Goal: Task Accomplishment & Management: Manage account settings

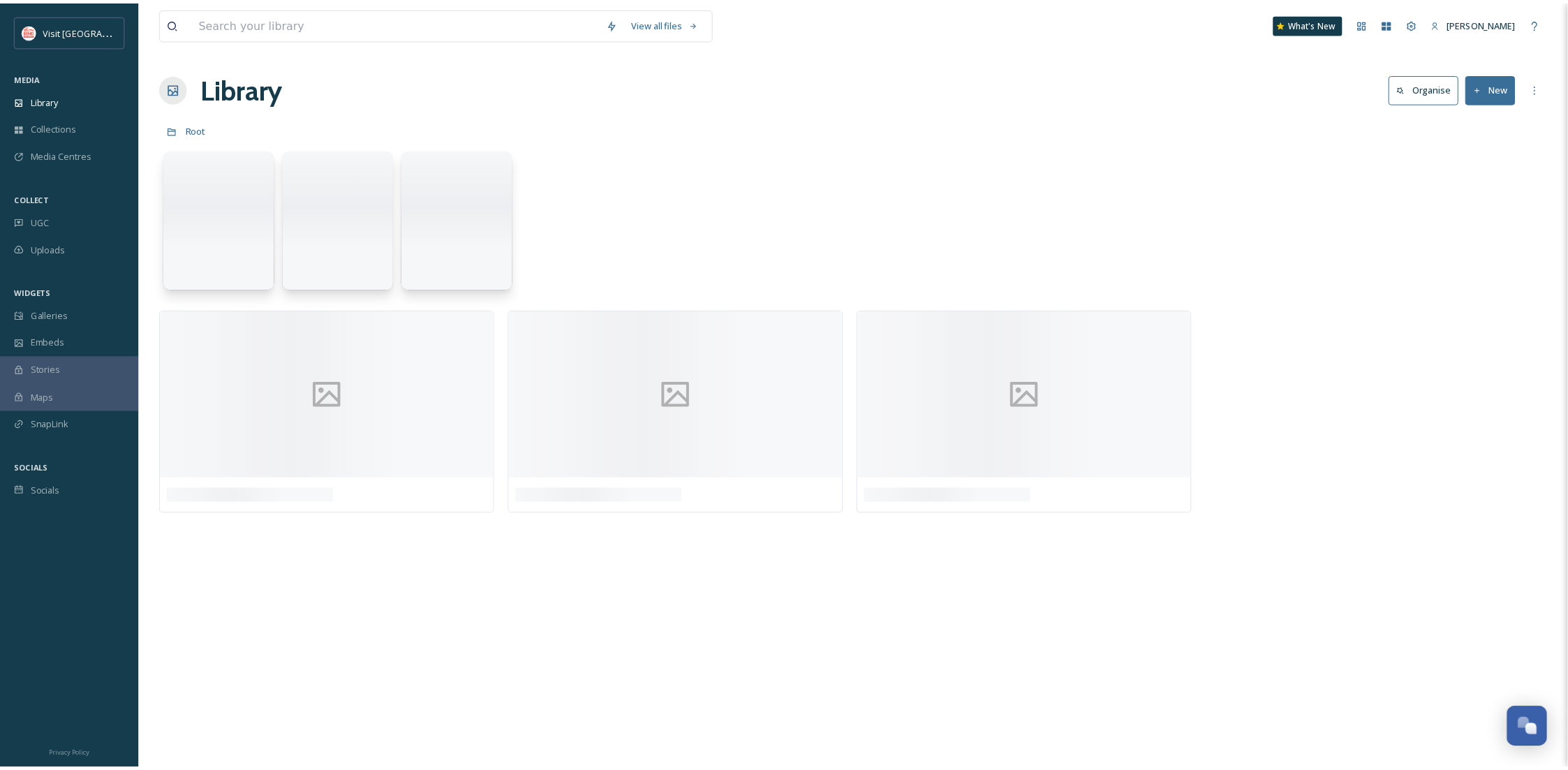
scroll to position [213, 0]
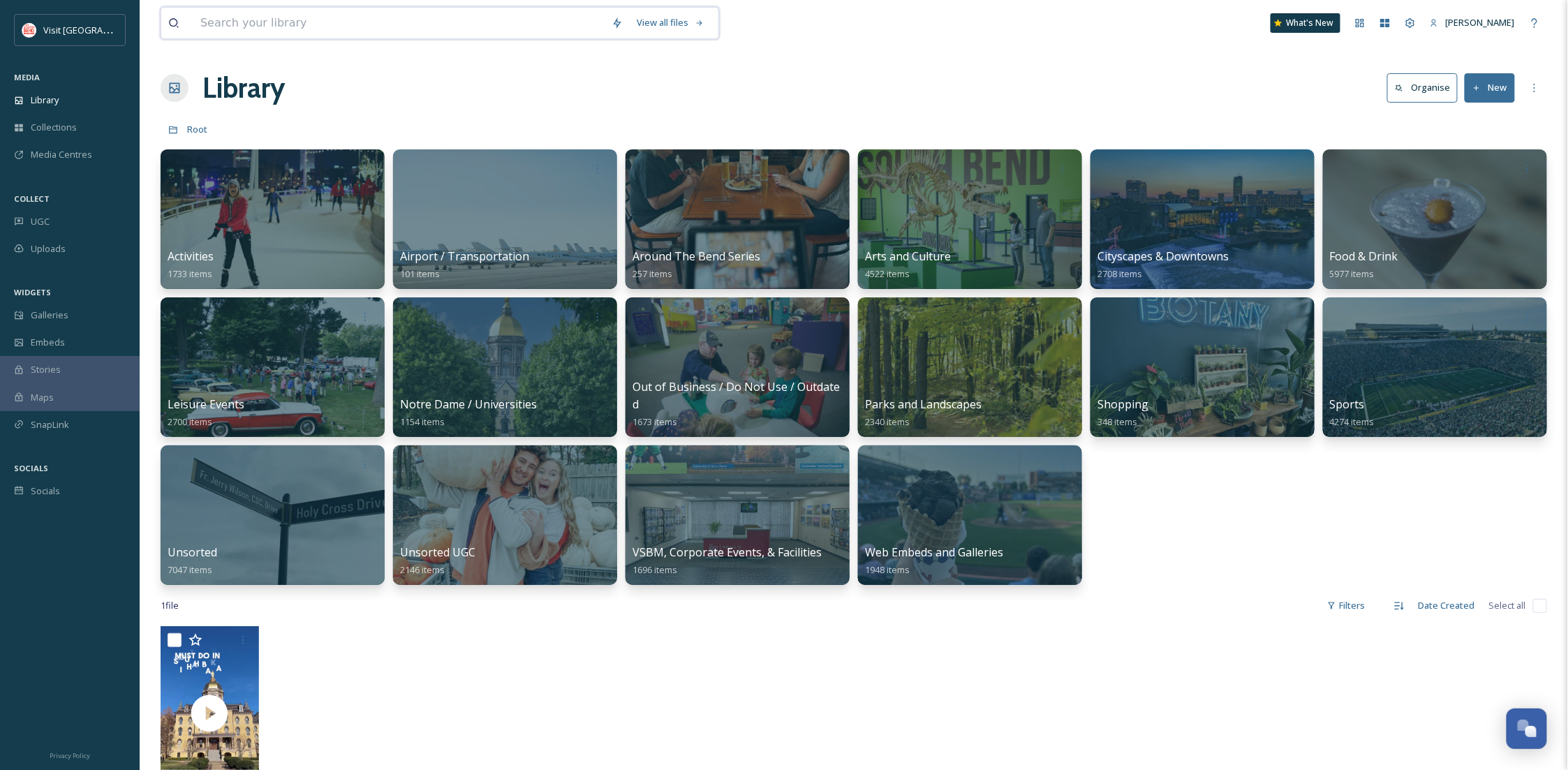
click at [265, 32] on input at bounding box center [399, 23] width 411 height 30
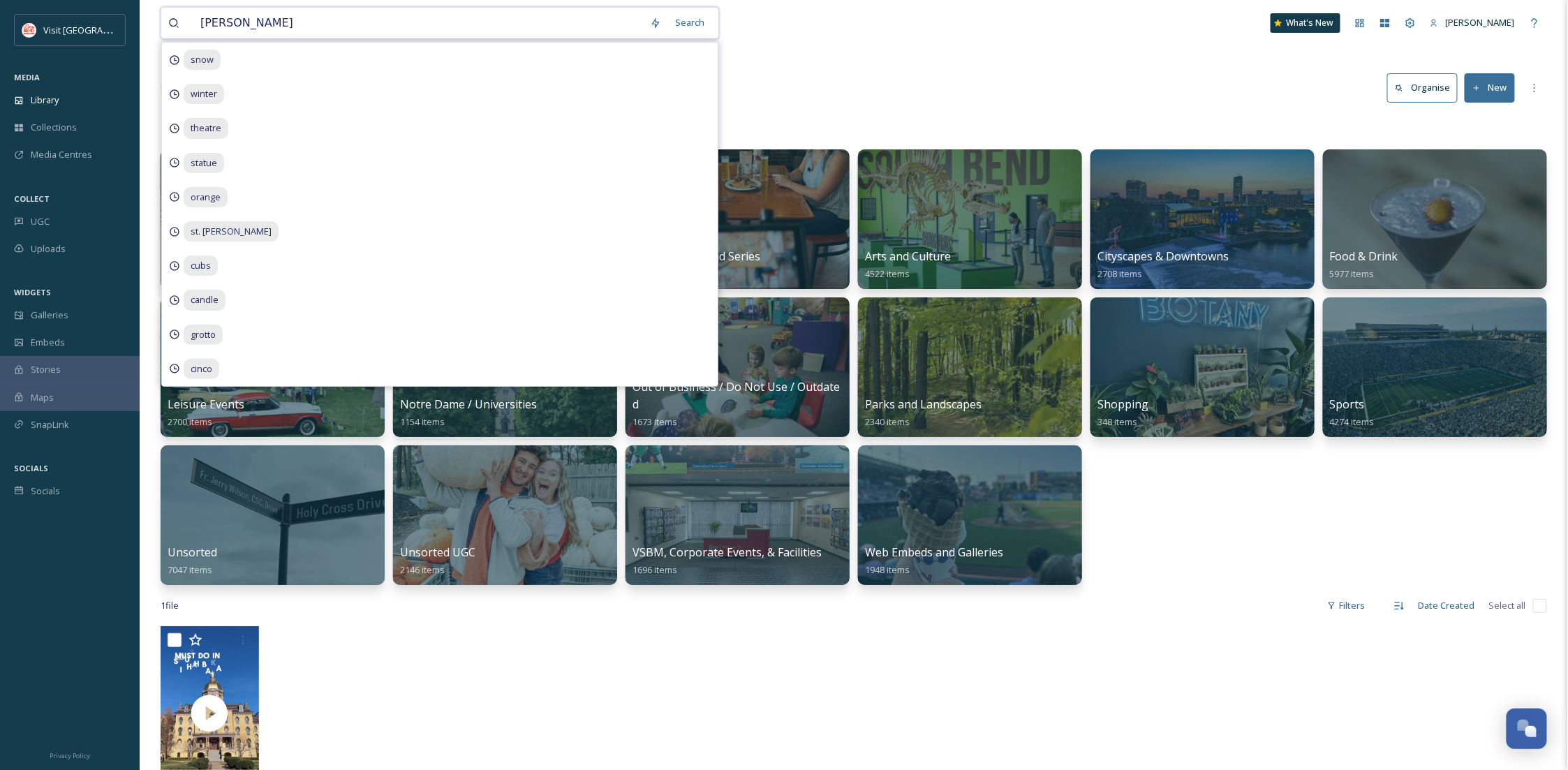
type input "[PERSON_NAME] golf"
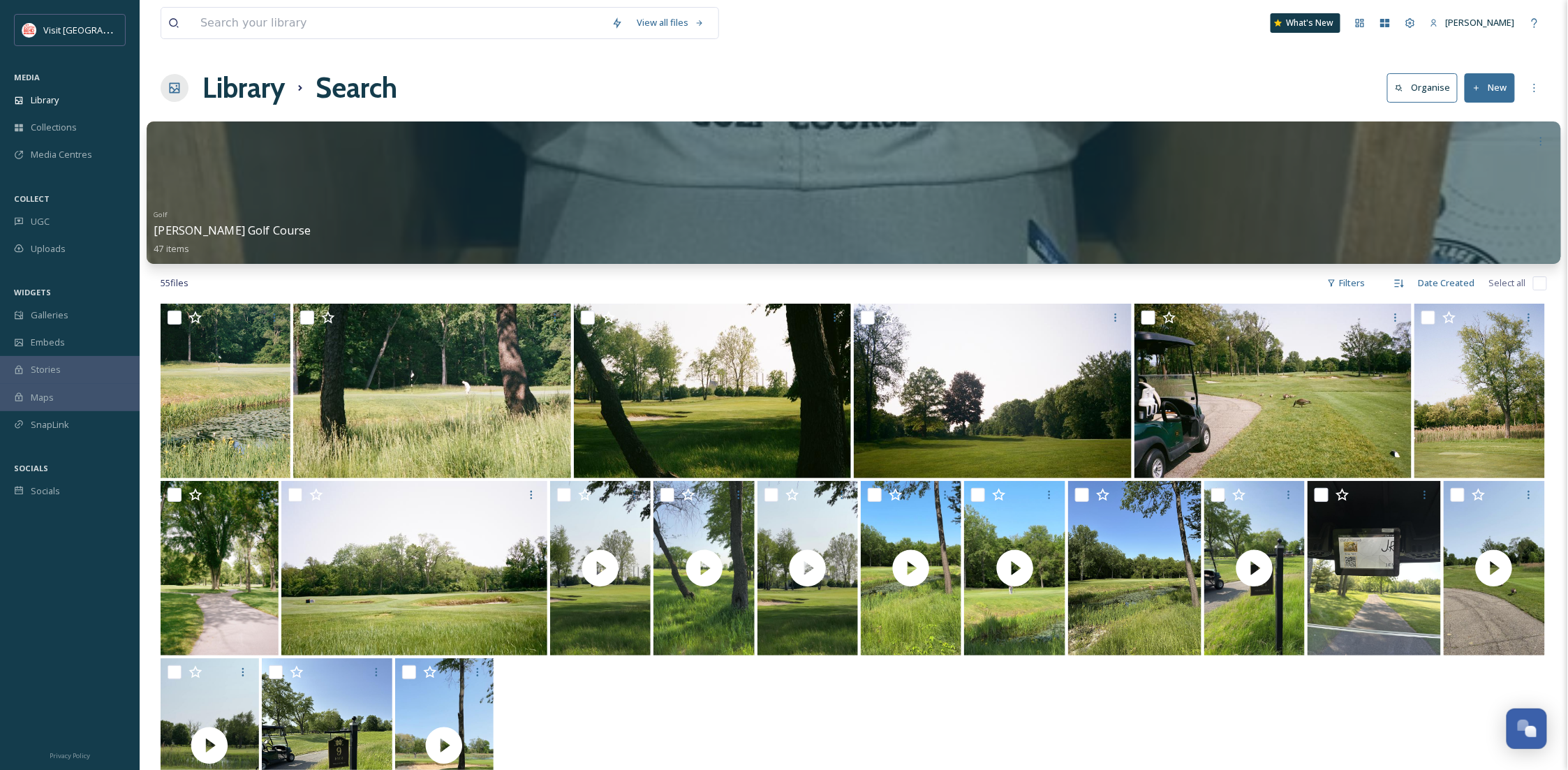
click at [1093, 213] on div "Golf [PERSON_NAME] Golf Course 47 items" at bounding box center [854, 230] width 1400 height 52
click at [965, 146] on div at bounding box center [854, 142] width 1400 height 26
click at [1011, 214] on div "Golf [PERSON_NAME] Golf Course 47 items" at bounding box center [854, 230] width 1400 height 52
click at [200, 233] on span "[PERSON_NAME] Golf Course" at bounding box center [232, 229] width 157 height 15
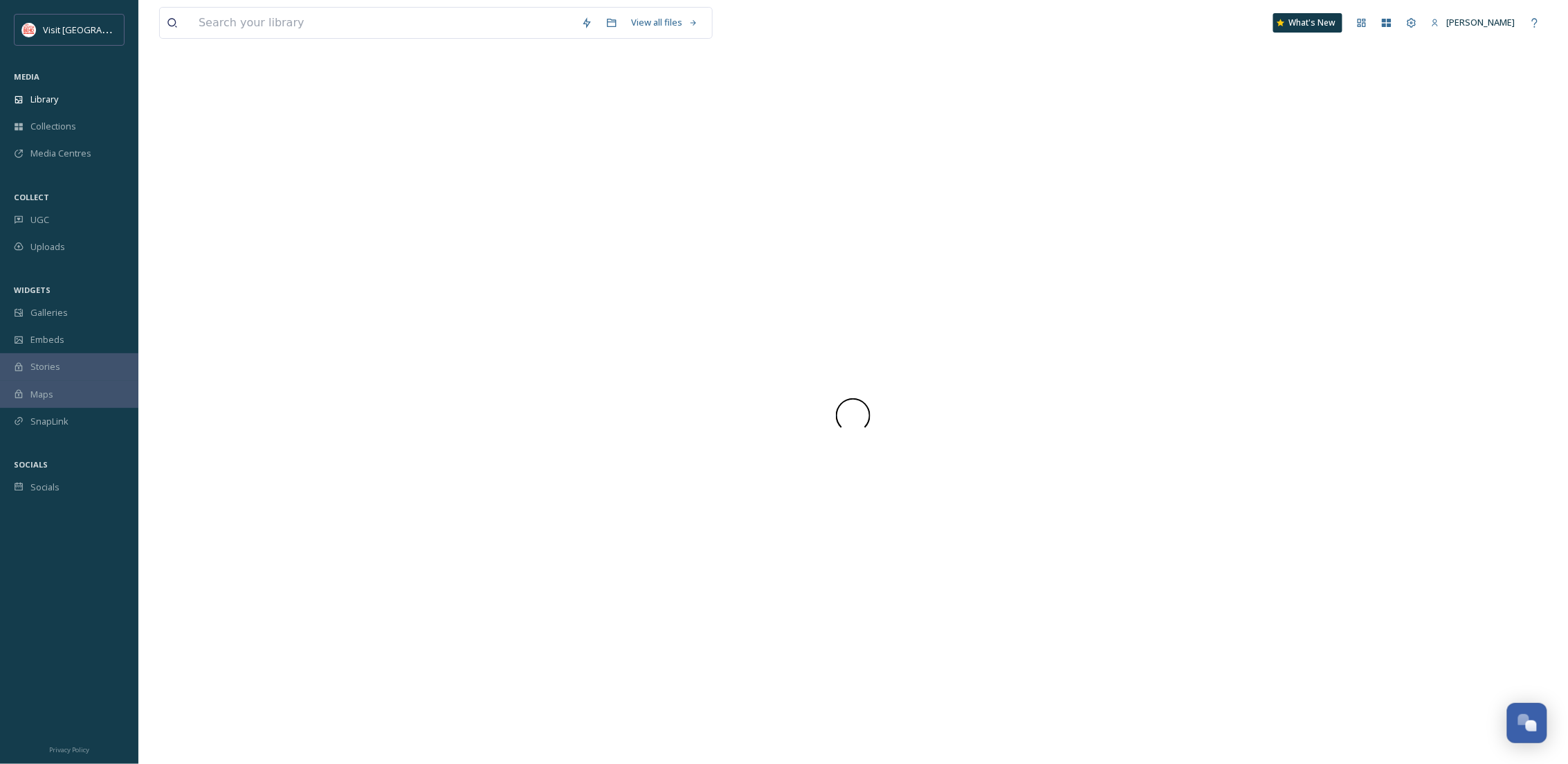
click at [198, 232] on div at bounding box center [853, 415] width 1389 height 697
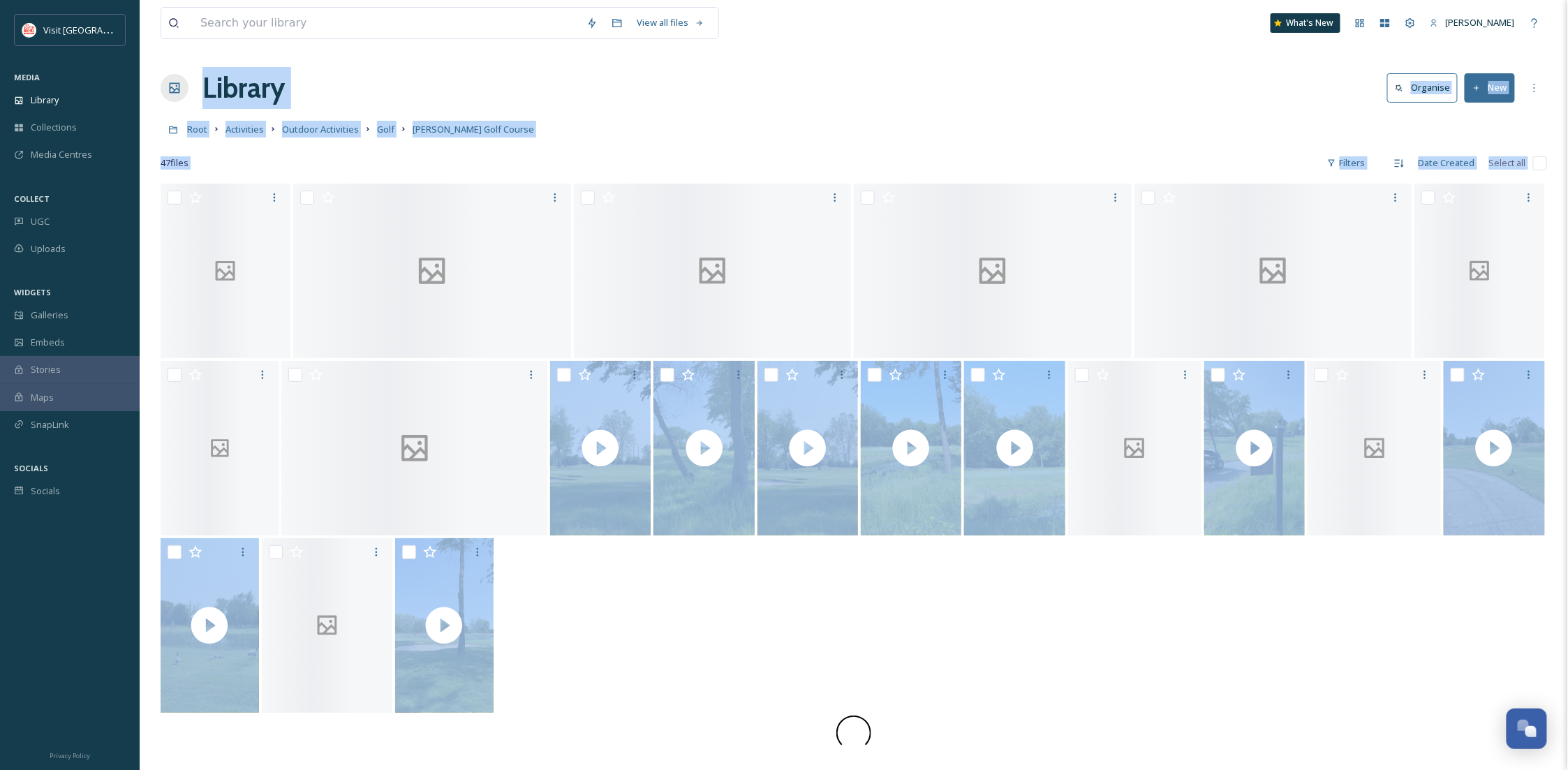
click at [1169, 103] on div "Library Organise New" at bounding box center [854, 88] width 1386 height 42
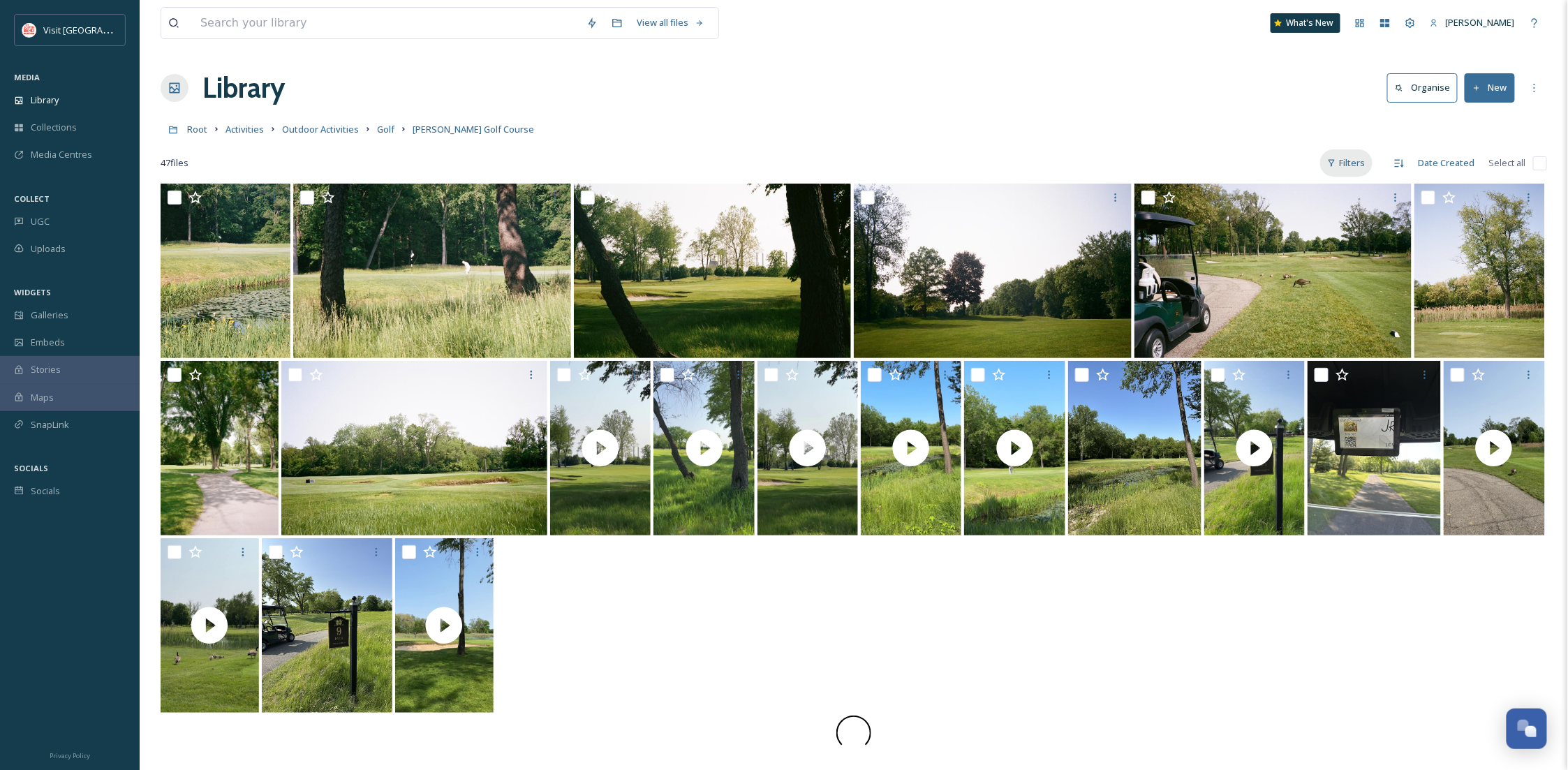
click at [1353, 167] on div "Filters" at bounding box center [1346, 163] width 52 height 27
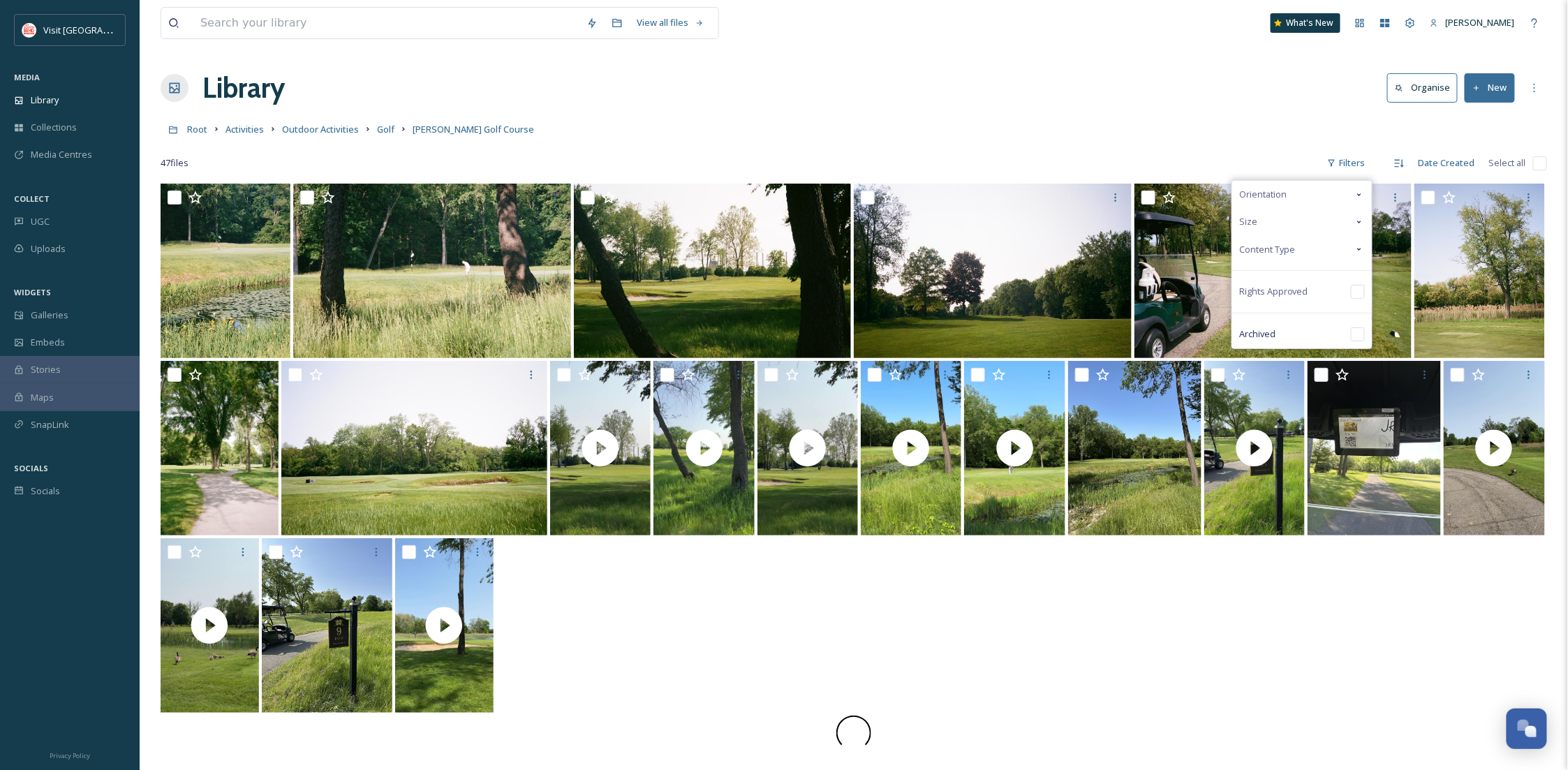
click at [1290, 252] on span "Content Type" at bounding box center [1267, 249] width 56 height 14
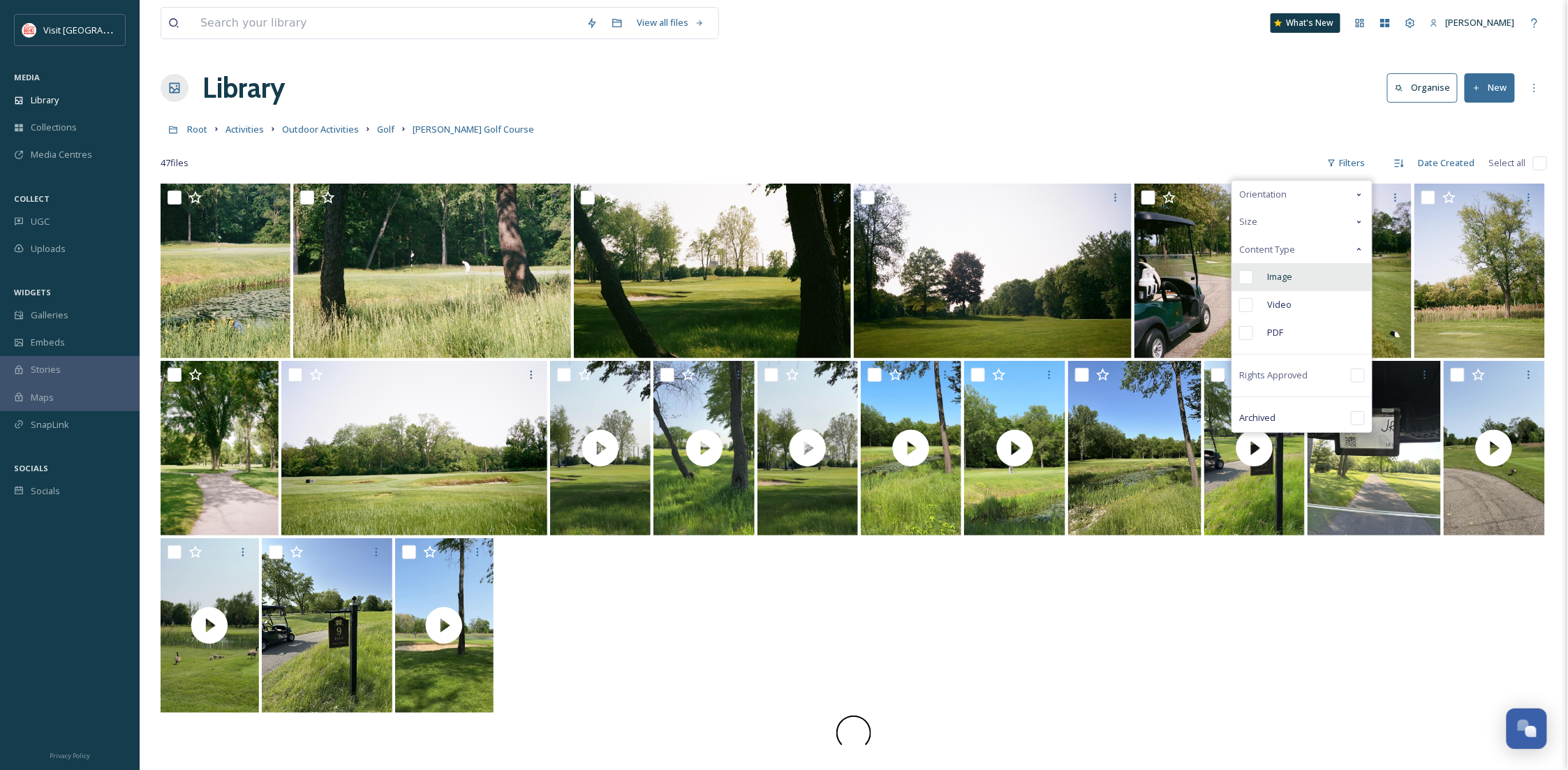
click at [1274, 281] on span "Image" at bounding box center [1279, 277] width 25 height 14
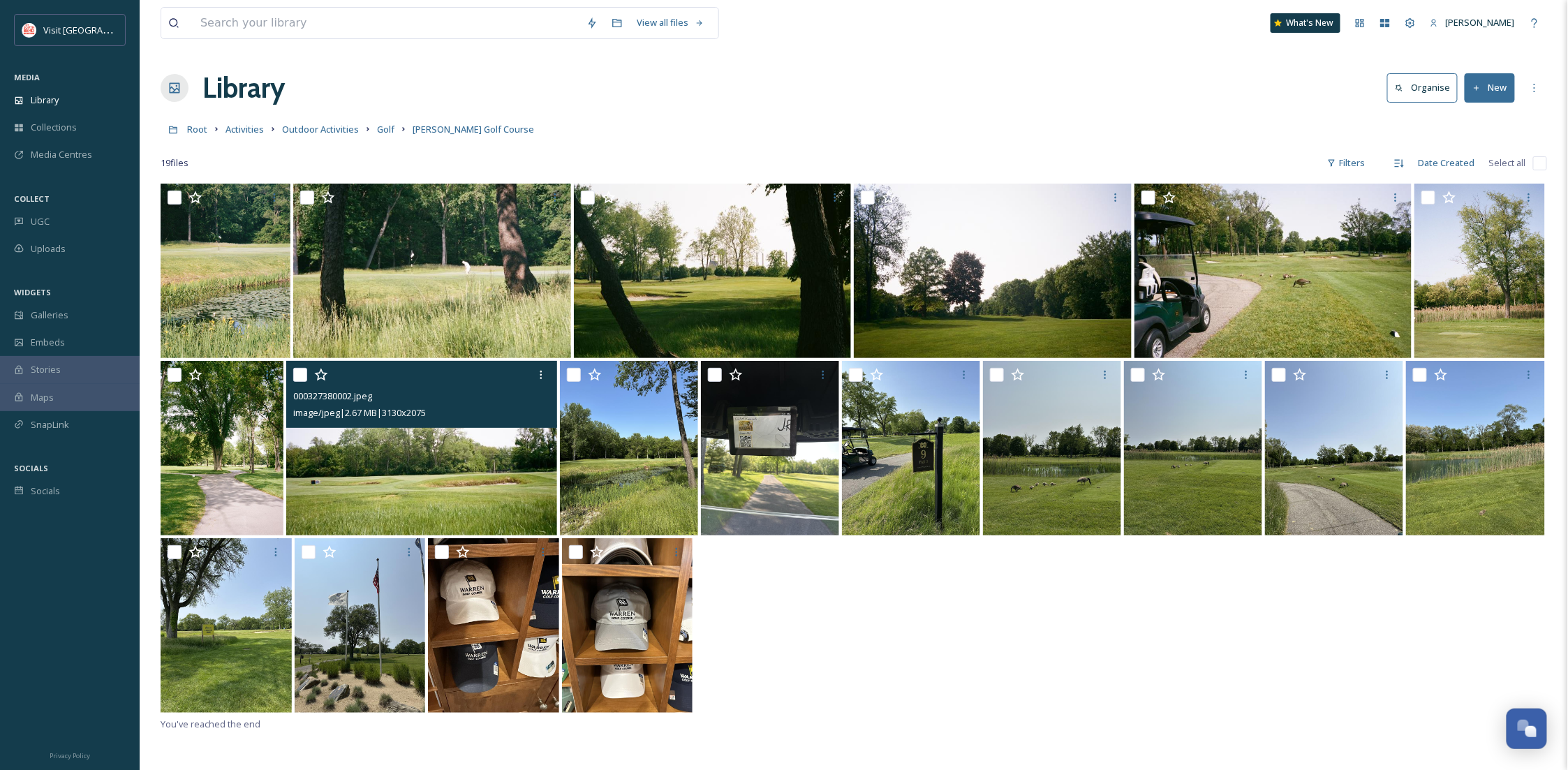
click at [459, 506] on img at bounding box center [422, 448] width 271 height 174
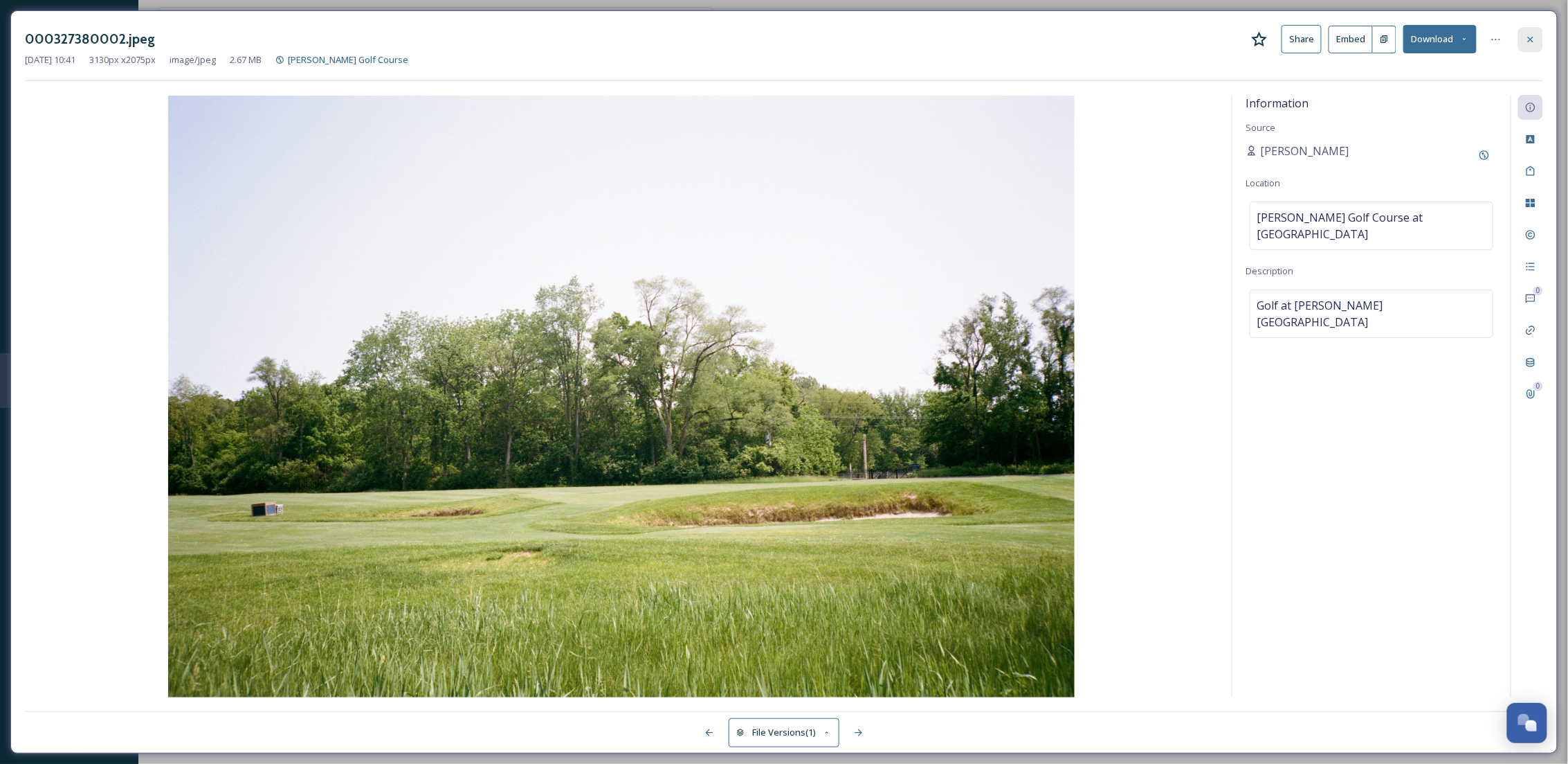
click at [1532, 36] on icon at bounding box center [1531, 40] width 11 height 11
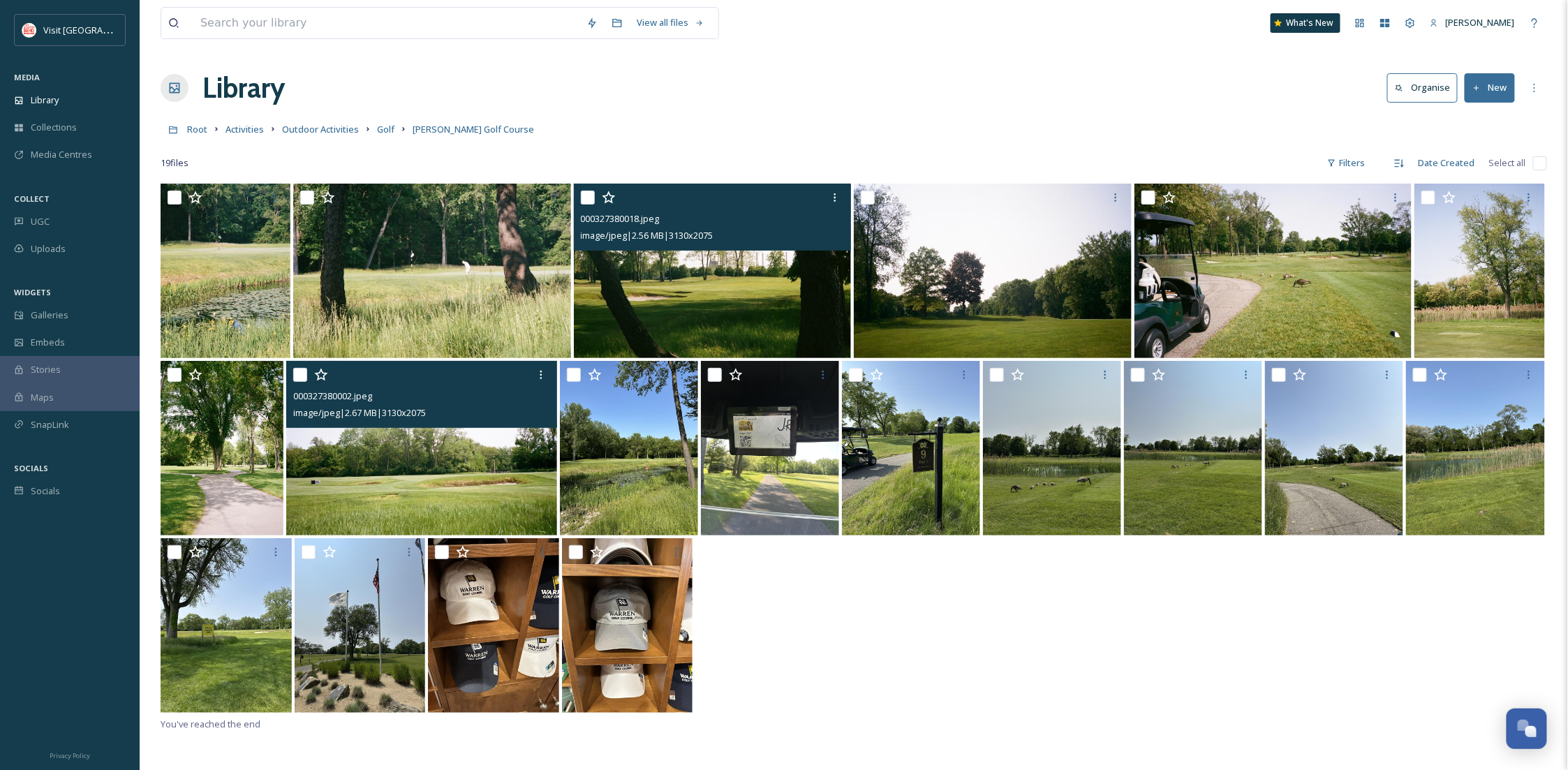
click at [630, 297] on img at bounding box center [712, 271] width 278 height 174
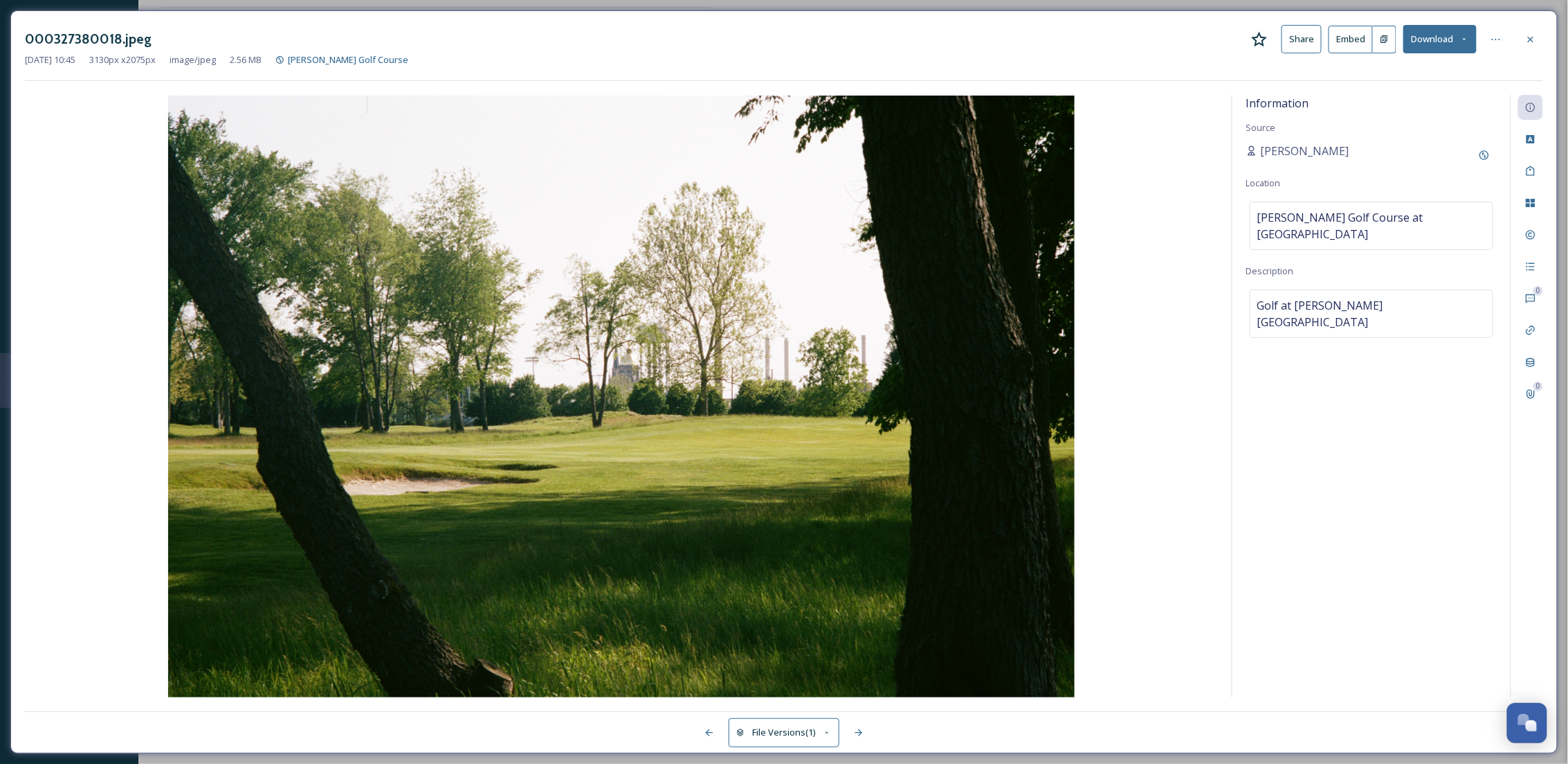
click at [1443, 40] on button "Download" at bounding box center [1440, 39] width 74 height 29
click at [1405, 76] on span "Download Original (3130 x 2075)" at bounding box center [1404, 71] width 131 height 13
click at [1532, 44] on icon at bounding box center [1531, 40] width 11 height 11
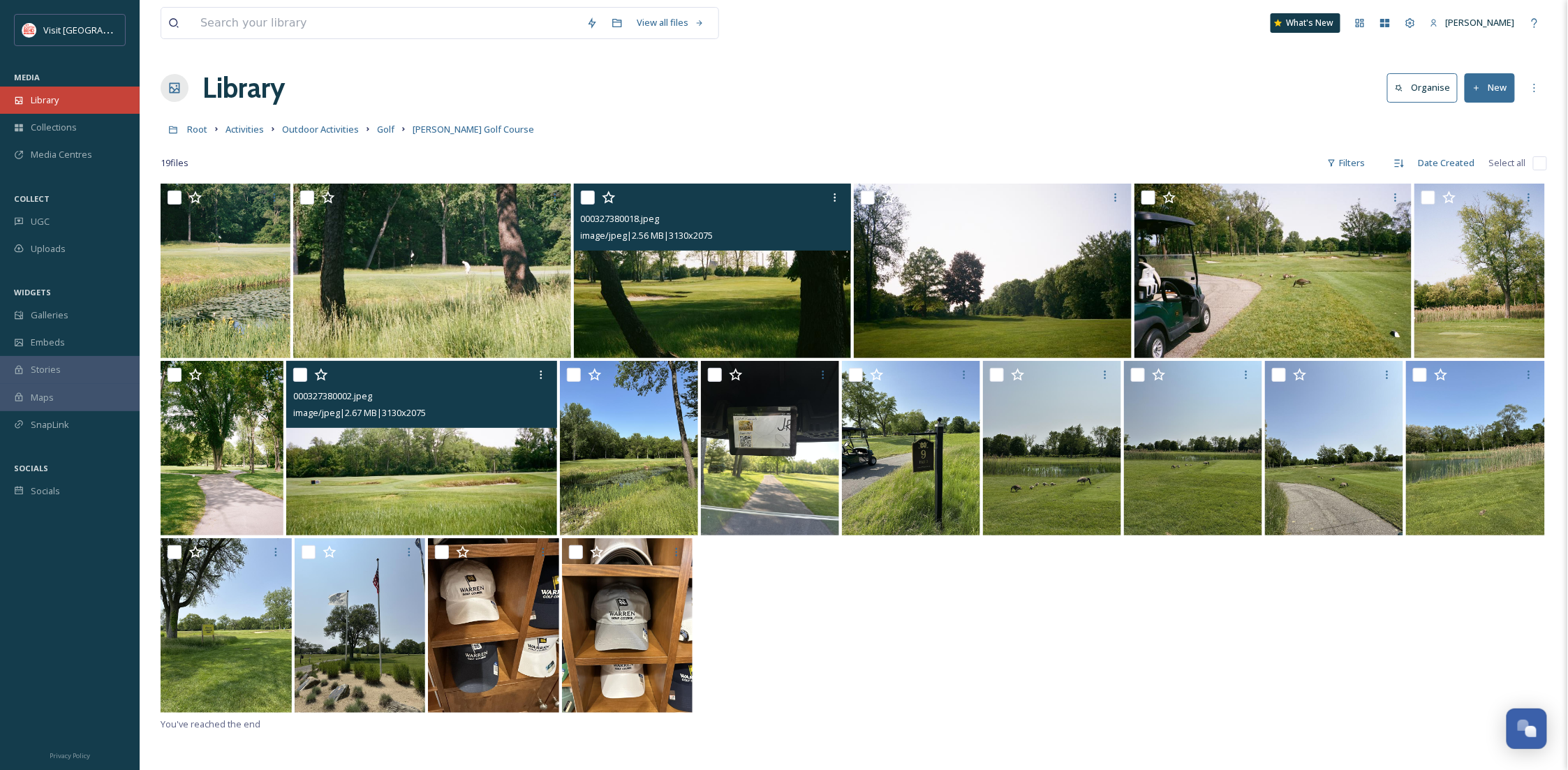
click at [84, 86] on div "Library" at bounding box center [70, 100] width 140 height 27
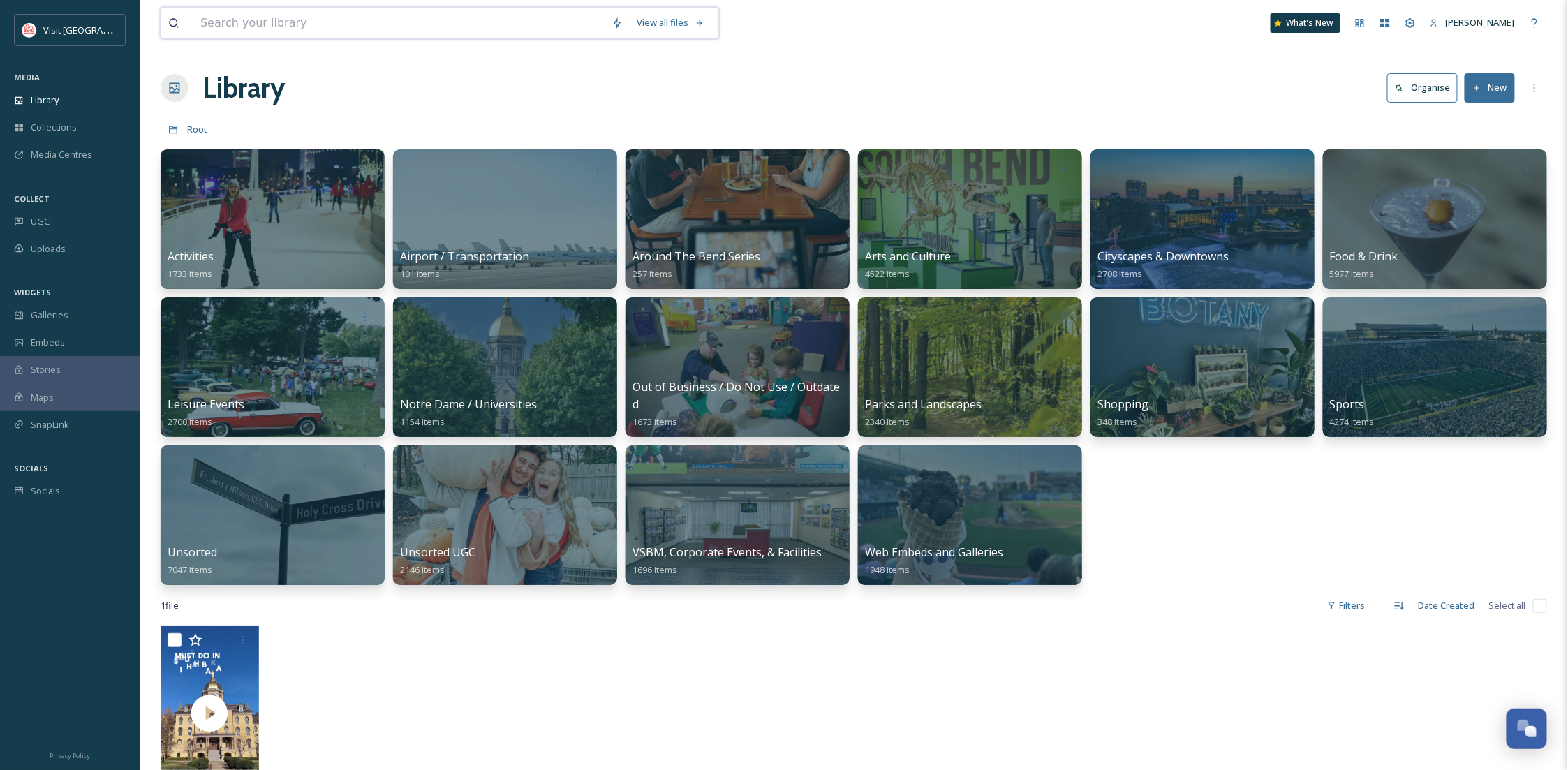
click at [282, 9] on input at bounding box center [399, 23] width 411 height 30
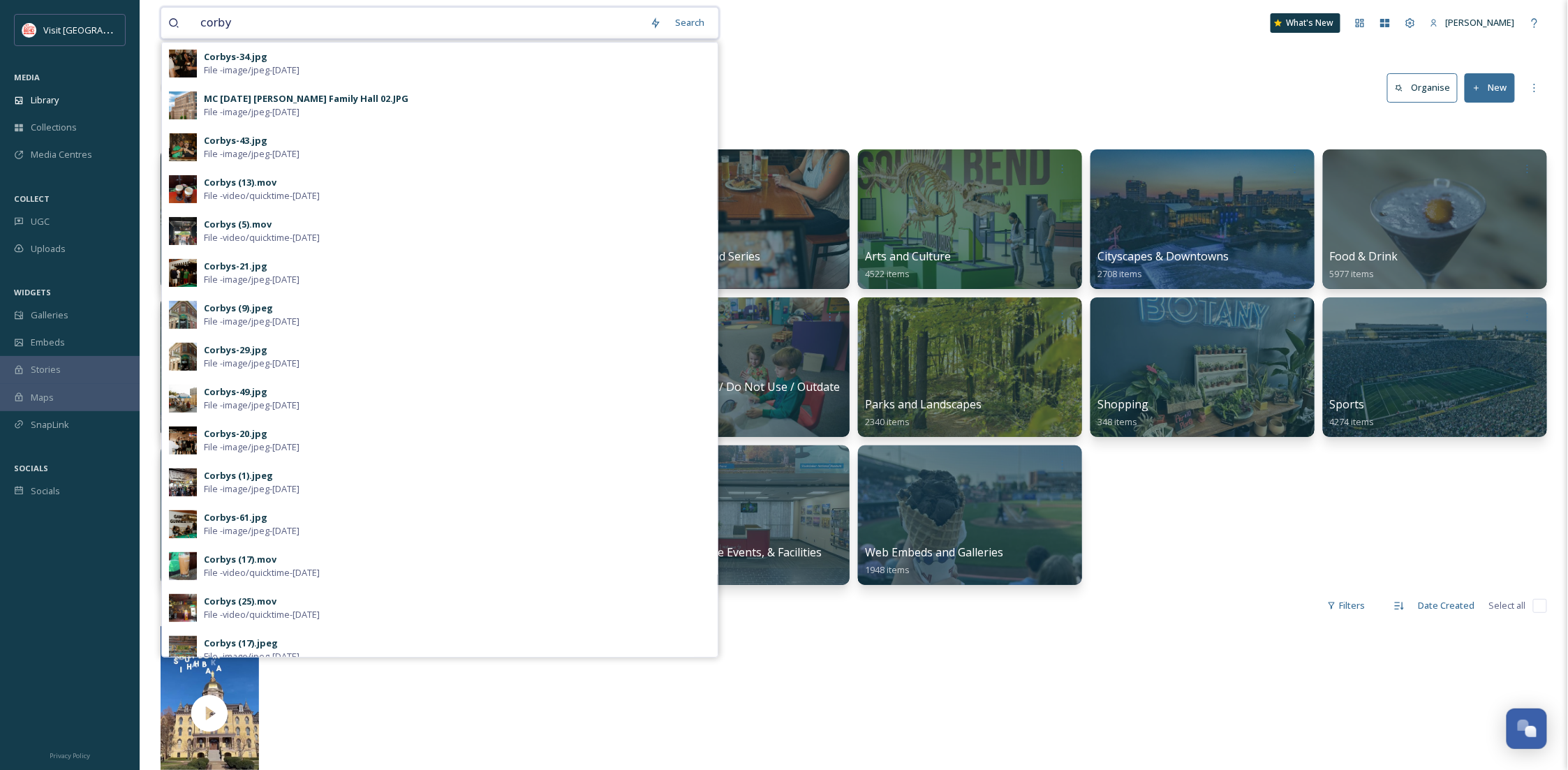
type input "corbys"
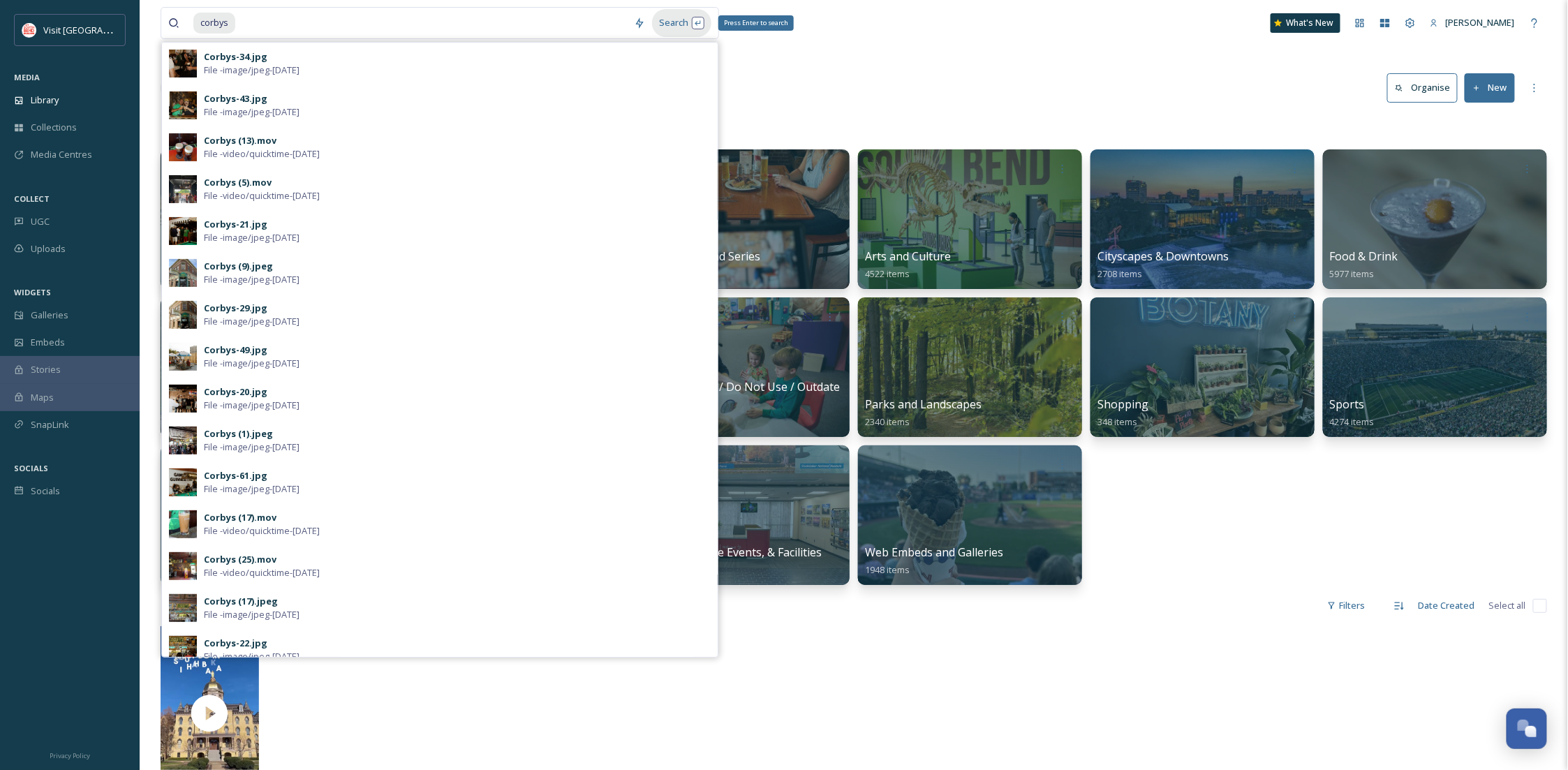
click at [666, 27] on div "Search Press Enter to search" at bounding box center [682, 22] width 59 height 27
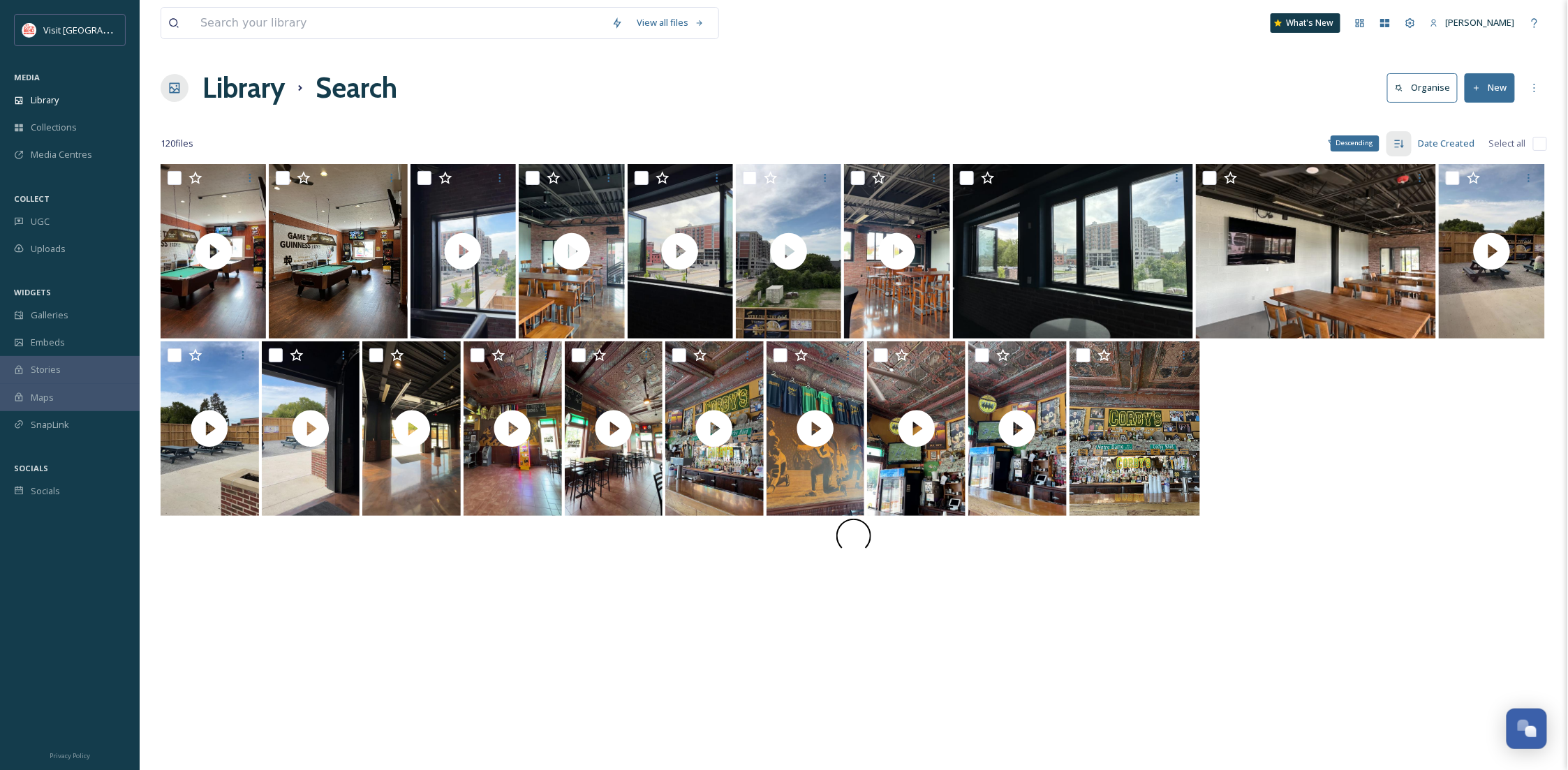
click at [1353, 145] on div "Descending" at bounding box center [1354, 142] width 49 height 15
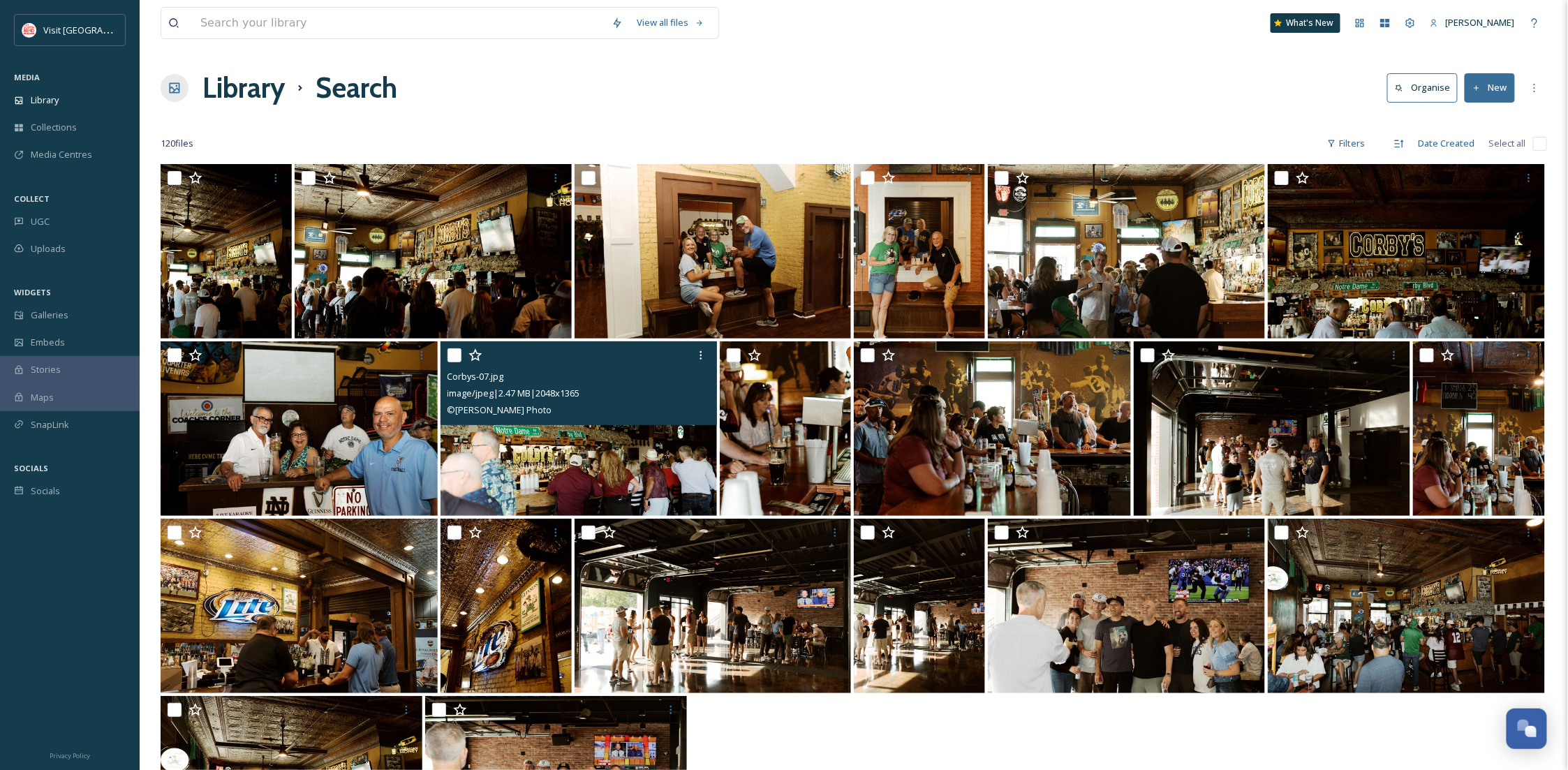
click at [633, 466] on img at bounding box center [579, 429] width 277 height 174
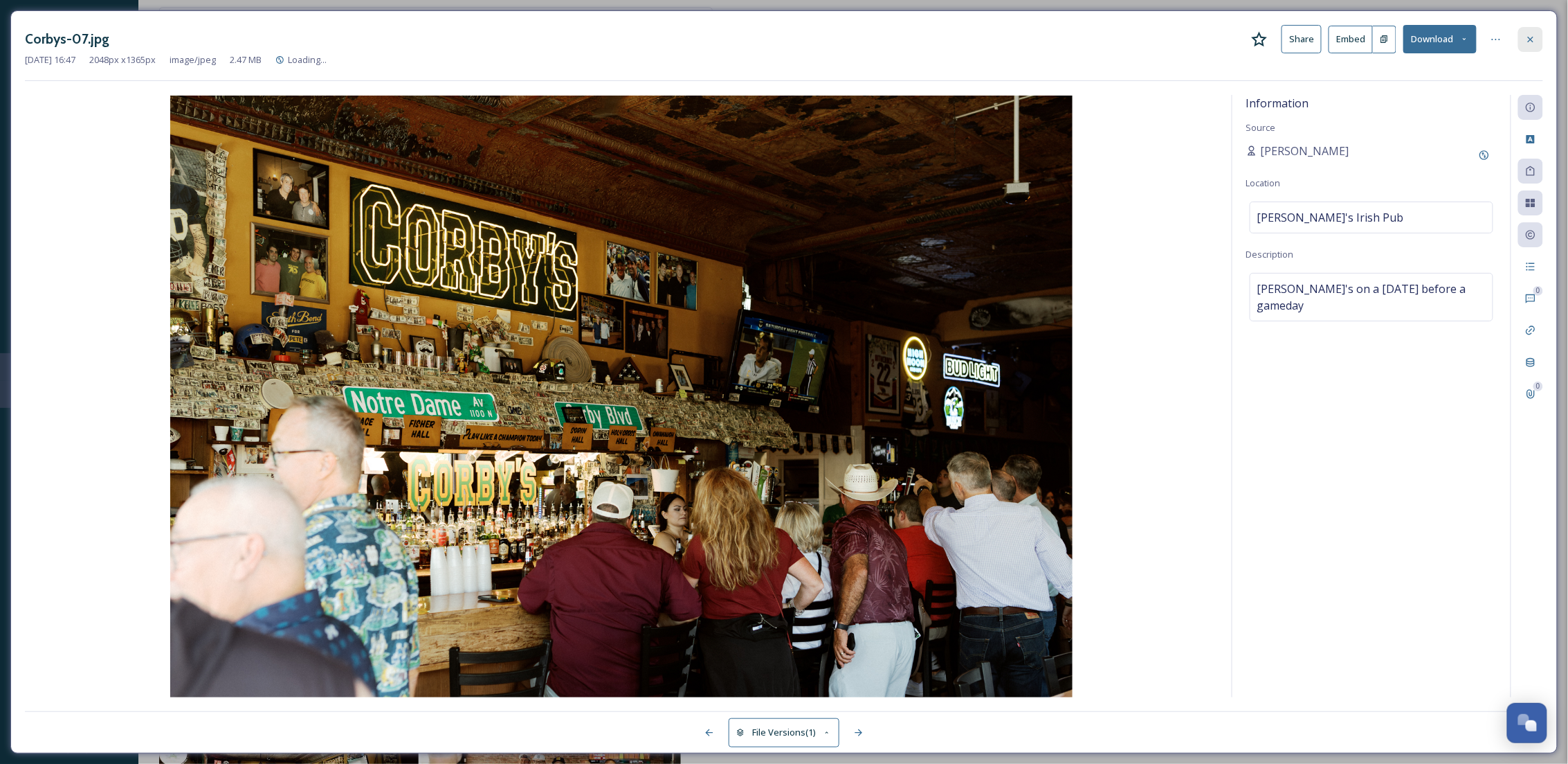
click at [1530, 35] on icon at bounding box center [1531, 40] width 11 height 11
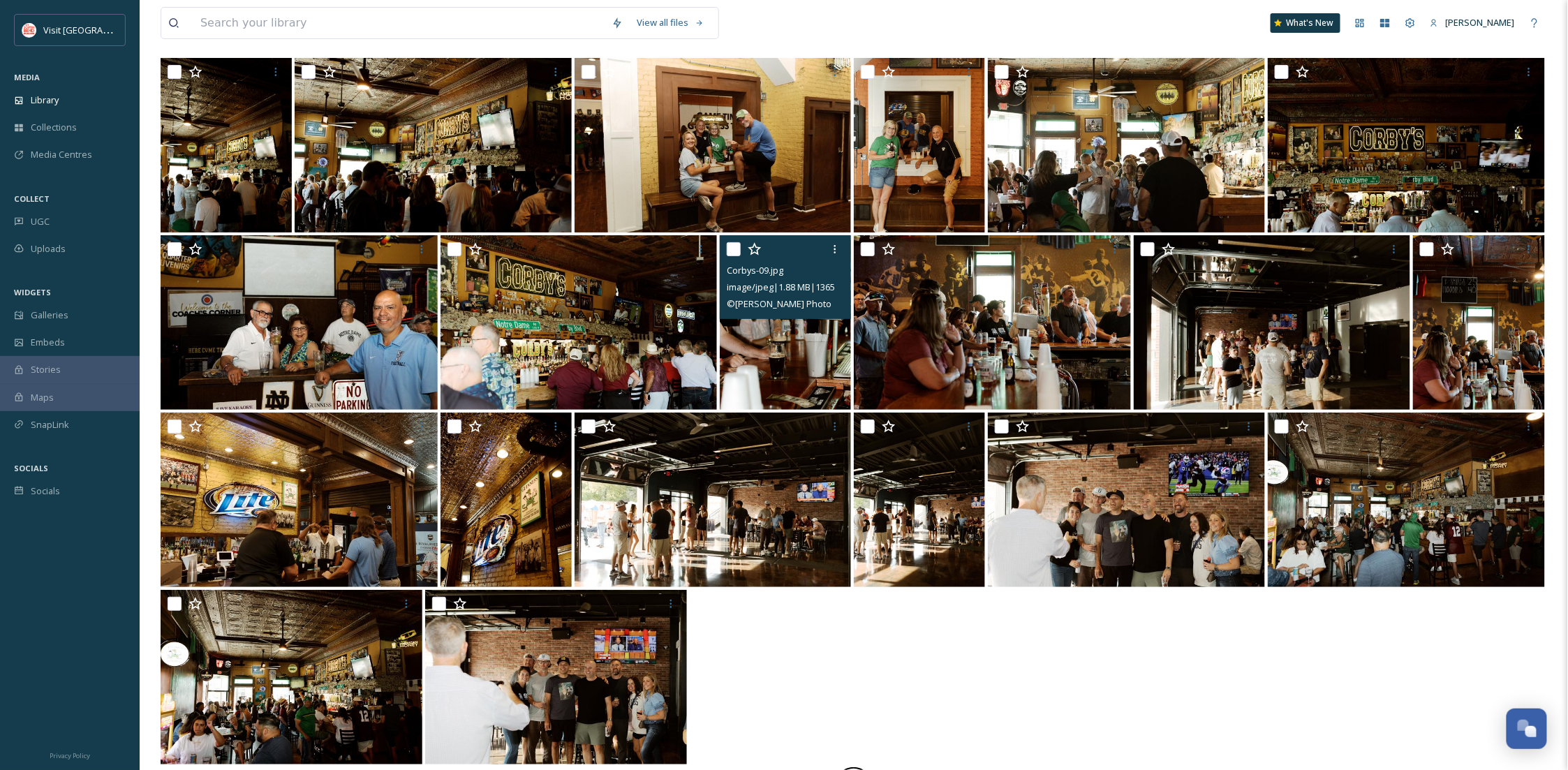
scroll to position [164, 0]
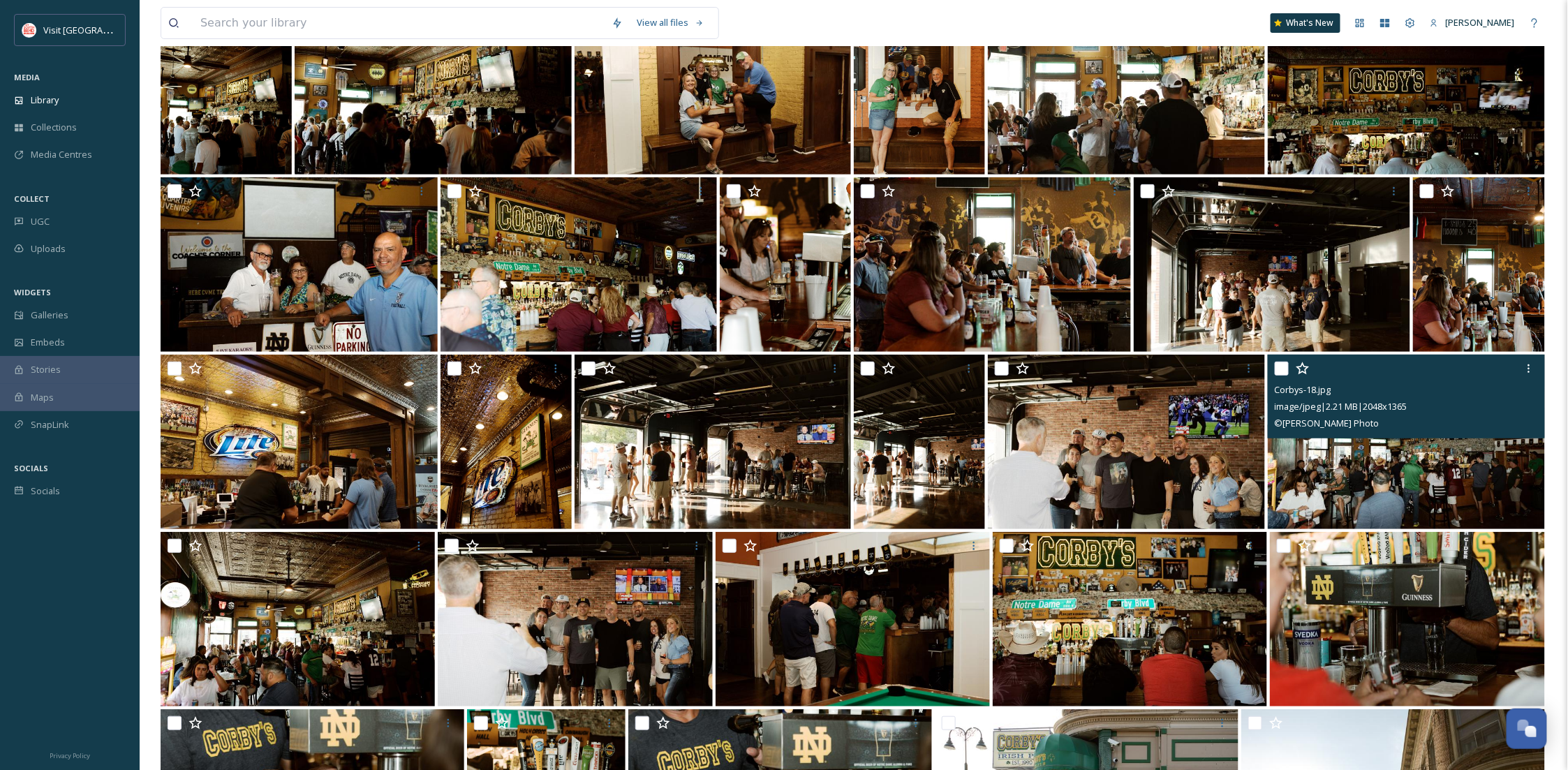
click at [1447, 496] on img at bounding box center [1406, 441] width 277 height 174
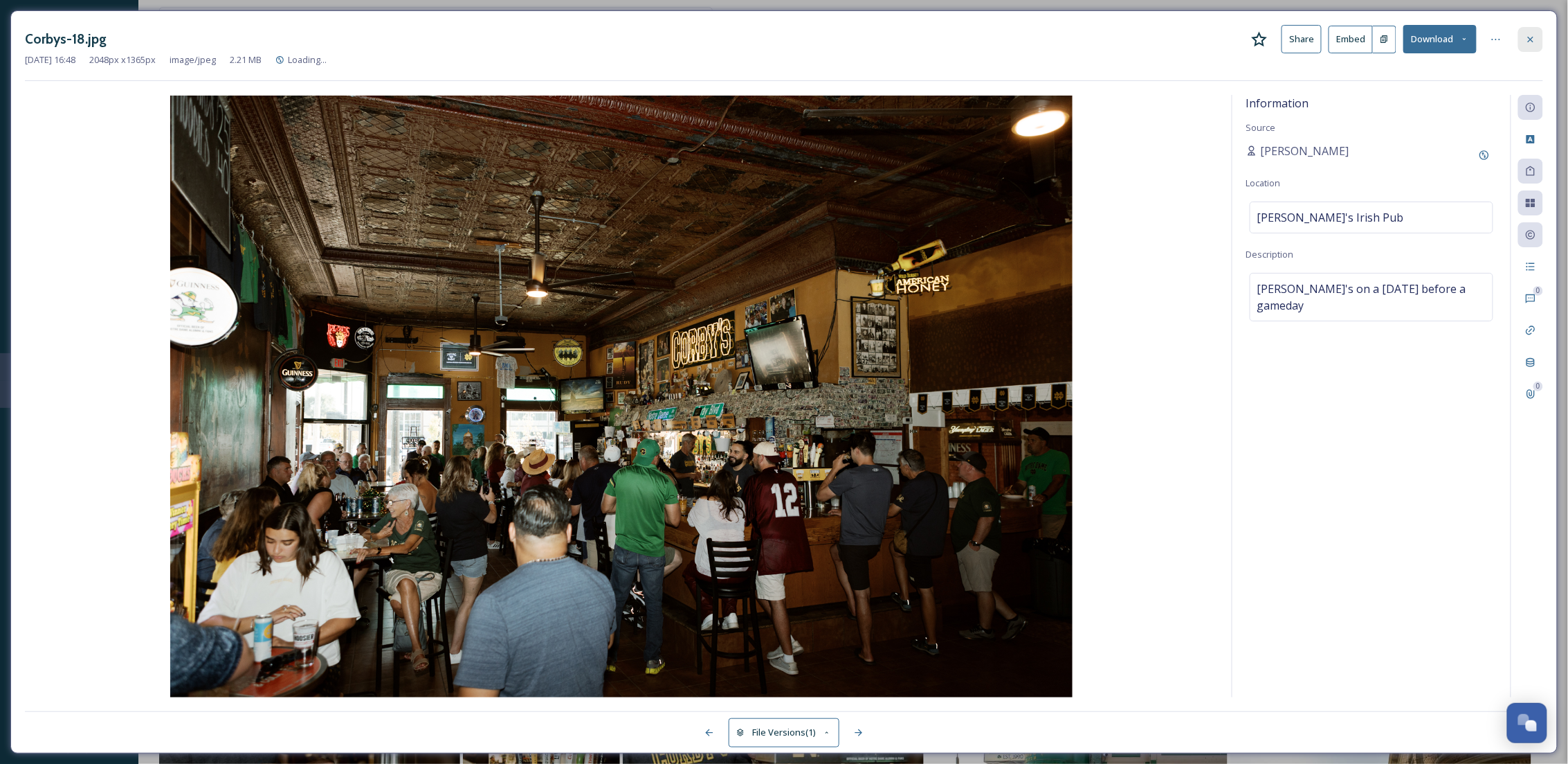
click at [1524, 44] on div at bounding box center [1531, 39] width 25 height 25
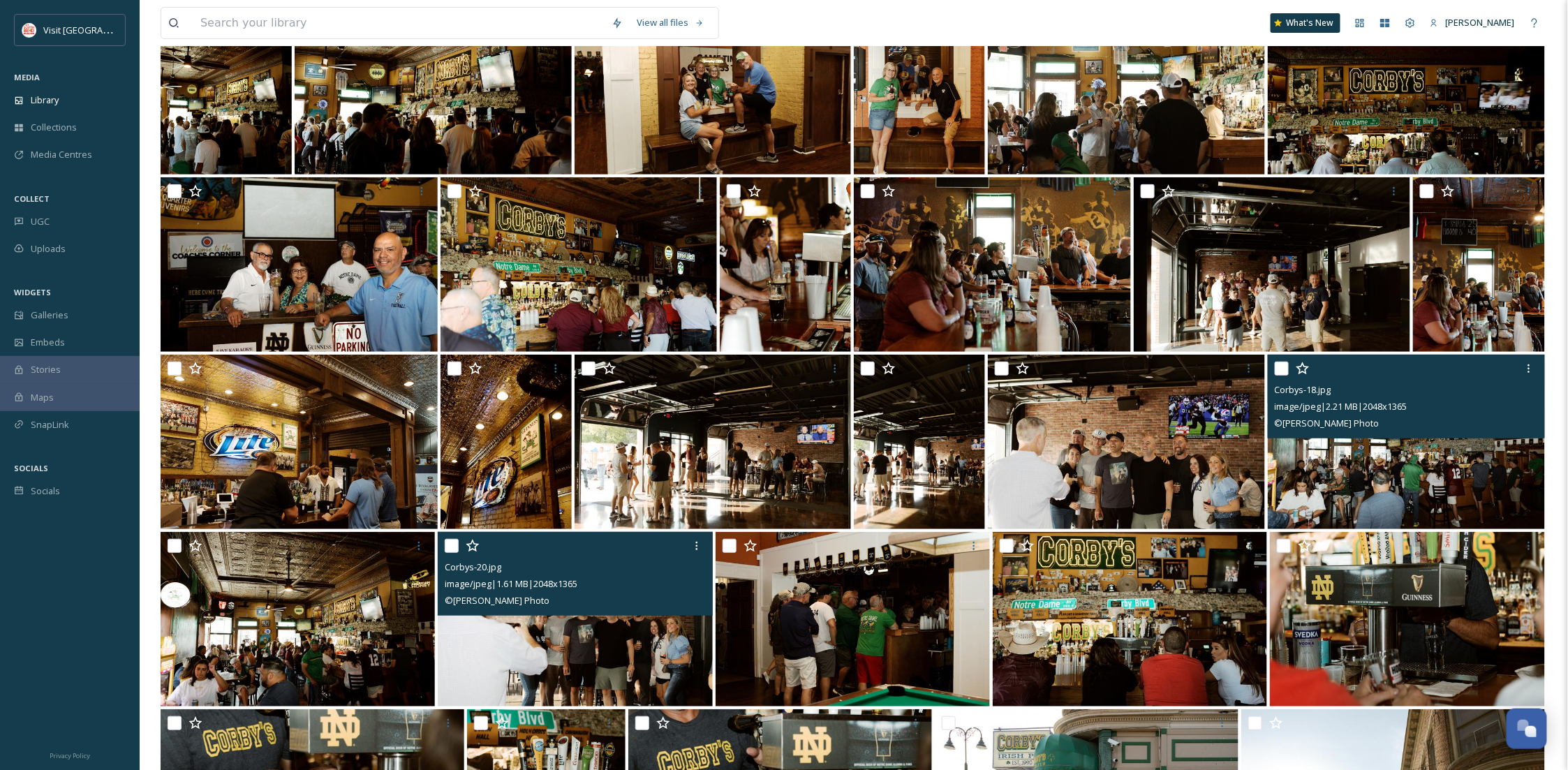
click at [566, 630] on img at bounding box center [574, 619] width 274 height 174
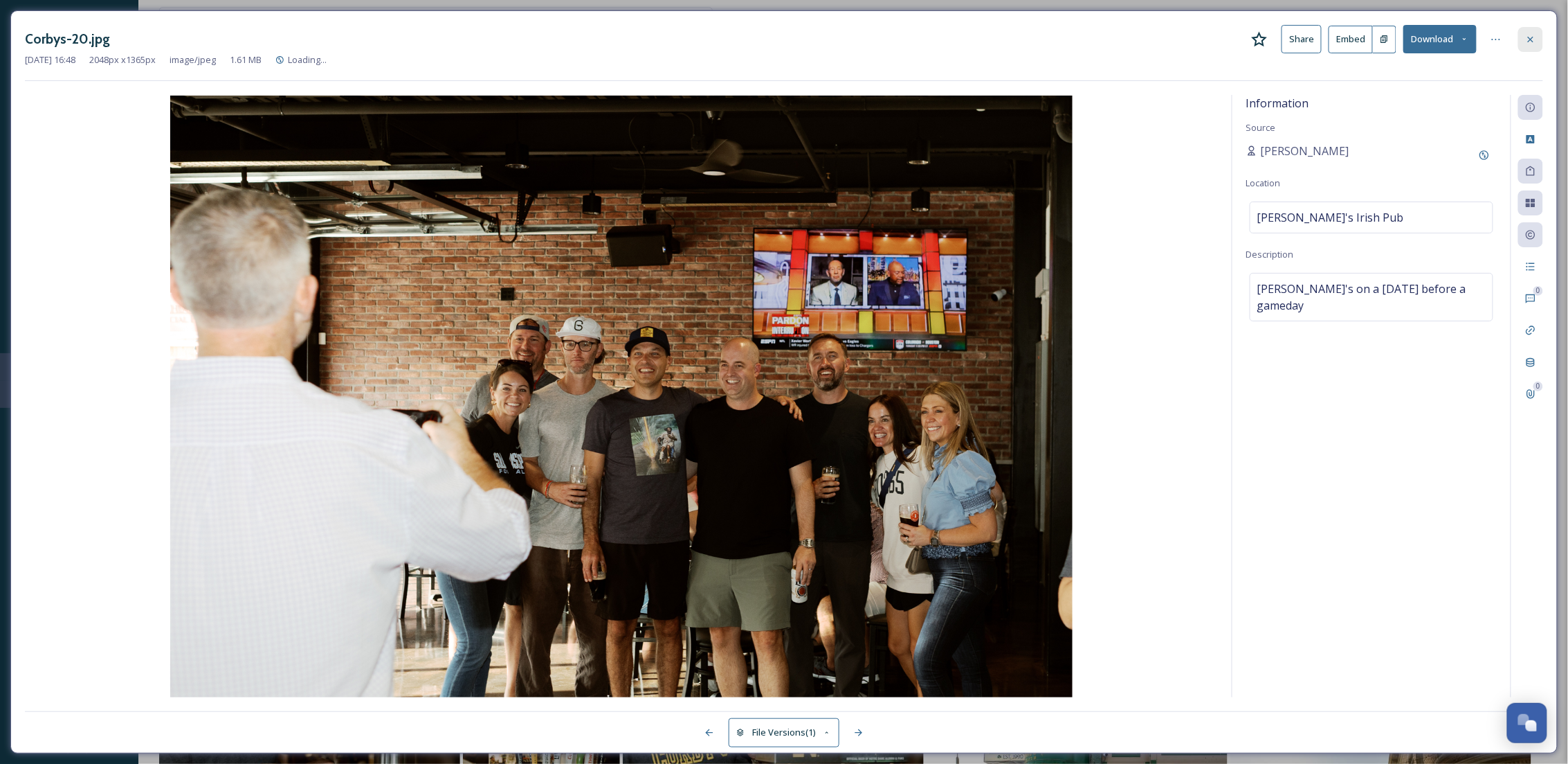
click at [1531, 34] on icon at bounding box center [1531, 40] width 11 height 11
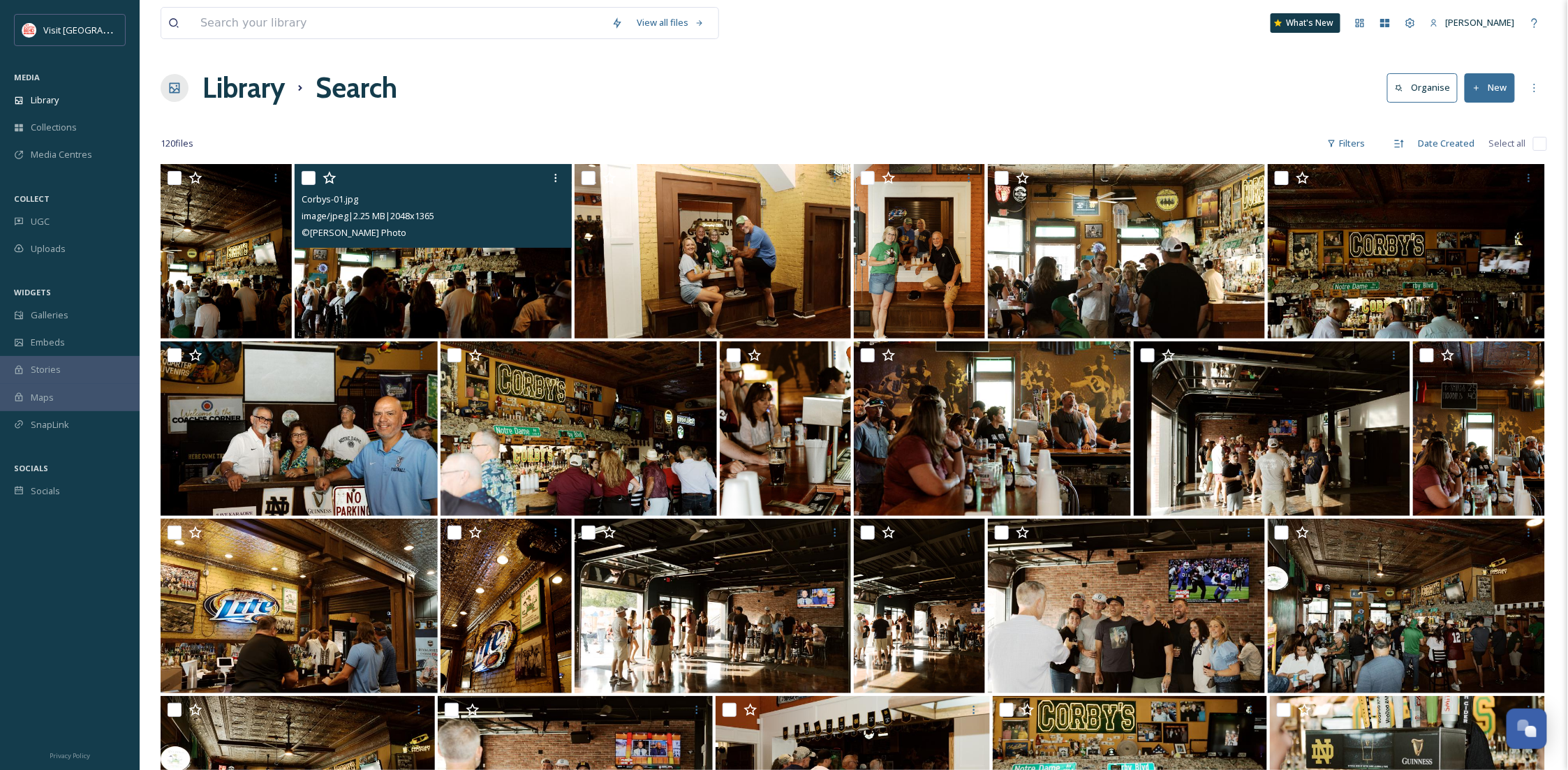
click at [413, 268] on img at bounding box center [433, 251] width 277 height 174
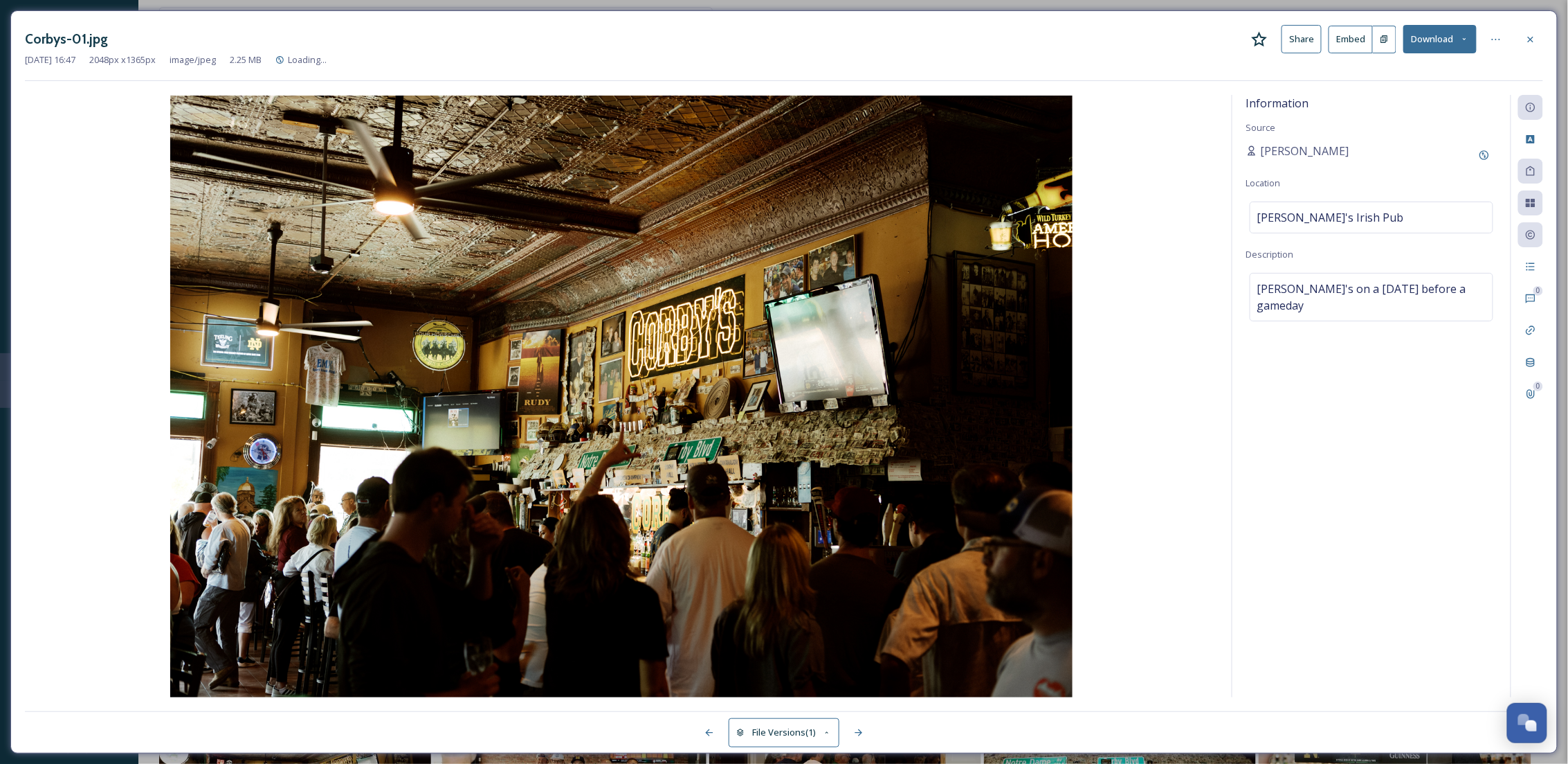
click at [1439, 33] on button "Download" at bounding box center [1440, 39] width 74 height 29
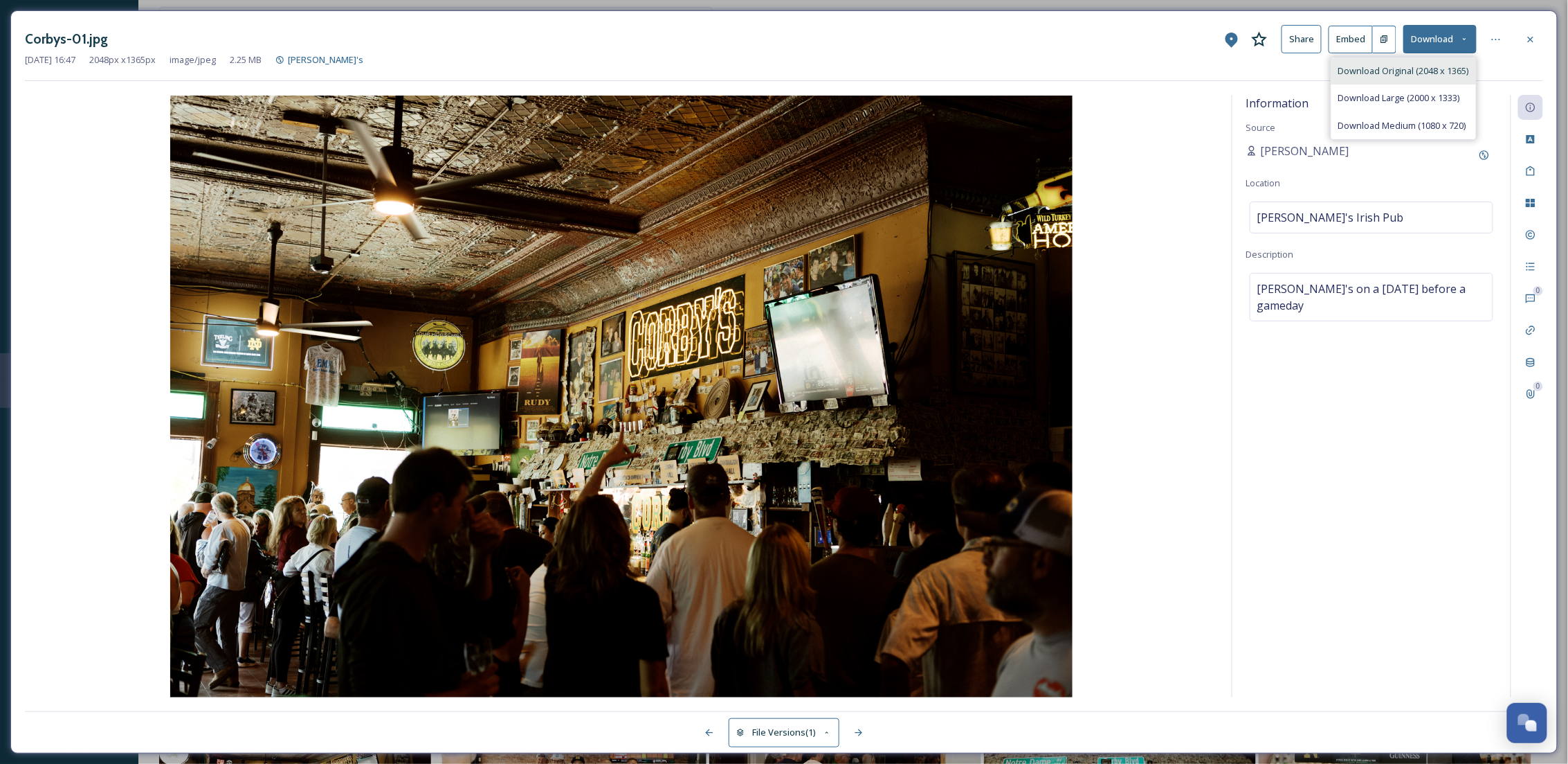
click at [1432, 80] on div "Download Original (2048 x 1365)" at bounding box center [1404, 71] width 144 height 27
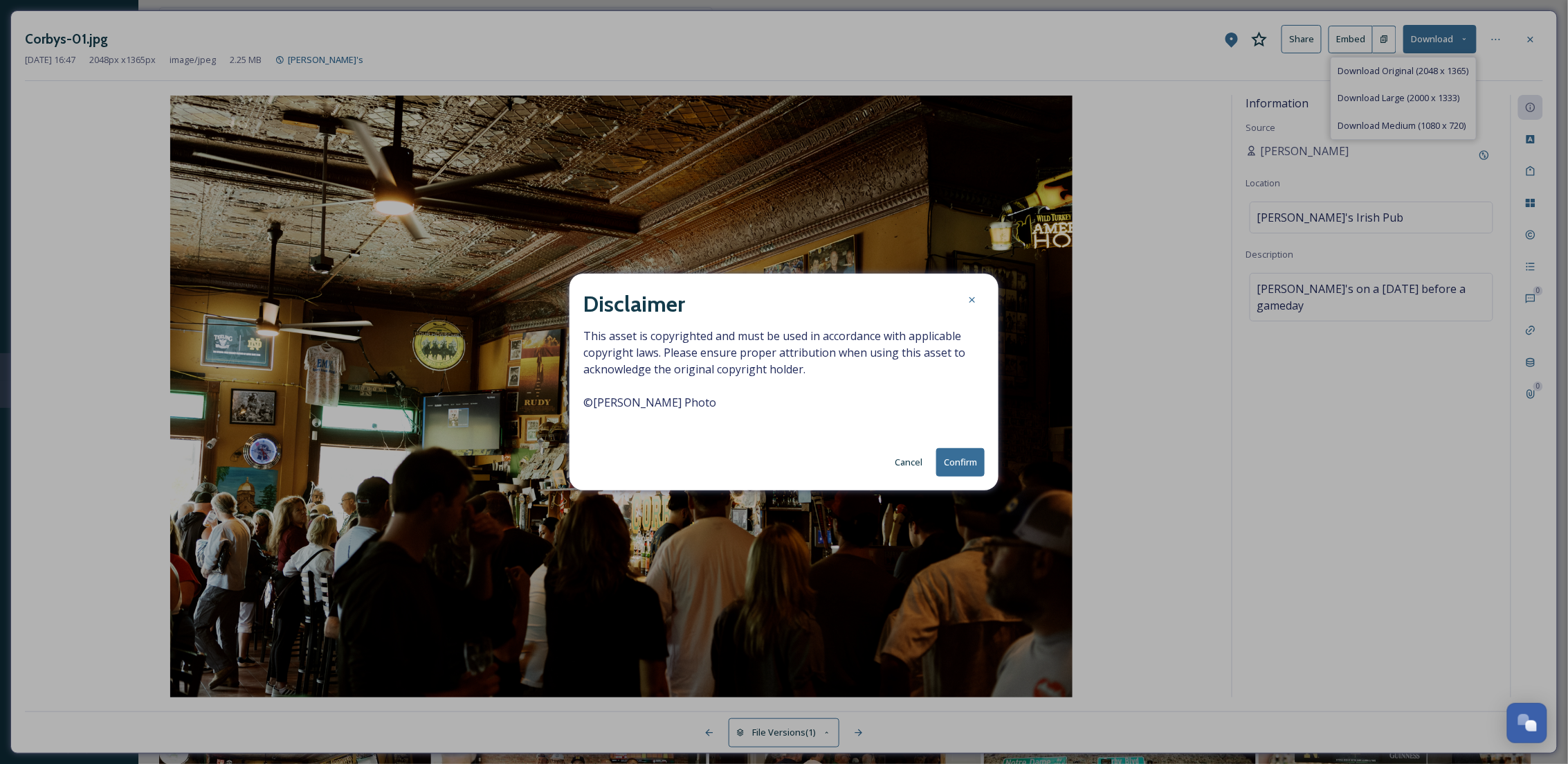
click at [959, 454] on button "Confirm" at bounding box center [960, 463] width 48 height 29
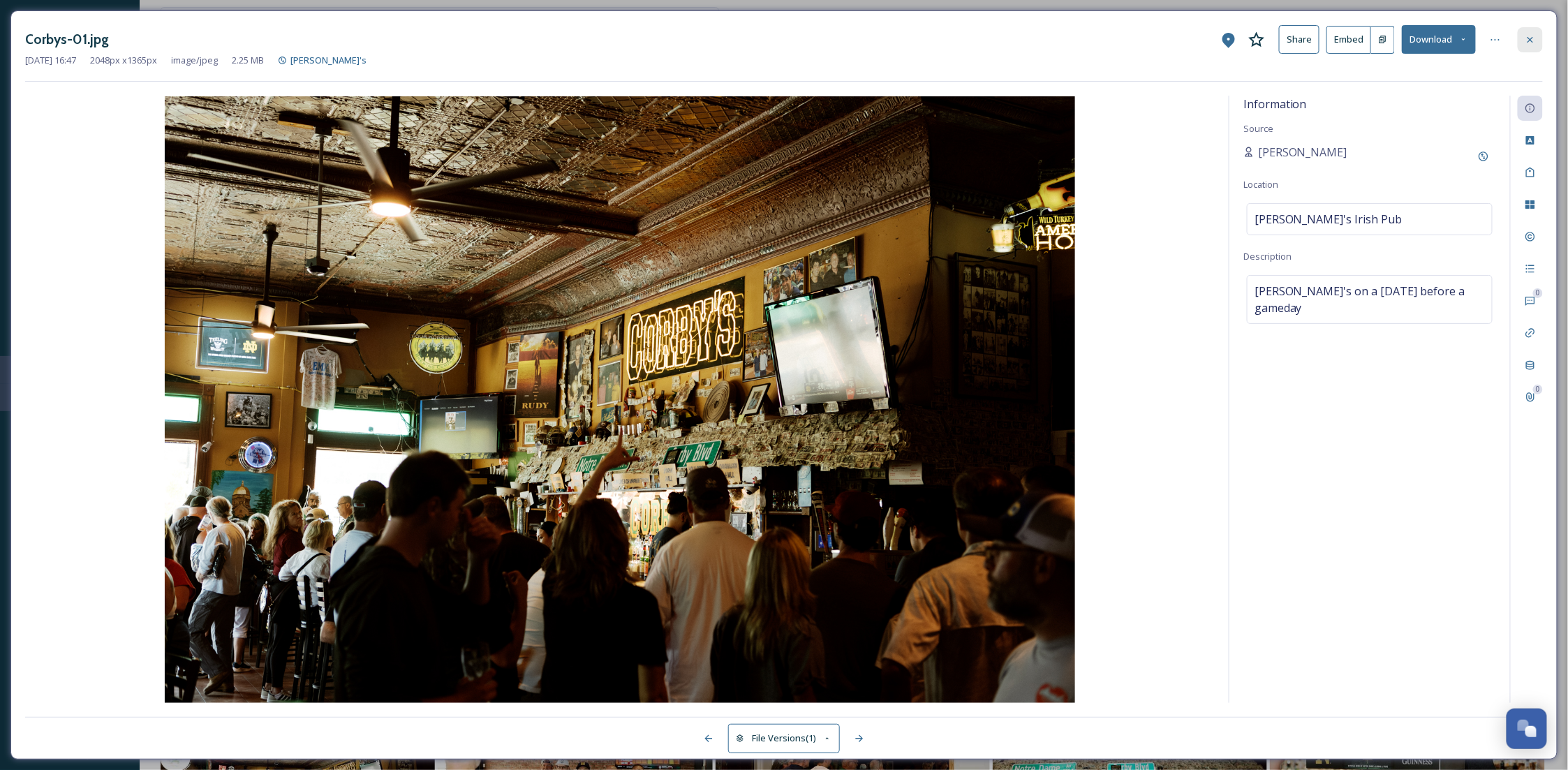
click at [1528, 36] on icon at bounding box center [1530, 40] width 11 height 11
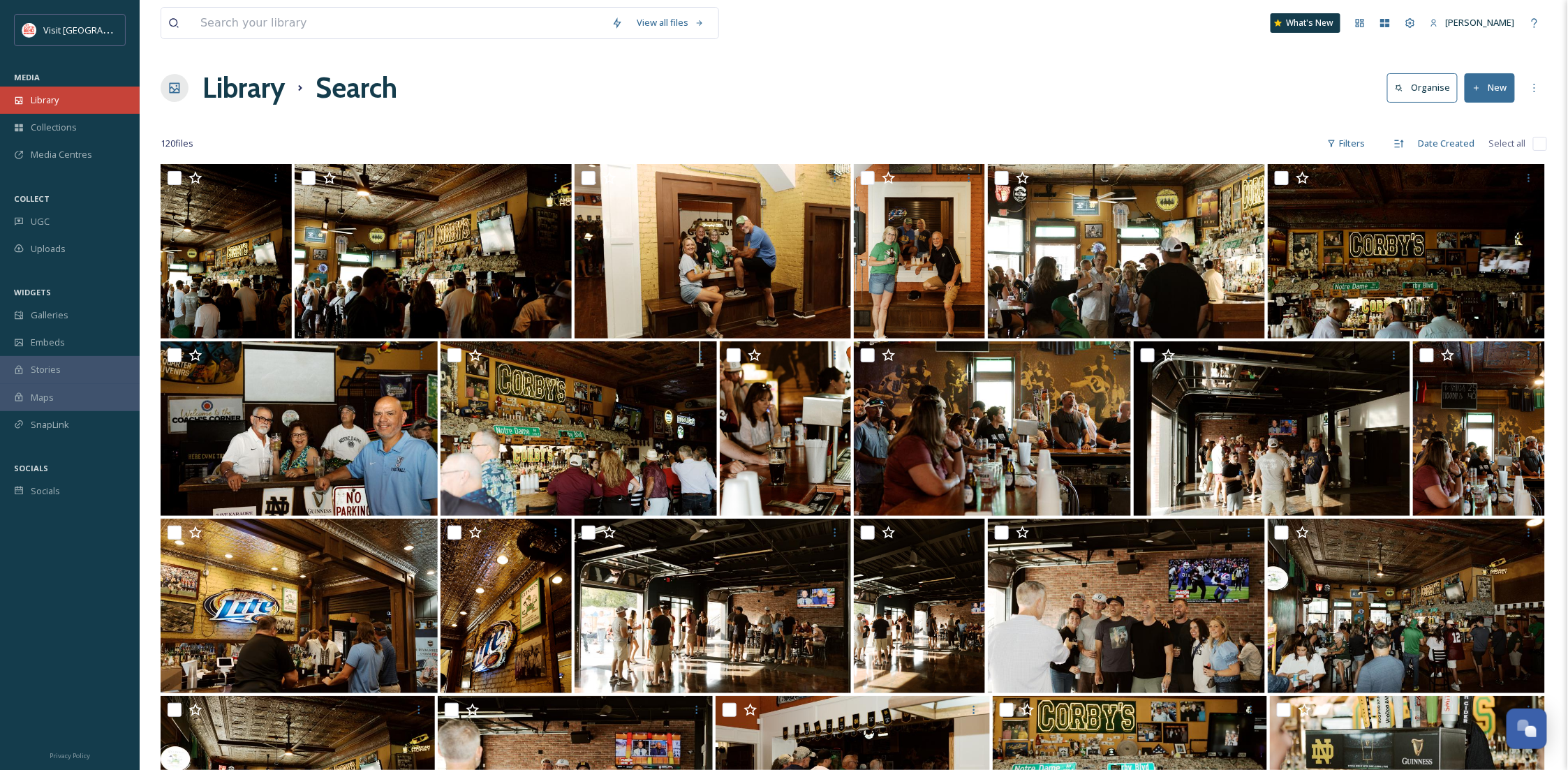
click at [54, 104] on span "Library" at bounding box center [44, 100] width 28 height 14
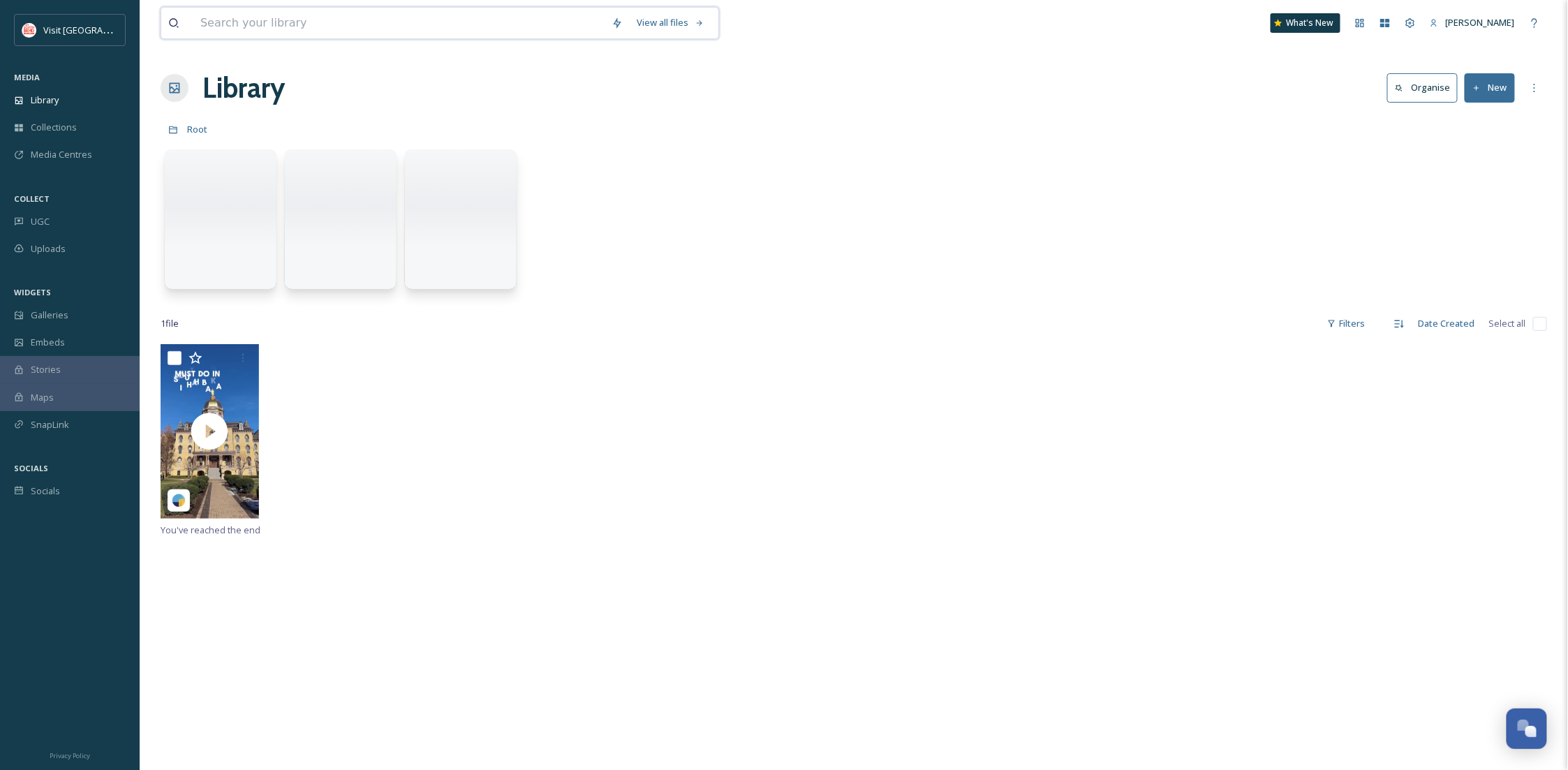
click at [345, 18] on input at bounding box center [399, 23] width 411 height 30
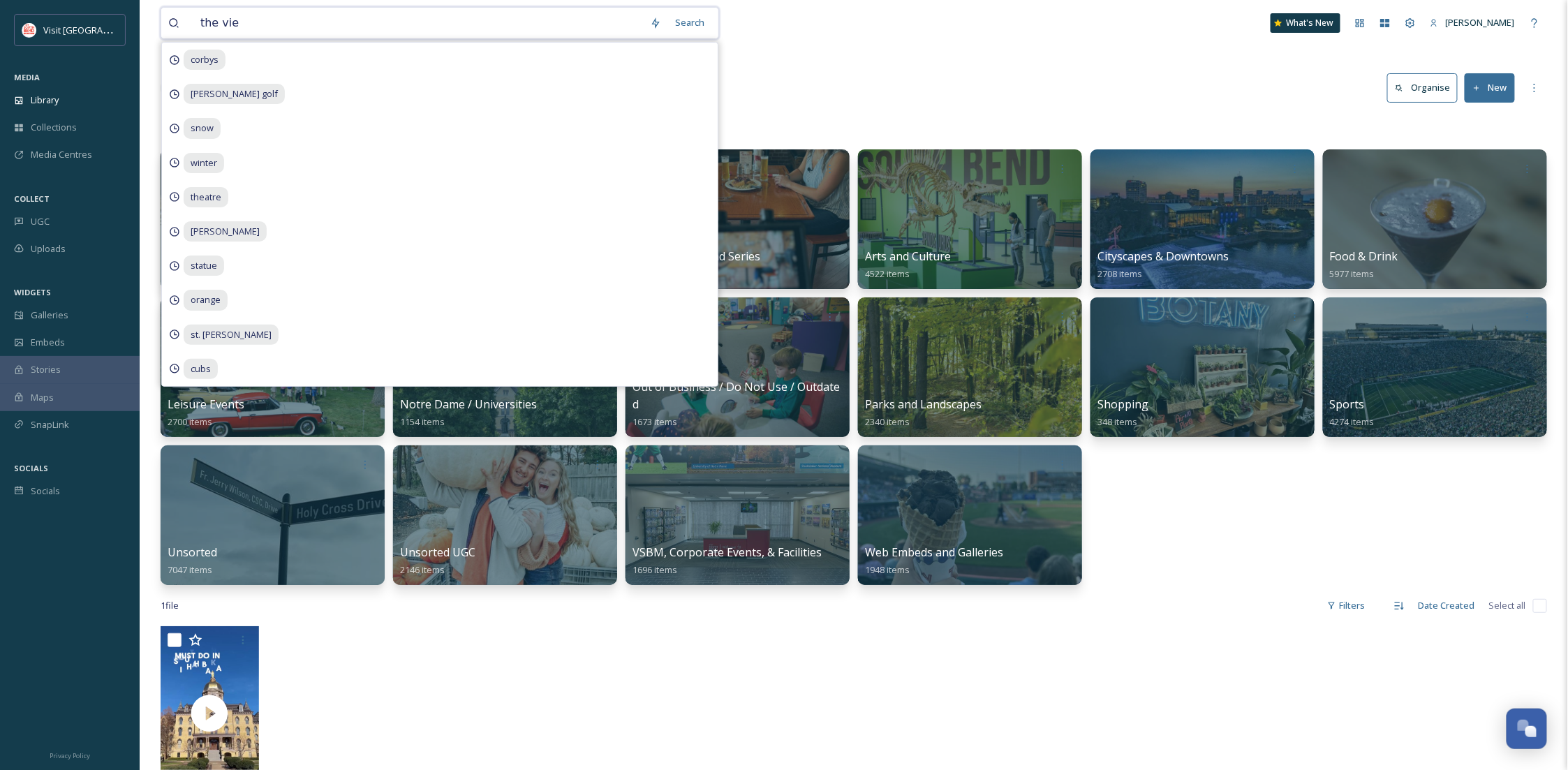
type input "the view"
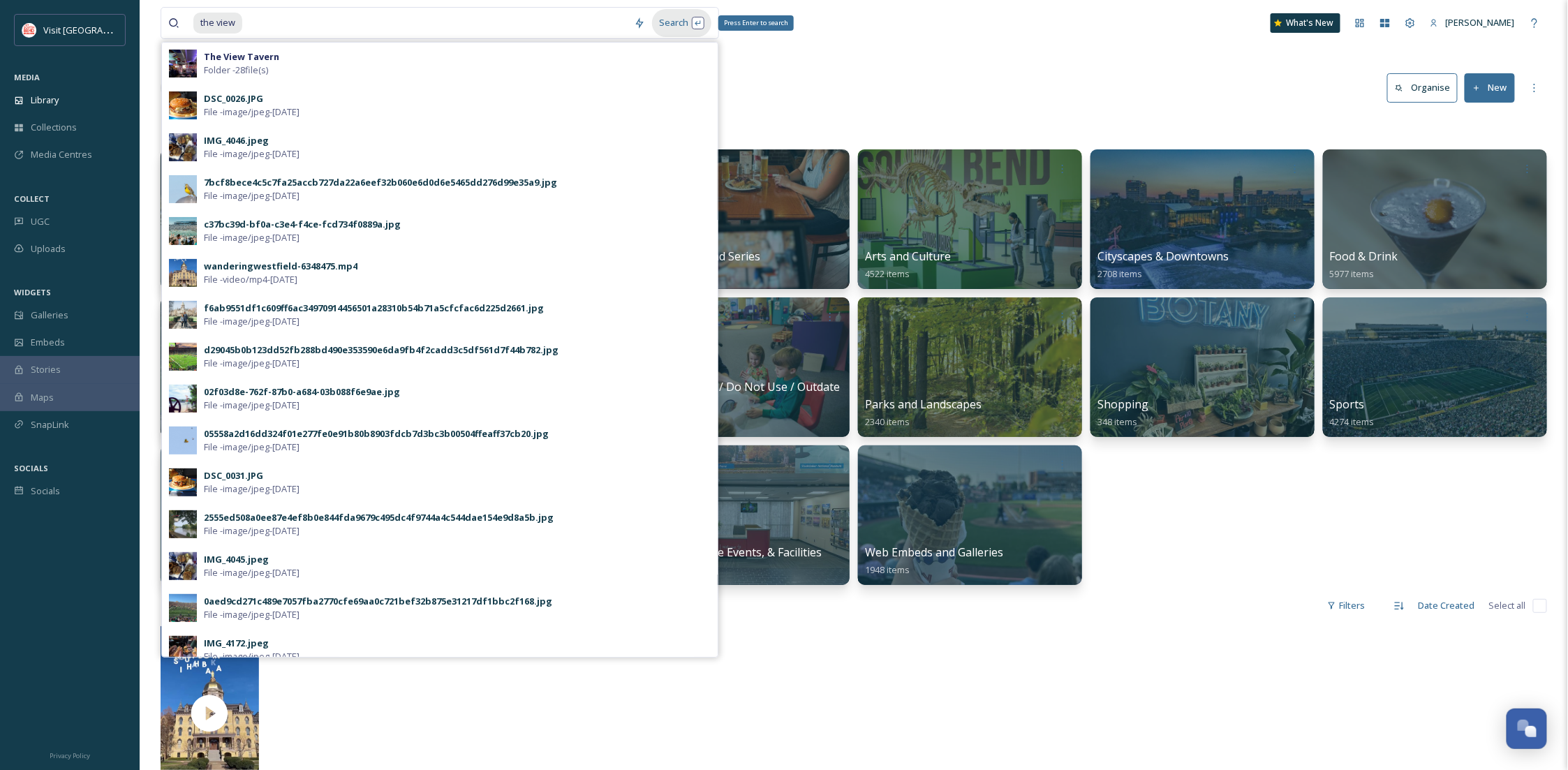
click at [682, 30] on div "Search Press Enter to search" at bounding box center [682, 22] width 59 height 27
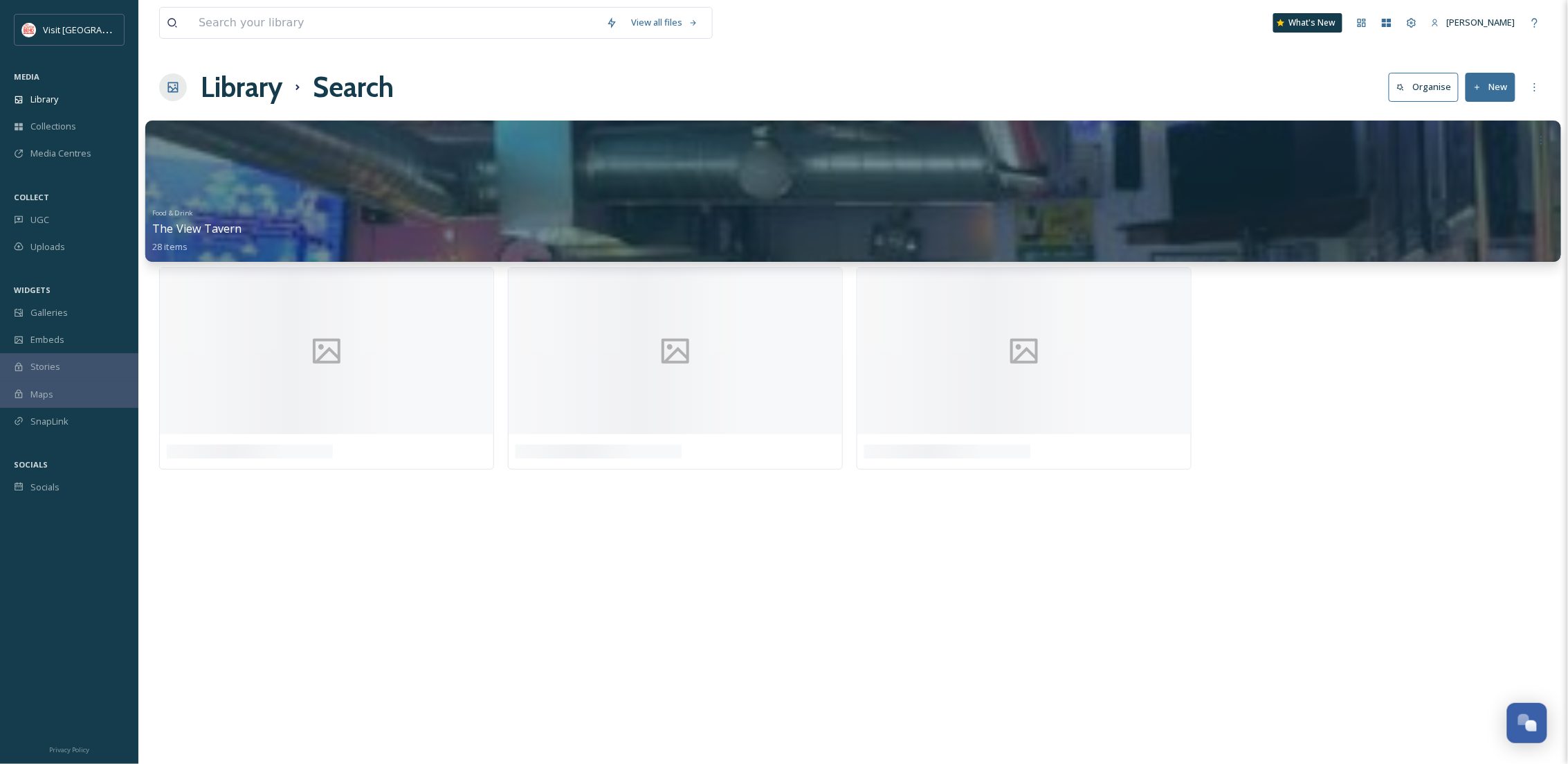
click at [693, 161] on div at bounding box center [853, 191] width 1416 height 141
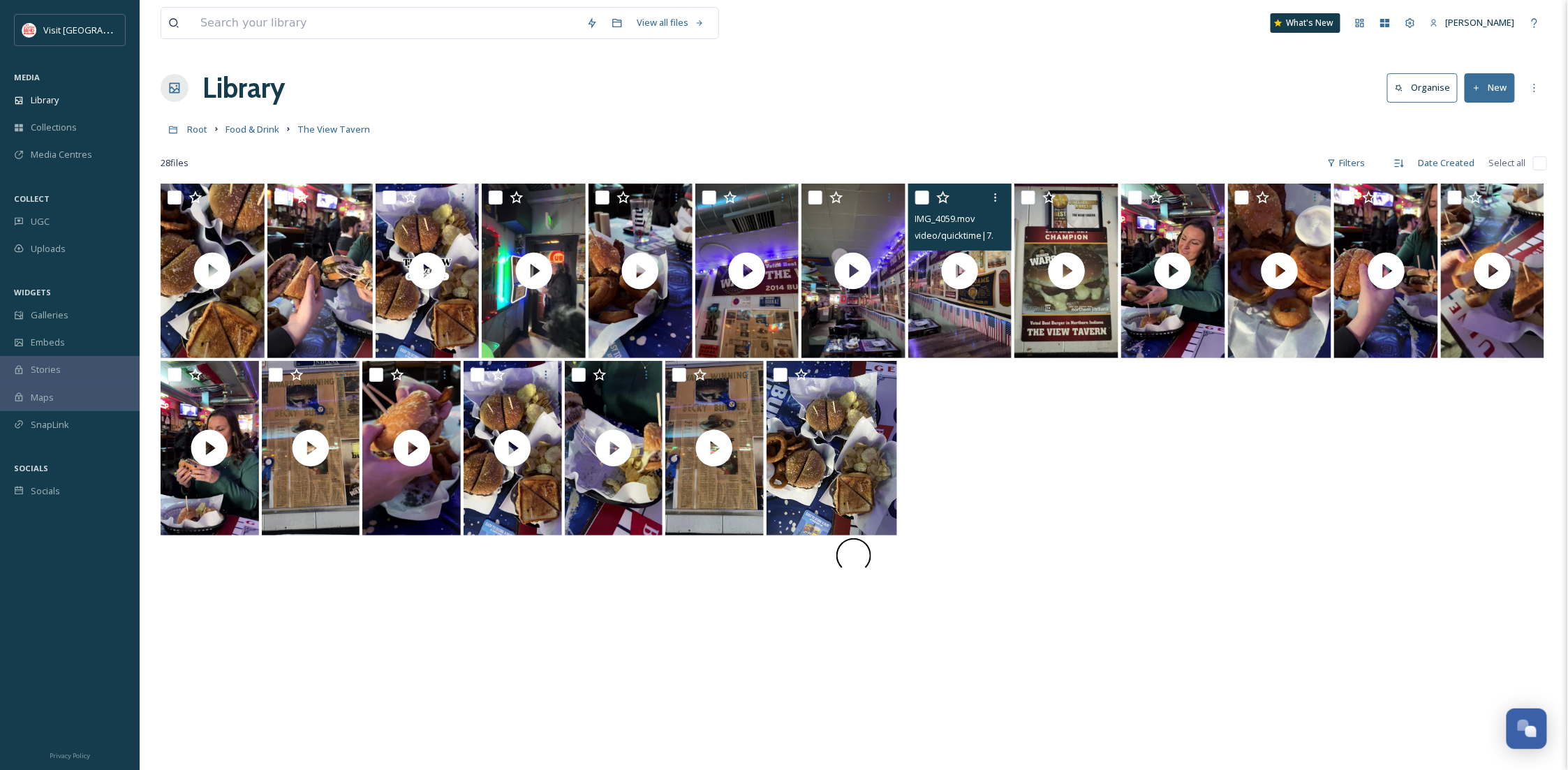
click at [918, 196] on input "checkbox" at bounding box center [922, 197] width 14 height 14
checkbox input "true"
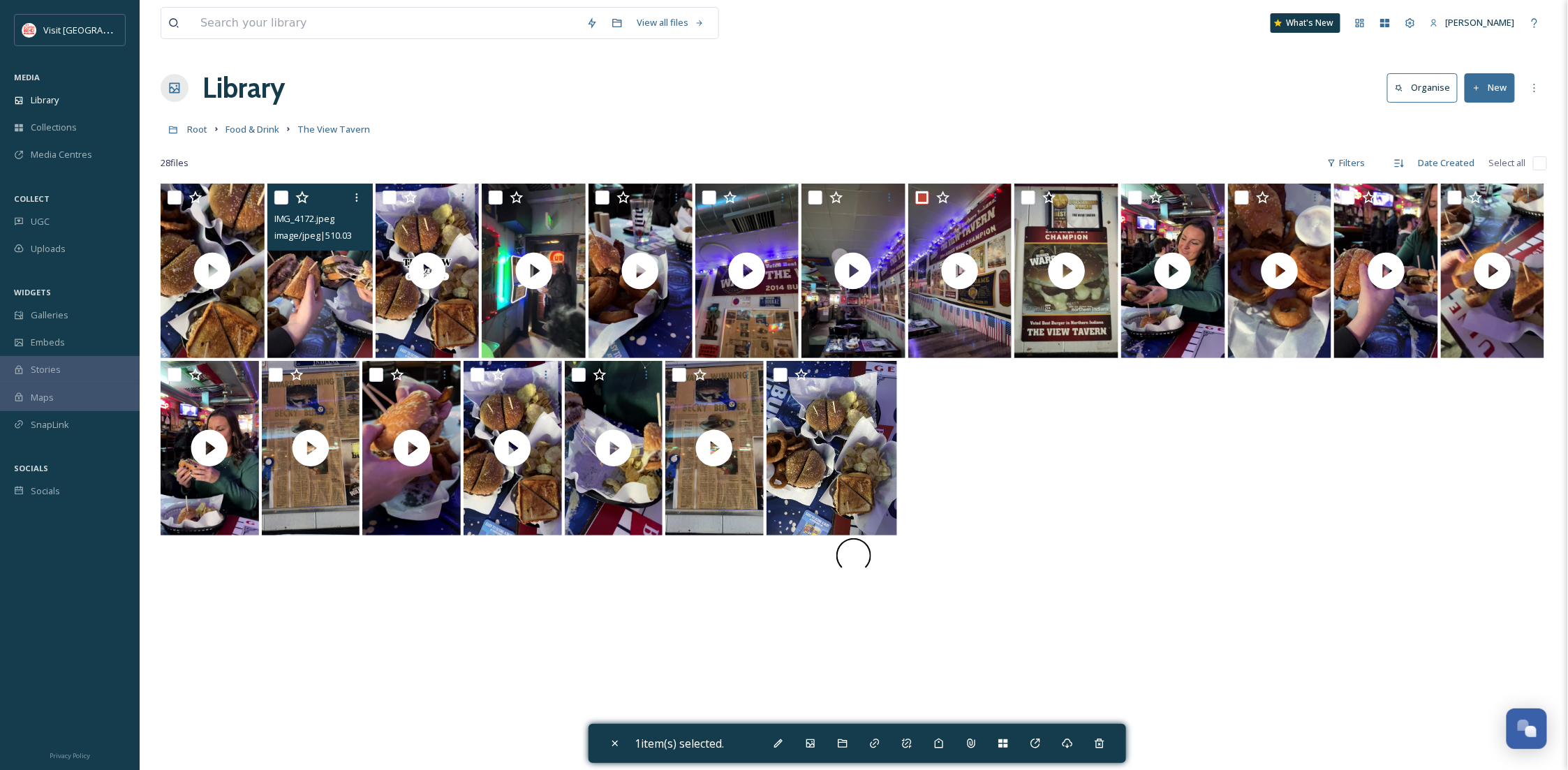
click at [282, 195] on input "checkbox" at bounding box center [281, 197] width 14 height 14
checkbox input "true"
click at [822, 751] on div "Add to Gallery" at bounding box center [810, 743] width 25 height 25
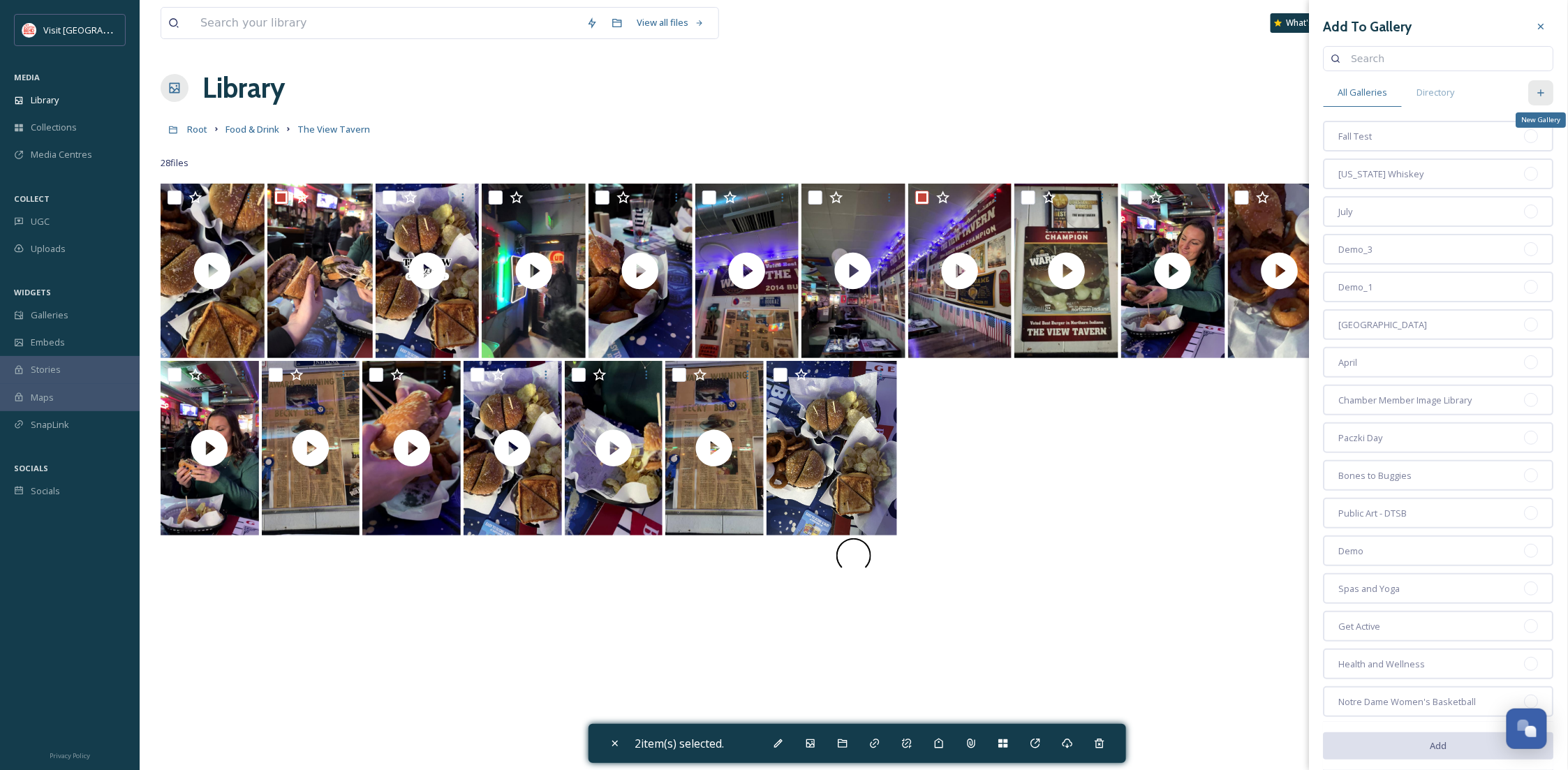
click at [1535, 87] on div "New Gallery" at bounding box center [1541, 92] width 25 height 25
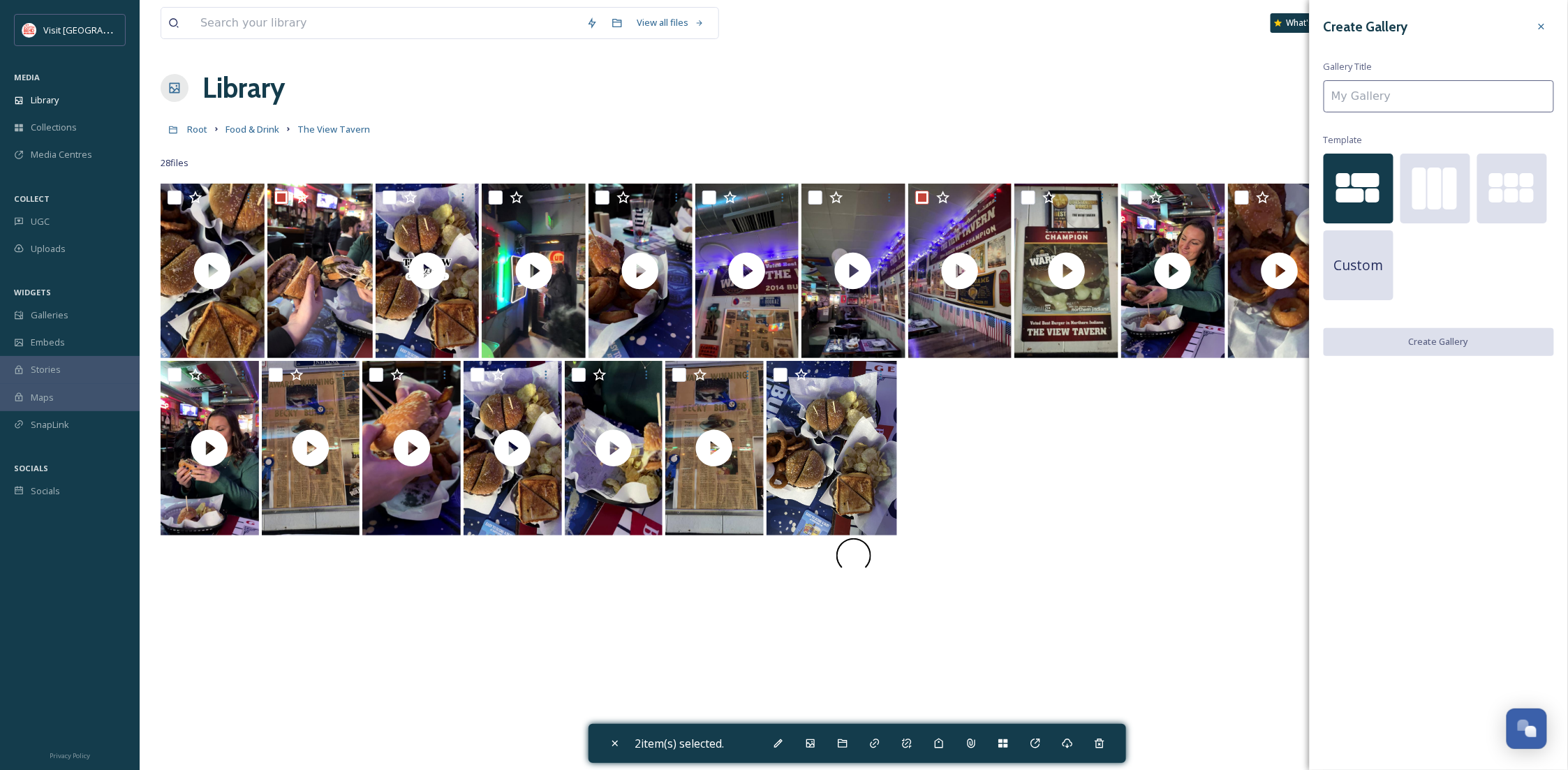
click at [1453, 104] on input at bounding box center [1439, 96] width 230 height 32
type input "i"
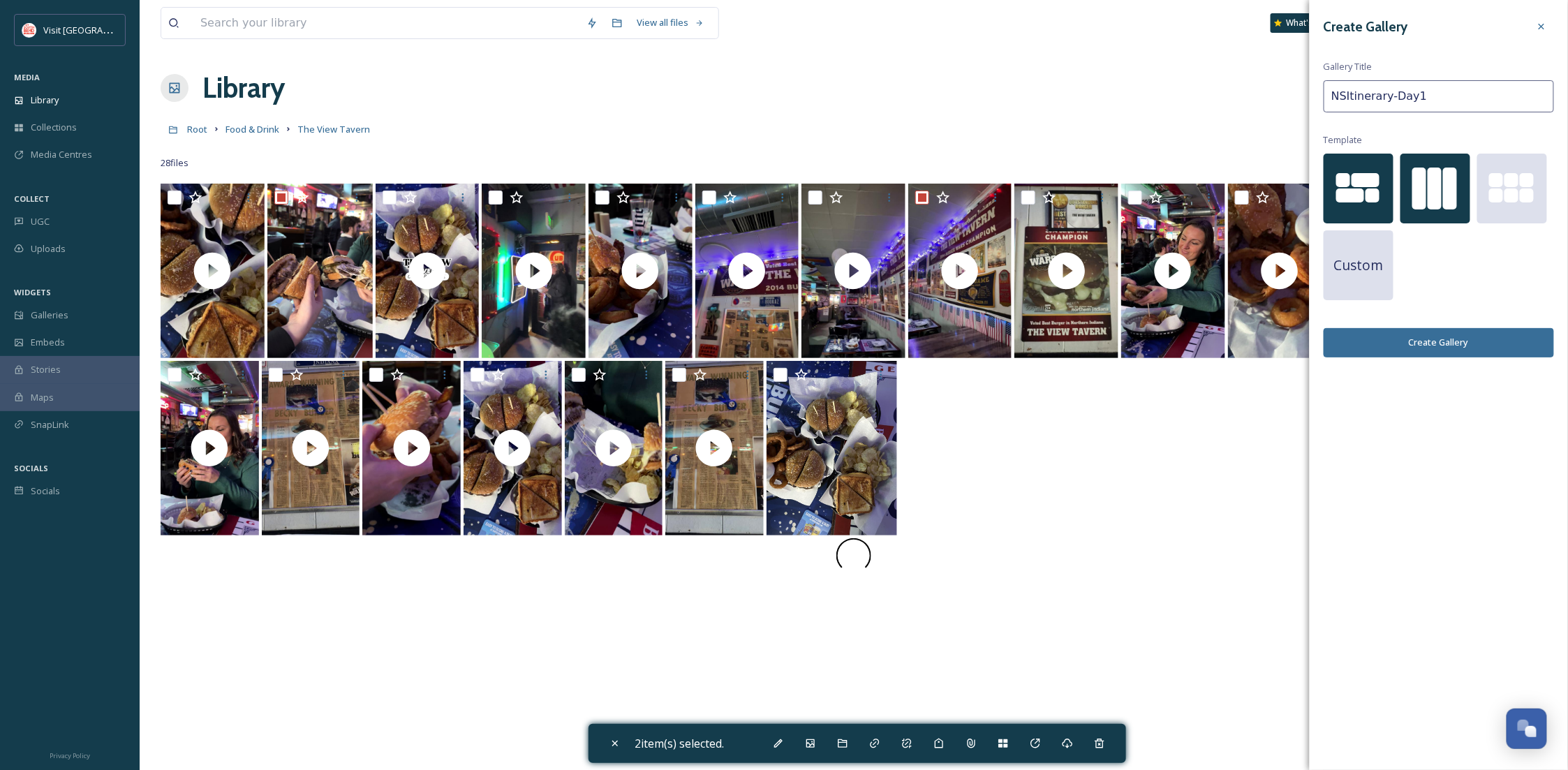
type input "NSItinerary-Day1"
click at [1443, 210] on div at bounding box center [1435, 188] width 70 height 70
click at [1512, 209] on div at bounding box center [1512, 188] width 70 height 70
click at [1439, 222] on div at bounding box center [1435, 188] width 70 height 70
click at [1365, 269] on span "Custom" at bounding box center [1359, 265] width 50 height 20
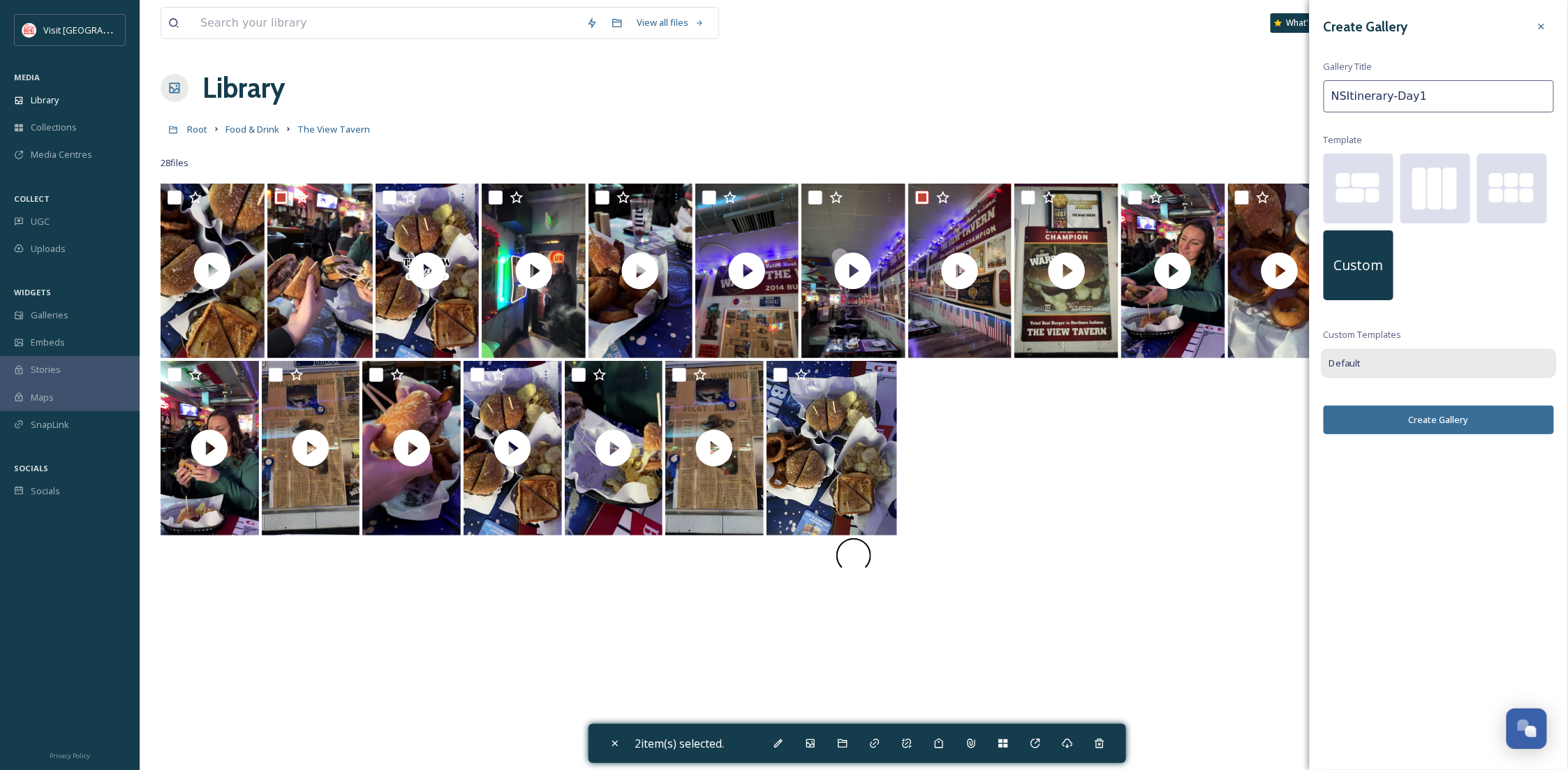
click at [1394, 365] on div "Default" at bounding box center [1439, 362] width 235 height 30
click at [1429, 209] on div at bounding box center [1435, 188] width 70 height 70
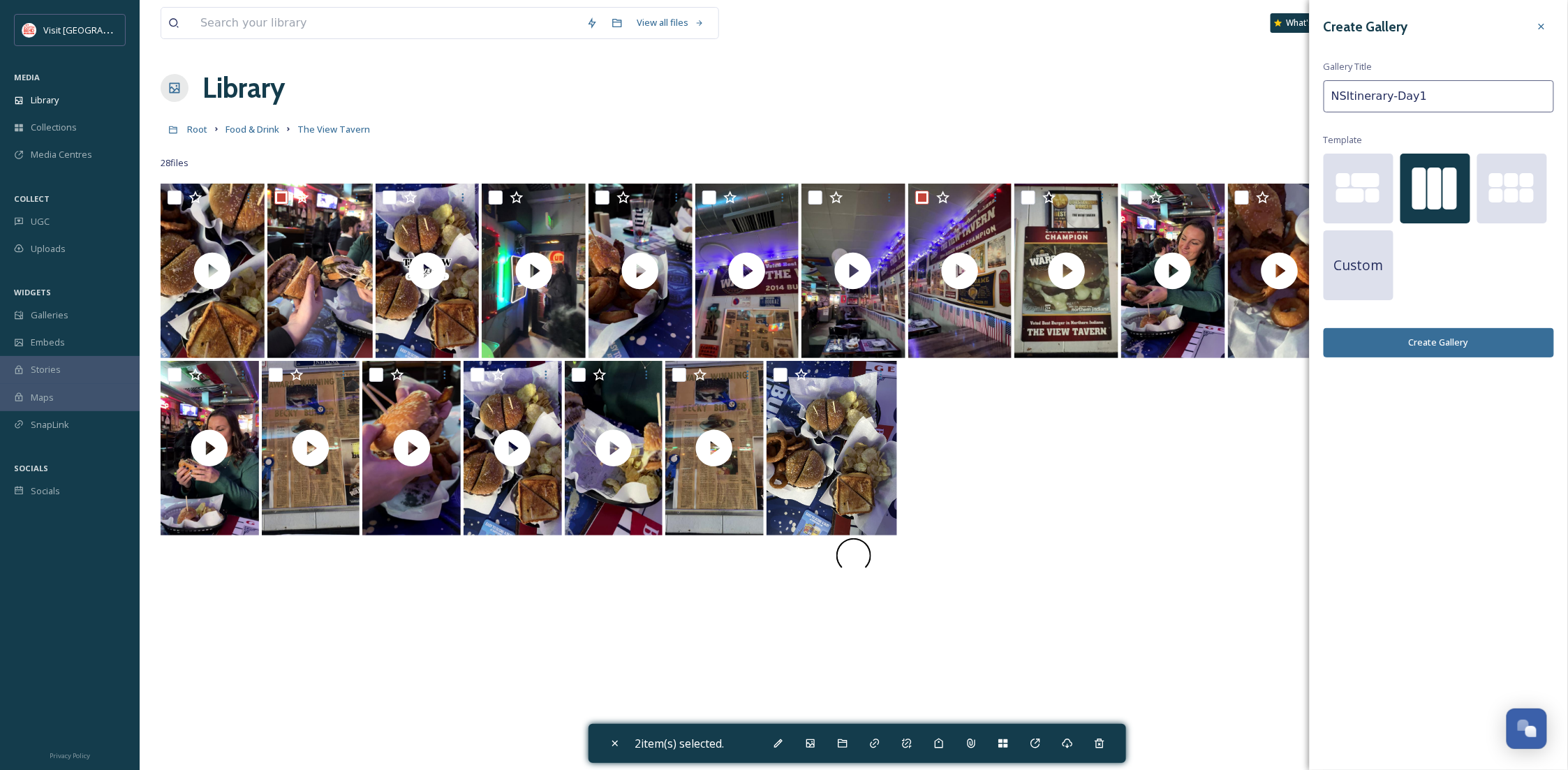
click at [1453, 337] on button "Create Gallery" at bounding box center [1439, 342] width 230 height 29
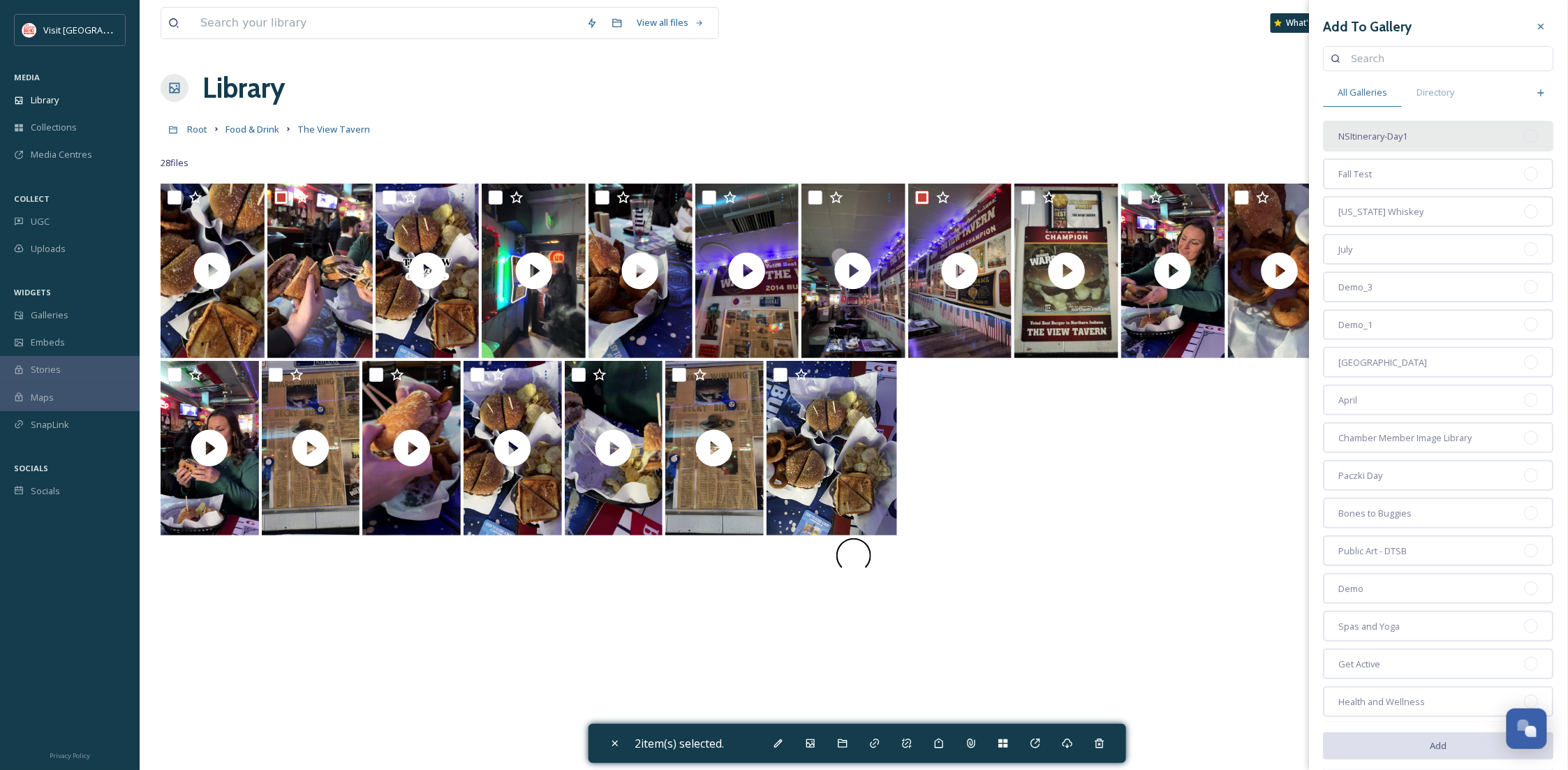
click at [1505, 132] on div "NSItinerary-Day1" at bounding box center [1439, 136] width 230 height 30
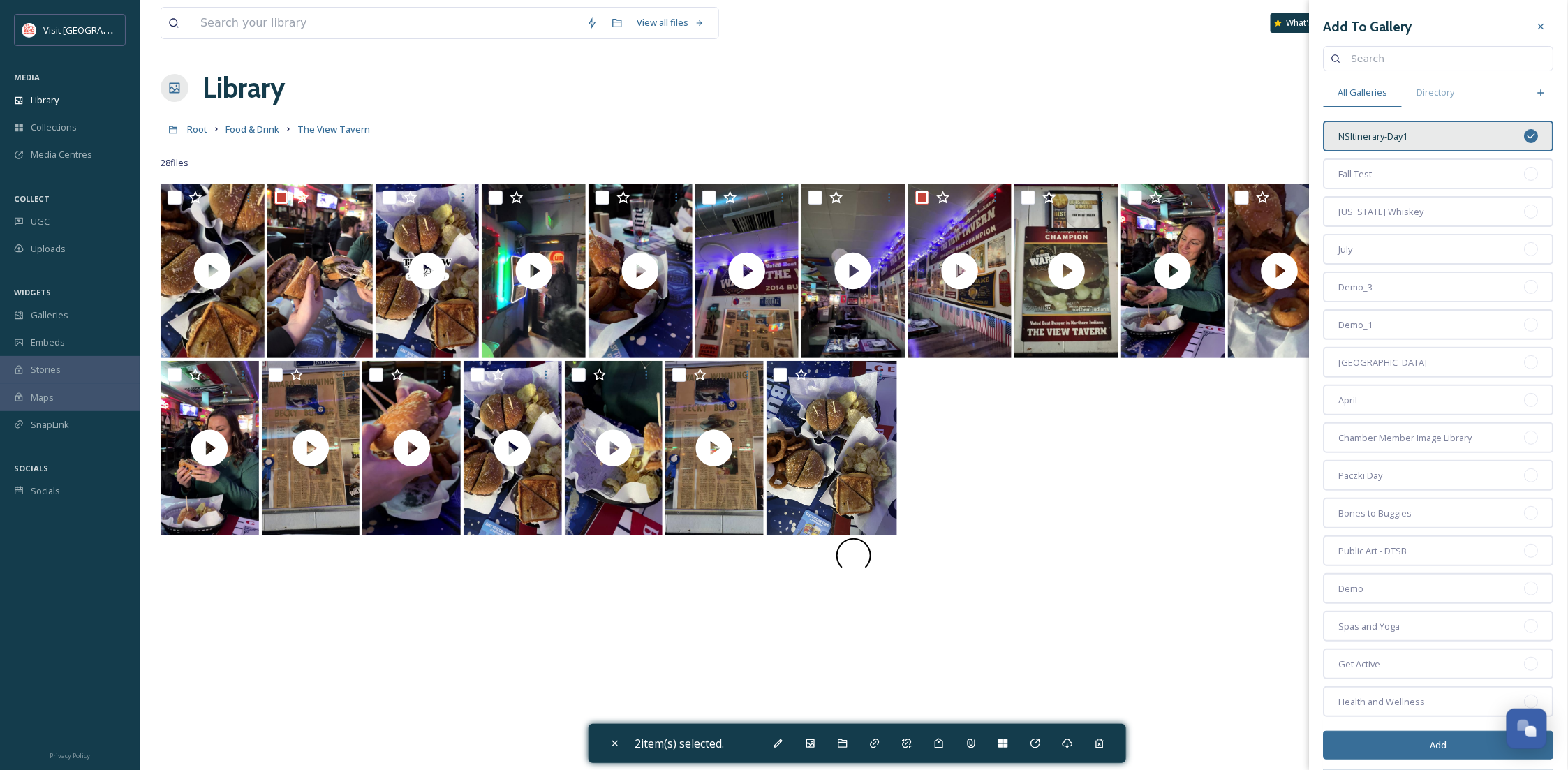
click at [1439, 749] on button "Add" at bounding box center [1439, 745] width 230 height 29
checkbox input "false"
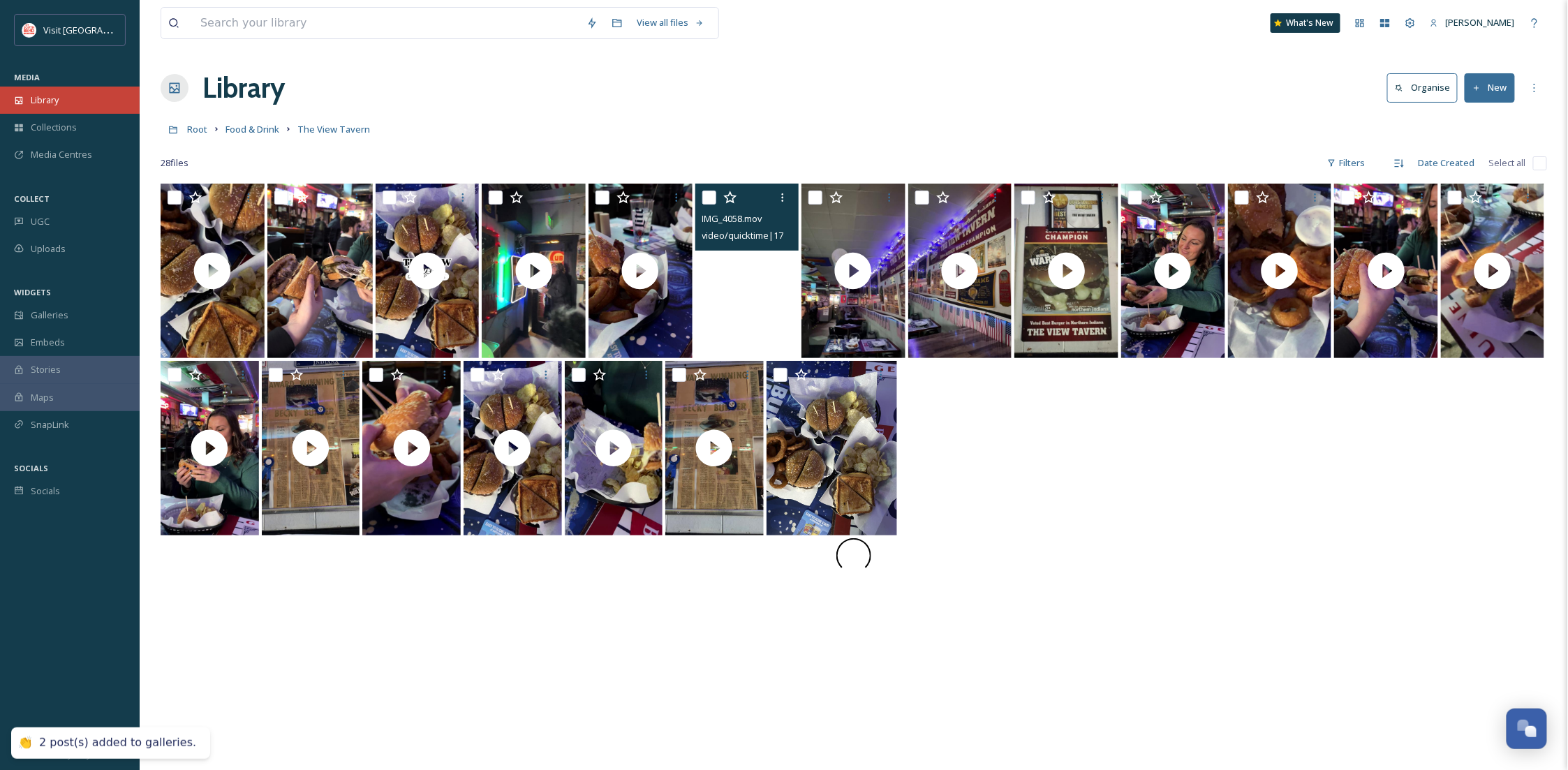
click at [64, 99] on div "Library" at bounding box center [70, 100] width 140 height 27
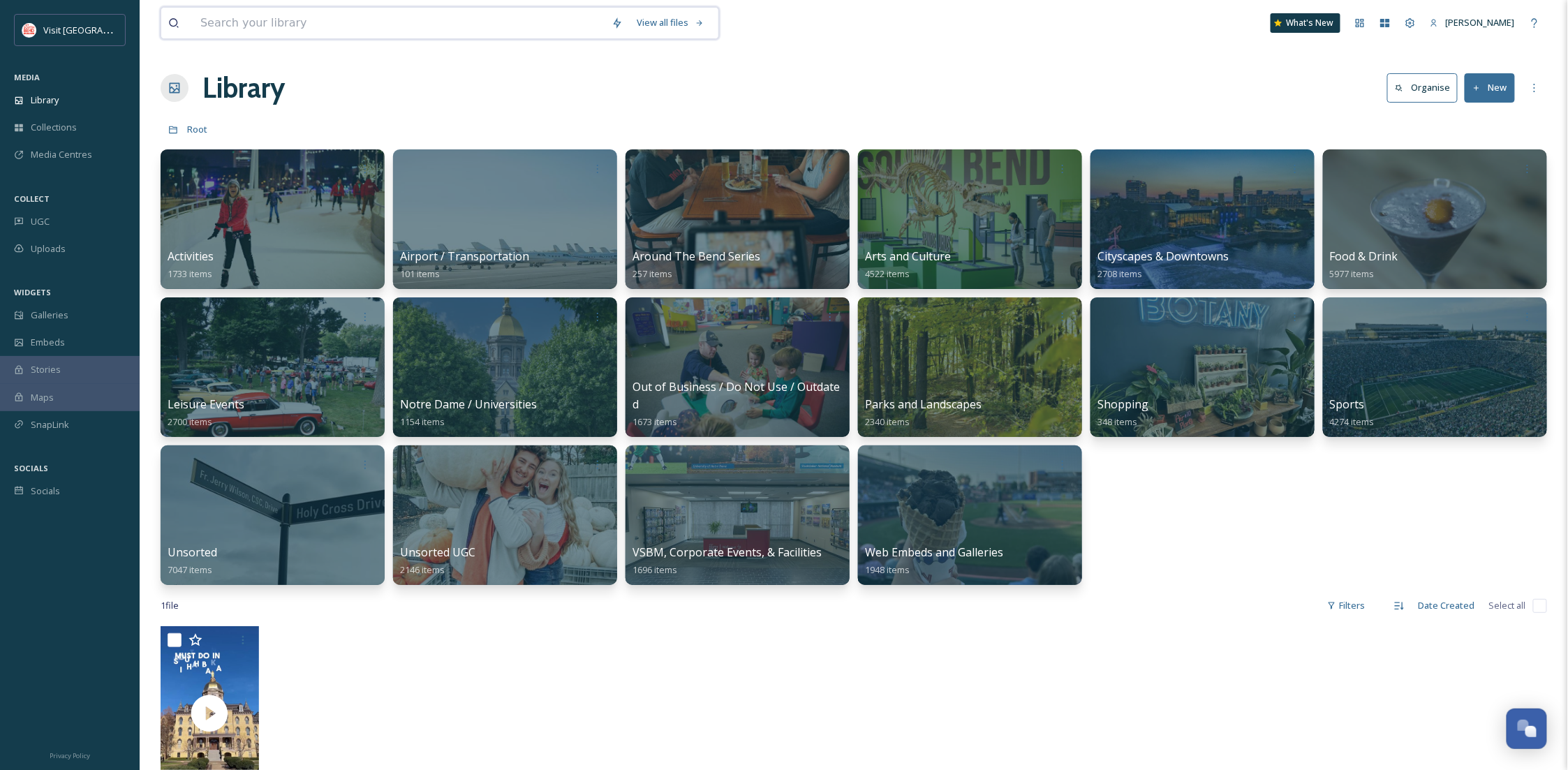
click at [267, 23] on input at bounding box center [399, 23] width 411 height 30
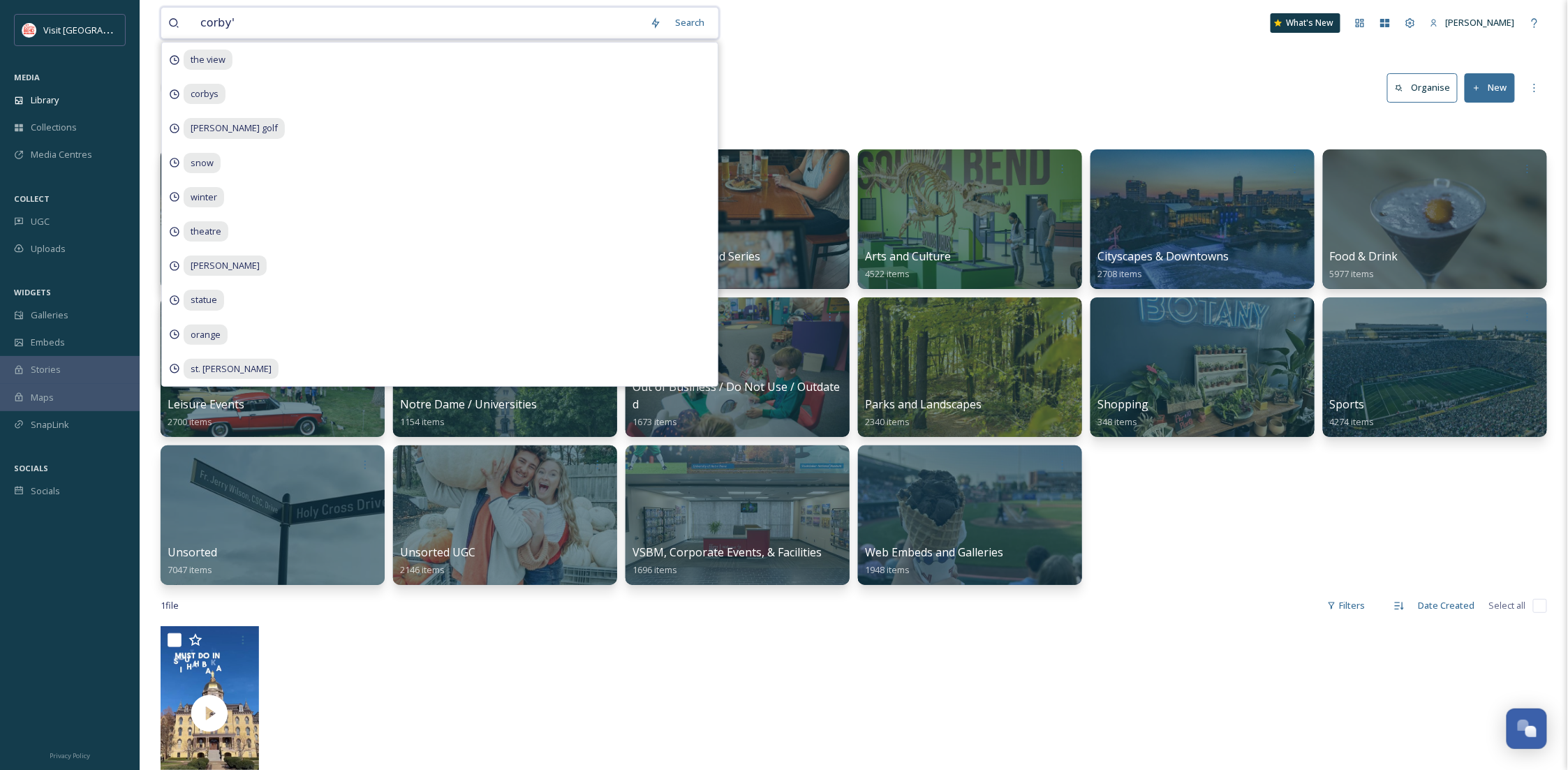
type input "[PERSON_NAME]'s"
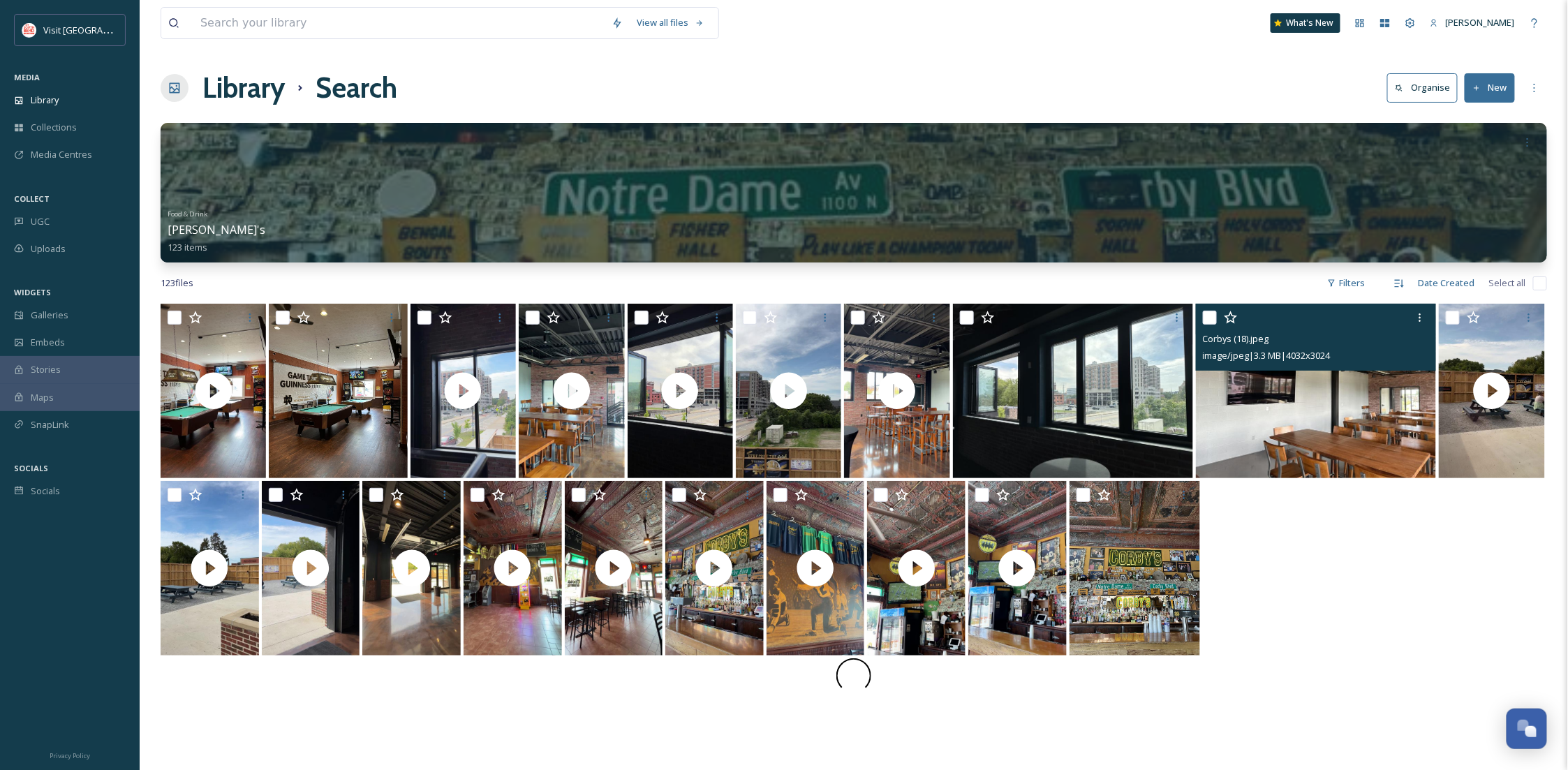
scroll to position [304, 0]
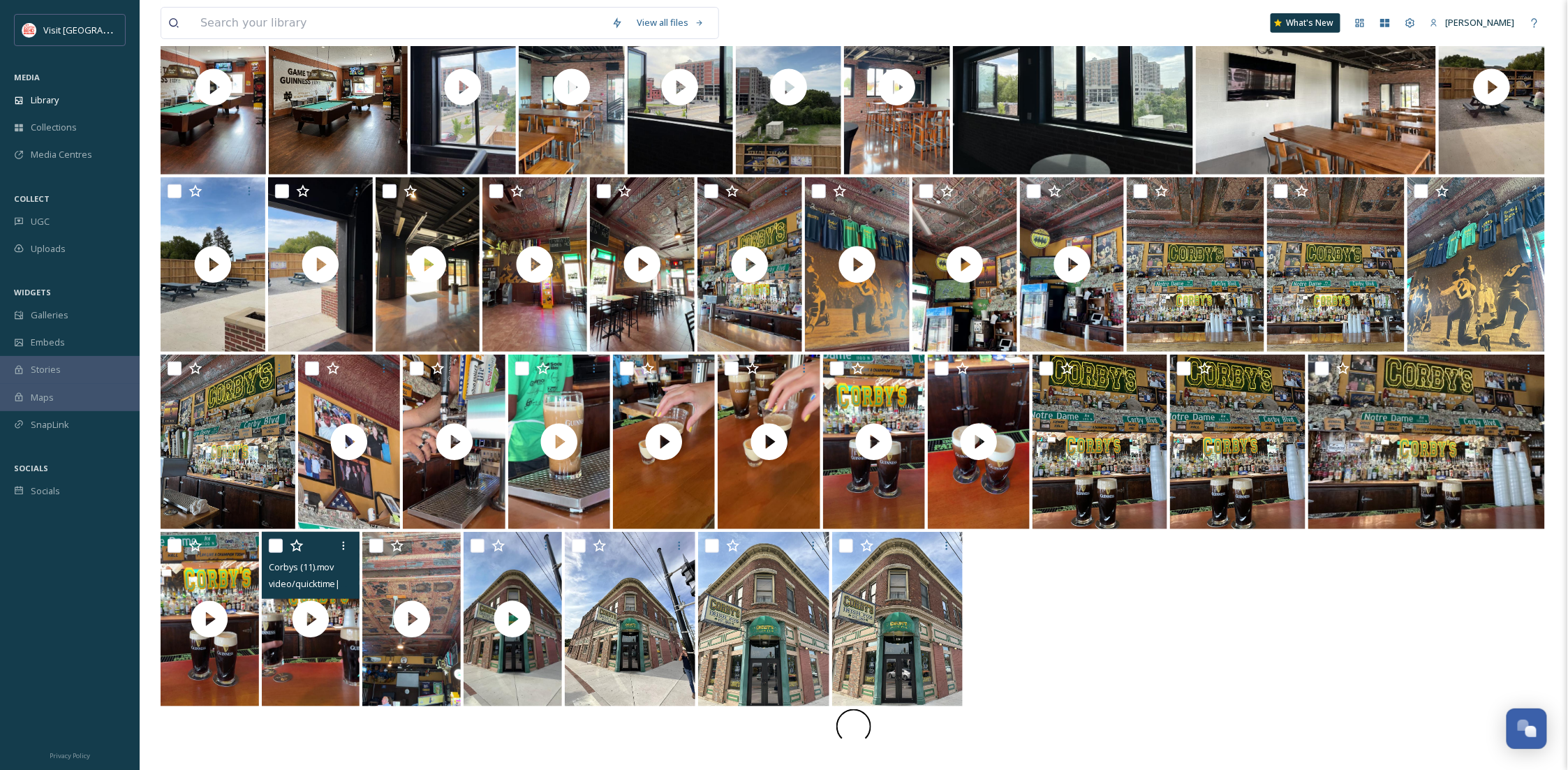
click at [269, 549] on input "checkbox" at bounding box center [275, 545] width 14 height 14
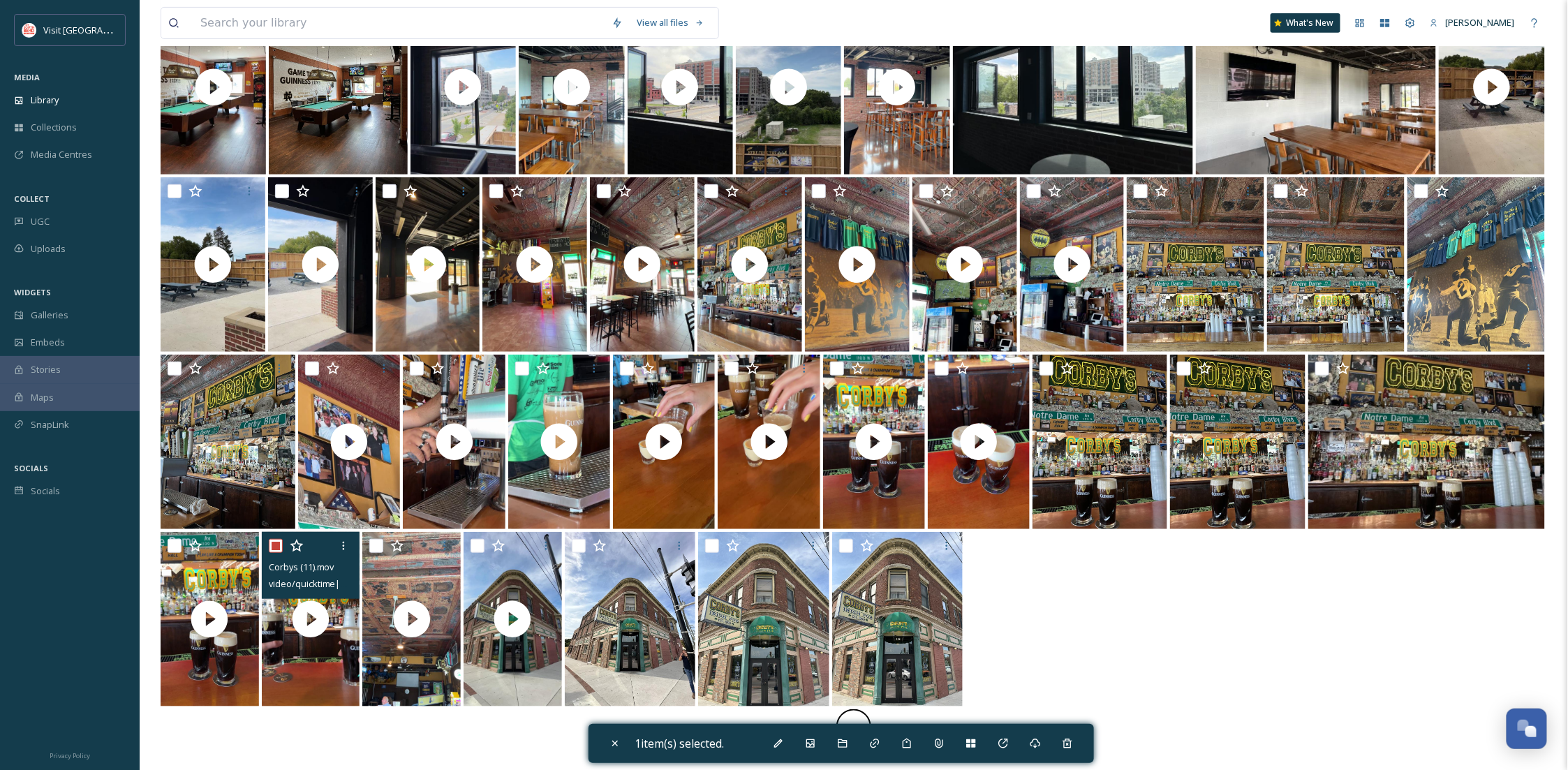
click at [276, 541] on input "checkbox" at bounding box center [275, 545] width 14 height 14
checkbox input "false"
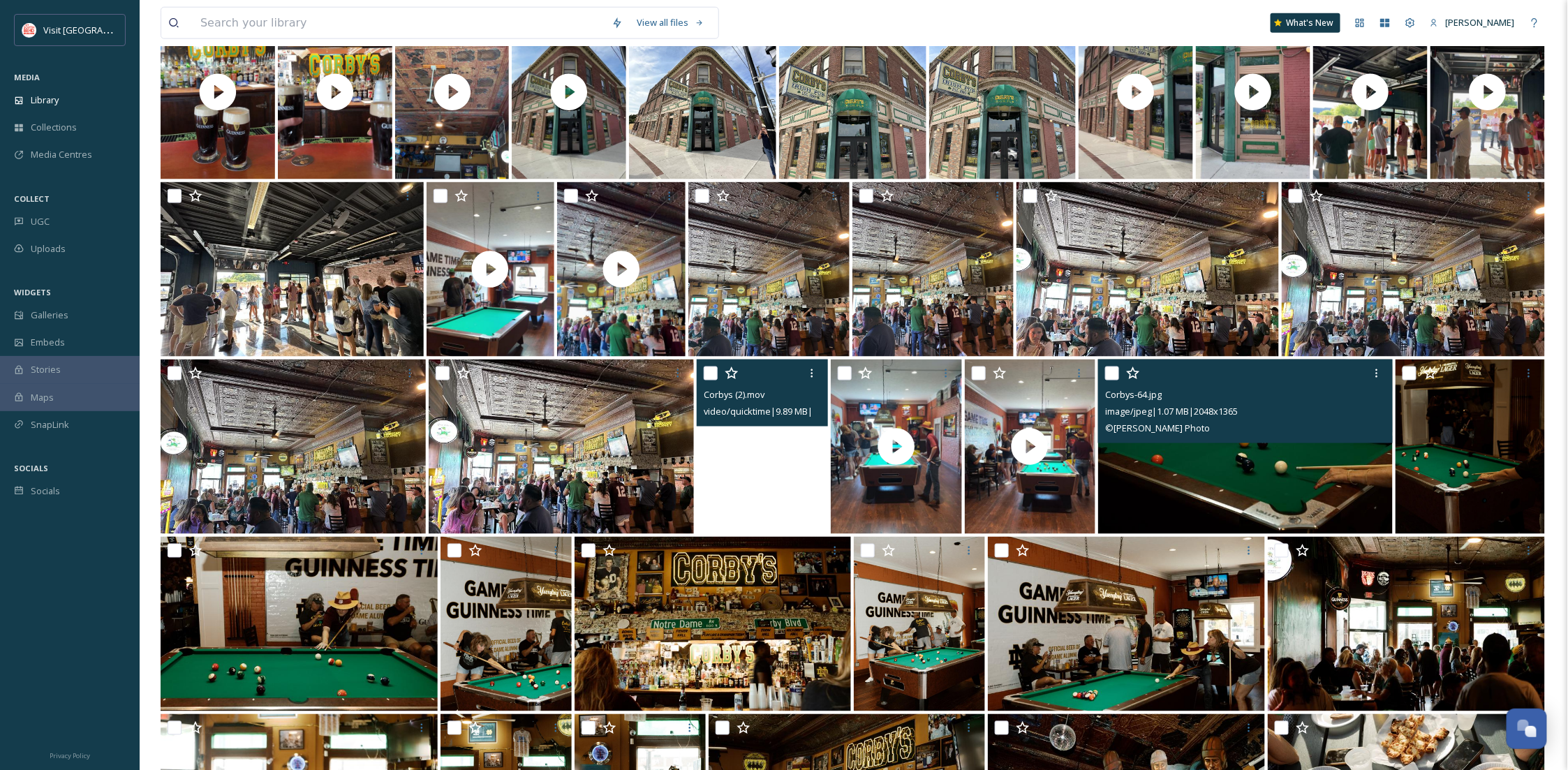
scroll to position [808, 0]
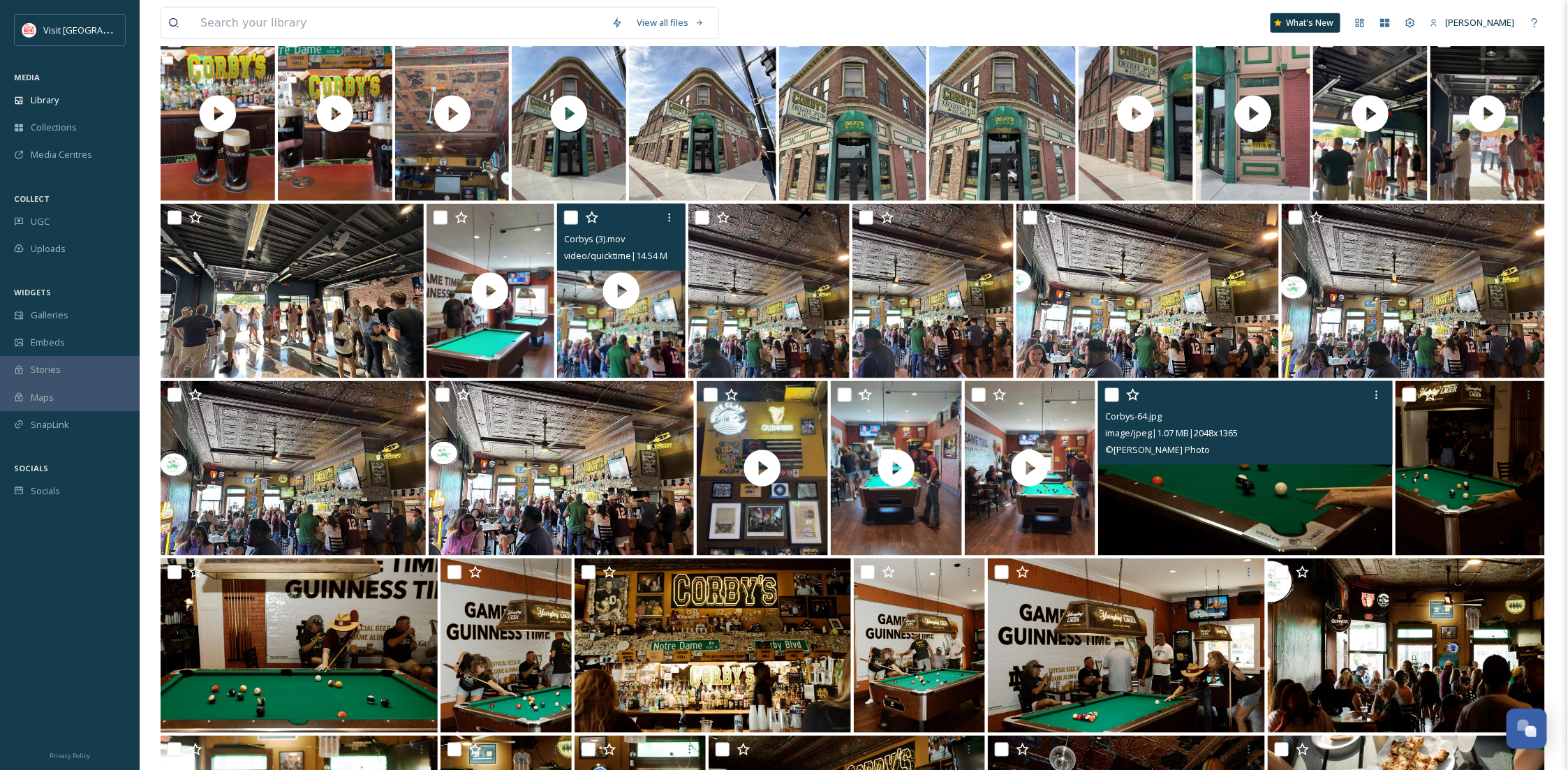
click at [573, 218] on input "checkbox" at bounding box center [570, 217] width 14 height 14
checkbox input "true"
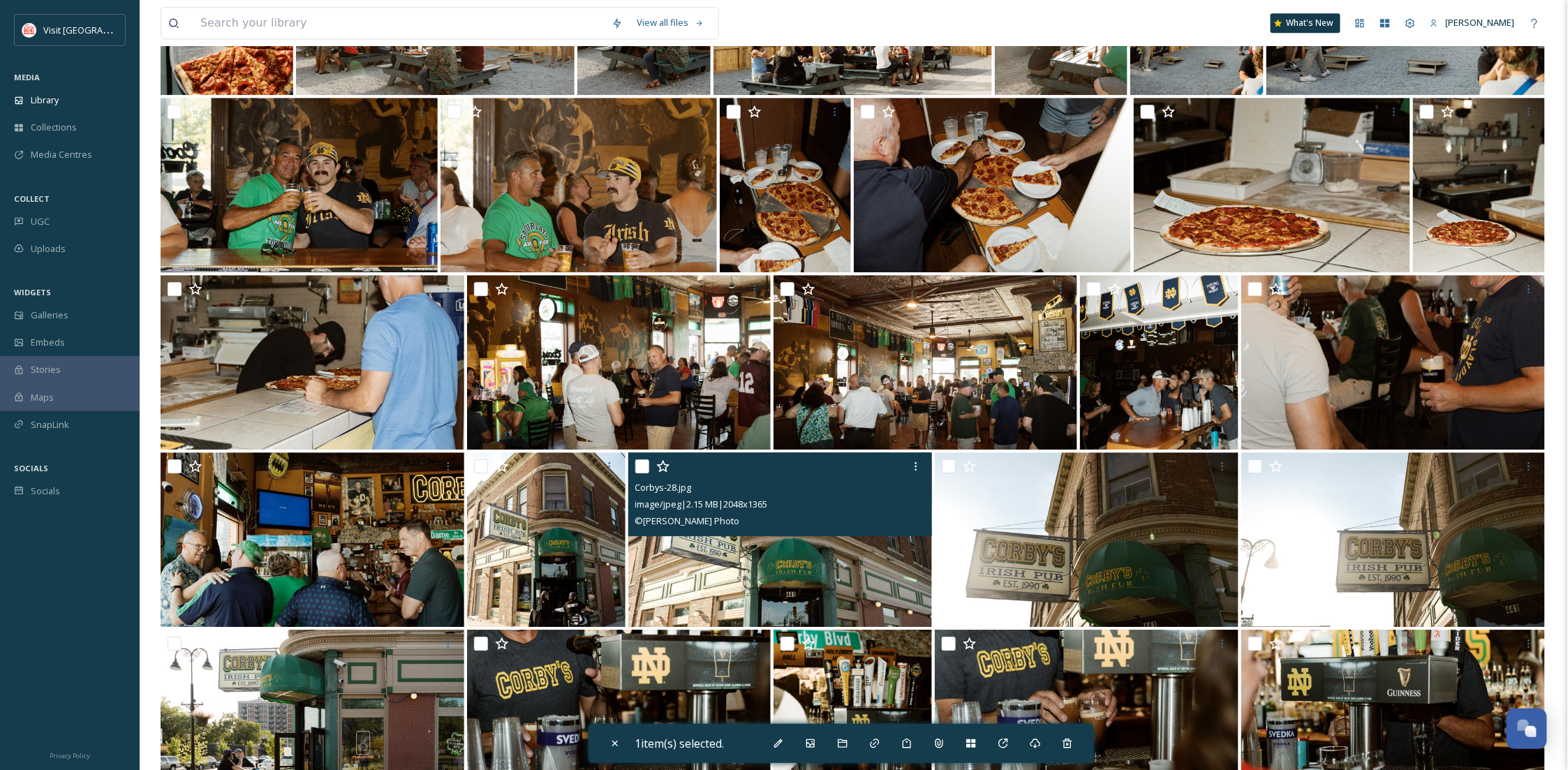
scroll to position [2050, 0]
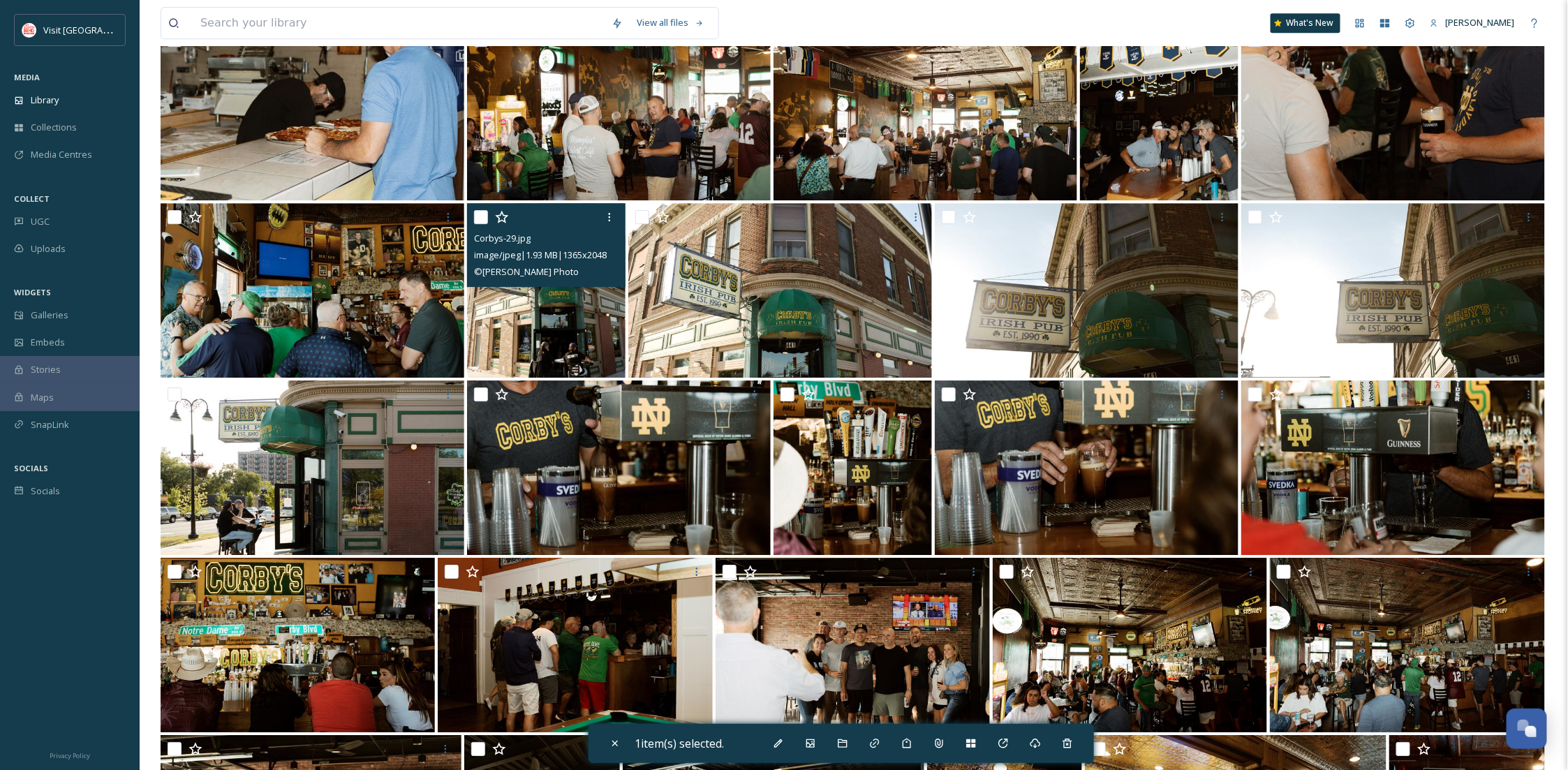
click at [480, 218] on input "checkbox" at bounding box center [481, 217] width 14 height 14
checkbox input "true"
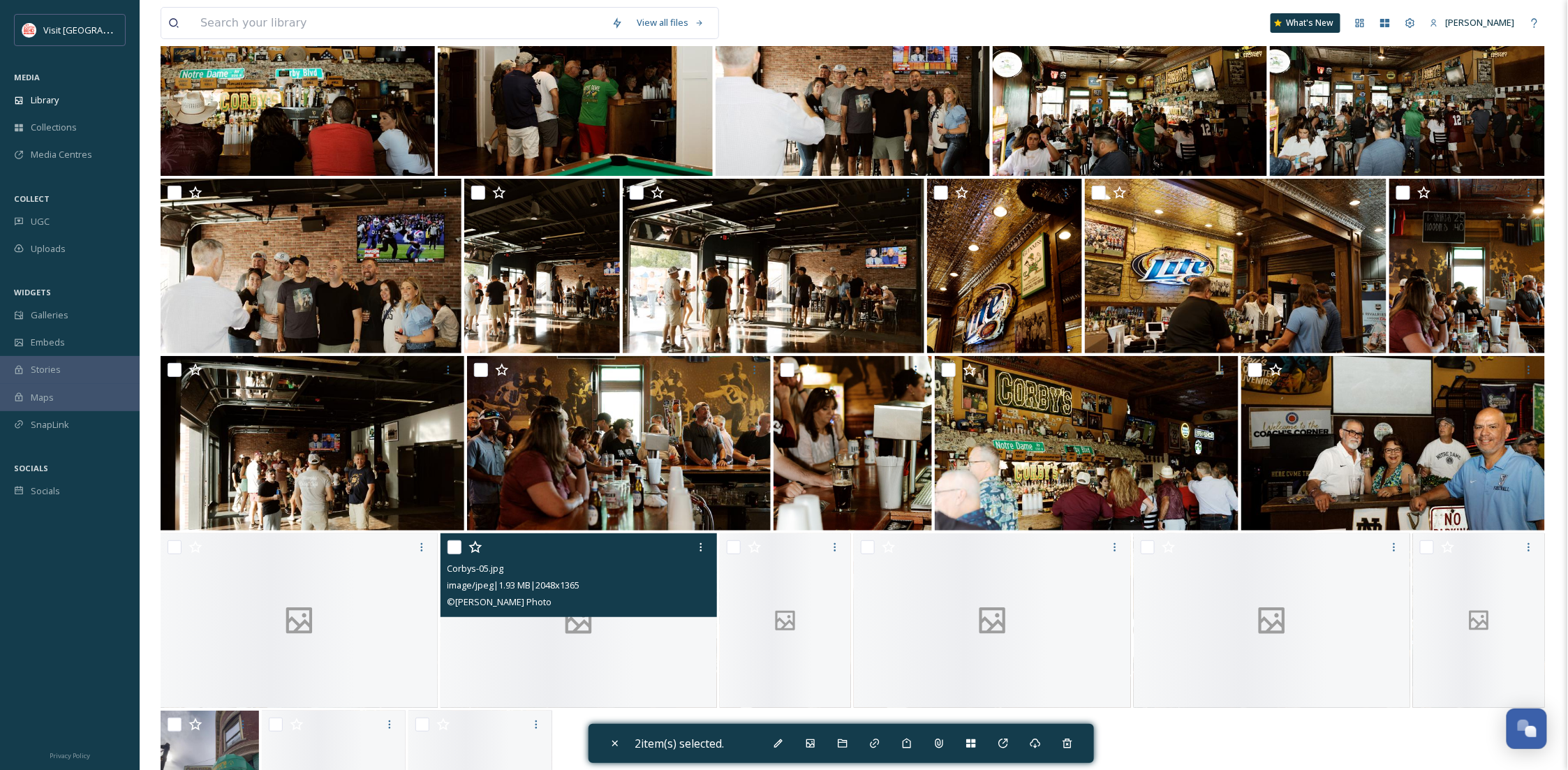
scroll to position [2741, 0]
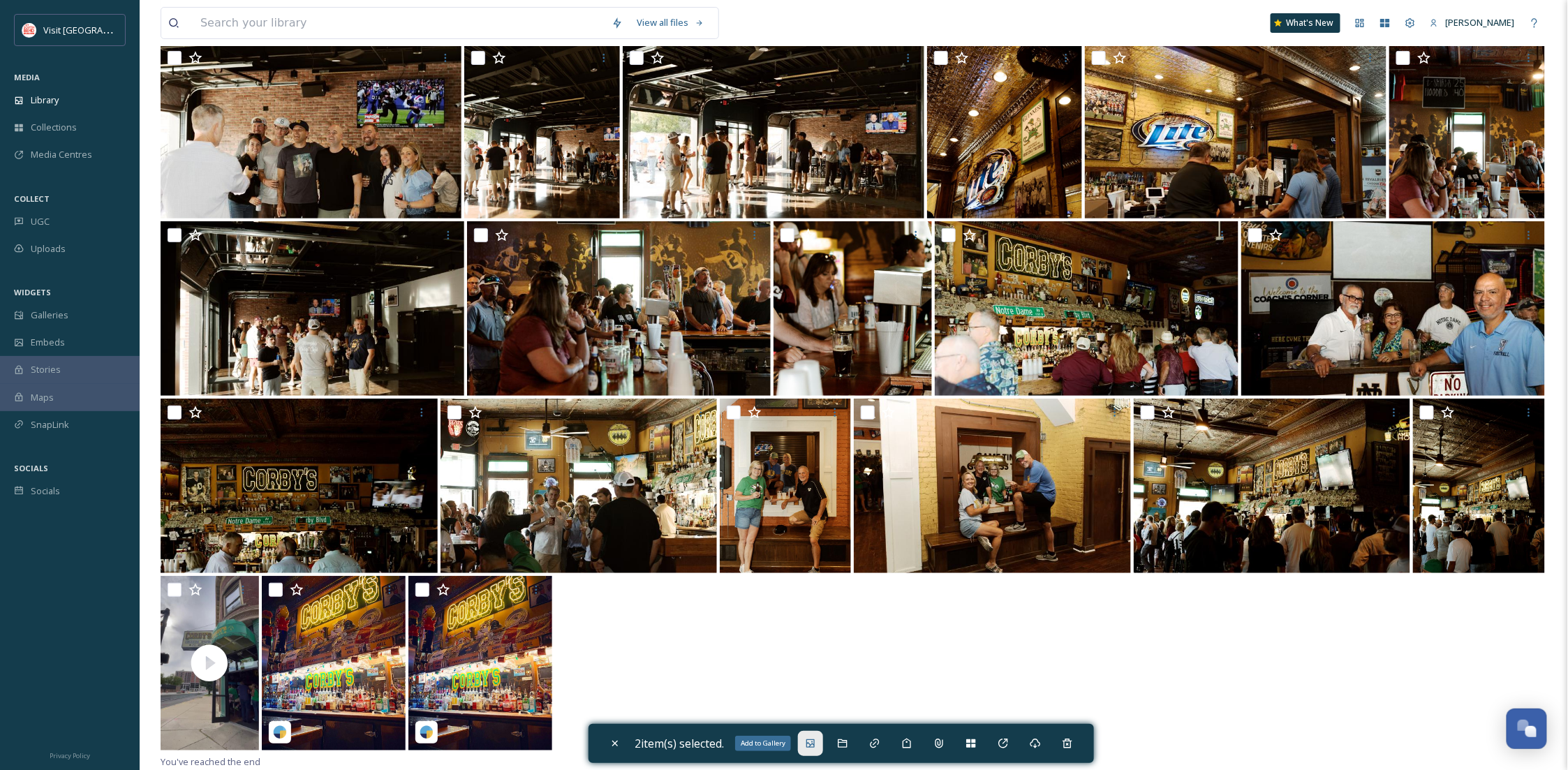
click at [808, 744] on div "Add to Gallery" at bounding box center [810, 743] width 25 height 25
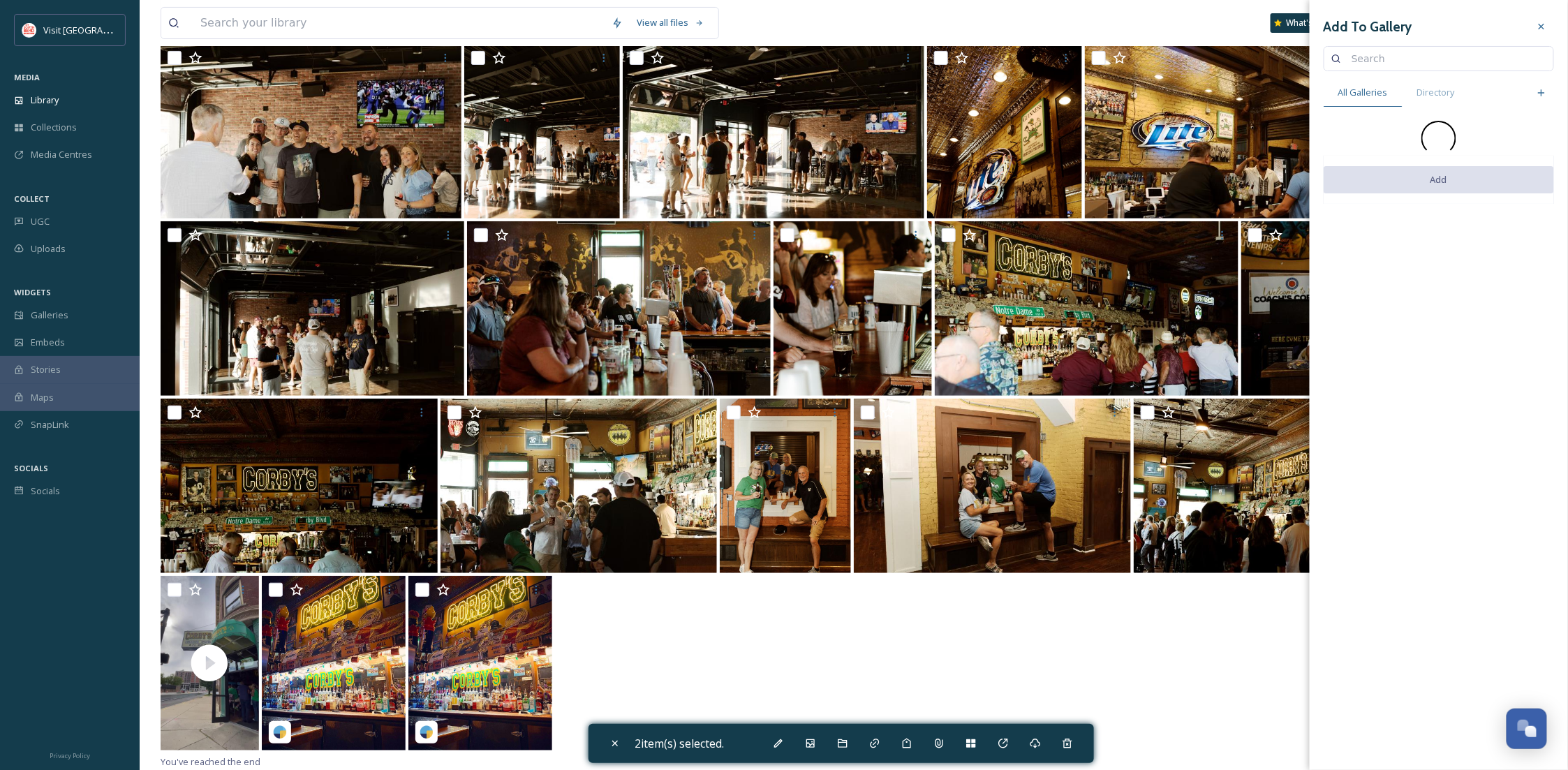
click at [1369, 62] on input at bounding box center [1446, 58] width 202 height 28
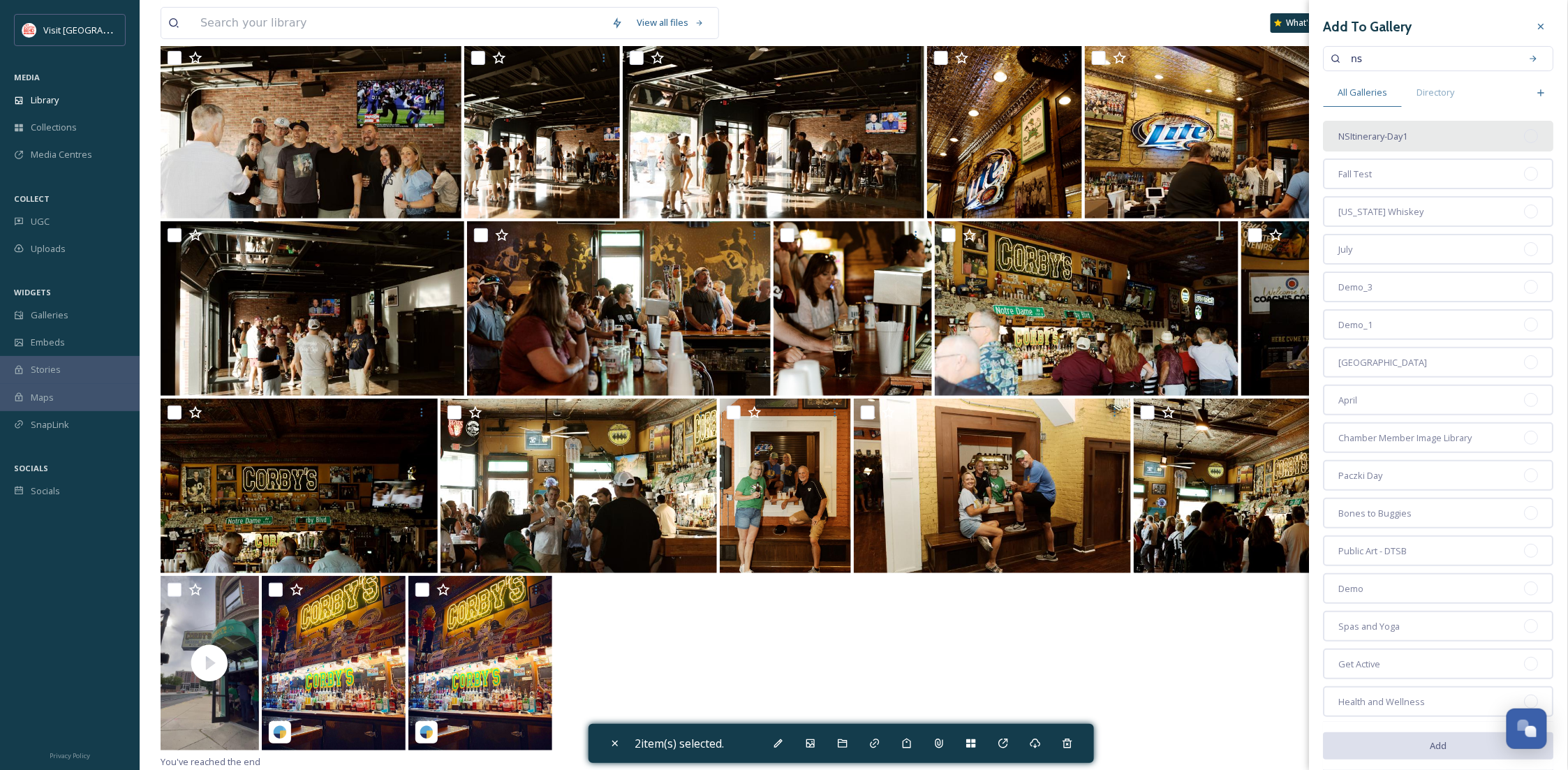
type input "ns"
click at [1397, 139] on span "NSItinerary-Day1" at bounding box center [1374, 136] width 69 height 14
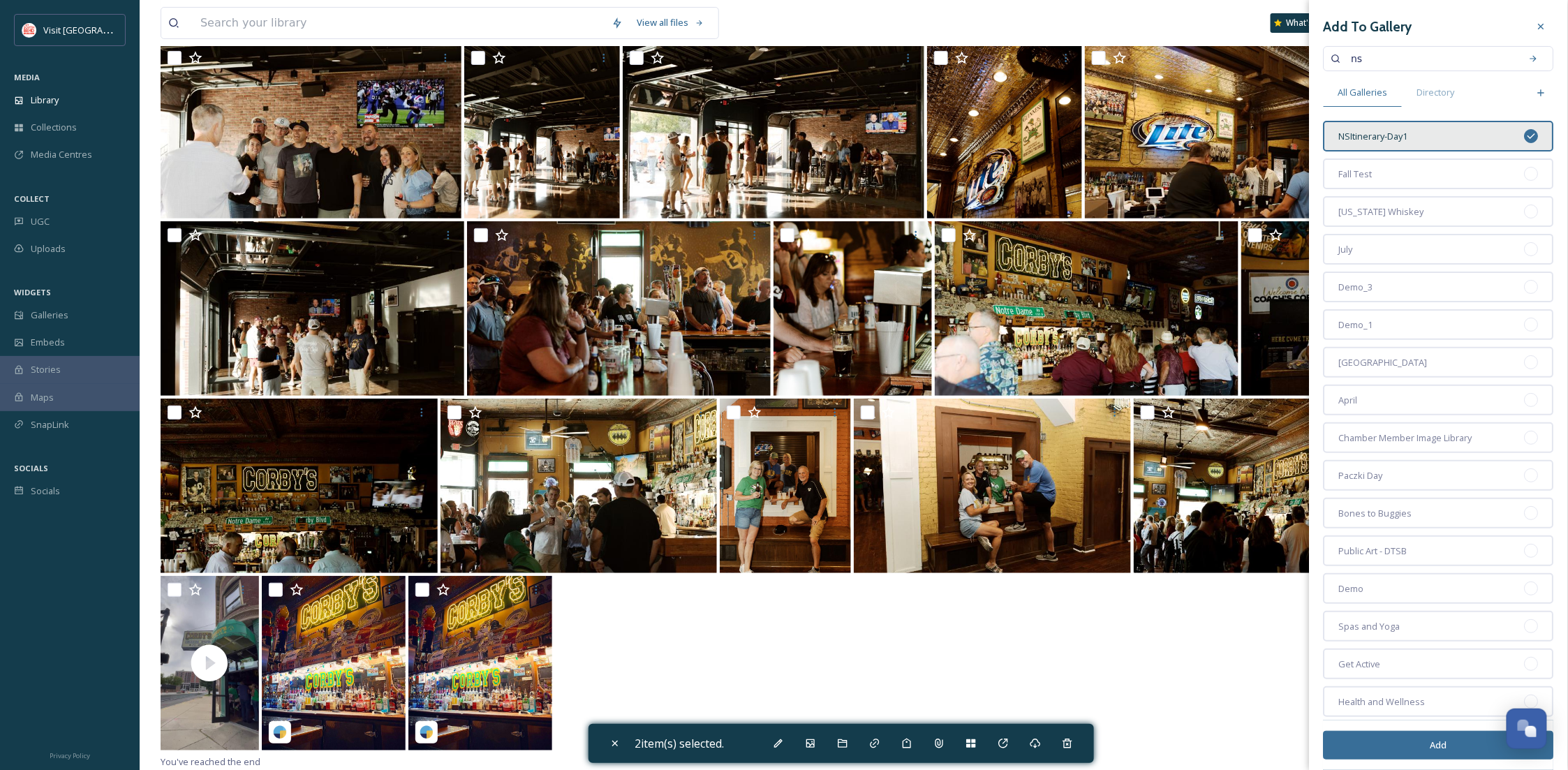
click at [1362, 745] on button "Add" at bounding box center [1439, 745] width 230 height 29
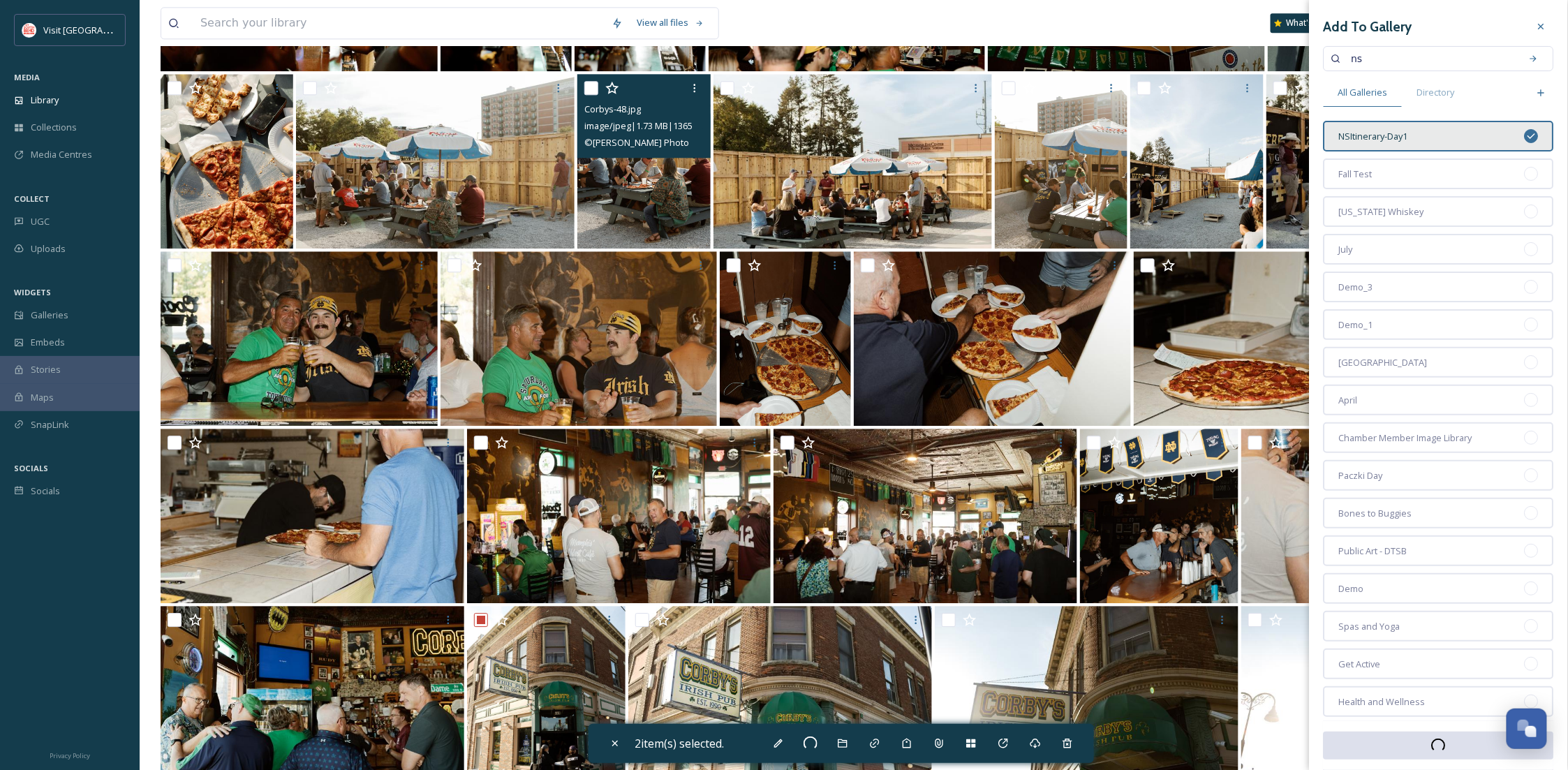
scroll to position [1749, 0]
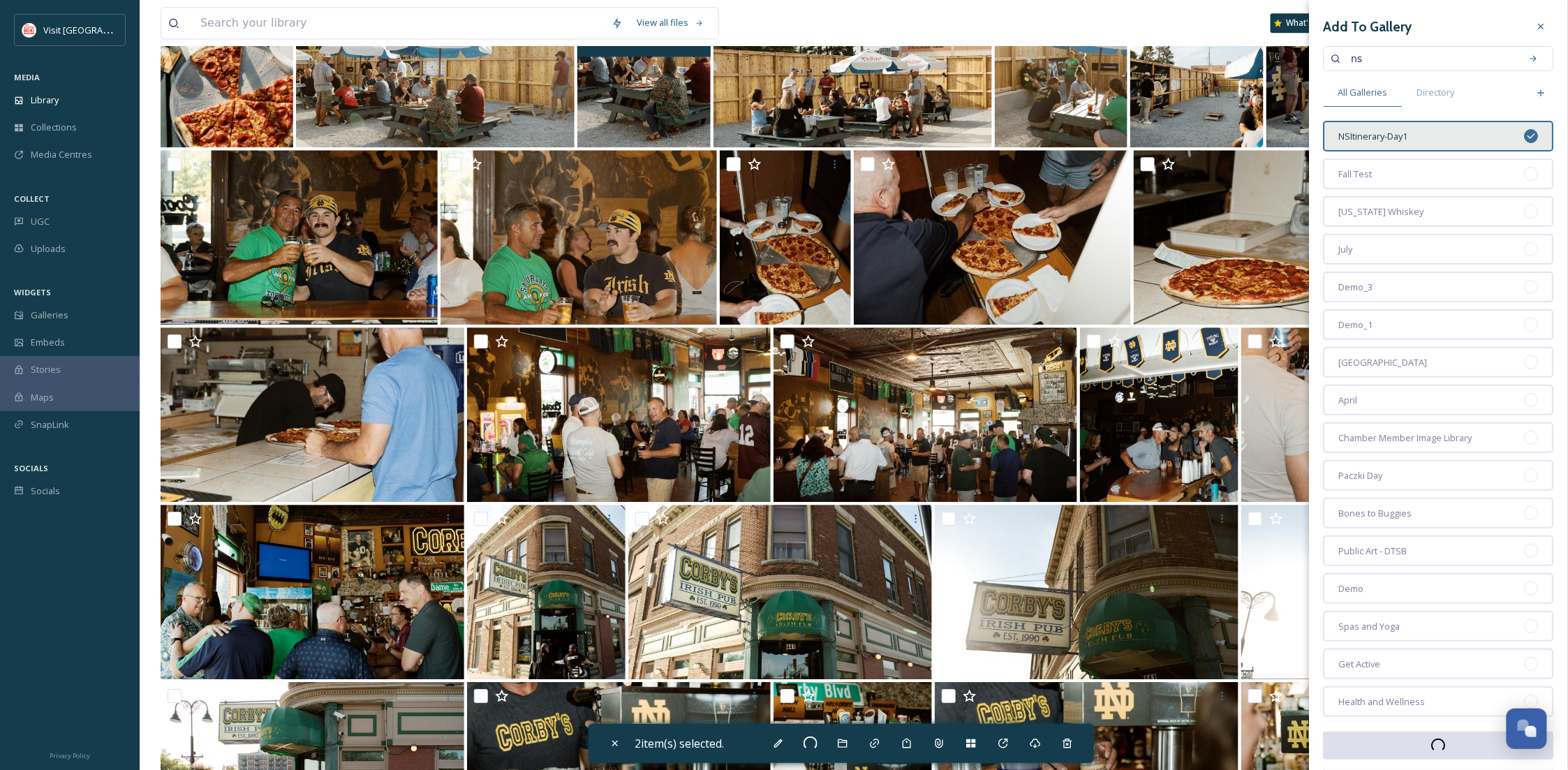
checkbox input "false"
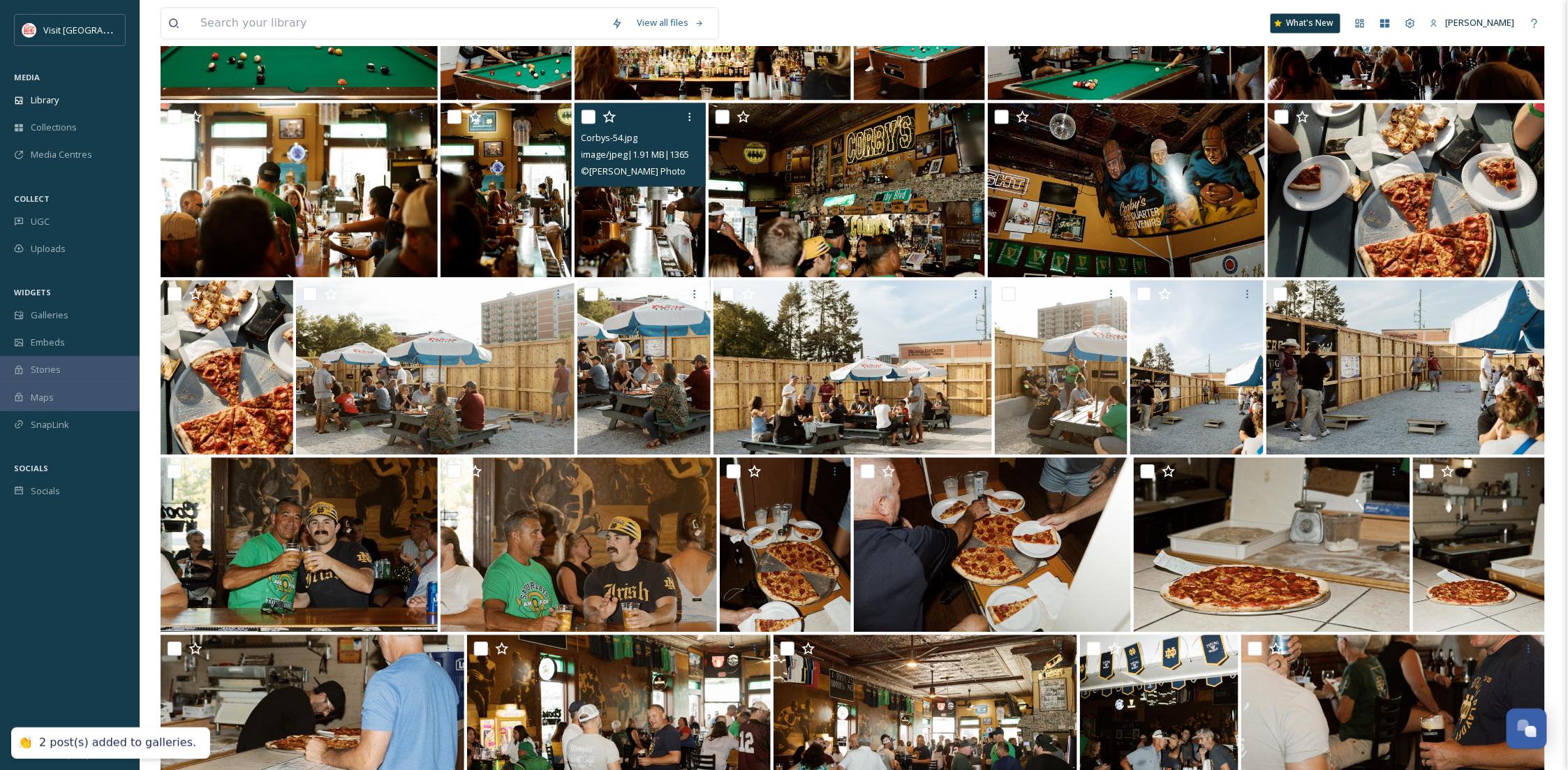
scroll to position [1499, 0]
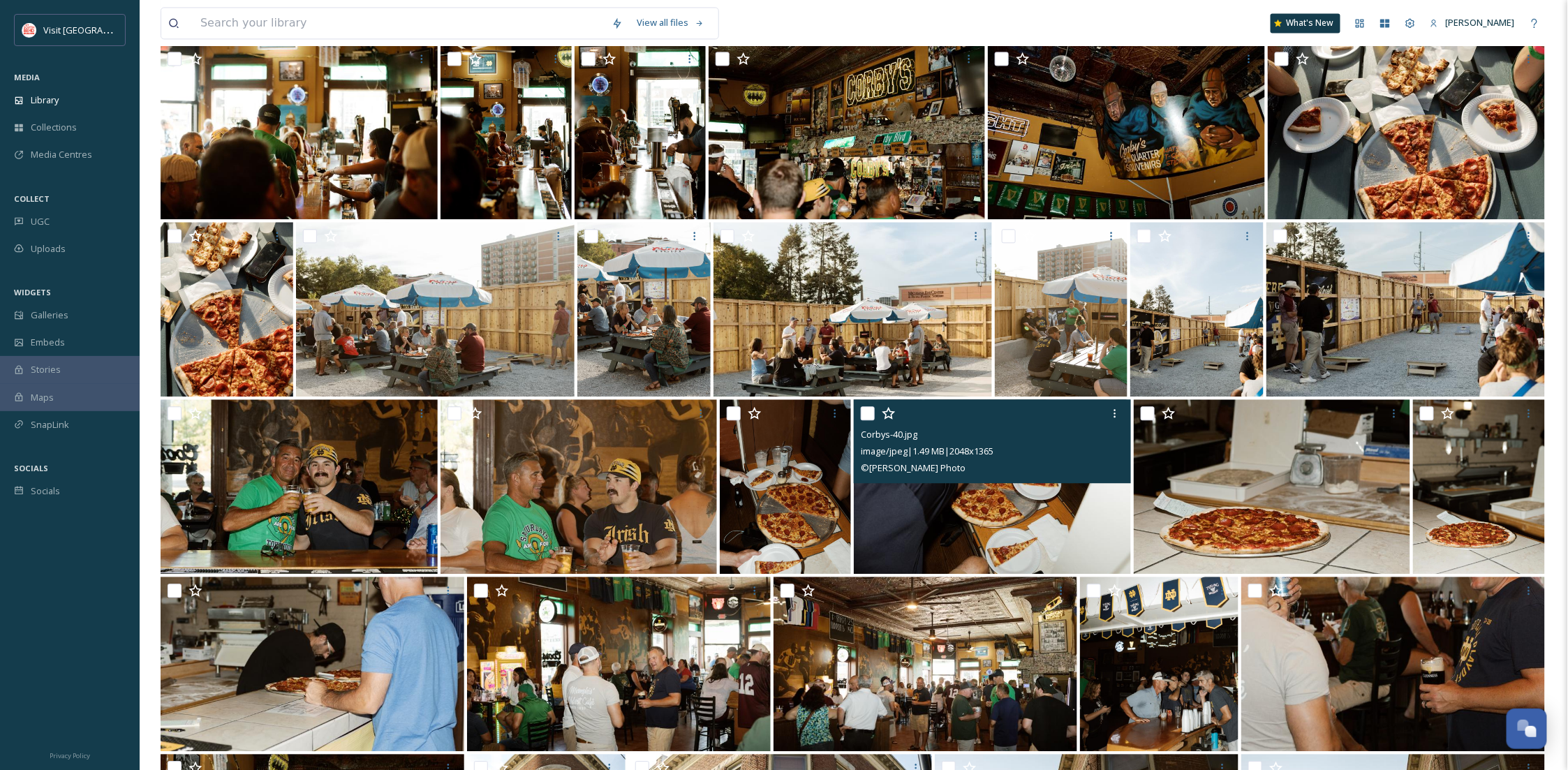
click at [872, 409] on input "checkbox" at bounding box center [867, 413] width 14 height 14
checkbox input "true"
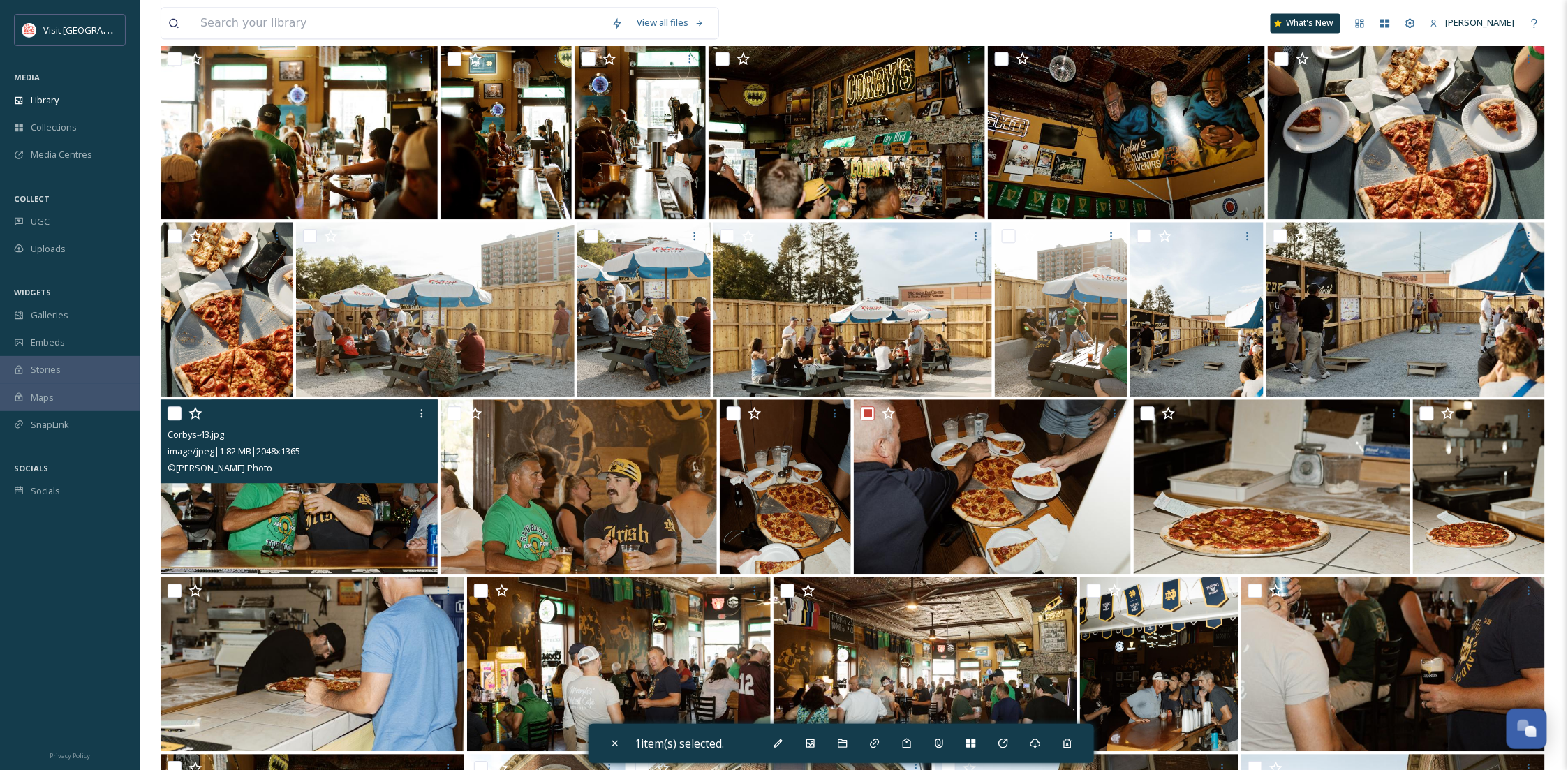
click at [173, 416] on input "checkbox" at bounding box center [174, 413] width 14 height 14
checkbox input "true"
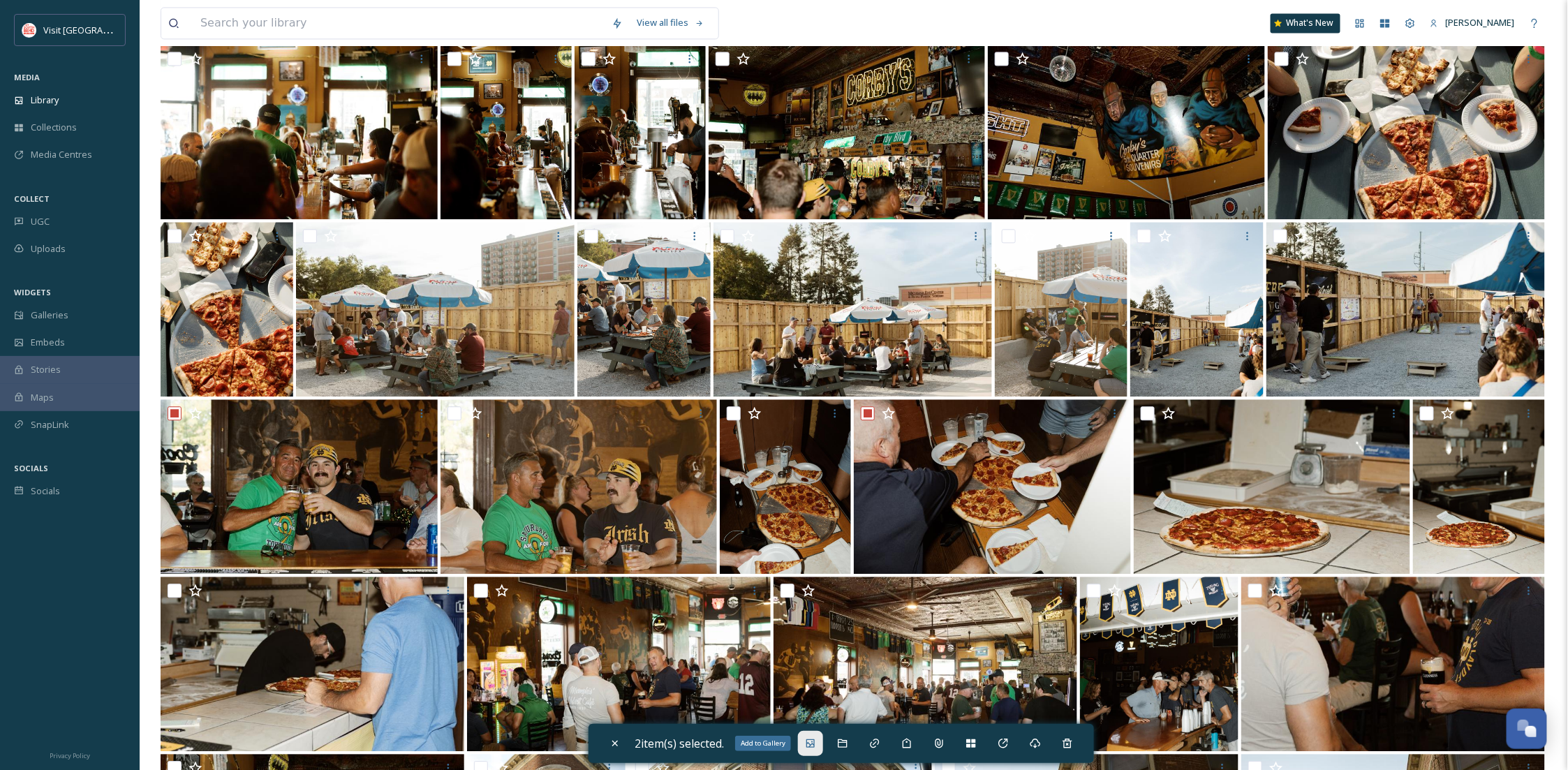
click at [811, 744] on icon at bounding box center [810, 743] width 8 height 8
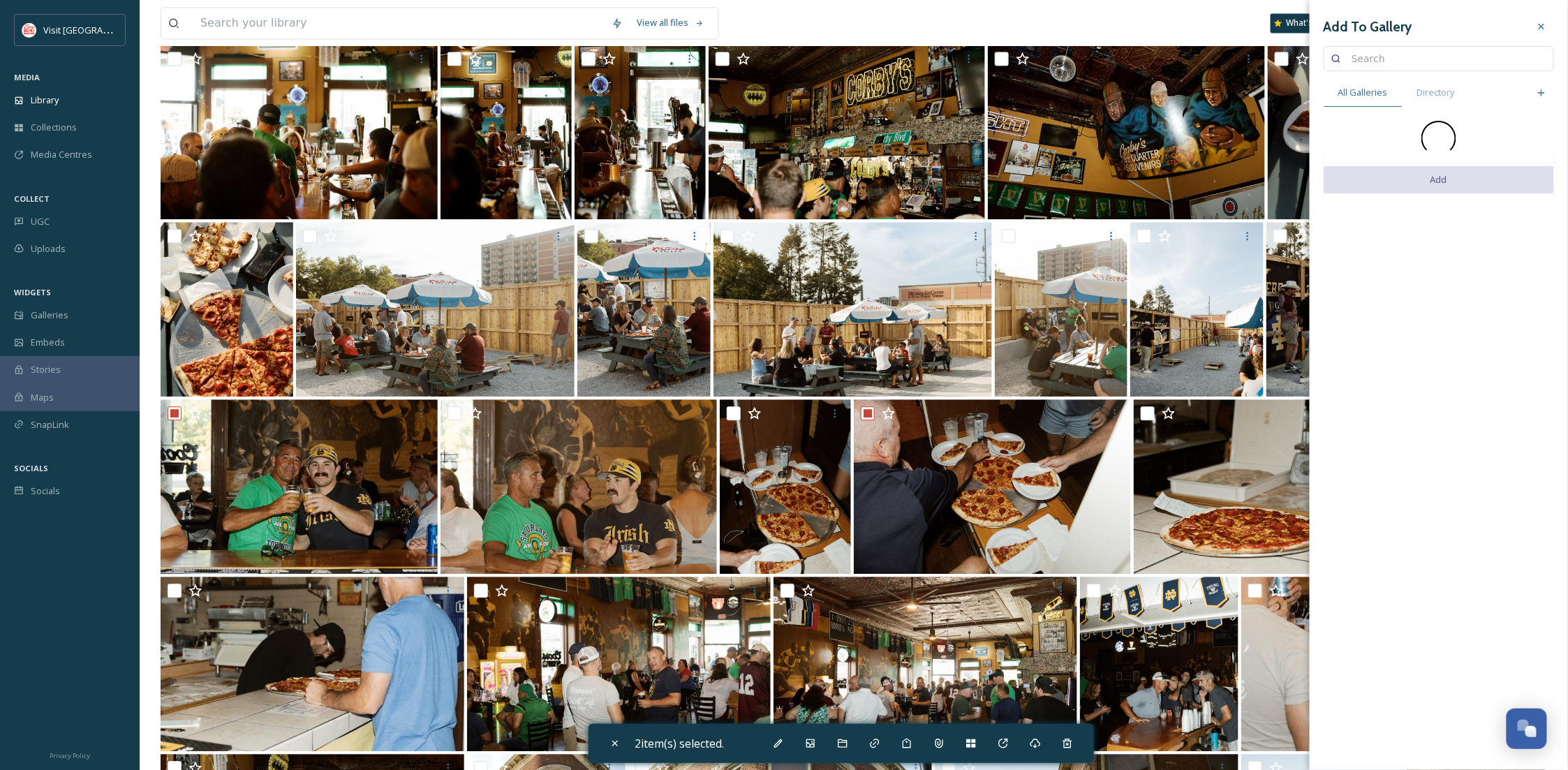
click at [1411, 50] on input at bounding box center [1446, 58] width 202 height 28
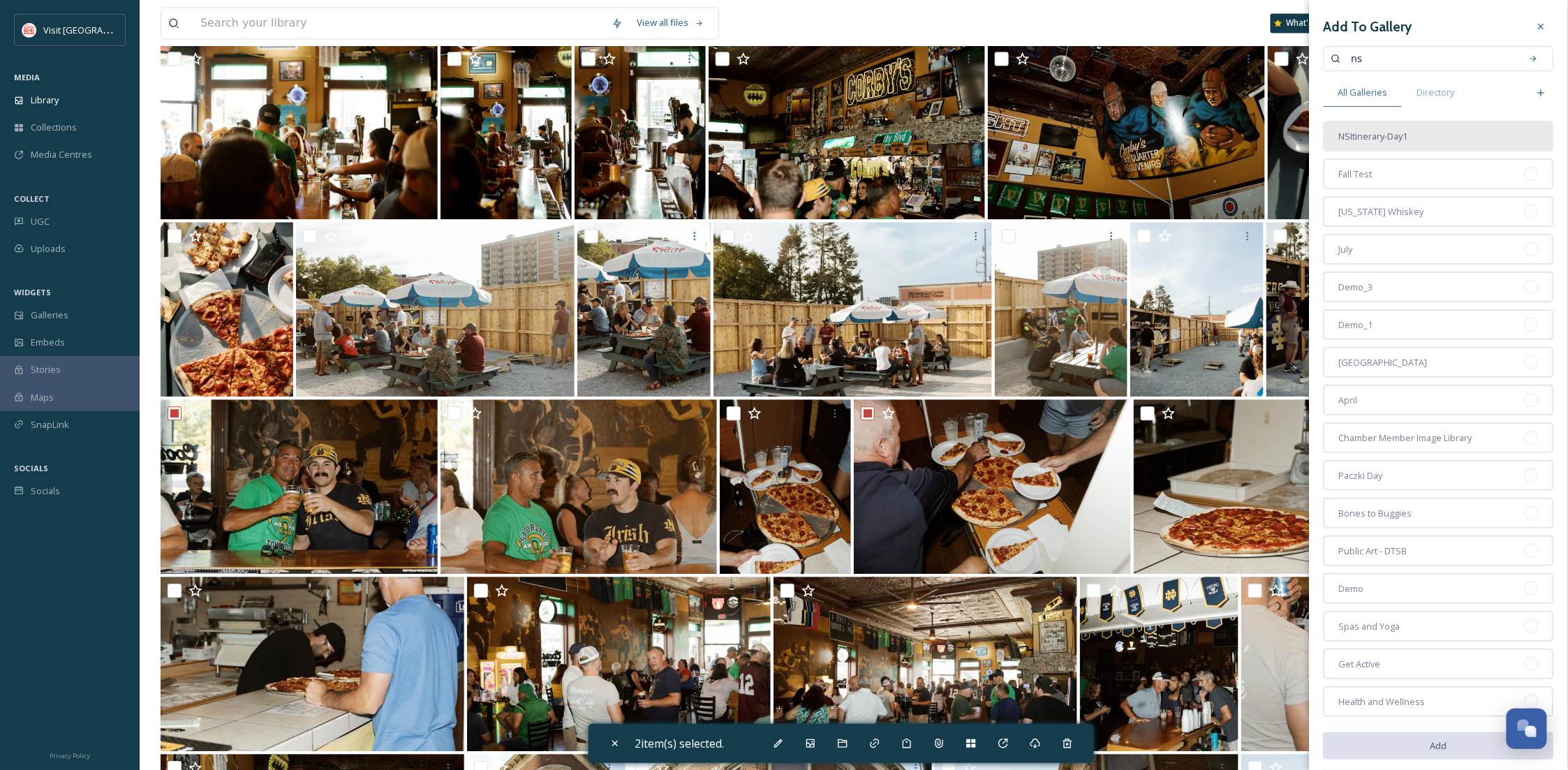
type input "ns"
click at [1426, 129] on div "NSItinerary-Day1" at bounding box center [1439, 136] width 230 height 30
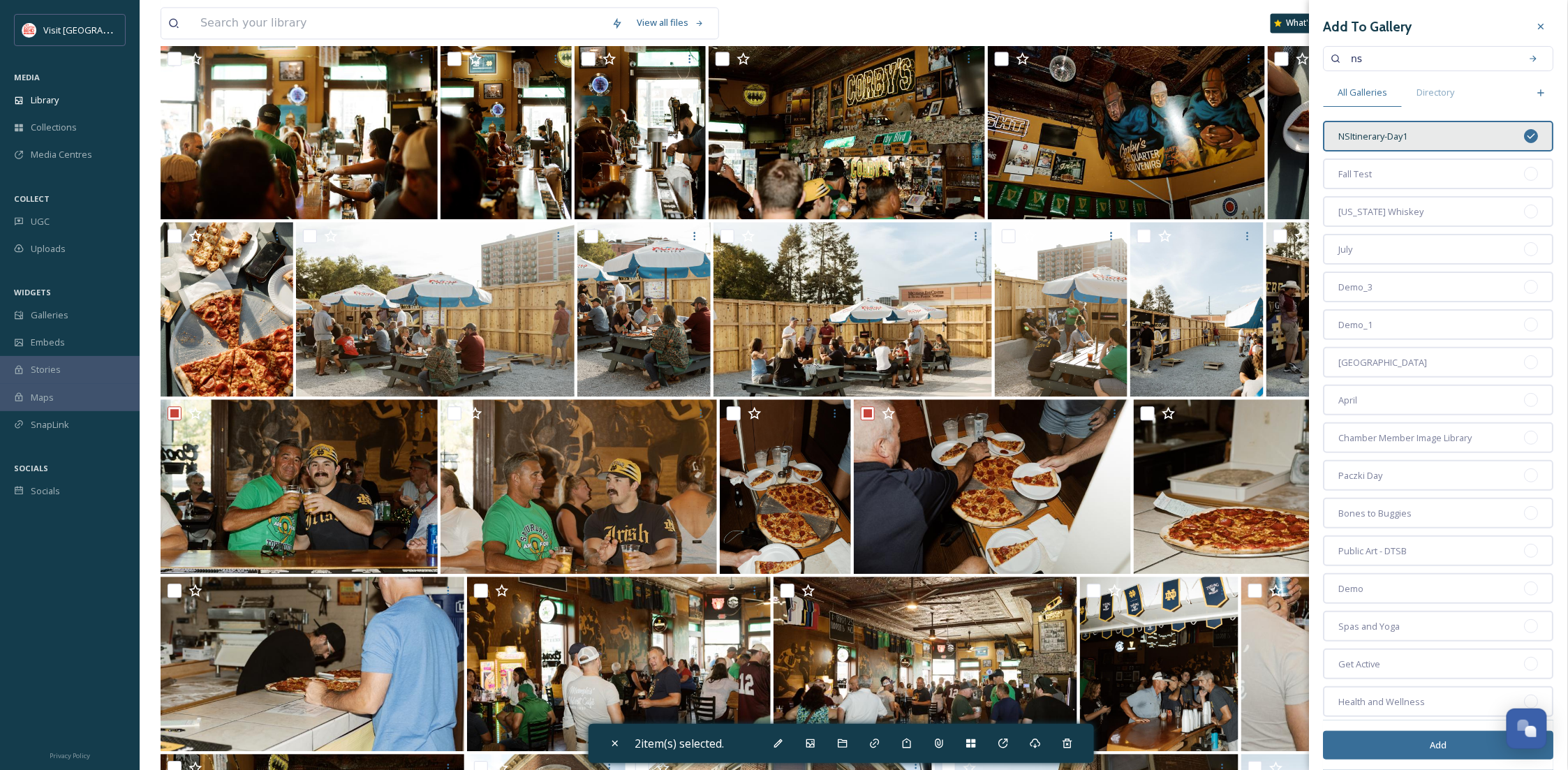
click at [1437, 748] on button "Add" at bounding box center [1439, 745] width 230 height 29
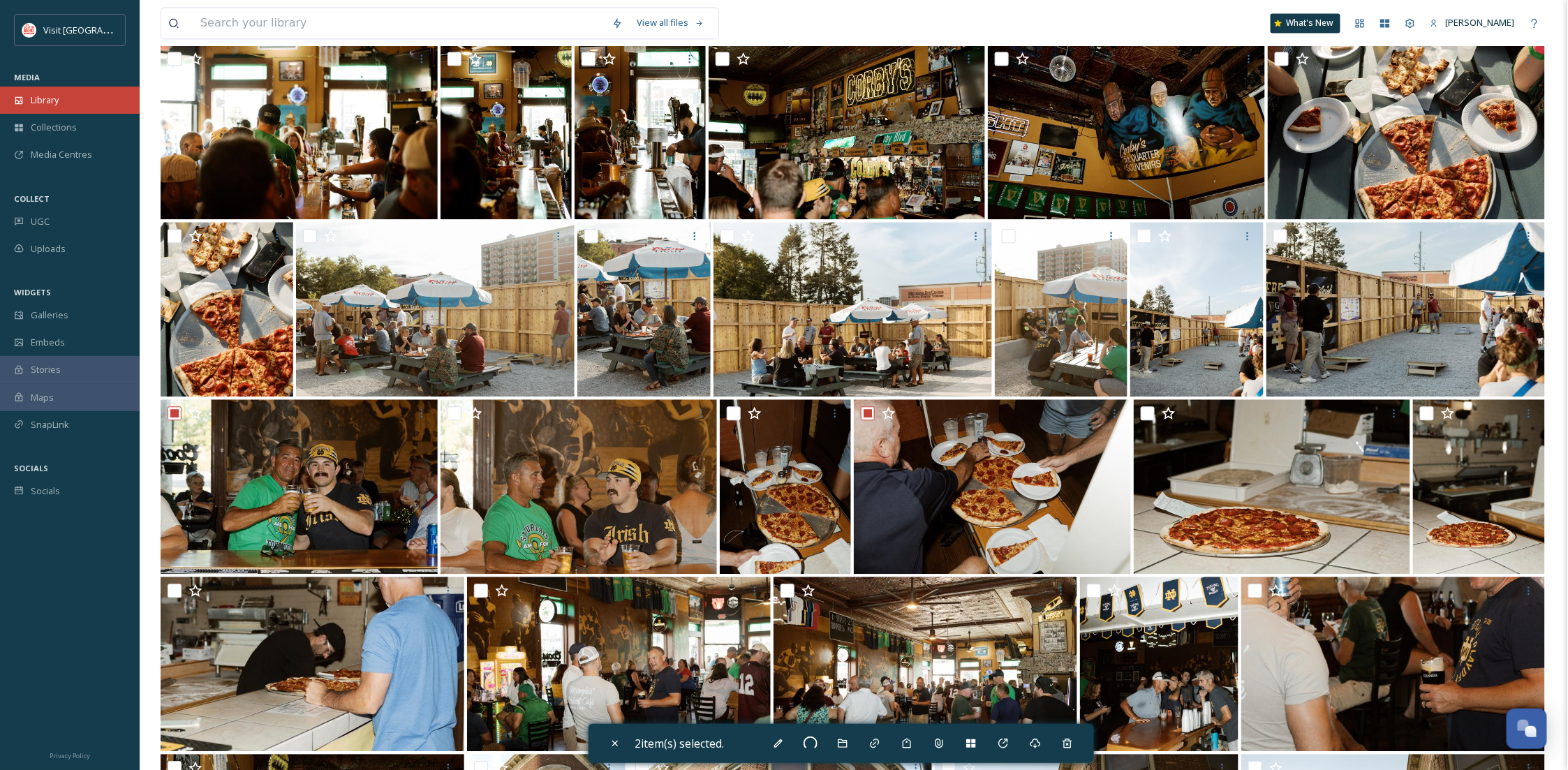
click at [63, 103] on div "Library" at bounding box center [70, 100] width 140 height 27
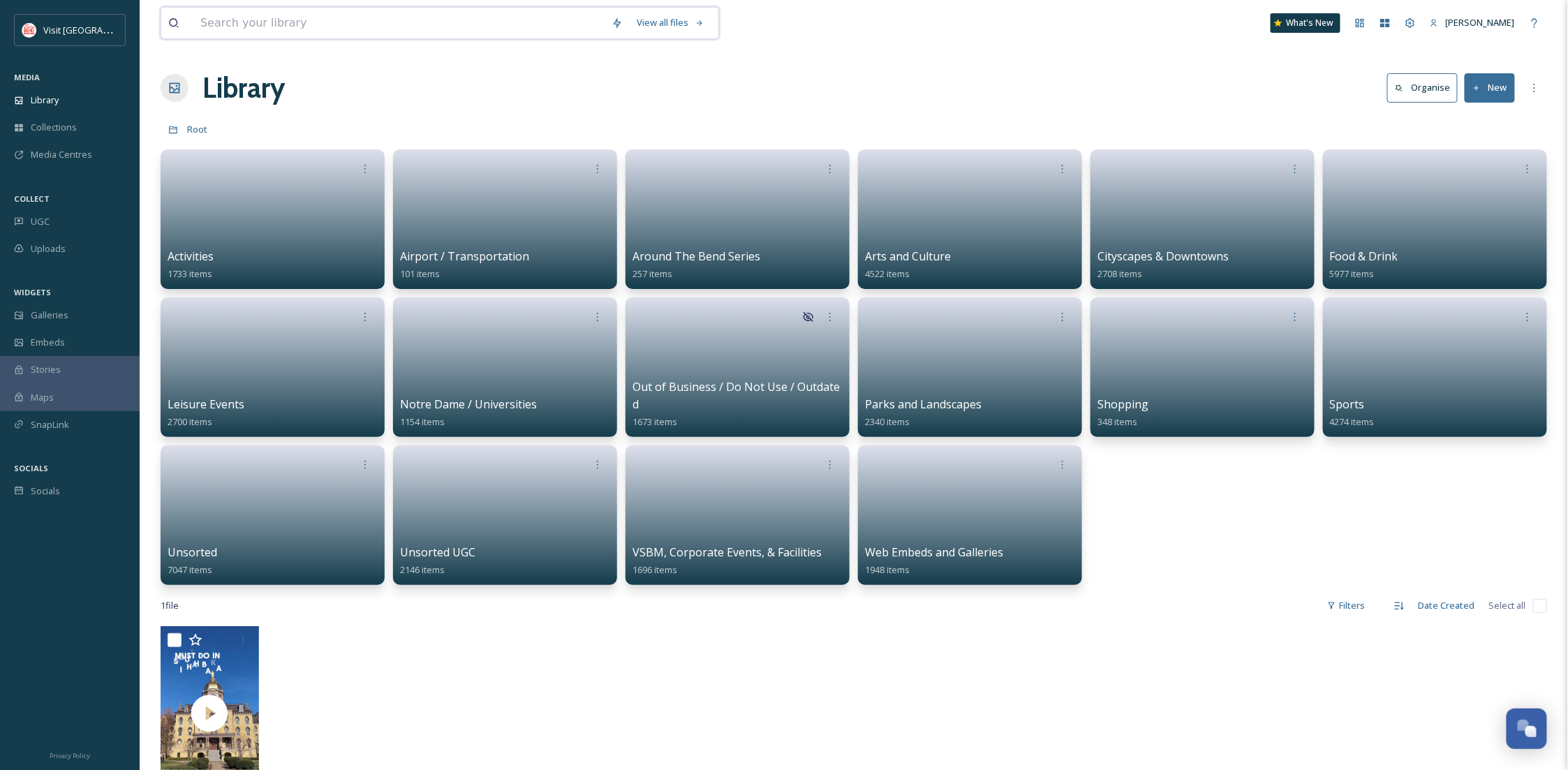
click at [294, 37] on input at bounding box center [399, 23] width 411 height 30
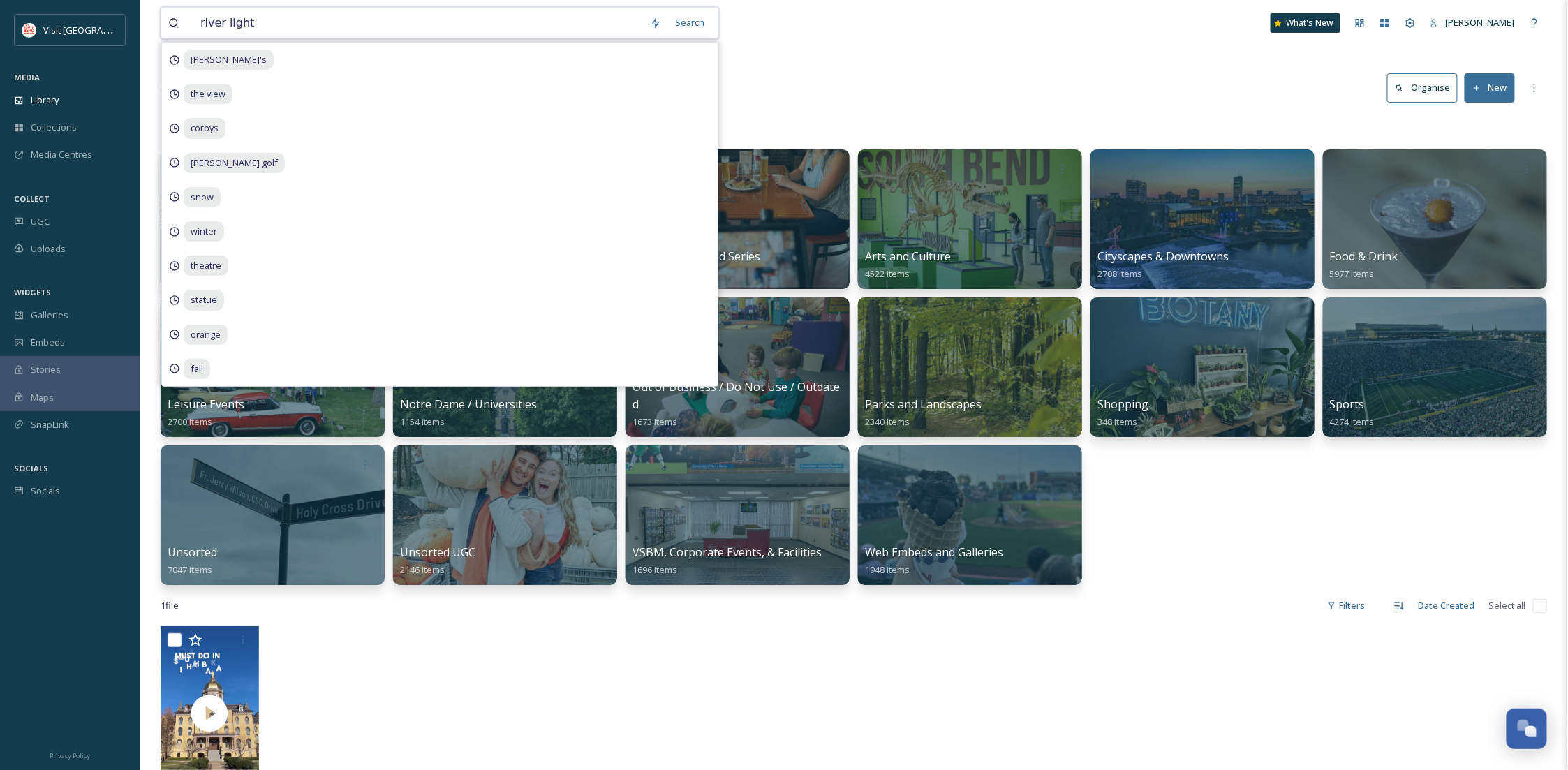
type input "river lights"
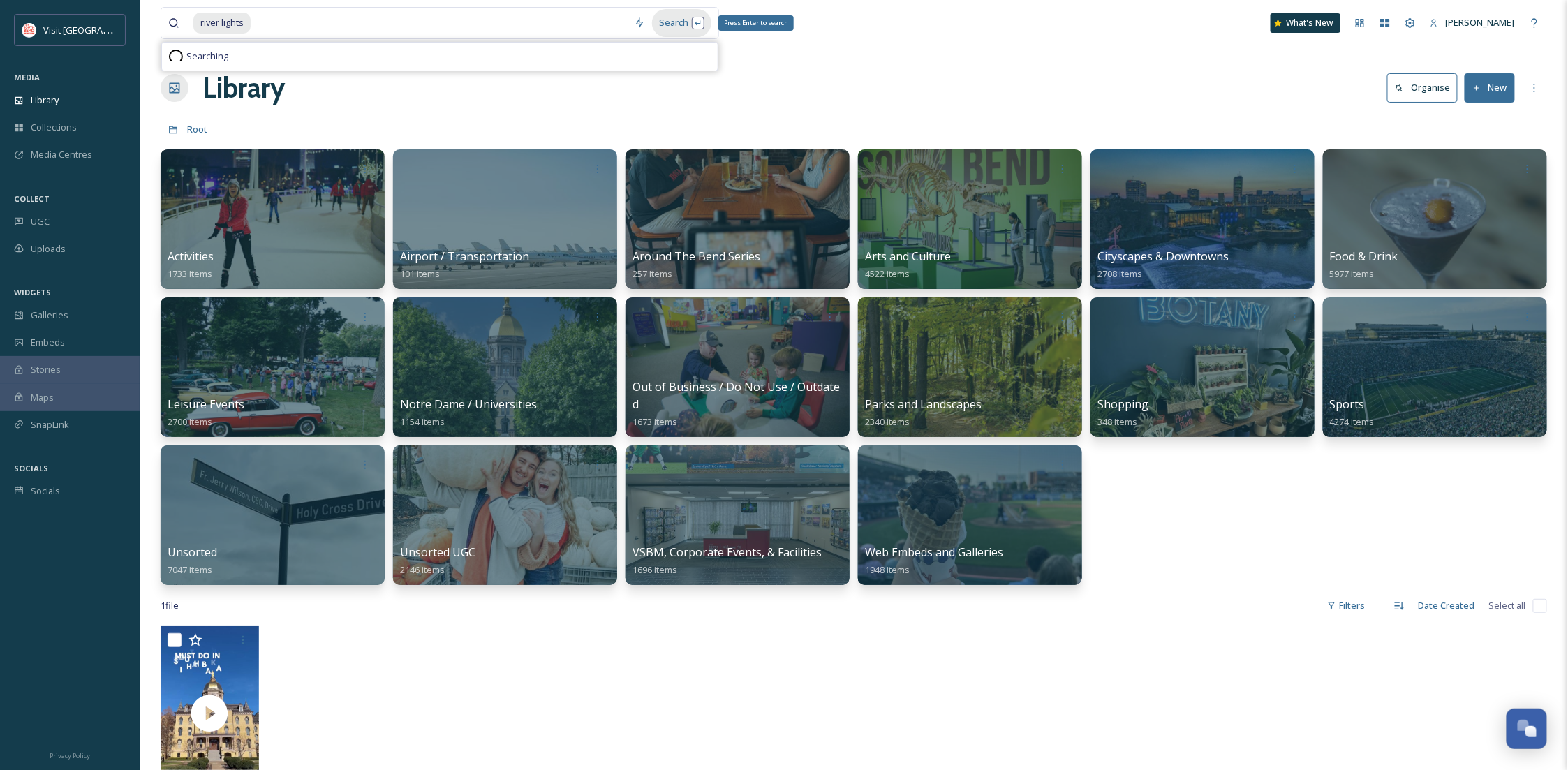
click at [674, 23] on div "Search Press Enter to search" at bounding box center [682, 22] width 59 height 27
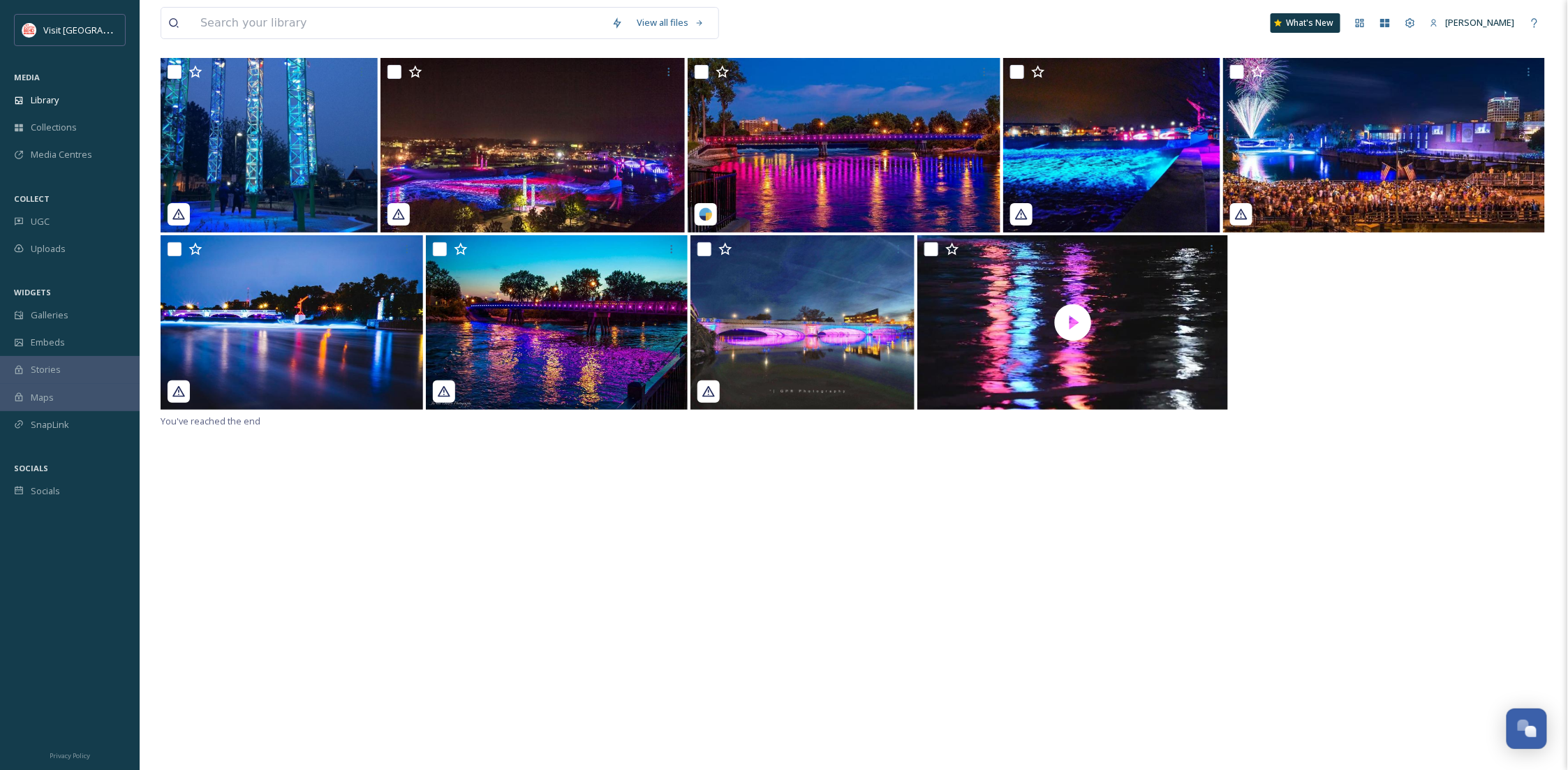
scroll to position [164, 0]
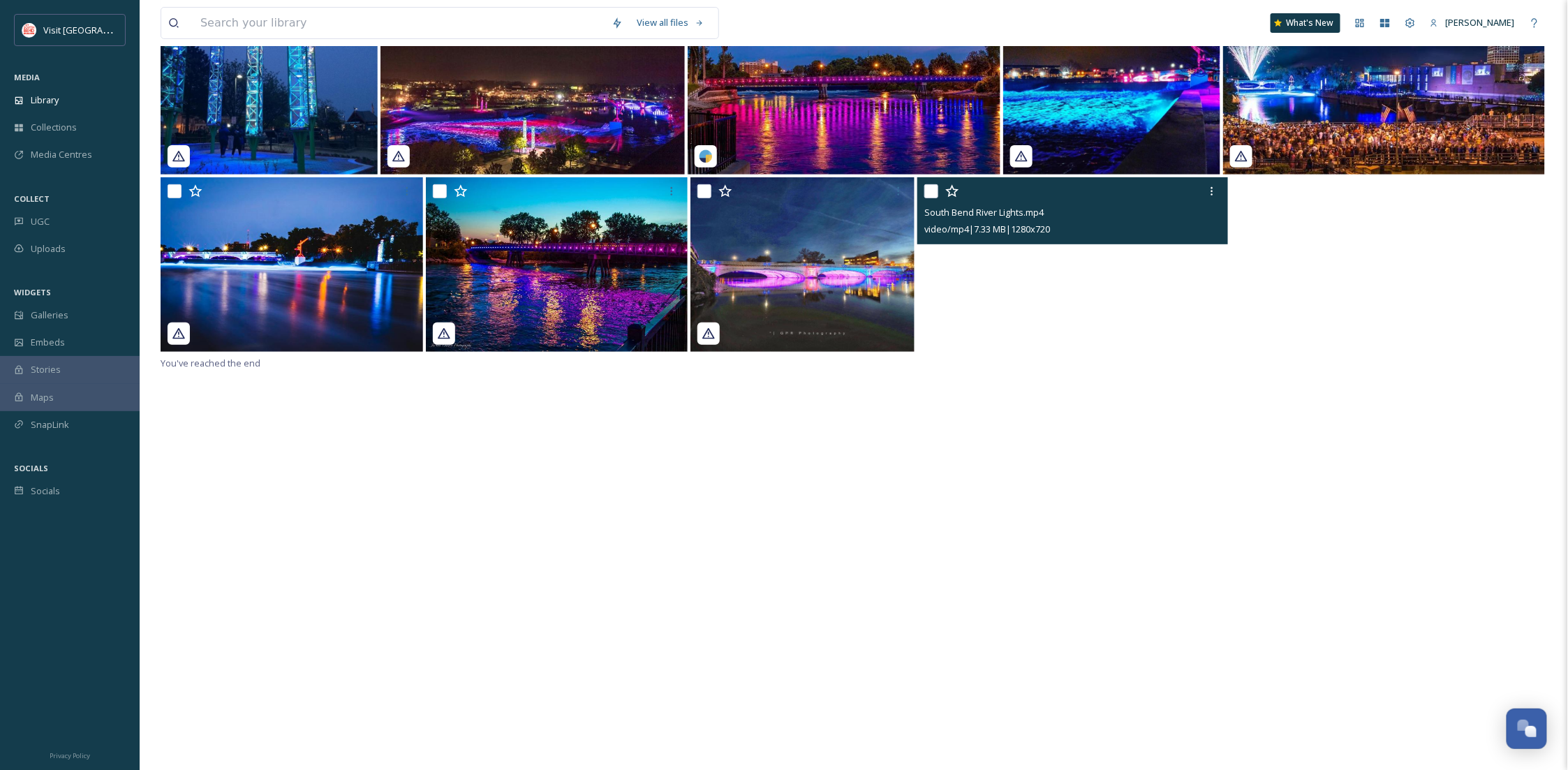
click at [1090, 288] on video "South Bend River Lights.mp4" at bounding box center [1072, 265] width 310 height 174
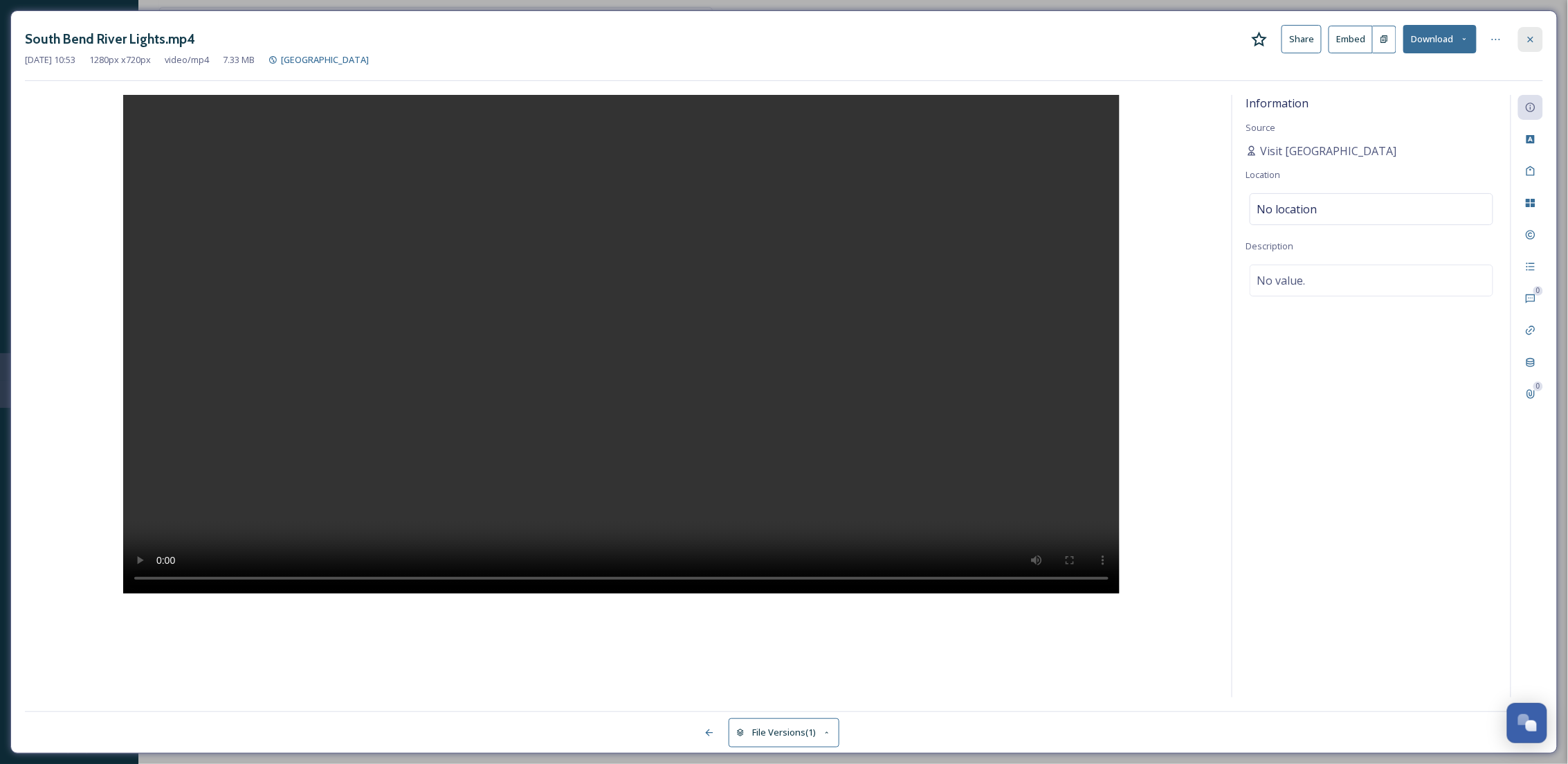
click at [1528, 44] on icon at bounding box center [1531, 40] width 11 height 11
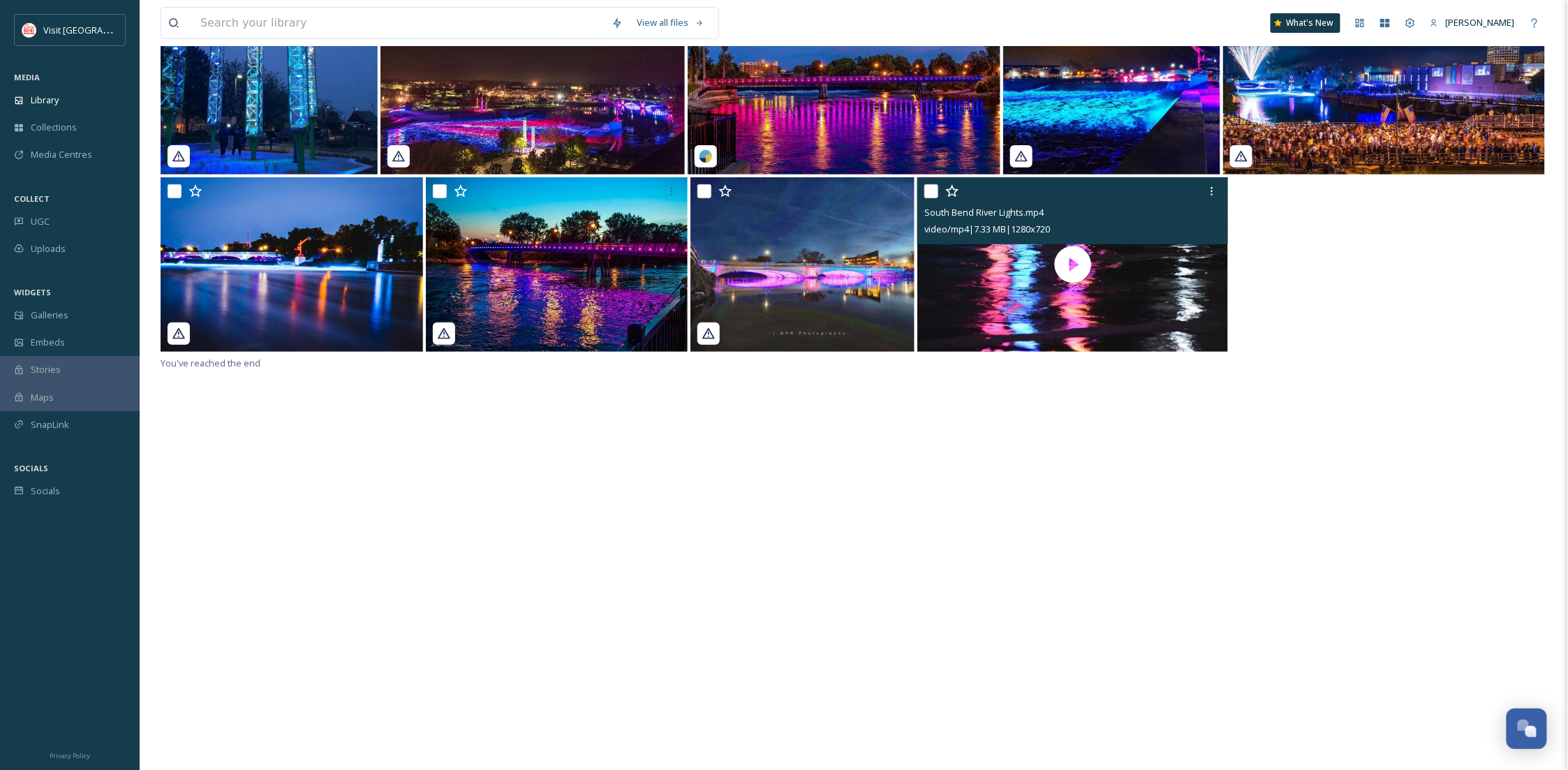
click at [933, 190] on input "checkbox" at bounding box center [930, 190] width 14 height 14
checkbox input "true"
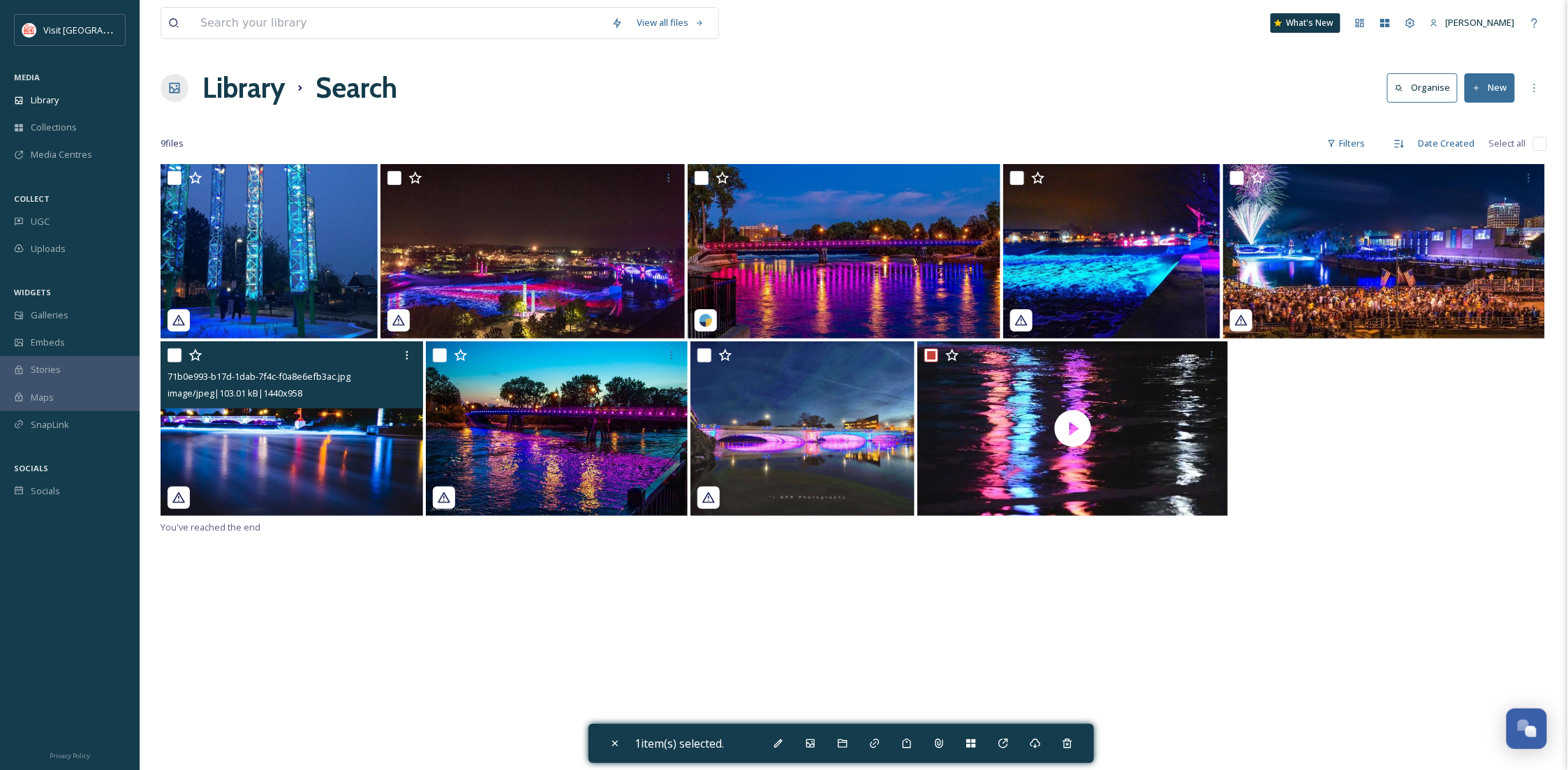
click at [290, 460] on img at bounding box center [292, 429] width 262 height 174
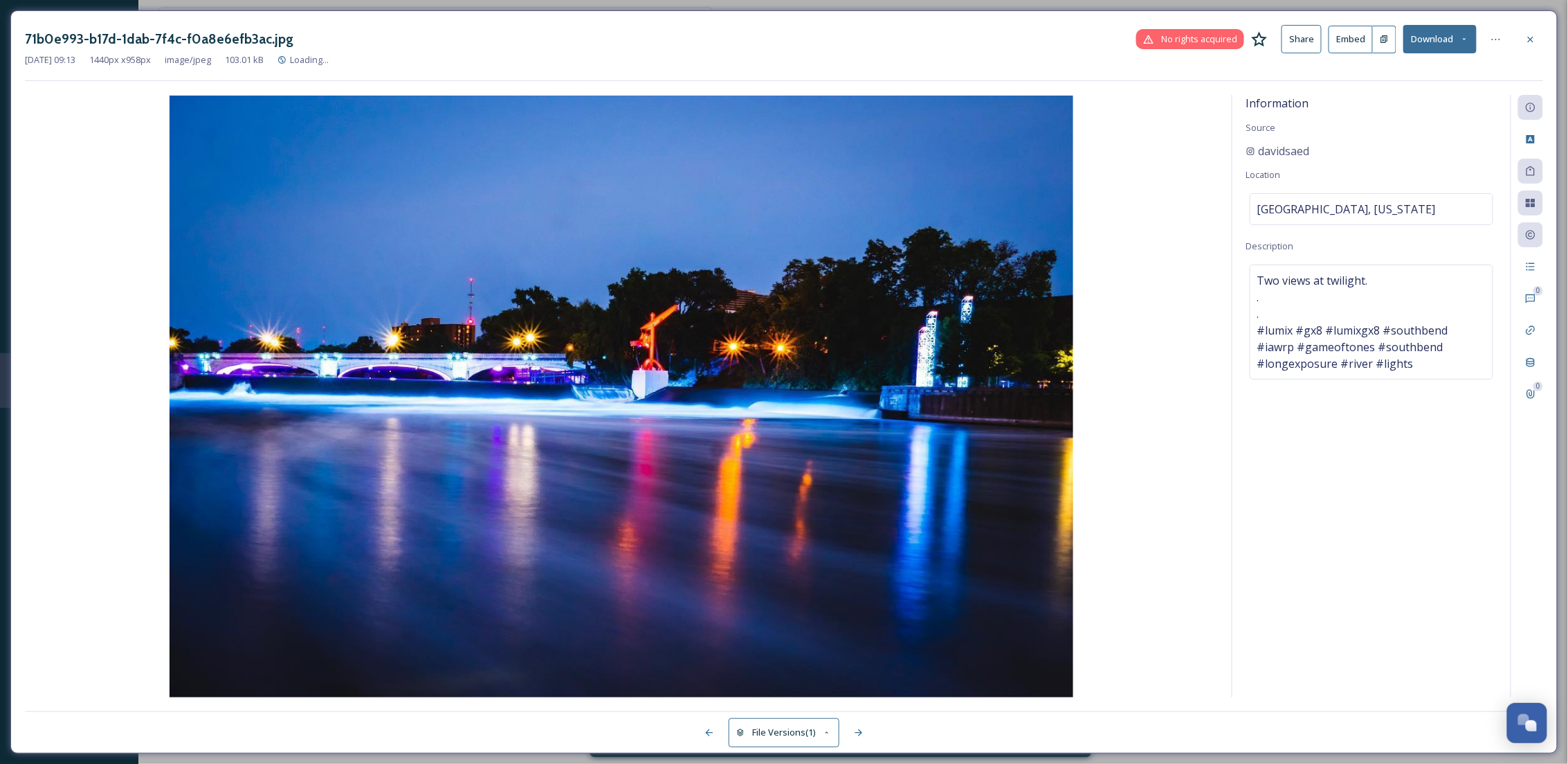
click at [1543, 32] on div "71b0e993-b17d-1dab-7f4c-f0a8e6efb3ac.jpg No rights acquired Share Embed Download" at bounding box center [784, 39] width 1519 height 29
click at [1536, 40] on div at bounding box center [1531, 39] width 25 height 25
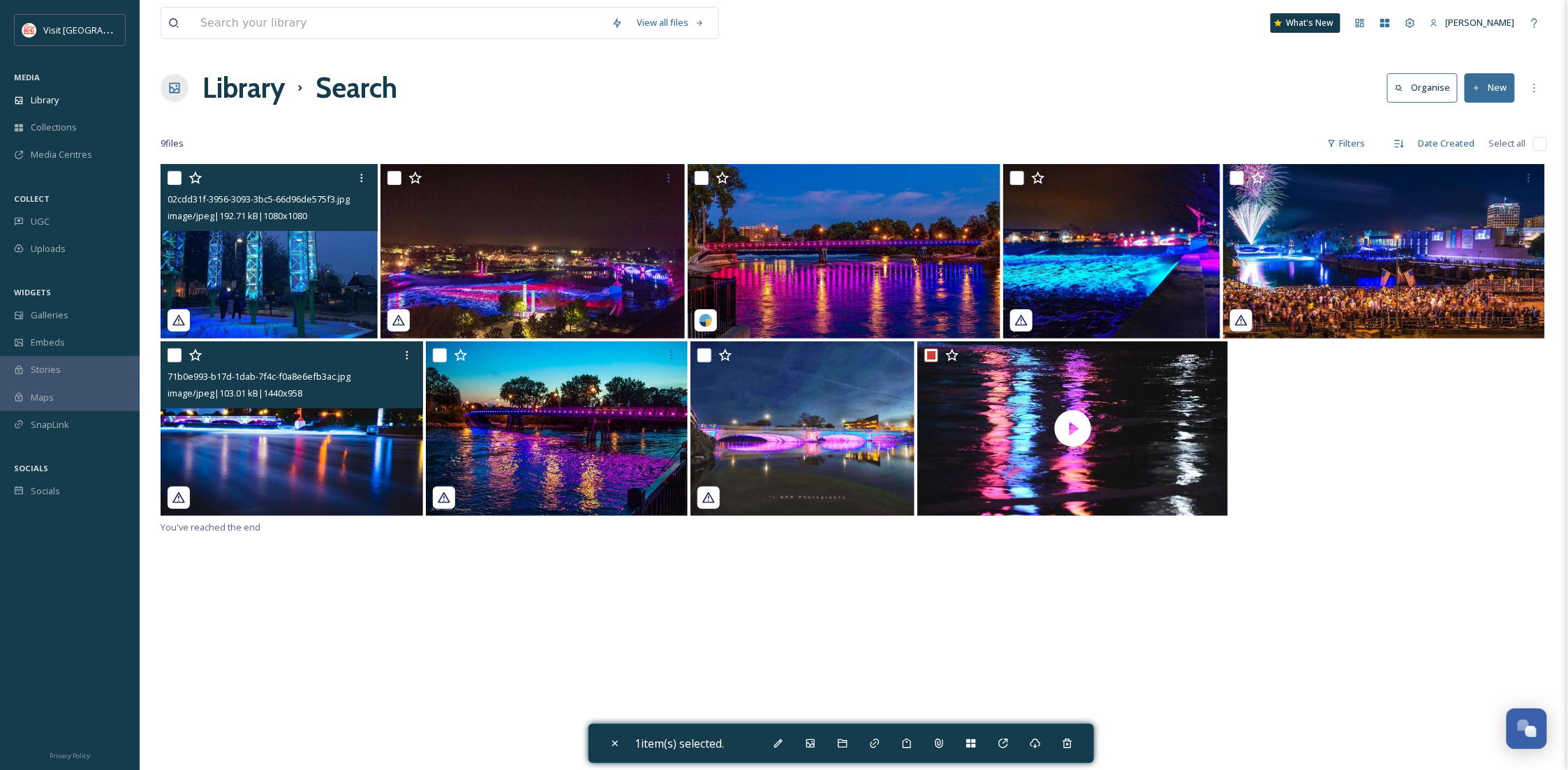
click at [286, 298] on img at bounding box center [269, 251] width 217 height 174
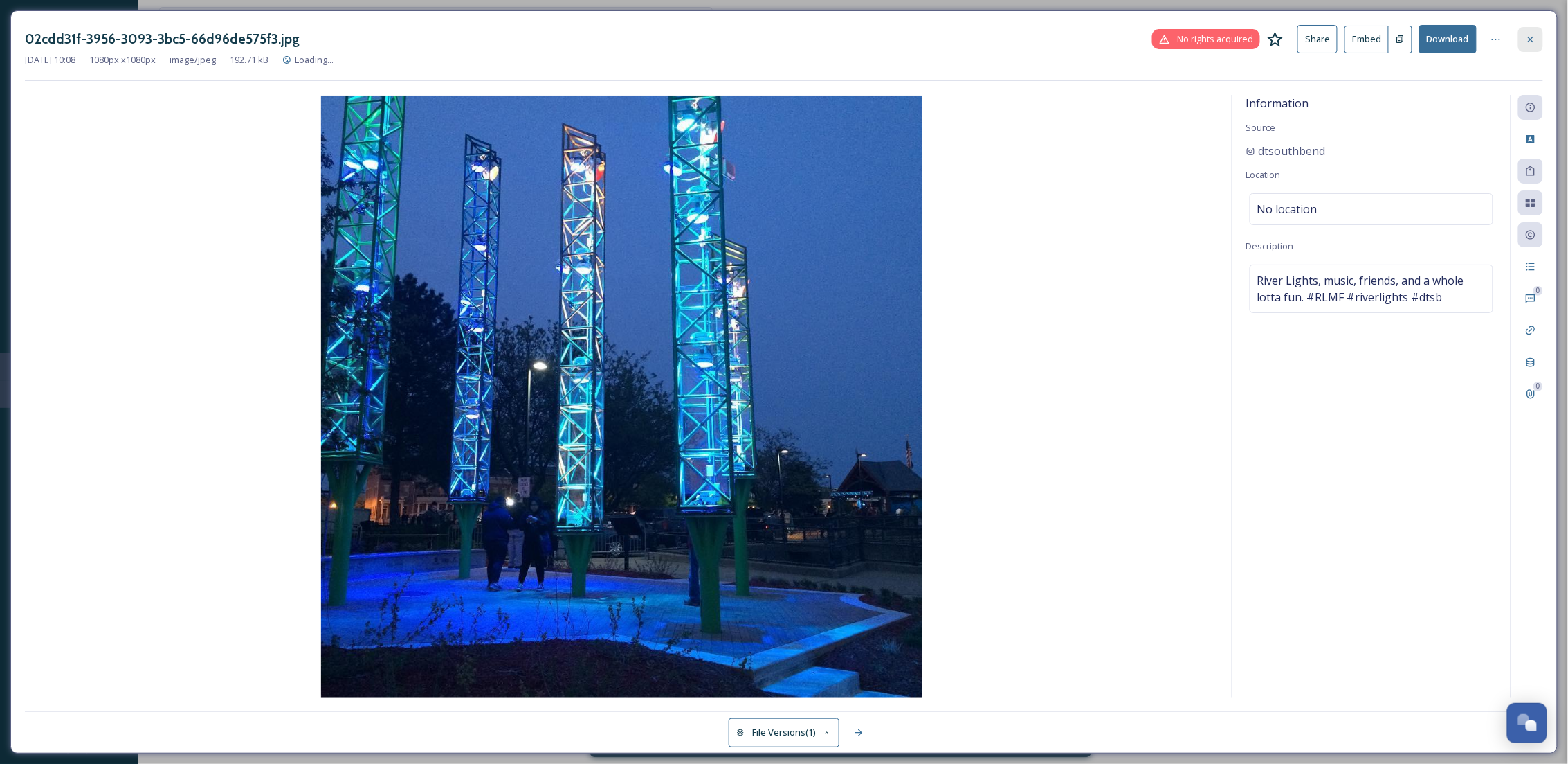
click at [1530, 47] on div at bounding box center [1531, 39] width 25 height 25
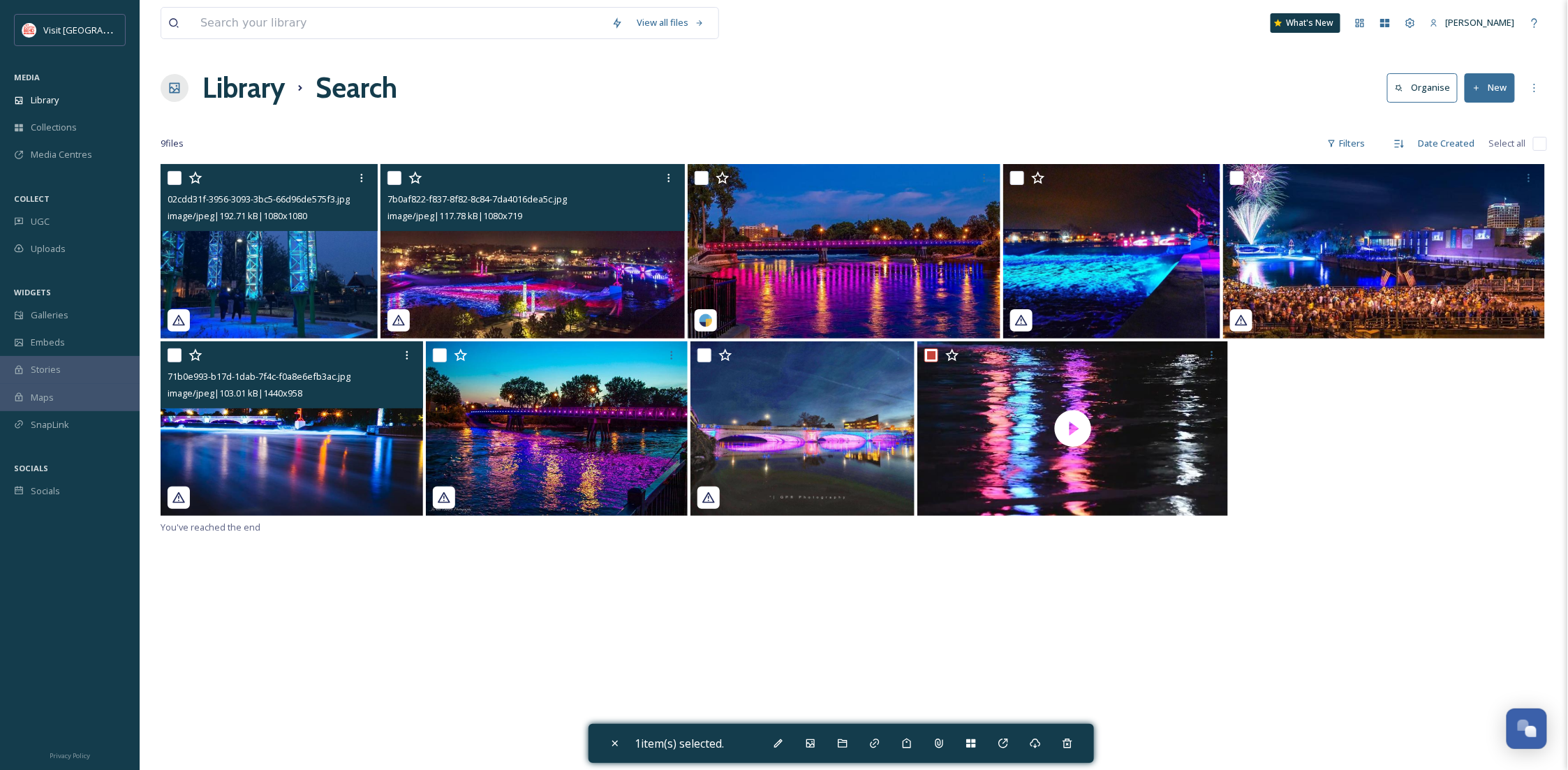
click at [603, 290] on img at bounding box center [533, 251] width 304 height 174
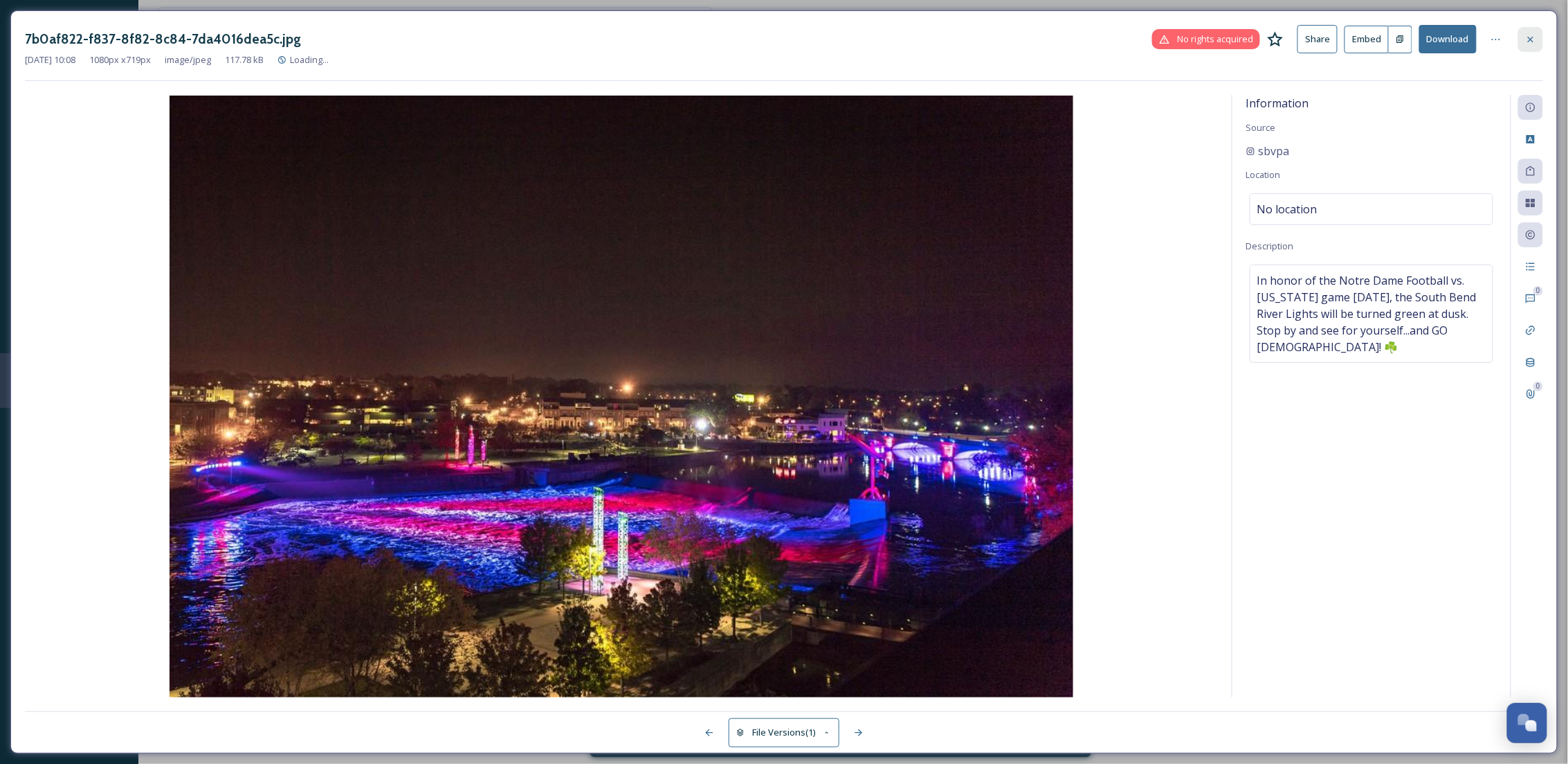
click at [1526, 32] on div at bounding box center [1531, 39] width 25 height 25
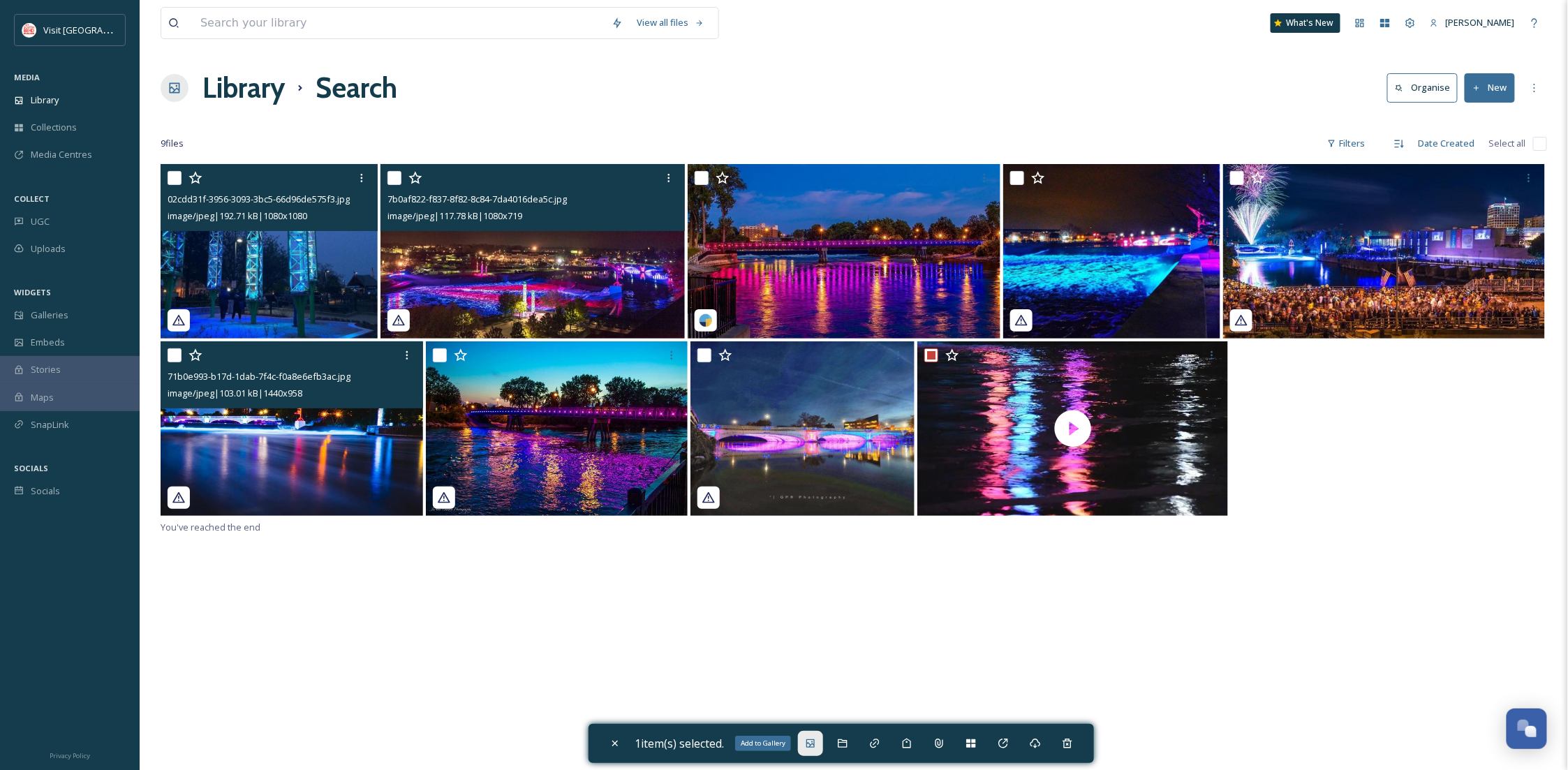
click at [823, 748] on div "Add to Gallery" at bounding box center [810, 743] width 25 height 25
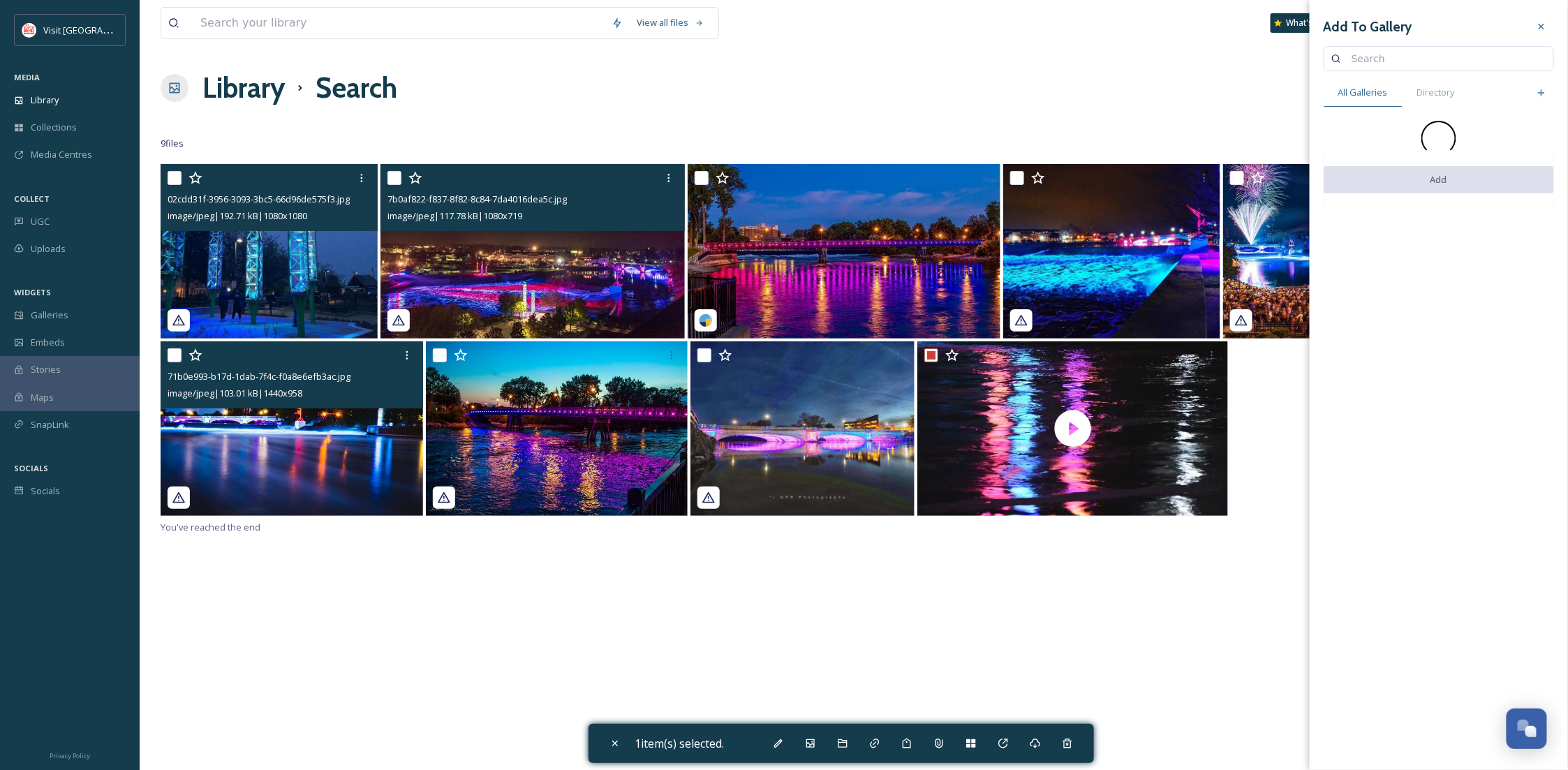
click at [1412, 57] on input at bounding box center [1446, 58] width 202 height 28
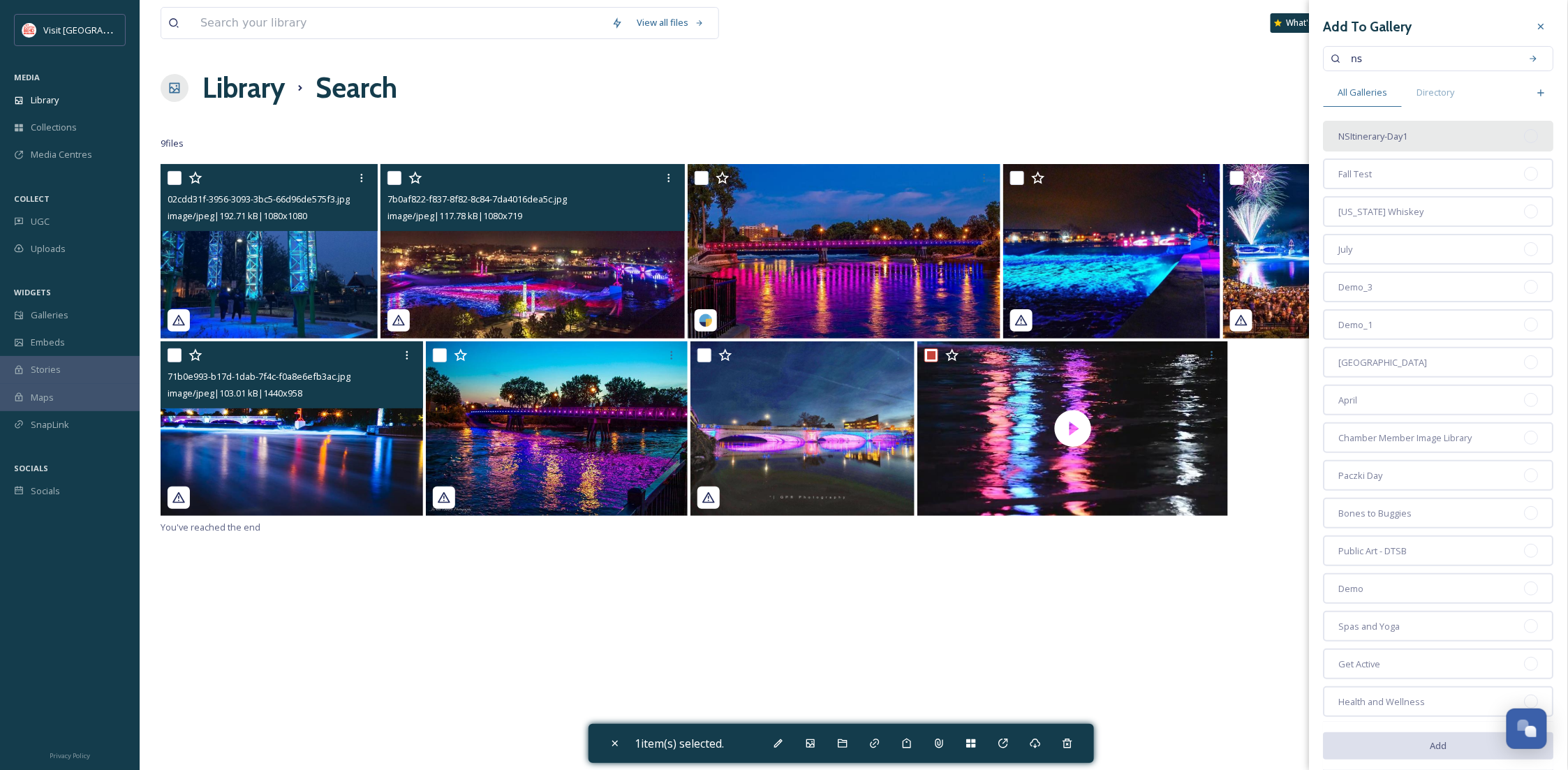
type input "ns"
click at [1413, 136] on div "NSItinerary-Day1" at bounding box center [1439, 136] width 230 height 30
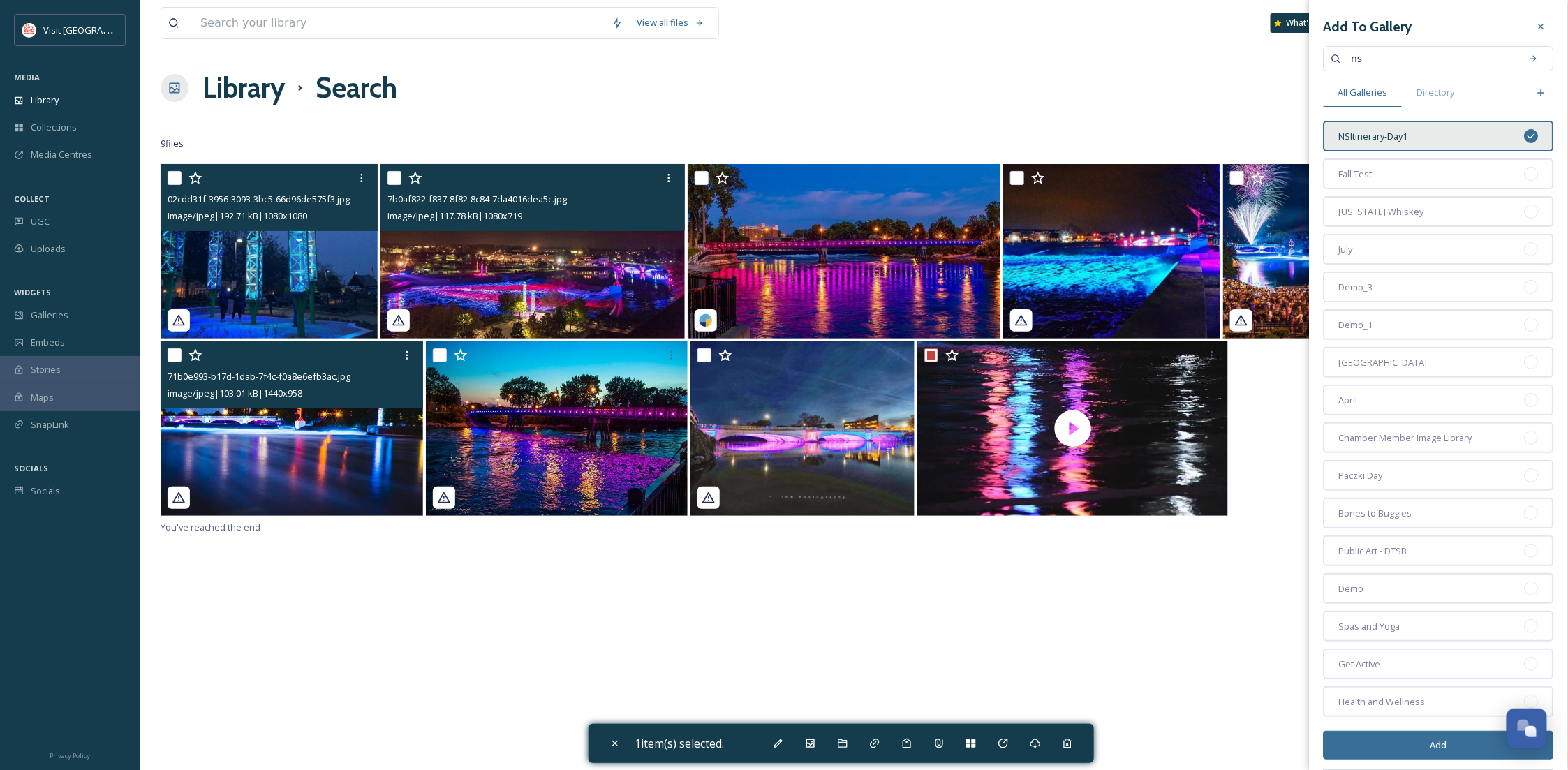
click at [1442, 745] on button "Add" at bounding box center [1439, 745] width 230 height 29
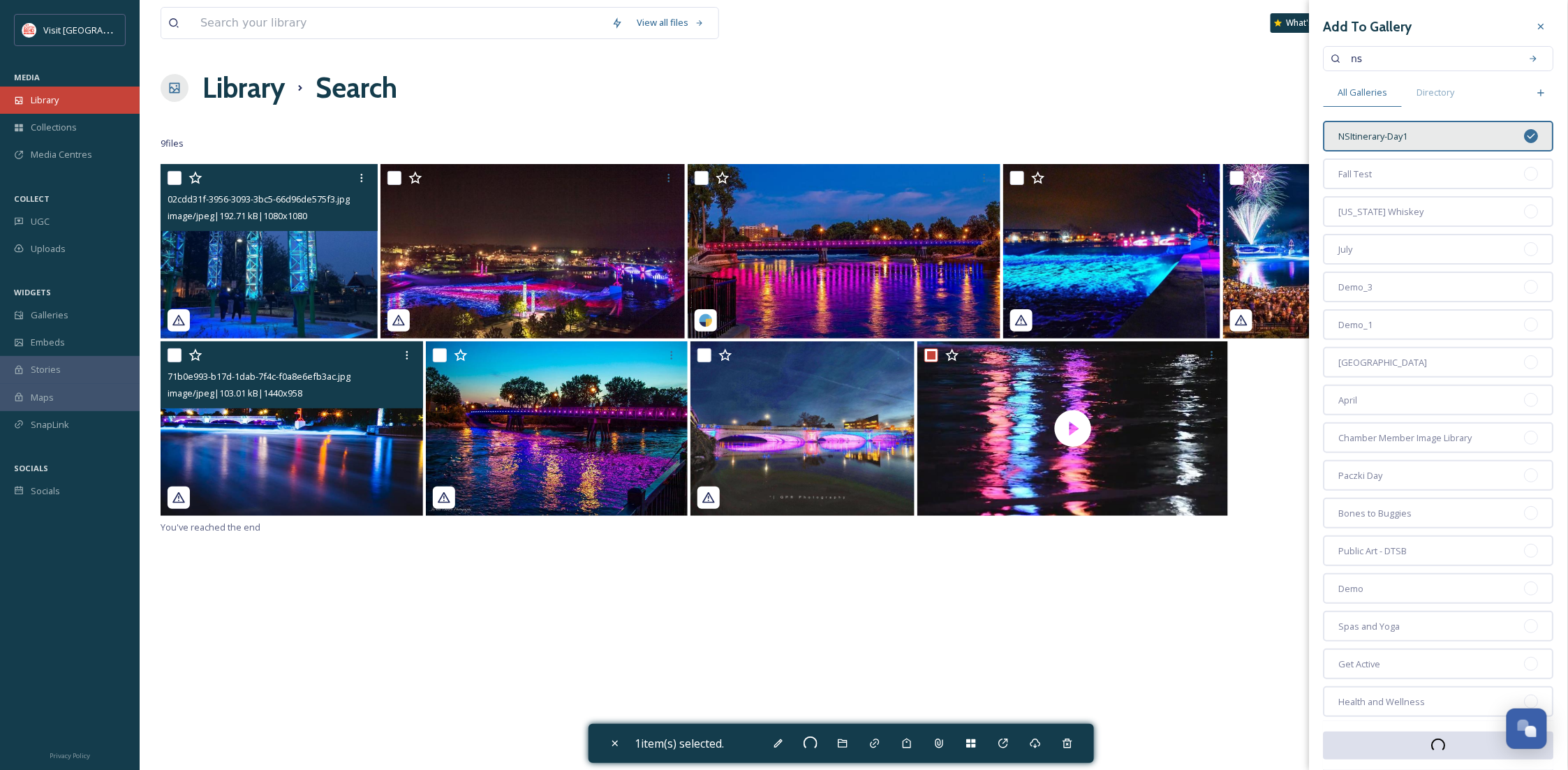
click at [74, 90] on div "Library" at bounding box center [70, 100] width 140 height 27
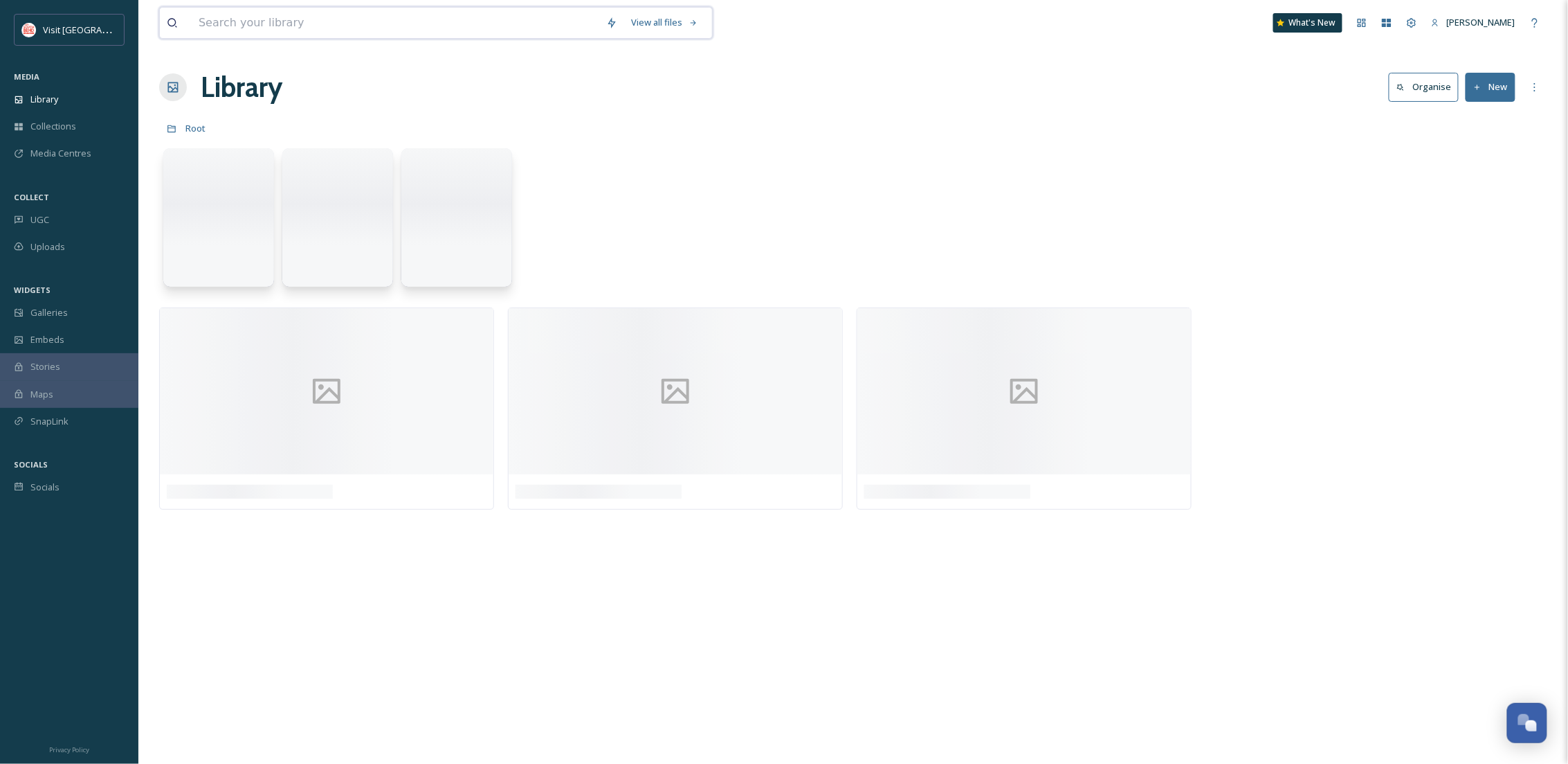
click at [286, 22] on input at bounding box center [396, 23] width 408 height 30
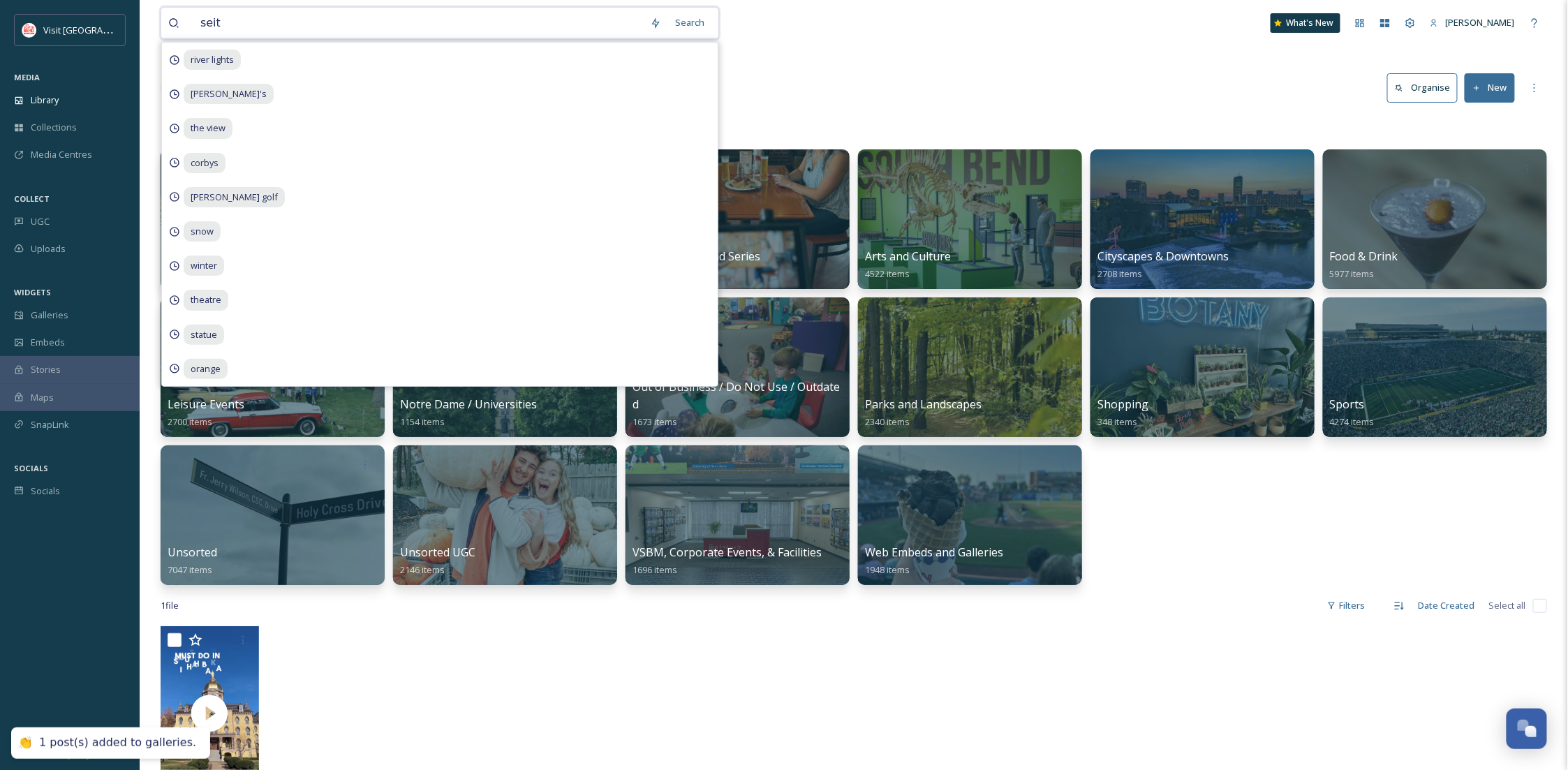
type input "[PERSON_NAME]"
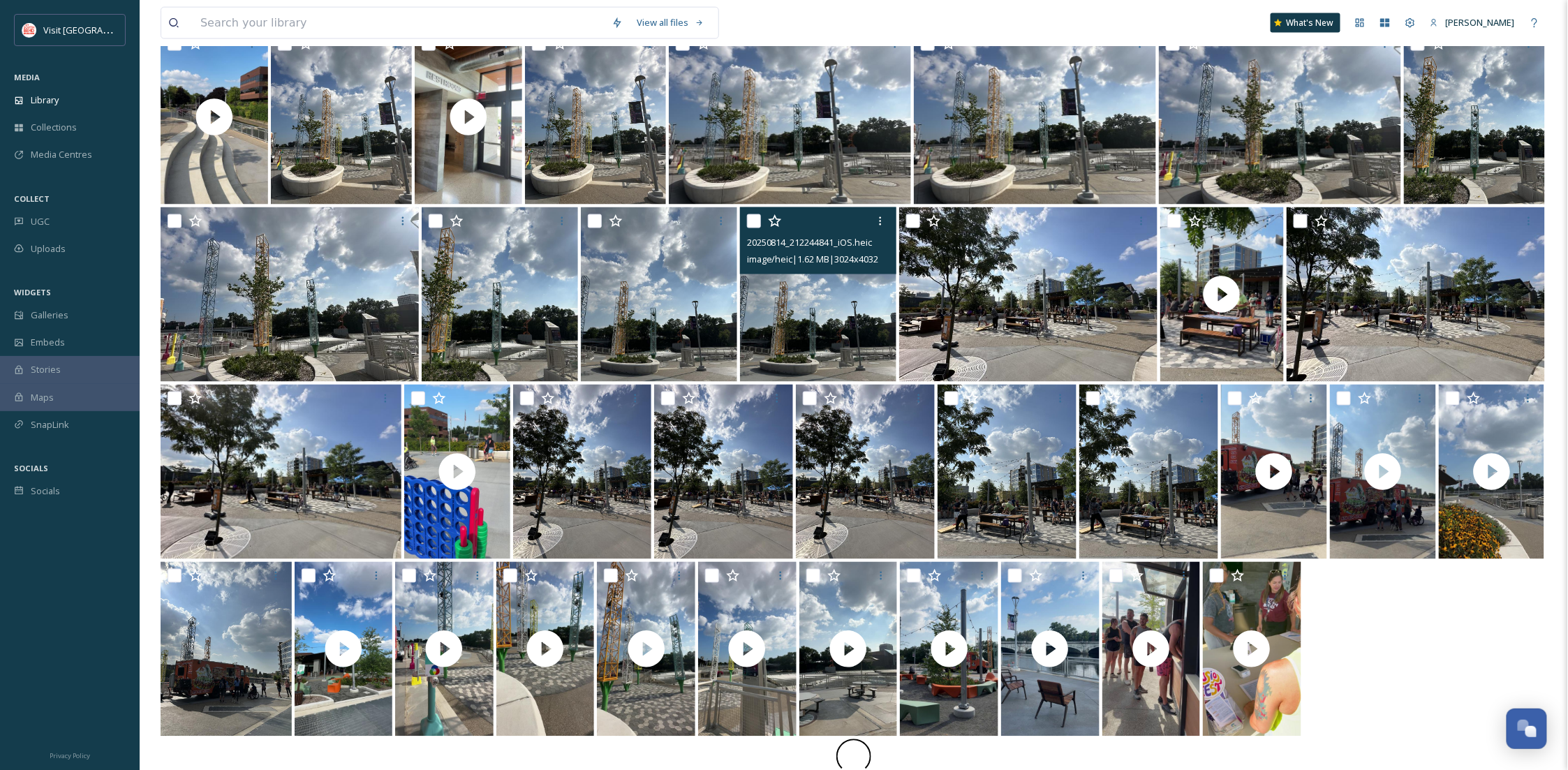
scroll to position [986, 0]
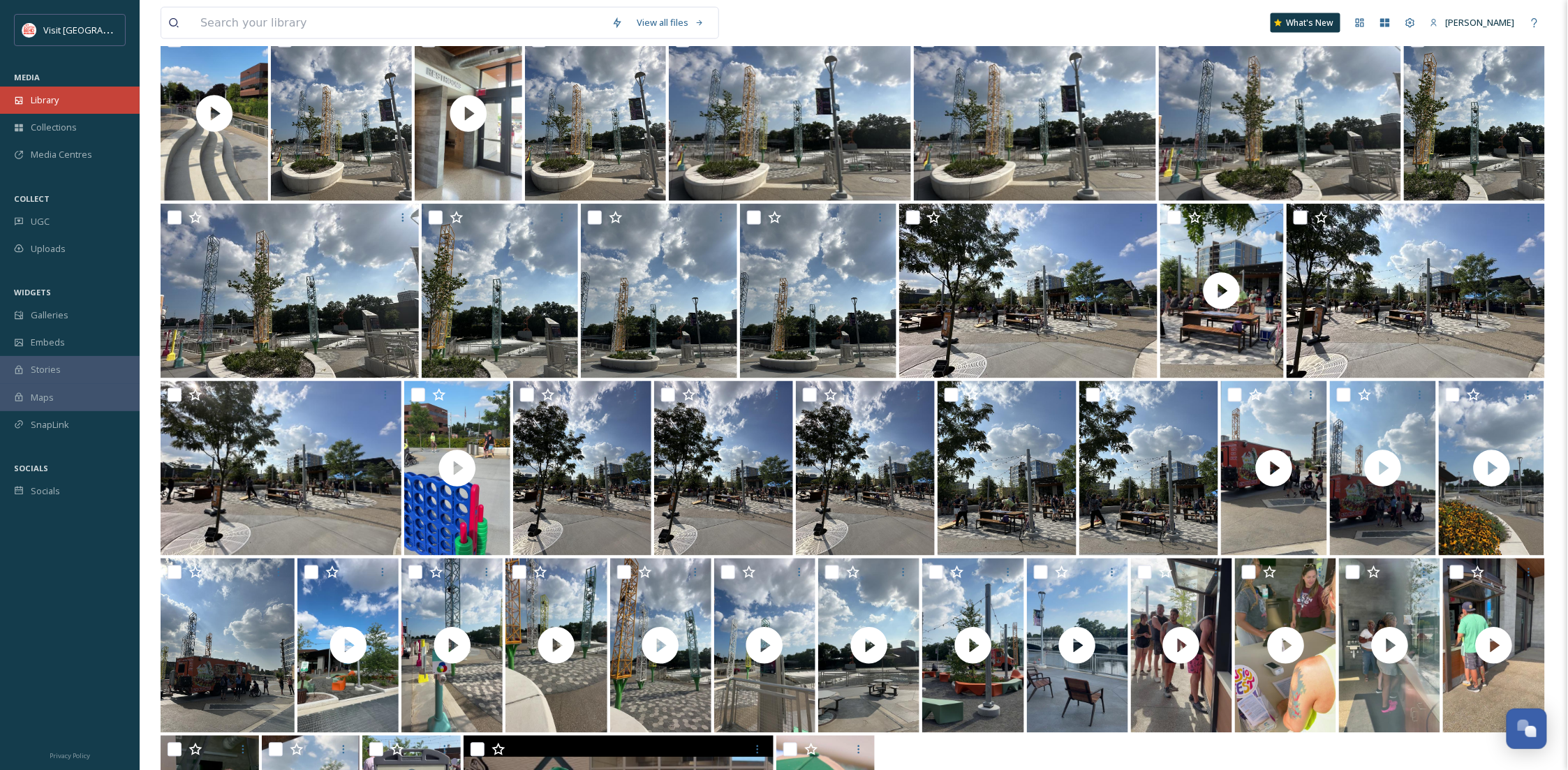
click at [63, 95] on div "Library" at bounding box center [70, 100] width 140 height 27
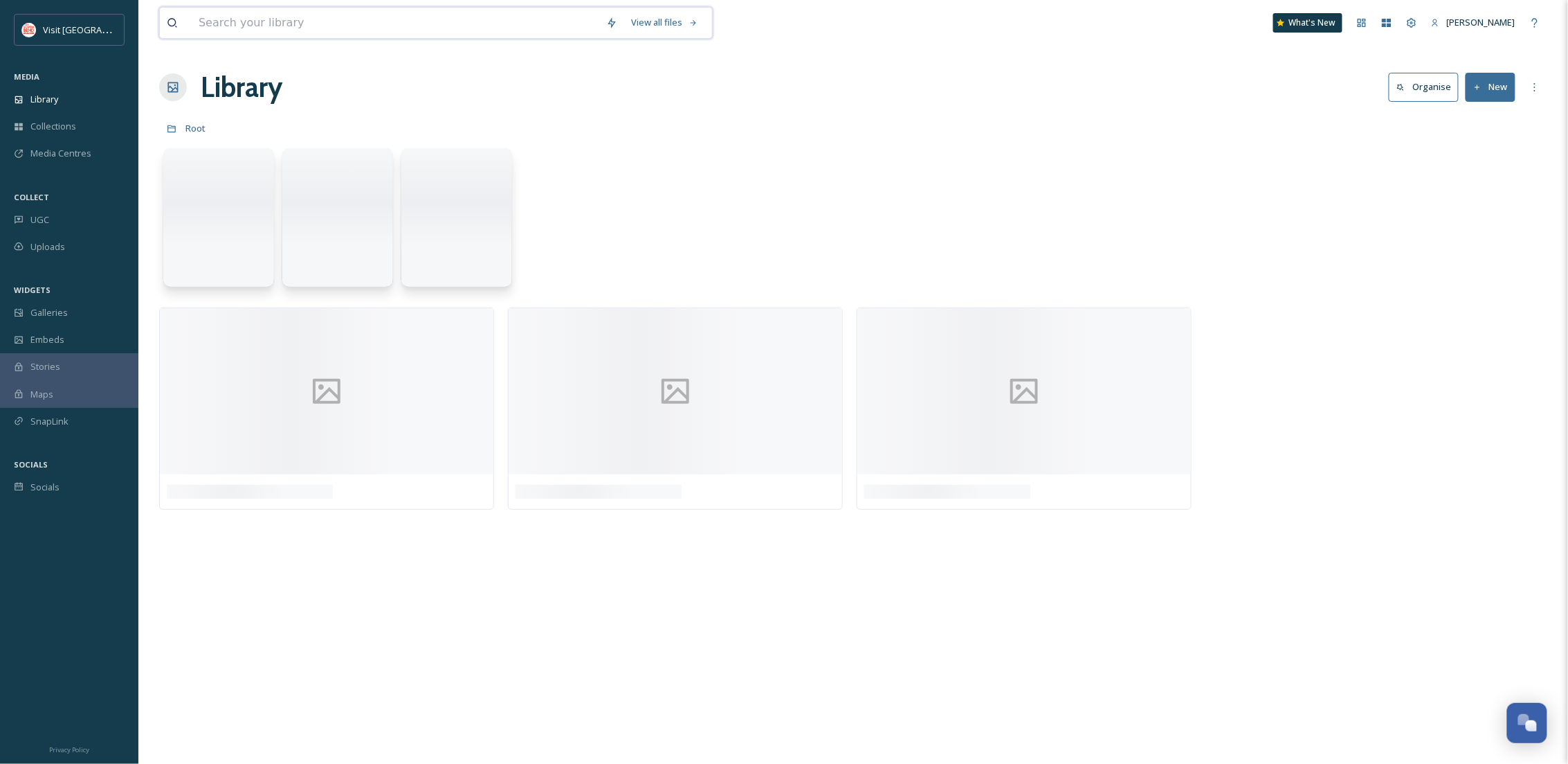
click at [209, 17] on input at bounding box center [396, 23] width 408 height 30
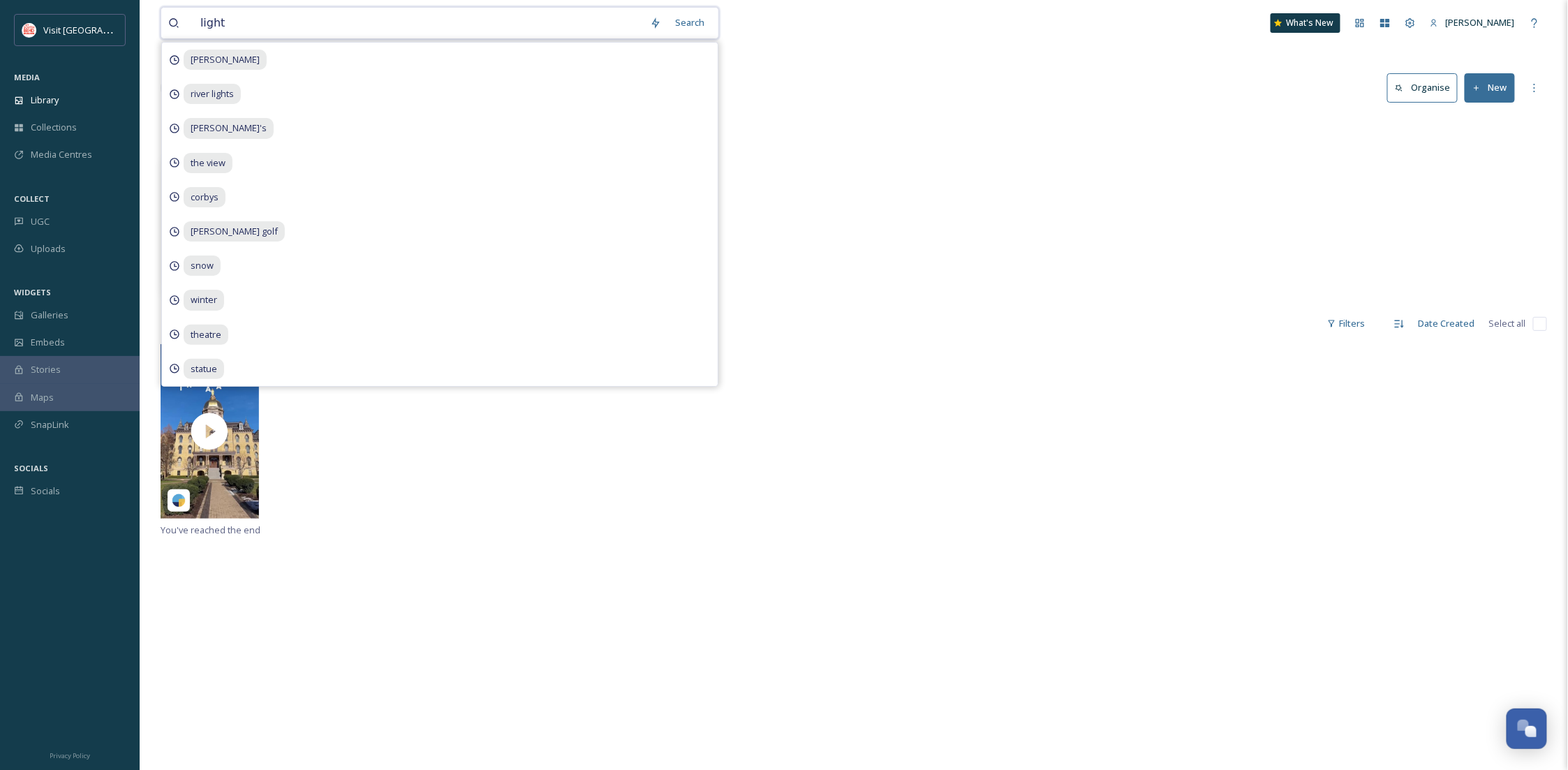
type input "lights"
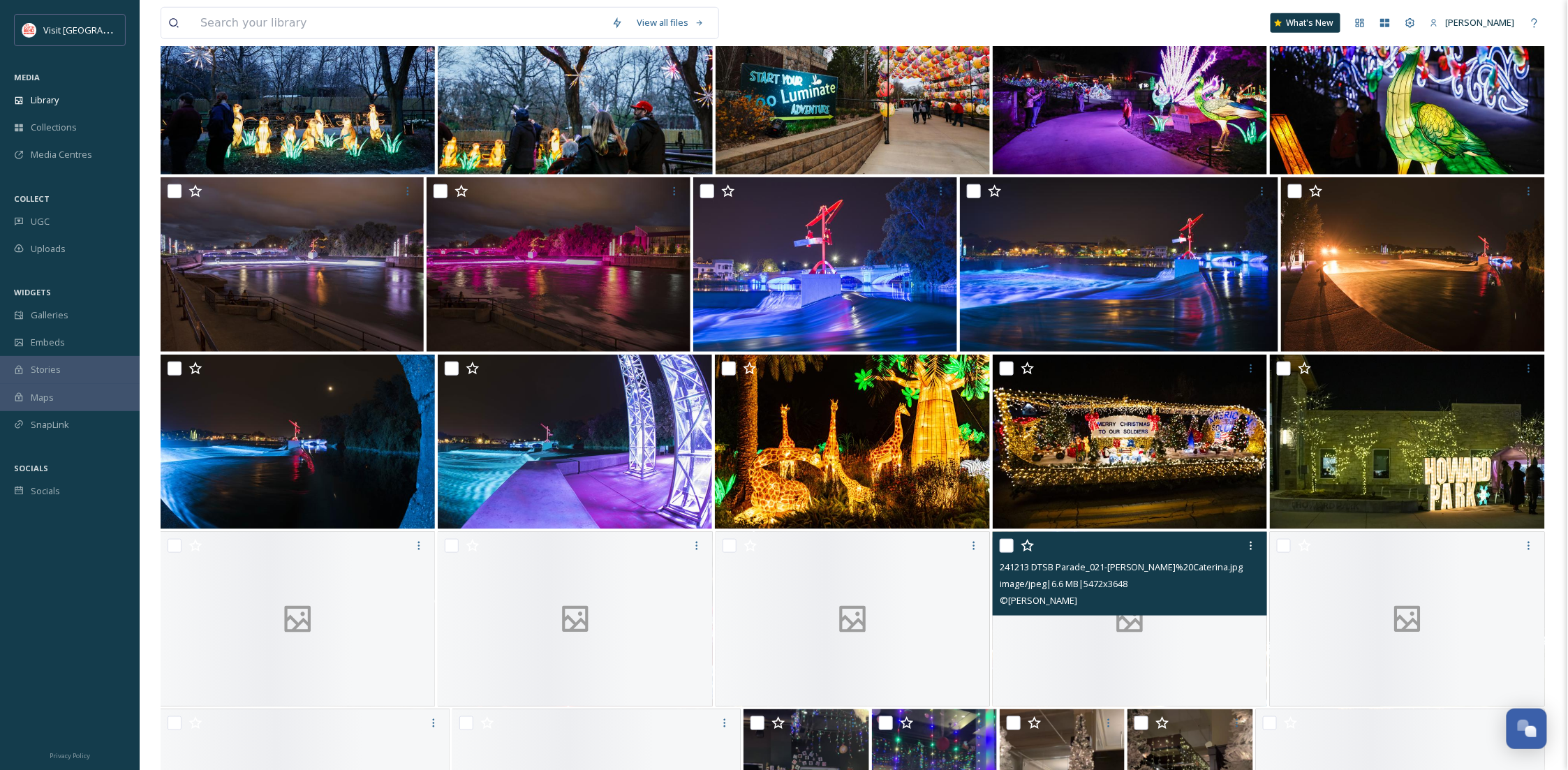
scroll to position [784, 0]
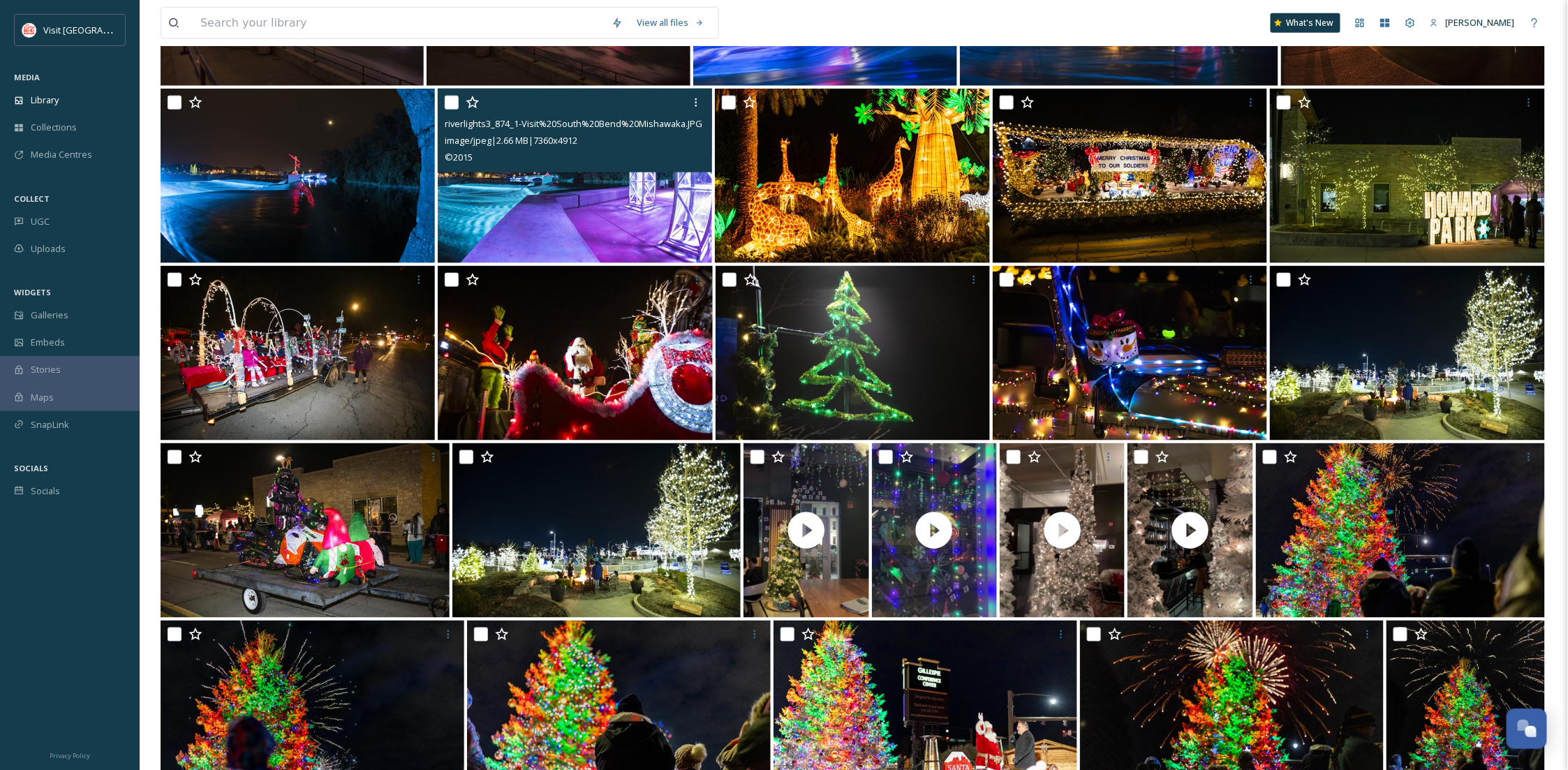
click at [452, 100] on input "checkbox" at bounding box center [451, 102] width 14 height 14
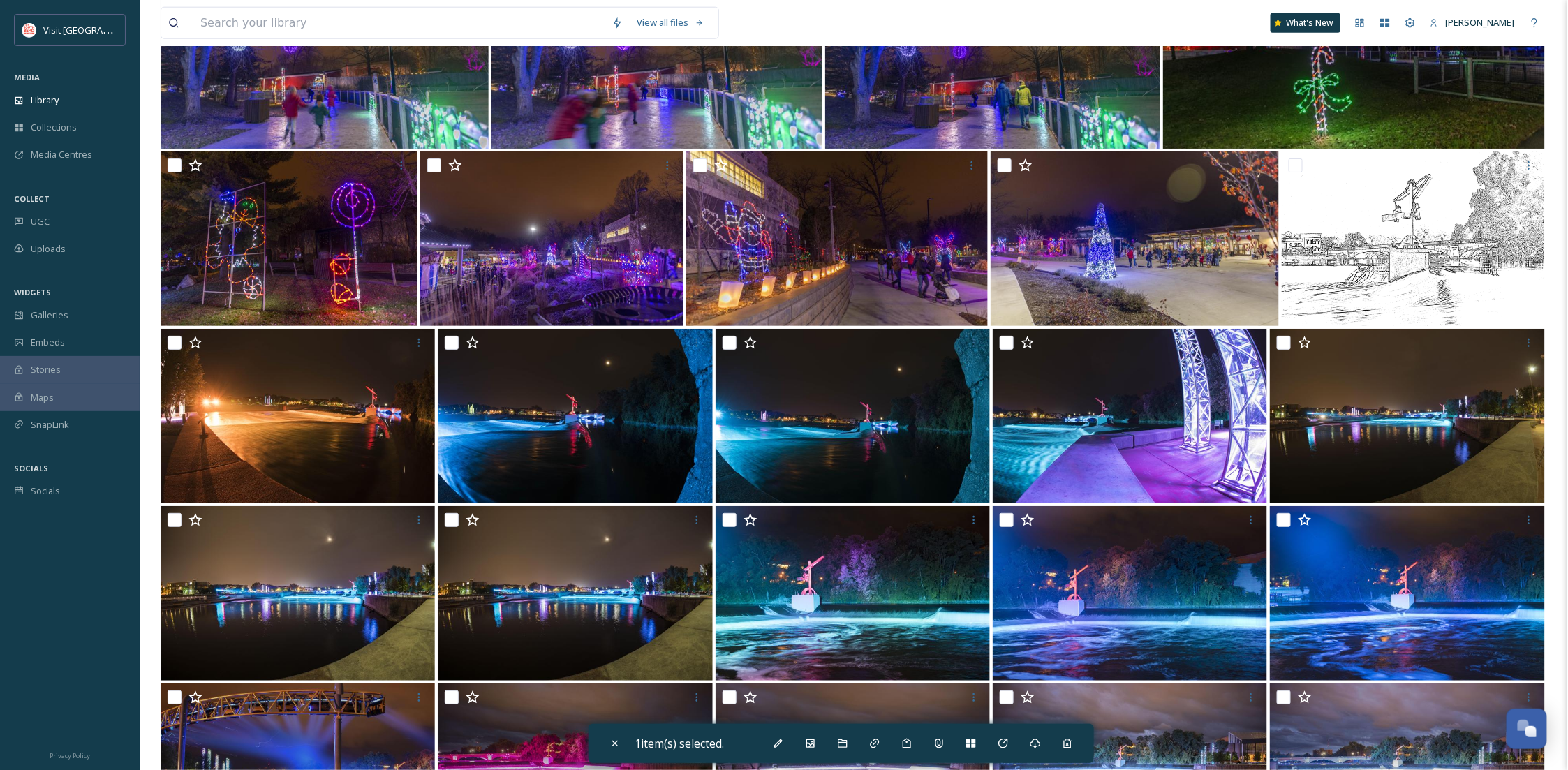
scroll to position [3752, 0]
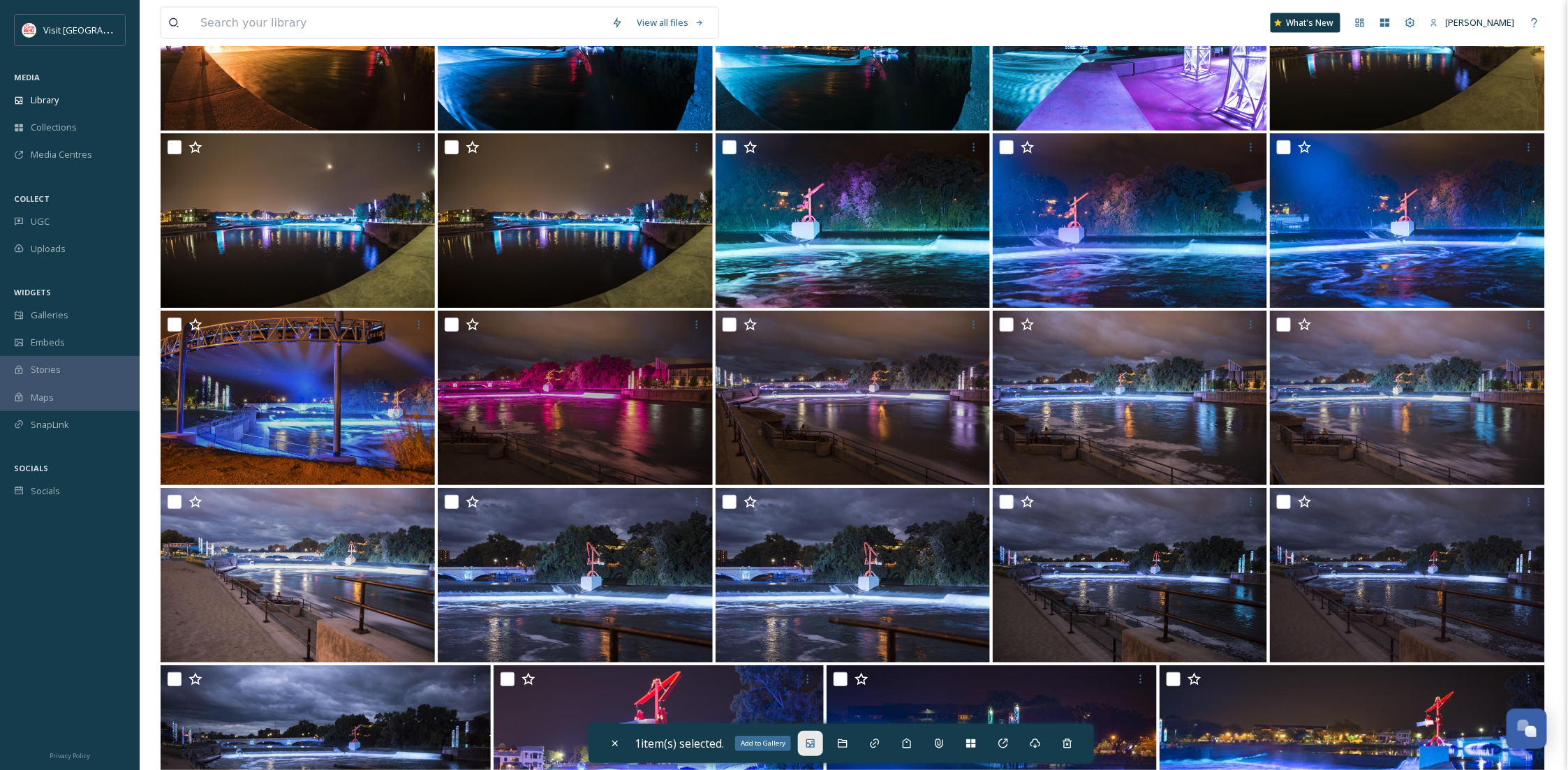
click at [816, 742] on icon at bounding box center [810, 743] width 11 height 11
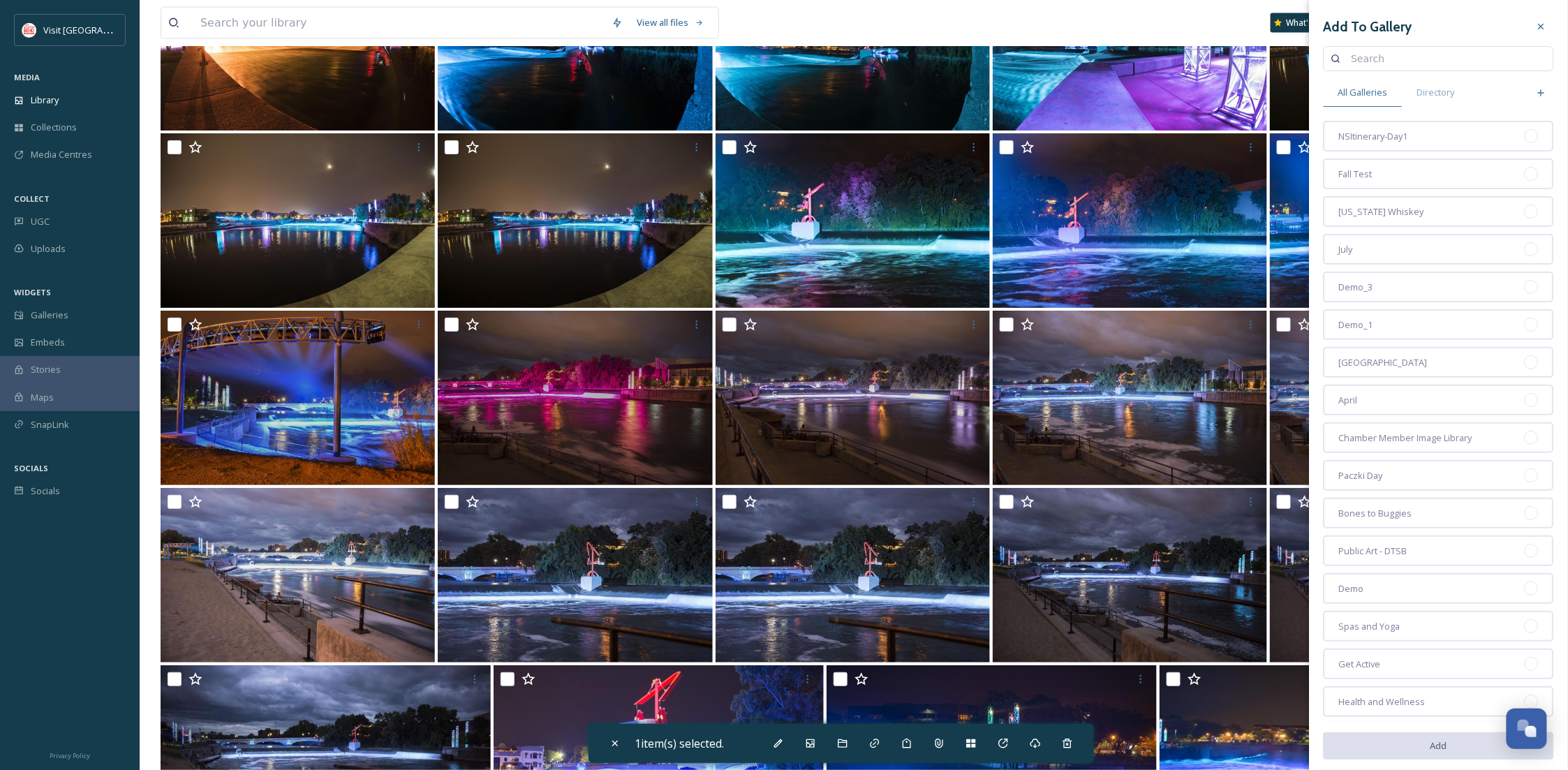
click at [1373, 63] on input at bounding box center [1446, 58] width 202 height 28
click at [1478, 146] on div "NSItinerary-Day1" at bounding box center [1439, 136] width 230 height 30
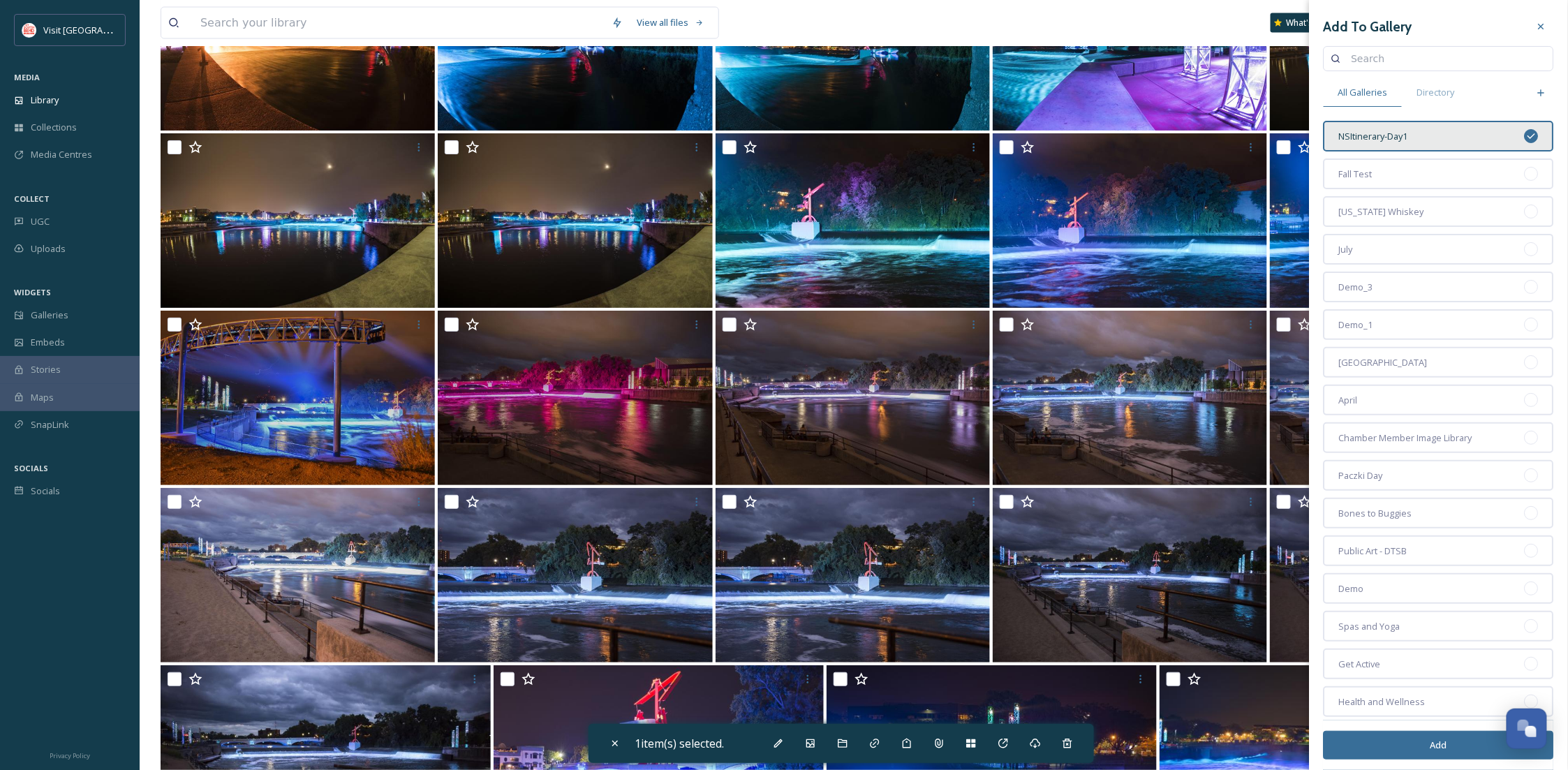
click at [1405, 751] on button "Add" at bounding box center [1439, 745] width 230 height 29
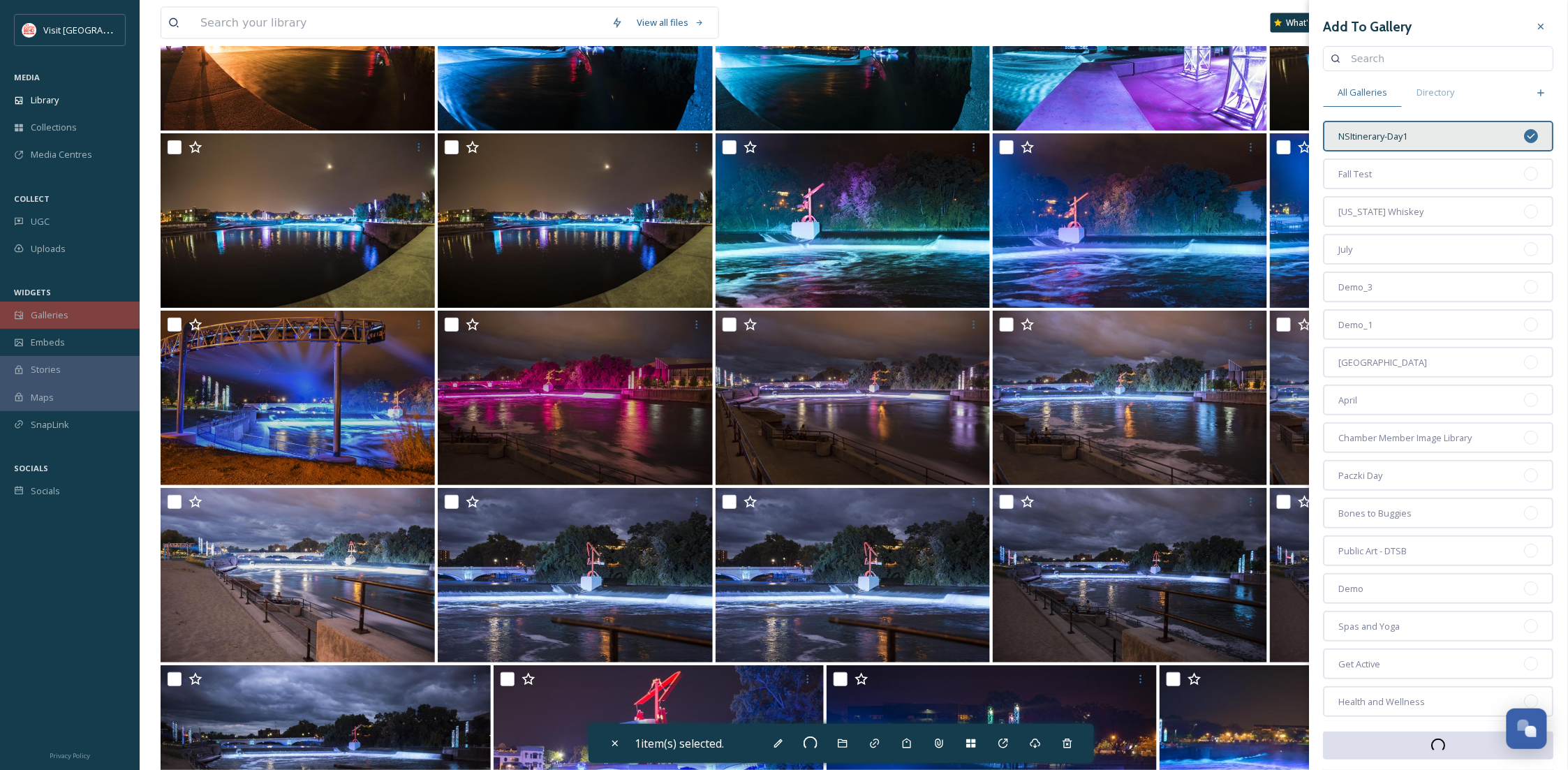
checkbox input "false"
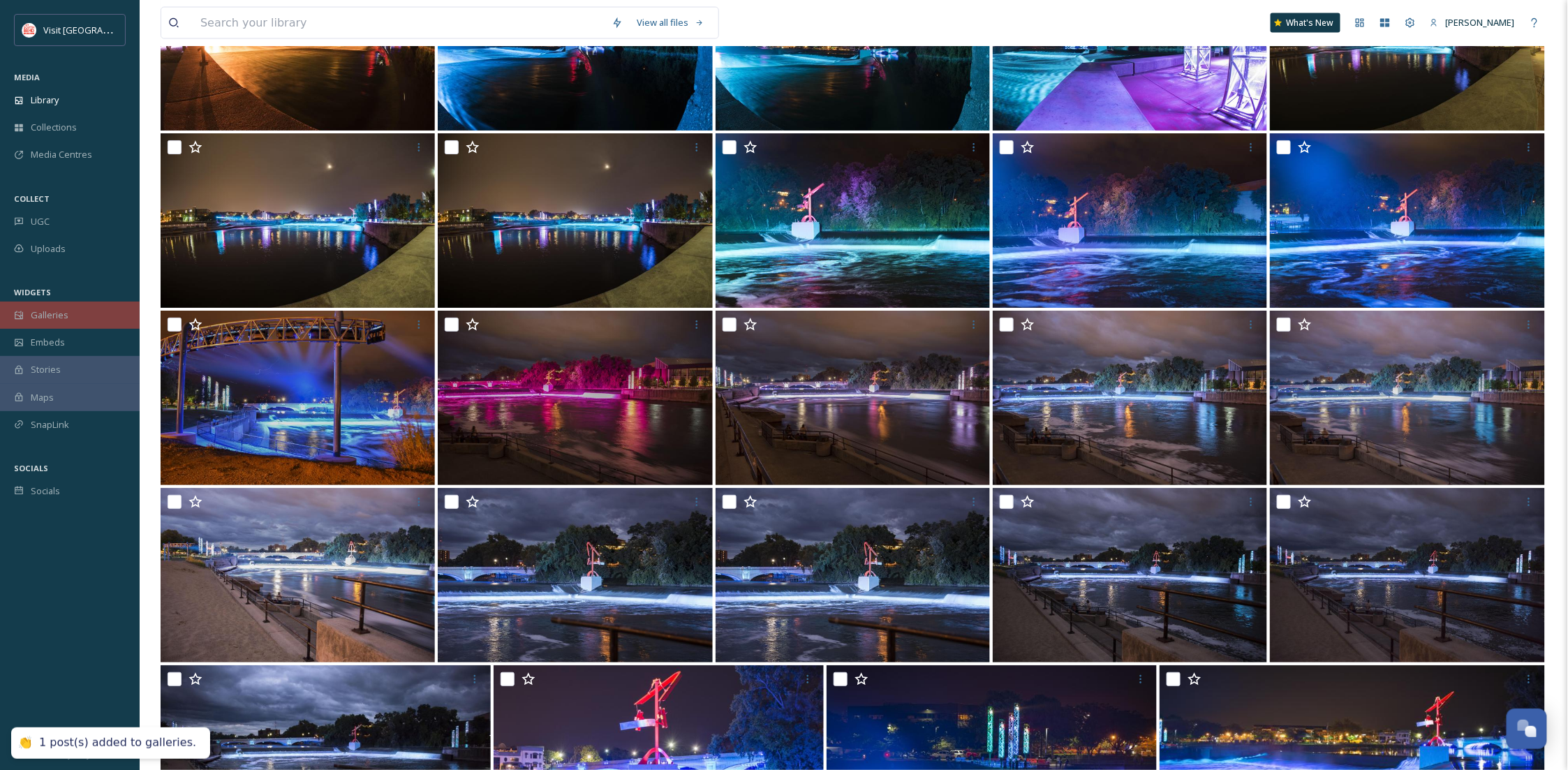
click at [46, 323] on div "Galleries" at bounding box center [70, 315] width 140 height 27
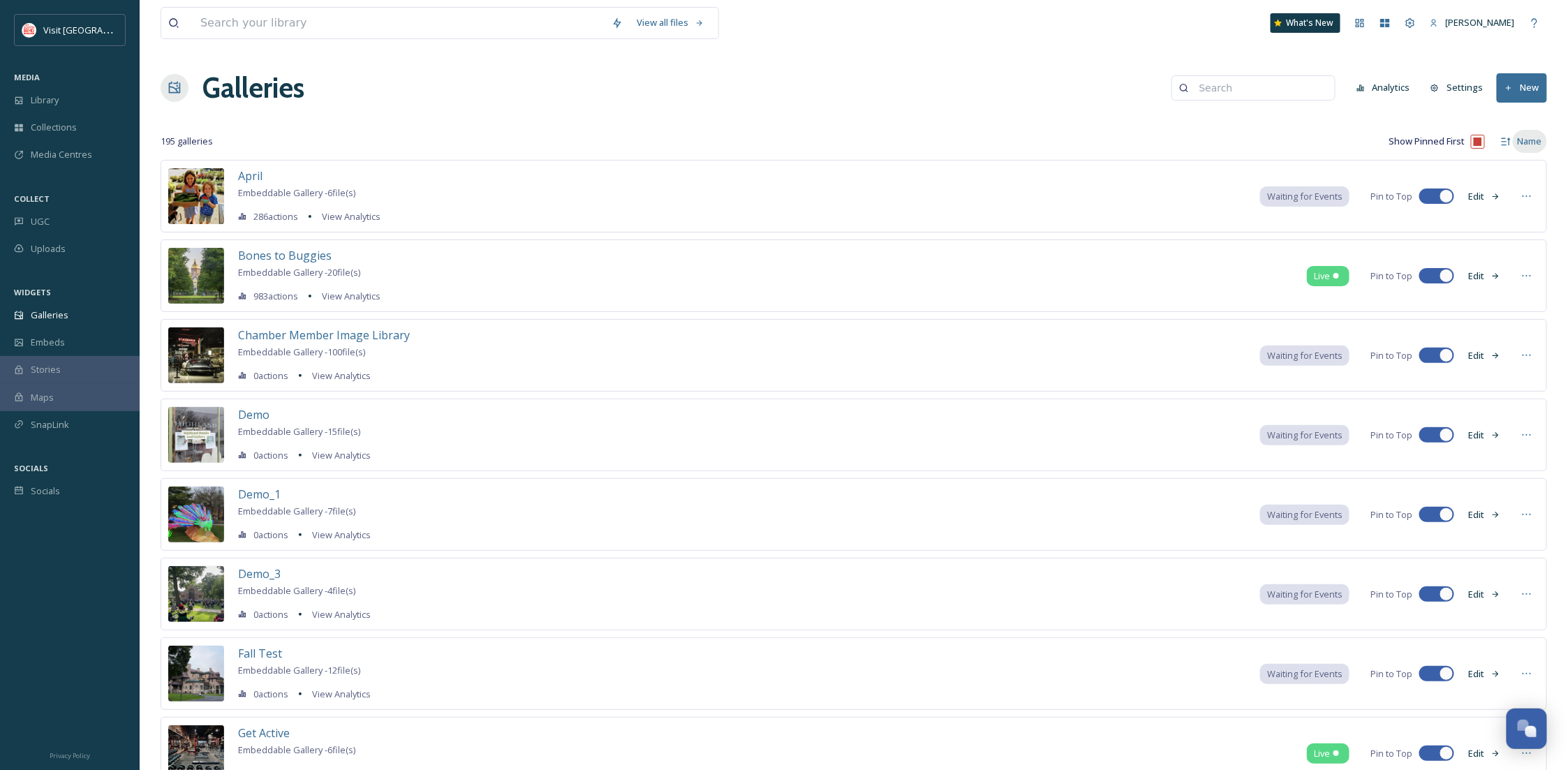
click at [1518, 136] on div "Name" at bounding box center [1530, 141] width 34 height 23
click at [1518, 213] on div "Date Created" at bounding box center [1512, 225] width 69 height 27
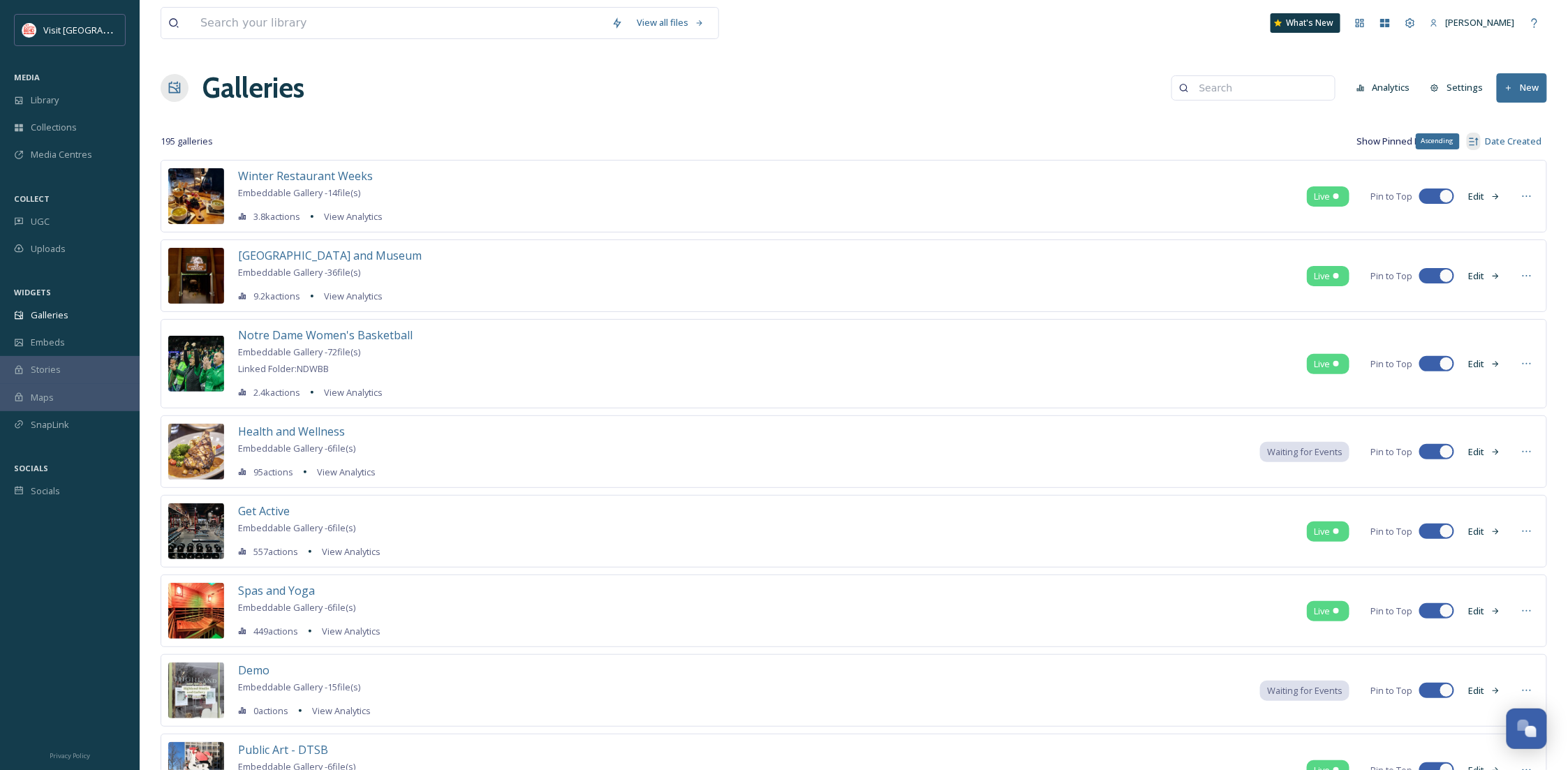
click at [1479, 141] on icon at bounding box center [1474, 142] width 11 height 11
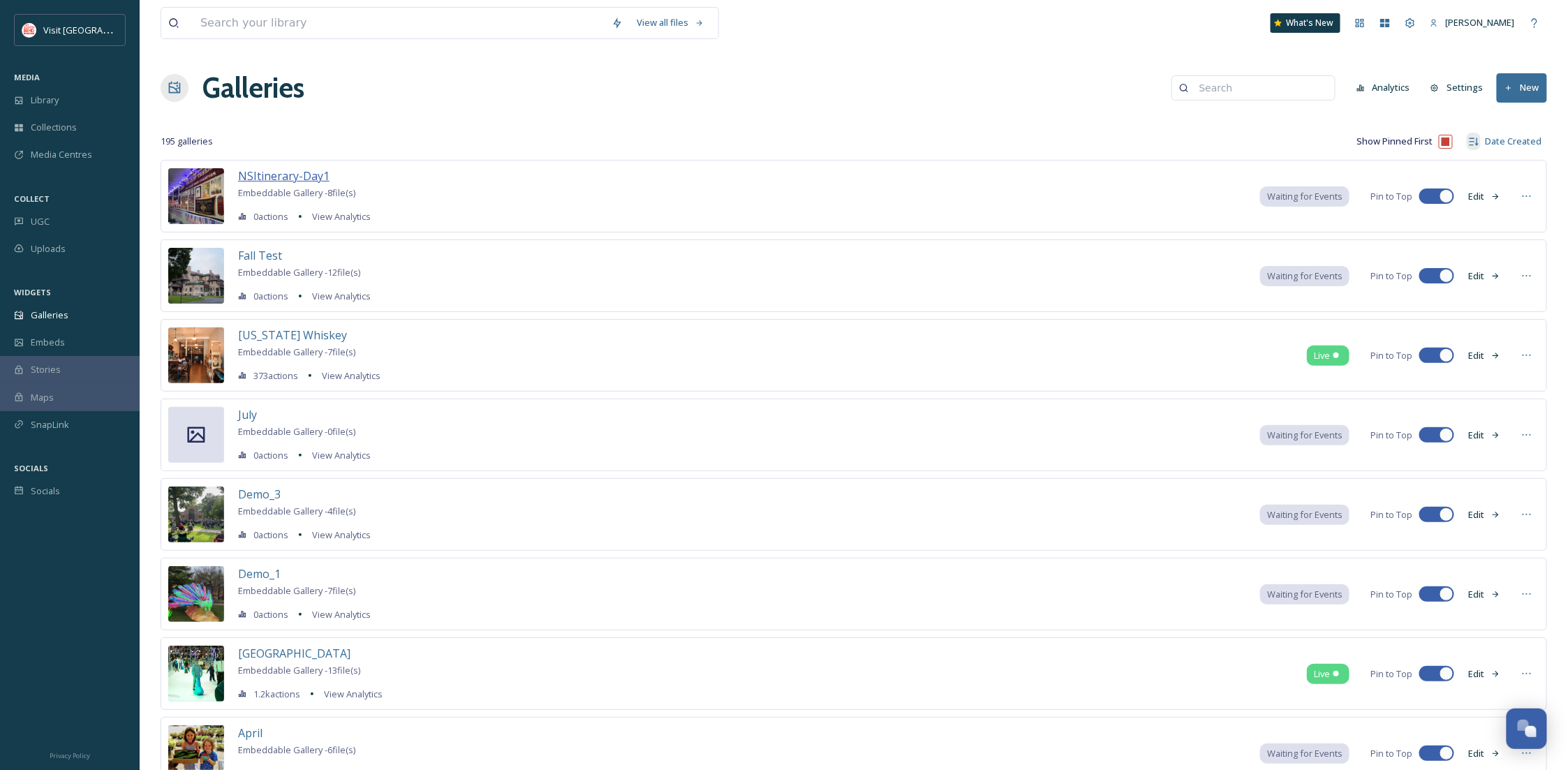
click at [262, 174] on span "NSItinerary-Day1" at bounding box center [284, 175] width 91 height 15
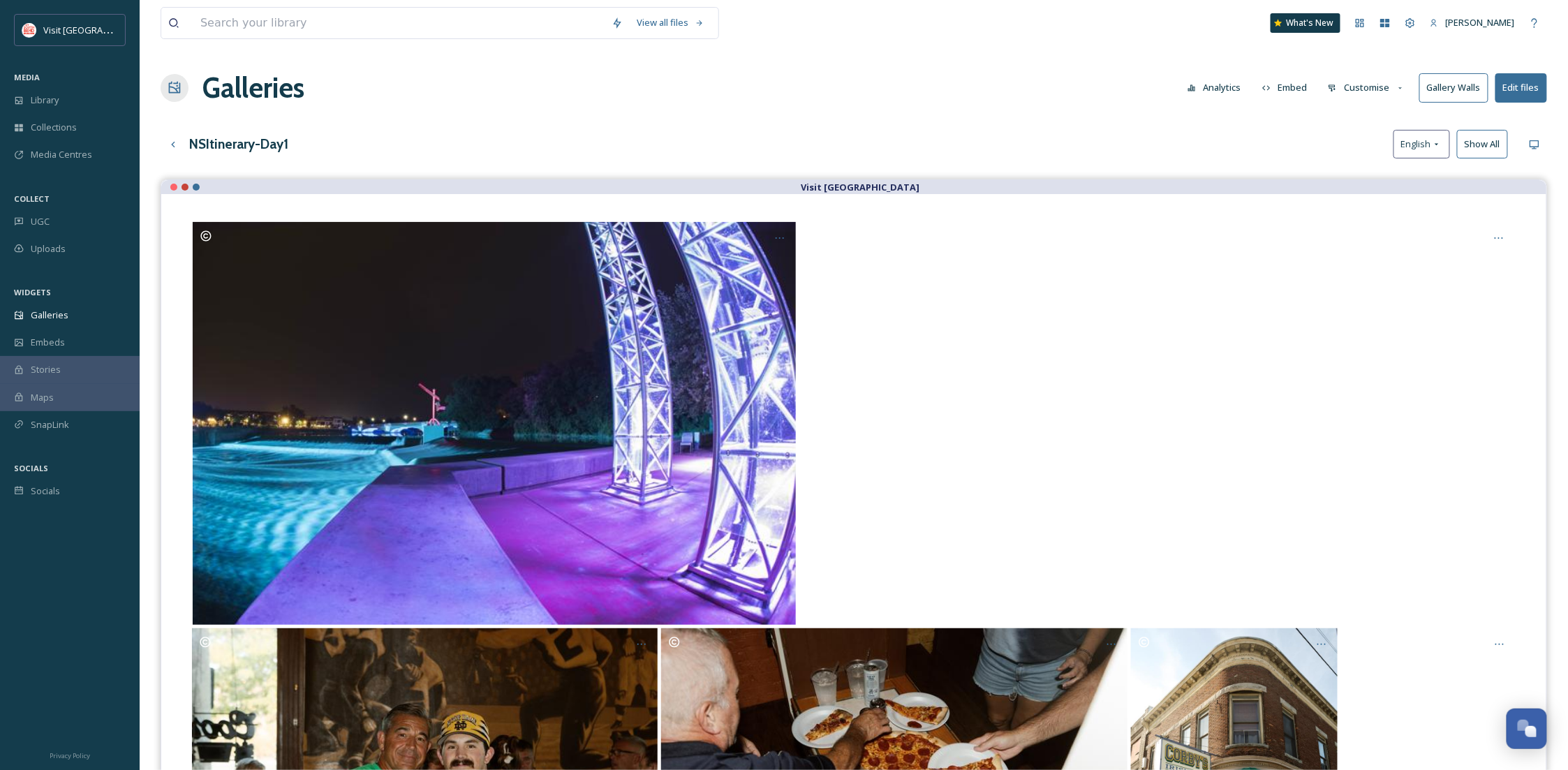
click at [1375, 82] on button "Customise" at bounding box center [1366, 88] width 91 height 27
click at [1367, 114] on div "Layout" at bounding box center [1370, 120] width 97 height 27
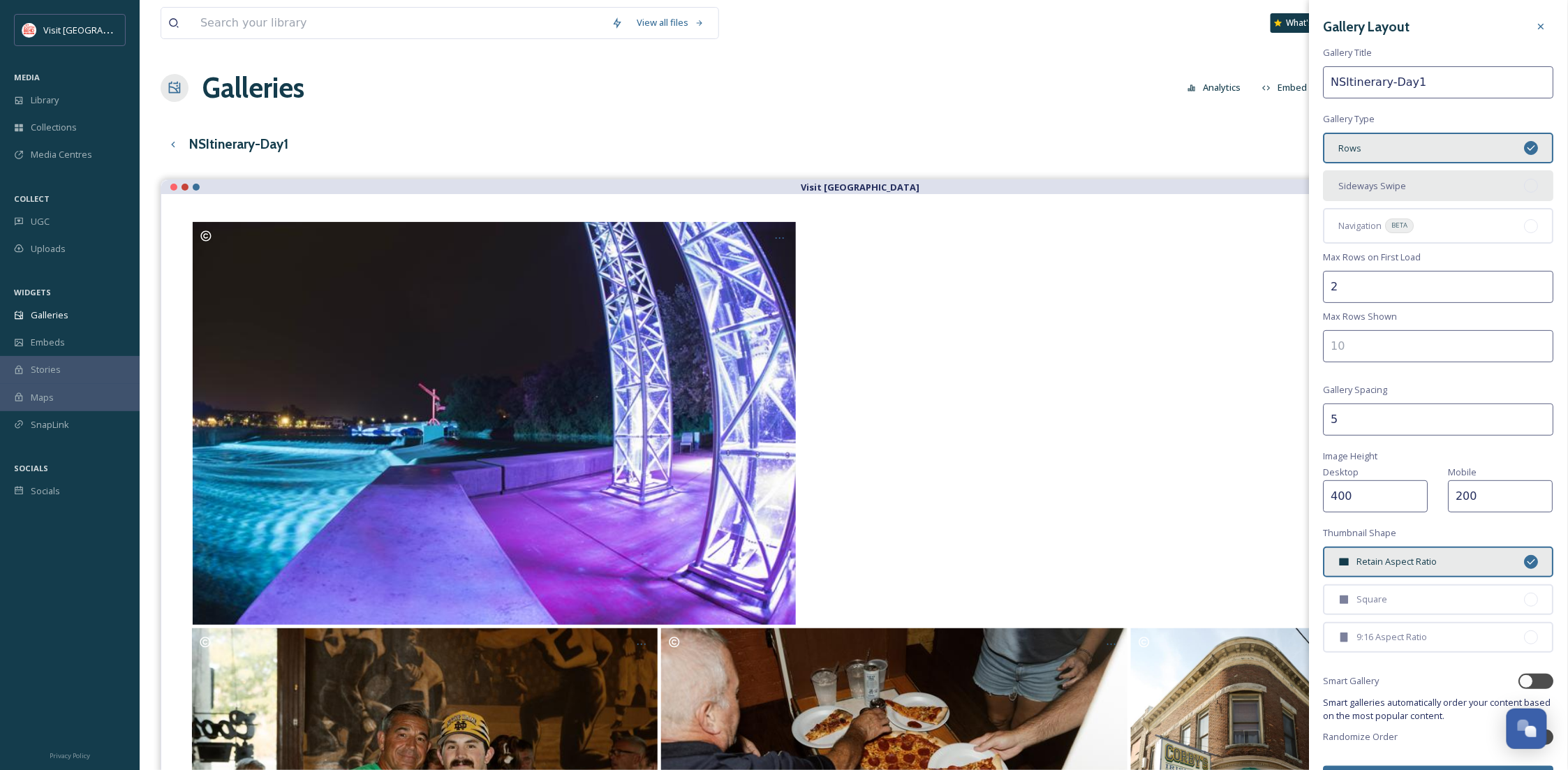
click at [1411, 180] on div "Sideways Swipe" at bounding box center [1439, 186] width 230 height 30
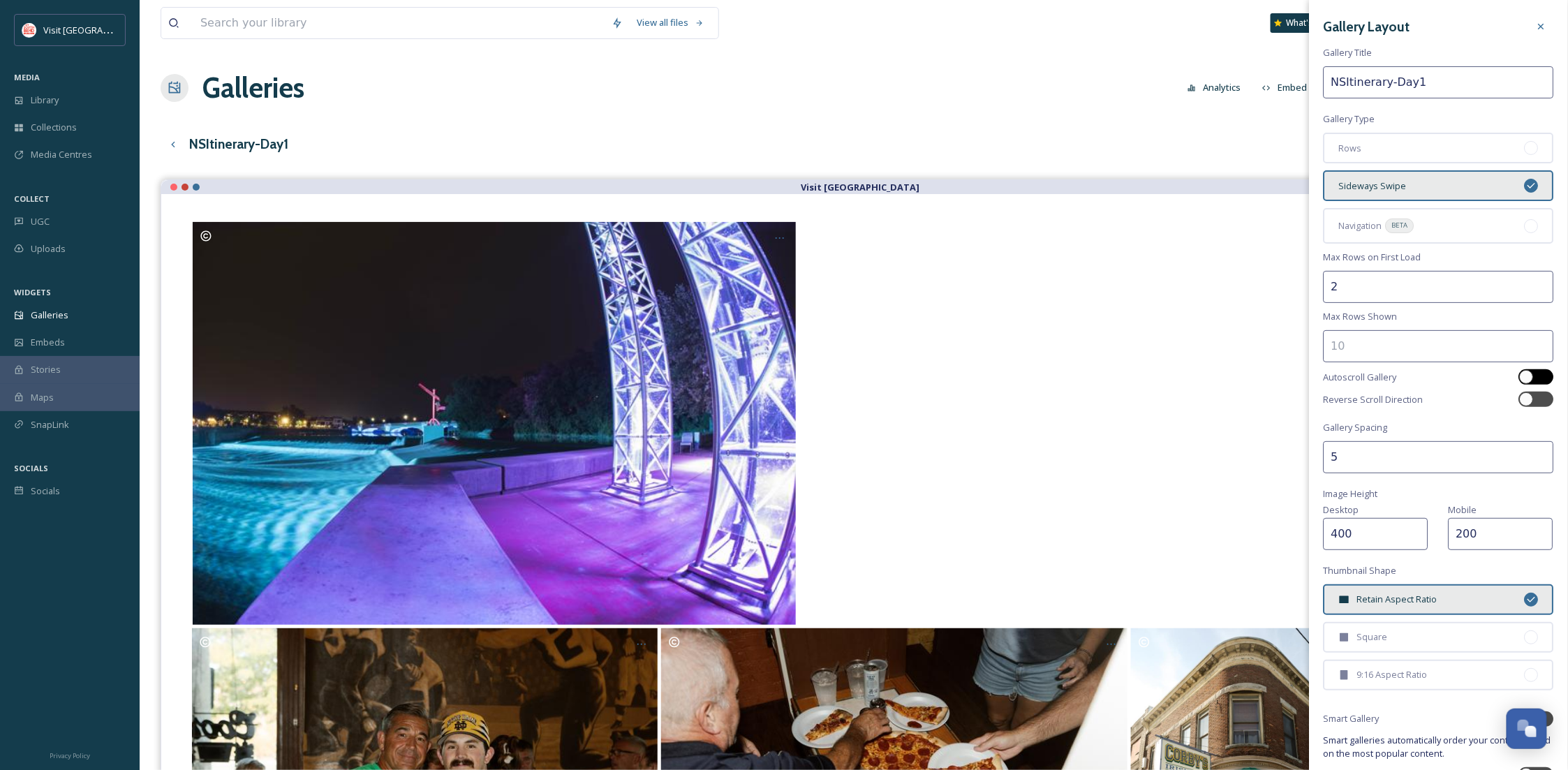
click at [1540, 375] on div at bounding box center [1543, 377] width 7 height 7
checkbox input "true"
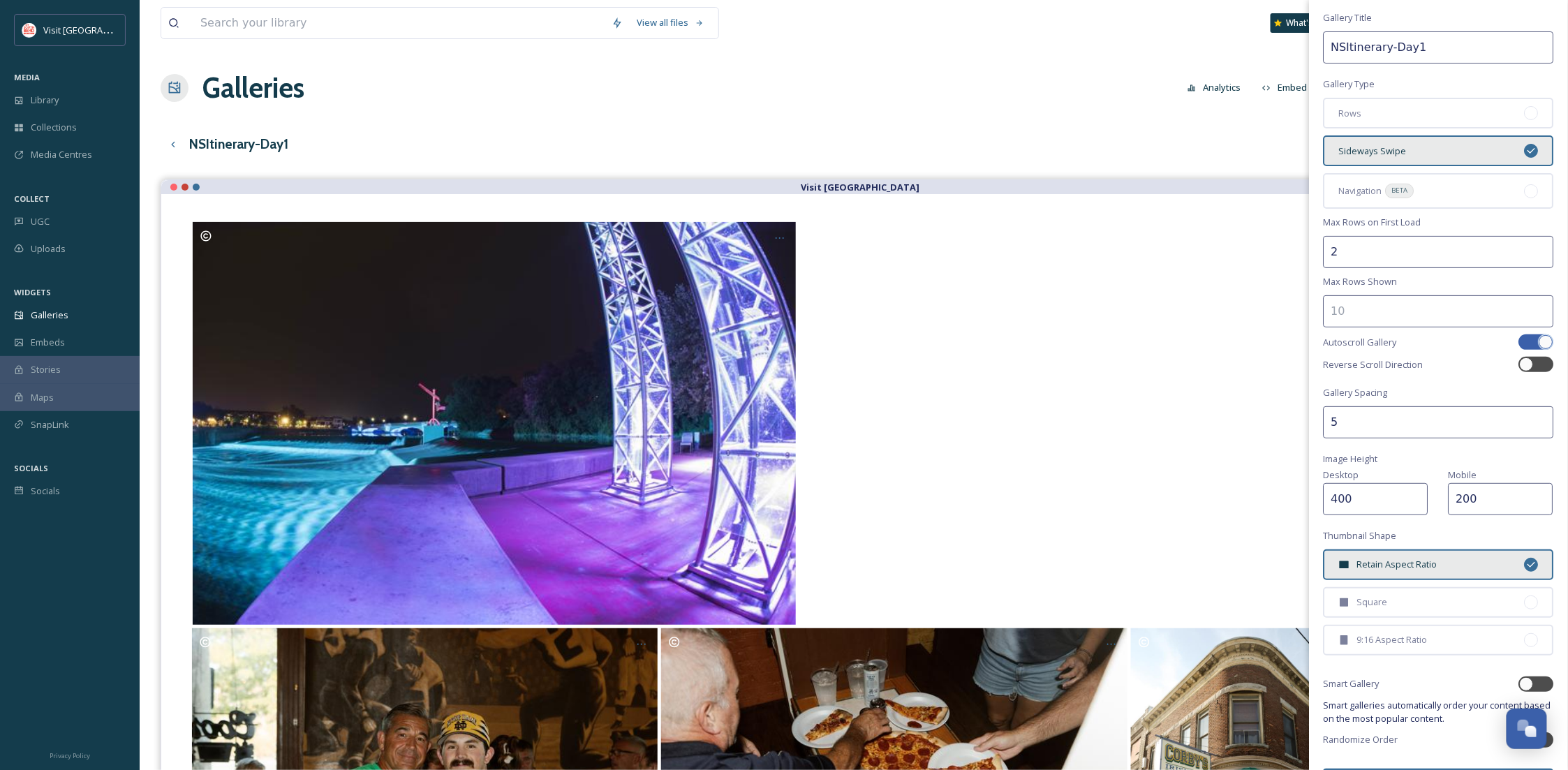
scroll to position [70, 0]
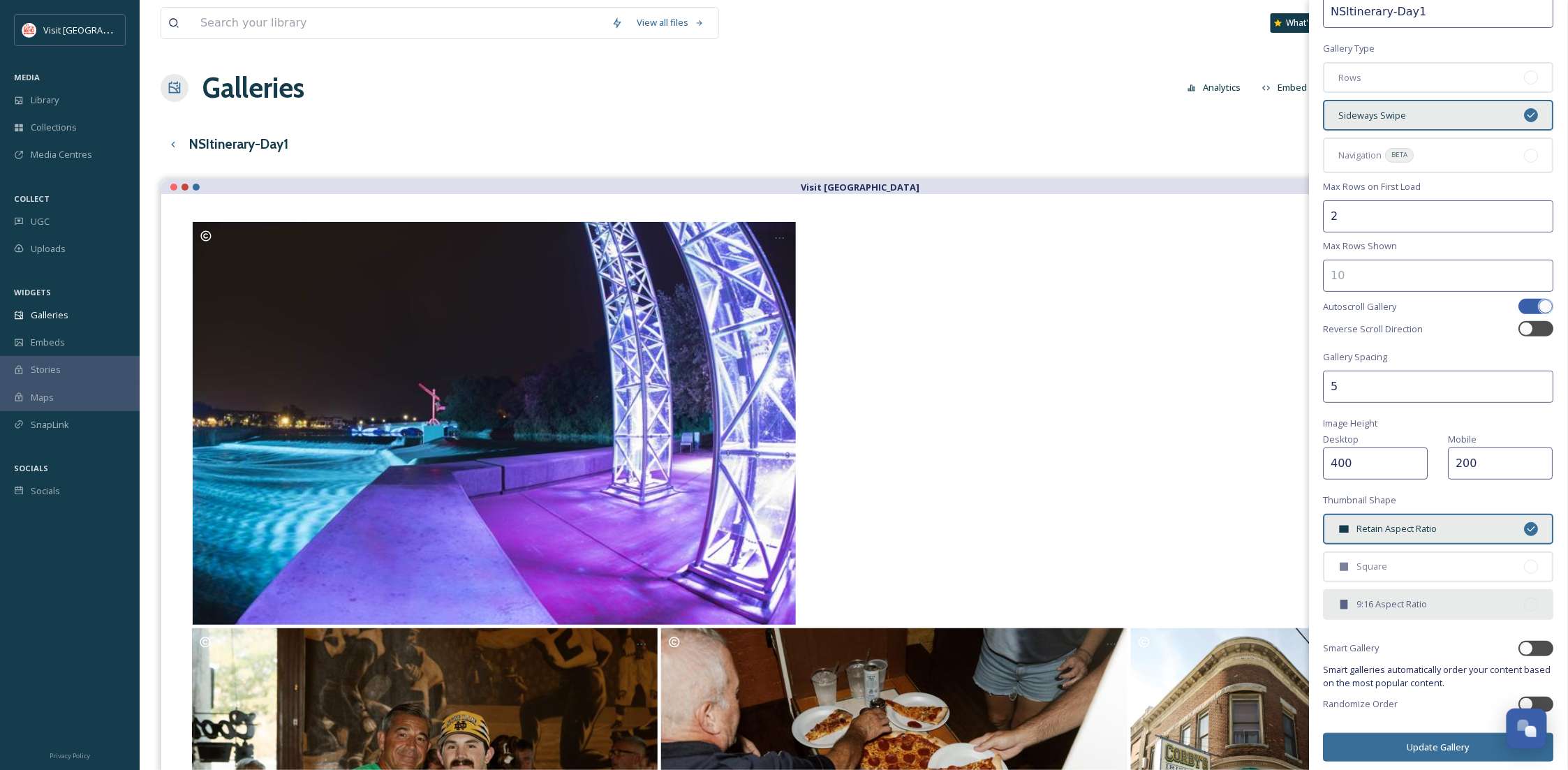
click at [1394, 597] on span "9:16 Aspect Ratio" at bounding box center [1392, 604] width 70 height 14
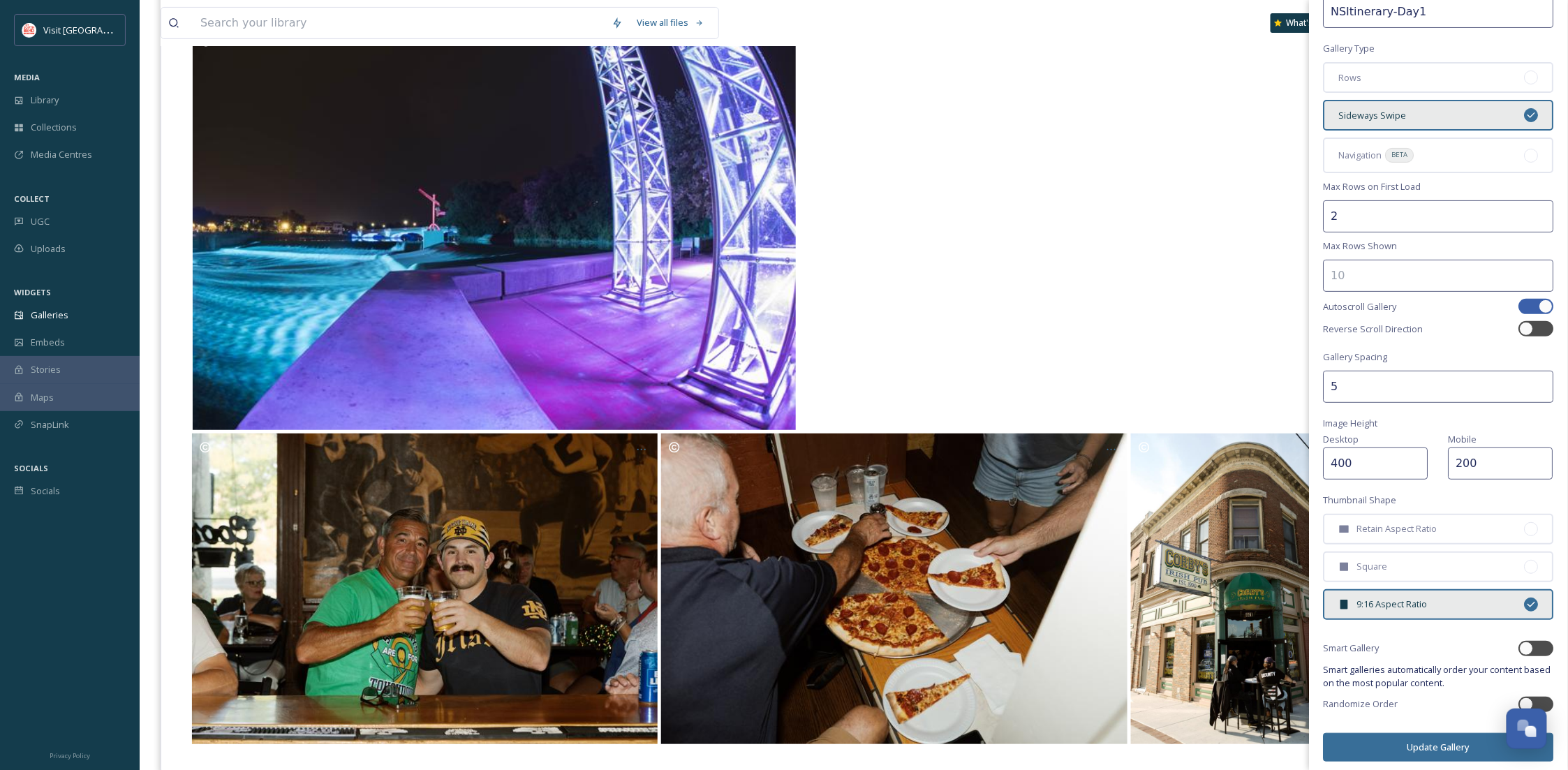
scroll to position [222, 0]
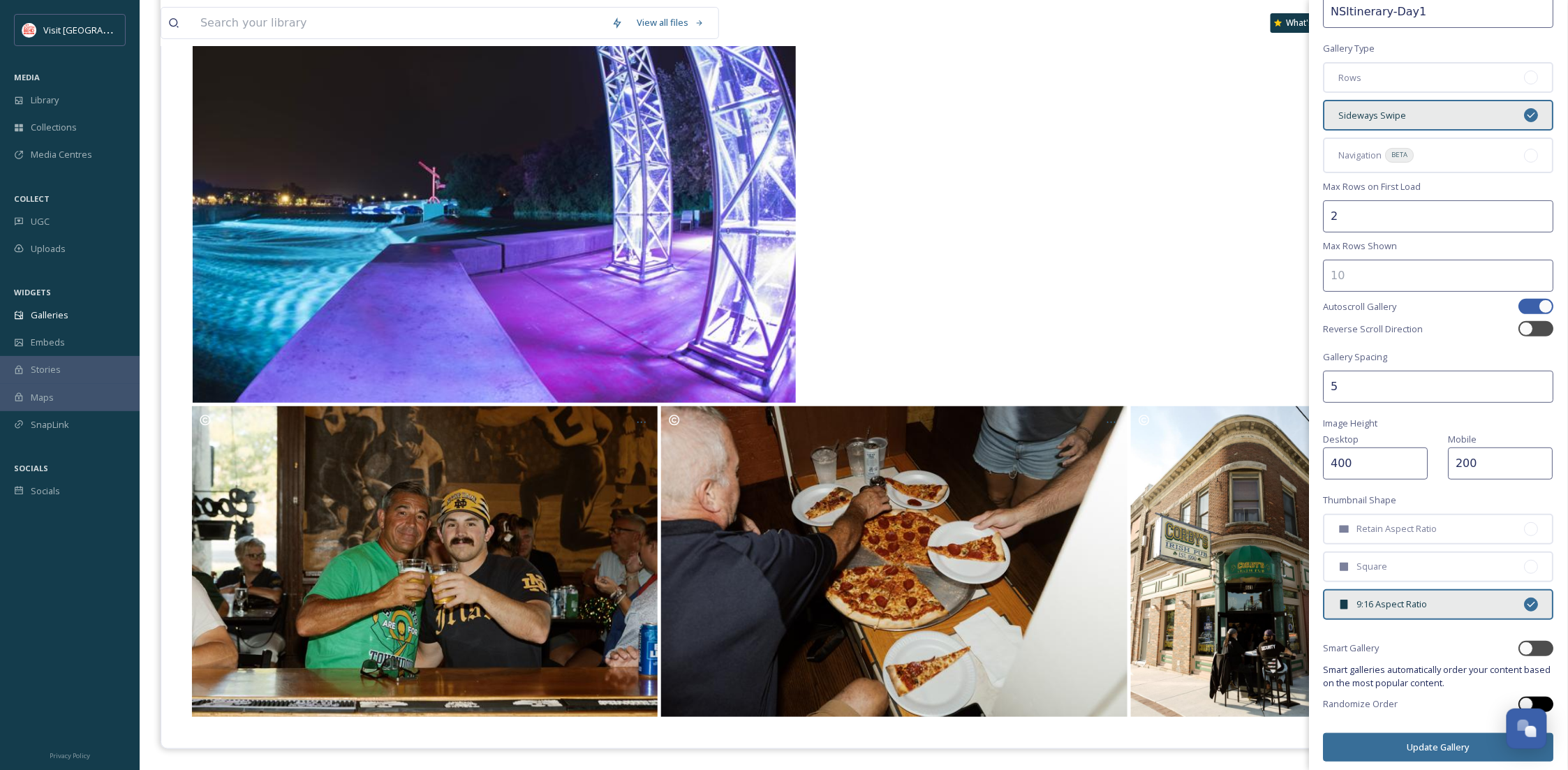
click at [1520, 697] on div at bounding box center [1526, 704] width 14 height 14
checkbox input "true"
click at [1519, 649] on div "Gallery Layout Gallery Title NSItinerary-Day1 Gallery Type Rows Sideways Swipe …" at bounding box center [1438, 353] width 258 height 846
click at [1522, 640] on div at bounding box center [1537, 648] width 35 height 15
checkbox input "true"
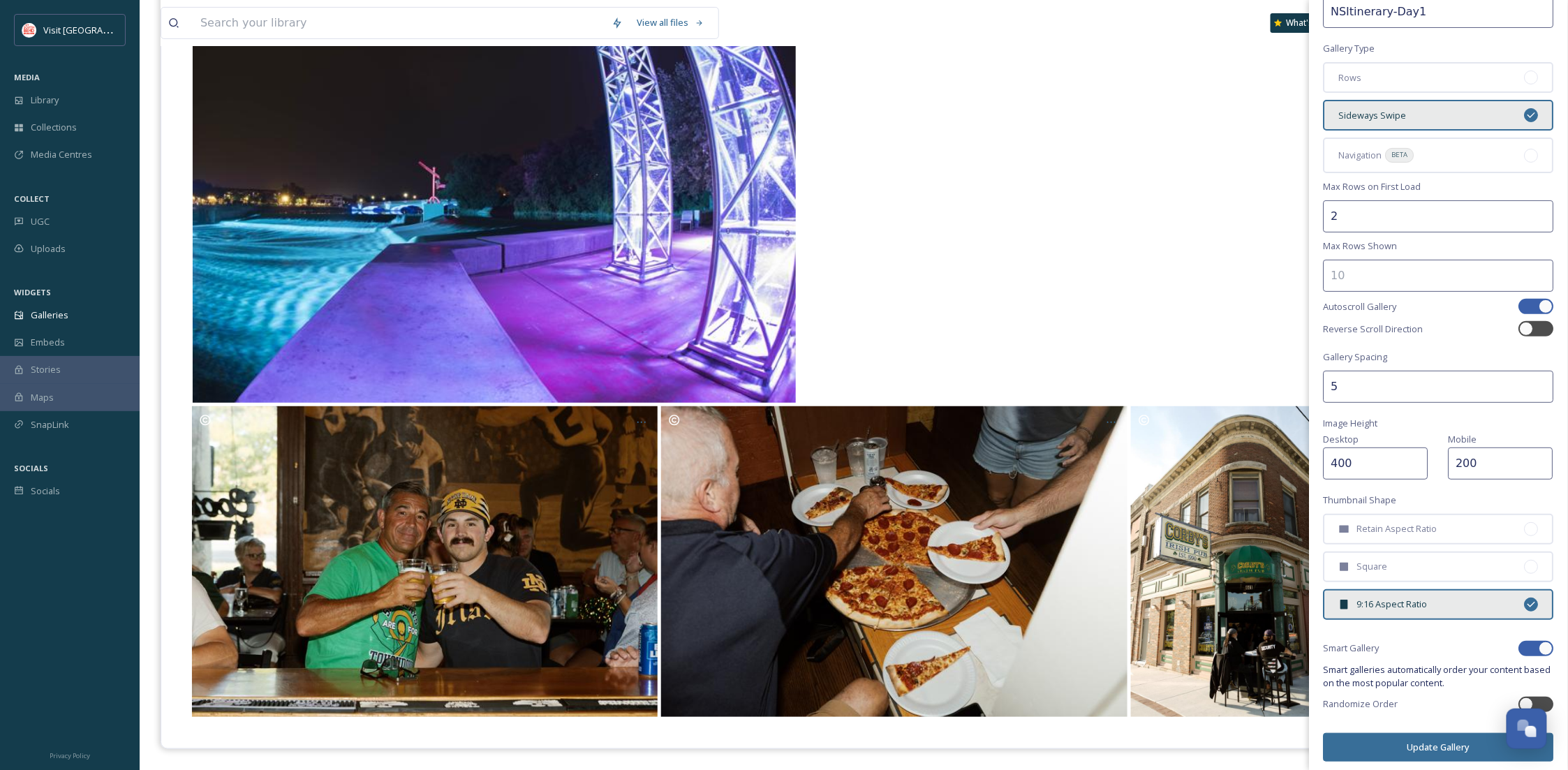
click at [1408, 740] on button "Update Gallery" at bounding box center [1439, 747] width 230 height 29
click at [1525, 702] on div at bounding box center [1530, 705] width 10 height 7
checkbox input "true"
checkbox input "false"
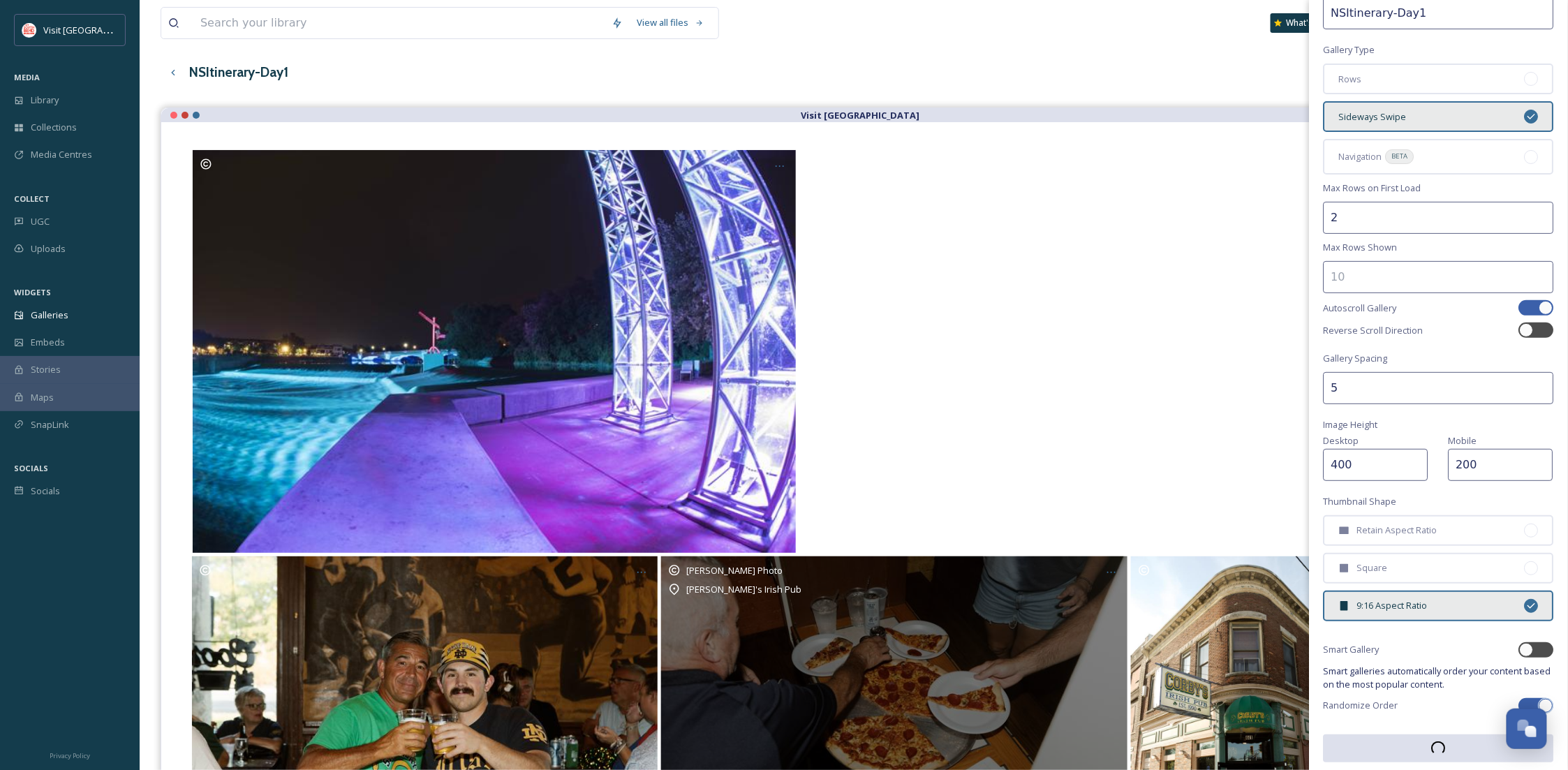
scroll to position [0, 0]
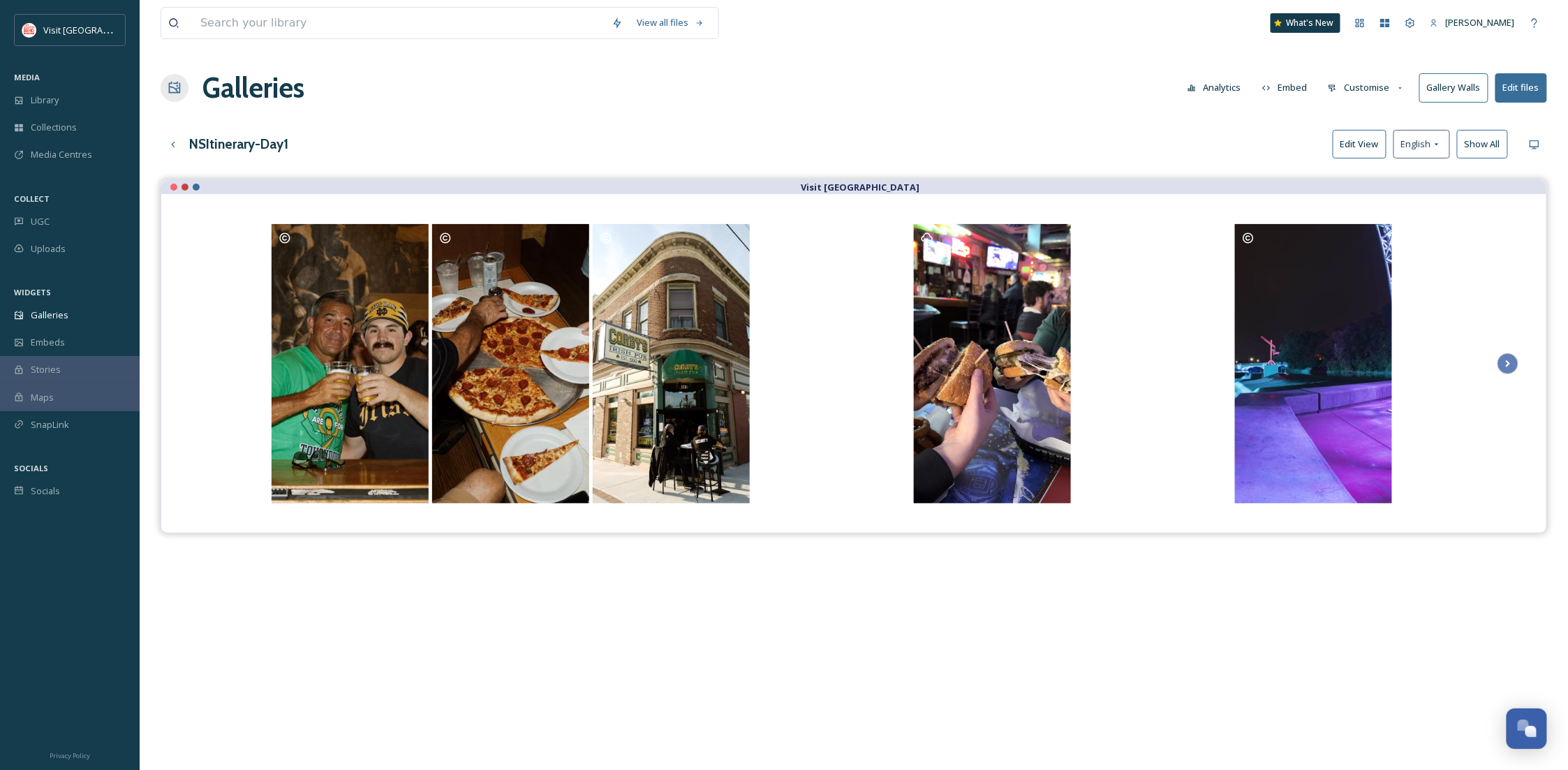
click at [1375, 75] on button "Customise" at bounding box center [1366, 88] width 91 height 27
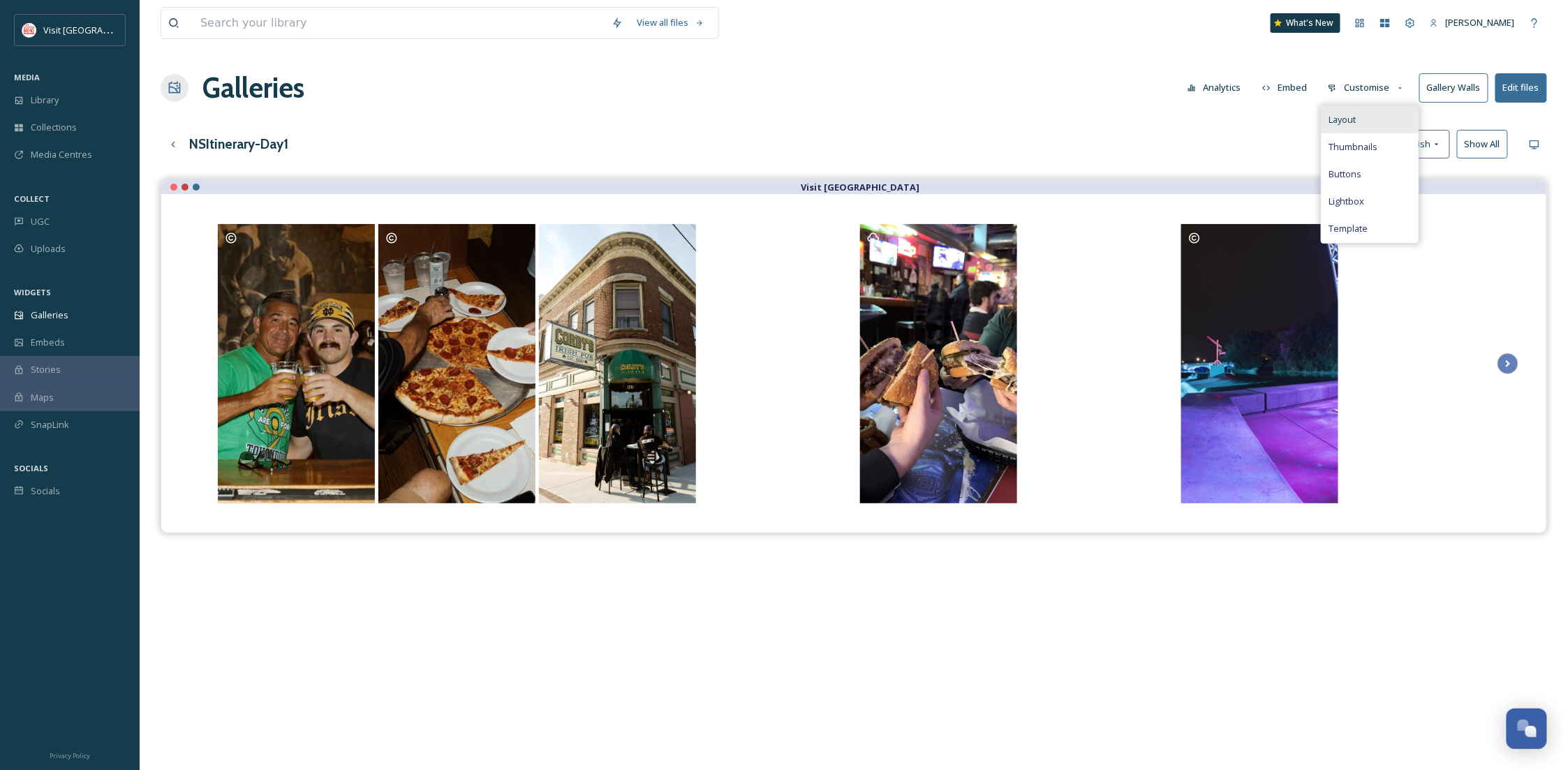
click at [1366, 109] on div "Layout" at bounding box center [1370, 120] width 97 height 27
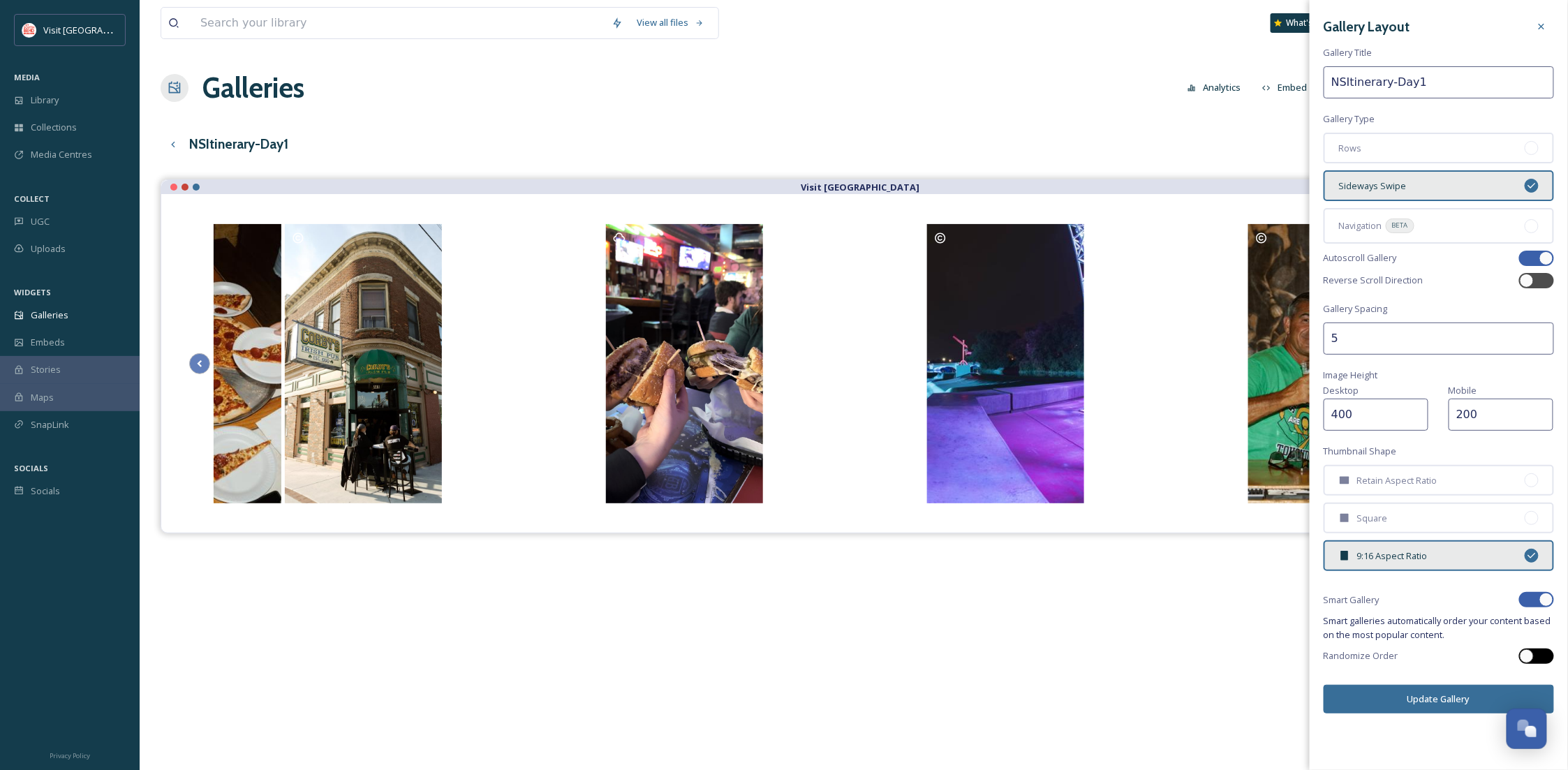
click at [1521, 649] on div at bounding box center [1526, 656] width 14 height 14
checkbox input "true"
checkbox input "false"
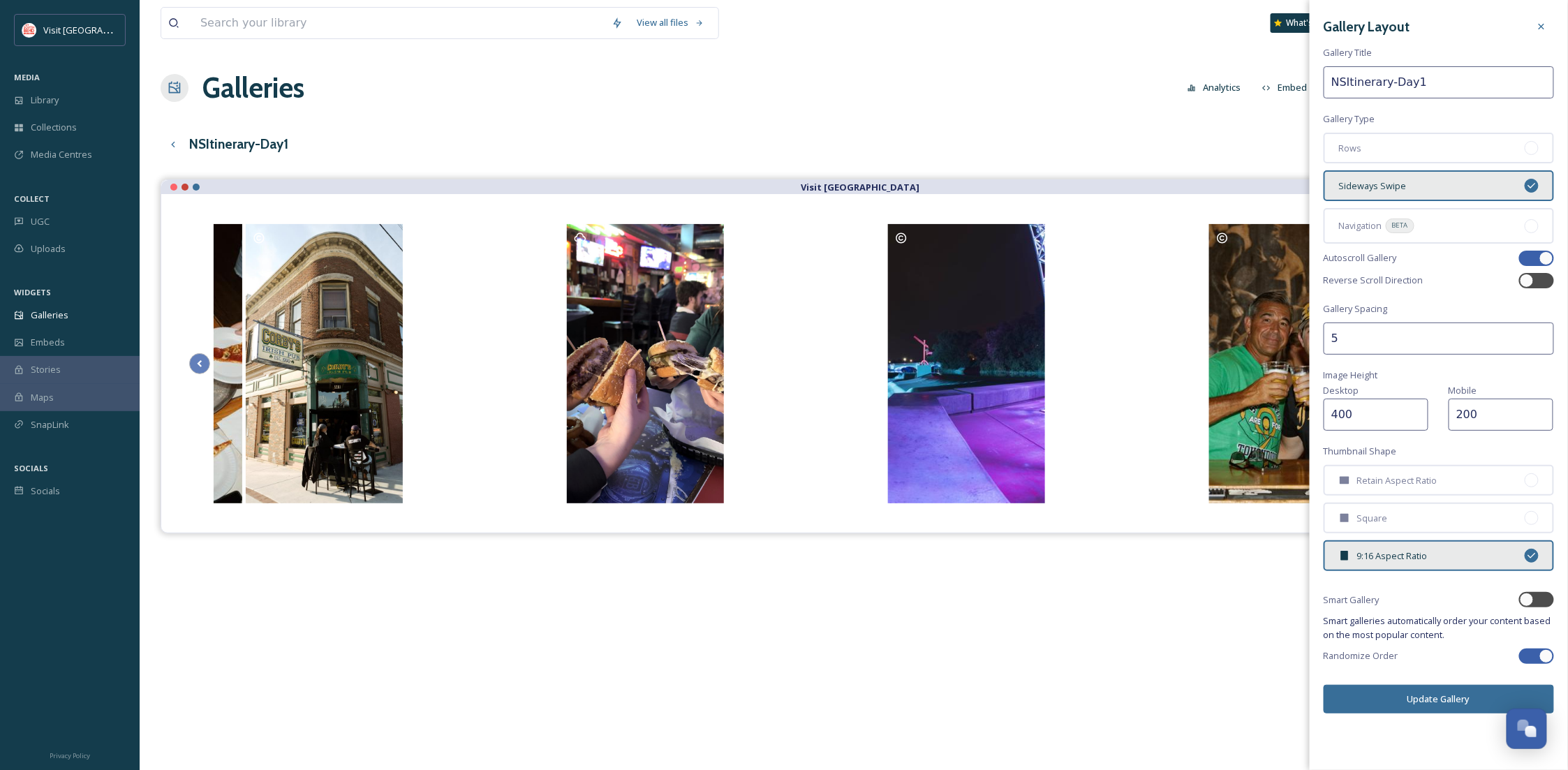
click at [1432, 686] on button "Update Gallery" at bounding box center [1439, 699] width 230 height 29
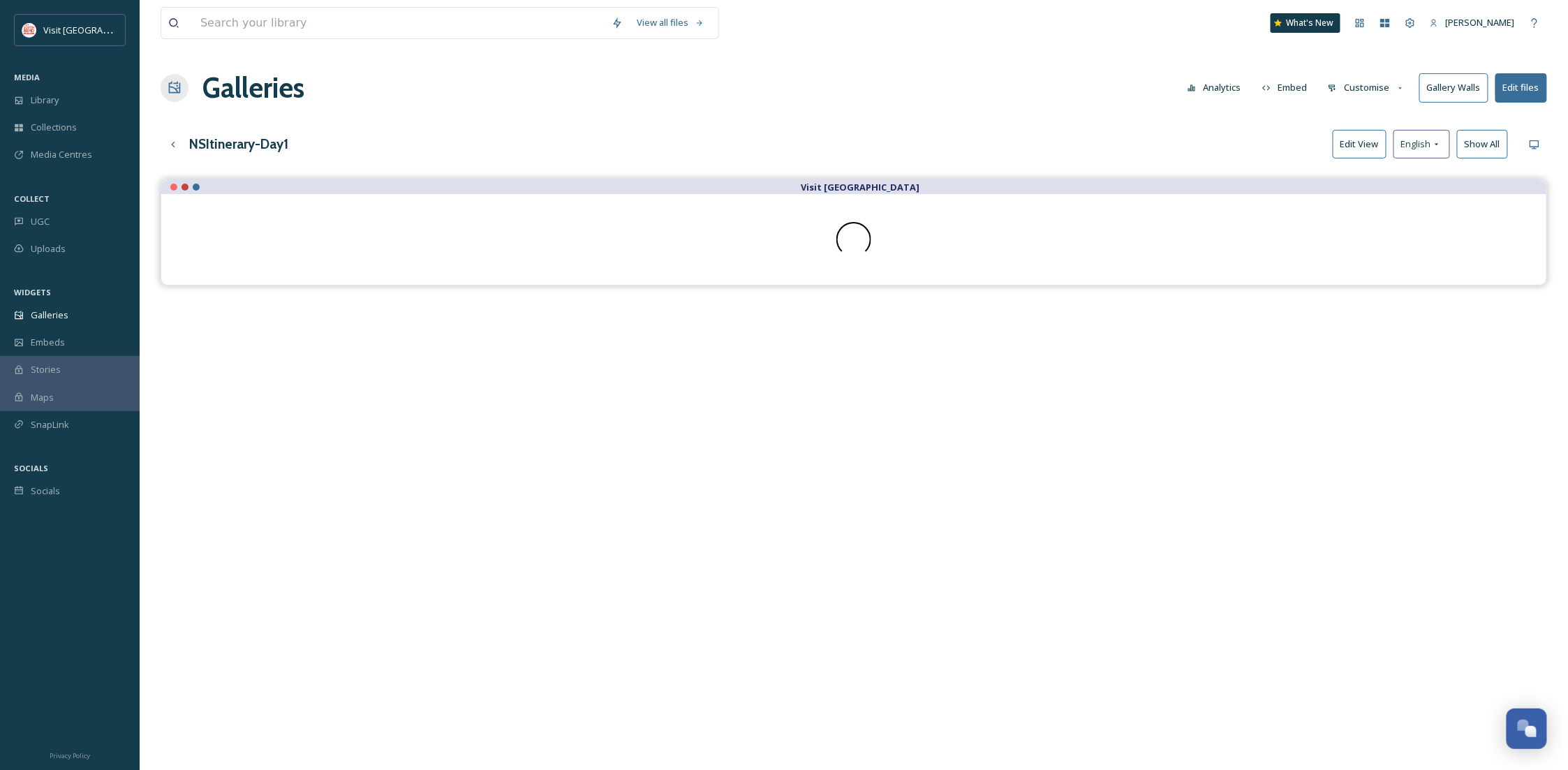
click at [1379, 94] on button "Customise" at bounding box center [1366, 88] width 91 height 27
click at [1358, 119] on div "Layout" at bounding box center [1370, 120] width 97 height 27
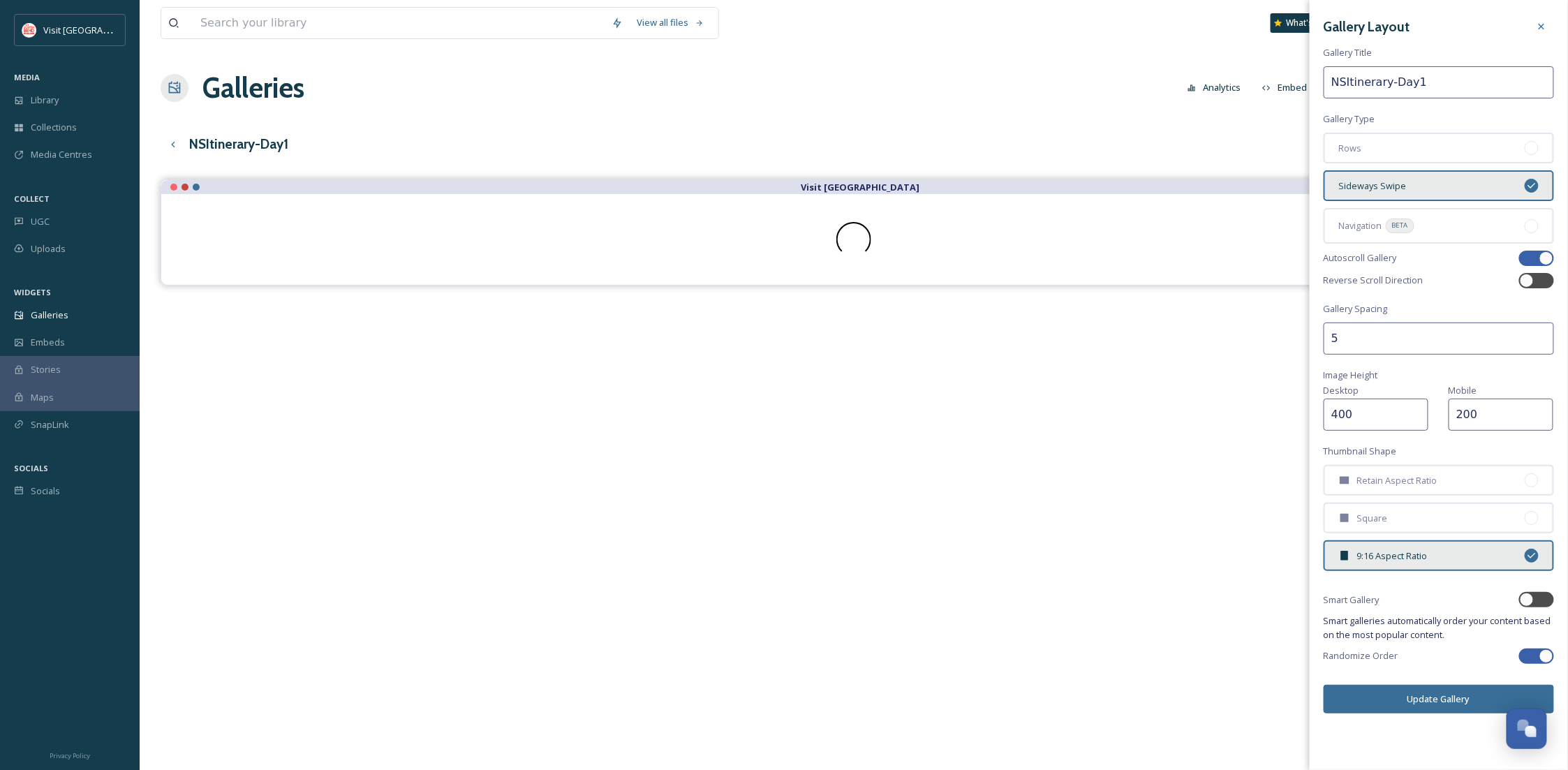
click at [1538, 250] on div at bounding box center [1537, 257] width 35 height 15
checkbox input "false"
click at [1443, 700] on button "Update Gallery" at bounding box center [1439, 699] width 230 height 29
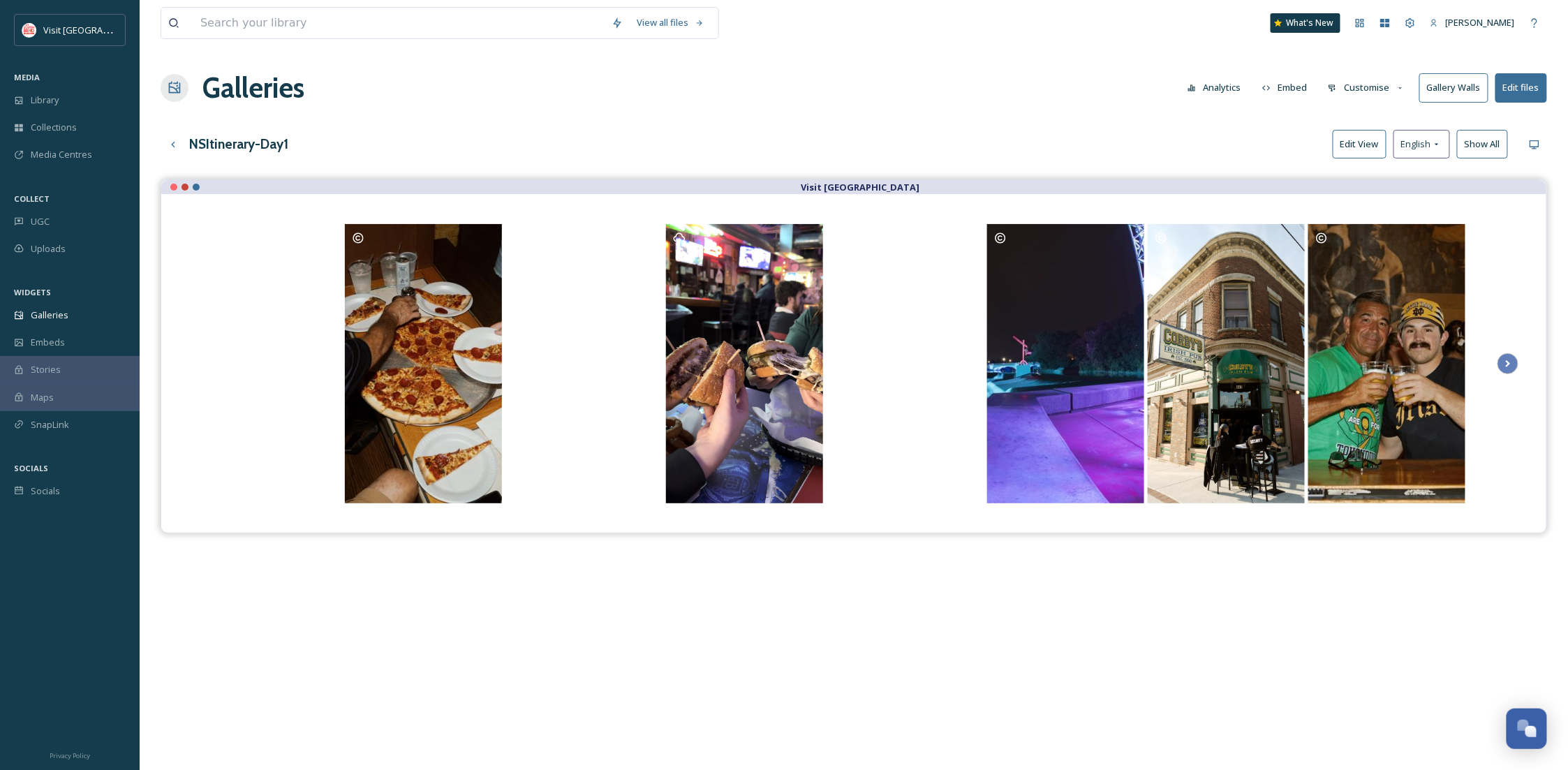
click at [852, 85] on div "Galleries Analytics Embed Customise Gallery Walls Edit files" at bounding box center [854, 88] width 1386 height 42
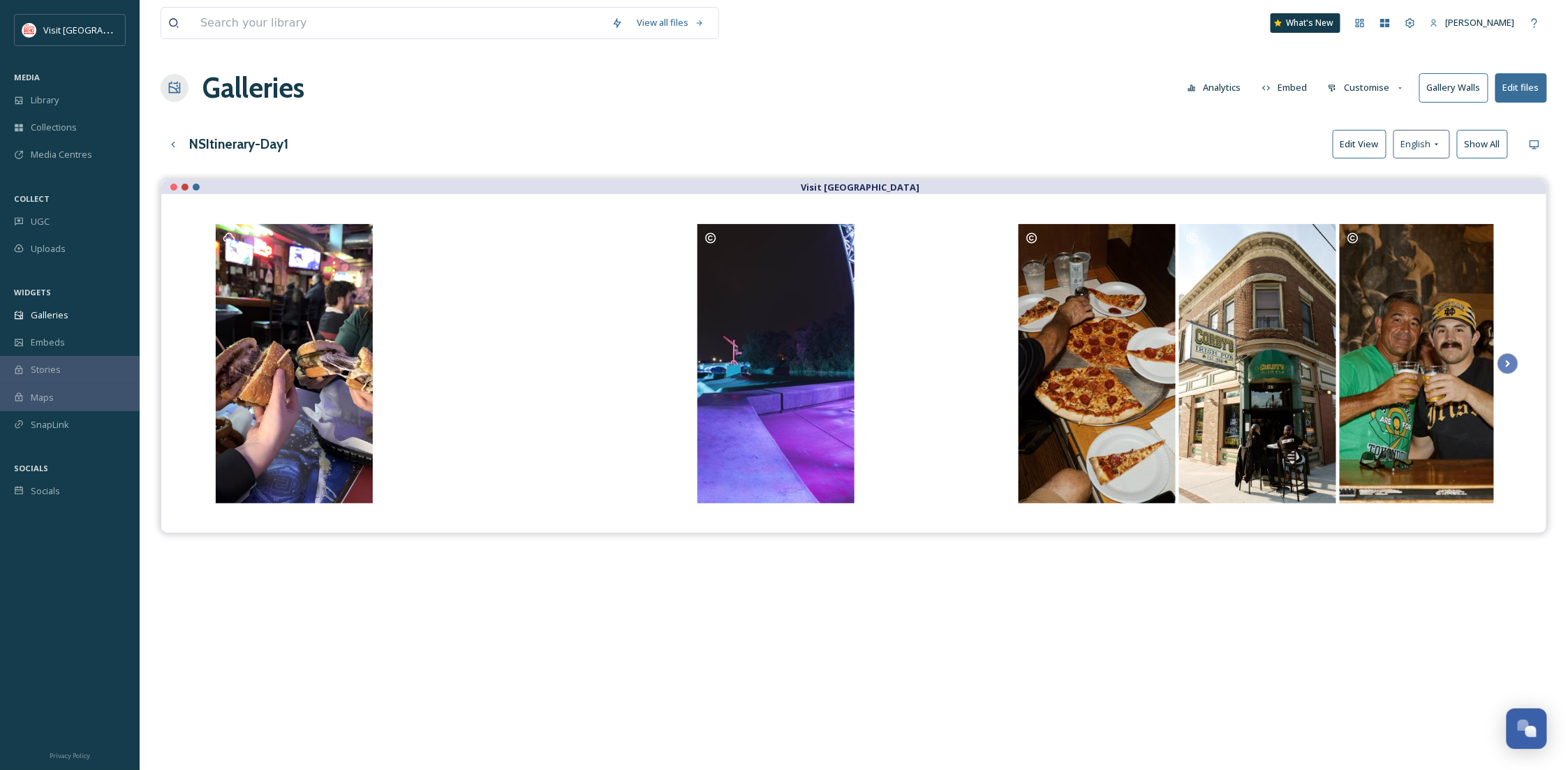
click at [1278, 94] on button "Embed" at bounding box center [1285, 88] width 59 height 27
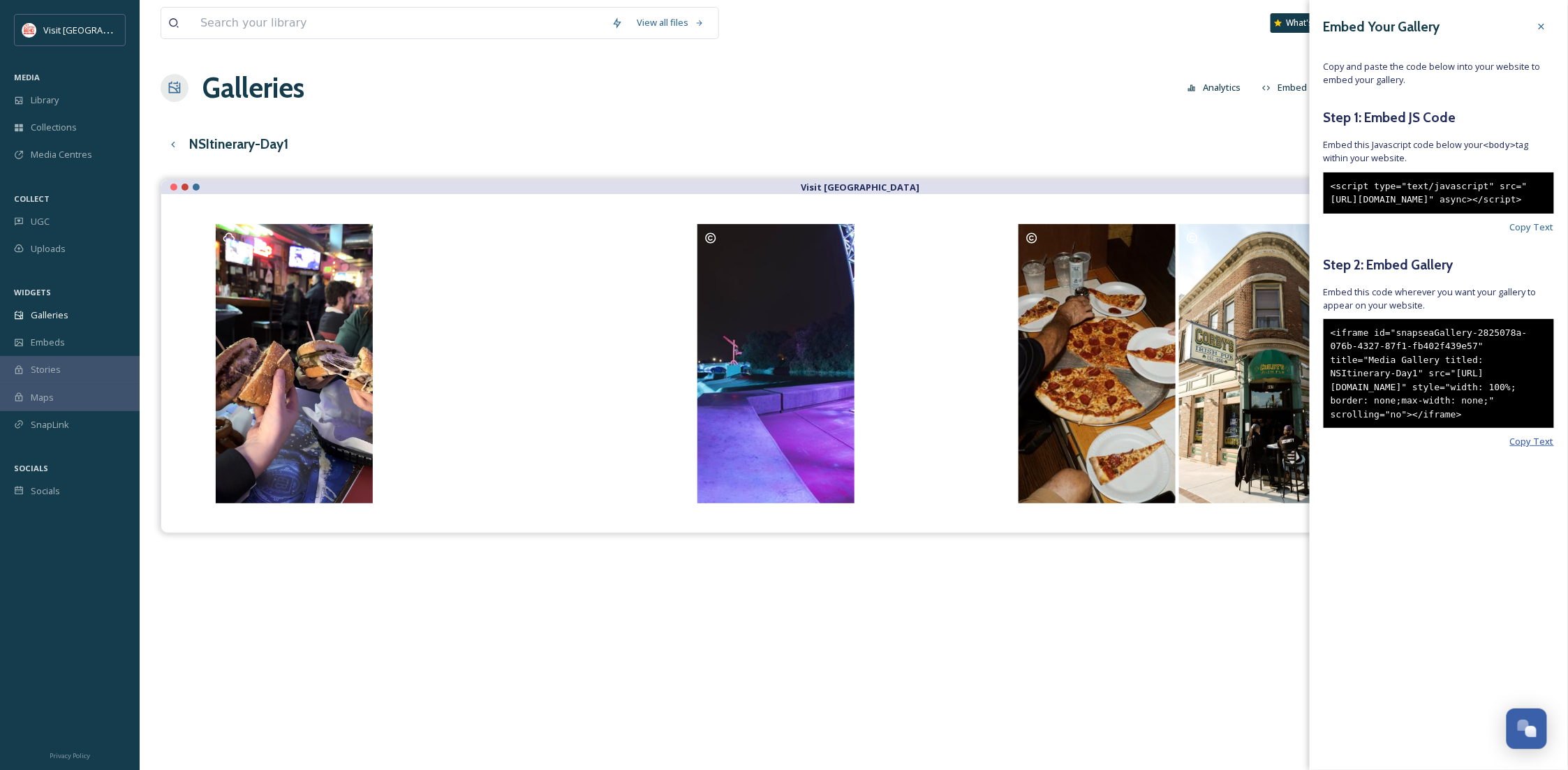
click at [1536, 448] on span "Copy Text" at bounding box center [1532, 441] width 44 height 14
click at [1538, 18] on div at bounding box center [1541, 26] width 25 height 25
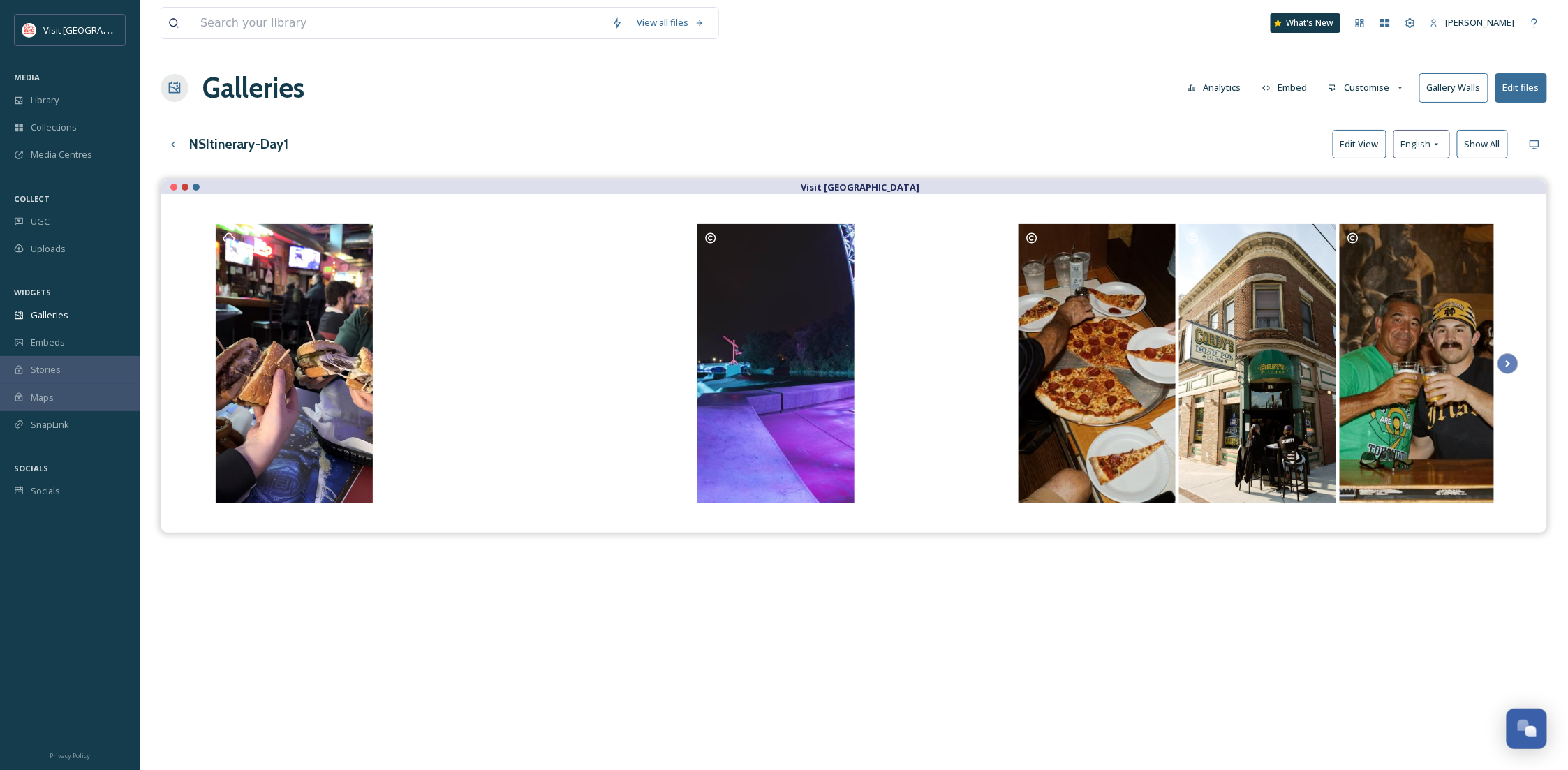
click at [1523, 86] on button "Edit files" at bounding box center [1521, 88] width 52 height 29
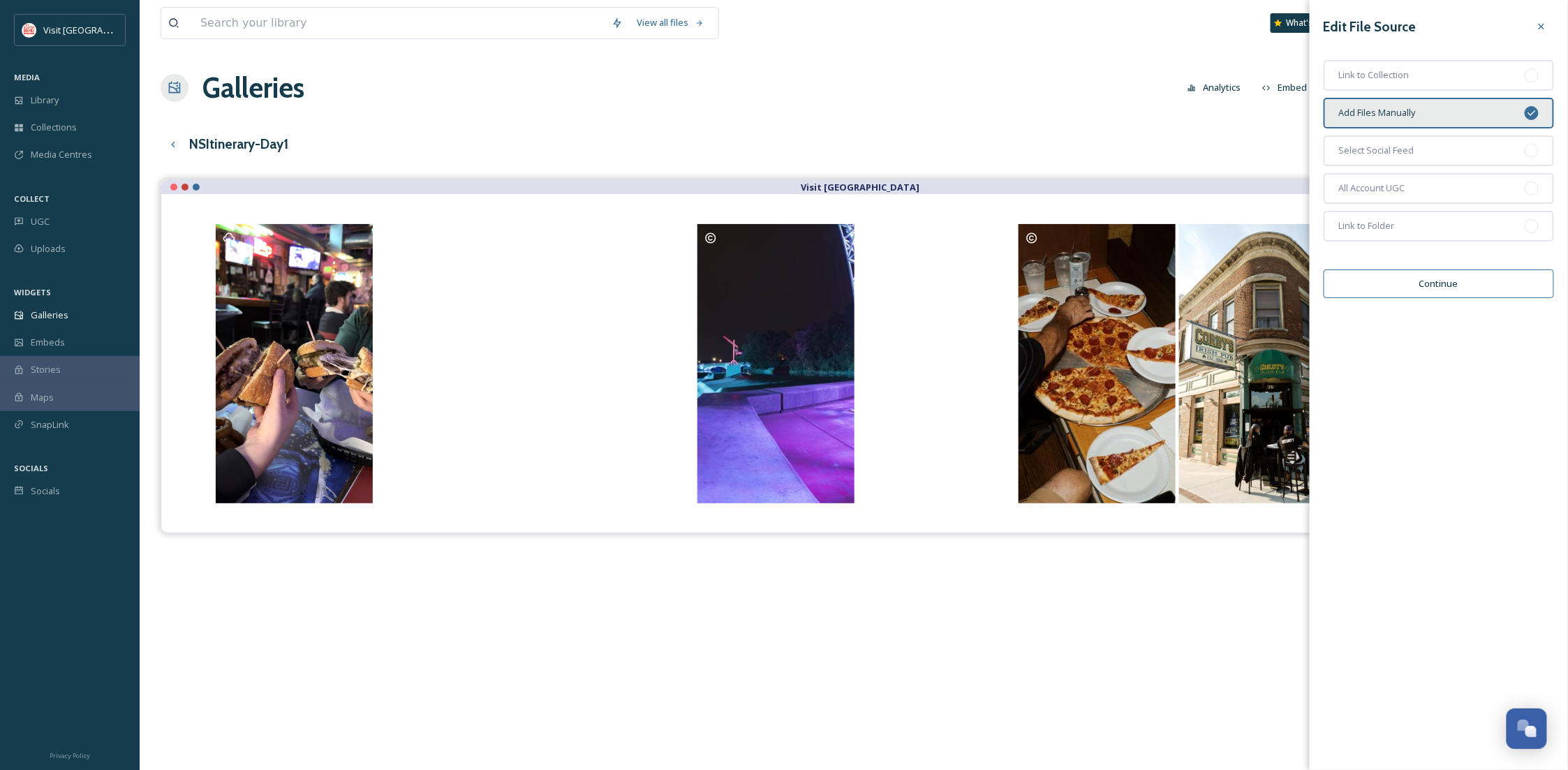
click at [1183, 134] on div "NSItinerary-Day1 Edit View English Show All" at bounding box center [854, 144] width 1386 height 29
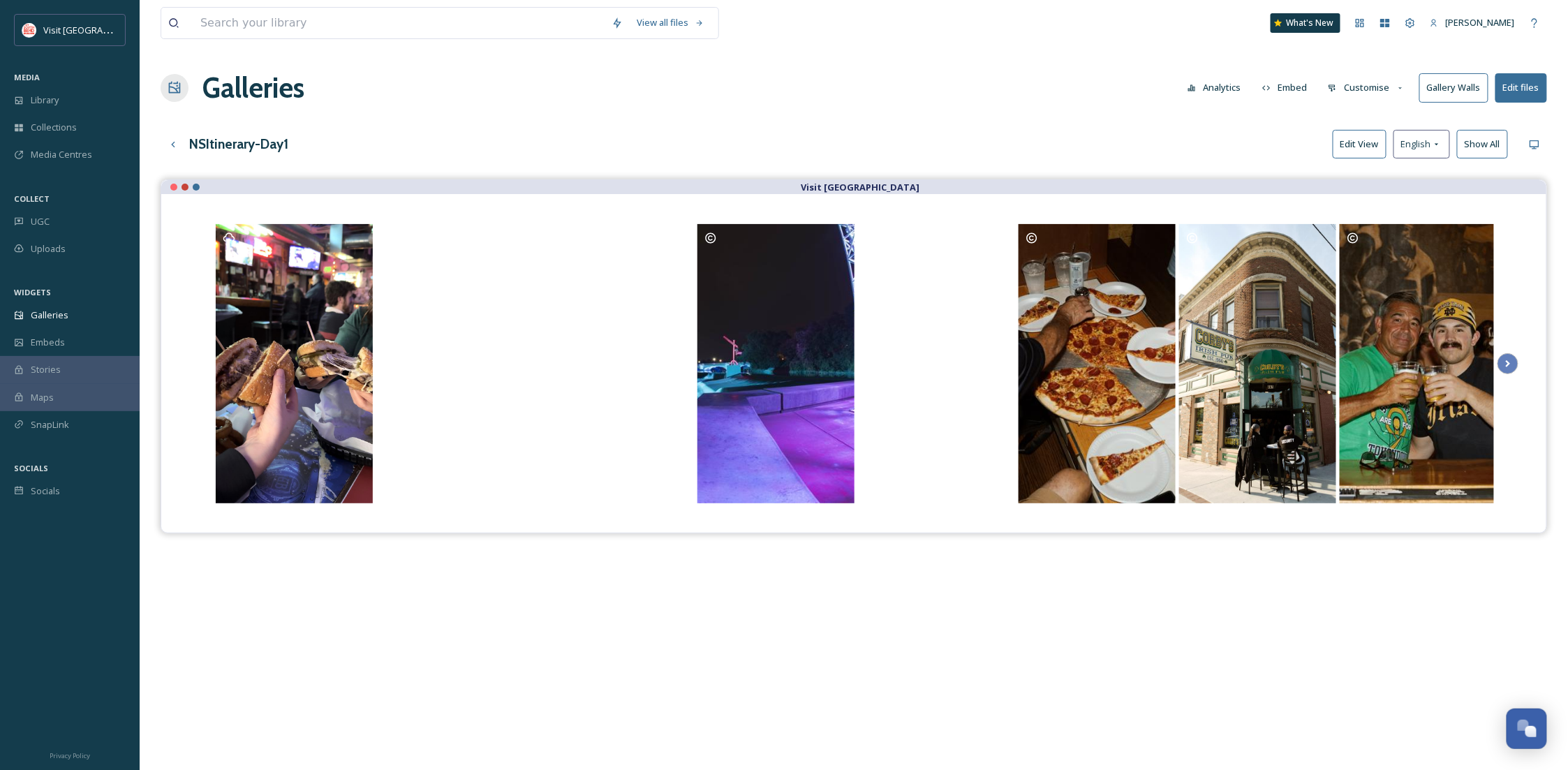
click at [1444, 86] on button "Gallery Walls" at bounding box center [1454, 88] width 69 height 29
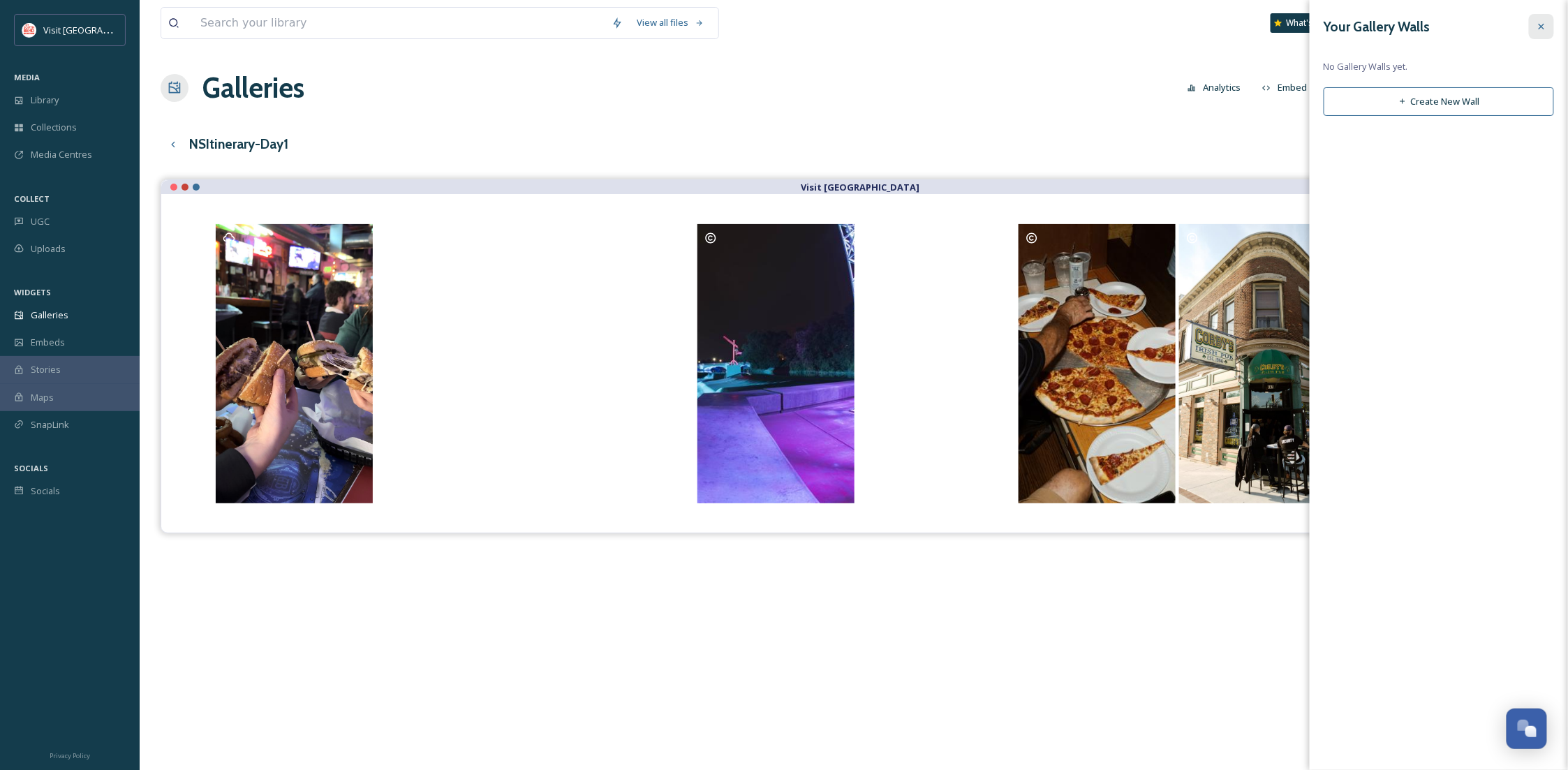
click at [1544, 27] on icon at bounding box center [1542, 26] width 11 height 11
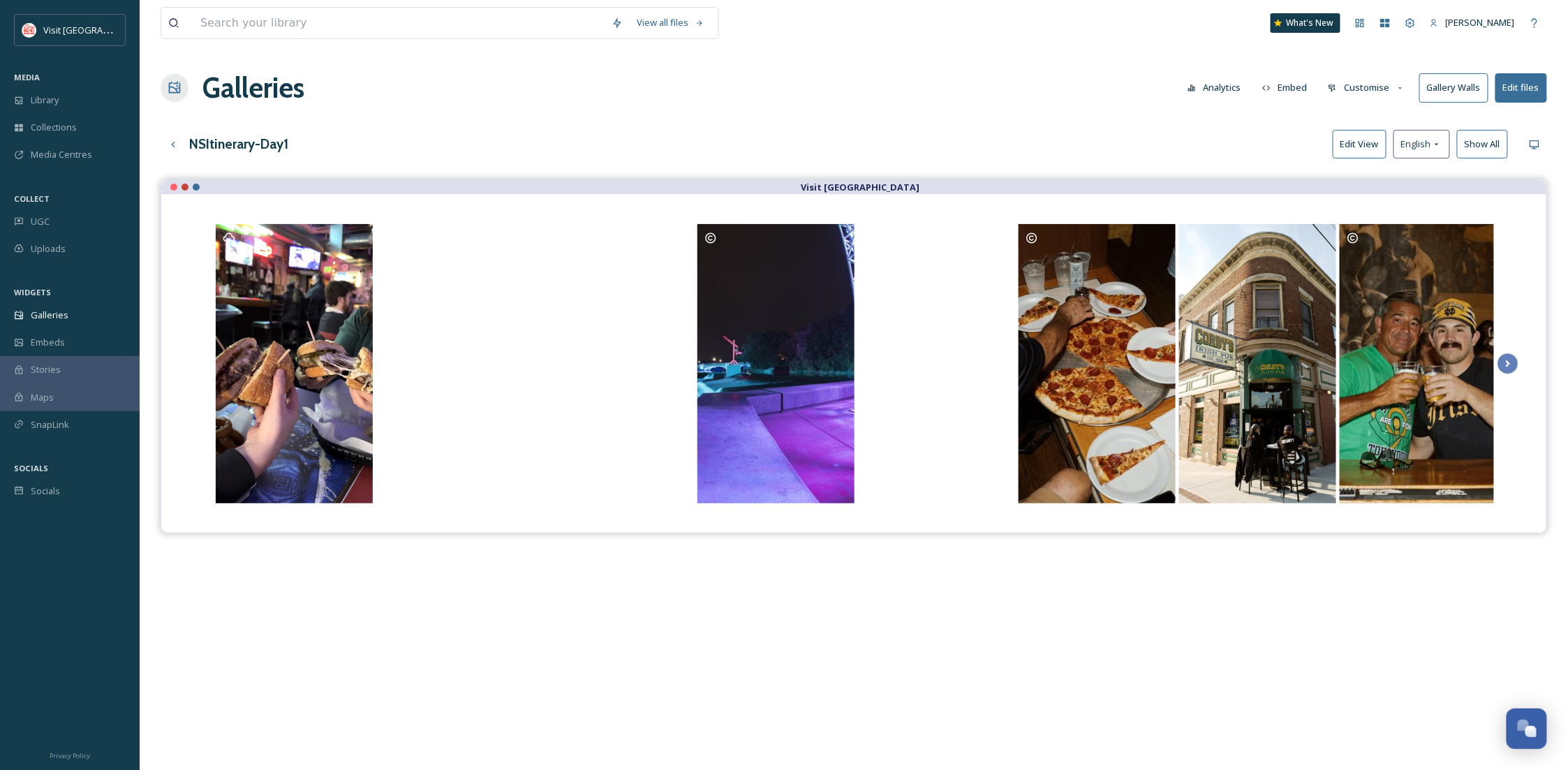
click at [1342, 85] on button "Customise" at bounding box center [1366, 88] width 91 height 27
click at [1351, 137] on div "Thumbnails" at bounding box center [1370, 147] width 97 height 27
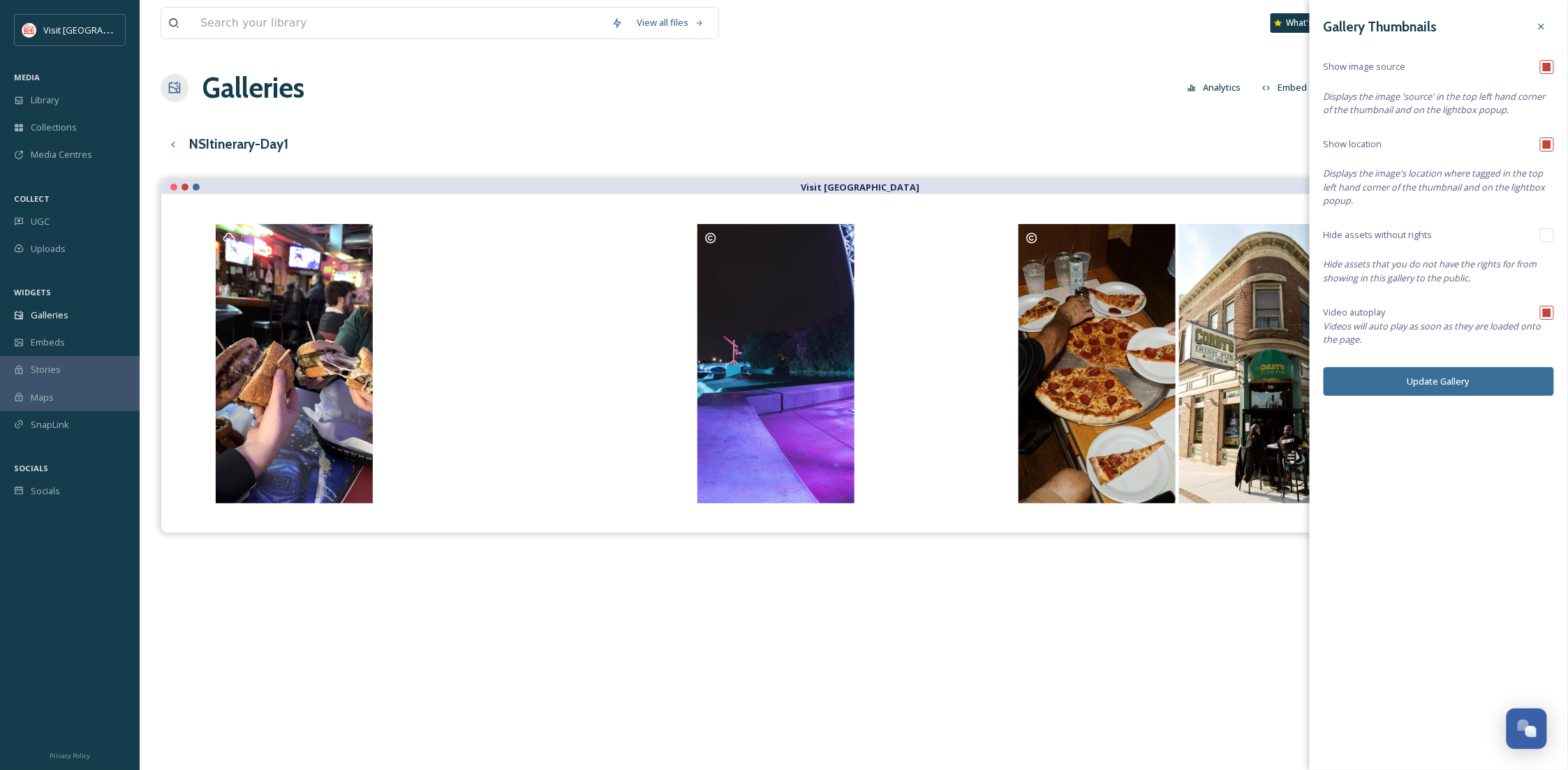
click at [1546, 66] on input "checkbox" at bounding box center [1546, 66] width 14 height 14
checkbox input "false"
click at [1463, 375] on button "Update Gallery" at bounding box center [1439, 381] width 230 height 29
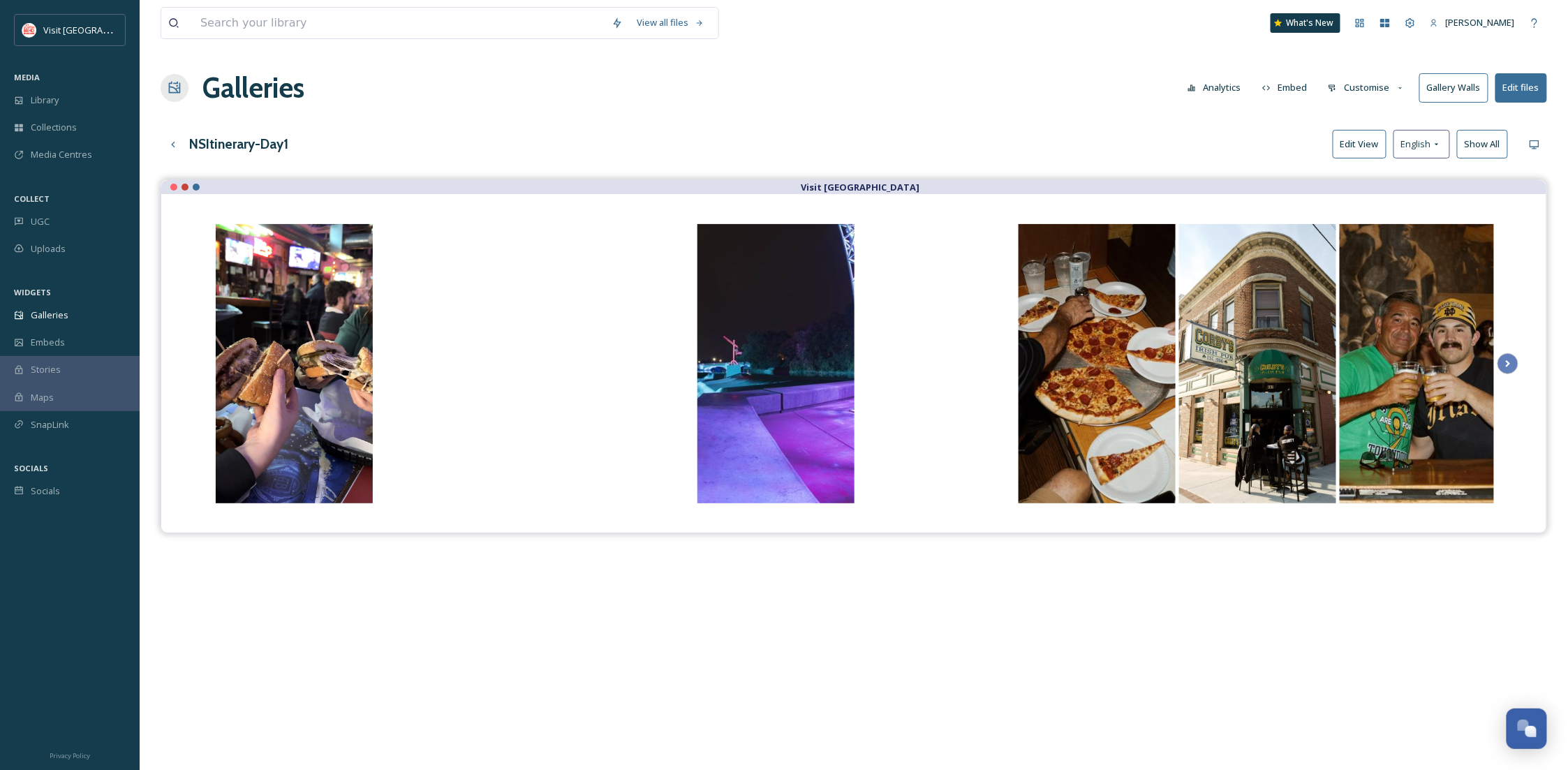
click at [1373, 85] on button "Customise" at bounding box center [1366, 88] width 91 height 27
click at [1358, 182] on div "Buttons" at bounding box center [1370, 174] width 97 height 27
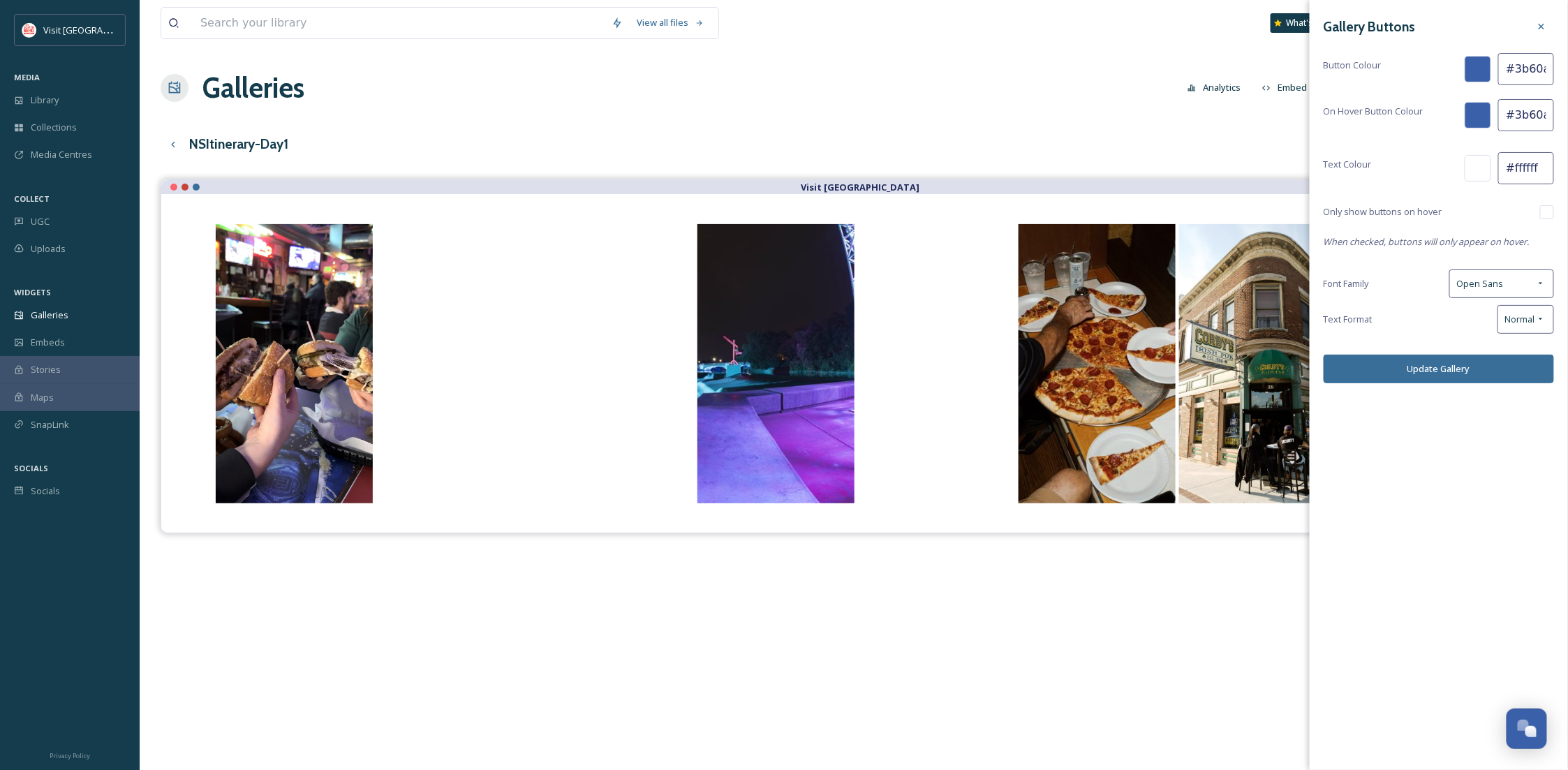
click at [995, 63] on div "View all files What's New [PERSON_NAME] Galleries Analytics Embed Customise Gal…" at bounding box center [854, 485] width 1428 height 970
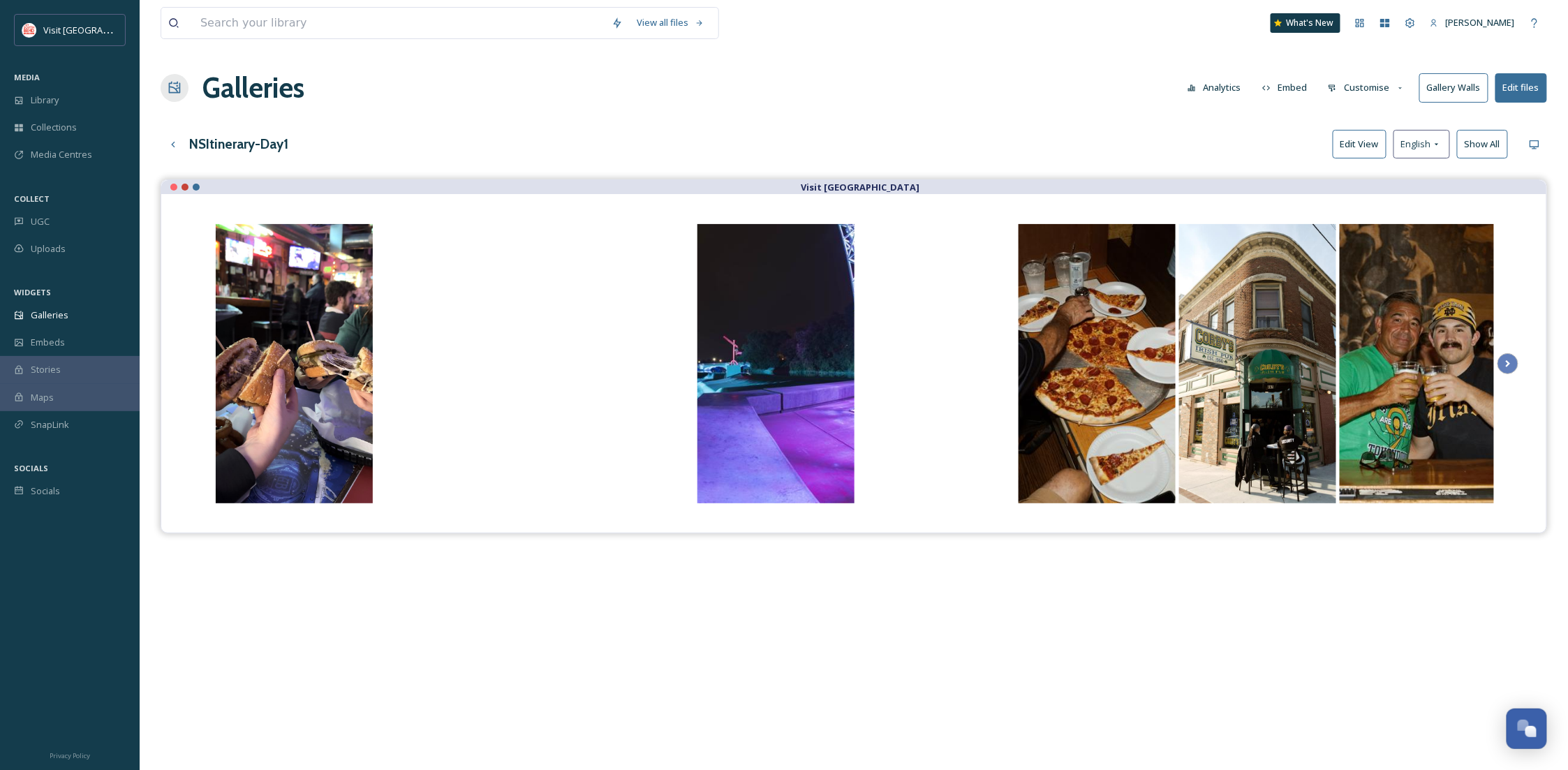
click at [1374, 83] on button "Customise" at bounding box center [1366, 88] width 91 height 27
click at [1356, 118] on span "Layout" at bounding box center [1342, 119] width 27 height 14
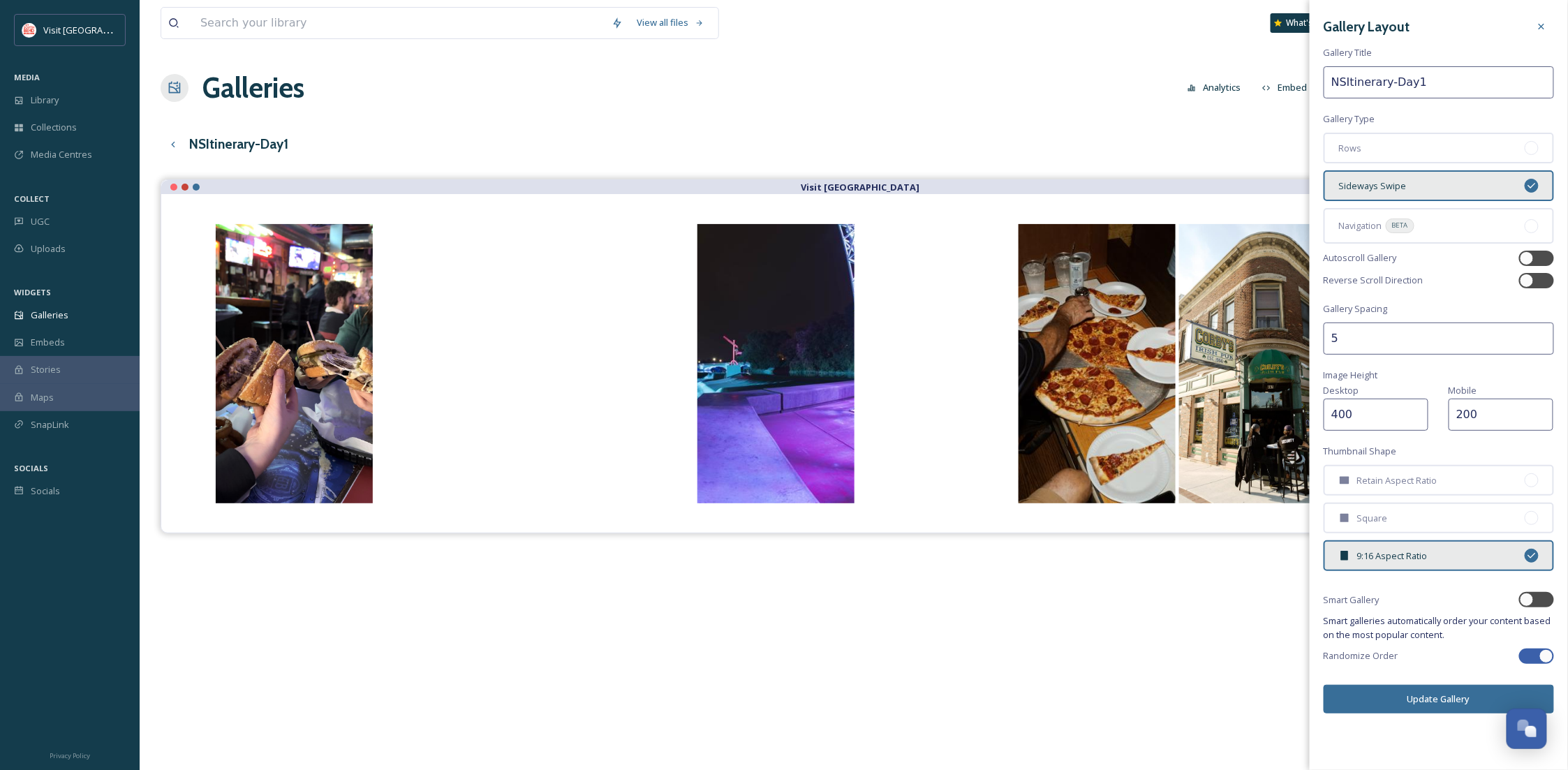
click at [1338, 409] on input "400" at bounding box center [1376, 414] width 105 height 32
click at [1255, 563] on div "Visit [GEOGRAPHIC_DATA]" at bounding box center [854, 564] width 1386 height 770
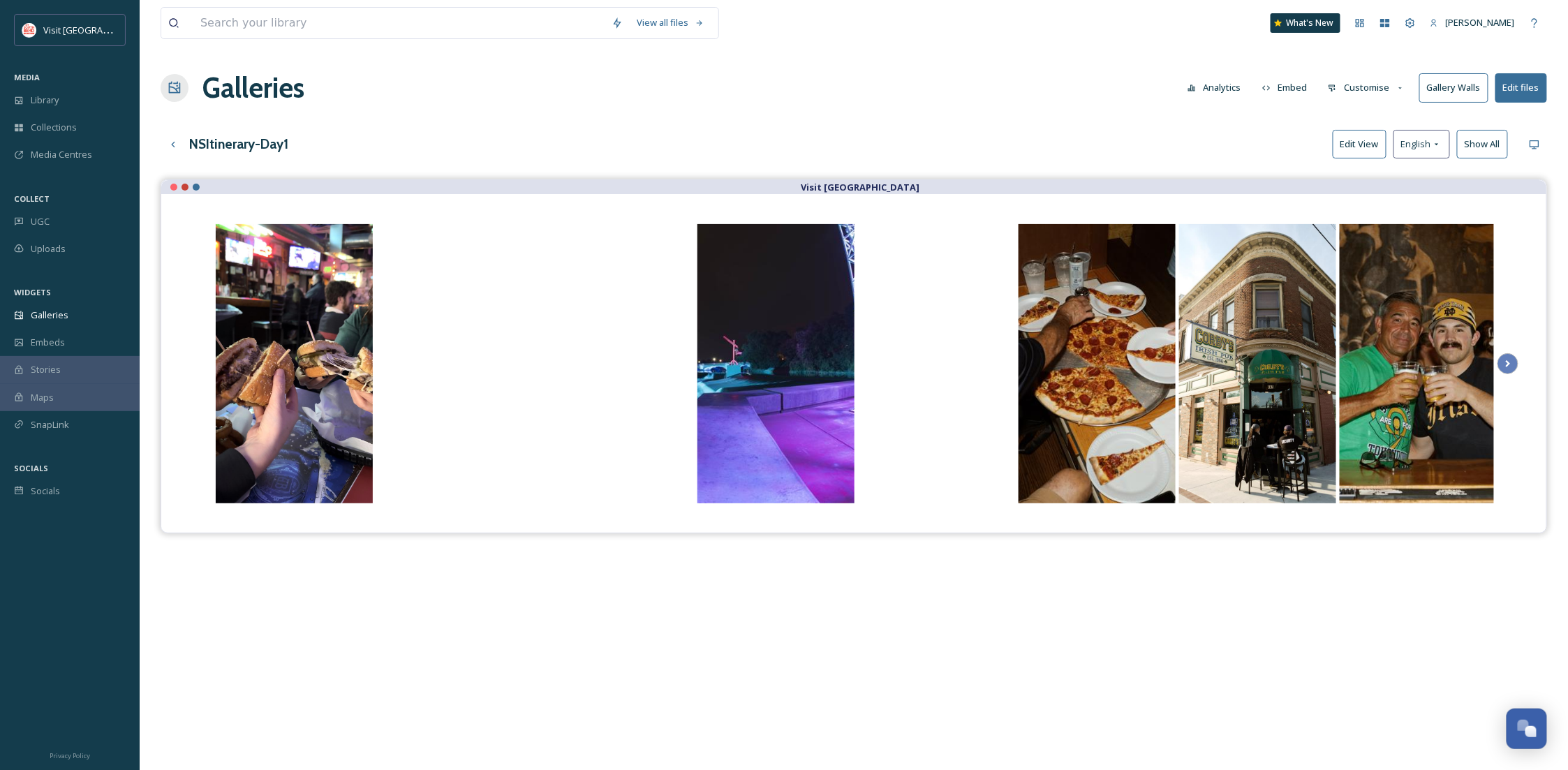
click at [1389, 90] on button "Customise" at bounding box center [1366, 88] width 91 height 27
click at [1367, 110] on div "Layout" at bounding box center [1370, 120] width 97 height 27
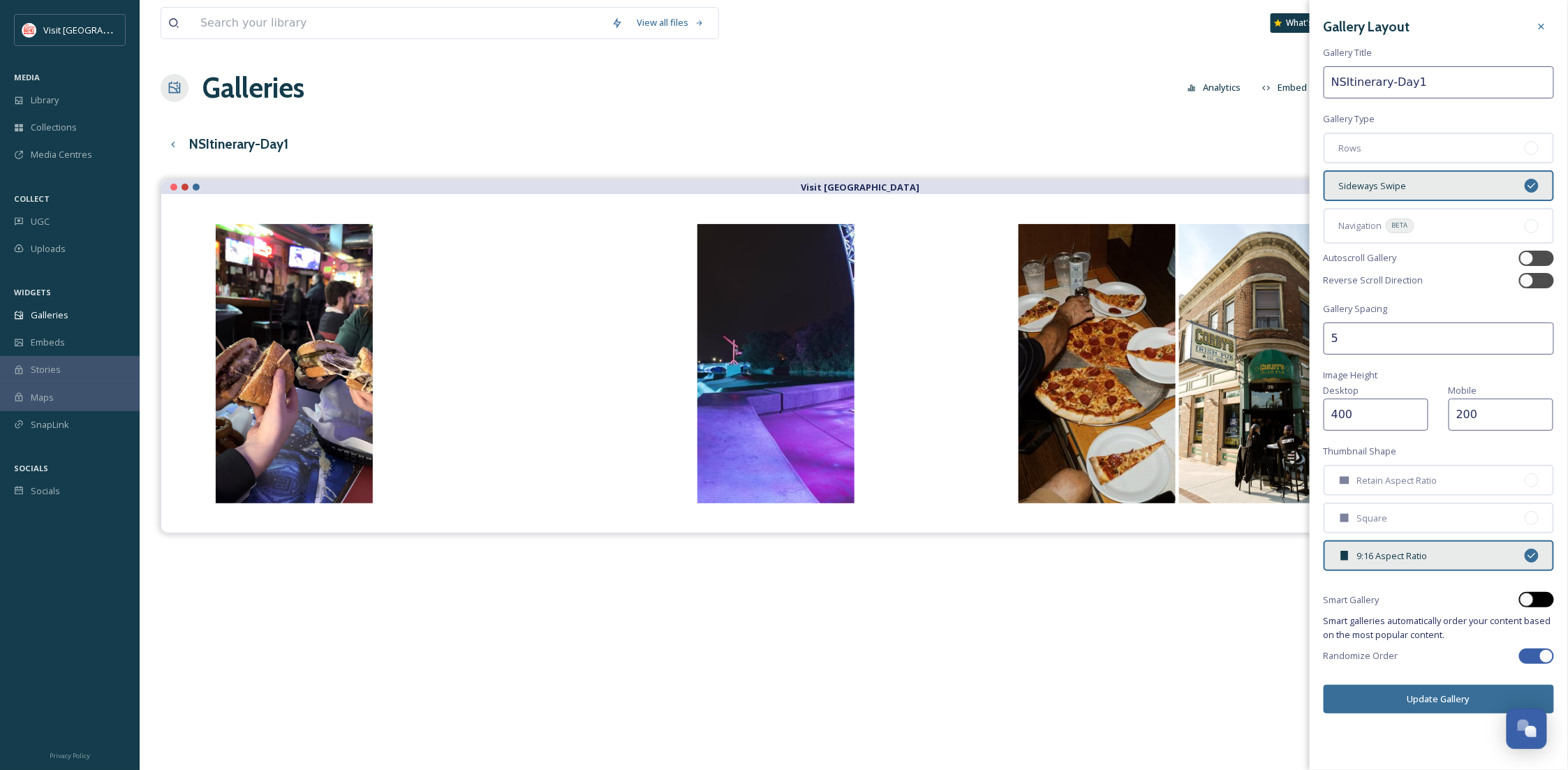
click at [1541, 597] on div at bounding box center [1537, 599] width 35 height 15
checkbox input "true"
checkbox input "false"
click at [1402, 695] on button "Update Gallery" at bounding box center [1439, 699] width 230 height 29
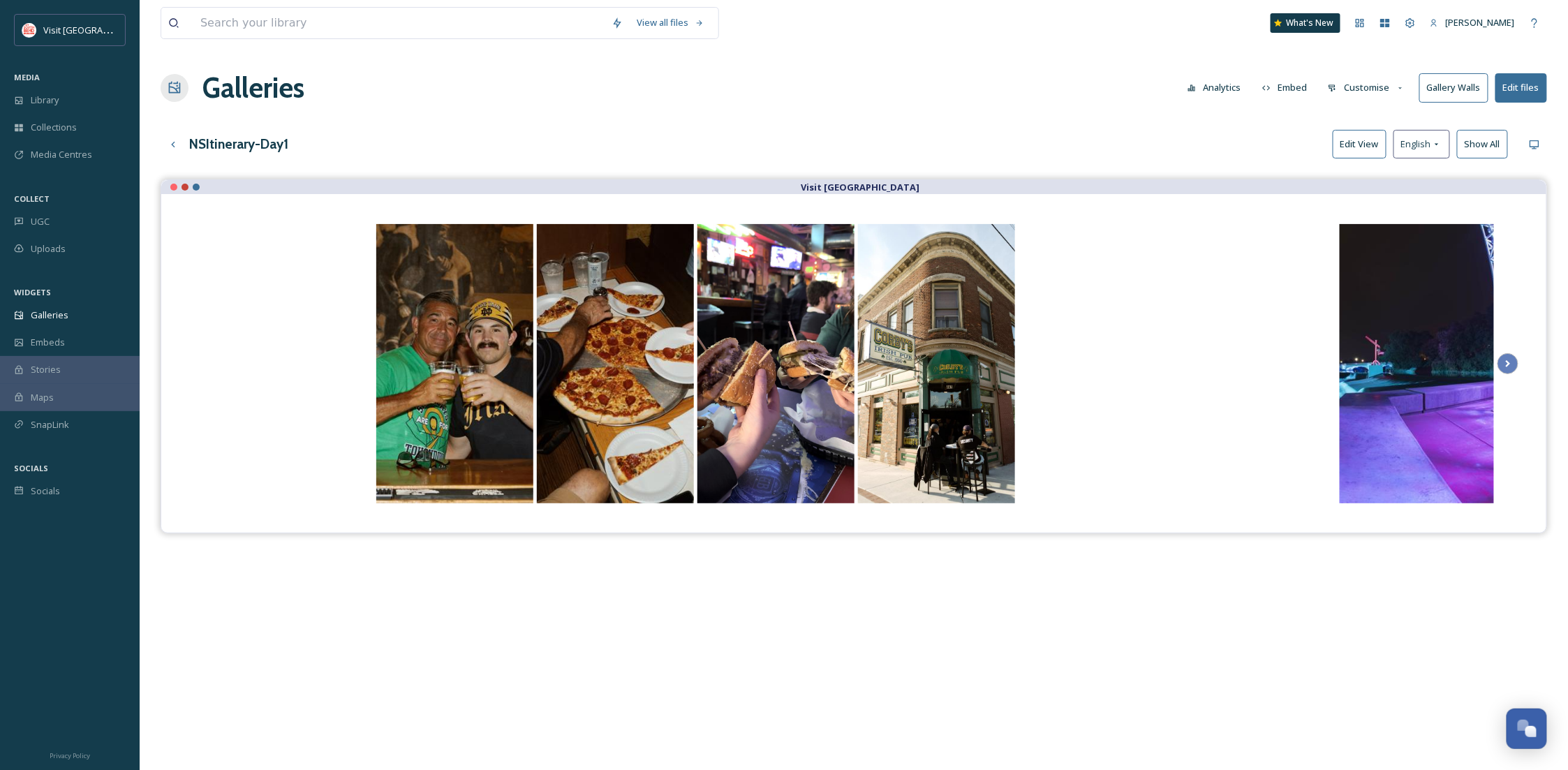
click at [1370, 90] on button "Customise" at bounding box center [1366, 88] width 91 height 27
click at [1358, 208] on span "Lightbox" at bounding box center [1346, 201] width 36 height 14
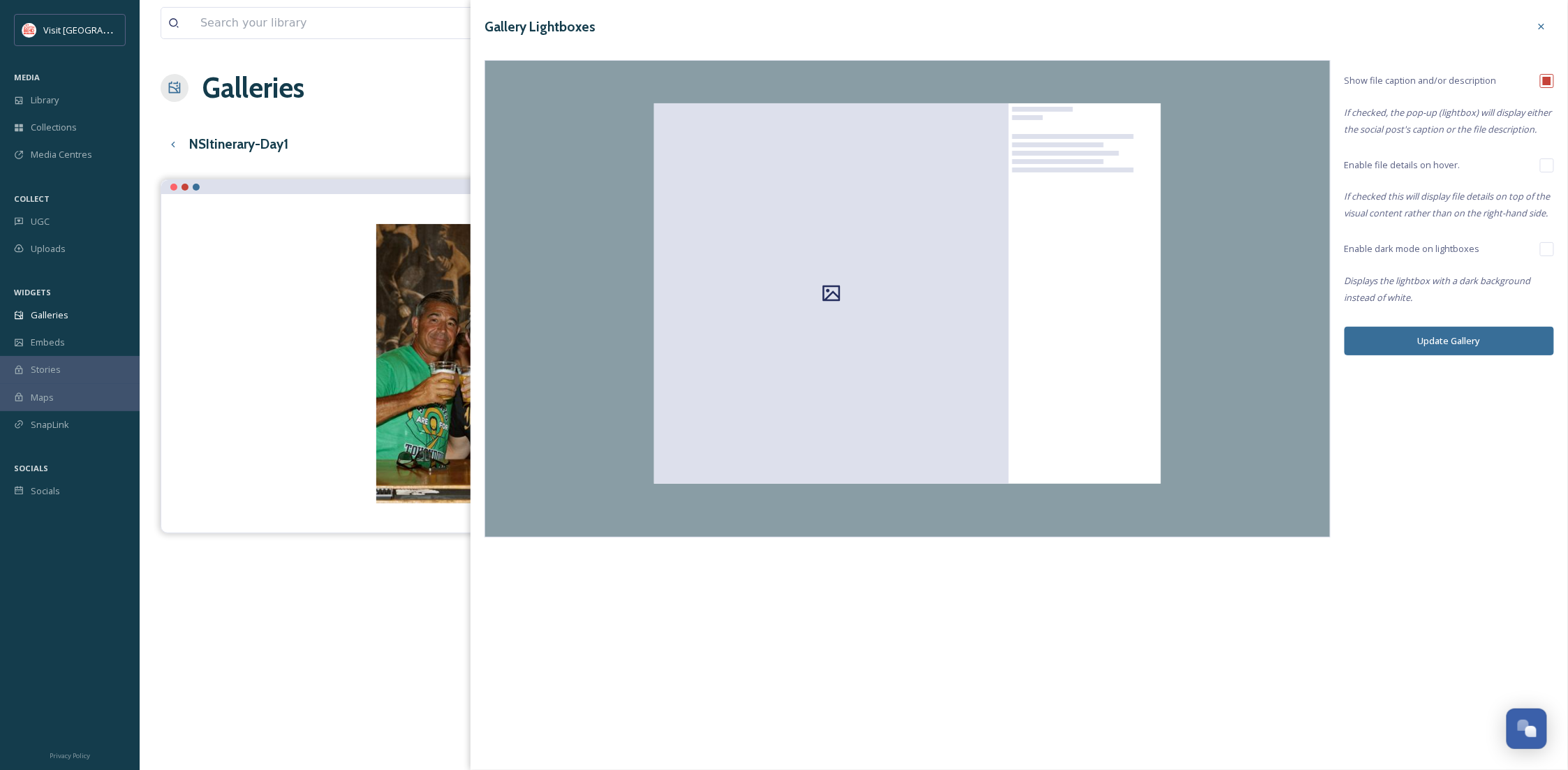
click at [1548, 78] on input "checkbox" at bounding box center [1546, 81] width 14 height 14
checkbox input "false"
click at [1468, 337] on button "Update Gallery" at bounding box center [1450, 341] width 210 height 29
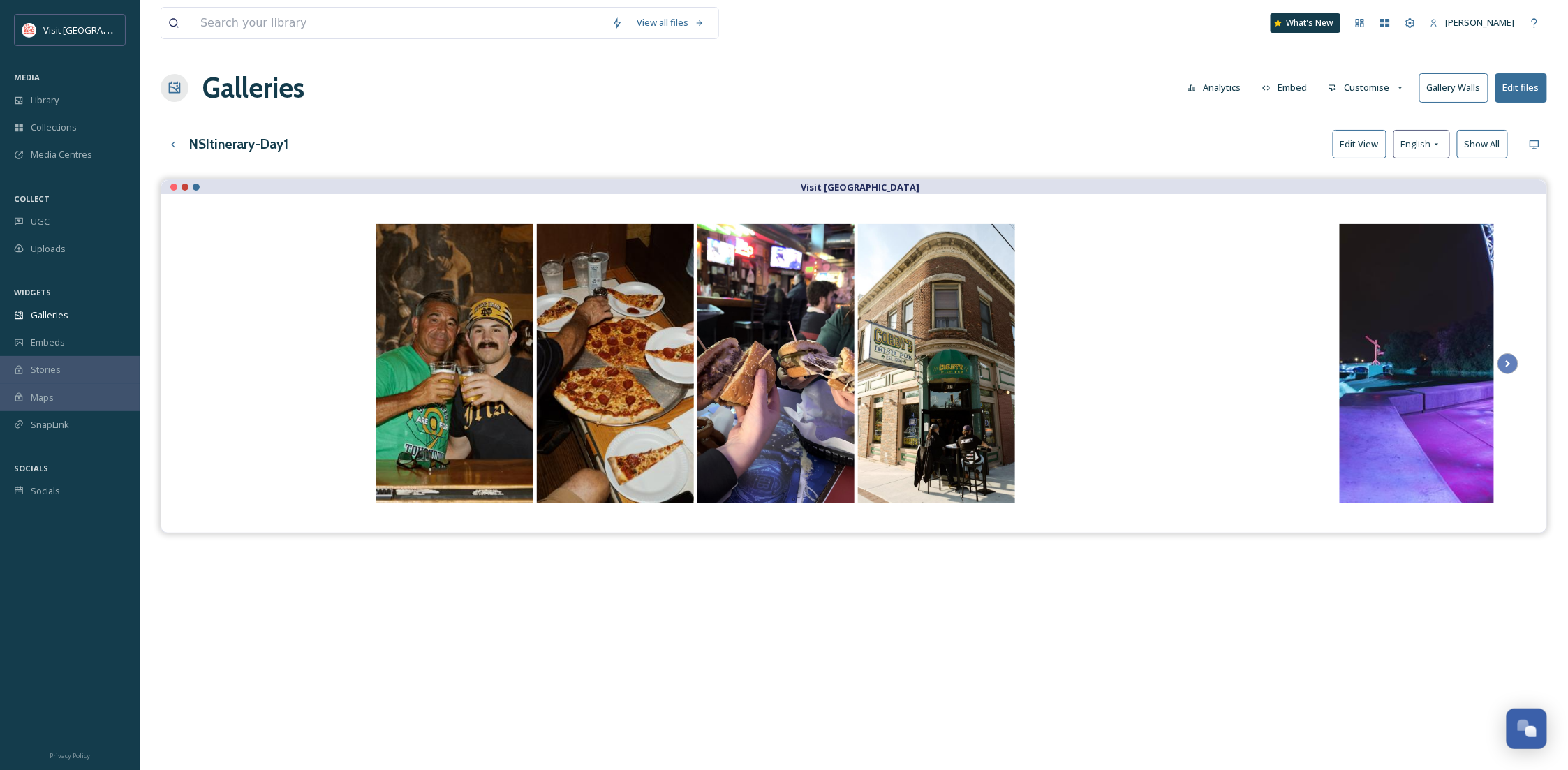
click at [1361, 90] on button "Customise" at bounding box center [1366, 88] width 91 height 27
click at [1355, 228] on span "Template" at bounding box center [1348, 229] width 39 height 14
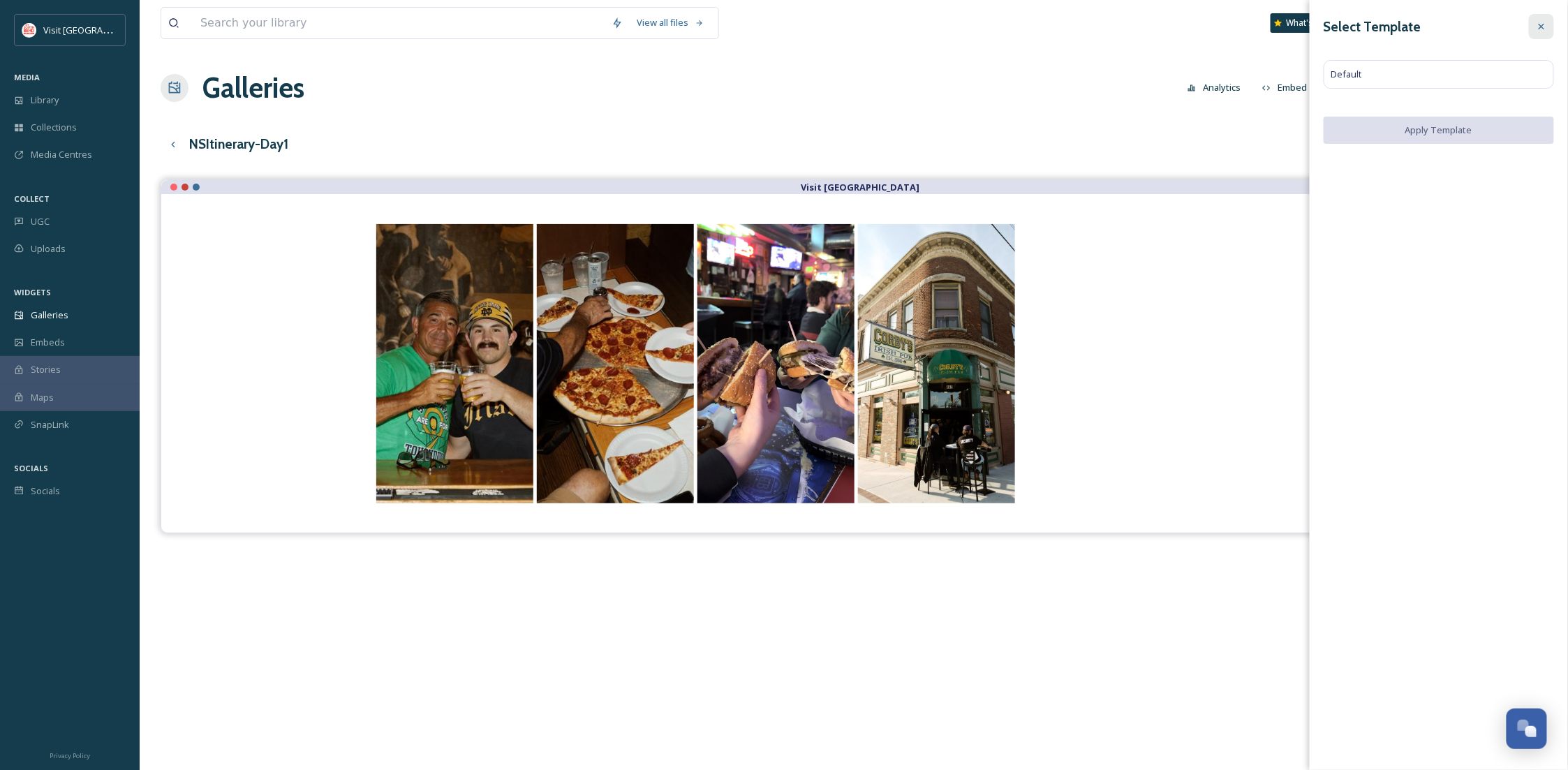
click at [1546, 25] on icon at bounding box center [1542, 26] width 11 height 11
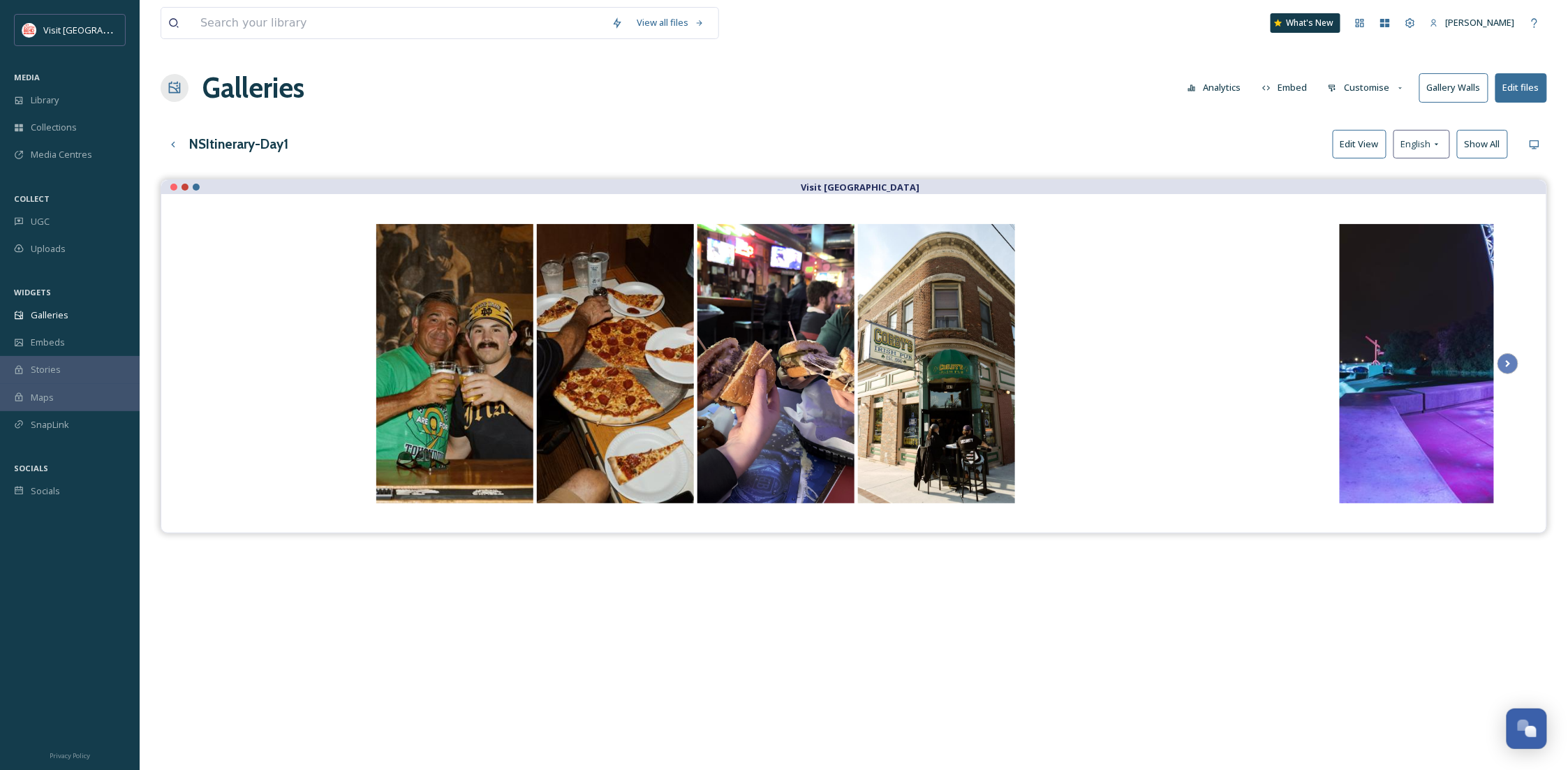
click at [1381, 80] on button "Customise" at bounding box center [1366, 88] width 91 height 27
click at [1374, 114] on div "Layout" at bounding box center [1370, 120] width 97 height 27
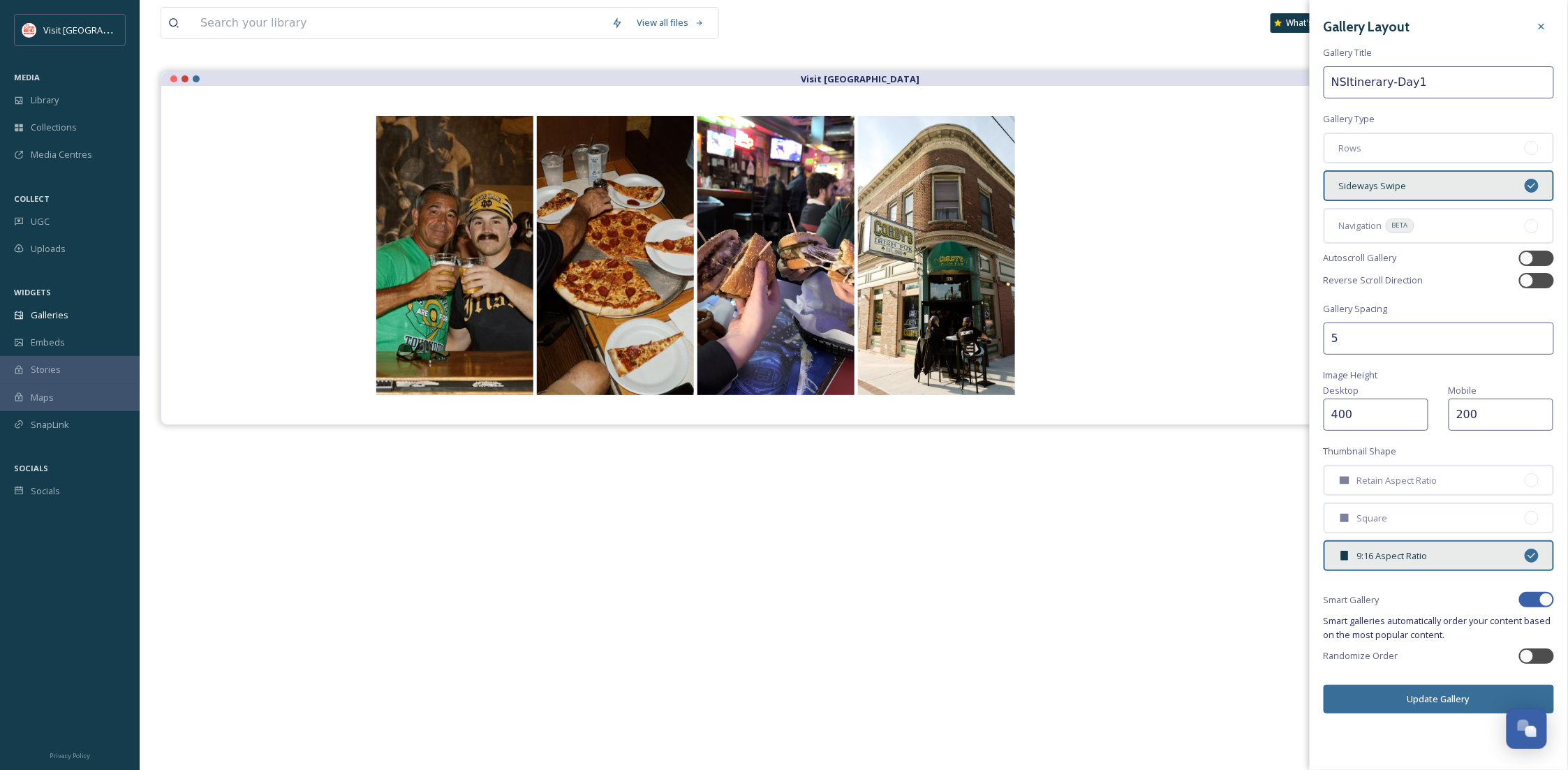
scroll to position [200, 0]
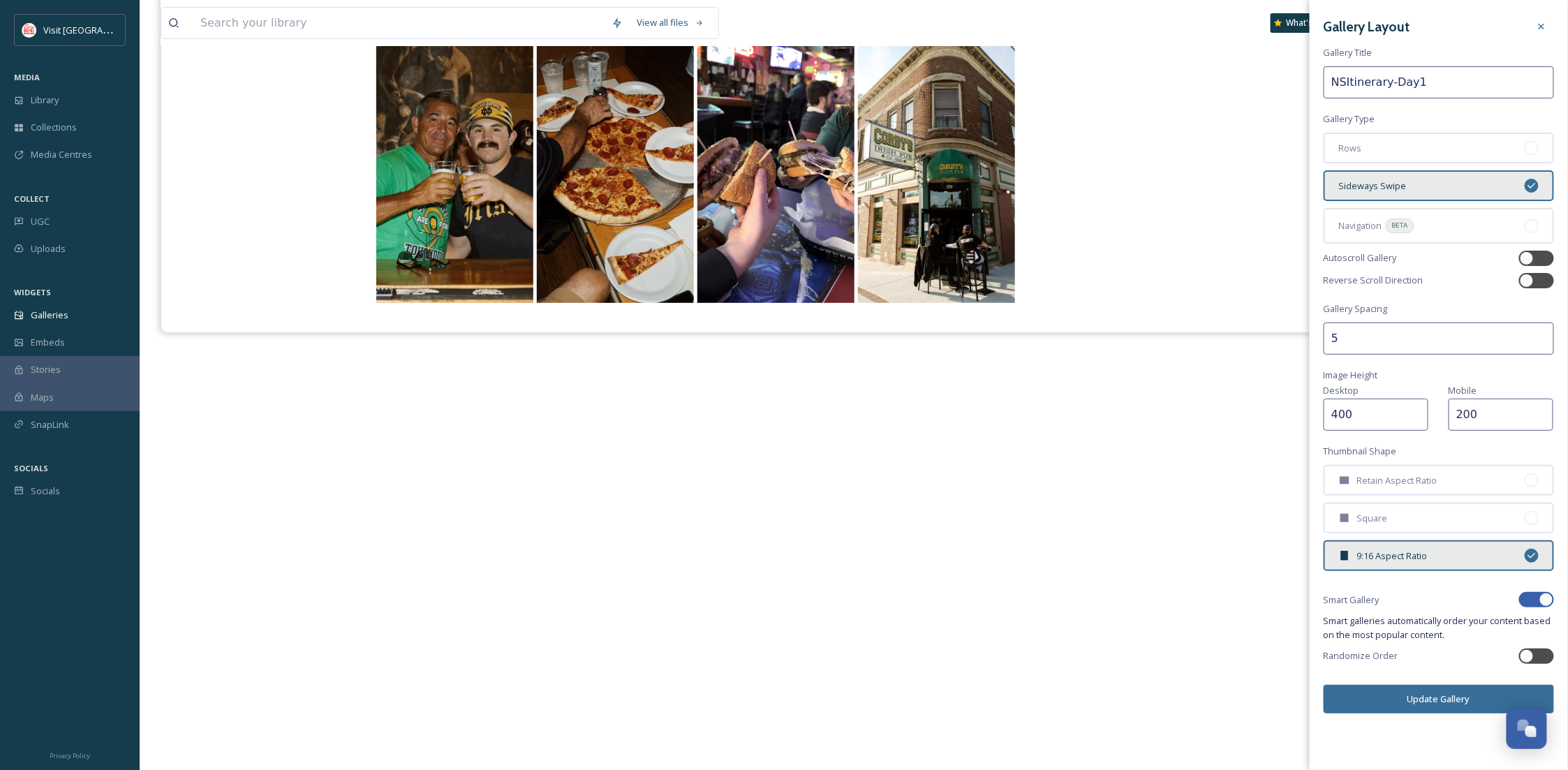
click at [1422, 696] on button "Update Gallery" at bounding box center [1439, 699] width 230 height 29
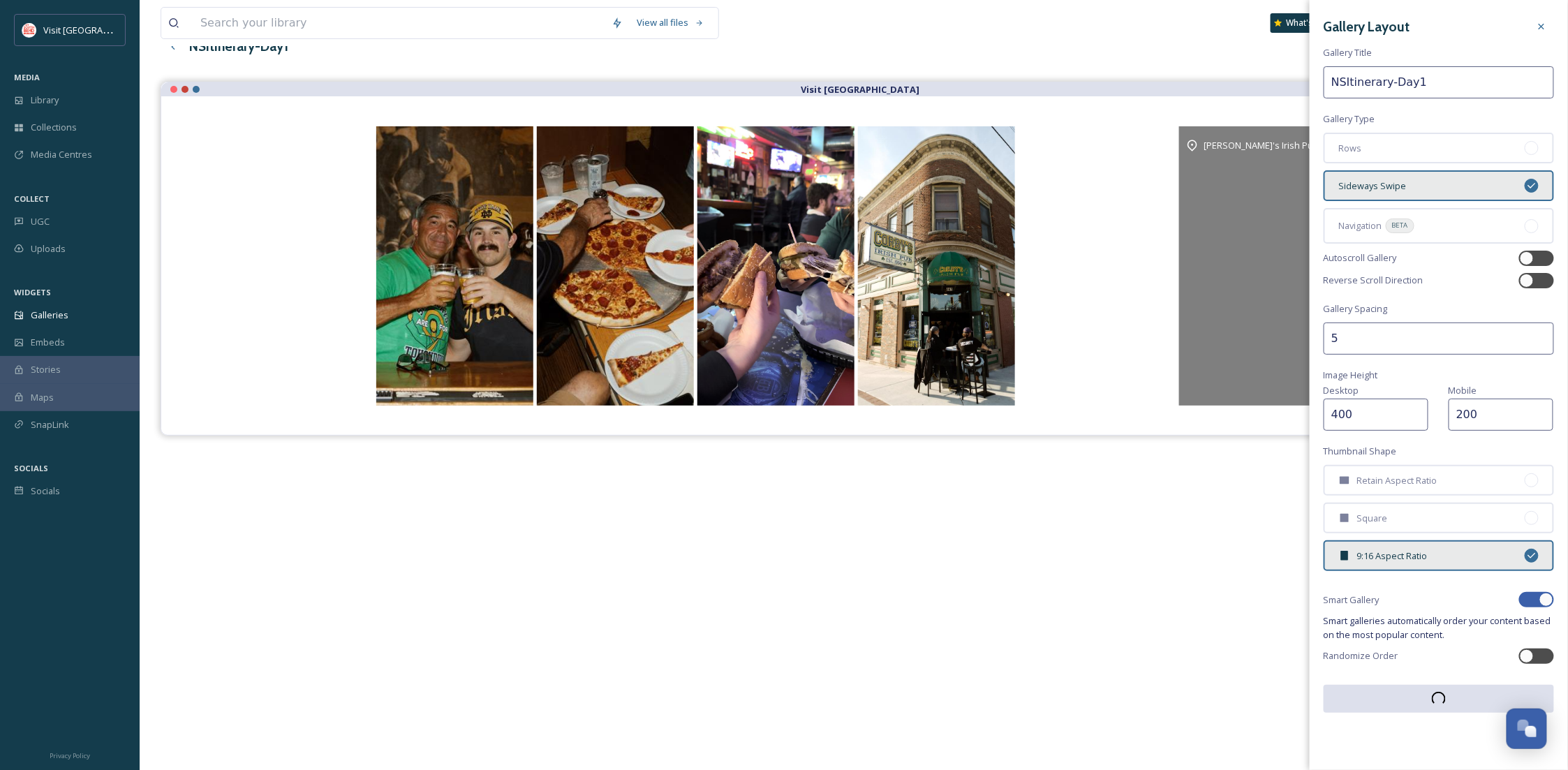
scroll to position [0, 0]
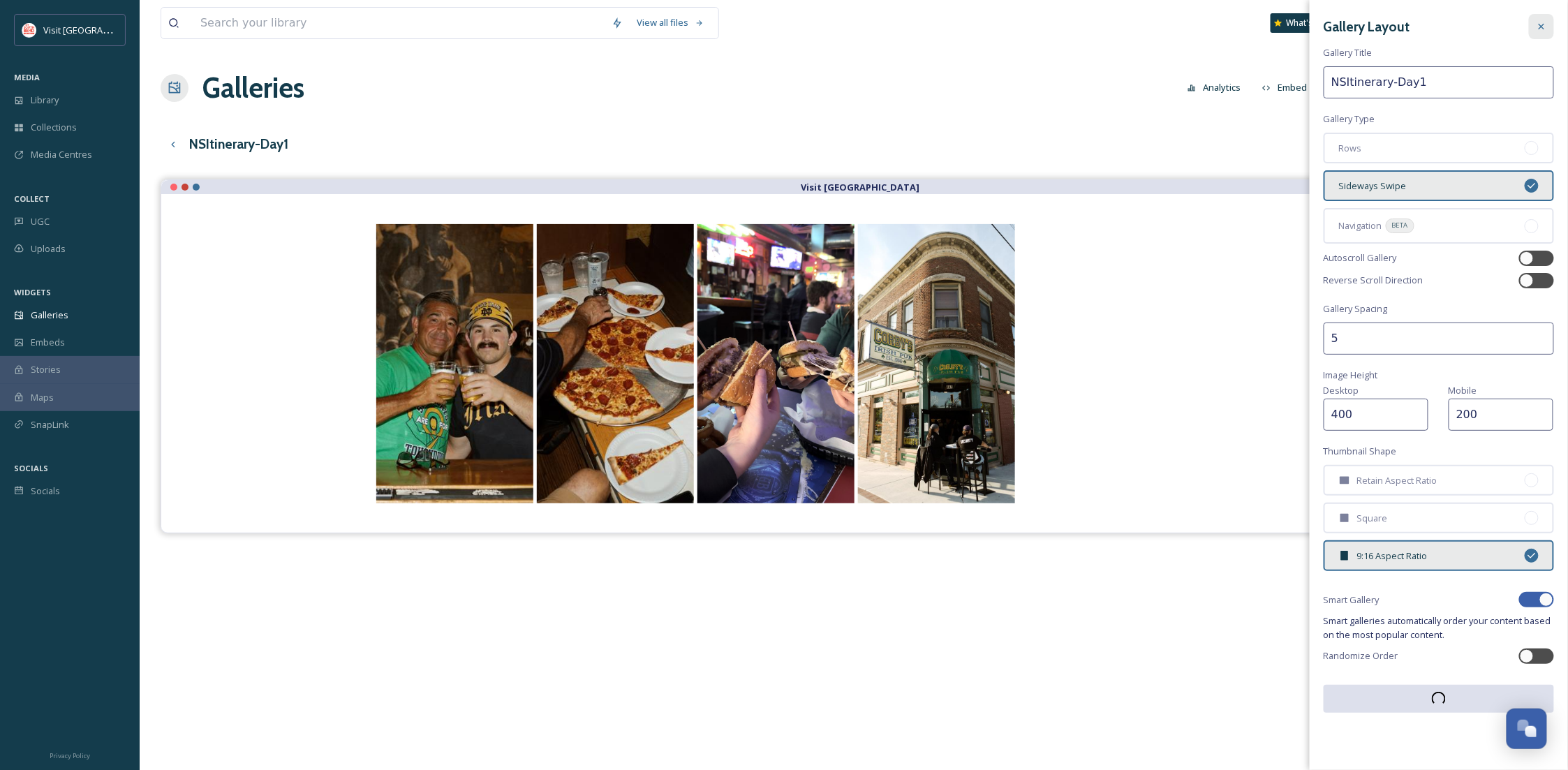
click at [1543, 16] on div at bounding box center [1541, 26] width 25 height 25
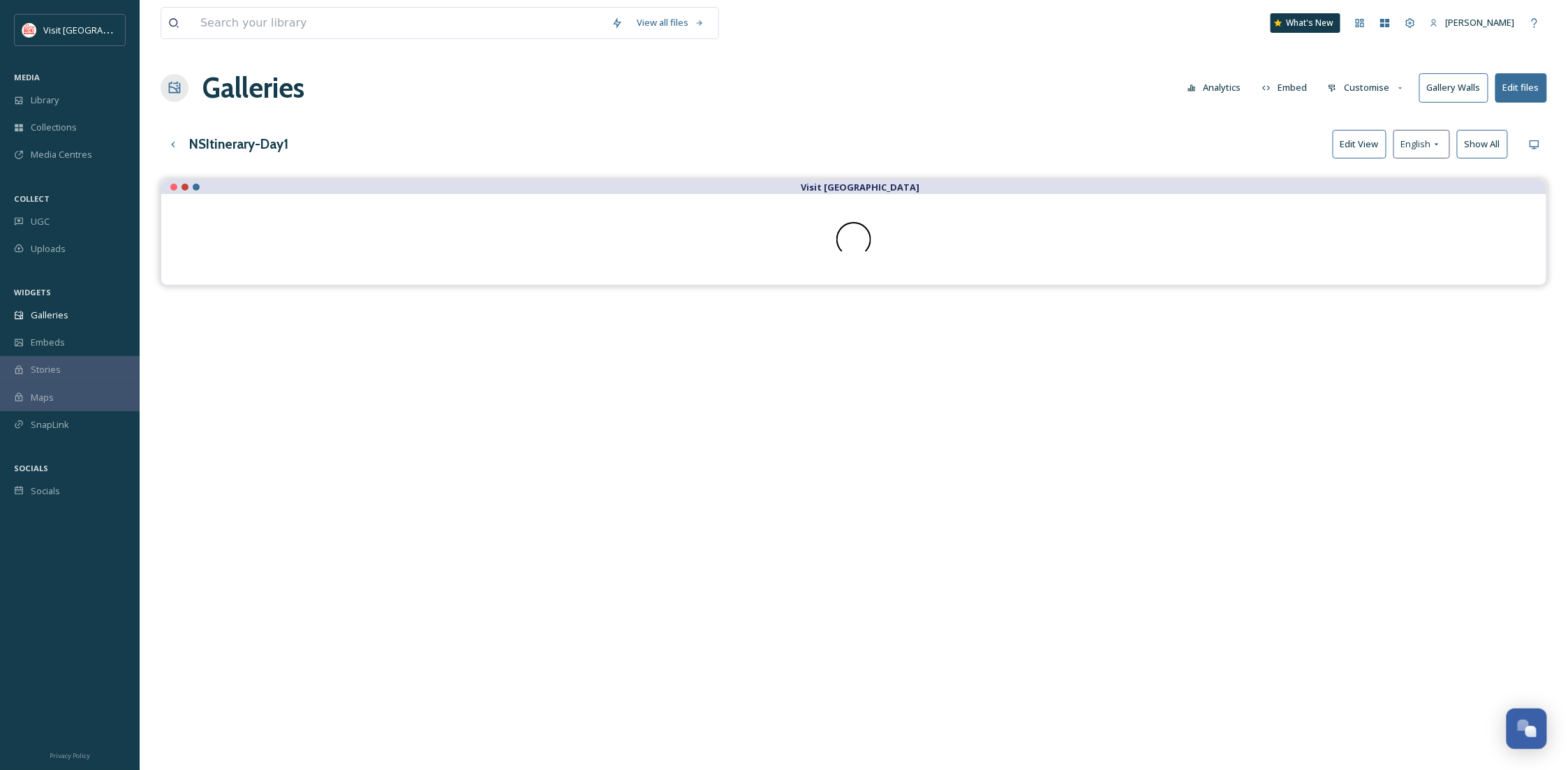
click at [1368, 90] on button "Customise" at bounding box center [1366, 88] width 91 height 27
click at [1366, 150] on span "Thumbnails" at bounding box center [1353, 146] width 49 height 14
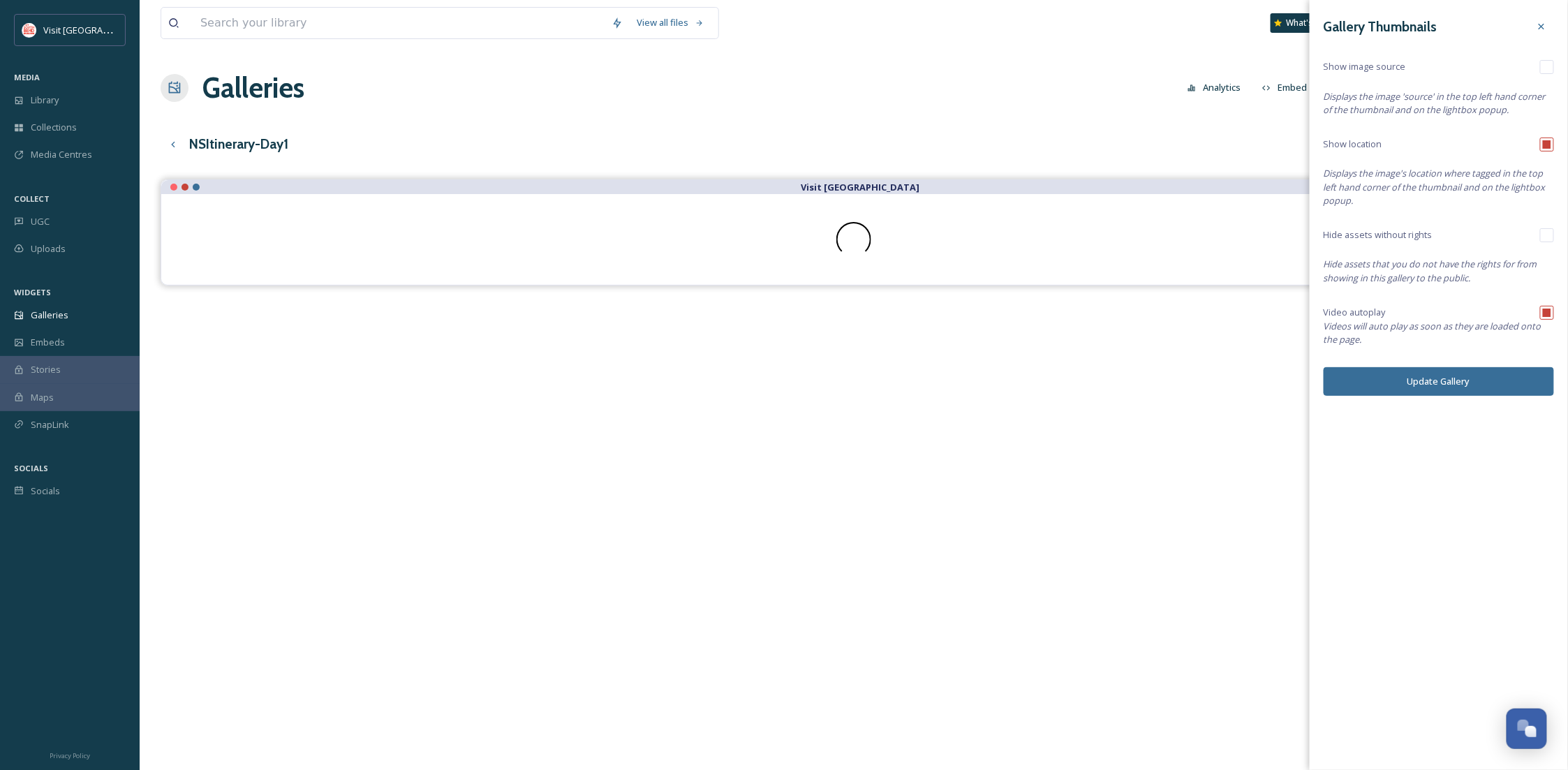
click at [1422, 386] on button "Update Gallery" at bounding box center [1439, 381] width 230 height 29
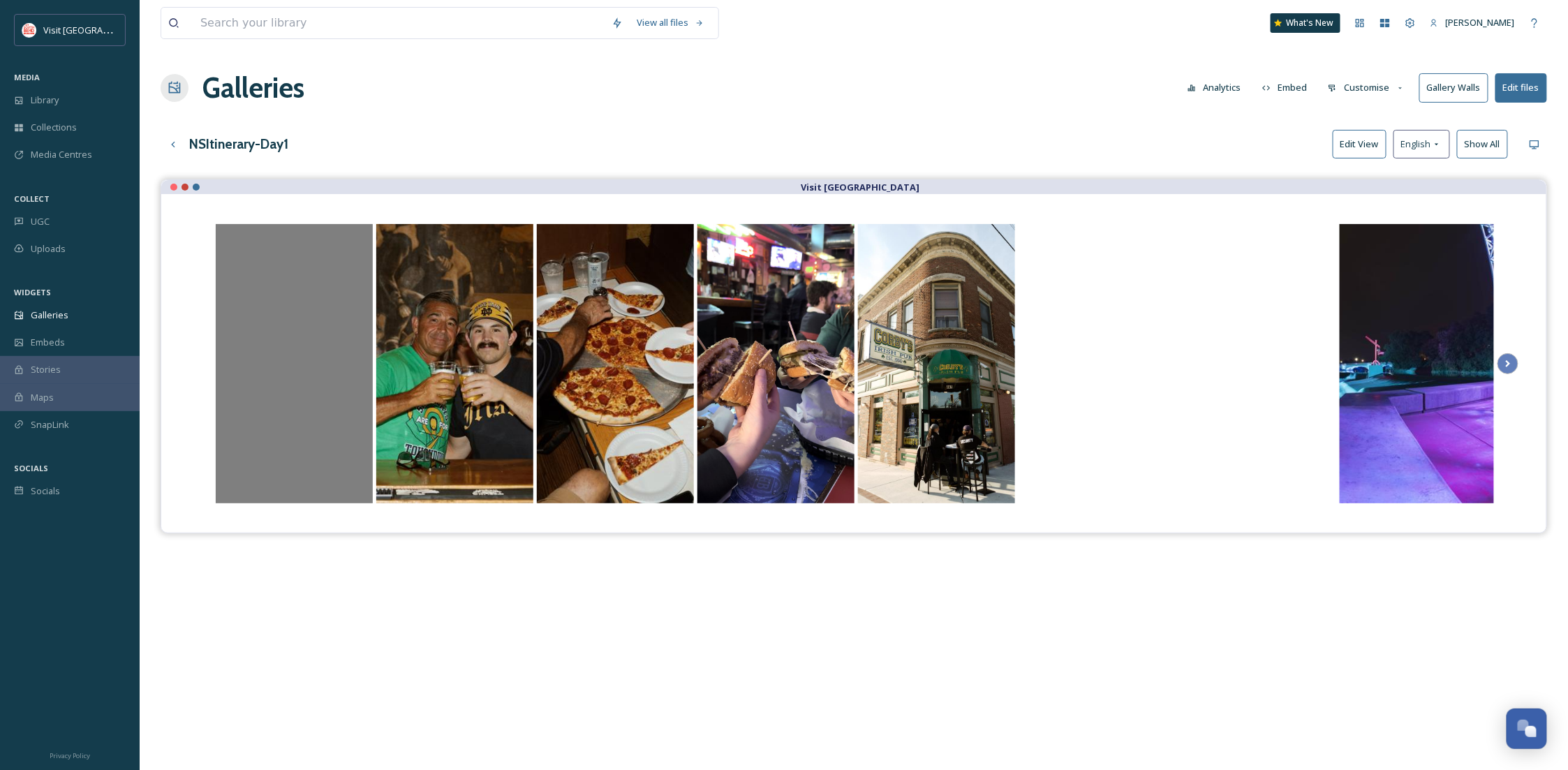
click at [309, 373] on div "Opens media popup. Media description: South Bend River Lights.mp4." at bounding box center [294, 363] width 157 height 279
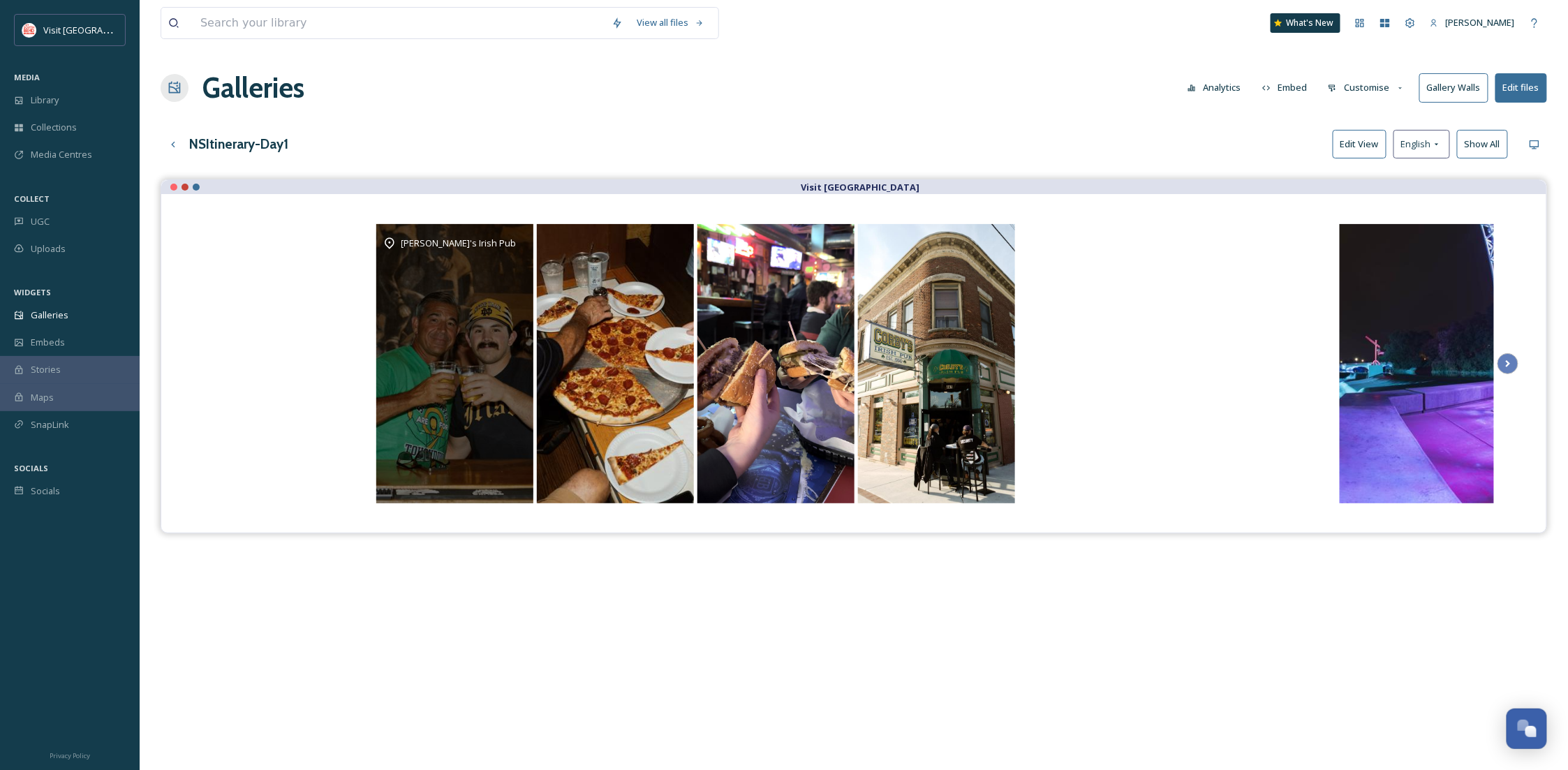
drag, startPoint x: 464, startPoint y: 293, endPoint x: 568, endPoint y: 265, distance: 107.7
click at [561, 265] on div "Opens media popup. Media description: Corby's on a Friday before a gameday ." at bounding box center [615, 363] width 157 height 279
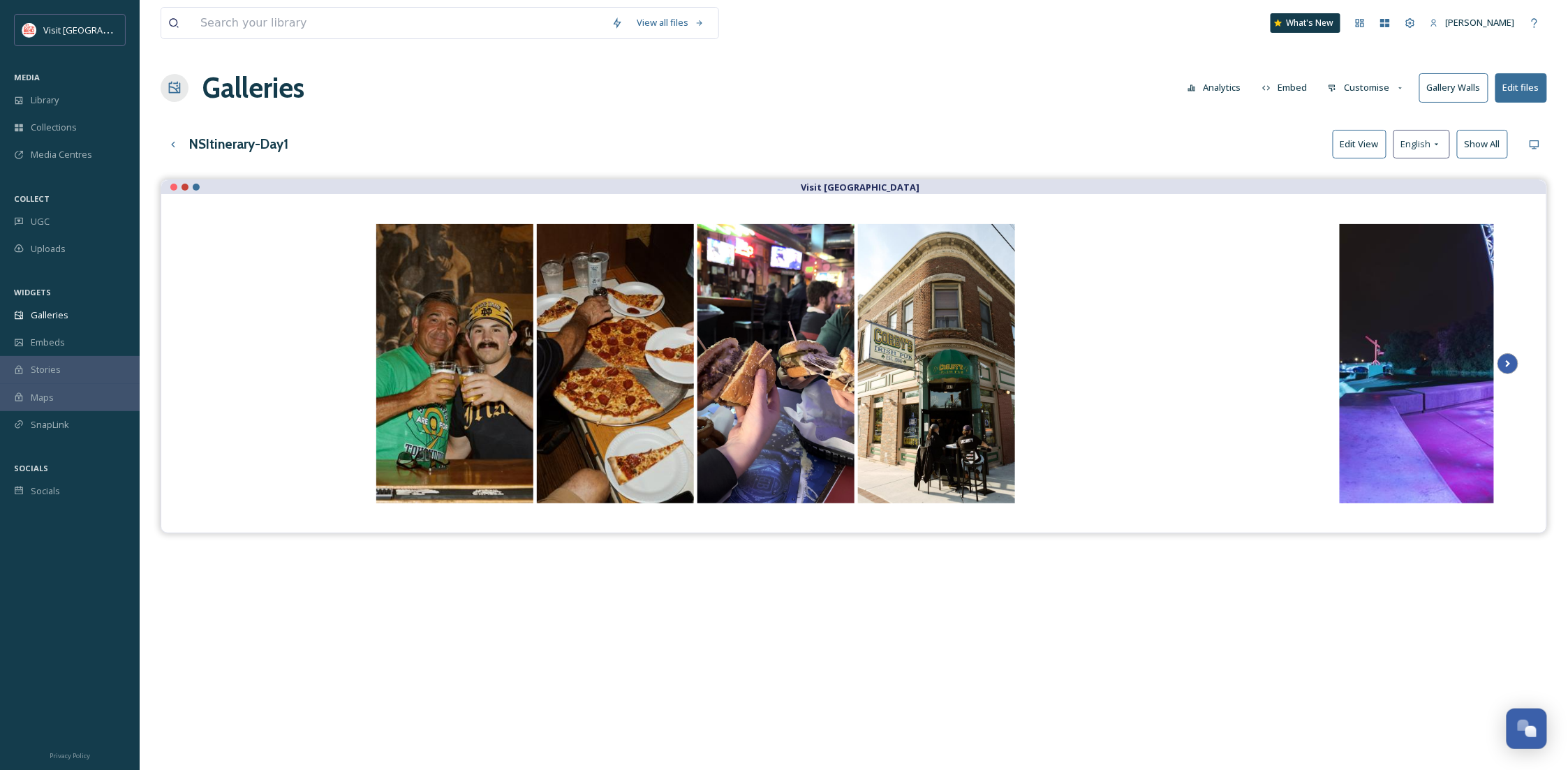
click at [1502, 359] on icon "Scroll Right" at bounding box center [1508, 364] width 19 height 21
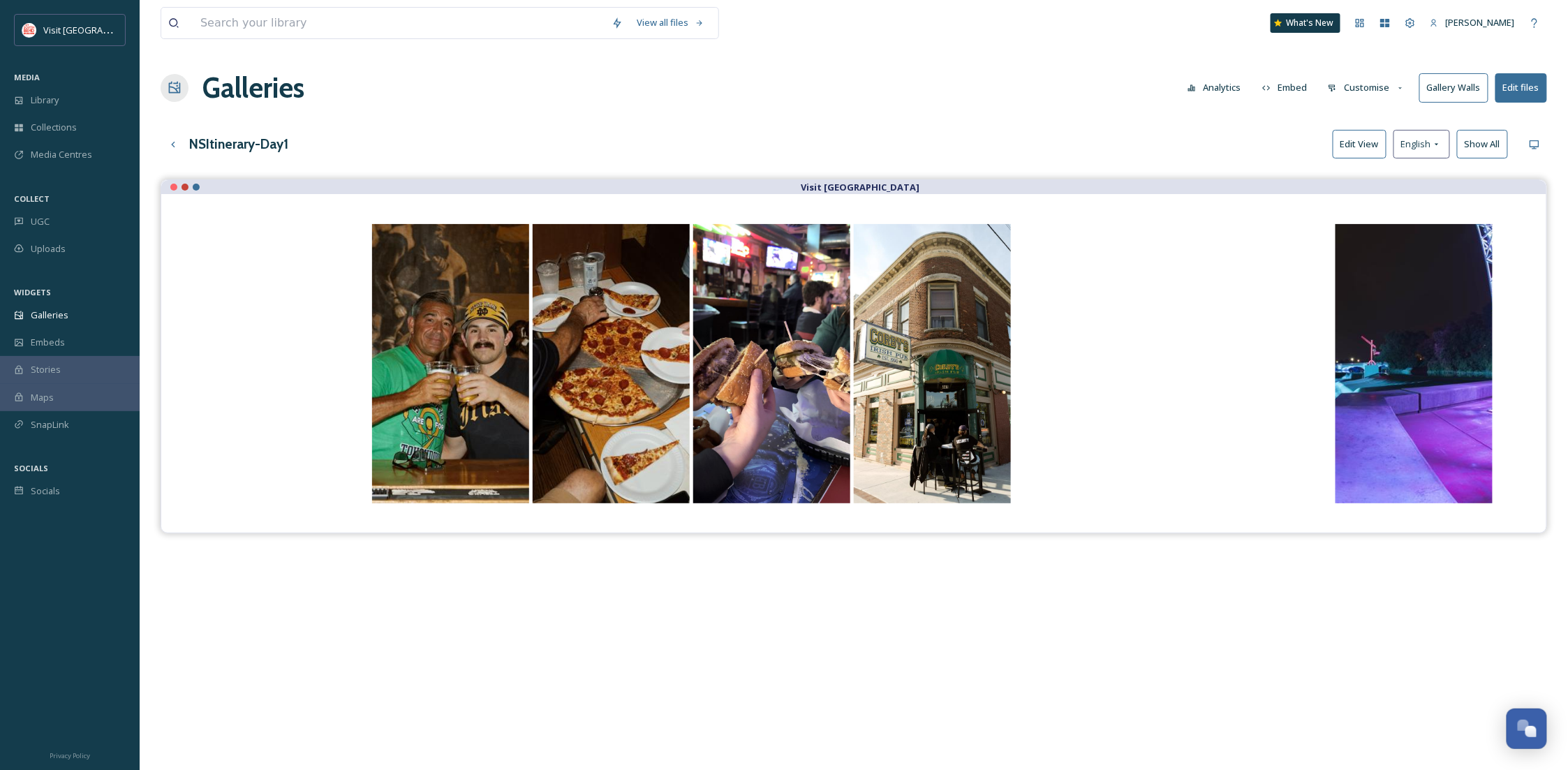
click at [1388, 91] on button "Customise" at bounding box center [1366, 88] width 91 height 27
click at [1374, 146] on span "Thumbnails" at bounding box center [1353, 146] width 49 height 14
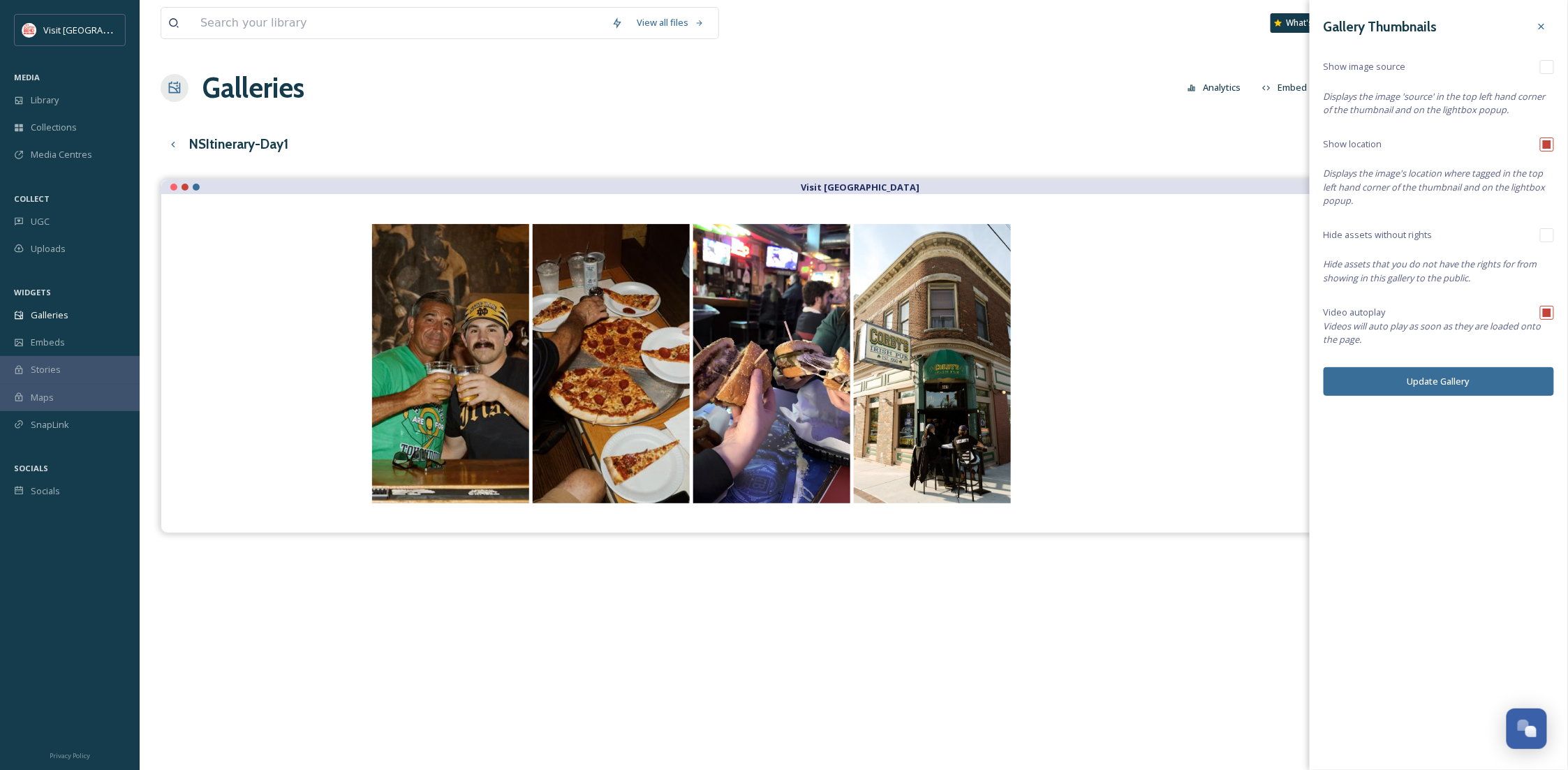
click at [1549, 14] on div at bounding box center [1541, 26] width 25 height 25
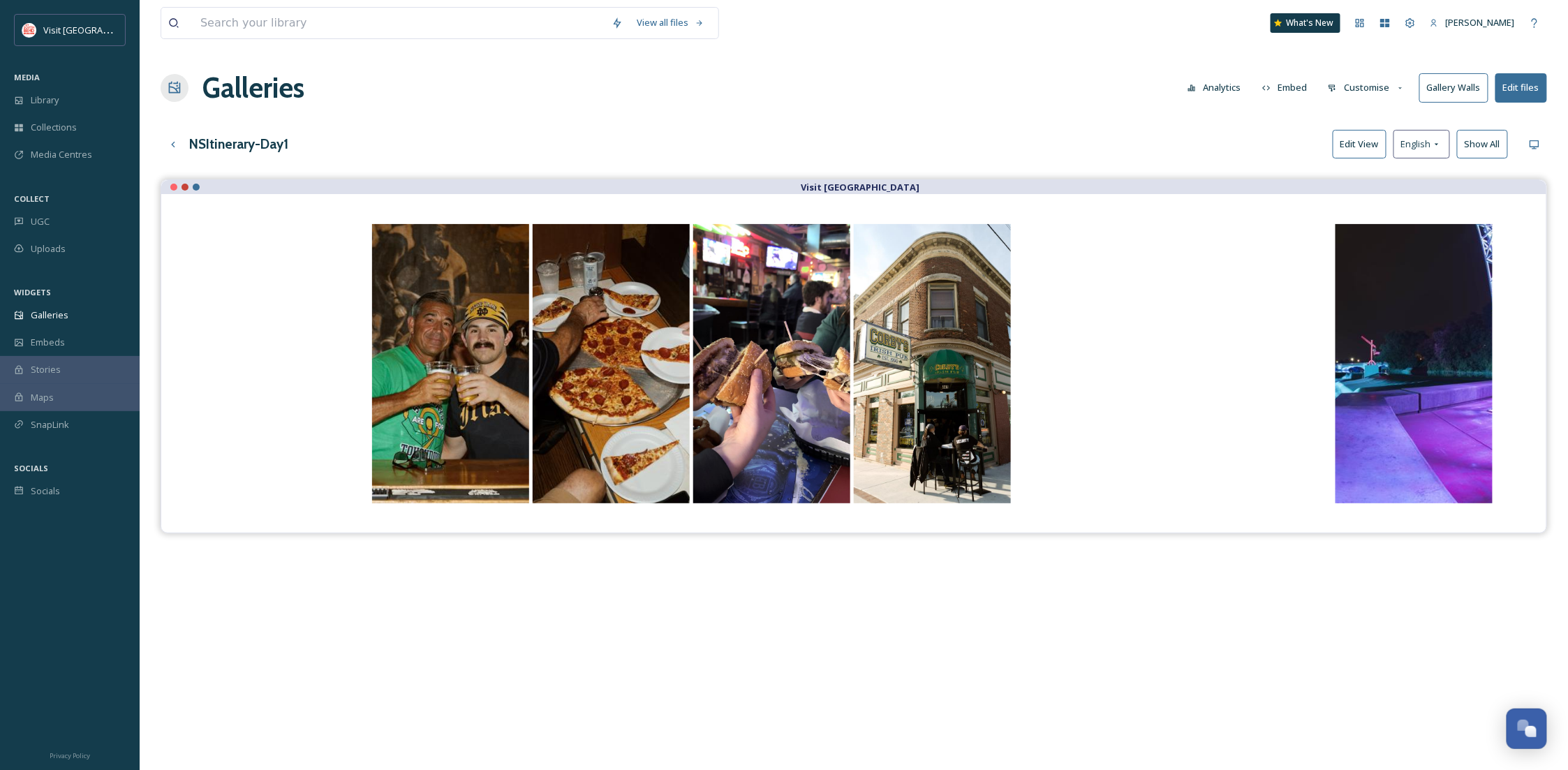
drag, startPoint x: 1358, startPoint y: 90, endPoint x: 1361, endPoint y: 98, distance: 8.5
click at [1358, 90] on button "Customise" at bounding box center [1366, 88] width 91 height 27
click at [1357, 181] on span "Buttons" at bounding box center [1345, 174] width 33 height 14
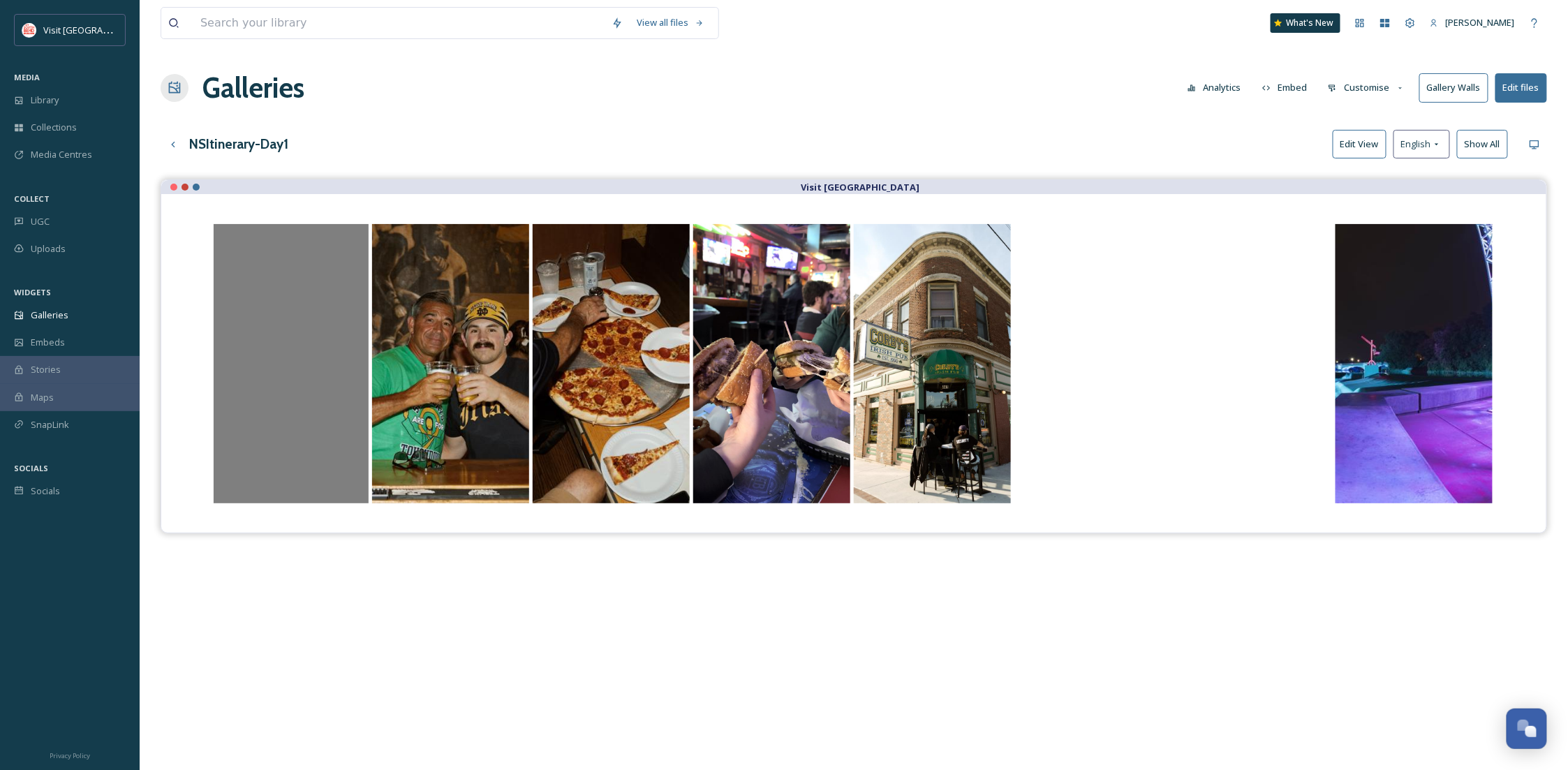
click at [236, 488] on div "Opens media popup. Media description: South Bend River Lights.mp4." at bounding box center [290, 363] width 157 height 279
click at [236, 487] on div "Opens media popup. Media description: South Bend River Lights.mp4." at bounding box center [290, 363] width 157 height 279
click at [238, 485] on div "Opens media popup. Media description: South Bend River Lights.mp4." at bounding box center [290, 363] width 157 height 279
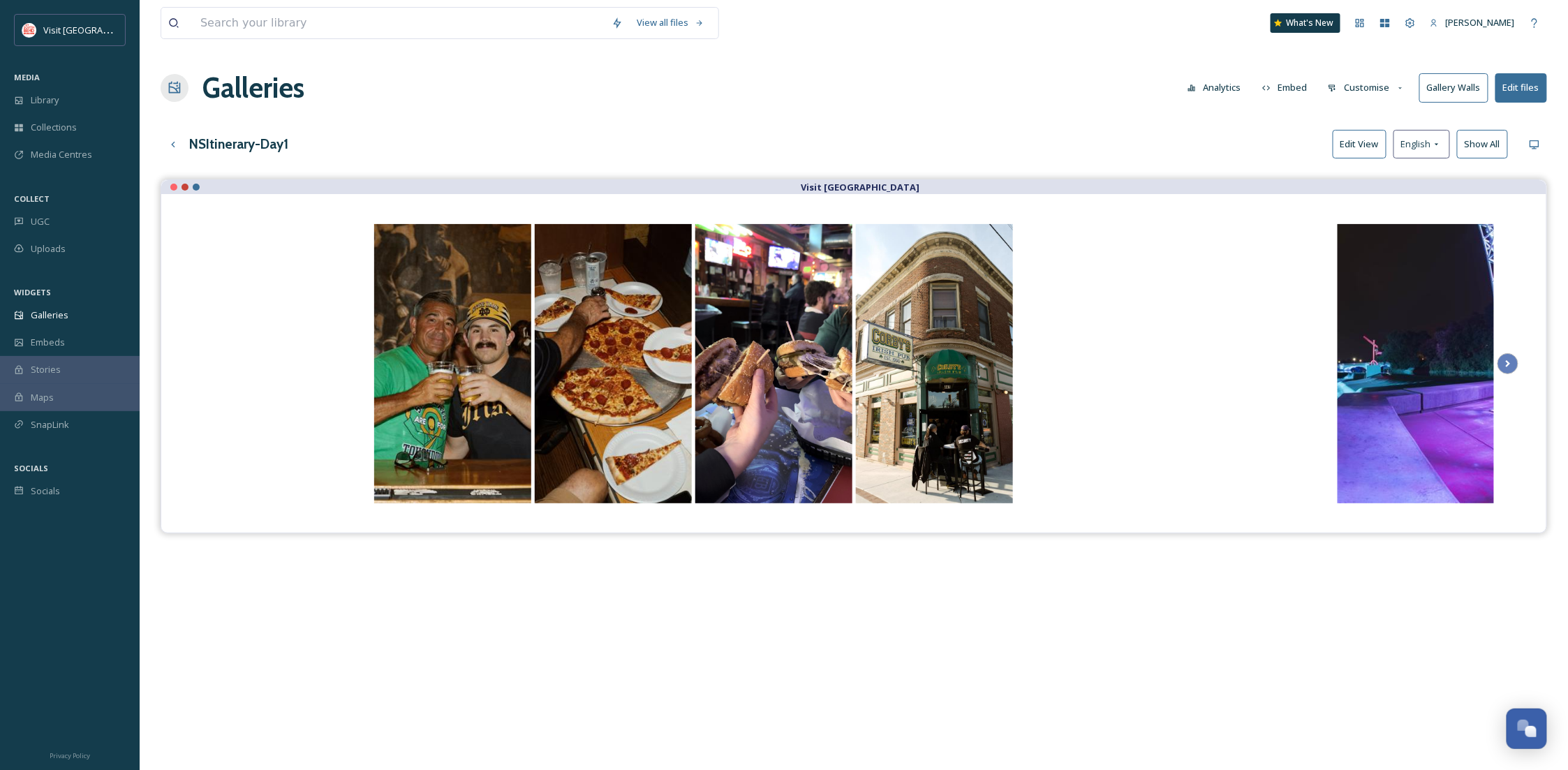
click at [1362, 155] on button "Edit View" at bounding box center [1359, 144] width 54 height 29
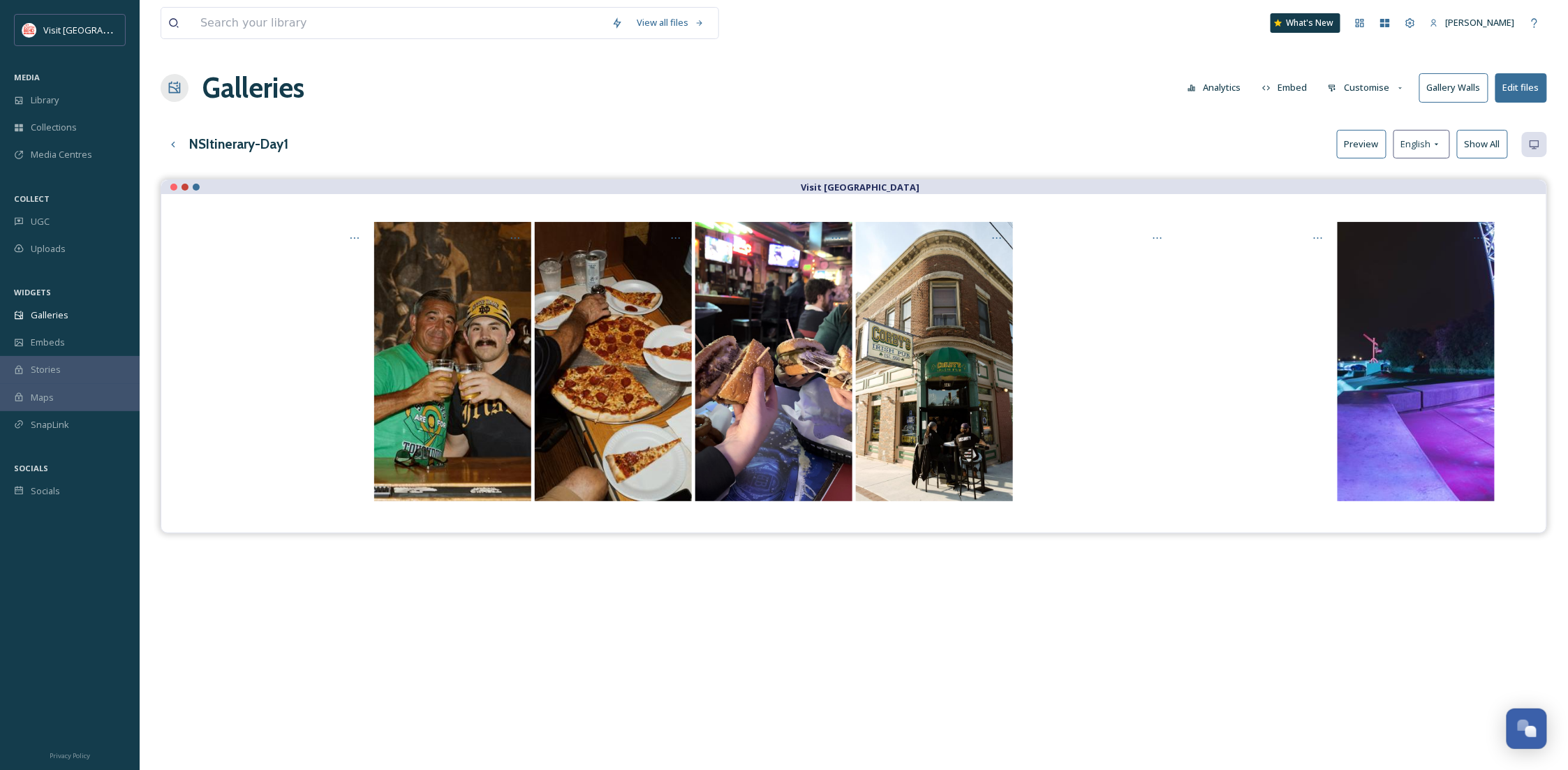
click at [1362, 155] on button "Preview" at bounding box center [1362, 144] width 50 height 29
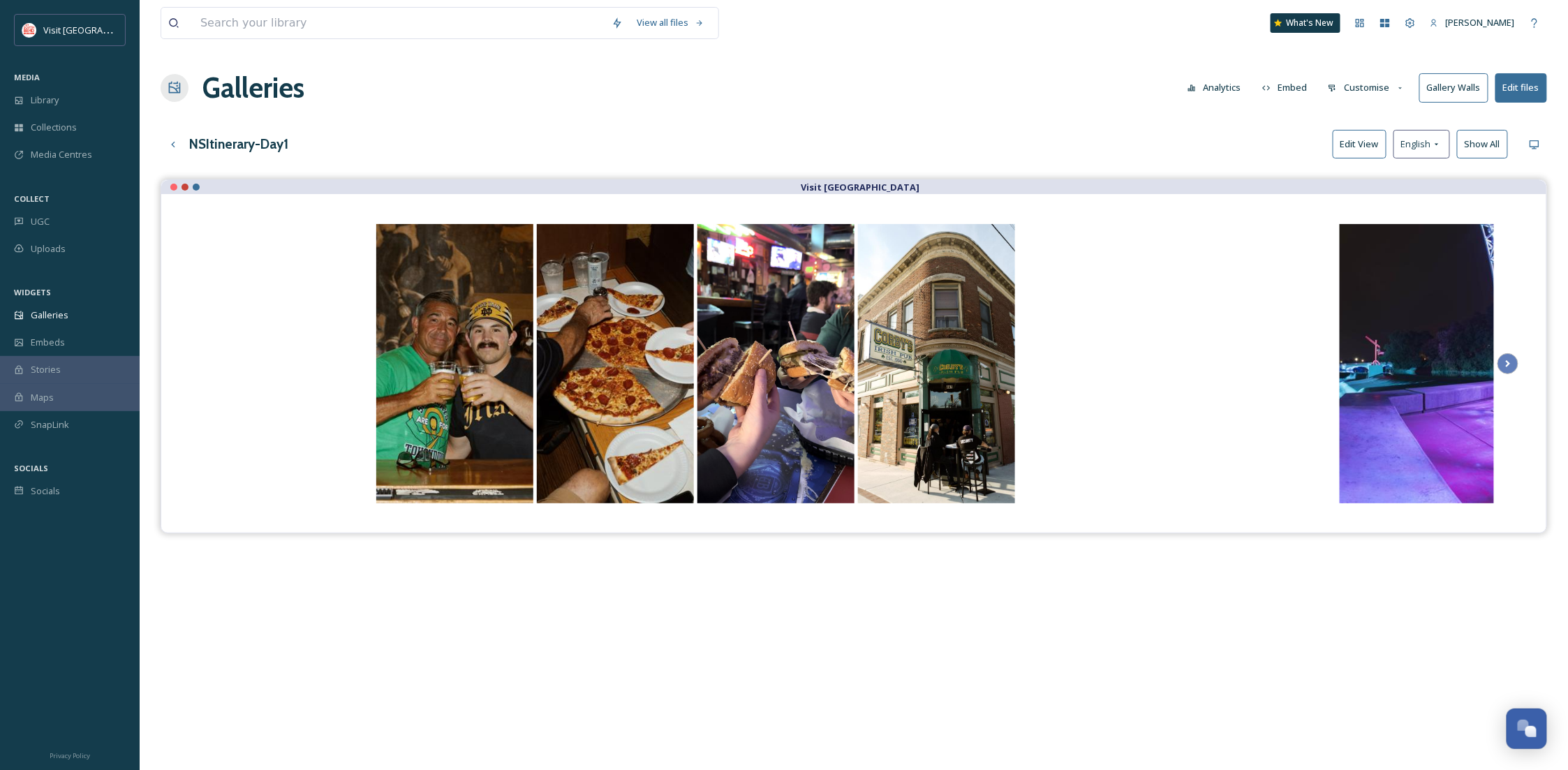
click at [1372, 137] on button "Edit View" at bounding box center [1359, 144] width 54 height 29
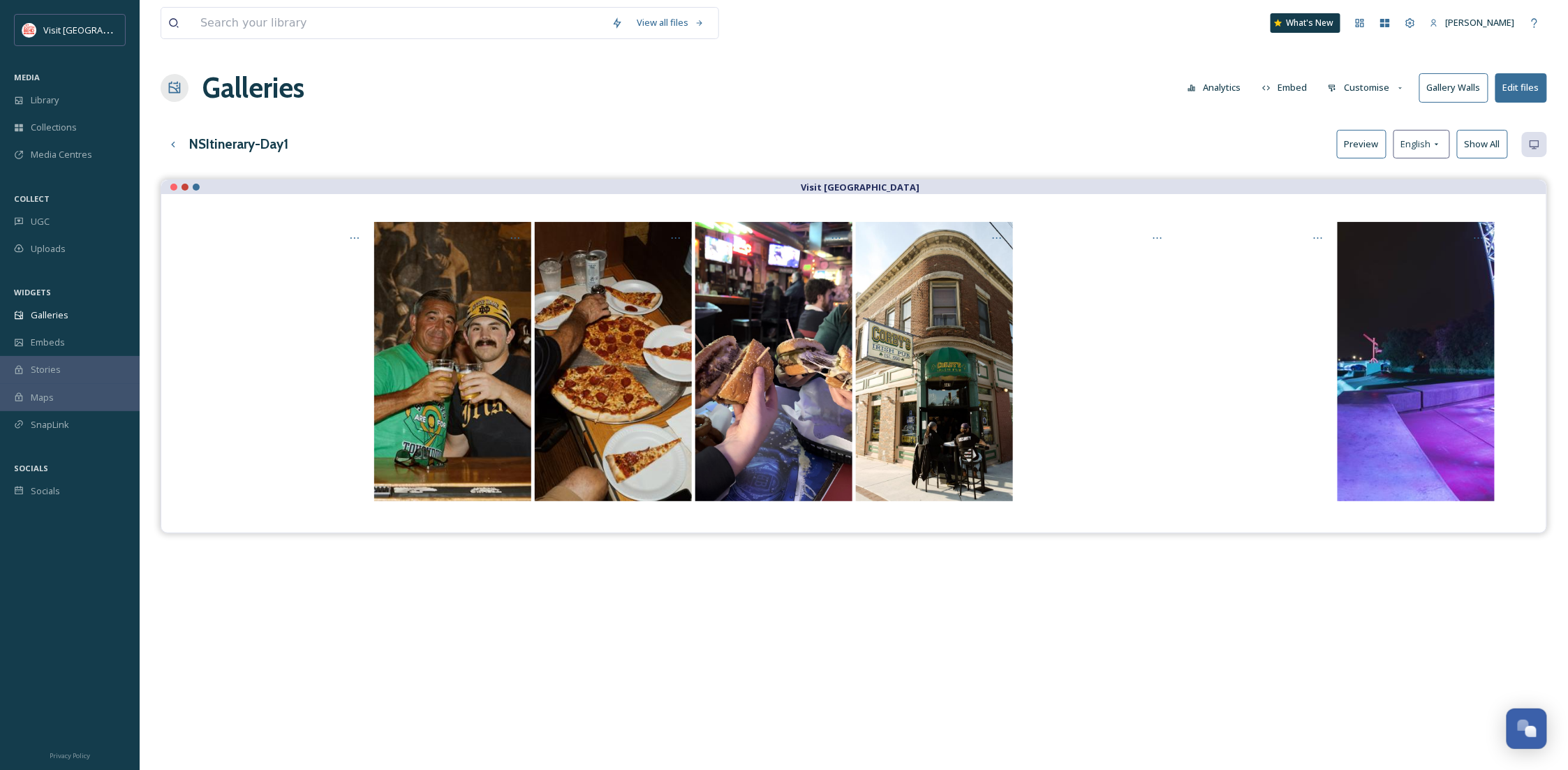
click at [1361, 153] on button "Preview" at bounding box center [1362, 144] width 50 height 29
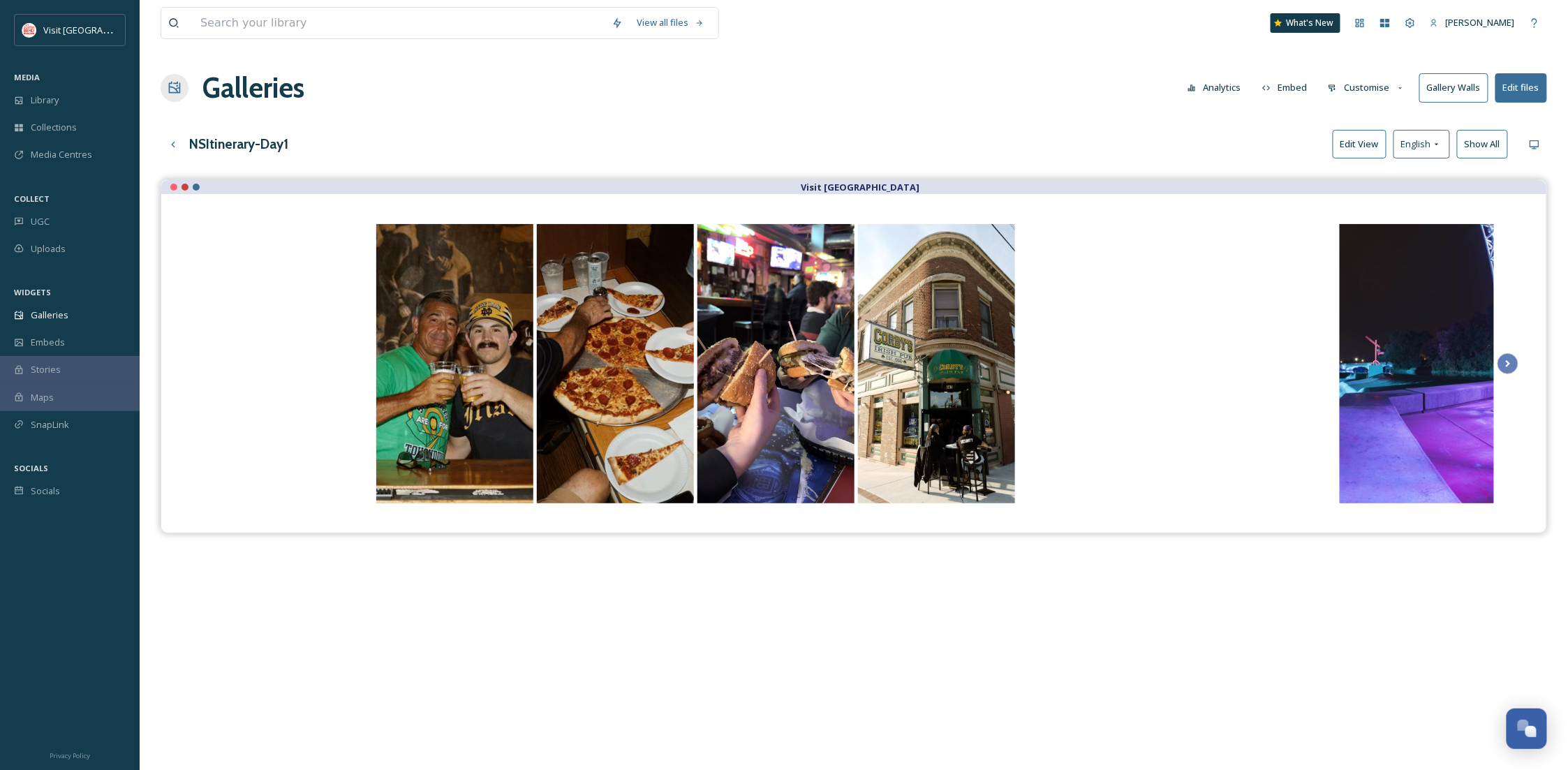
click at [1375, 96] on button "Customise" at bounding box center [1366, 88] width 91 height 27
click at [1353, 180] on span "Buttons" at bounding box center [1345, 174] width 33 height 14
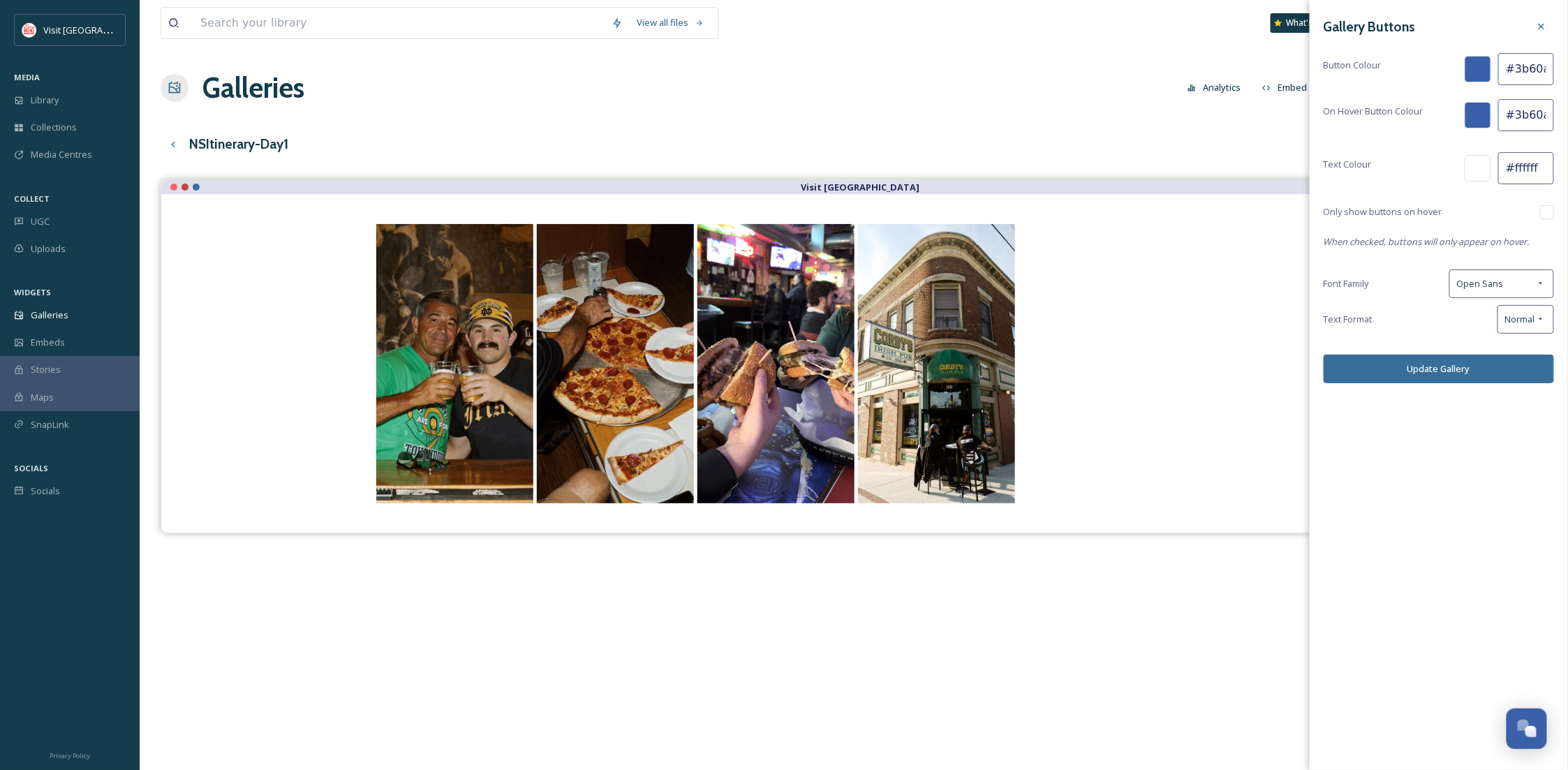
click at [1549, 216] on input "checkbox" at bounding box center [1546, 212] width 14 height 14
click at [1552, 213] on input "checkbox" at bounding box center [1546, 212] width 14 height 14
checkbox input "false"
drag, startPoint x: 1540, startPoint y: 26, endPoint x: 1510, endPoint y: 40, distance: 33.1
click at [1540, 26] on icon at bounding box center [1542, 26] width 11 height 11
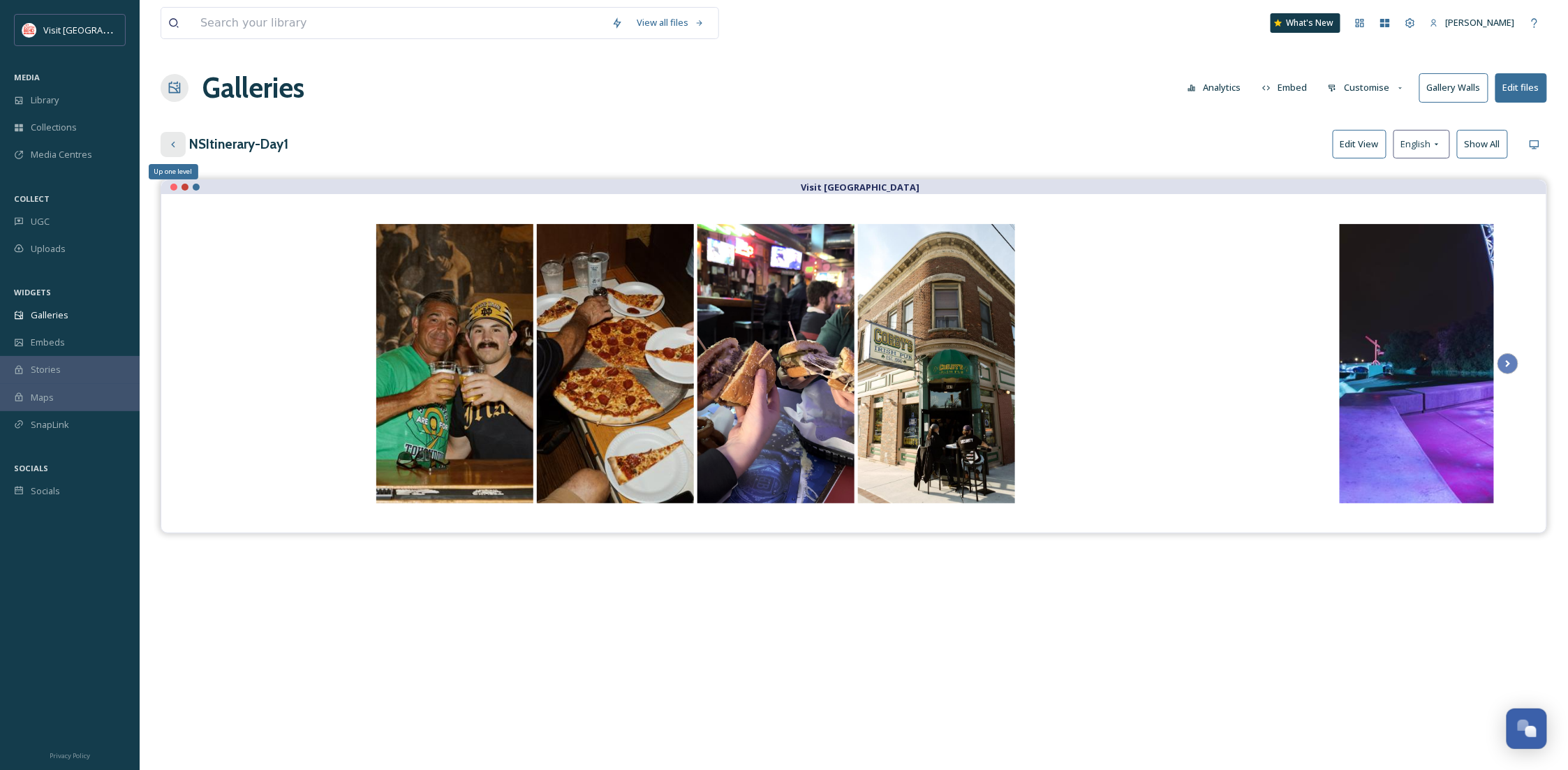
click at [170, 146] on icon at bounding box center [173, 145] width 11 height 11
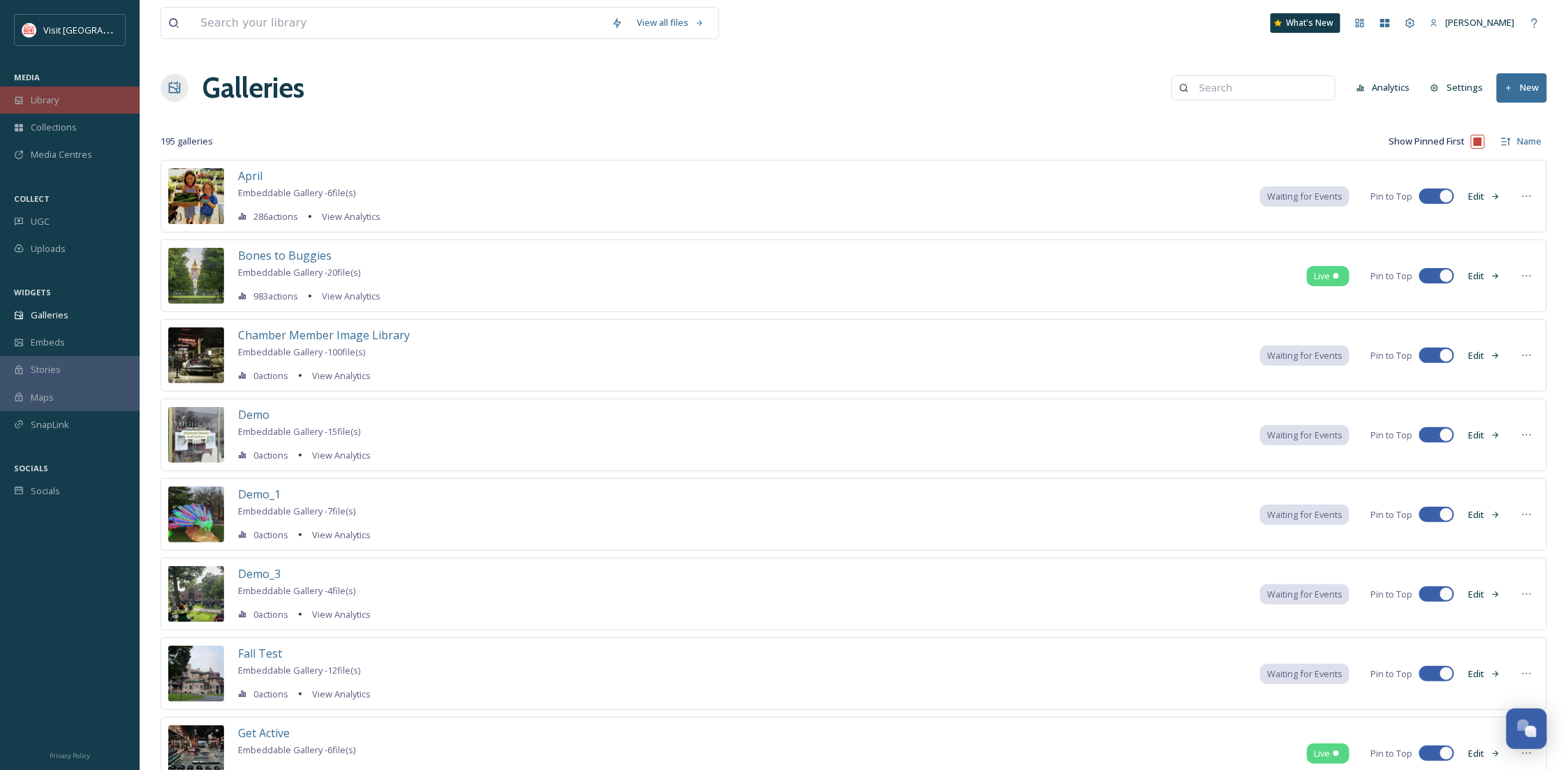
click at [63, 96] on div "Library" at bounding box center [70, 100] width 140 height 27
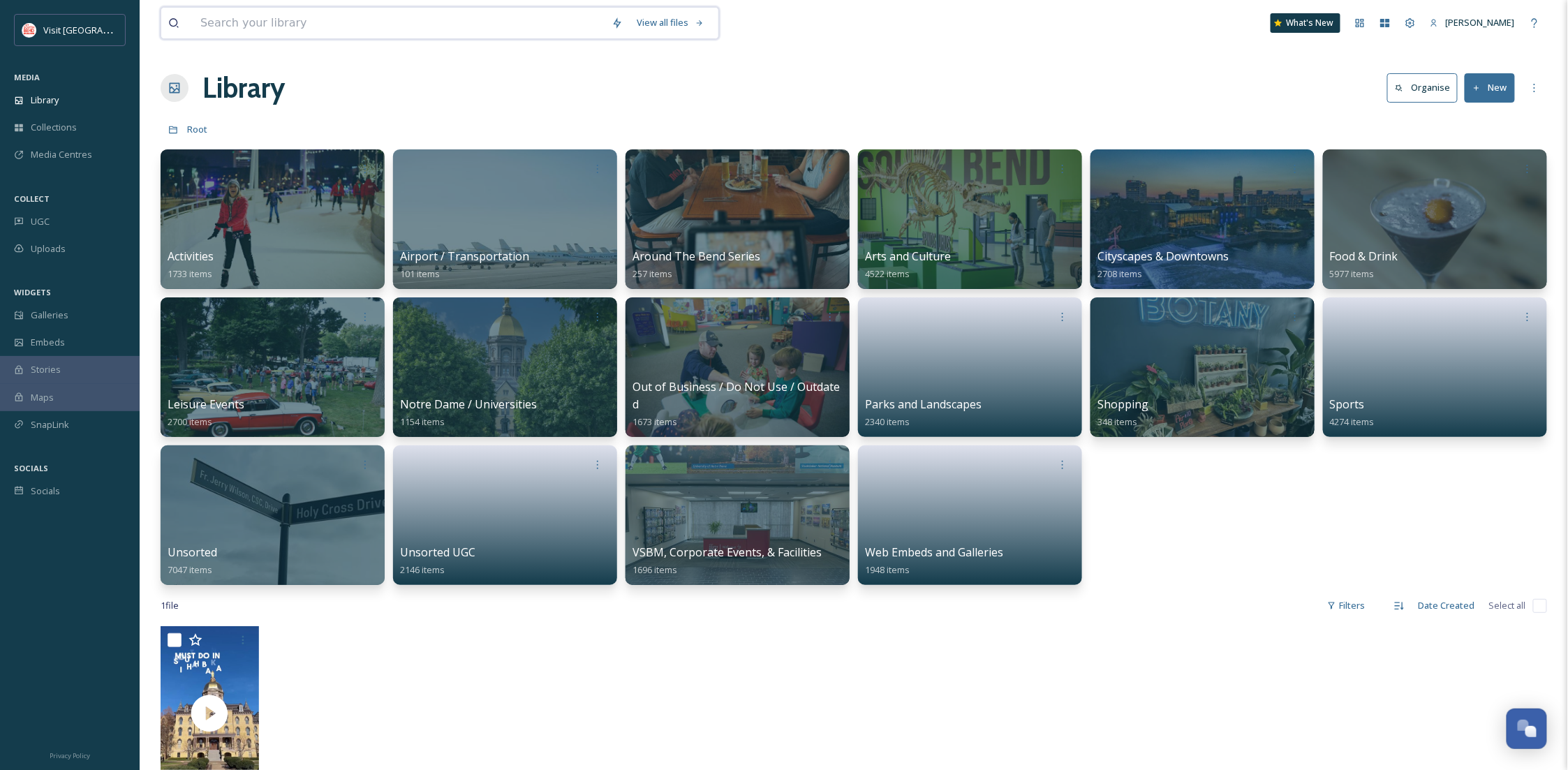
click at [290, 25] on input at bounding box center [399, 23] width 411 height 30
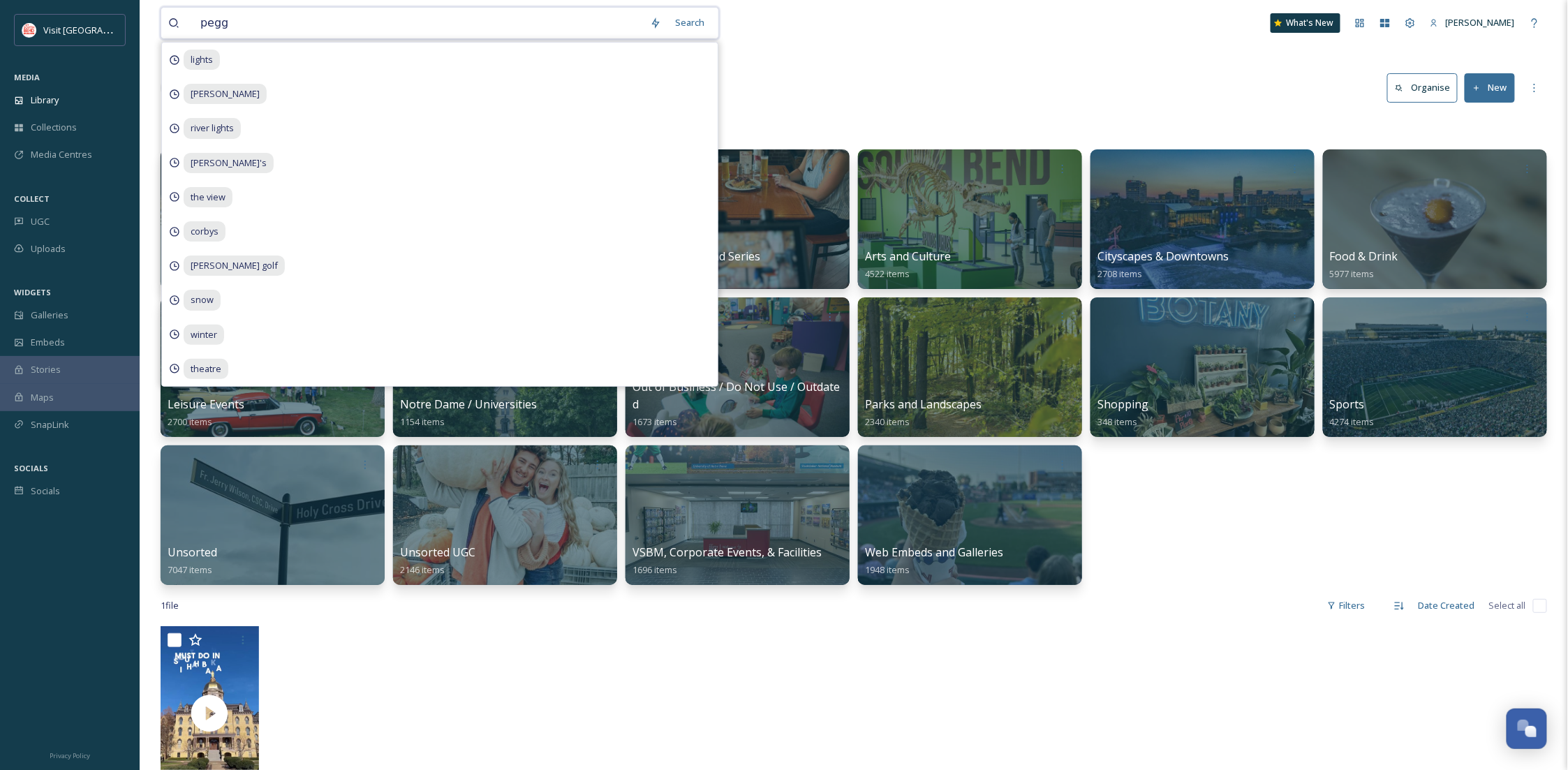
type input "[PERSON_NAME]"
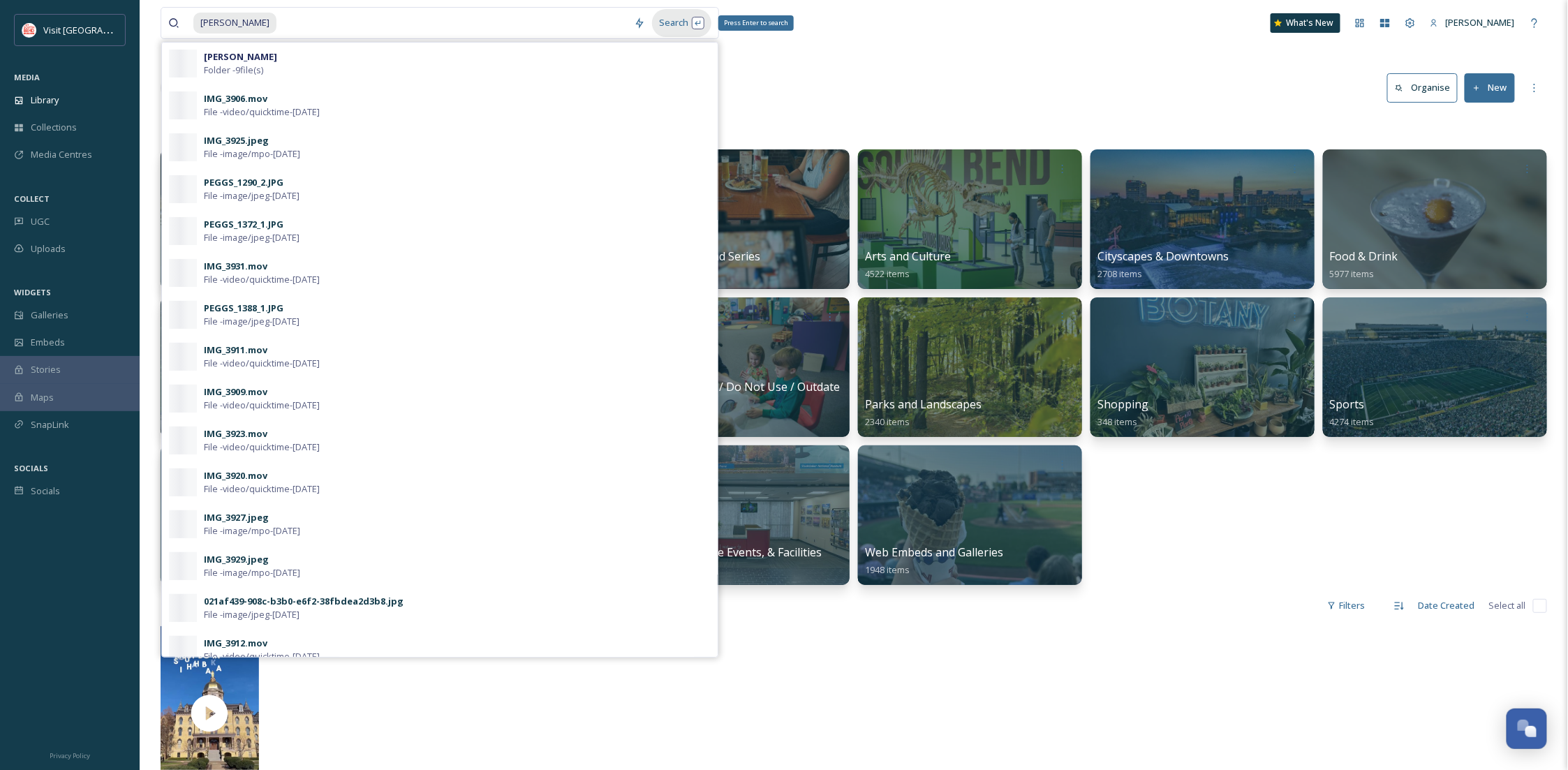
click at [702, 27] on div "Search Press Enter to search" at bounding box center [682, 22] width 59 height 27
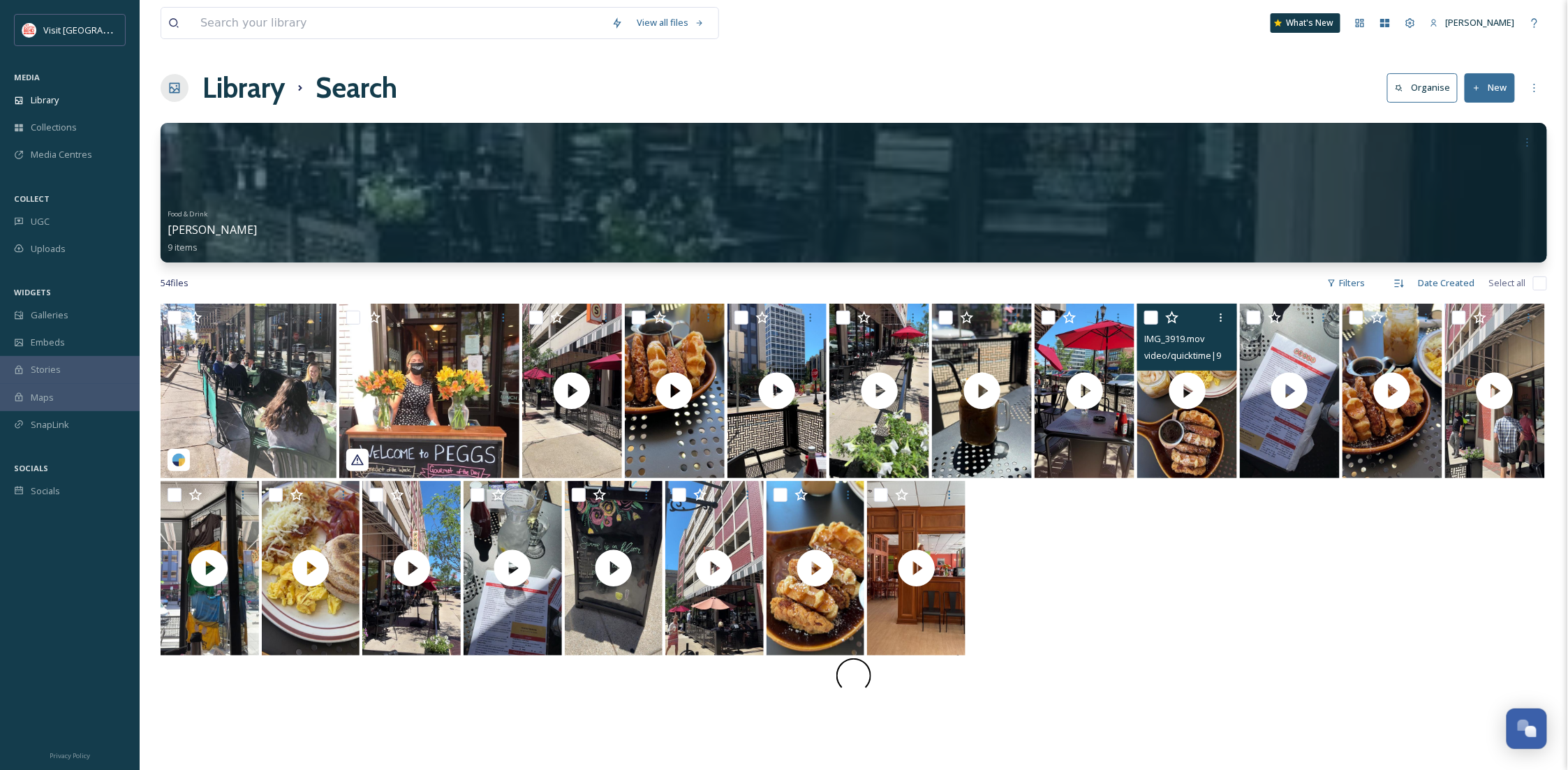
click at [1148, 317] on input "checkbox" at bounding box center [1150, 317] width 14 height 14
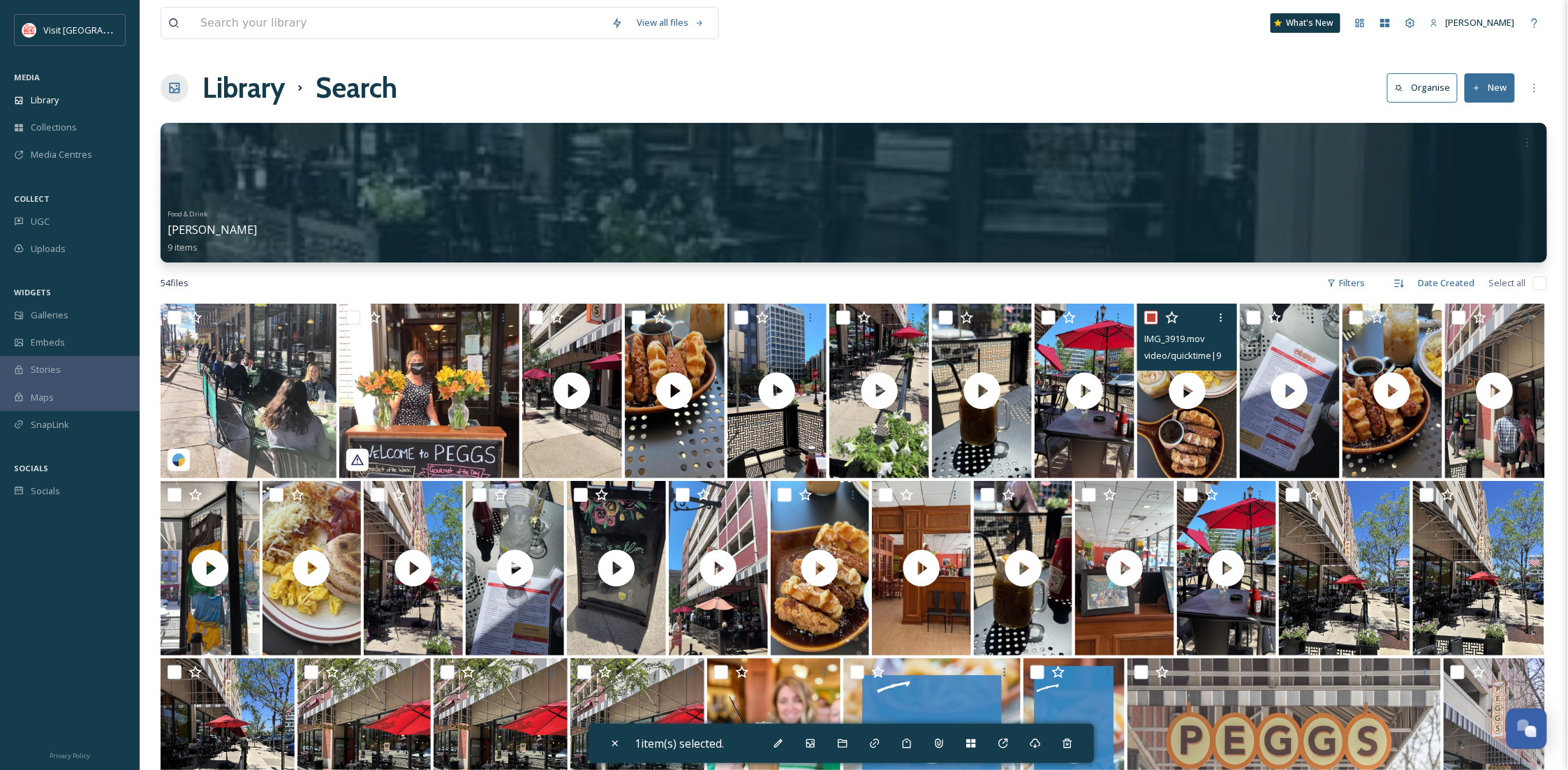
click at [1153, 314] on input "checkbox" at bounding box center [1150, 317] width 14 height 14
checkbox input "false"
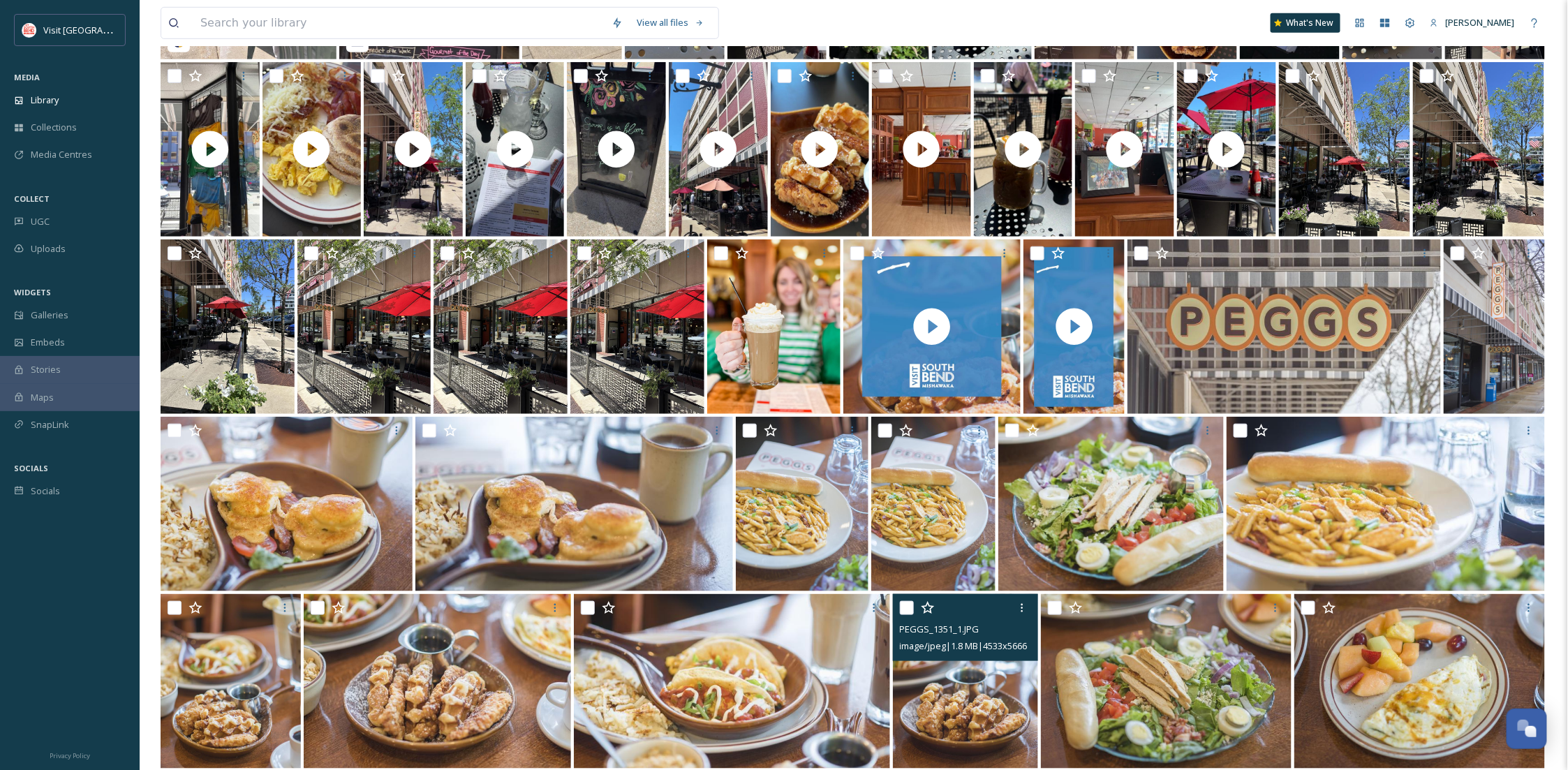
scroll to position [791, 0]
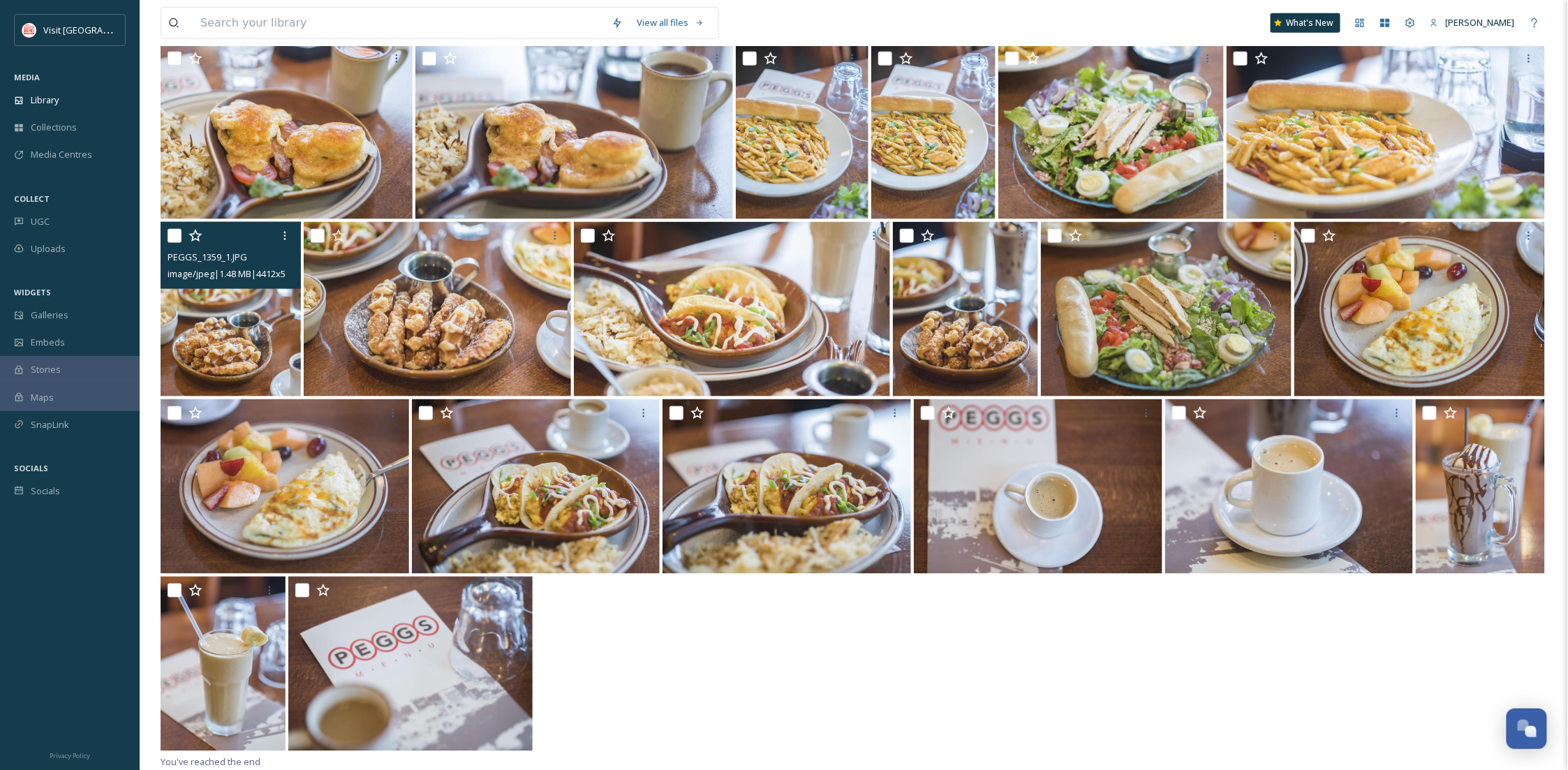
click at [174, 231] on input "checkbox" at bounding box center [174, 235] width 14 height 14
checkbox input "true"
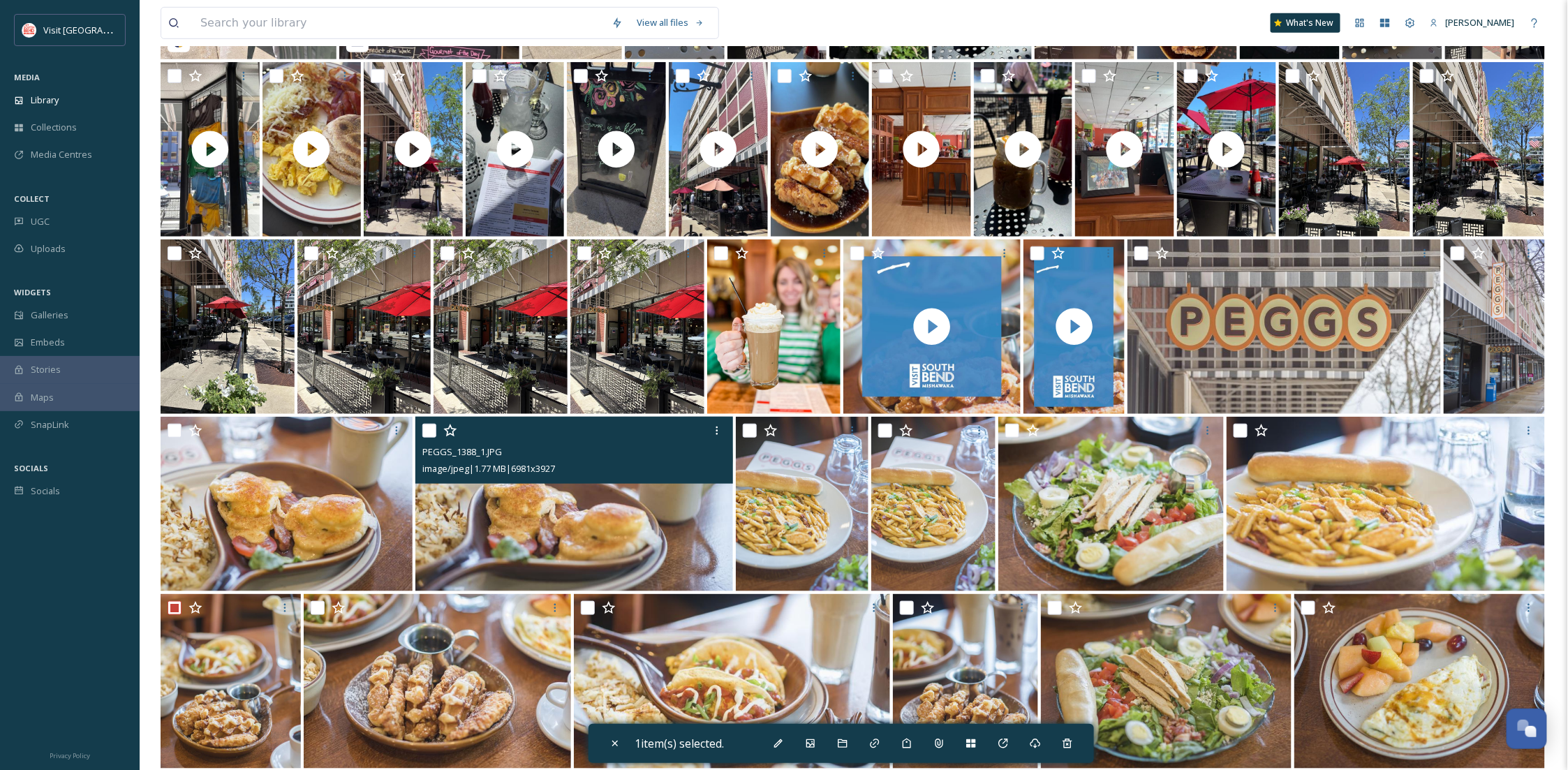
scroll to position [171, 0]
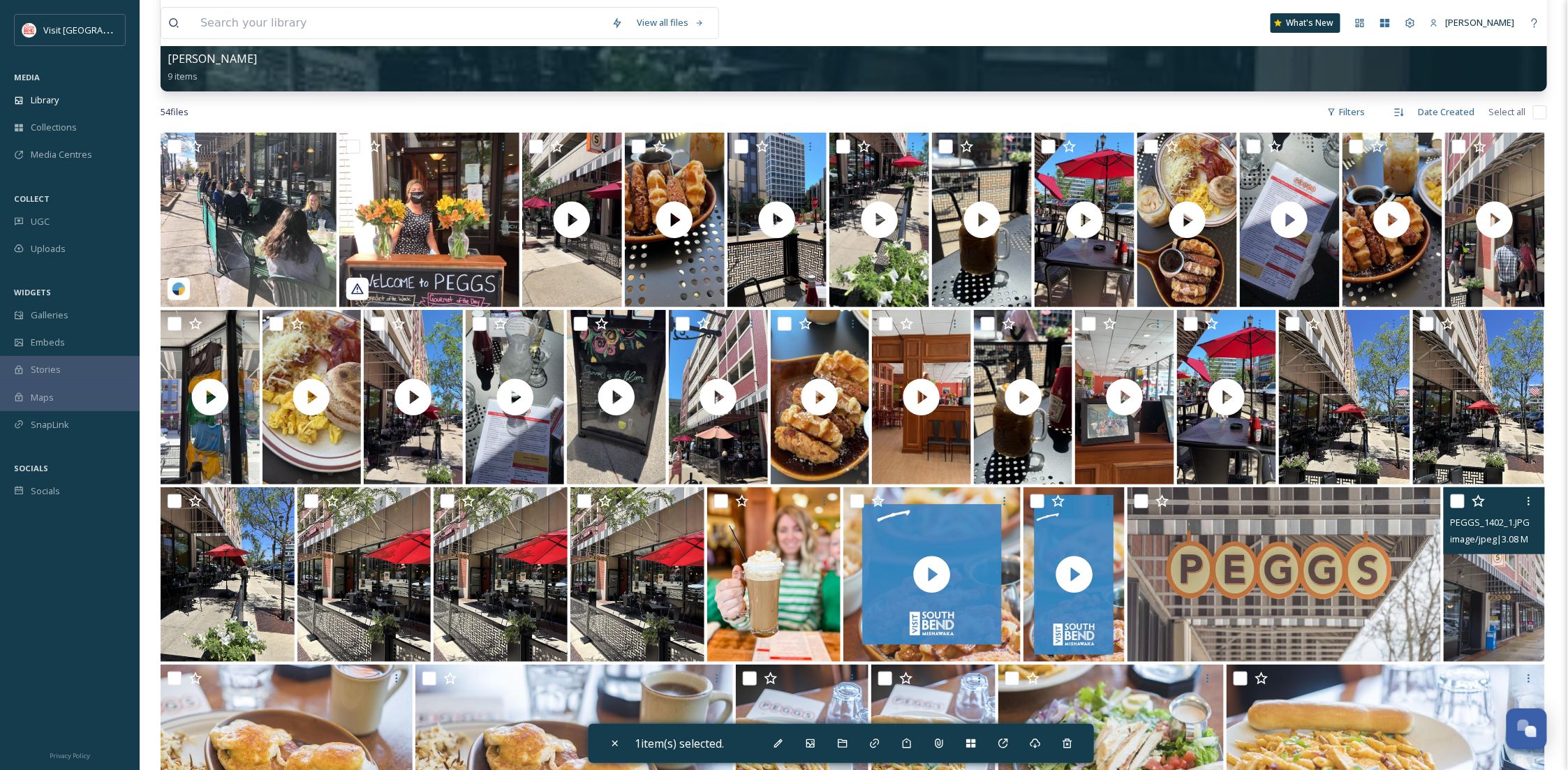
click at [1461, 502] on input "checkbox" at bounding box center [1457, 501] width 14 height 14
click at [1451, 498] on input "checkbox" at bounding box center [1457, 501] width 14 height 14
checkbox input "false"
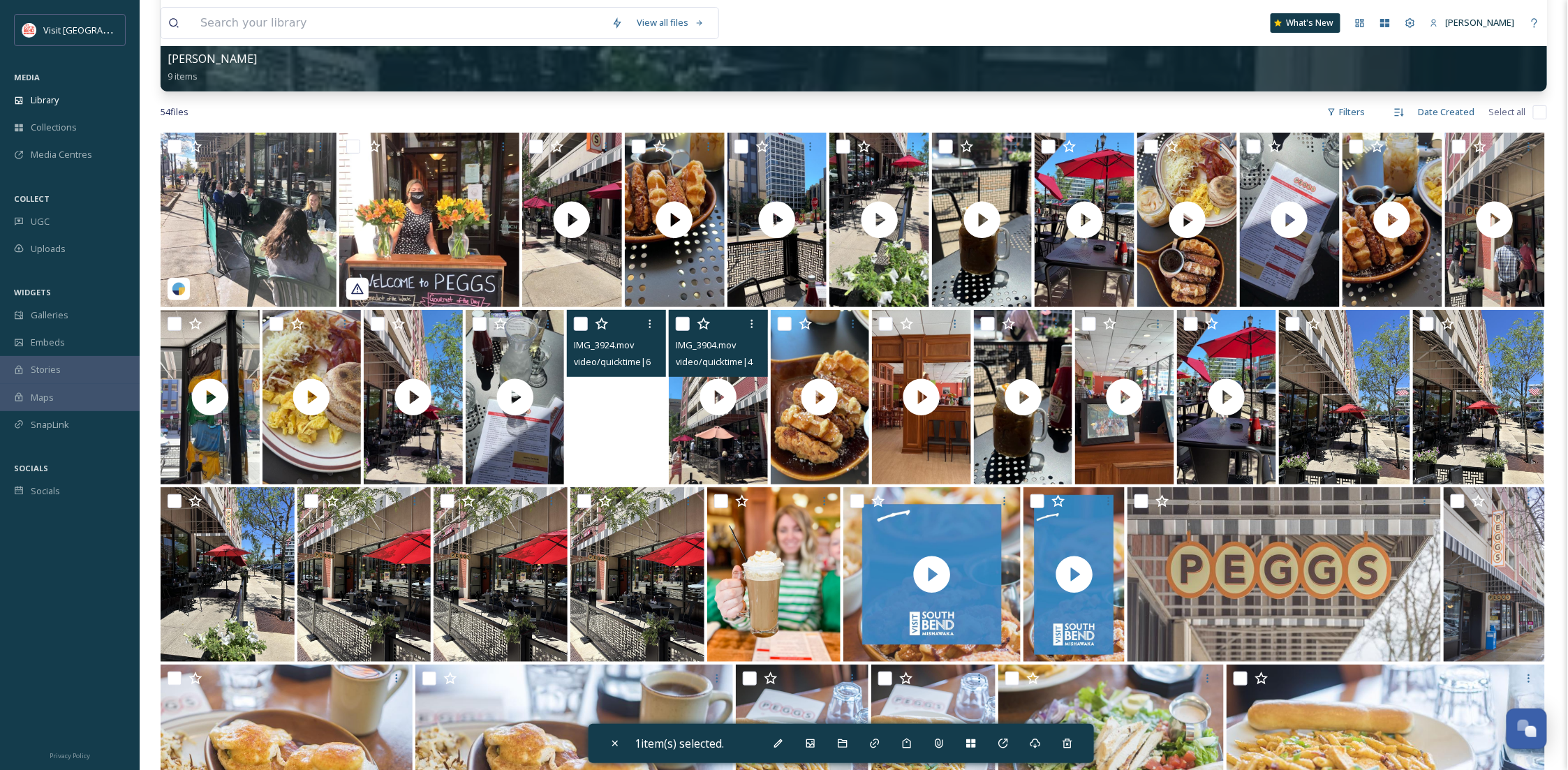
click at [685, 315] on div at bounding box center [720, 323] width 89 height 25
click at [684, 323] on input "checkbox" at bounding box center [682, 323] width 14 height 14
checkbox input "true"
click at [811, 748] on icon at bounding box center [810, 743] width 11 height 11
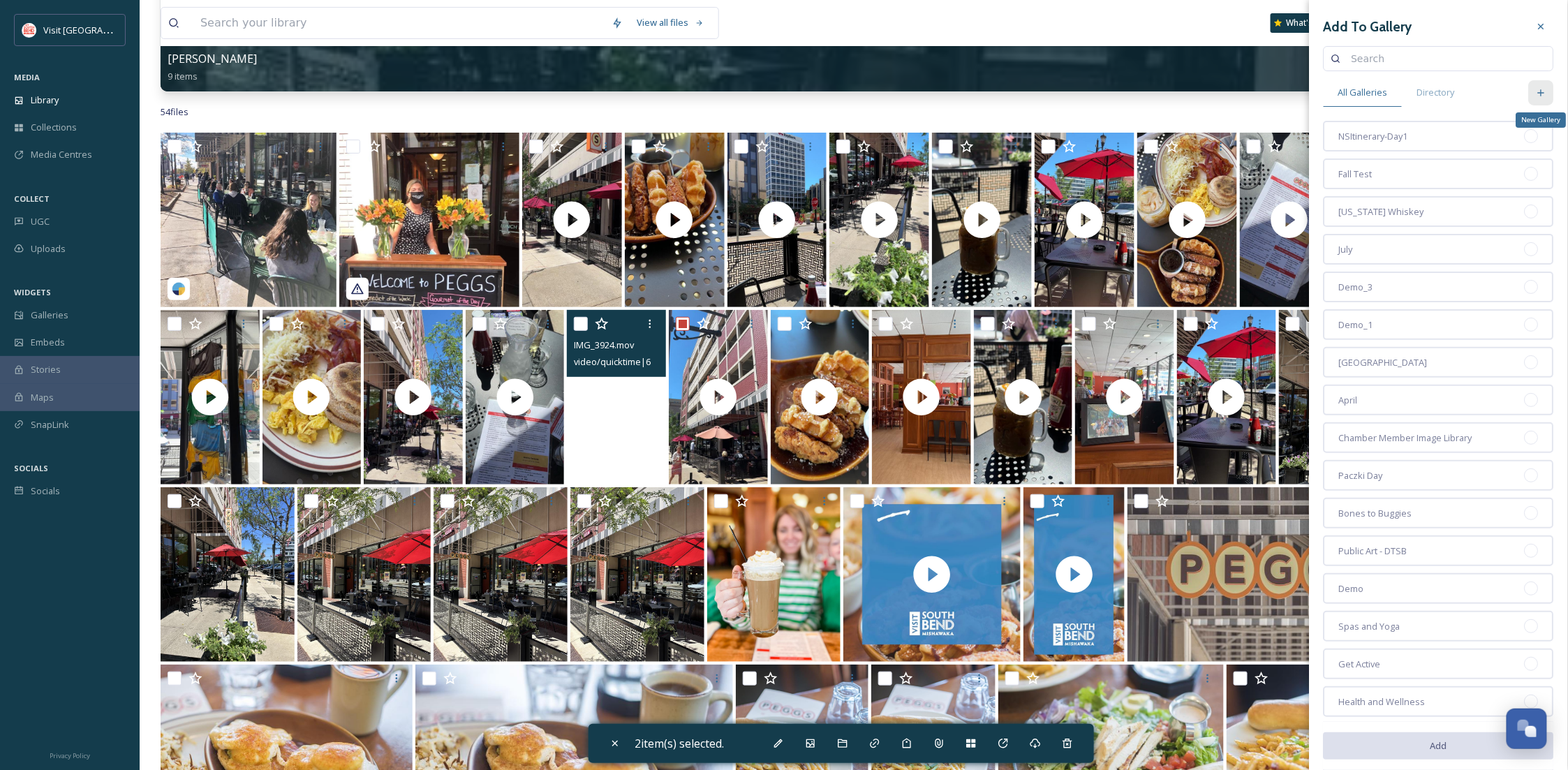
click at [1535, 90] on div "New Gallery" at bounding box center [1541, 92] width 25 height 25
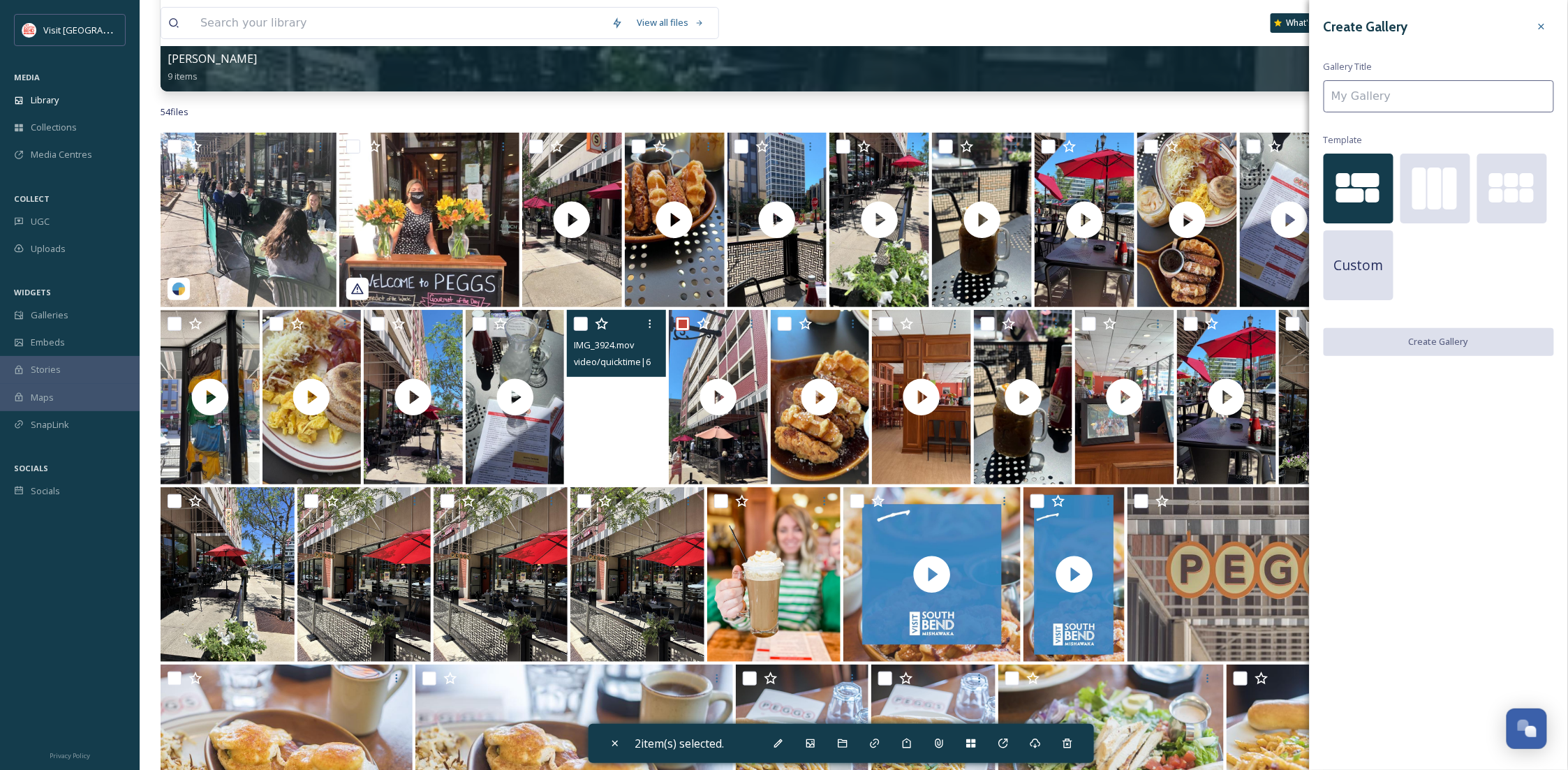
click at [1453, 101] on input at bounding box center [1439, 96] width 230 height 32
click at [1505, 198] on div at bounding box center [1511, 195] width 14 height 14
click at [1389, 96] on input at bounding box center [1439, 96] width 230 height 32
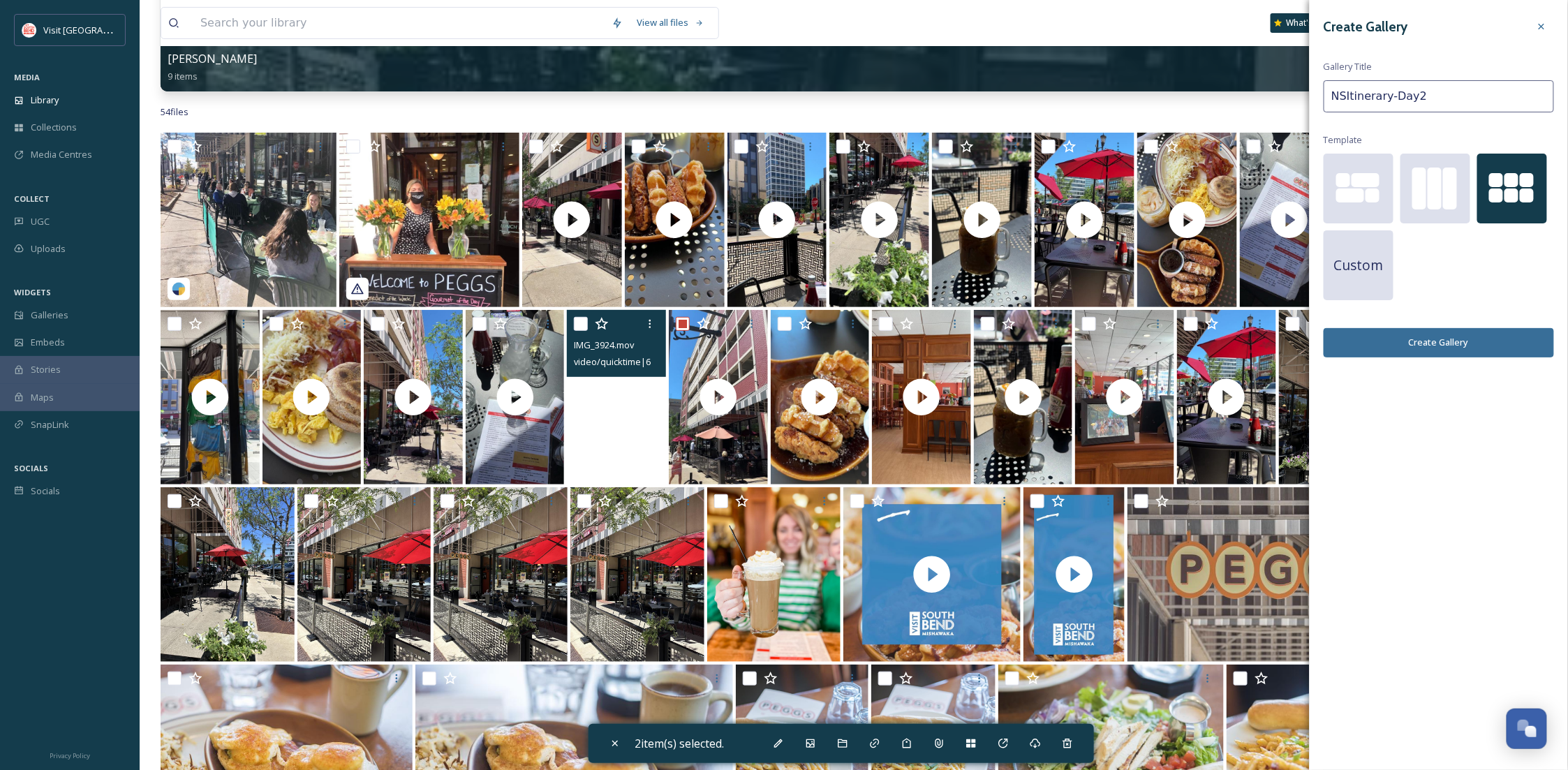
type input "NSItinerary-Day2"
drag, startPoint x: 1470, startPoint y: 342, endPoint x: 1430, endPoint y: 525, distance: 187.3
click at [1430, 529] on div "Create Gallery Gallery Title NSItinerary-Day2 Template Custom Create Gallery" at bounding box center [1438, 385] width 258 height 770
click at [1430, 205] on div at bounding box center [1434, 188] width 14 height 42
click at [1458, 329] on button "Create Gallery" at bounding box center [1439, 342] width 230 height 29
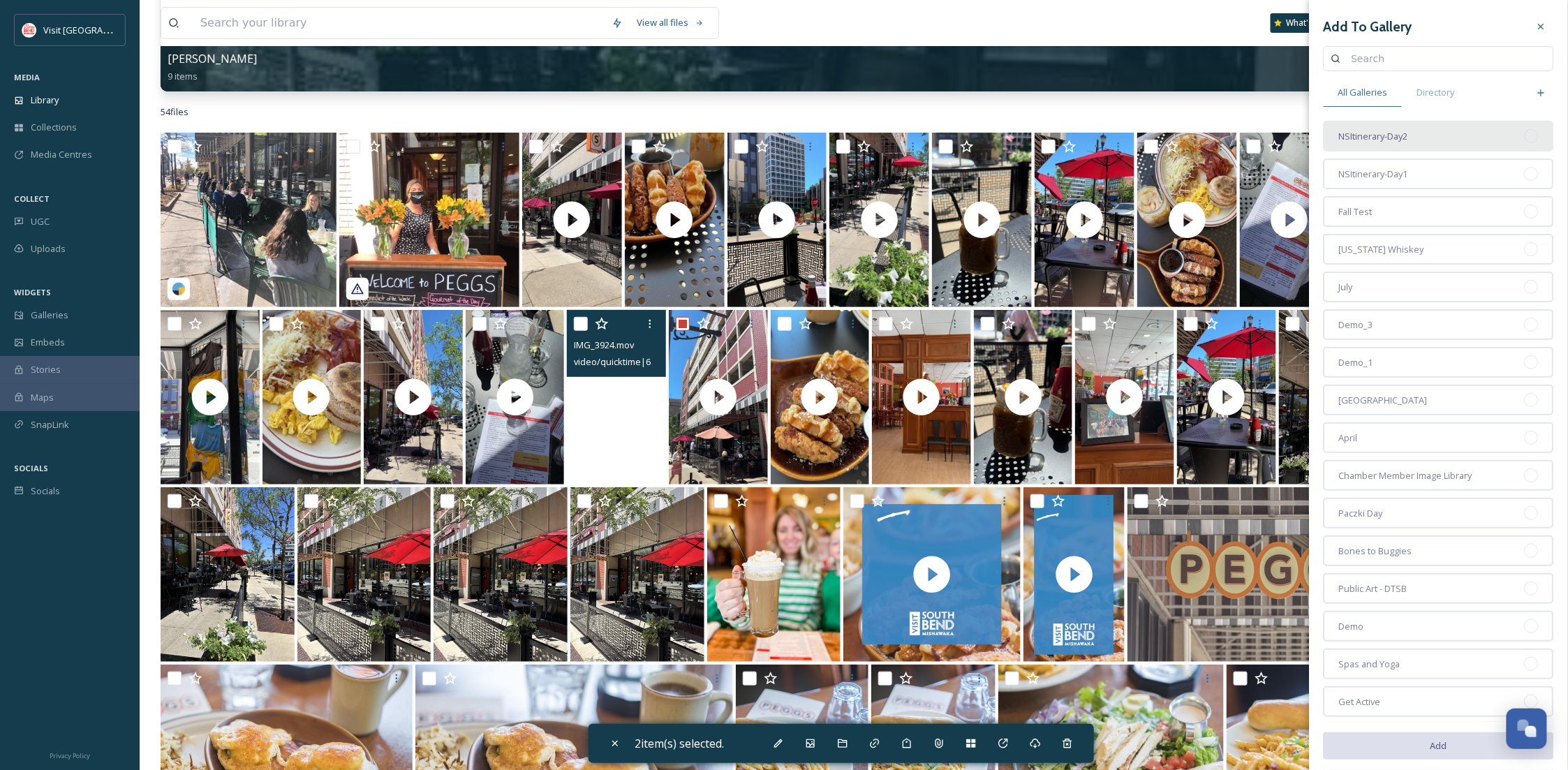
click at [1436, 142] on div "NSItinerary-Day2" at bounding box center [1439, 136] width 230 height 30
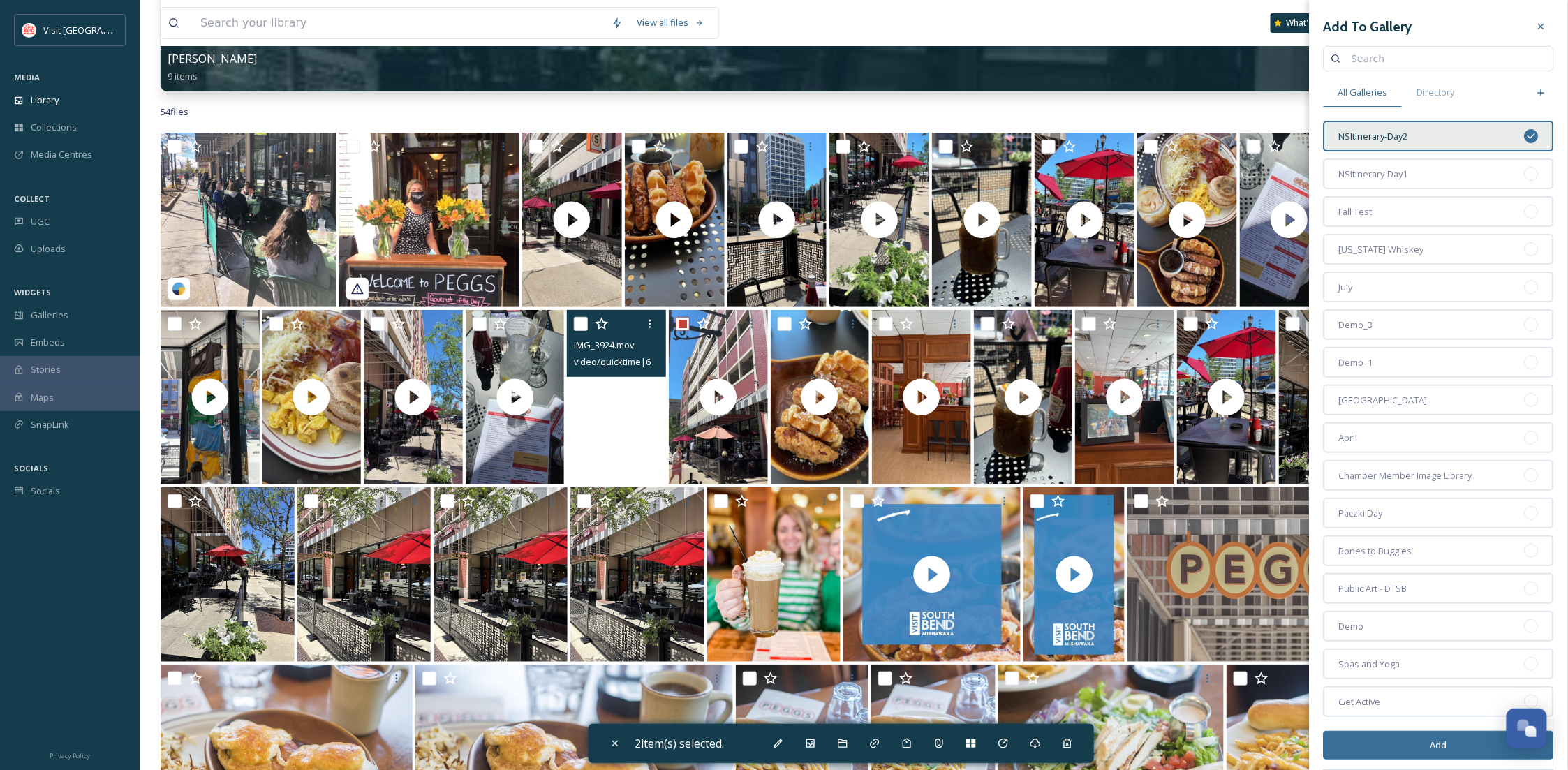
click at [1478, 742] on button "Add" at bounding box center [1439, 745] width 230 height 29
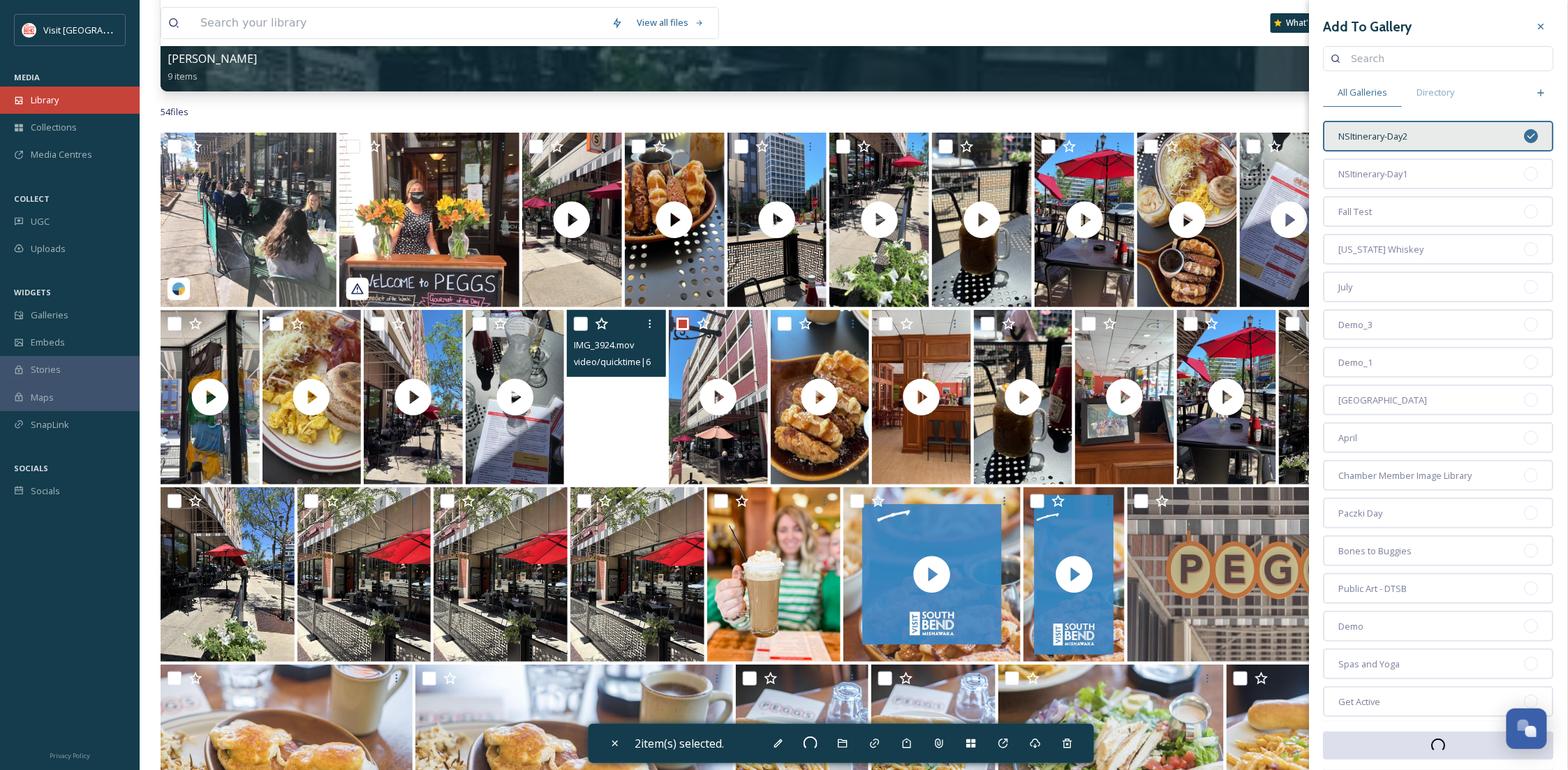
click at [44, 96] on span "Library" at bounding box center [44, 100] width 28 height 14
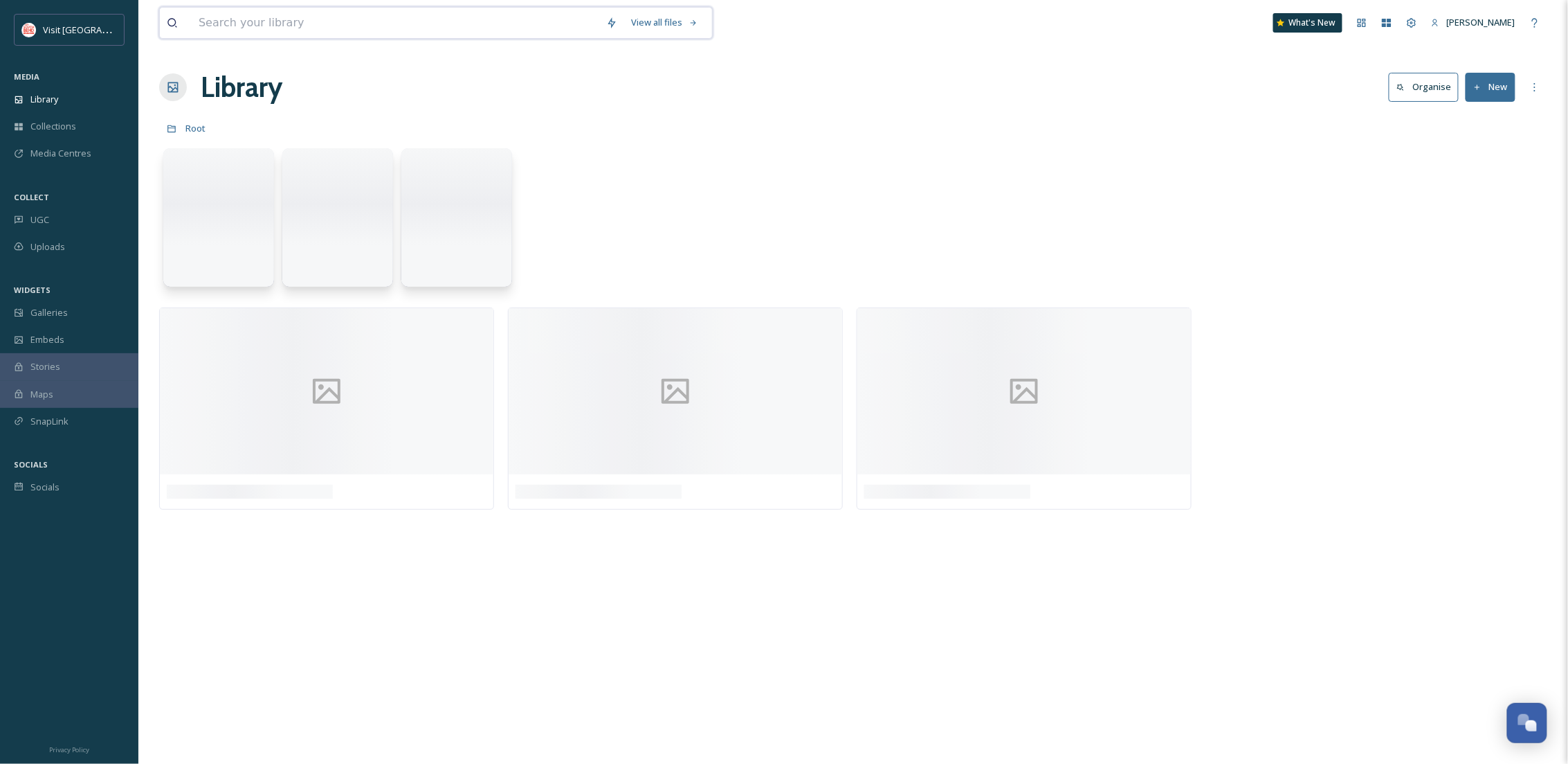
click at [258, 27] on input at bounding box center [396, 23] width 408 height 30
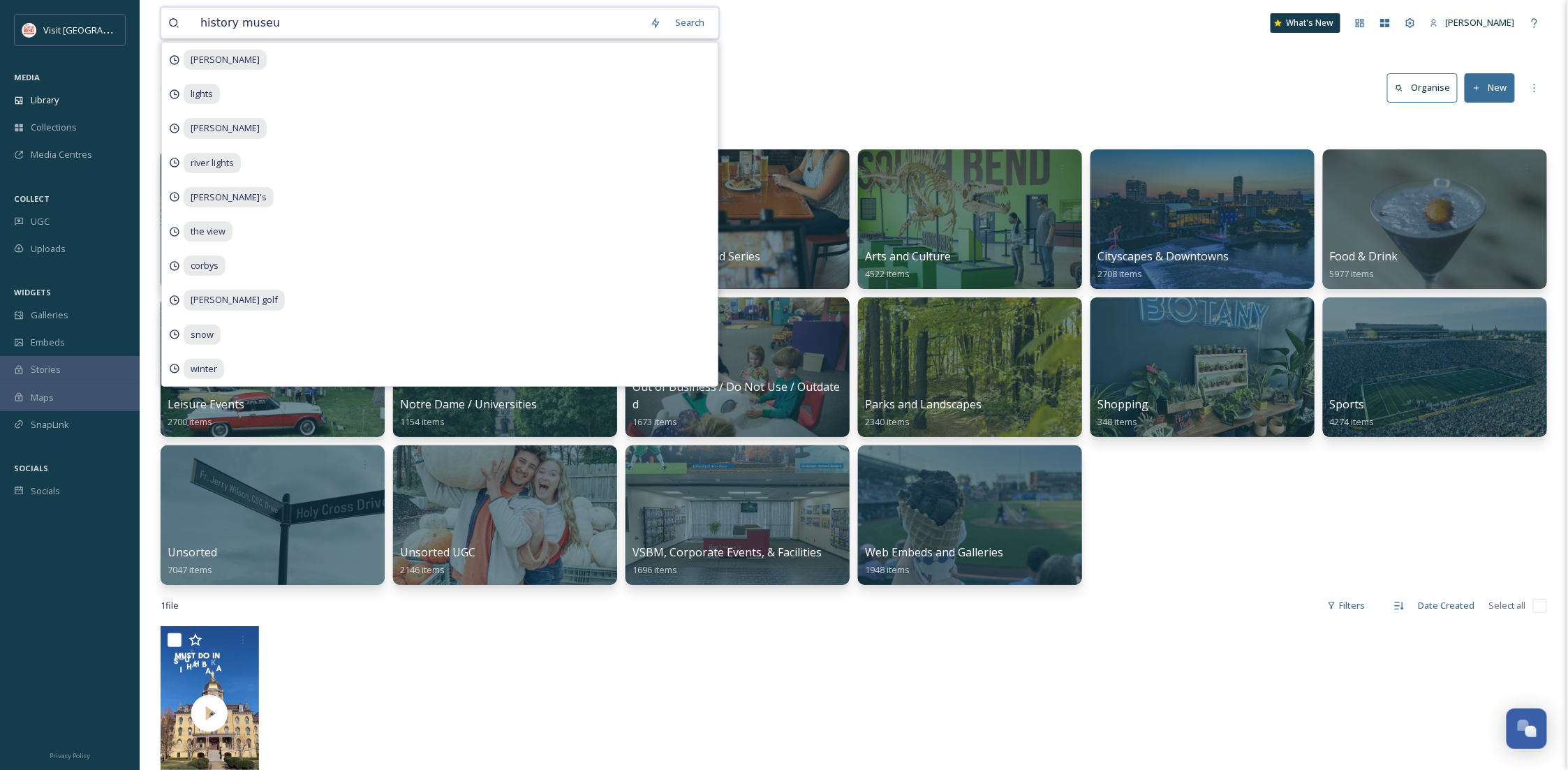
type input "history museum"
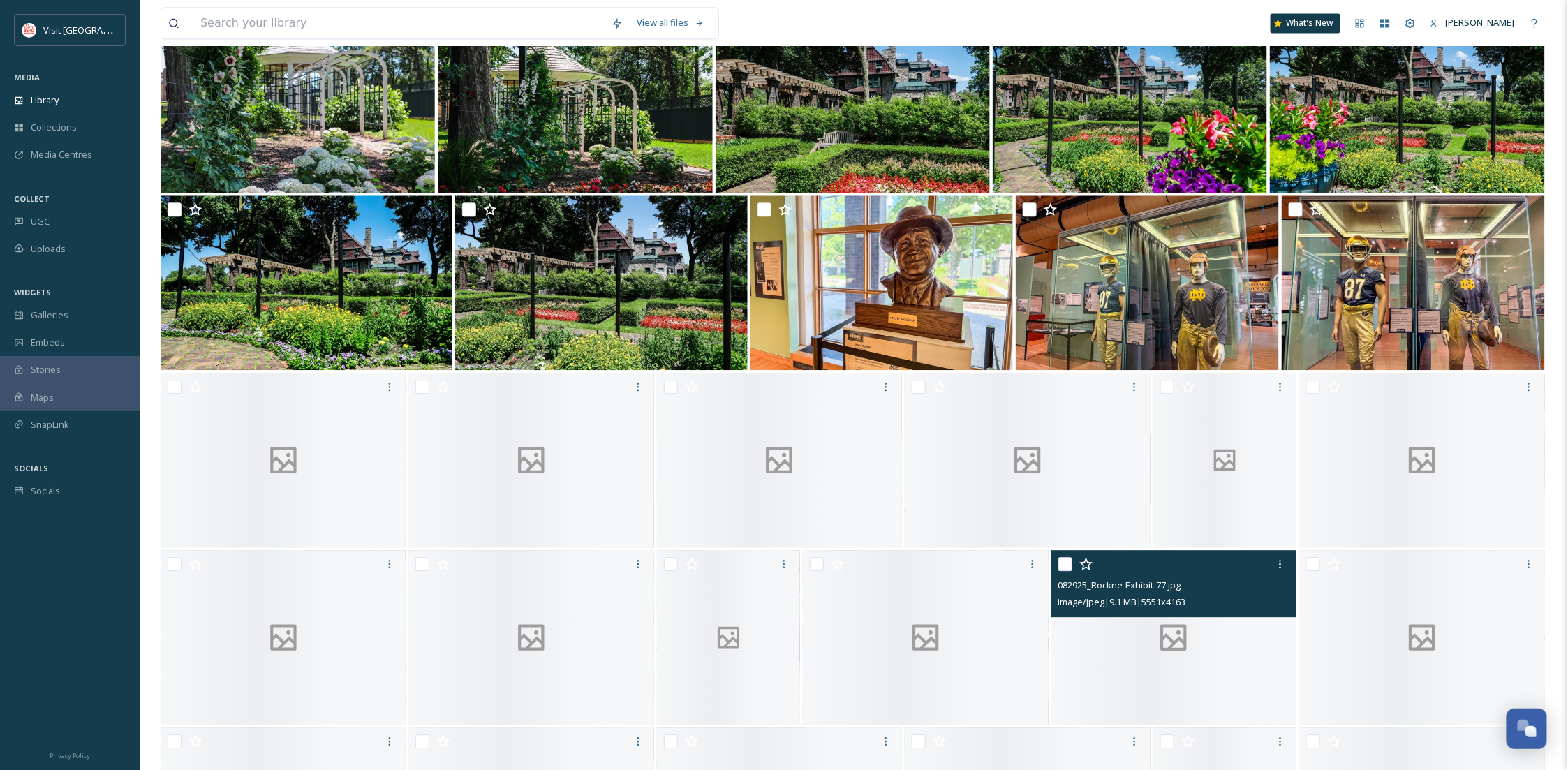
scroll to position [1613, 0]
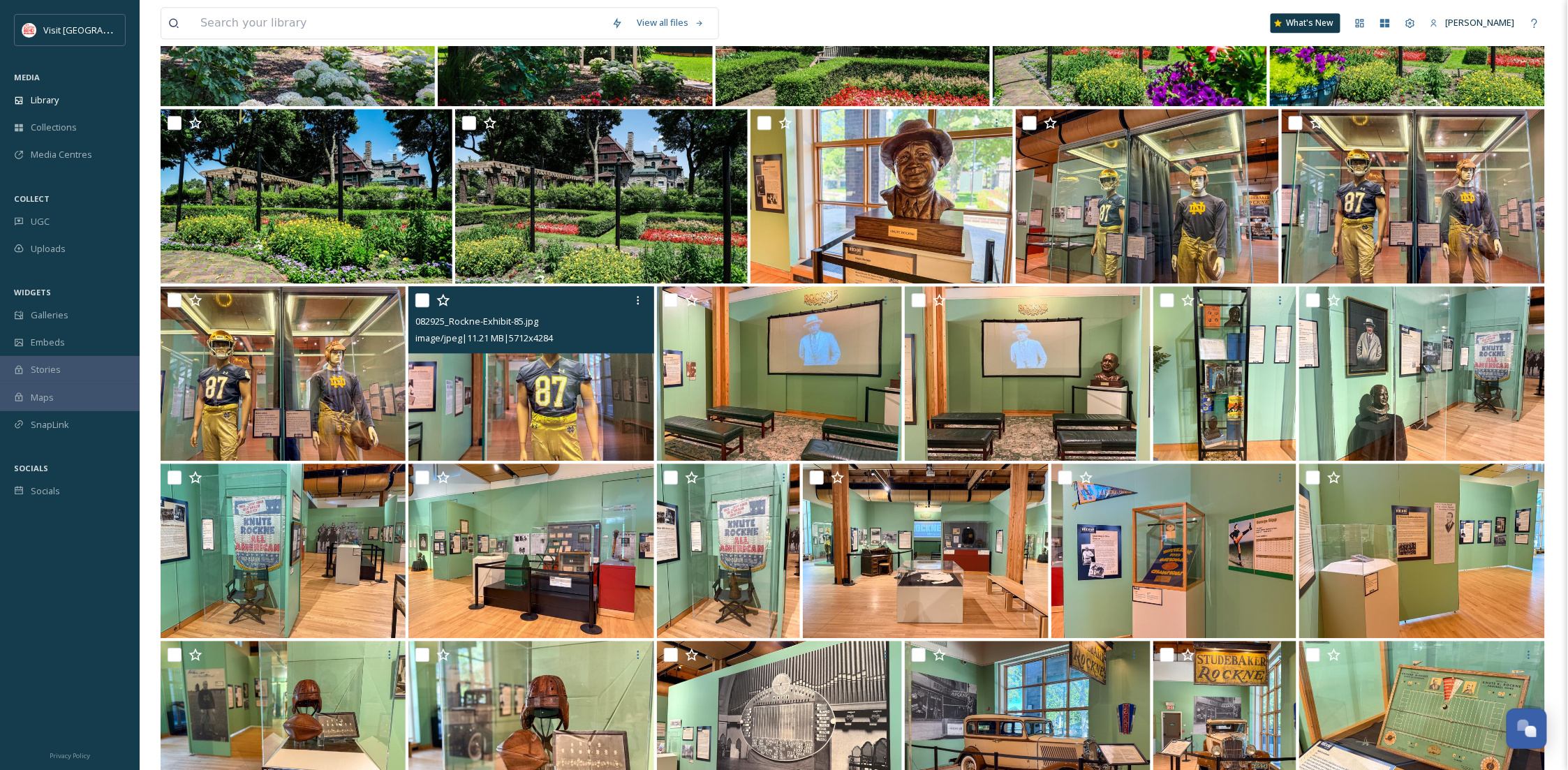
click at [419, 297] on input "checkbox" at bounding box center [422, 300] width 14 height 14
checkbox input "true"
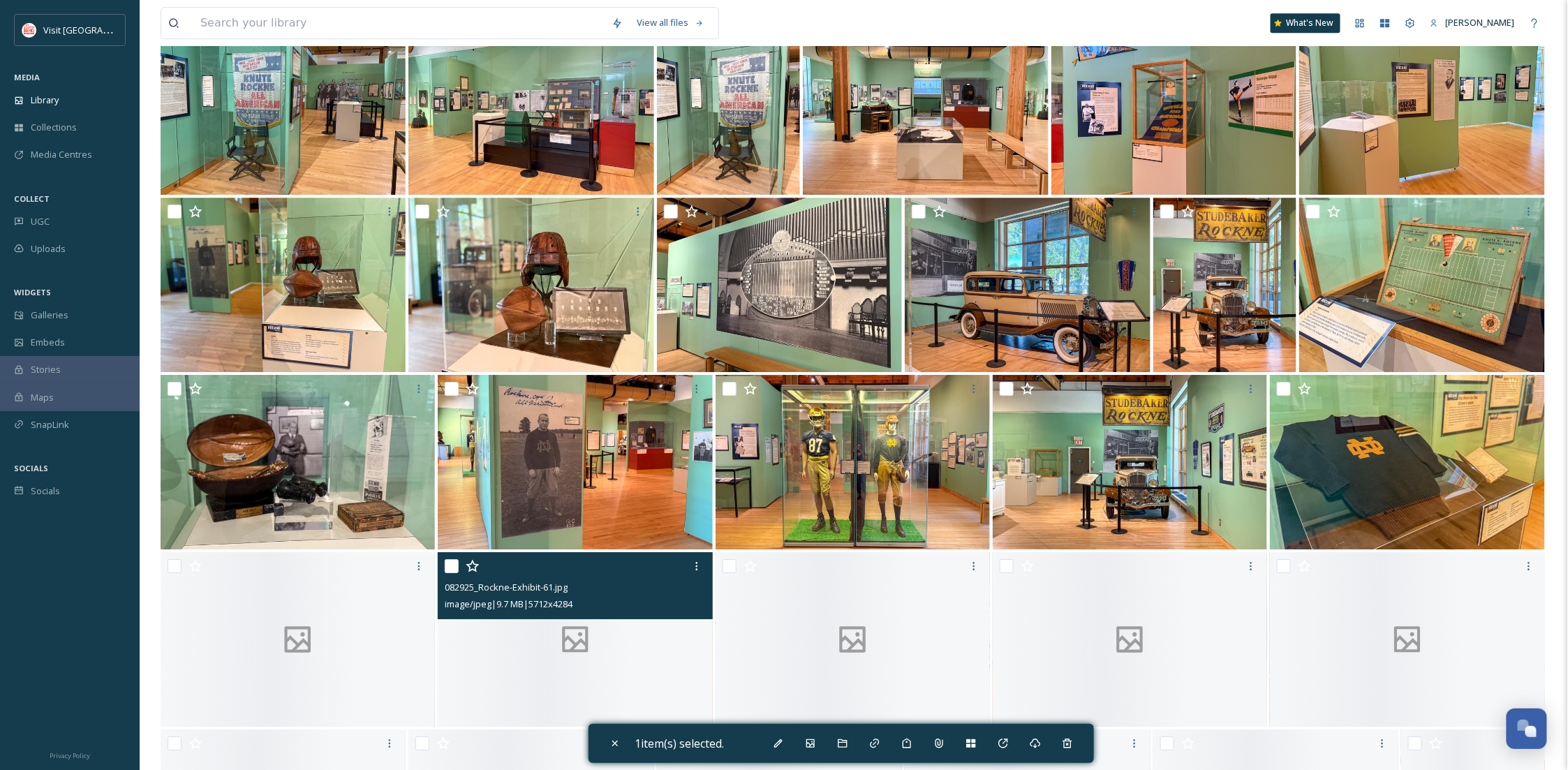
scroll to position [2232, 0]
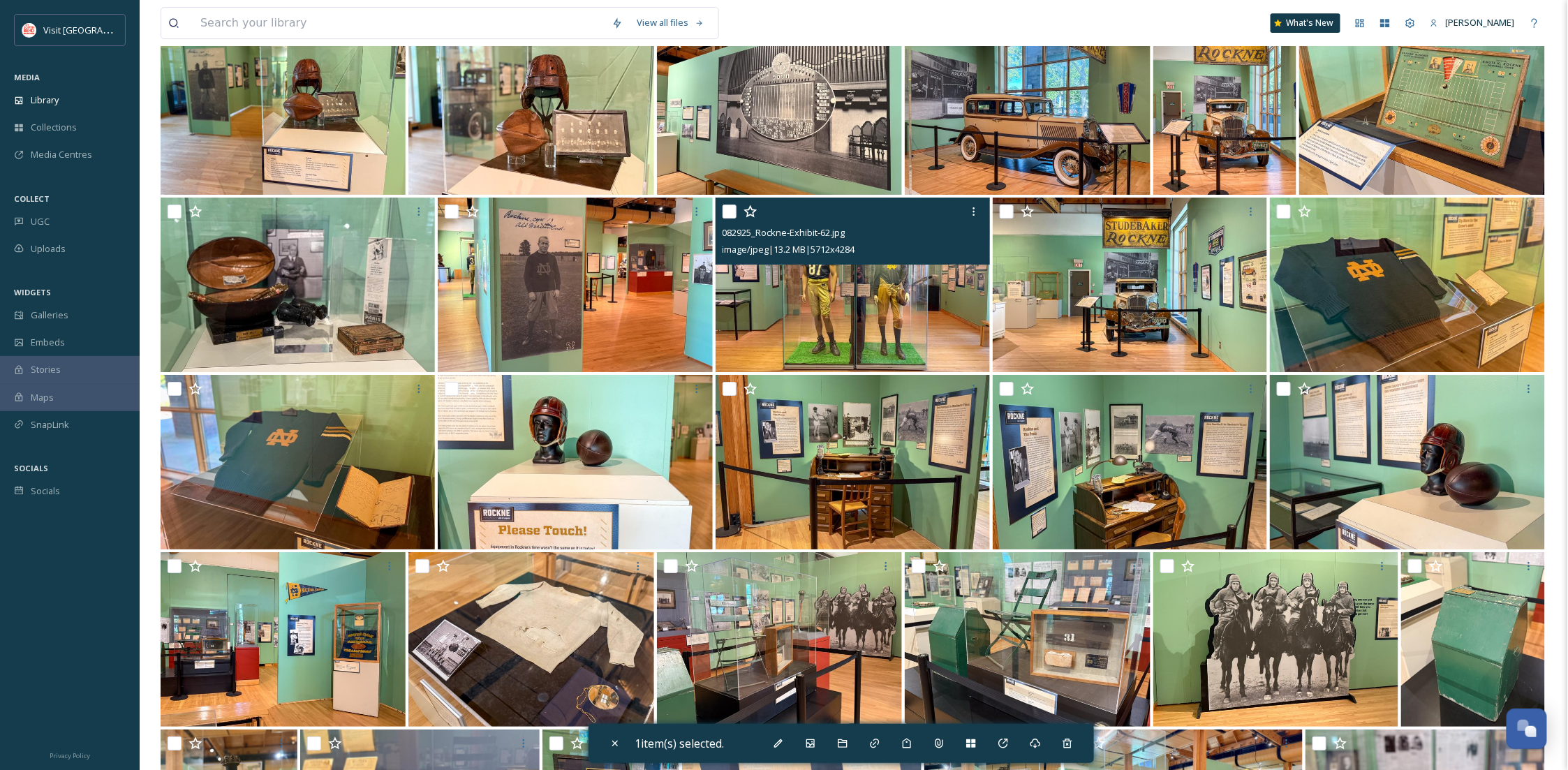
click at [729, 211] on input "checkbox" at bounding box center [729, 211] width 14 height 14
checkbox input "true"
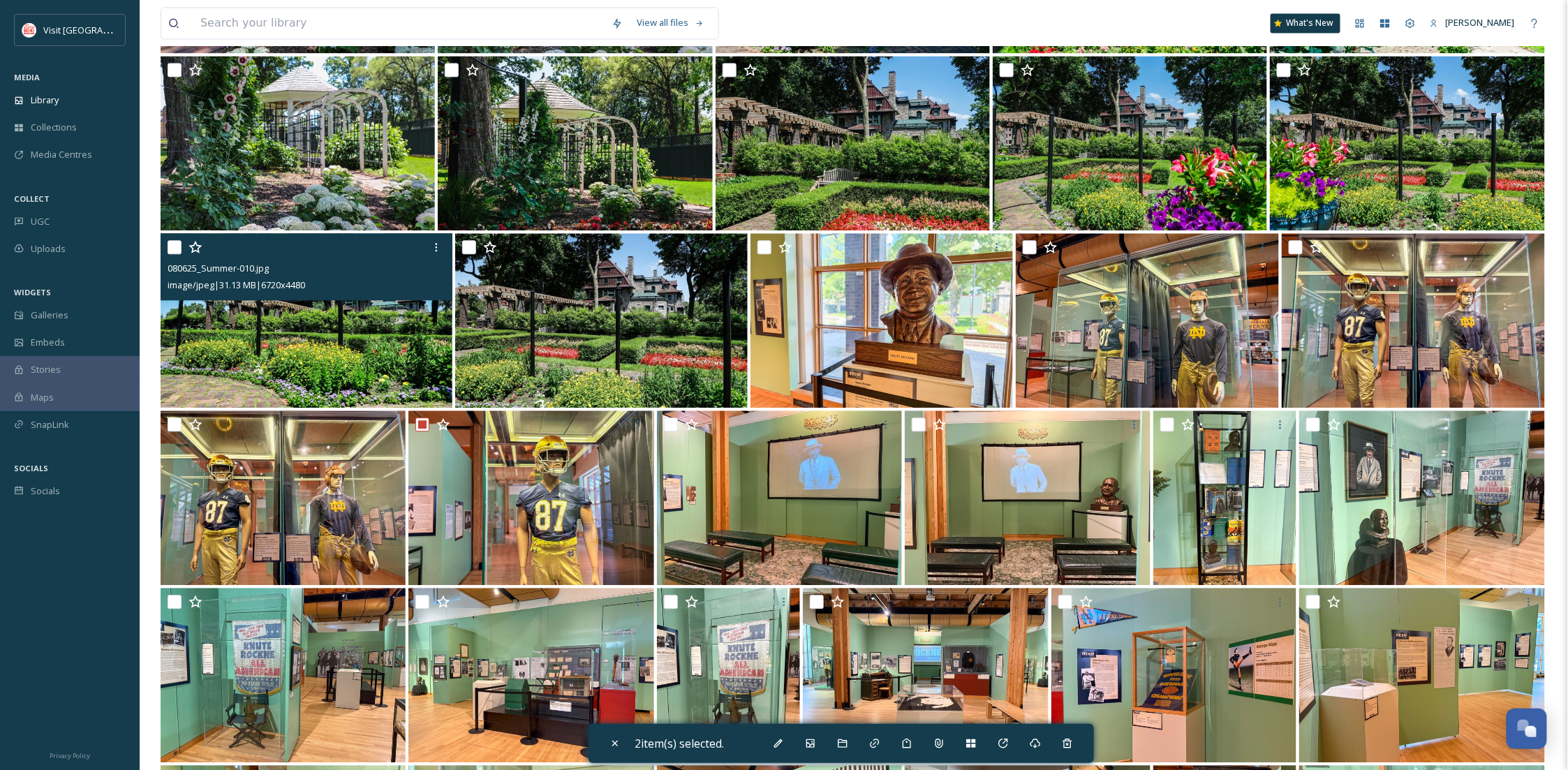
scroll to position [1241, 0]
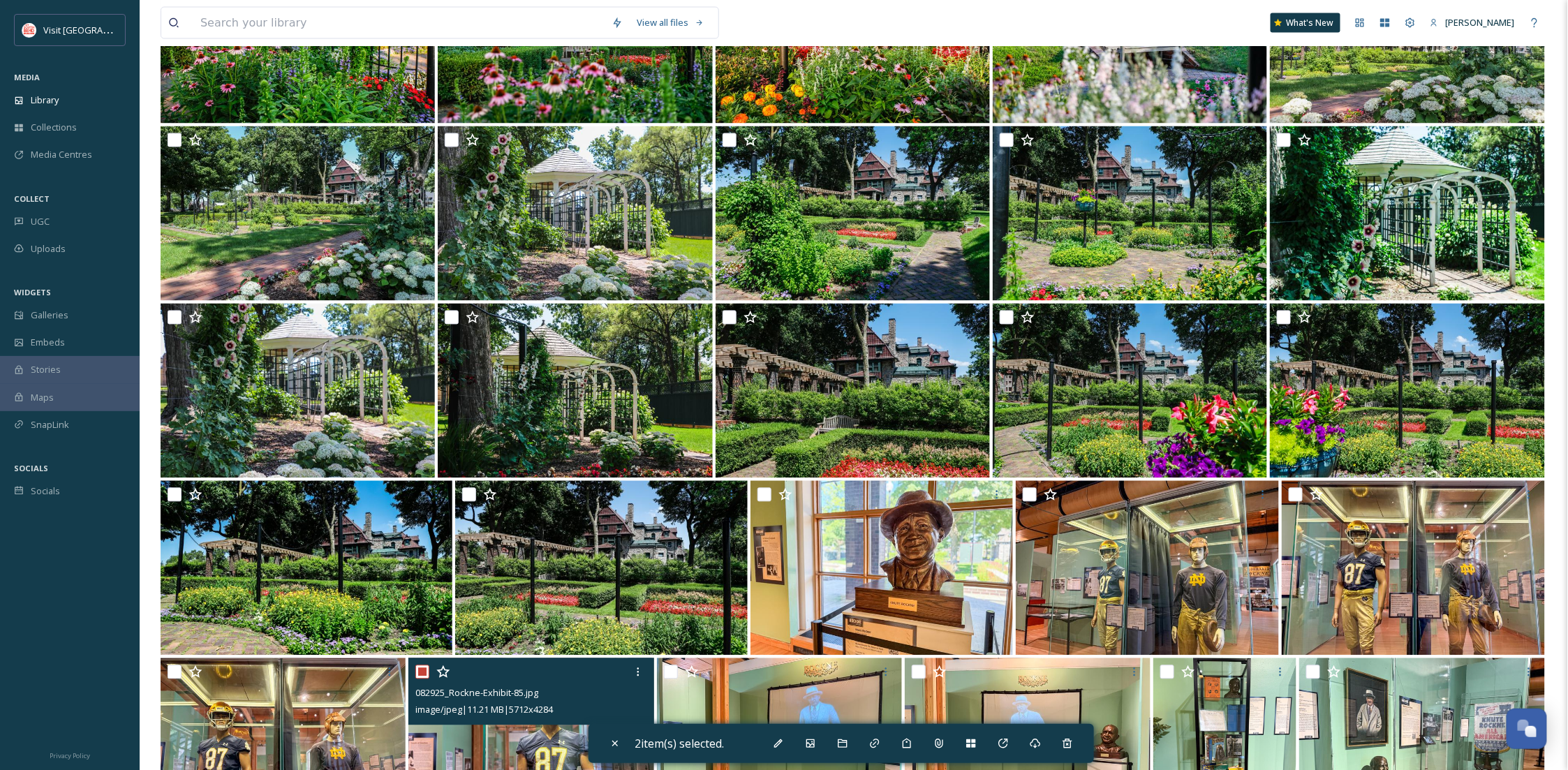
click at [425, 666] on input "checkbox" at bounding box center [422, 672] width 14 height 14
checkbox input "false"
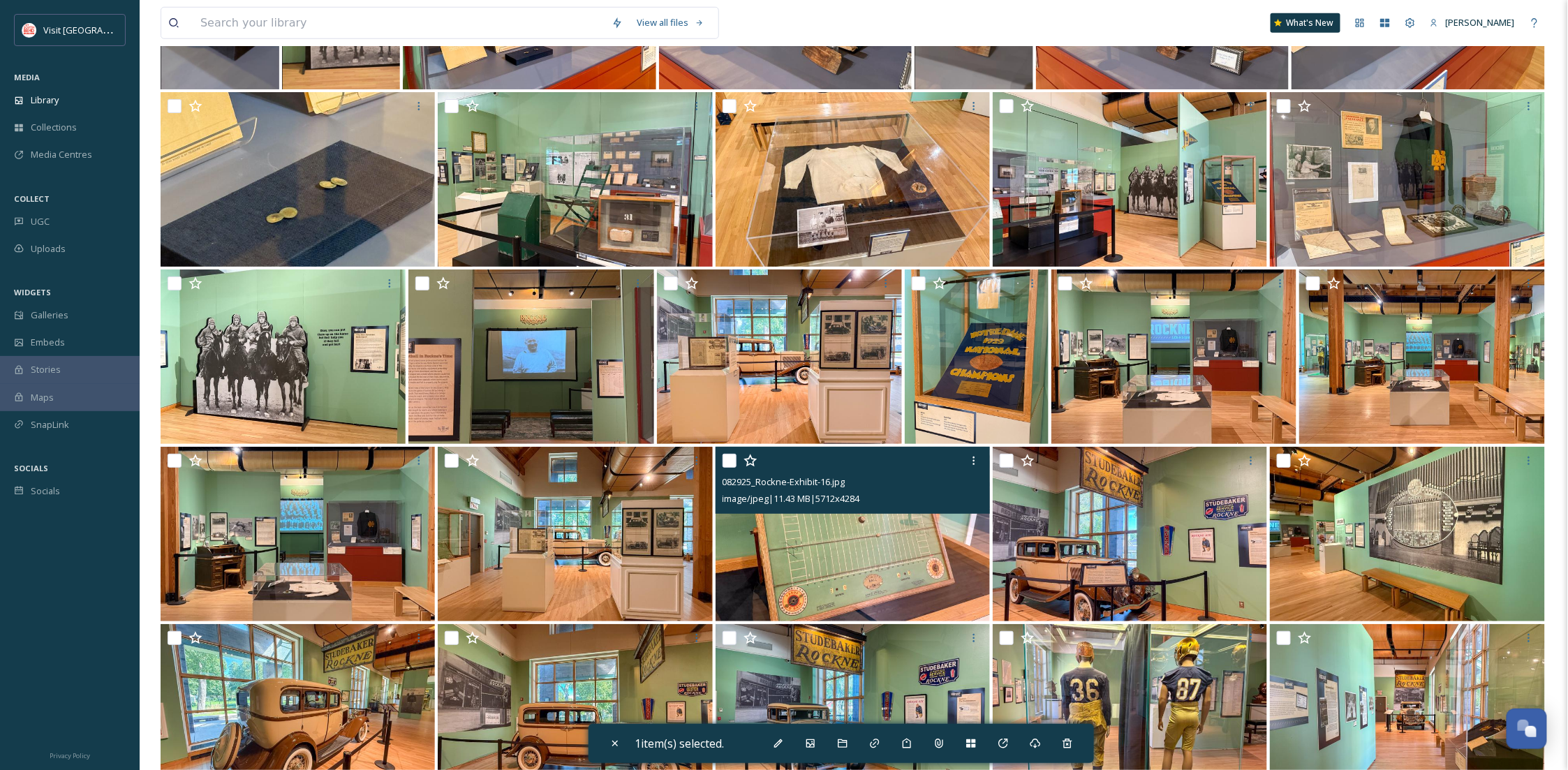
scroll to position [2852, 0]
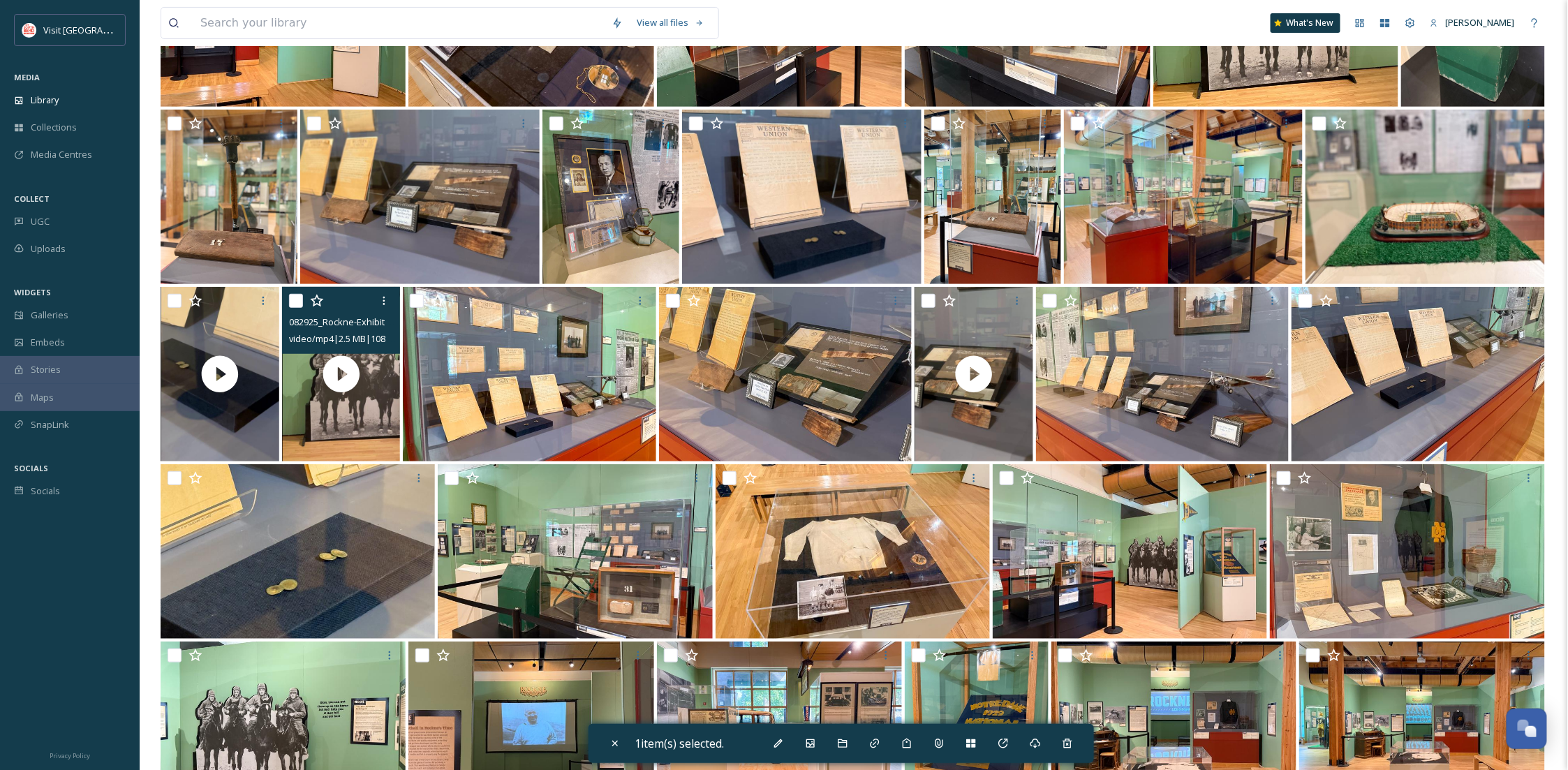
click at [294, 297] on input "checkbox" at bounding box center [295, 300] width 14 height 14
checkbox input "true"
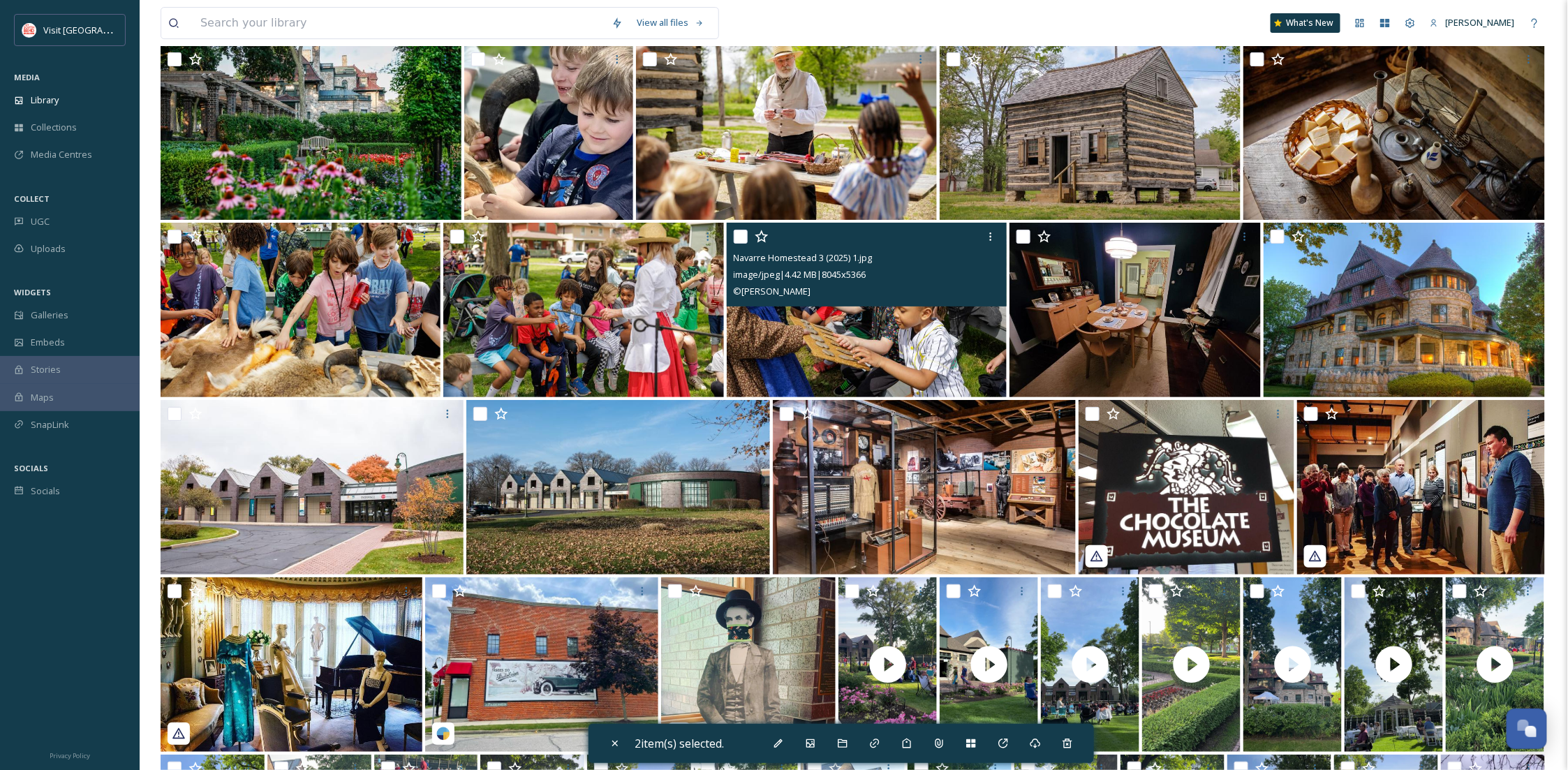
scroll to position [4961, 0]
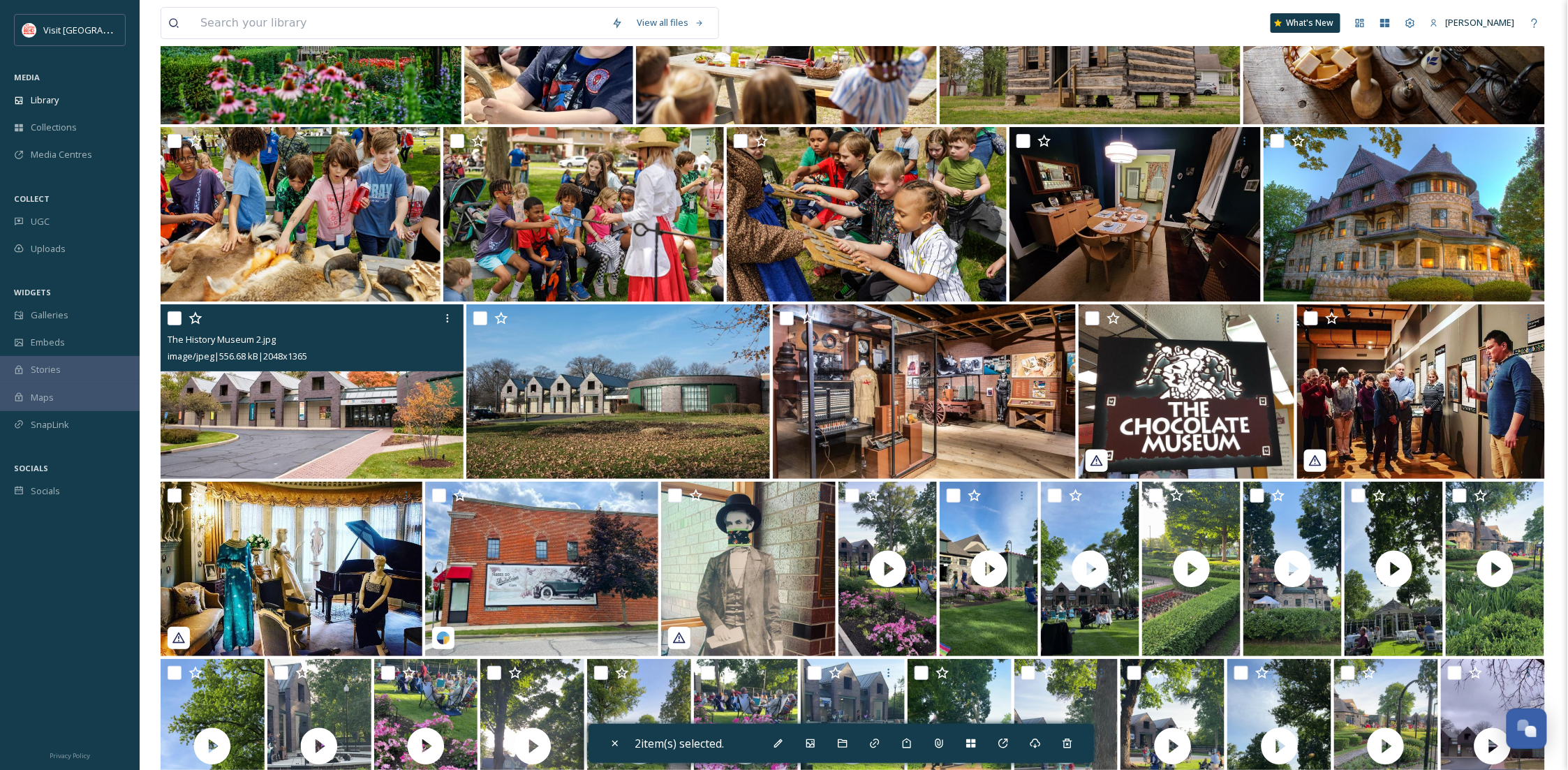
click at [172, 316] on input "checkbox" at bounding box center [174, 317] width 14 height 14
checkbox input "true"
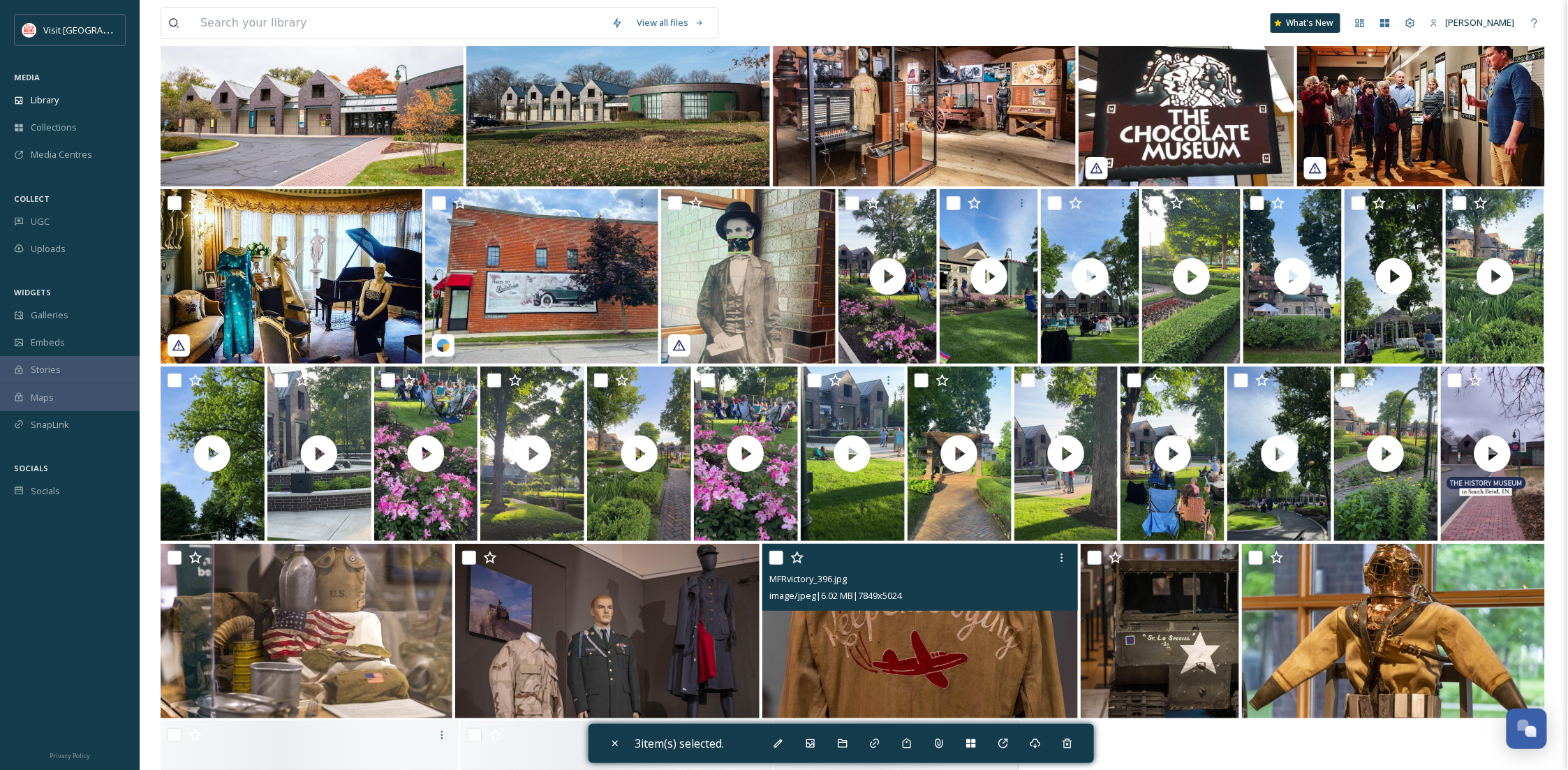
scroll to position [5398, 0]
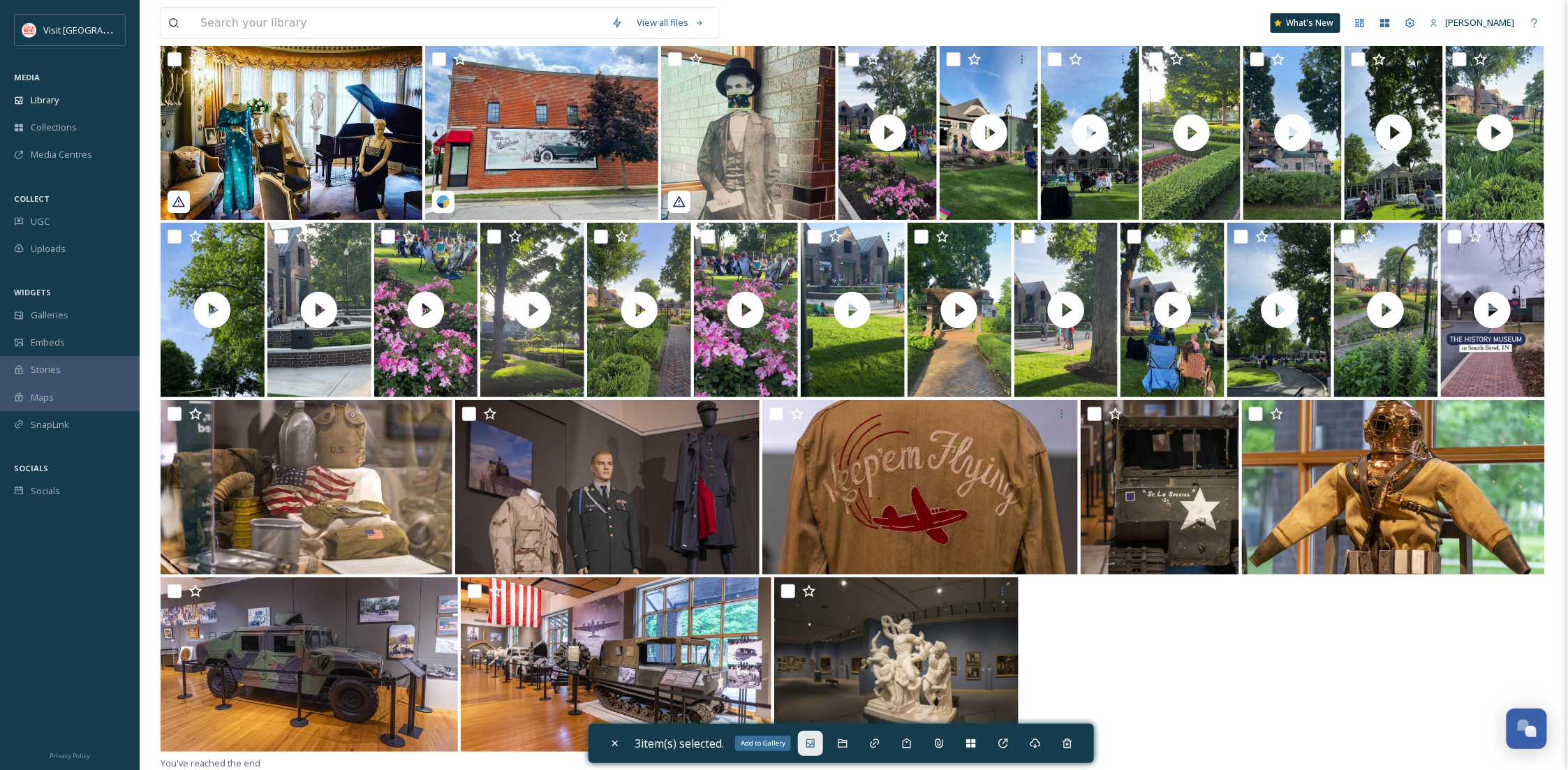
click at [808, 742] on div "Add to Gallery" at bounding box center [810, 743] width 25 height 25
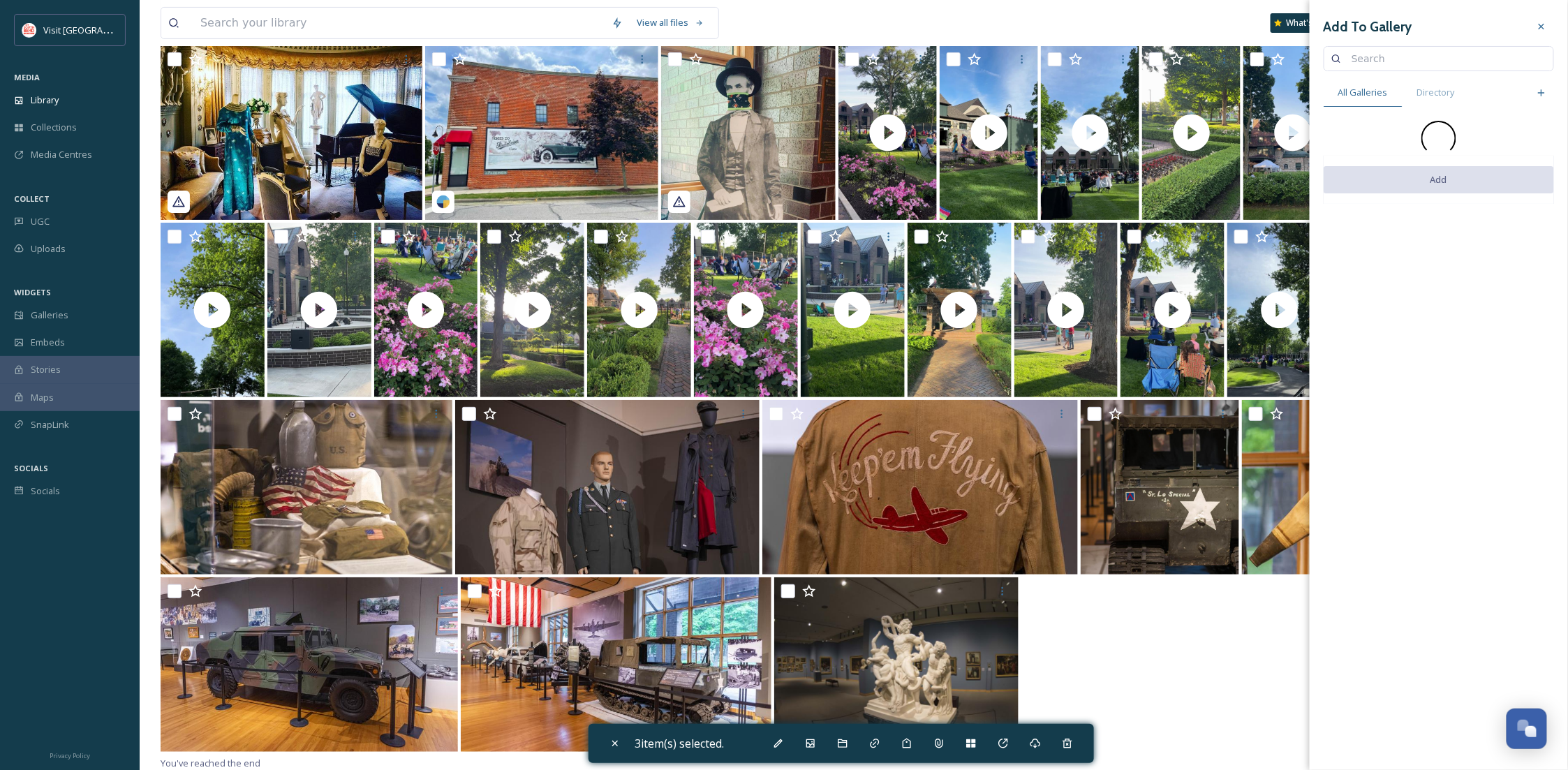
click at [1420, 62] on input at bounding box center [1446, 58] width 202 height 28
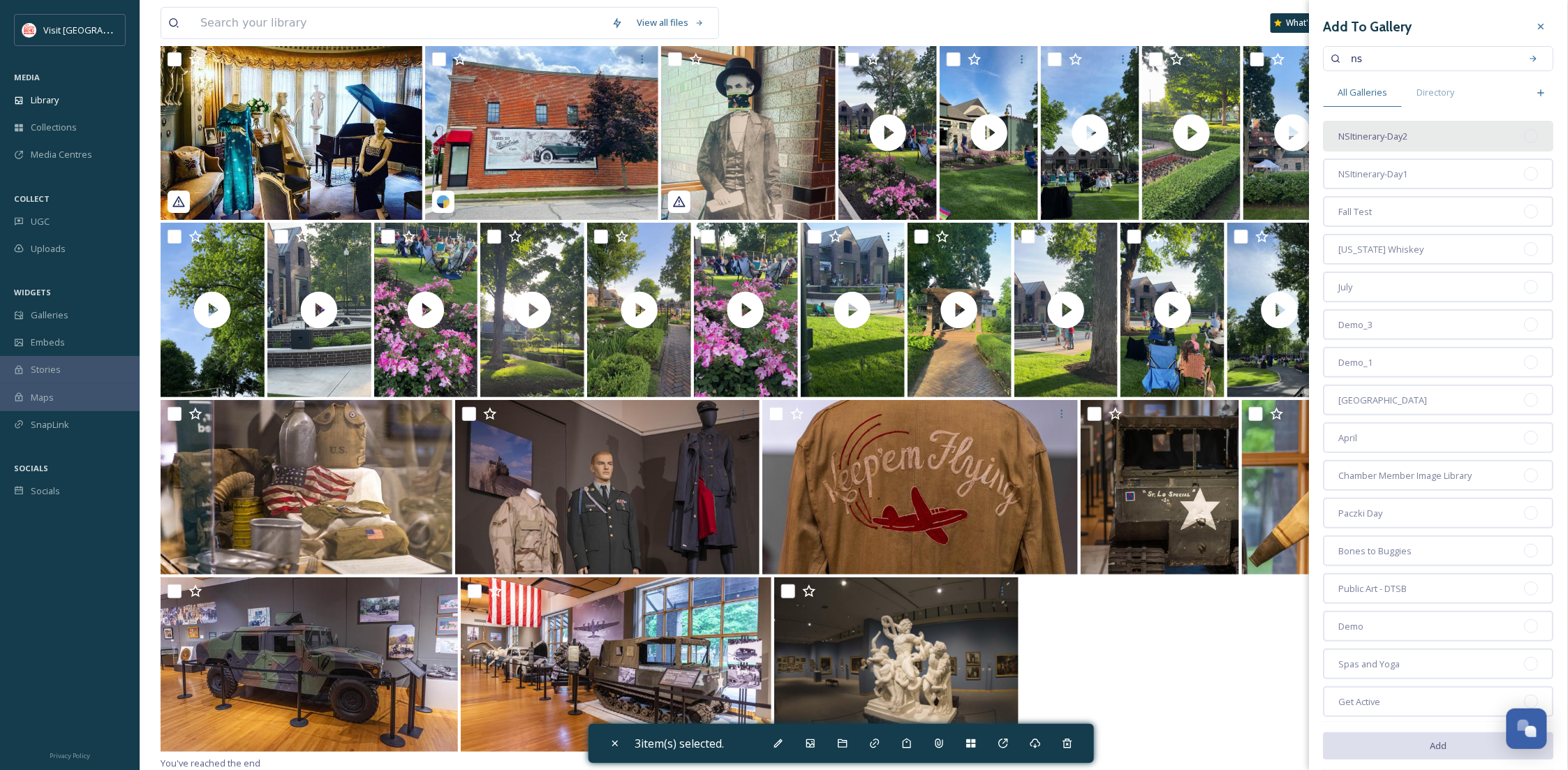
type input "ns"
click at [1428, 130] on div "NSItinerary-Day2" at bounding box center [1439, 136] width 230 height 30
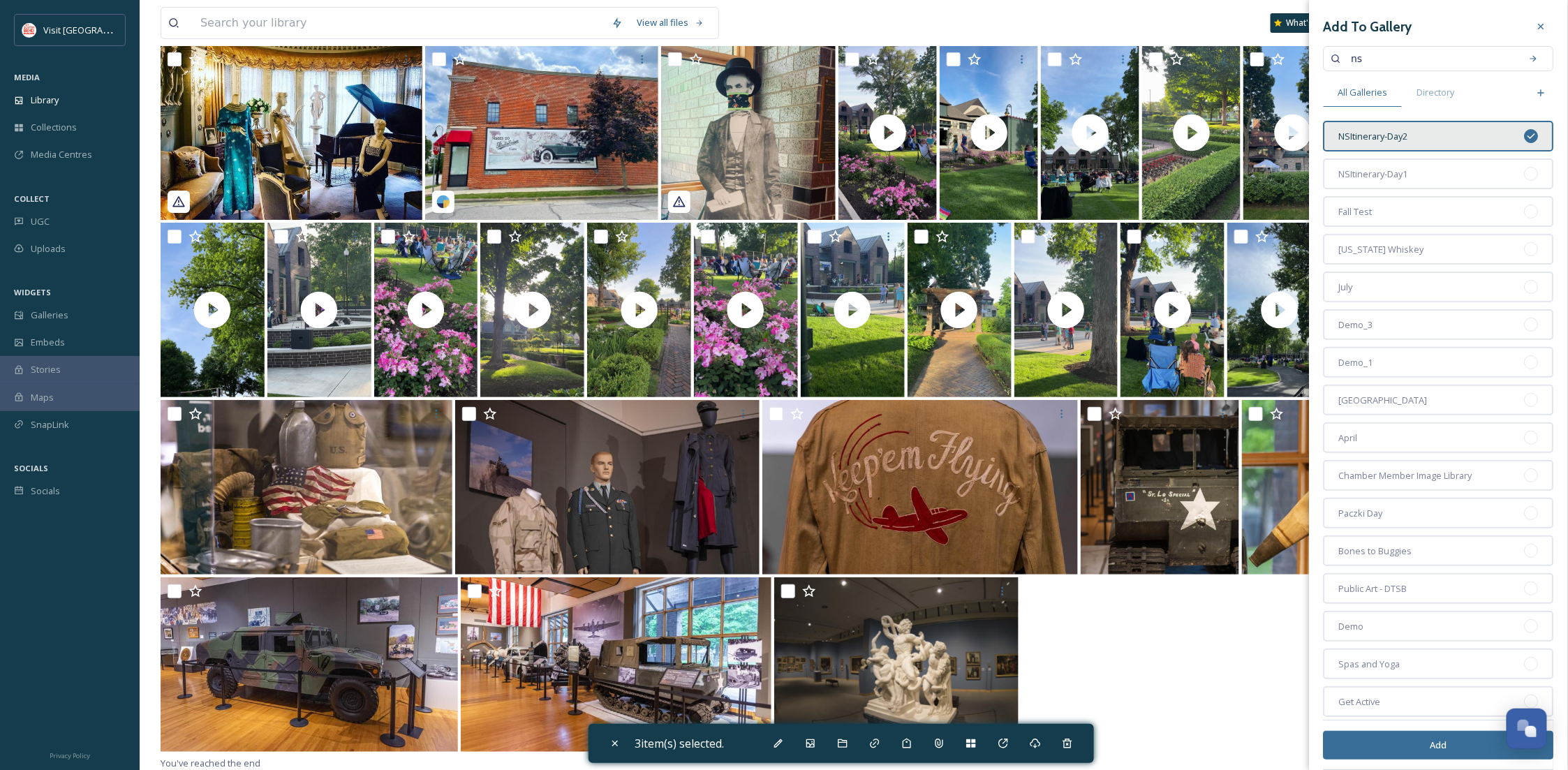
click at [1415, 751] on button "Add" at bounding box center [1439, 745] width 230 height 29
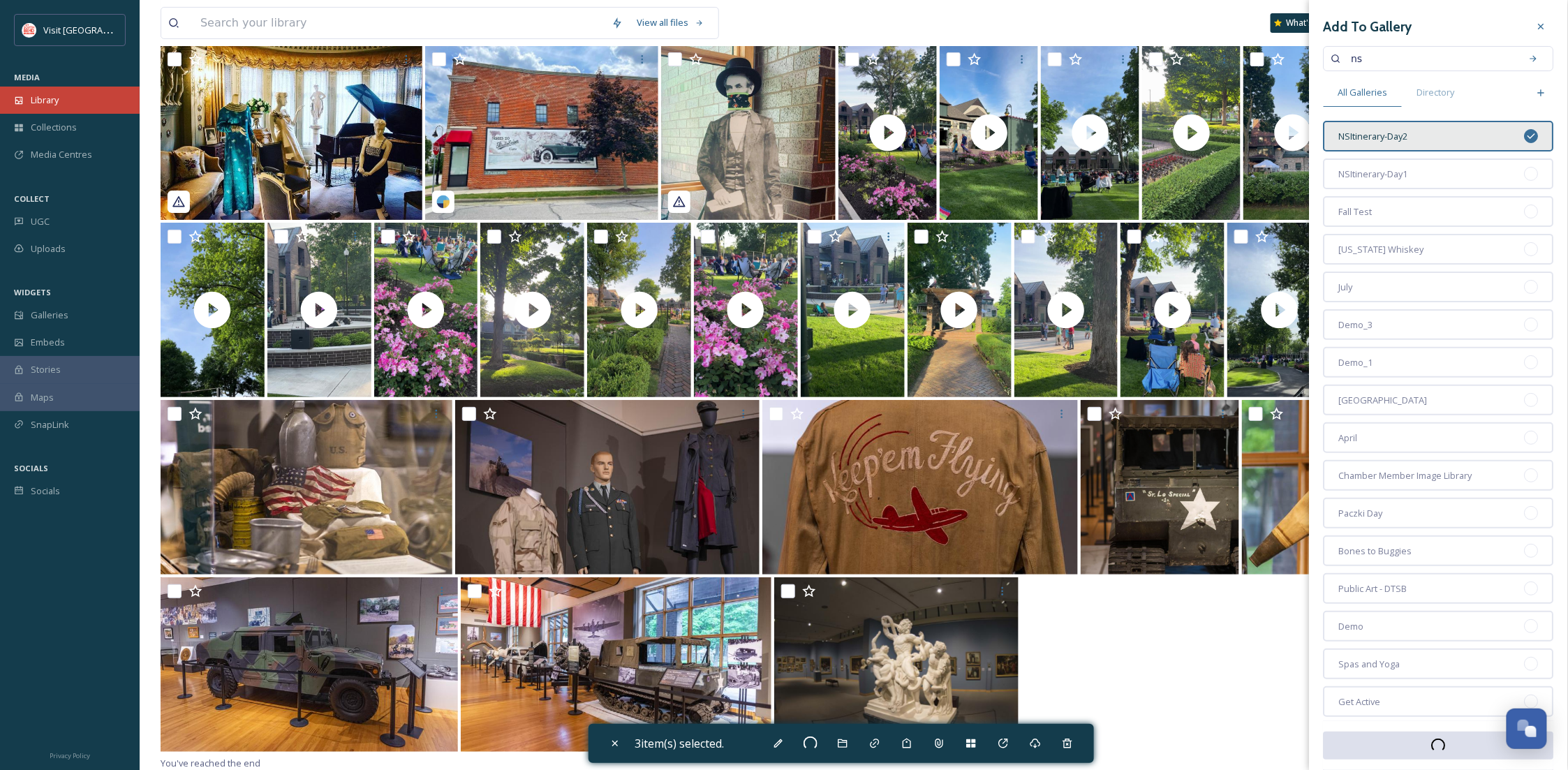
click at [74, 103] on div "Library" at bounding box center [70, 100] width 140 height 27
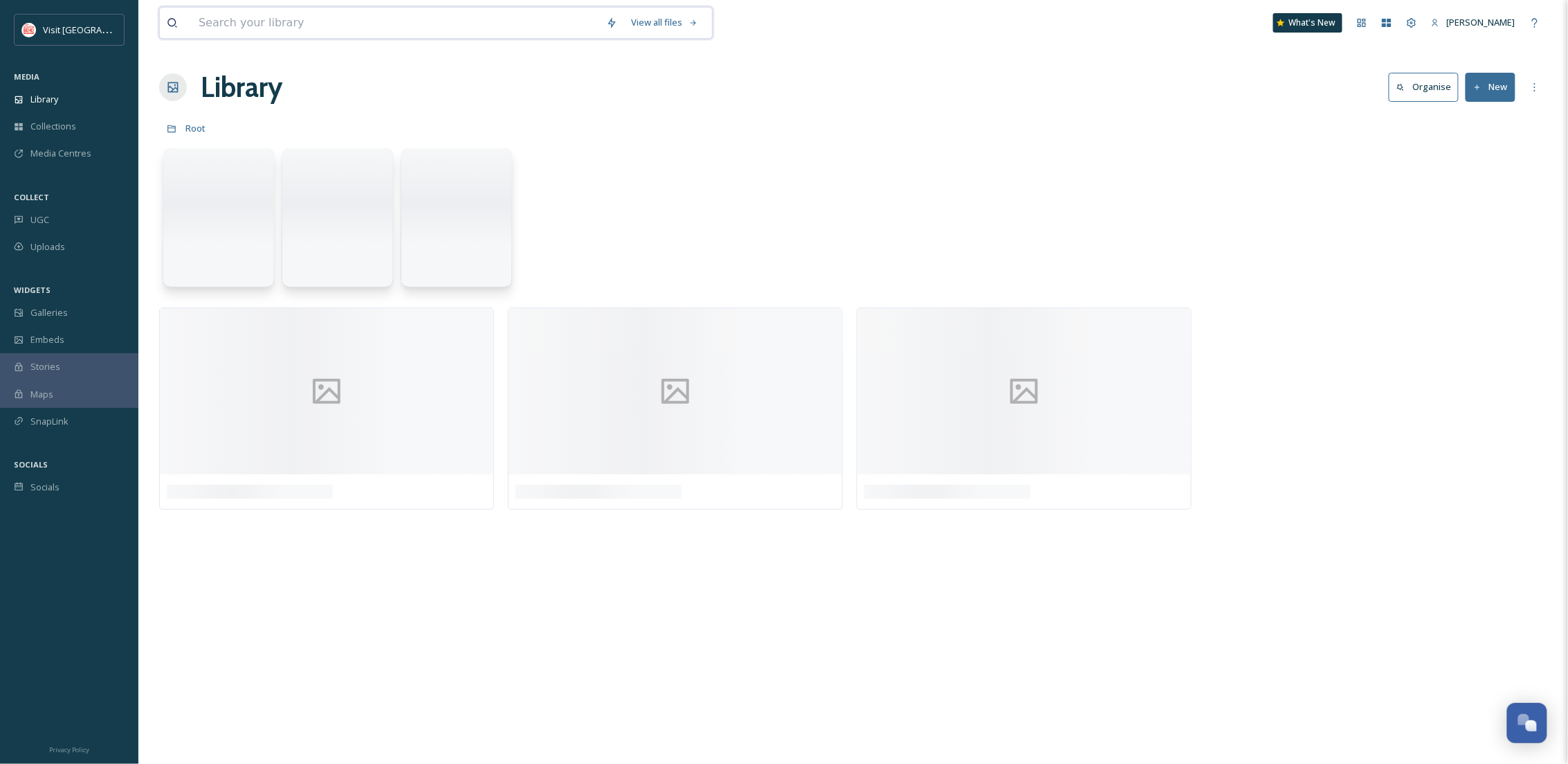
click at [262, 21] on input at bounding box center [396, 23] width 408 height 30
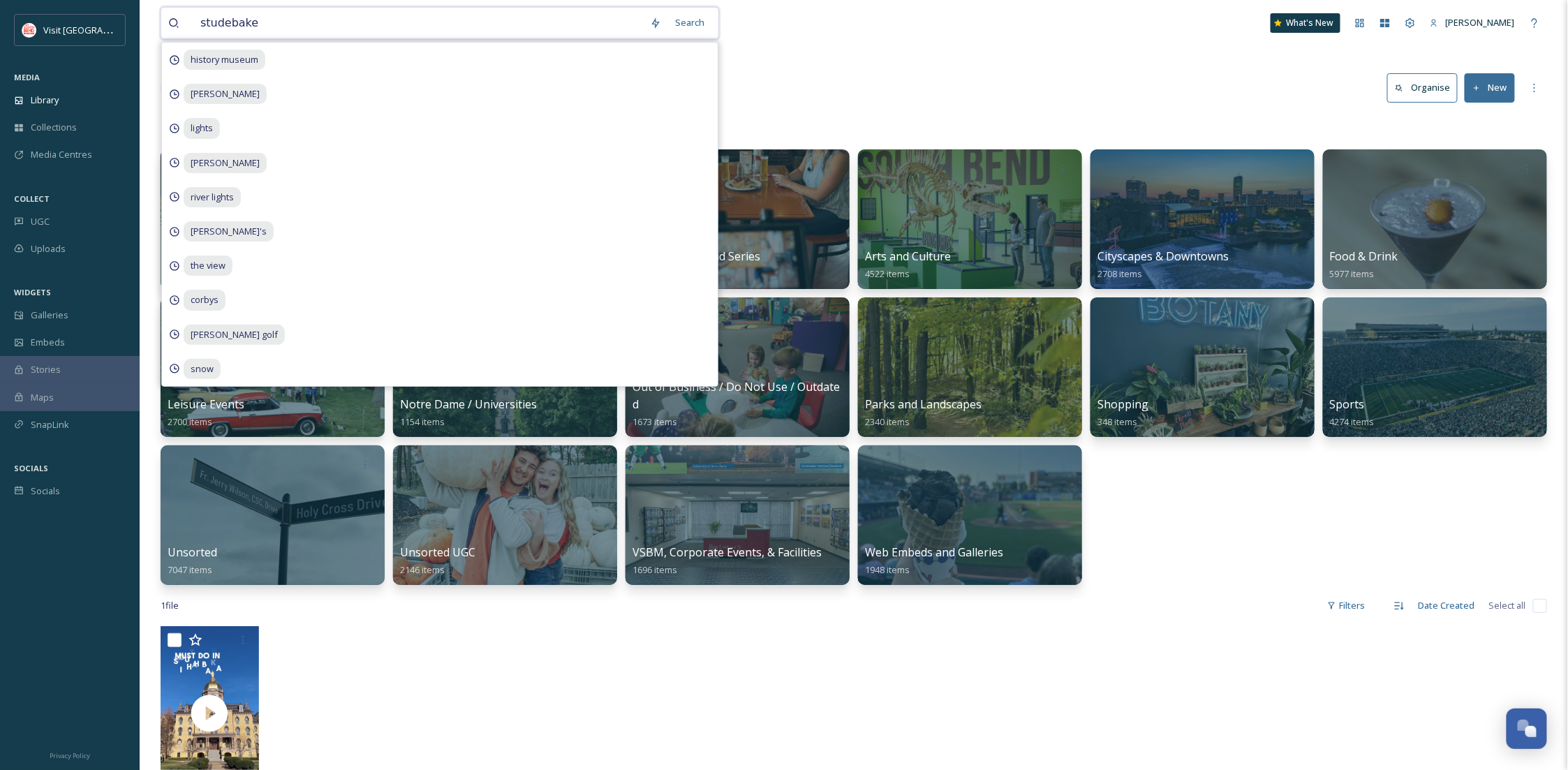
type input "studebaker"
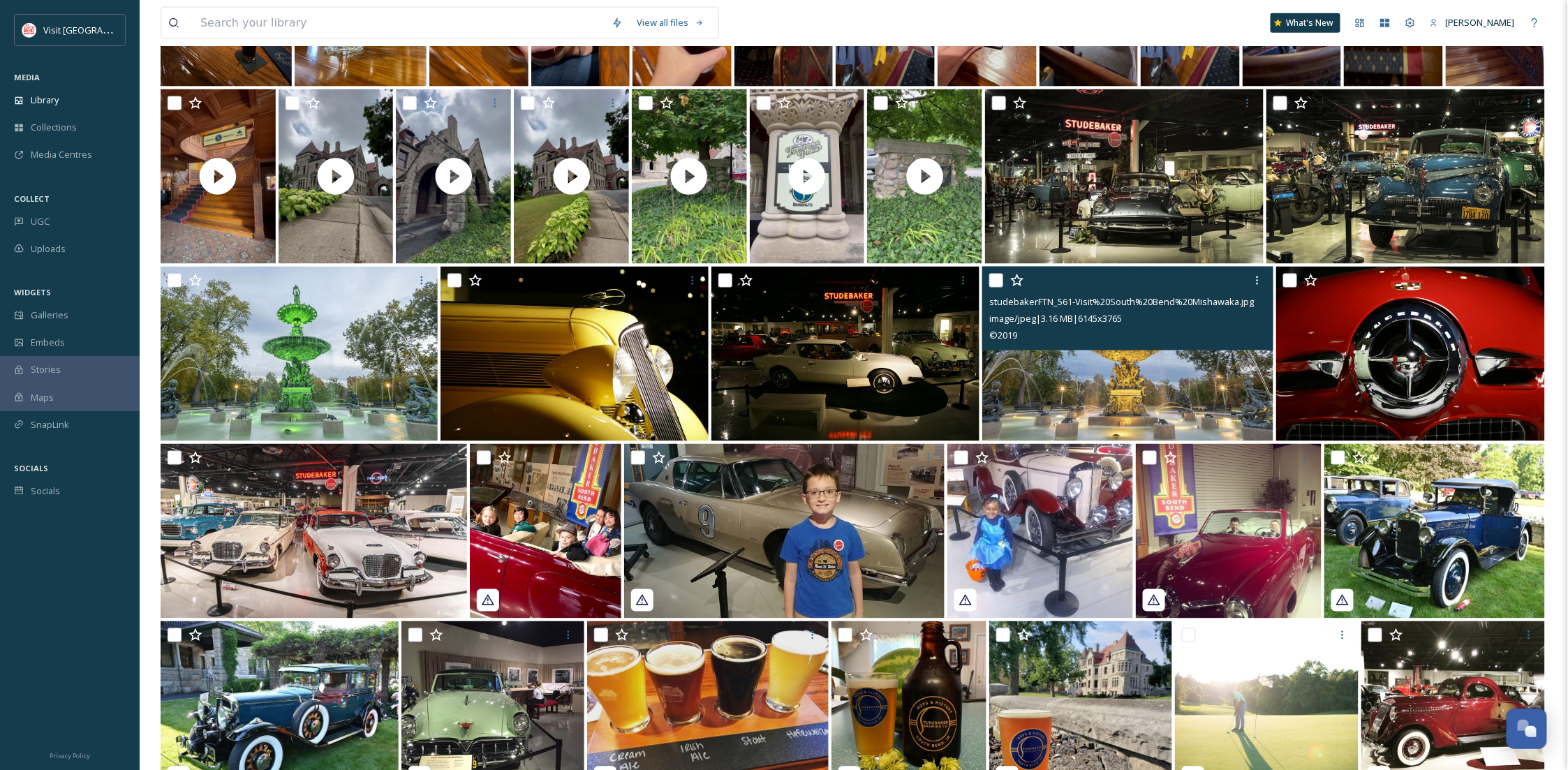
scroll to position [614, 0]
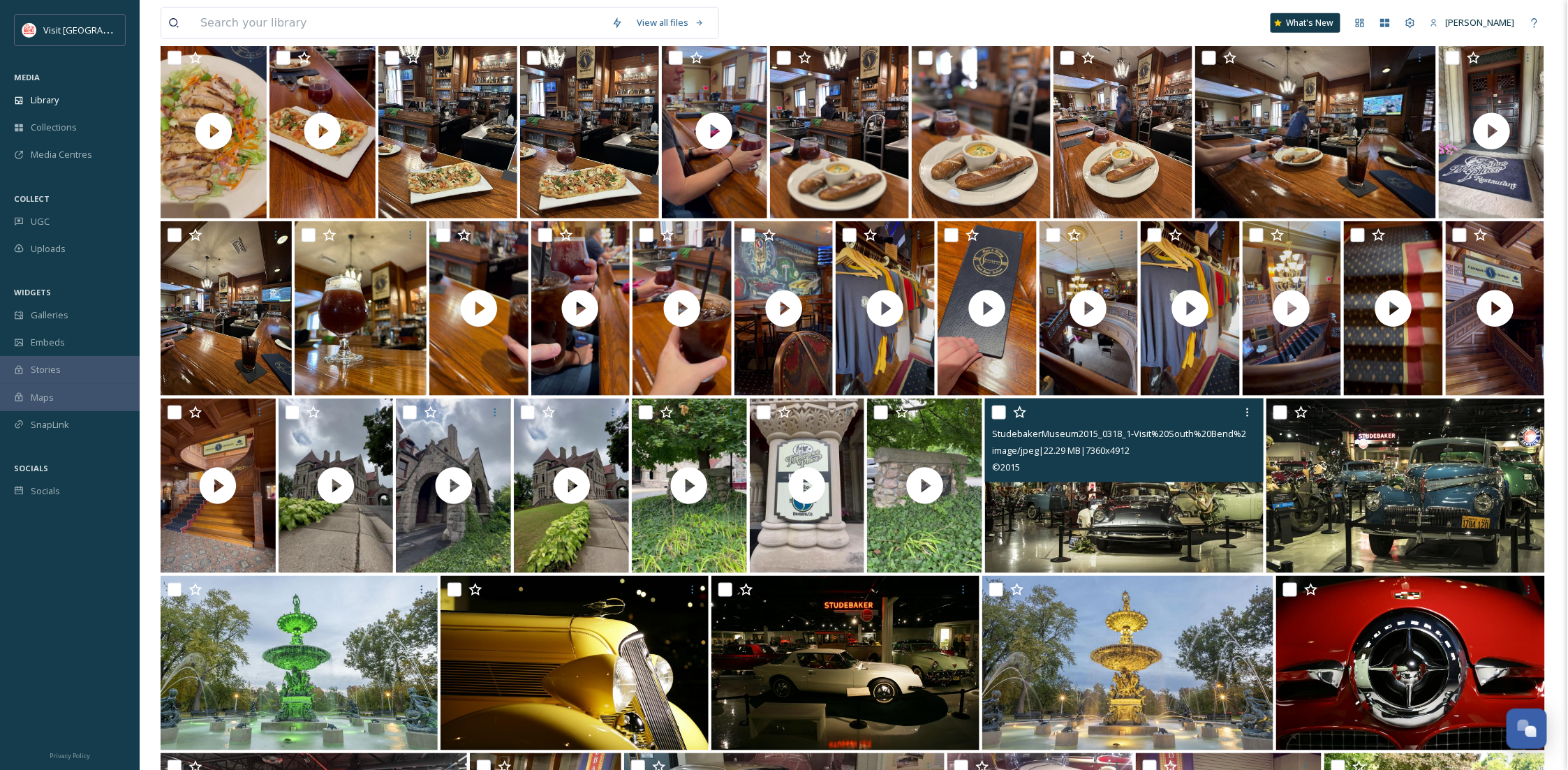
click at [999, 411] on input "checkbox" at bounding box center [998, 412] width 14 height 14
checkbox input "true"
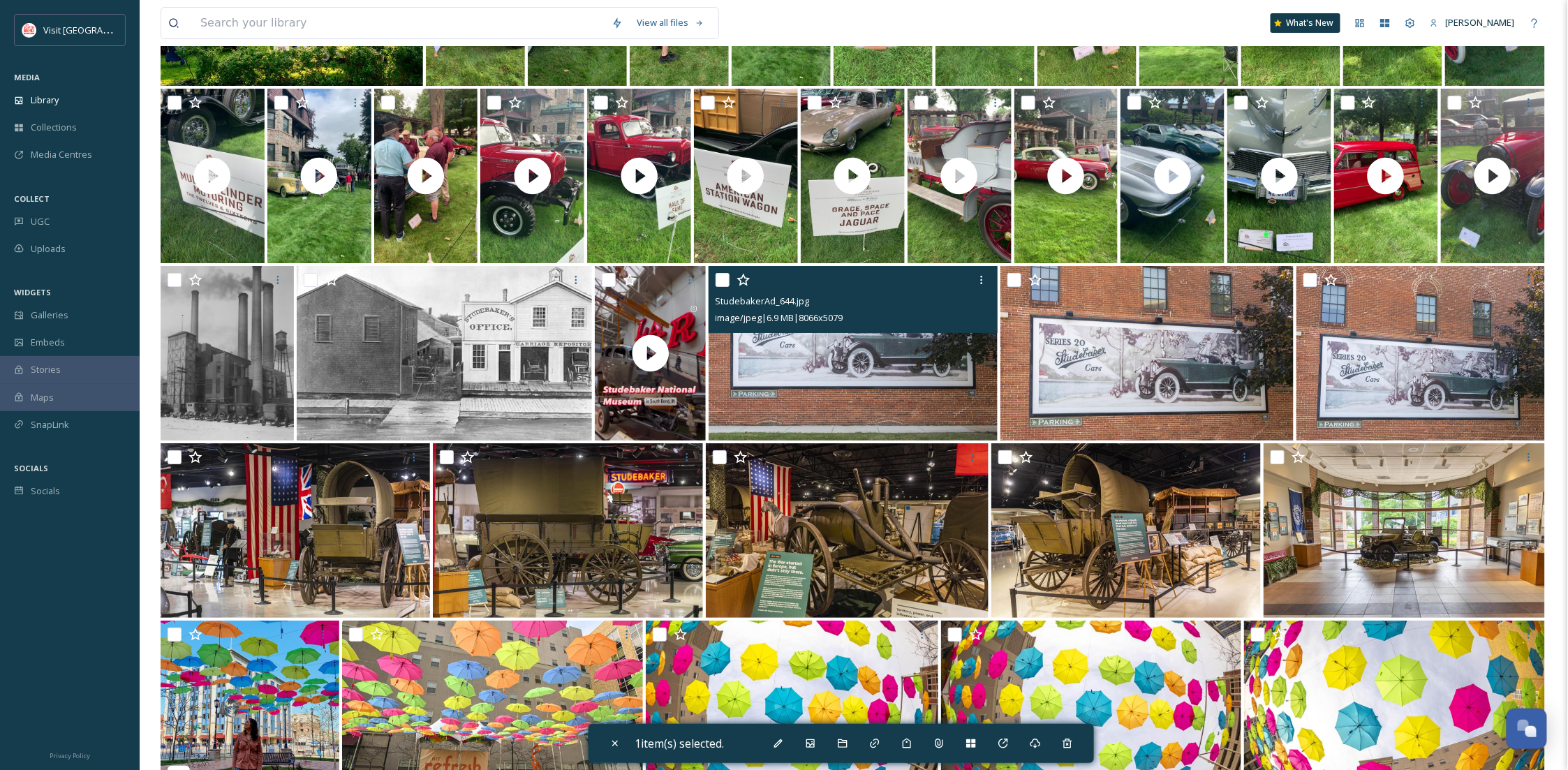
scroll to position [1730, 0]
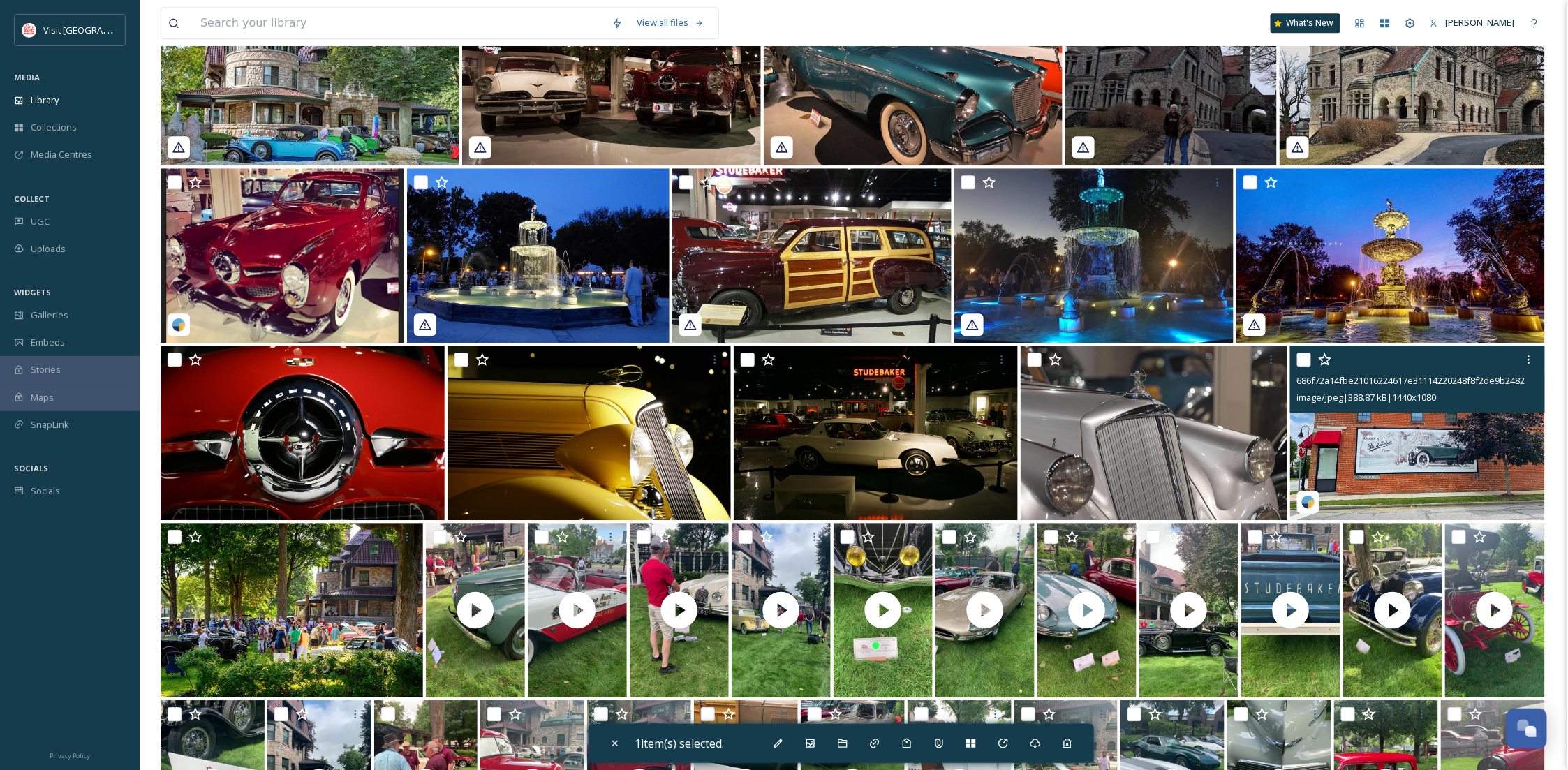
click at [1302, 362] on input "checkbox" at bounding box center [1303, 359] width 14 height 14
checkbox input "false"
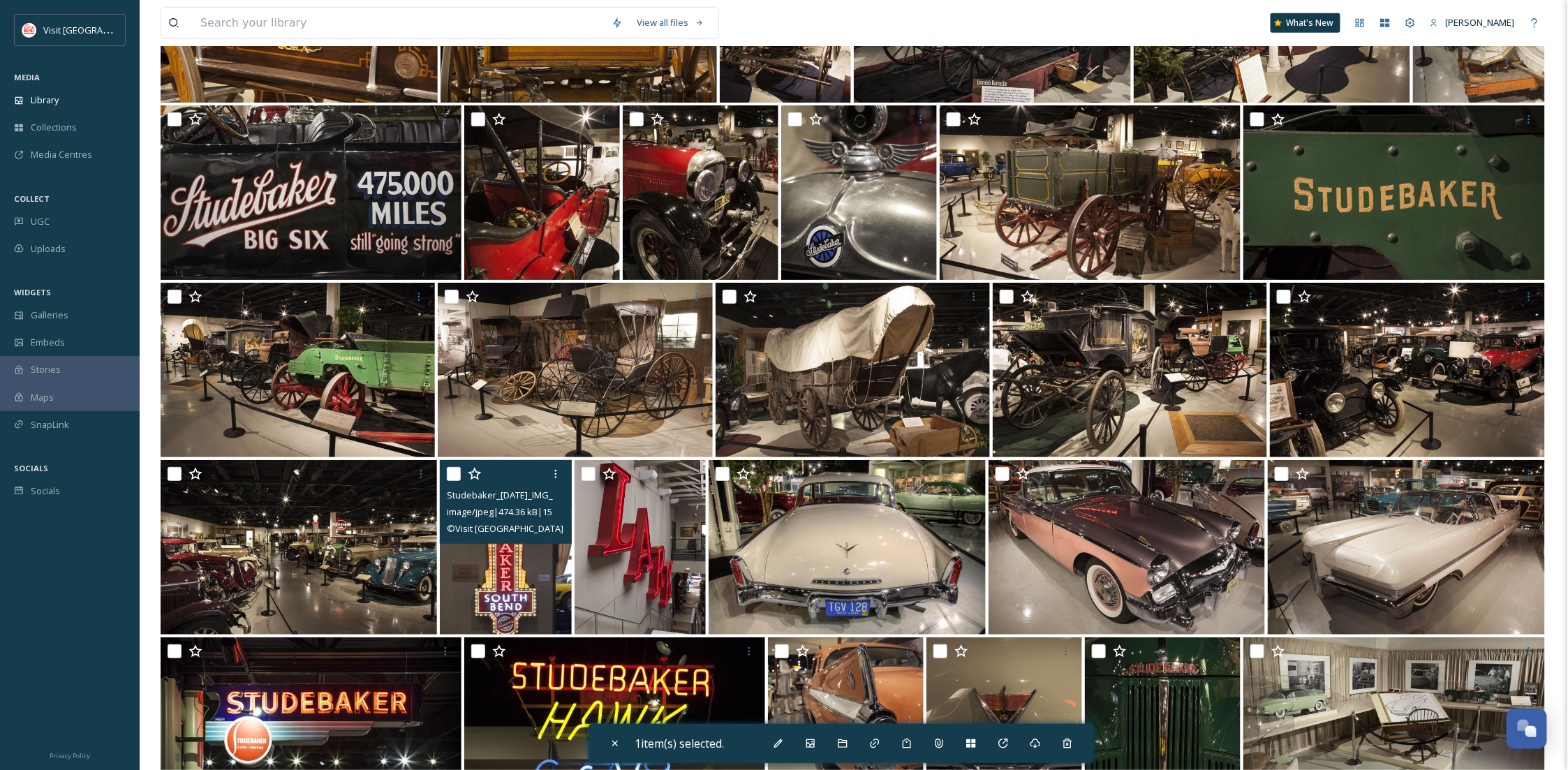
scroll to position [5948, 0]
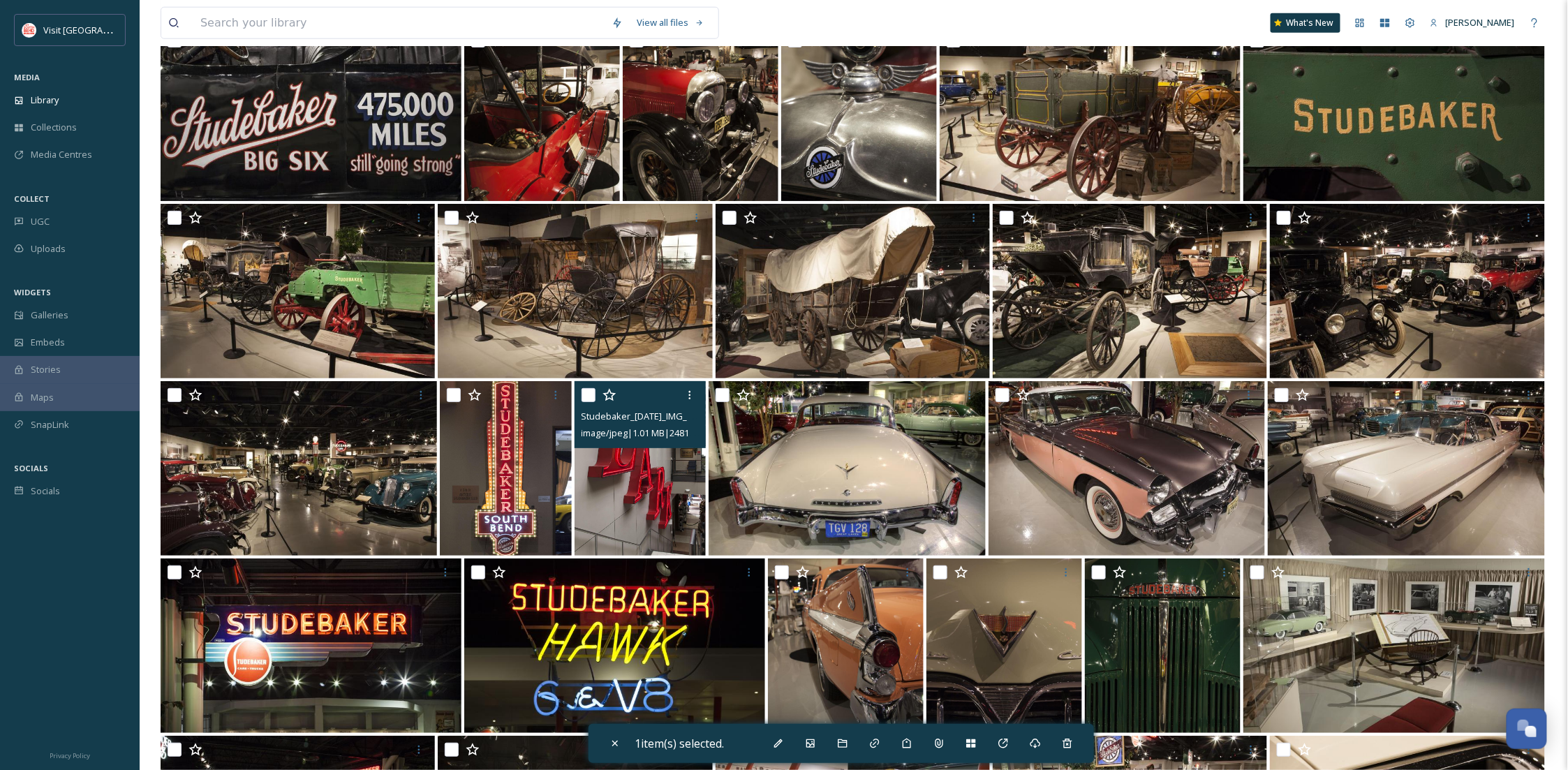
click at [582, 391] on input "checkbox" at bounding box center [588, 394] width 14 height 14
checkbox input "true"
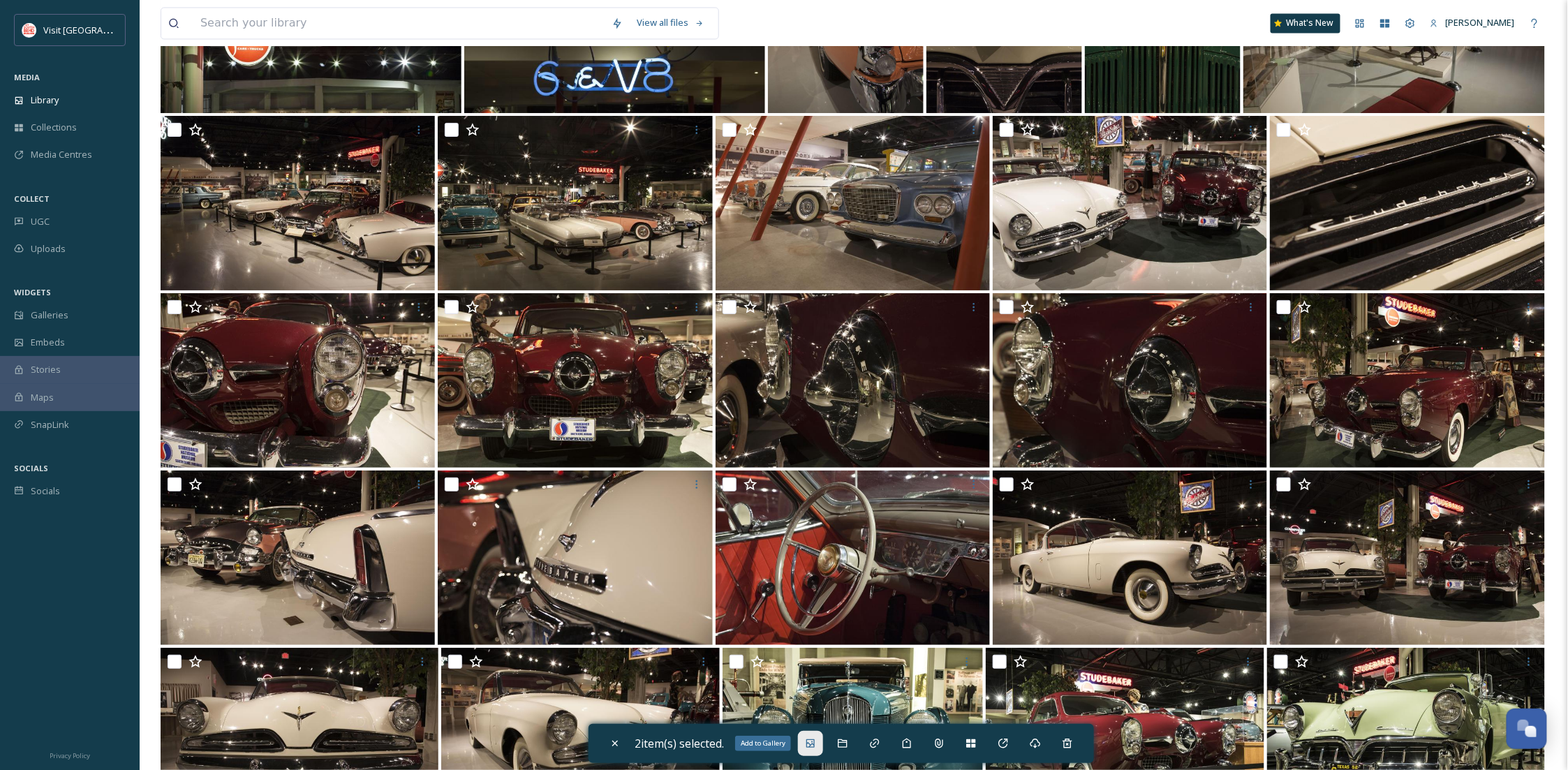
click at [812, 745] on icon at bounding box center [810, 743] width 11 height 11
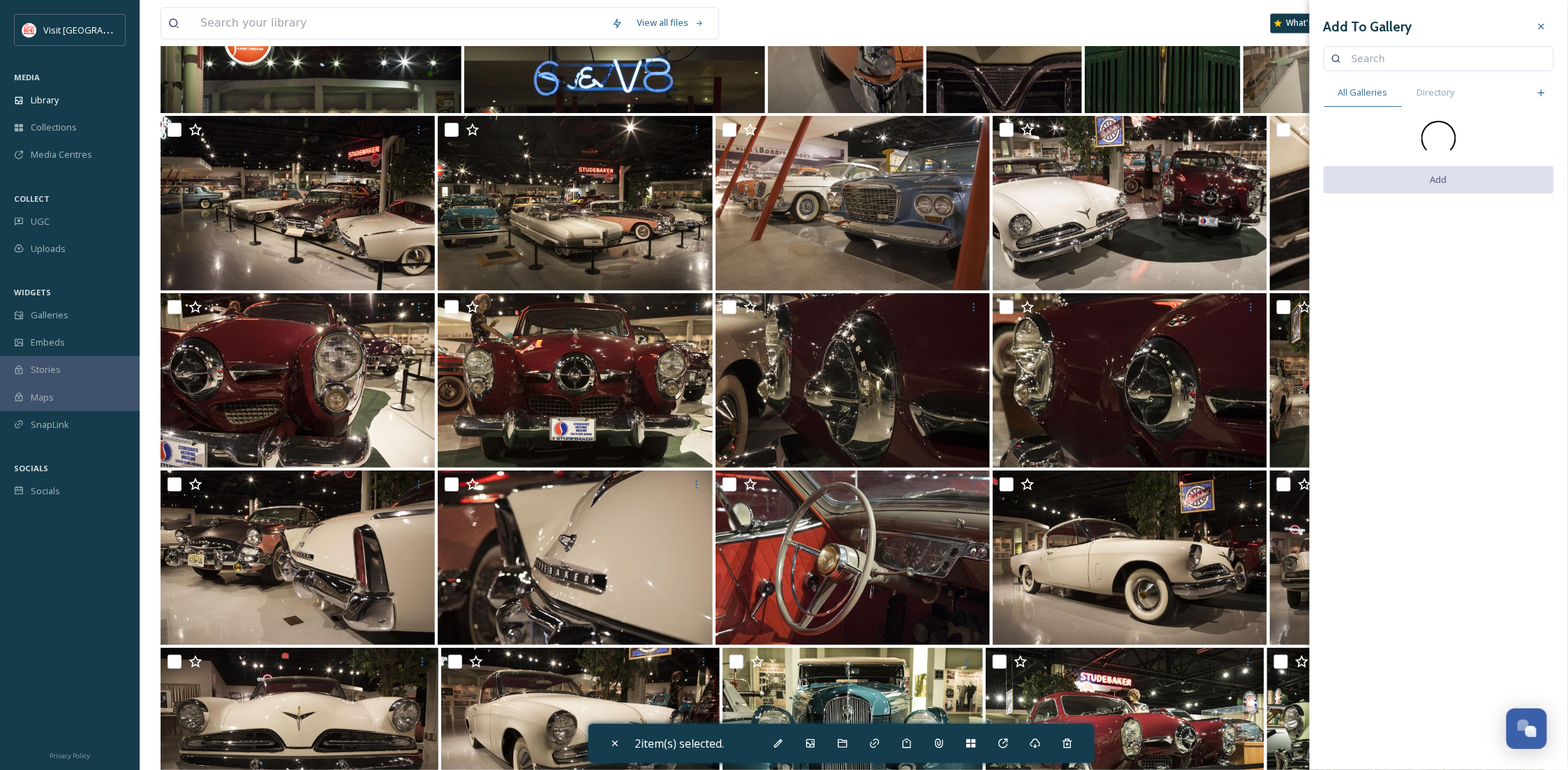
click at [1432, 68] on input at bounding box center [1446, 58] width 202 height 28
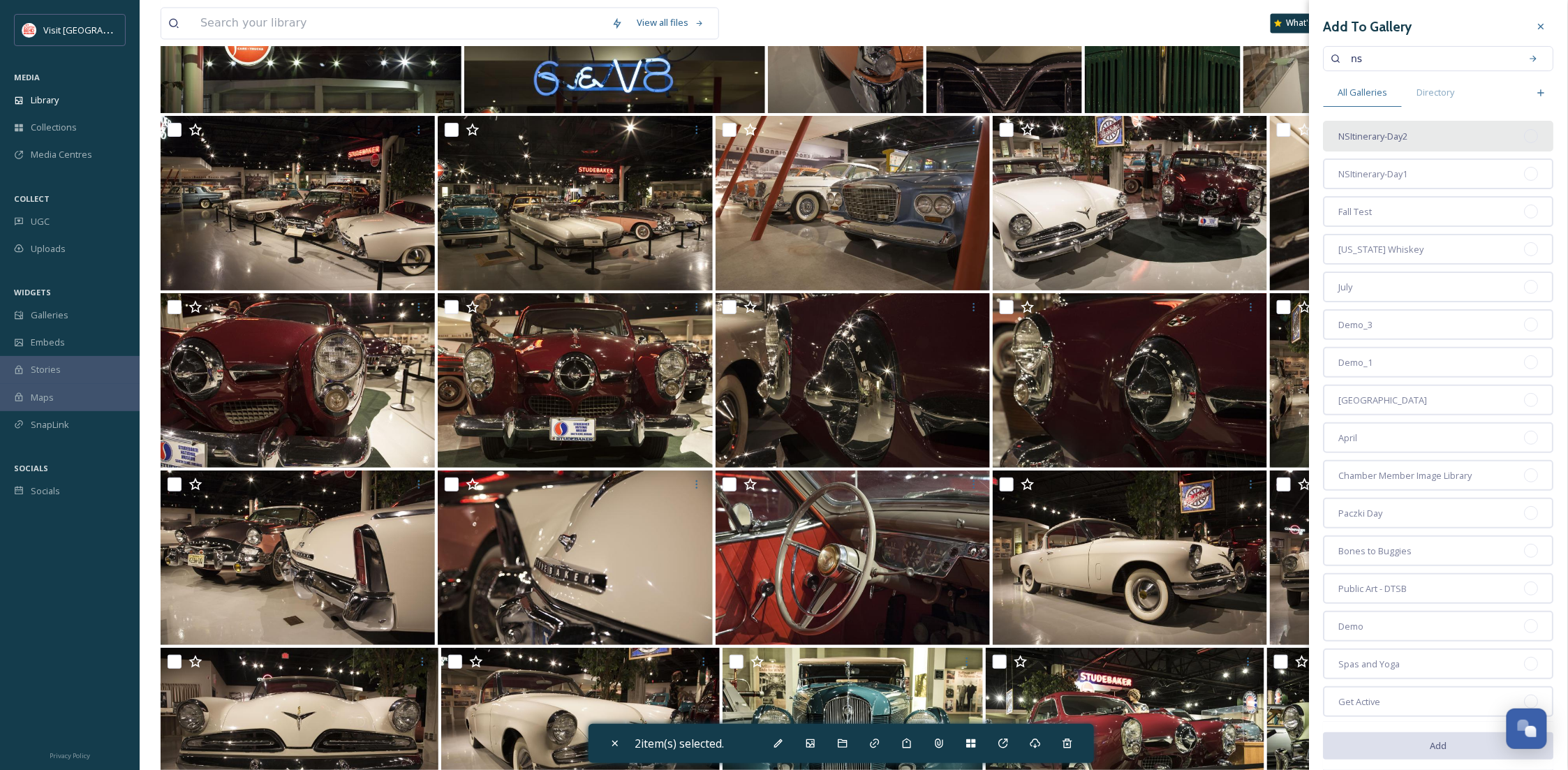
type input "ns"
click at [1420, 130] on div "NSItinerary-Day2" at bounding box center [1439, 136] width 230 height 30
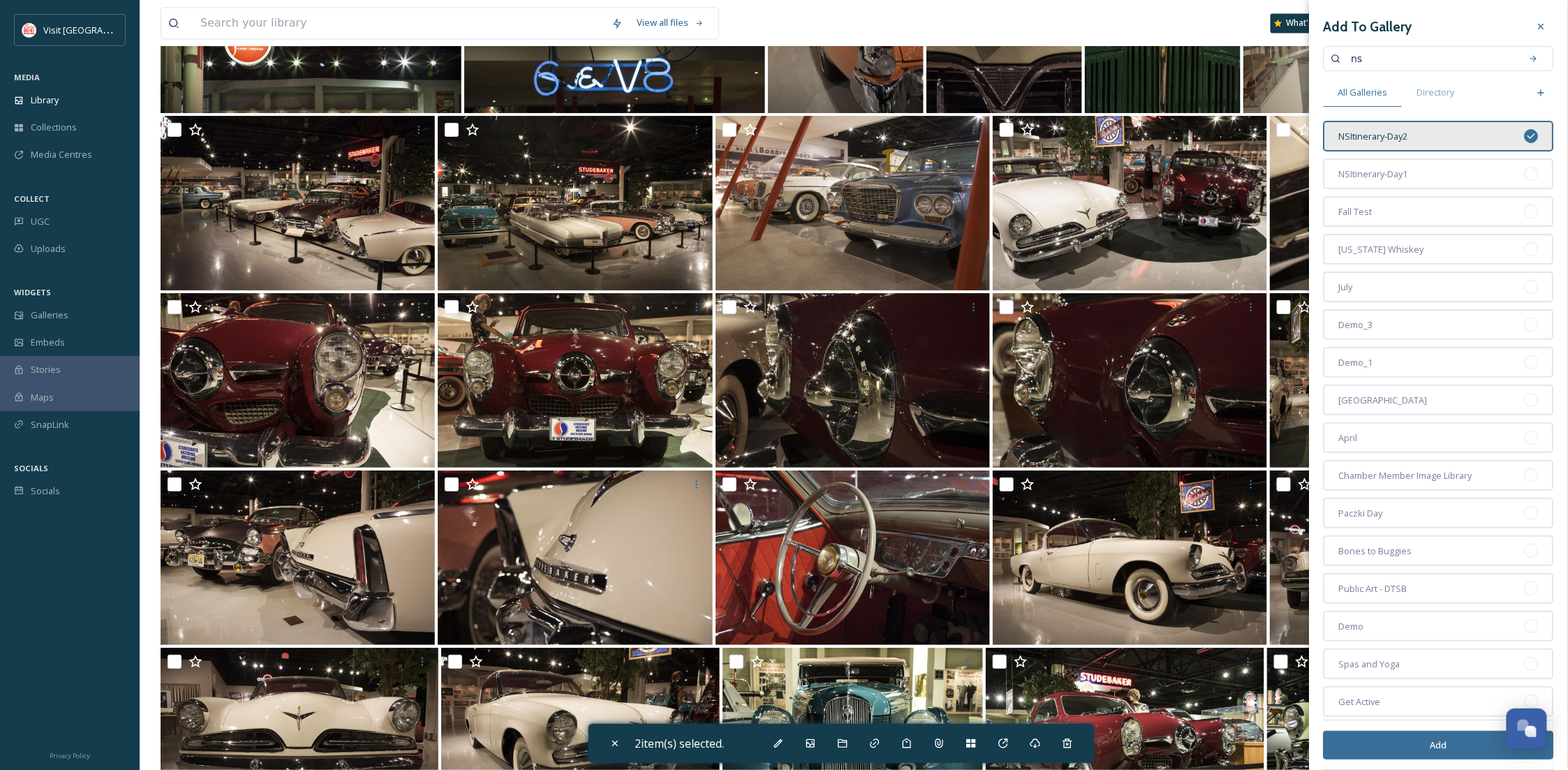
click at [1426, 744] on button "Add" at bounding box center [1439, 745] width 230 height 29
click at [244, 26] on input at bounding box center [399, 23] width 411 height 30
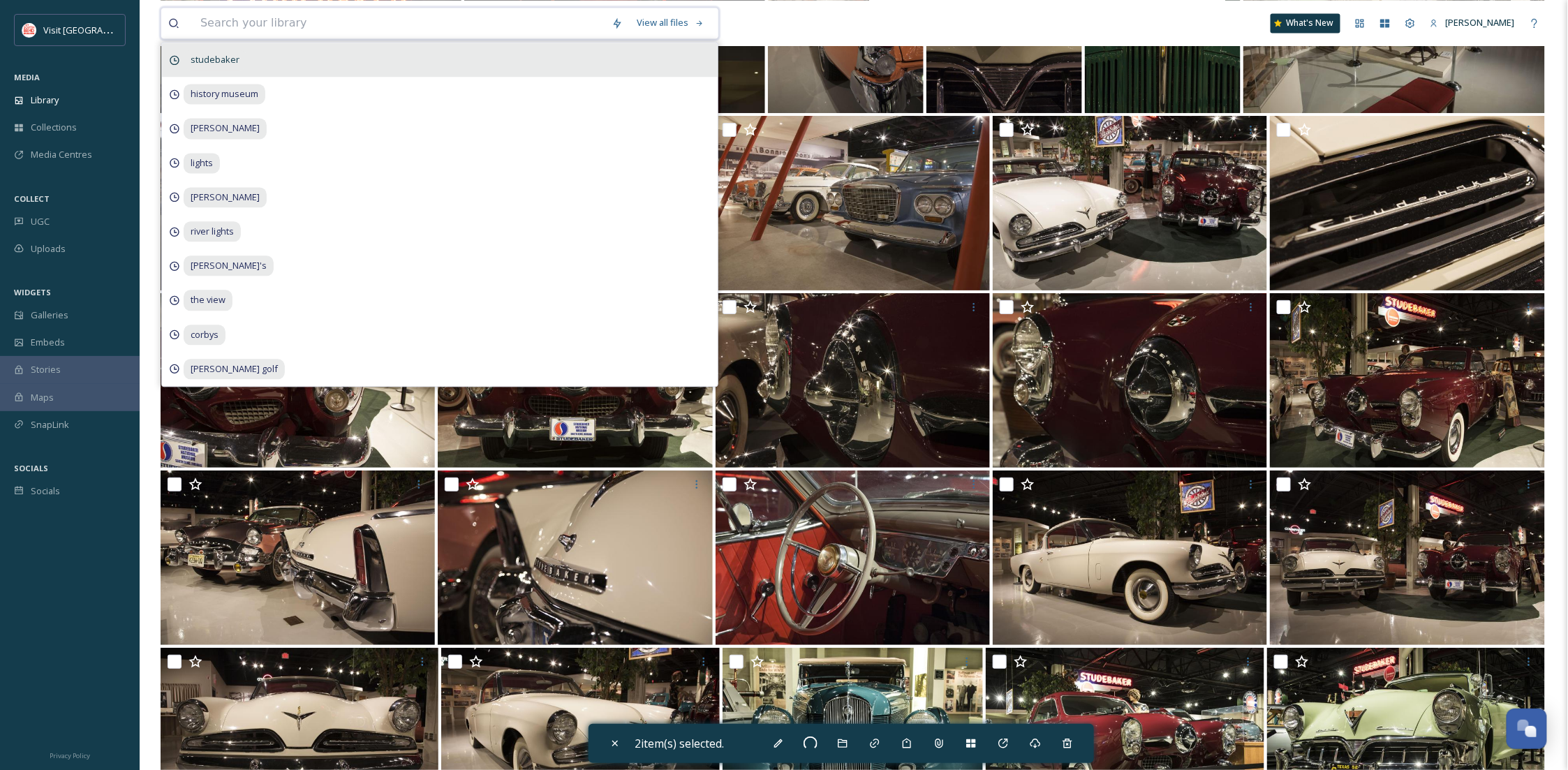
type input "n"
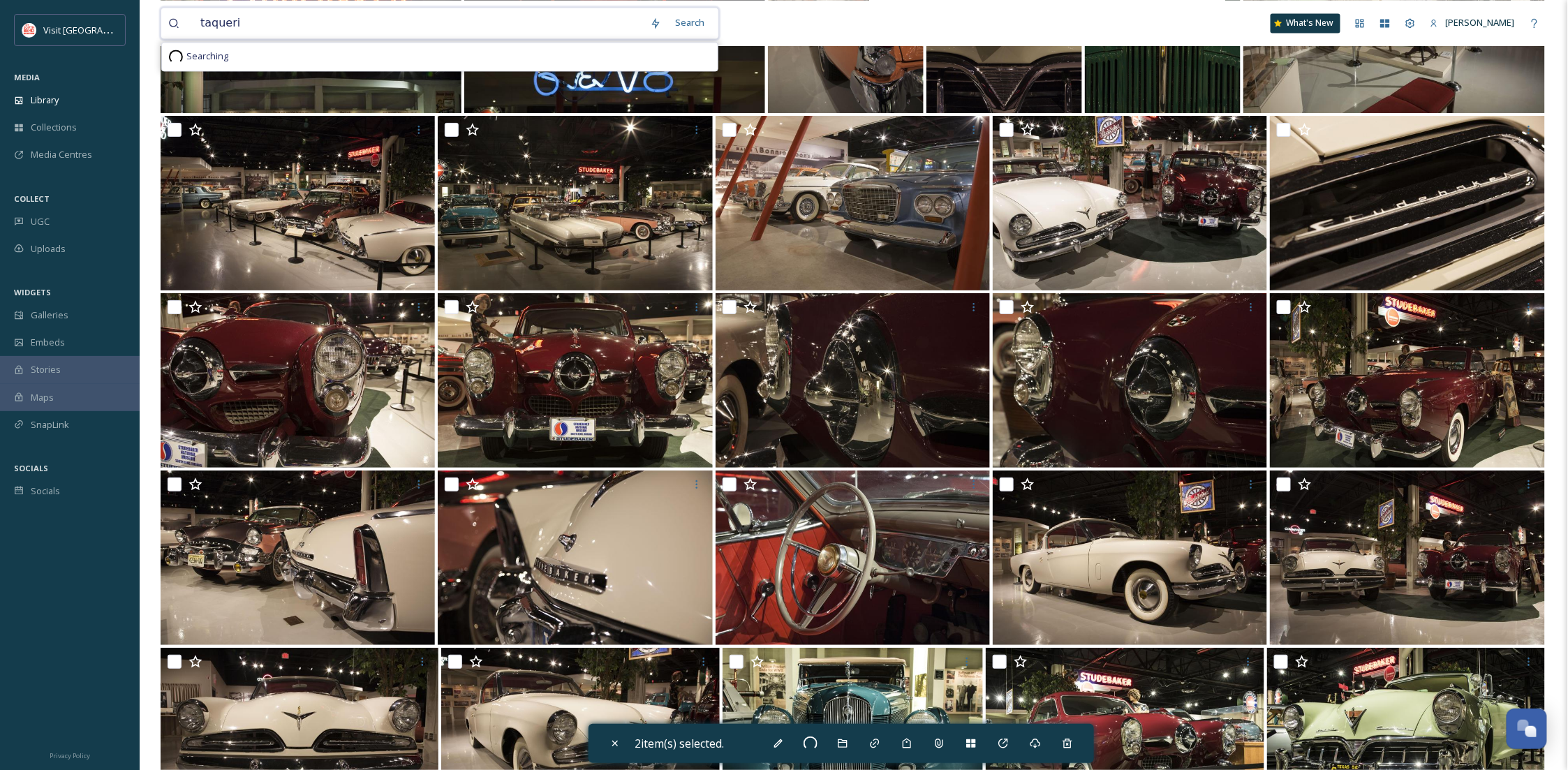
type input "taqueria"
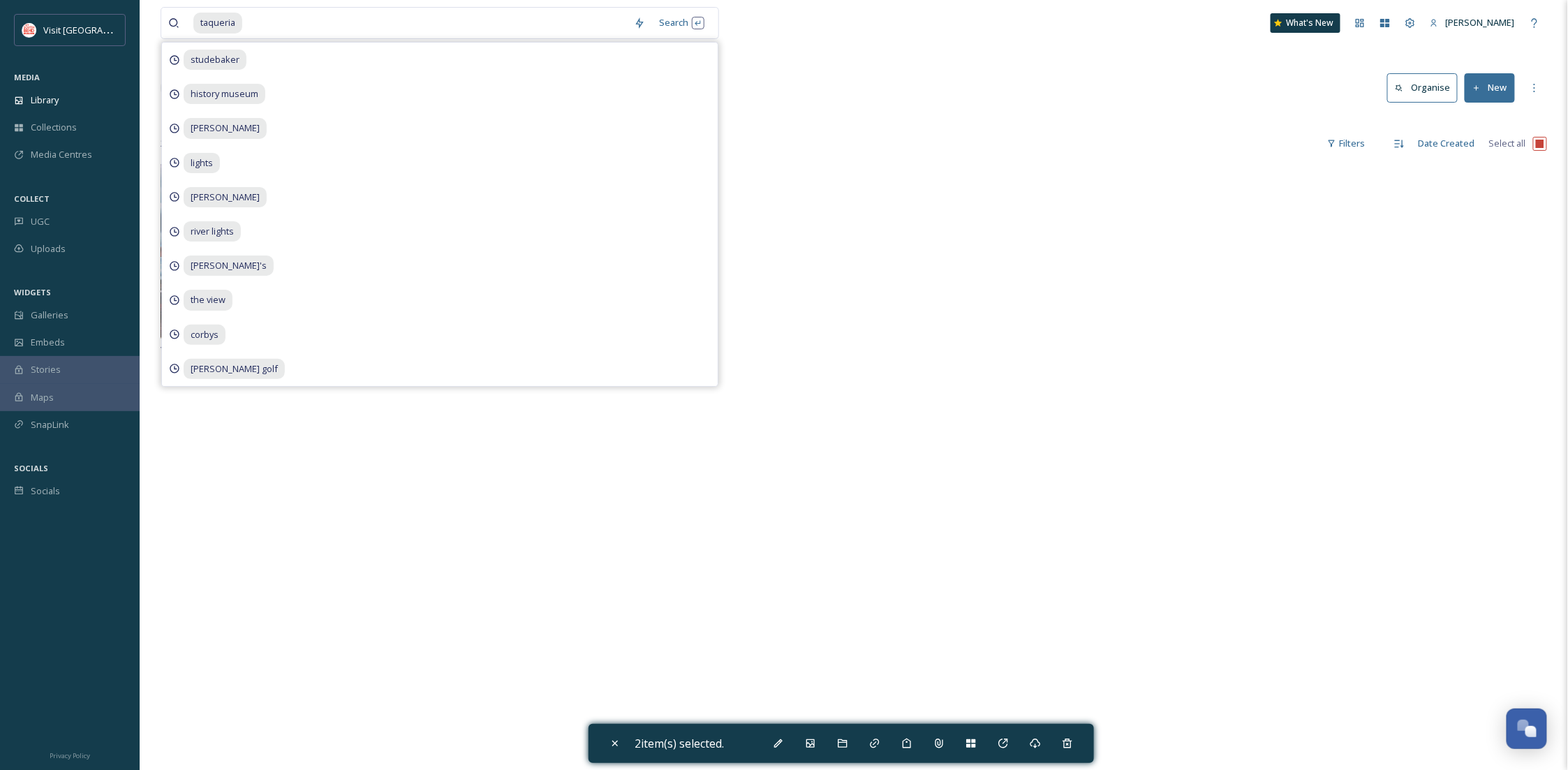
click at [1138, 91] on div "Library Search Organise New" at bounding box center [854, 88] width 1386 height 42
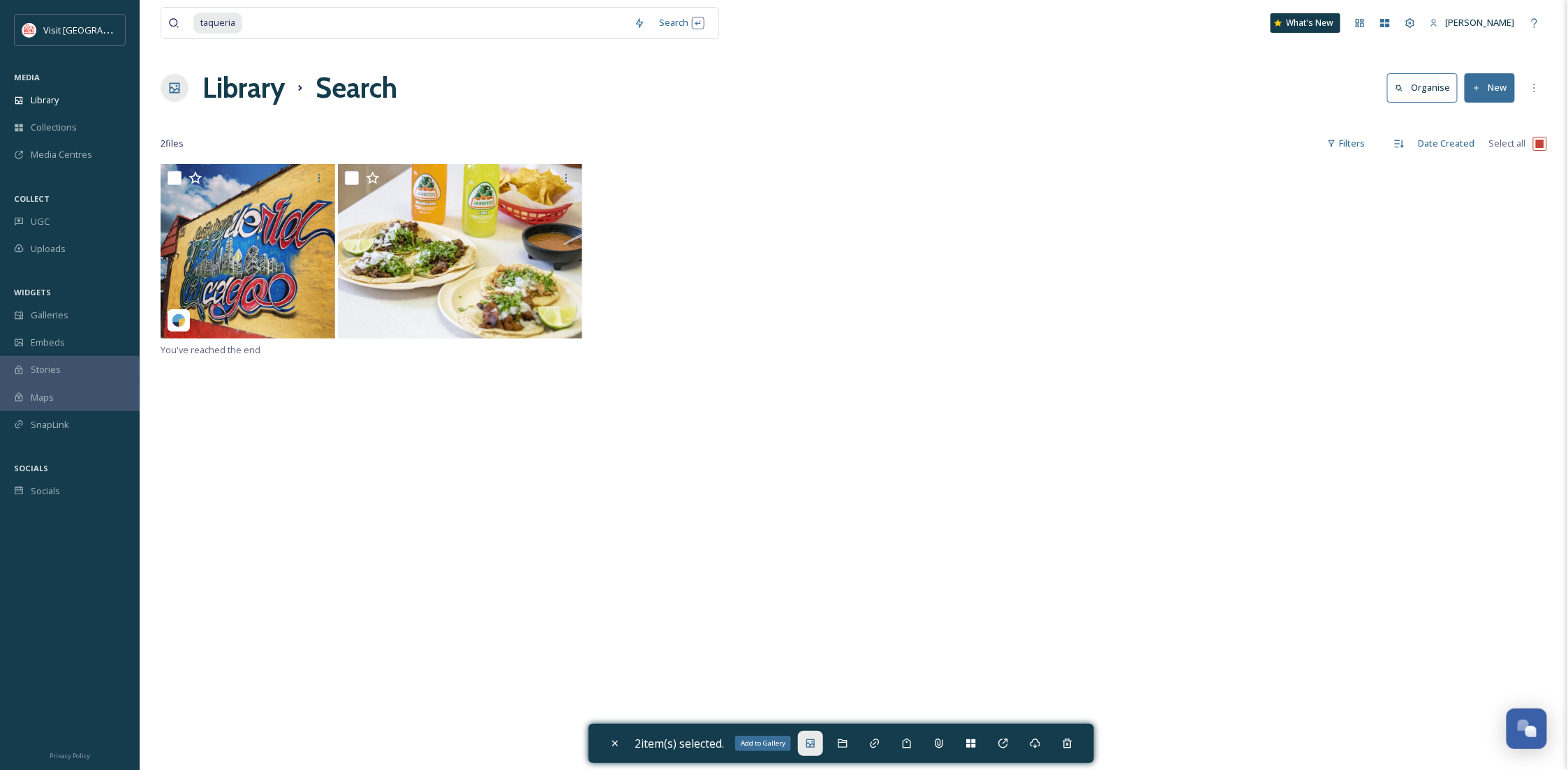
click at [814, 744] on icon at bounding box center [810, 743] width 8 height 8
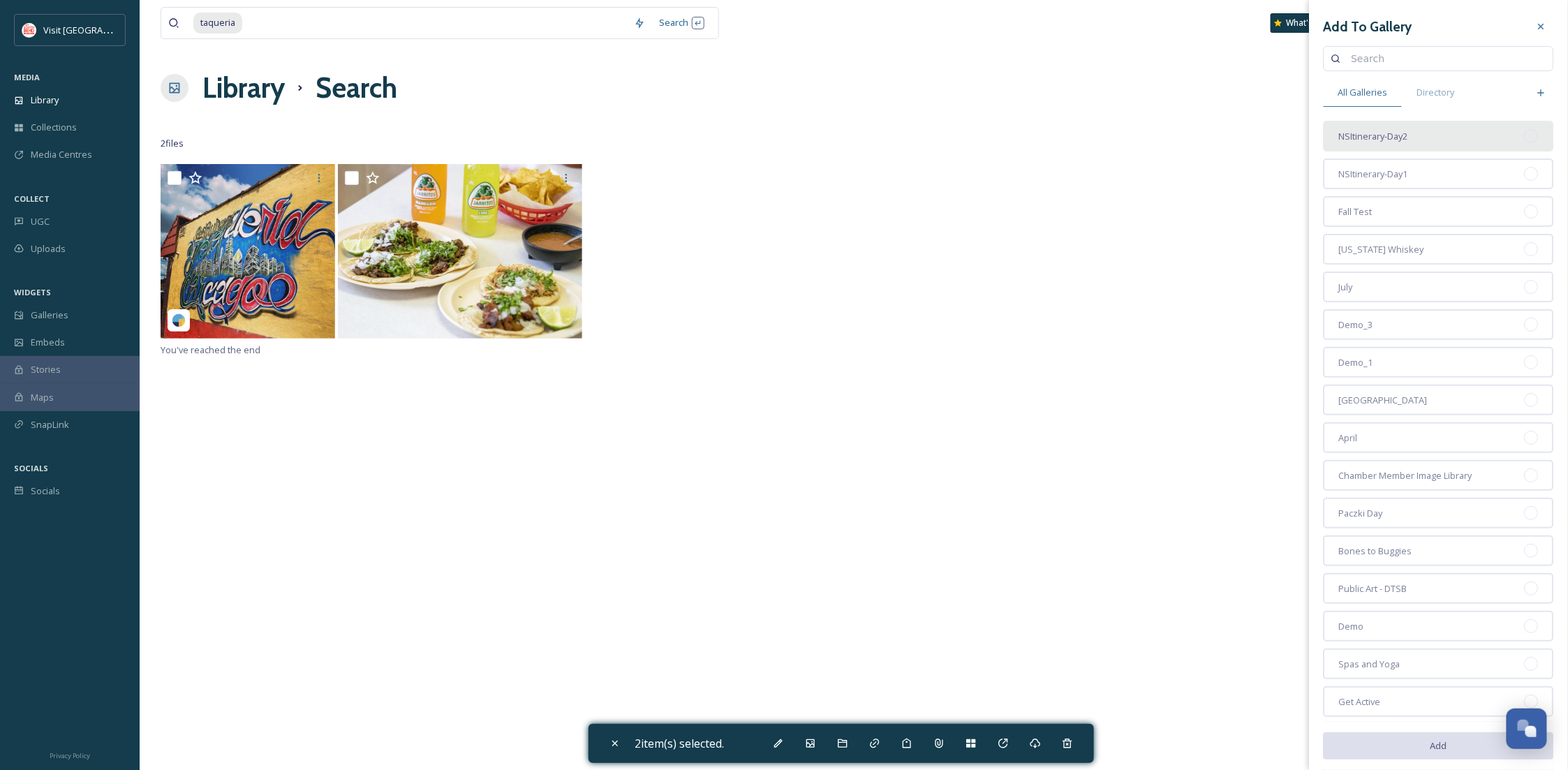
click at [1407, 134] on span "NSItinerary-Day2" at bounding box center [1374, 136] width 69 height 14
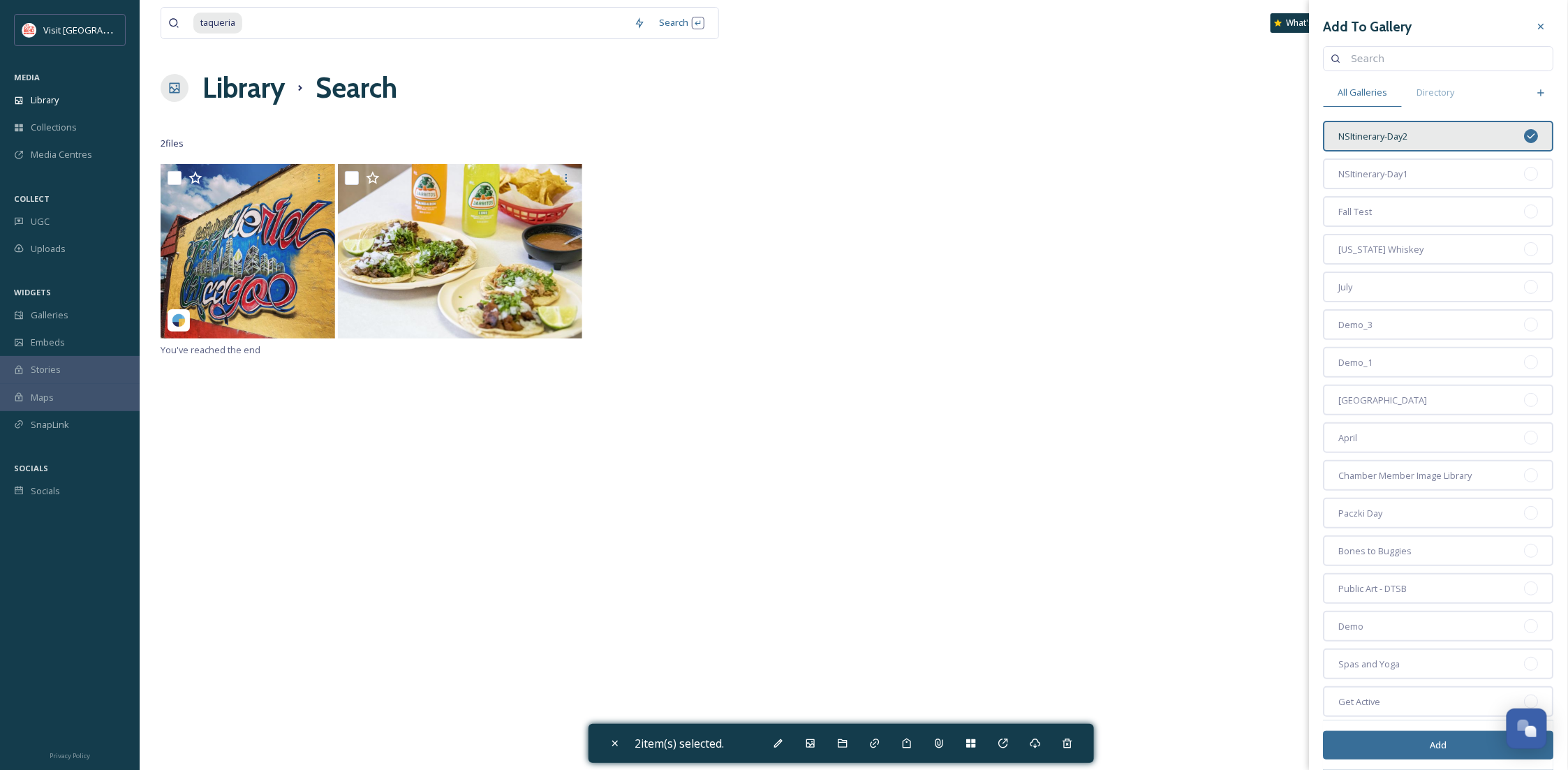
click at [1466, 744] on button "Add" at bounding box center [1439, 745] width 230 height 29
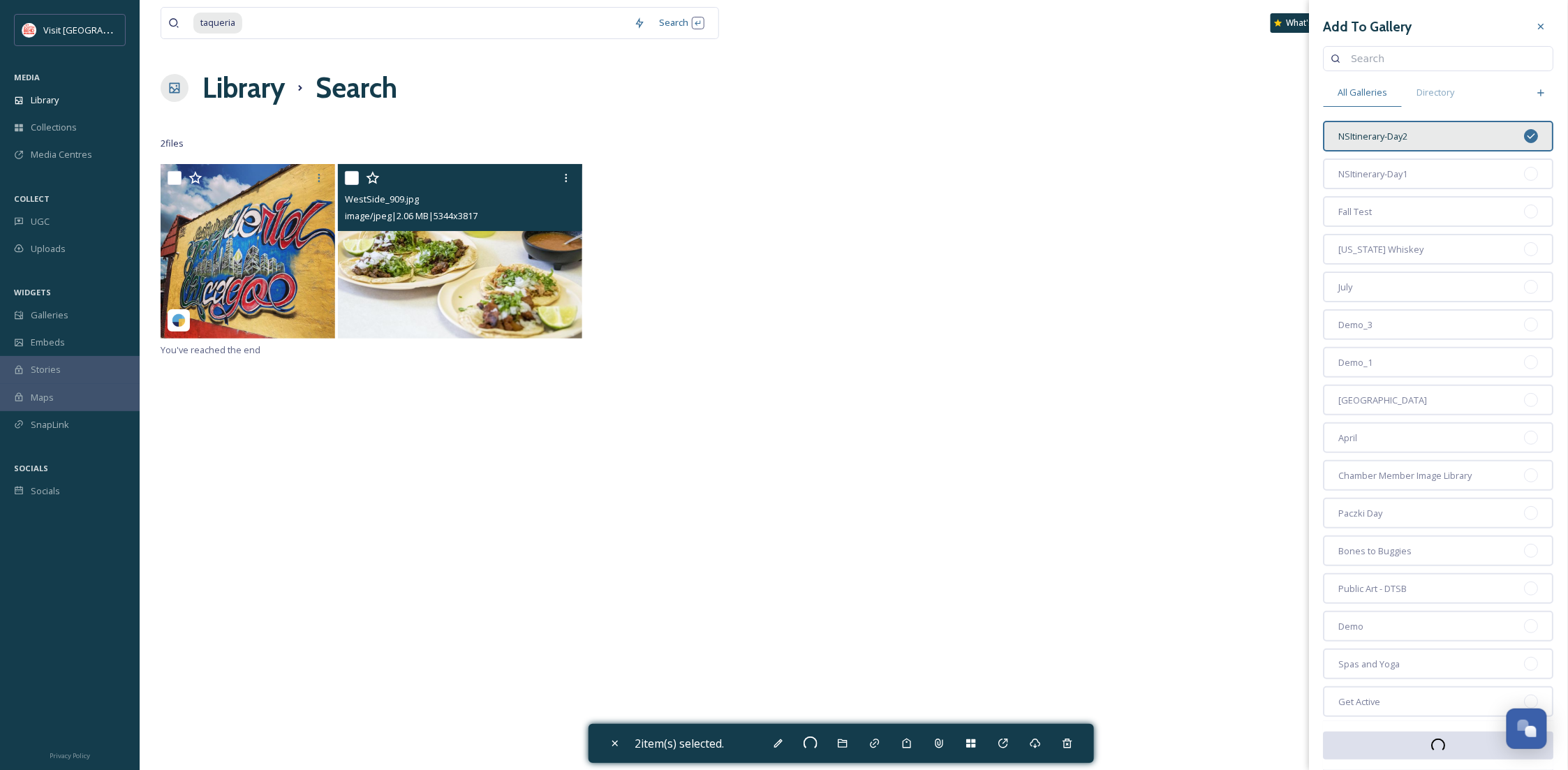
click at [347, 174] on input "checkbox" at bounding box center [351, 178] width 14 height 14
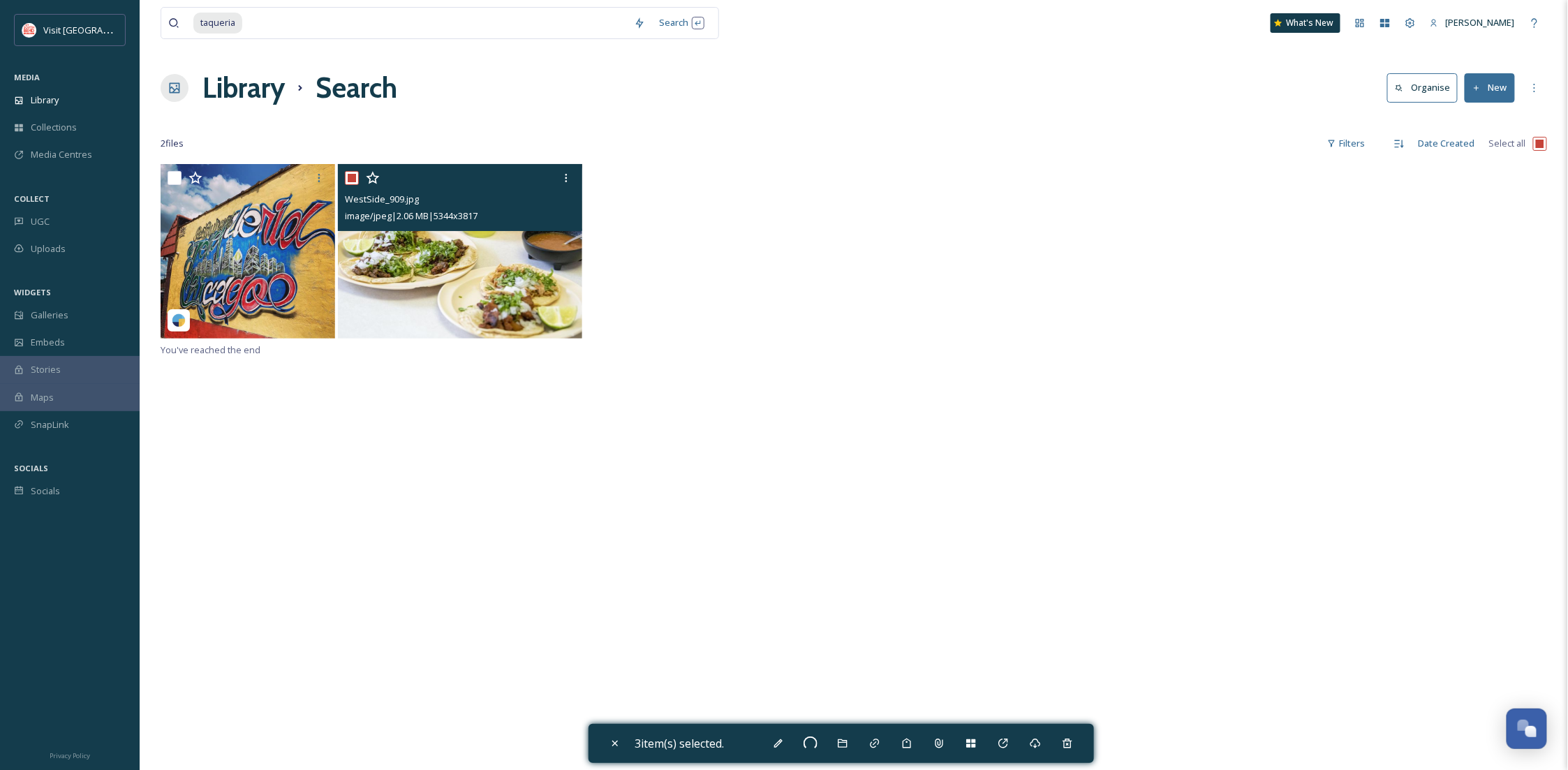
click at [350, 182] on input "checkbox" at bounding box center [351, 178] width 14 height 14
checkbox input "false"
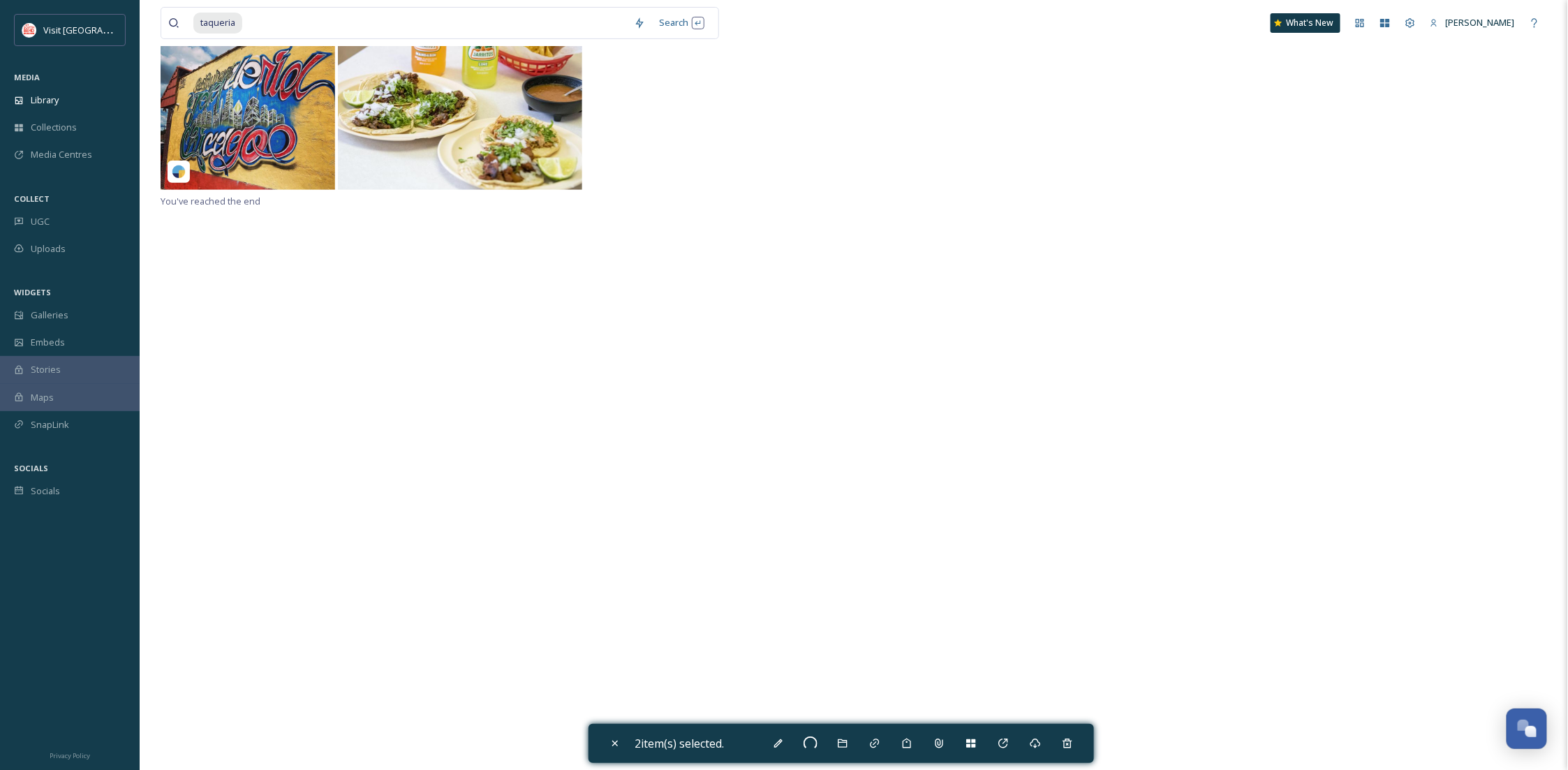
scroll to position [164, 0]
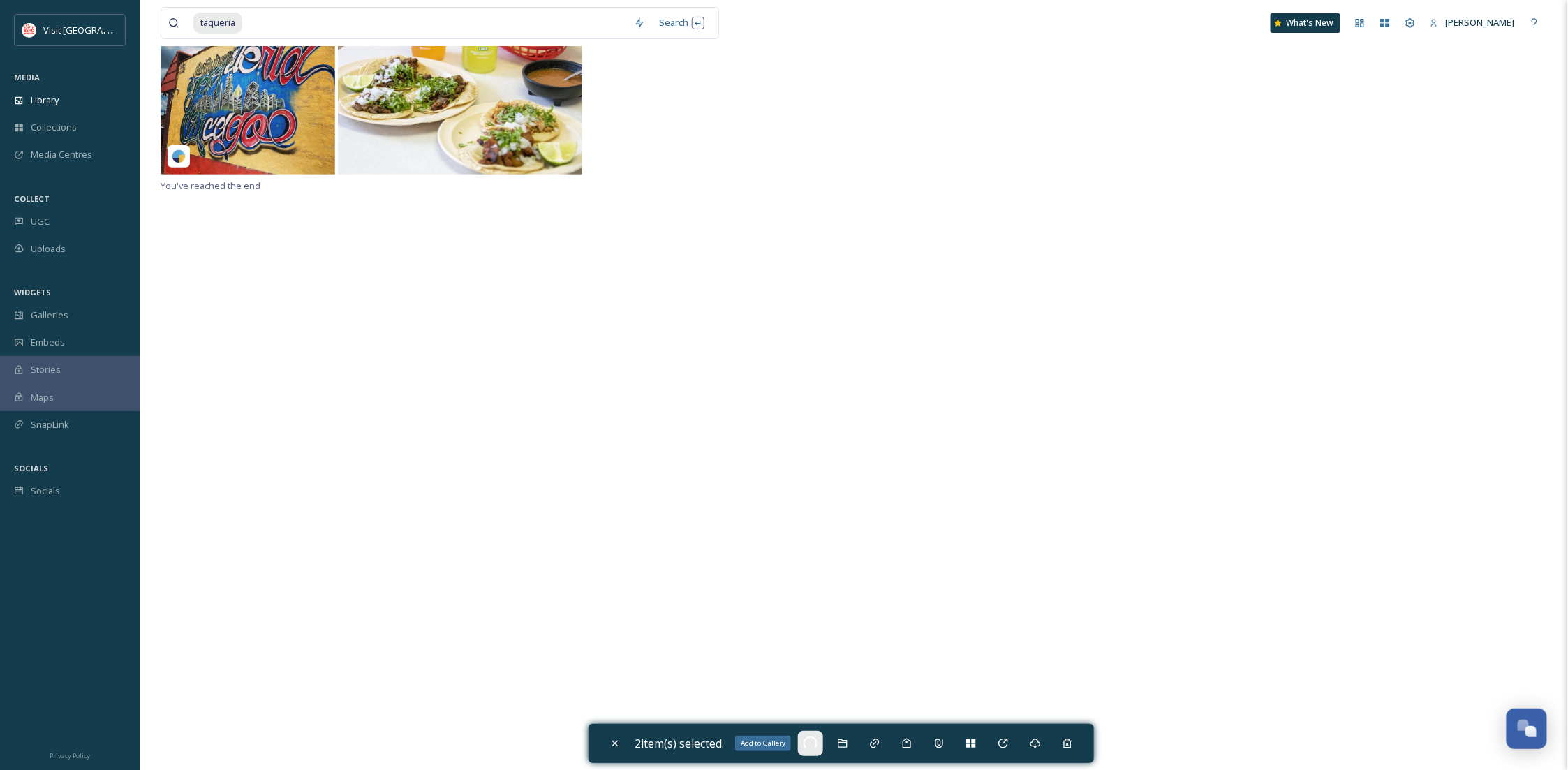
click at [812, 738] on span at bounding box center [810, 743] width 12 height 12
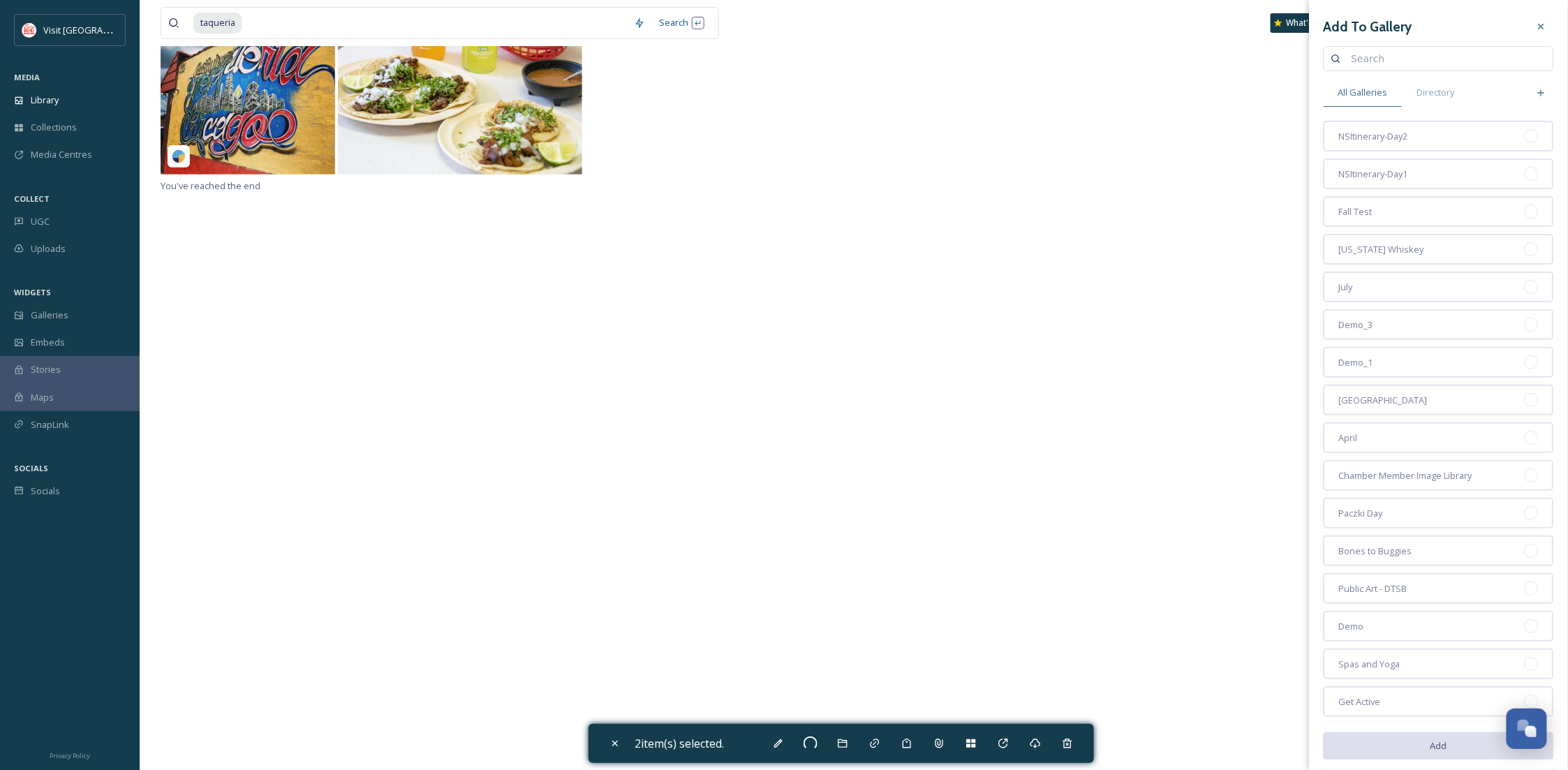
click at [1409, 68] on input at bounding box center [1446, 58] width 202 height 28
click at [1422, 134] on div "NSItinerary-Day2" at bounding box center [1439, 136] width 230 height 30
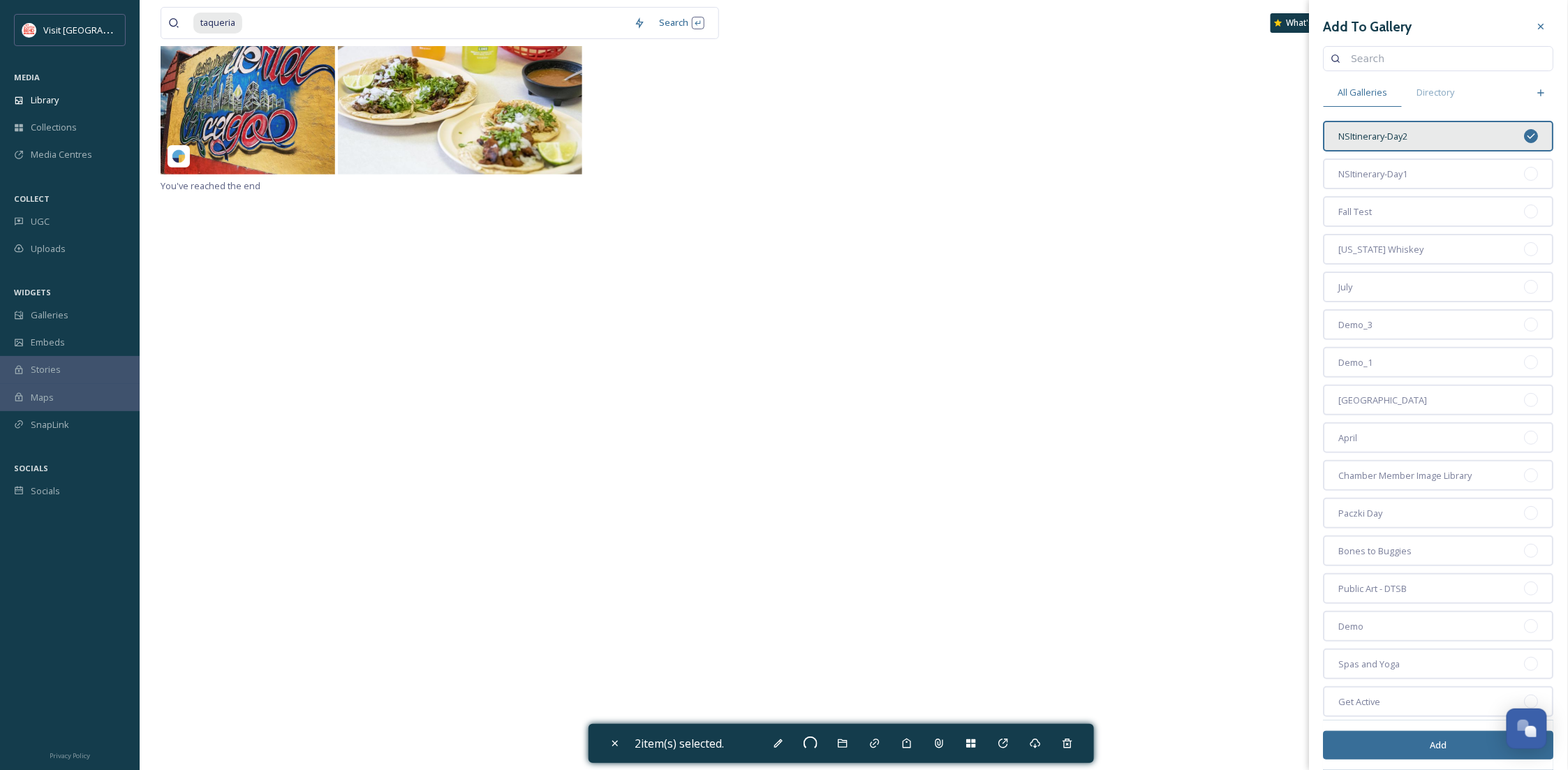
click at [1413, 737] on button "Add" at bounding box center [1439, 745] width 230 height 29
click at [619, 748] on icon at bounding box center [615, 743] width 11 height 11
checkbox input "false"
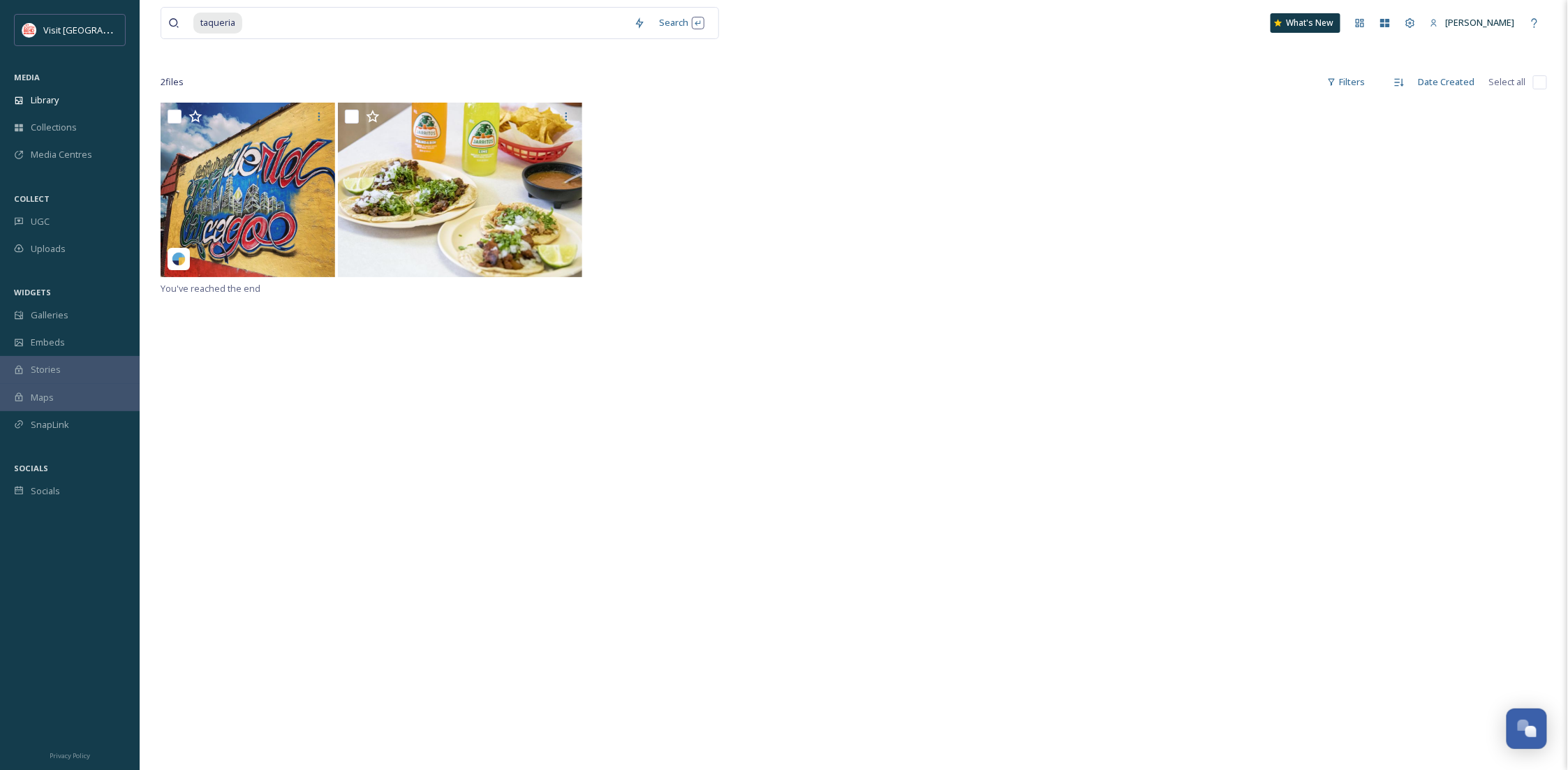
scroll to position [0, 0]
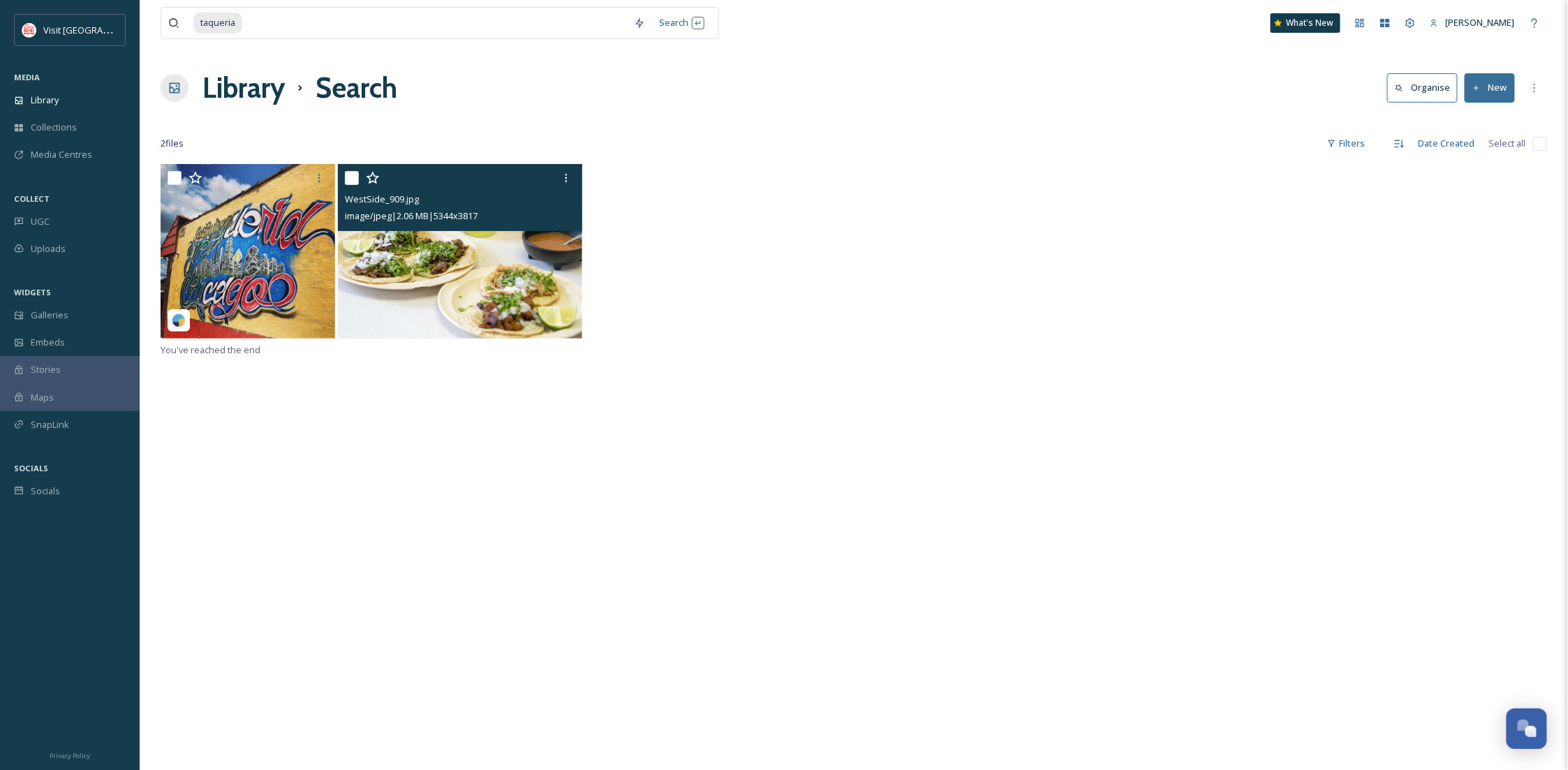
click at [349, 177] on input "checkbox" at bounding box center [351, 178] width 14 height 14
checkbox input "true"
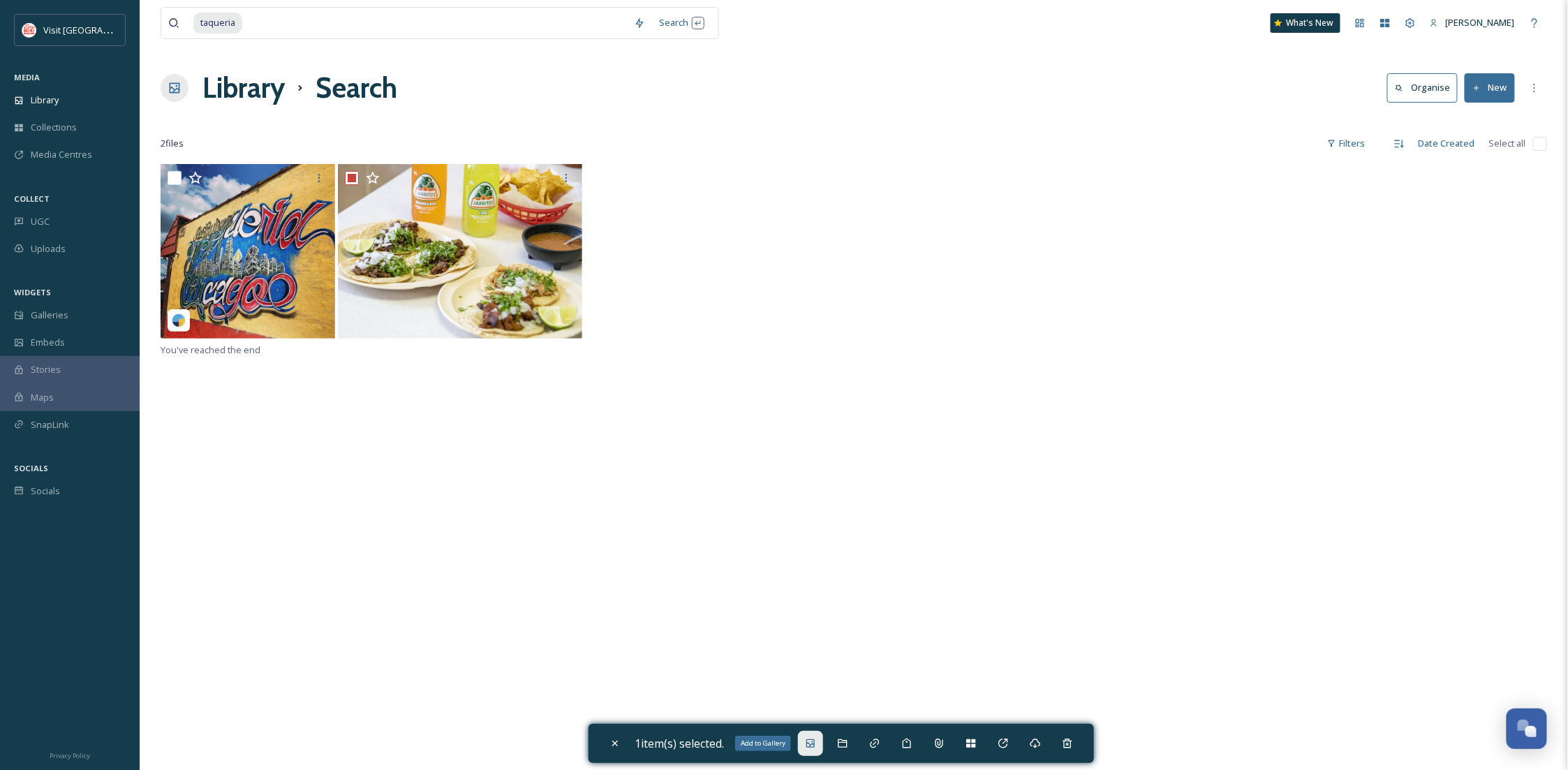
click at [822, 737] on div "Add to Gallery" at bounding box center [810, 743] width 25 height 25
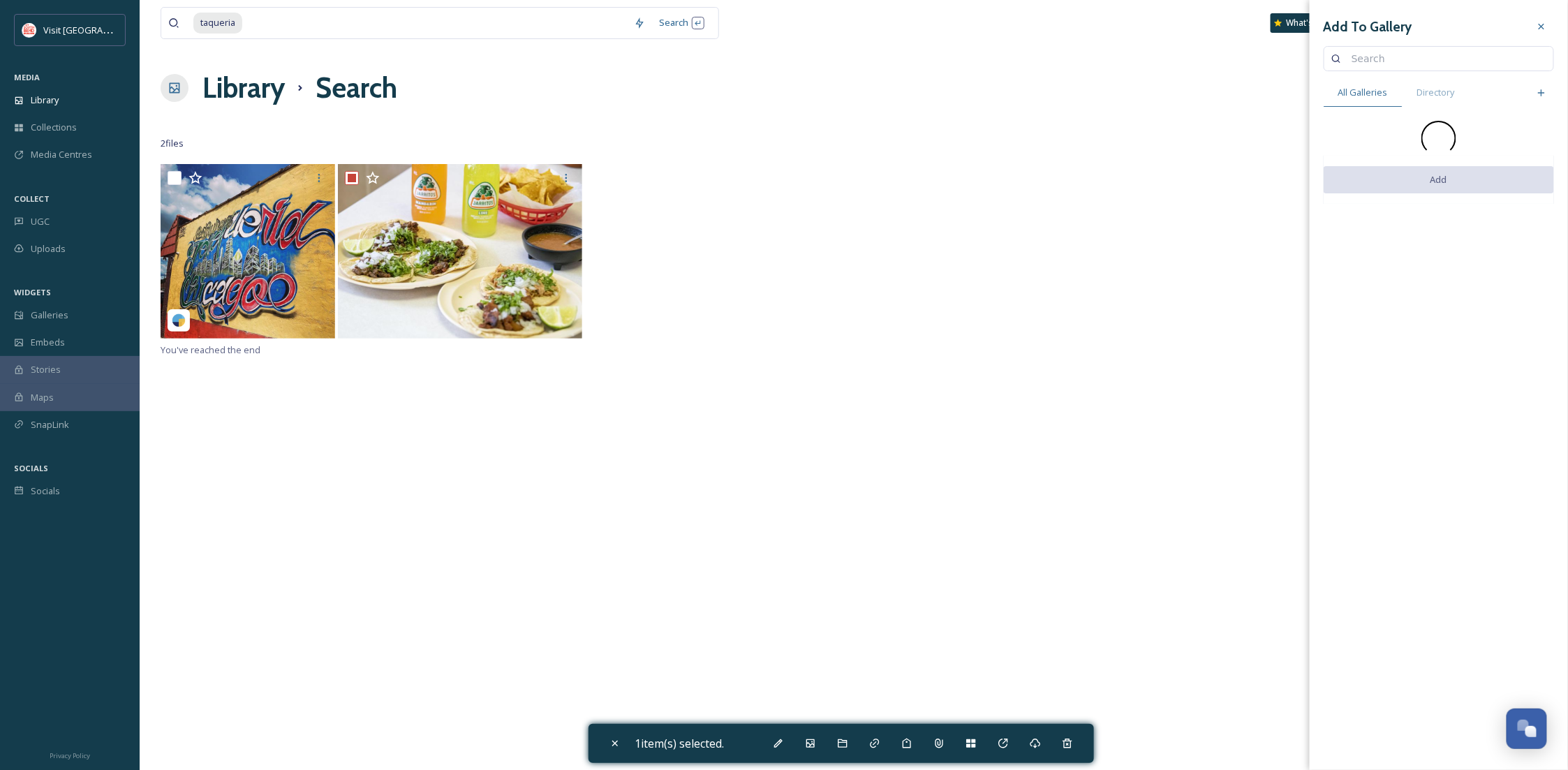
click at [1402, 64] on input at bounding box center [1446, 58] width 202 height 28
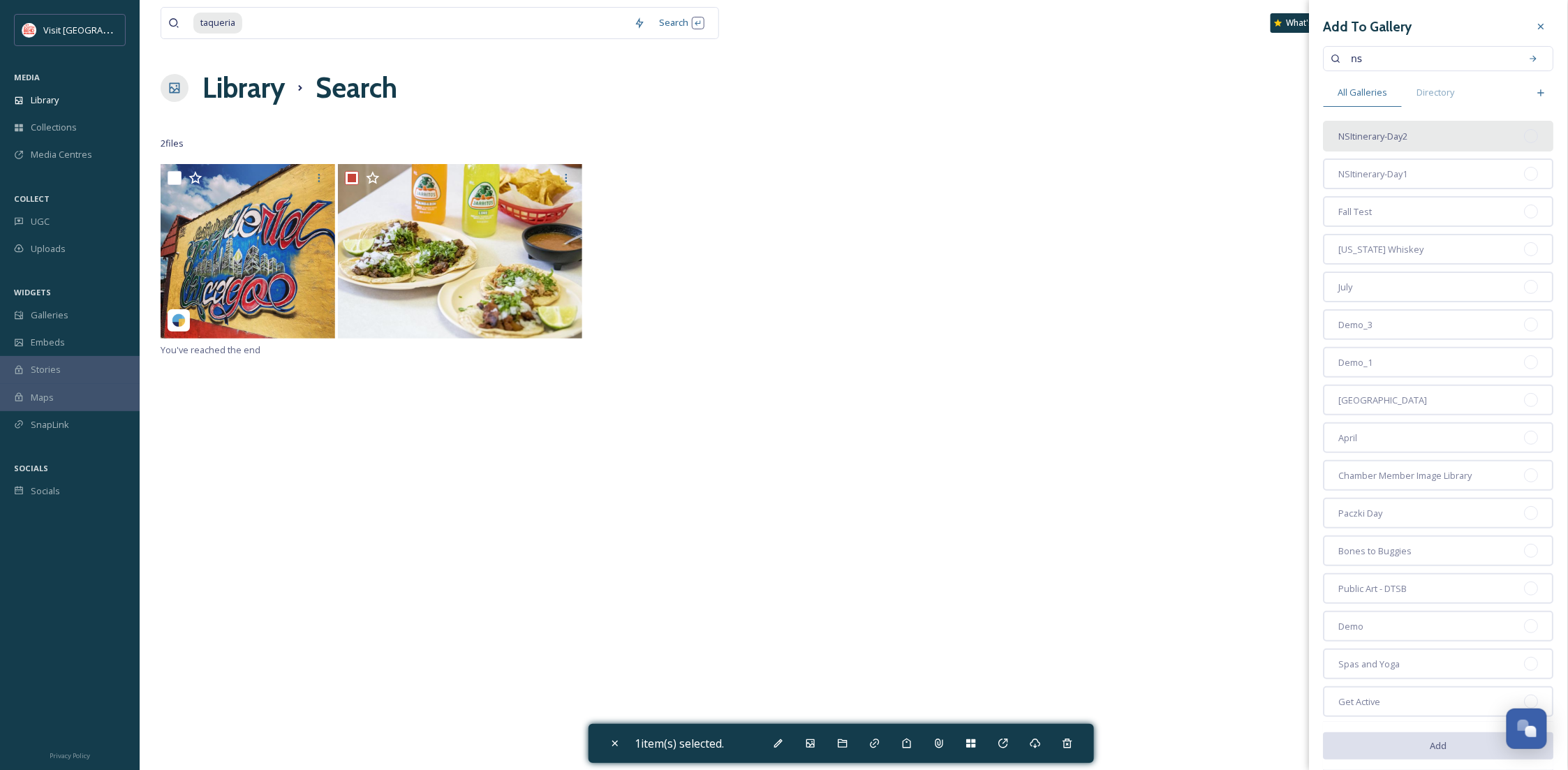
type input "ns"
click at [1454, 123] on div "NSItinerary-Day2" at bounding box center [1439, 136] width 230 height 30
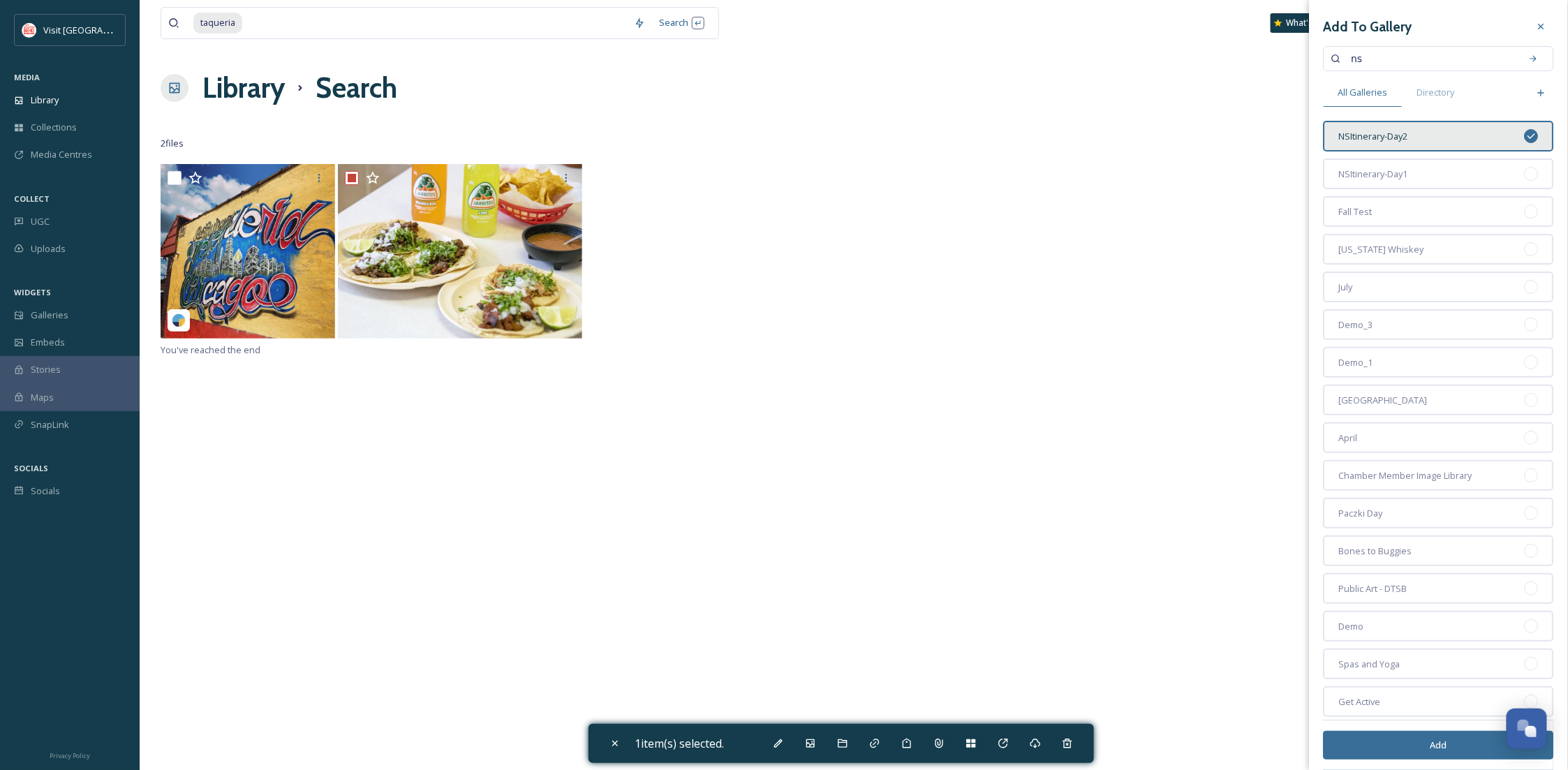
click at [1454, 736] on button "Add" at bounding box center [1439, 745] width 230 height 29
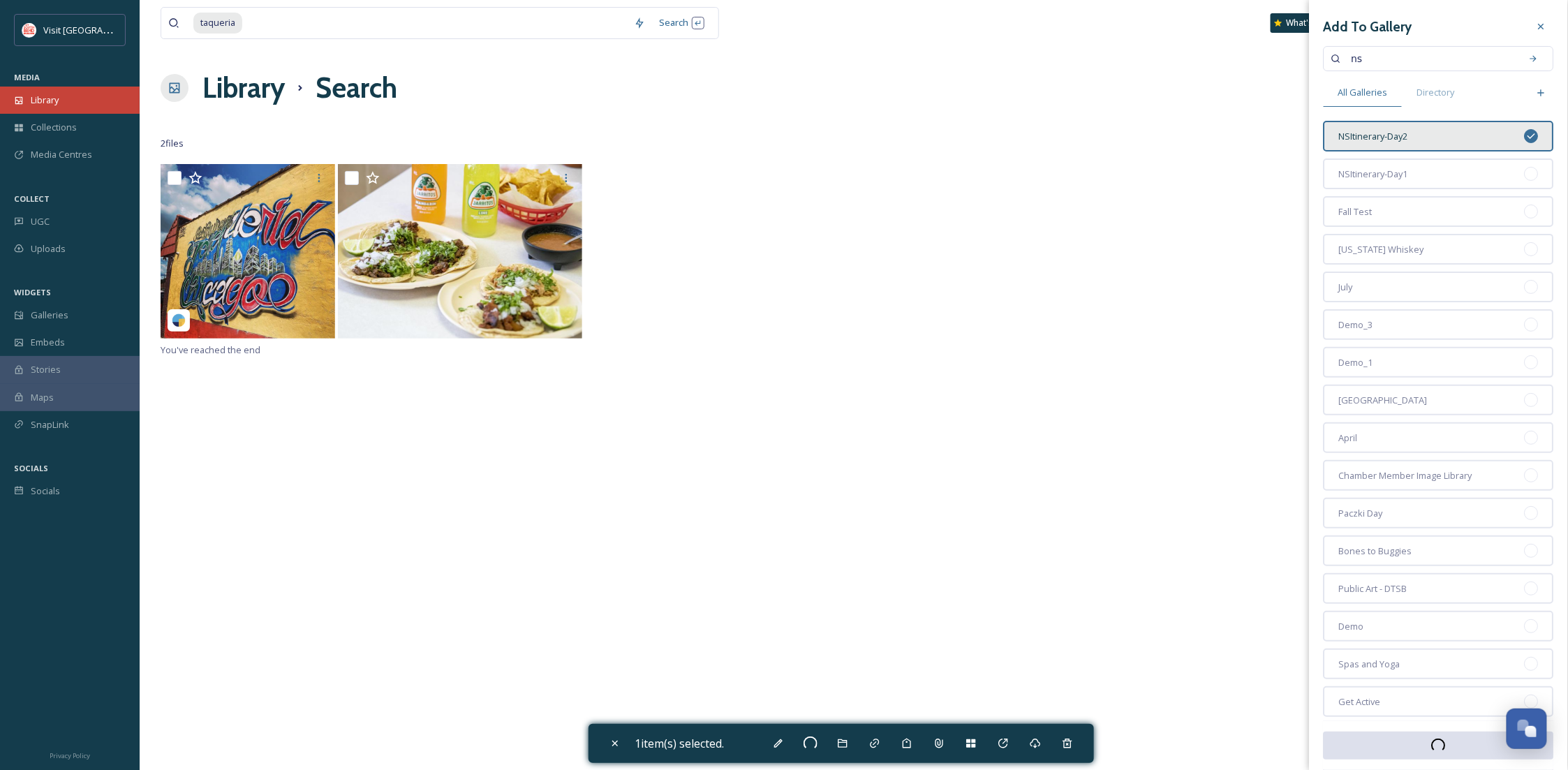
checkbox input "false"
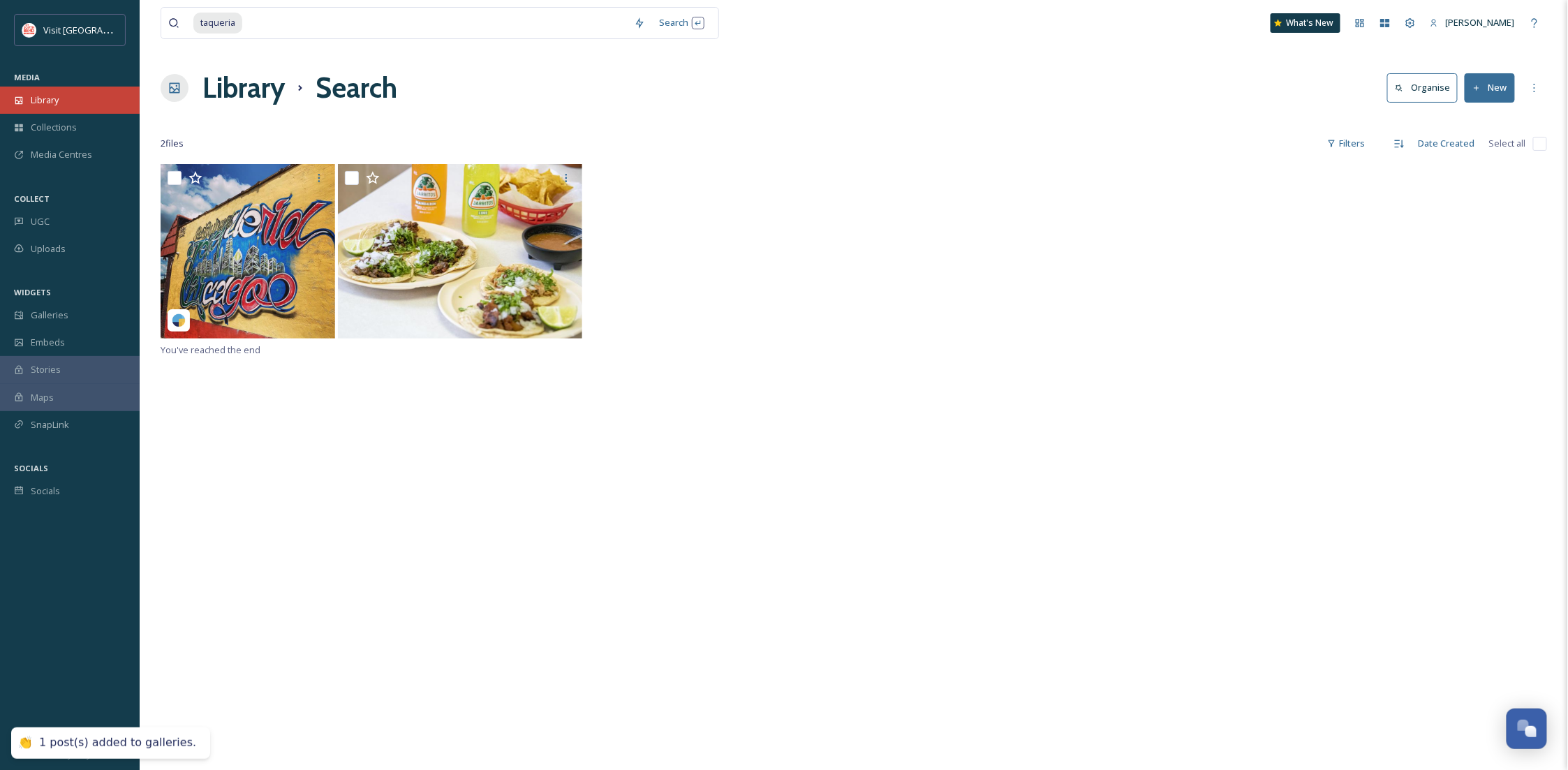
click at [41, 95] on span "Library" at bounding box center [44, 100] width 28 height 14
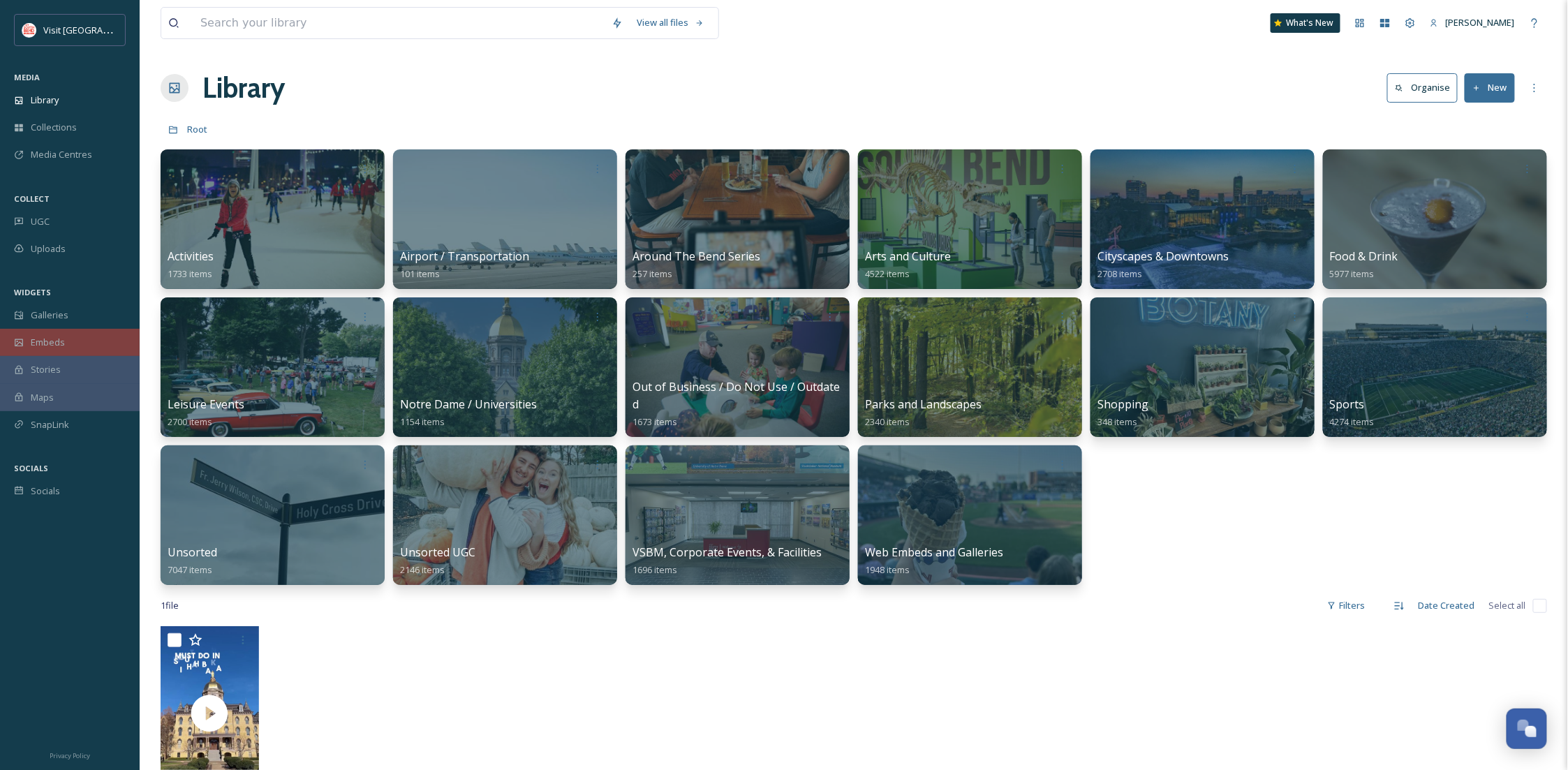
click at [61, 334] on div "Embeds" at bounding box center [70, 342] width 140 height 27
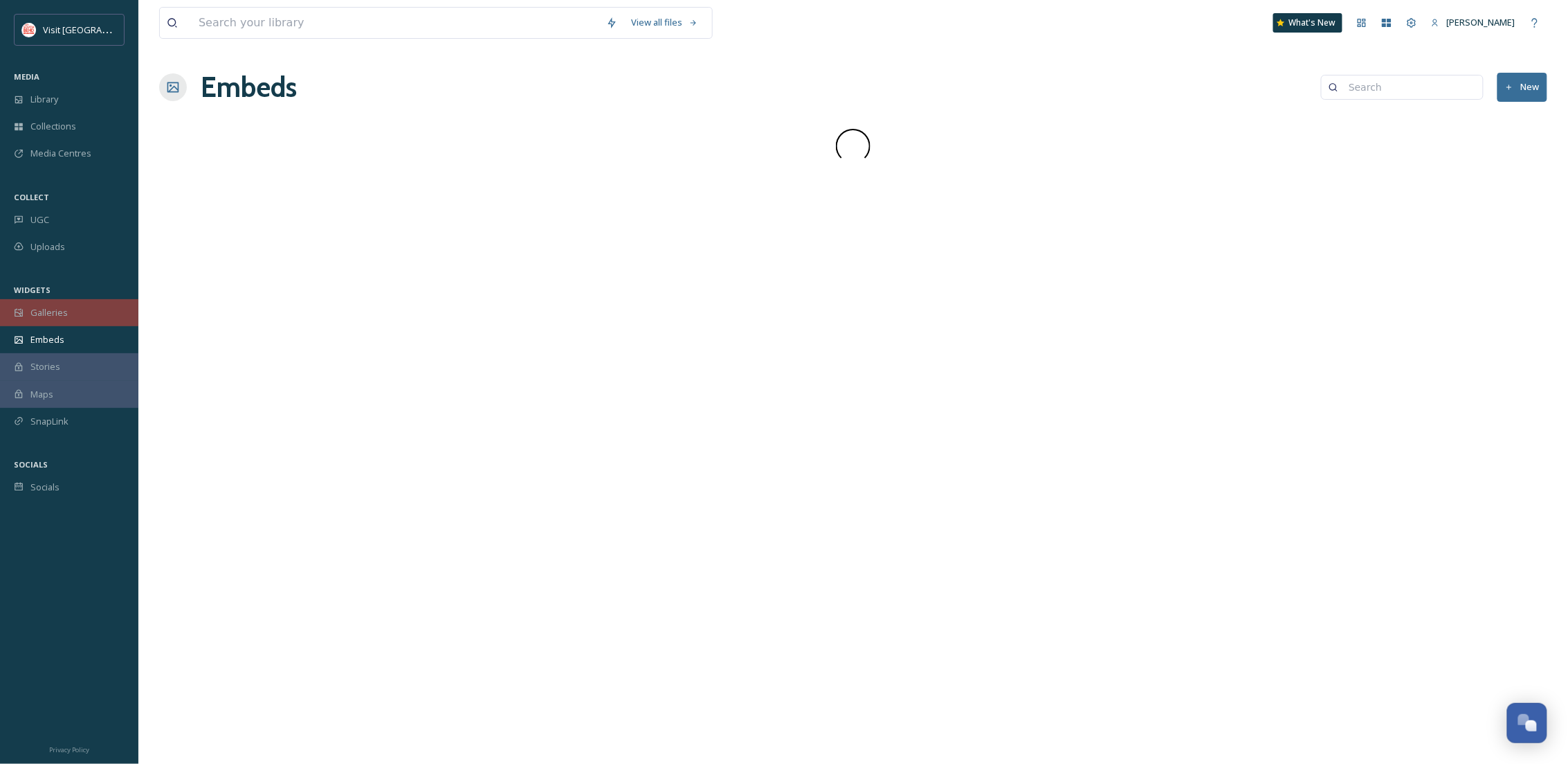
click at [60, 316] on span "Galleries" at bounding box center [48, 313] width 37 height 13
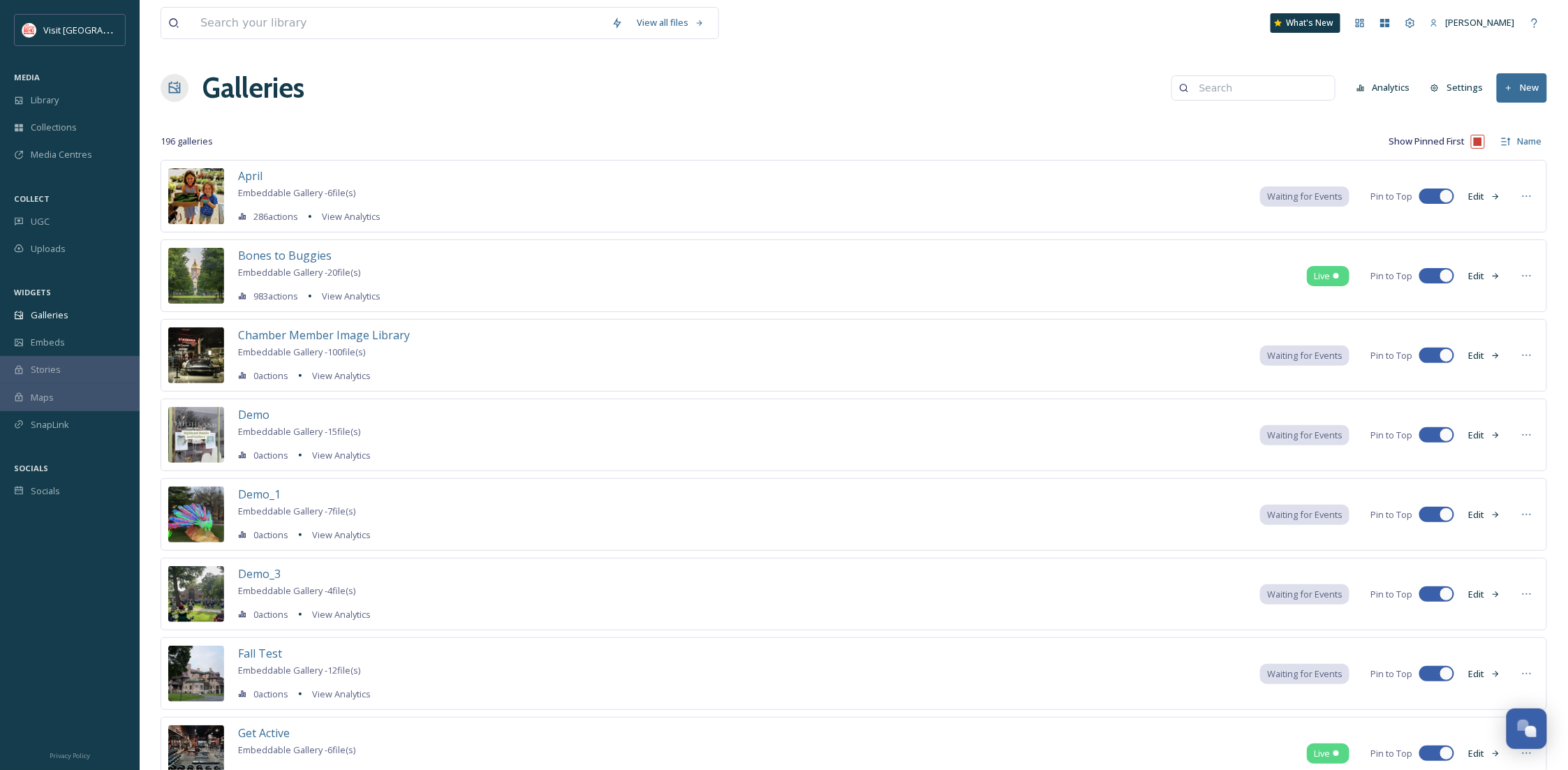
click at [1316, 99] on input at bounding box center [1259, 88] width 135 height 28
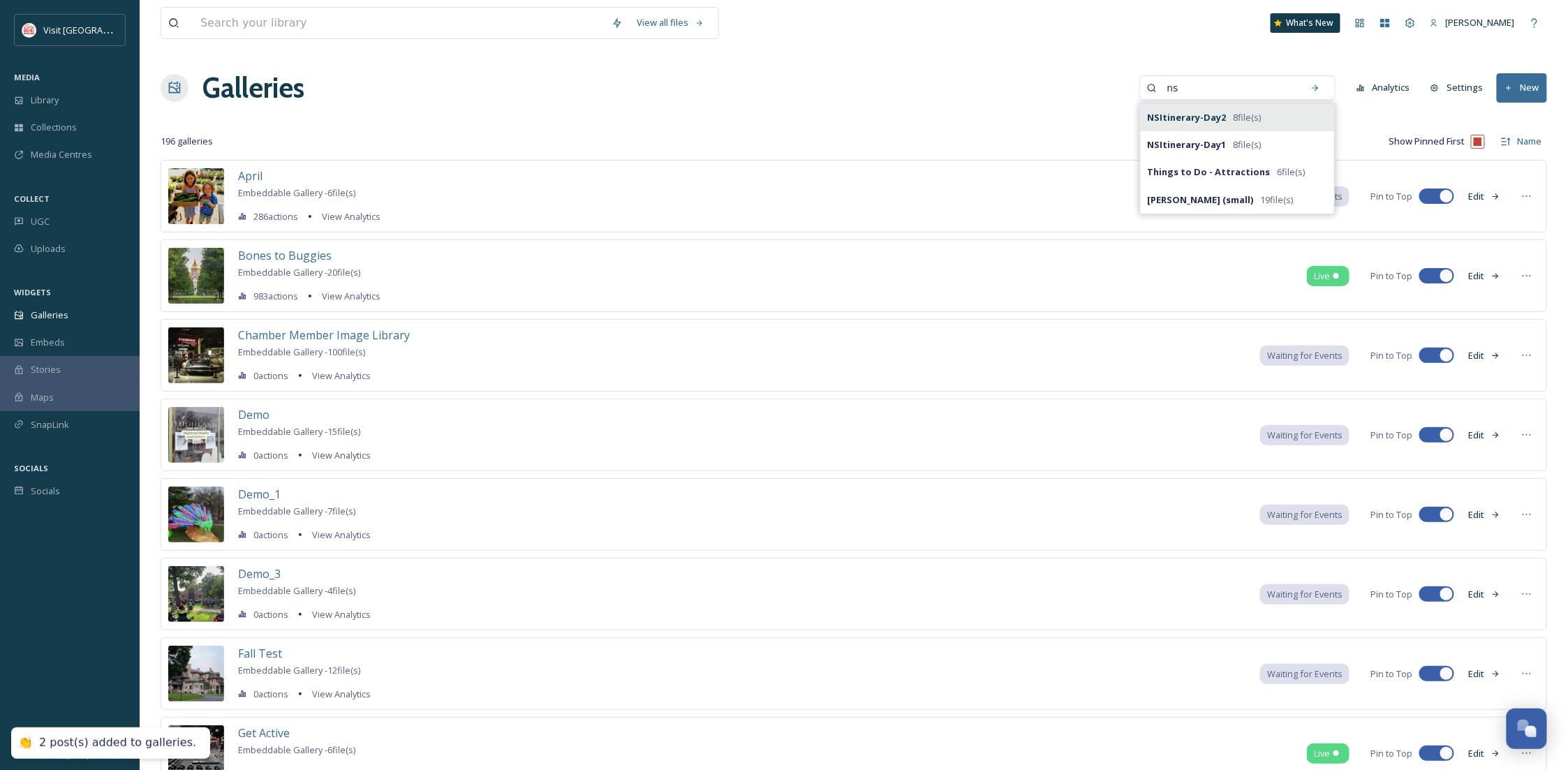
type input "ns"
click at [1280, 112] on div "NSItinerary-Day2 8 file(s)" at bounding box center [1238, 118] width 194 height 27
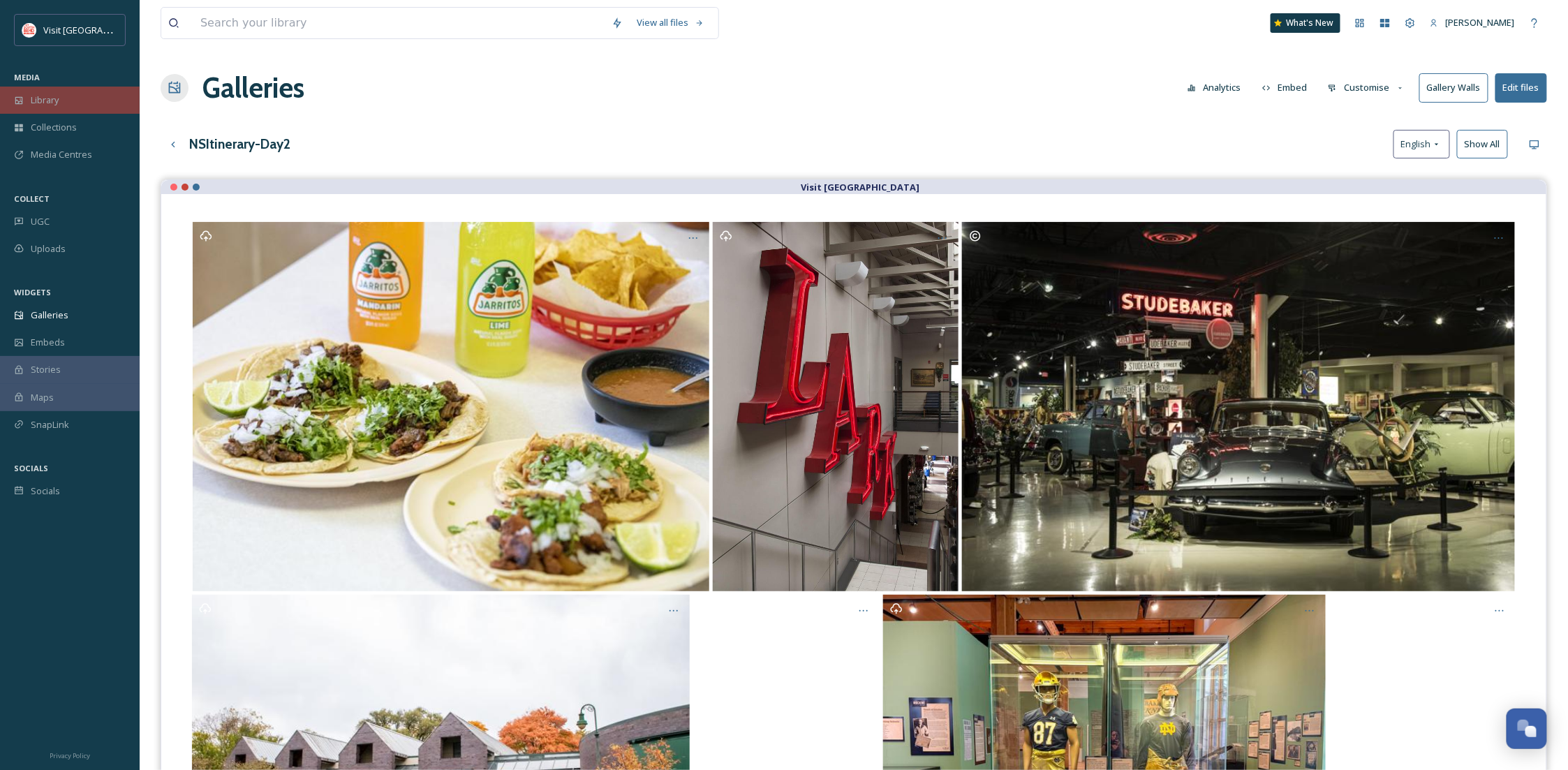
click at [30, 90] on div "Library" at bounding box center [70, 100] width 140 height 27
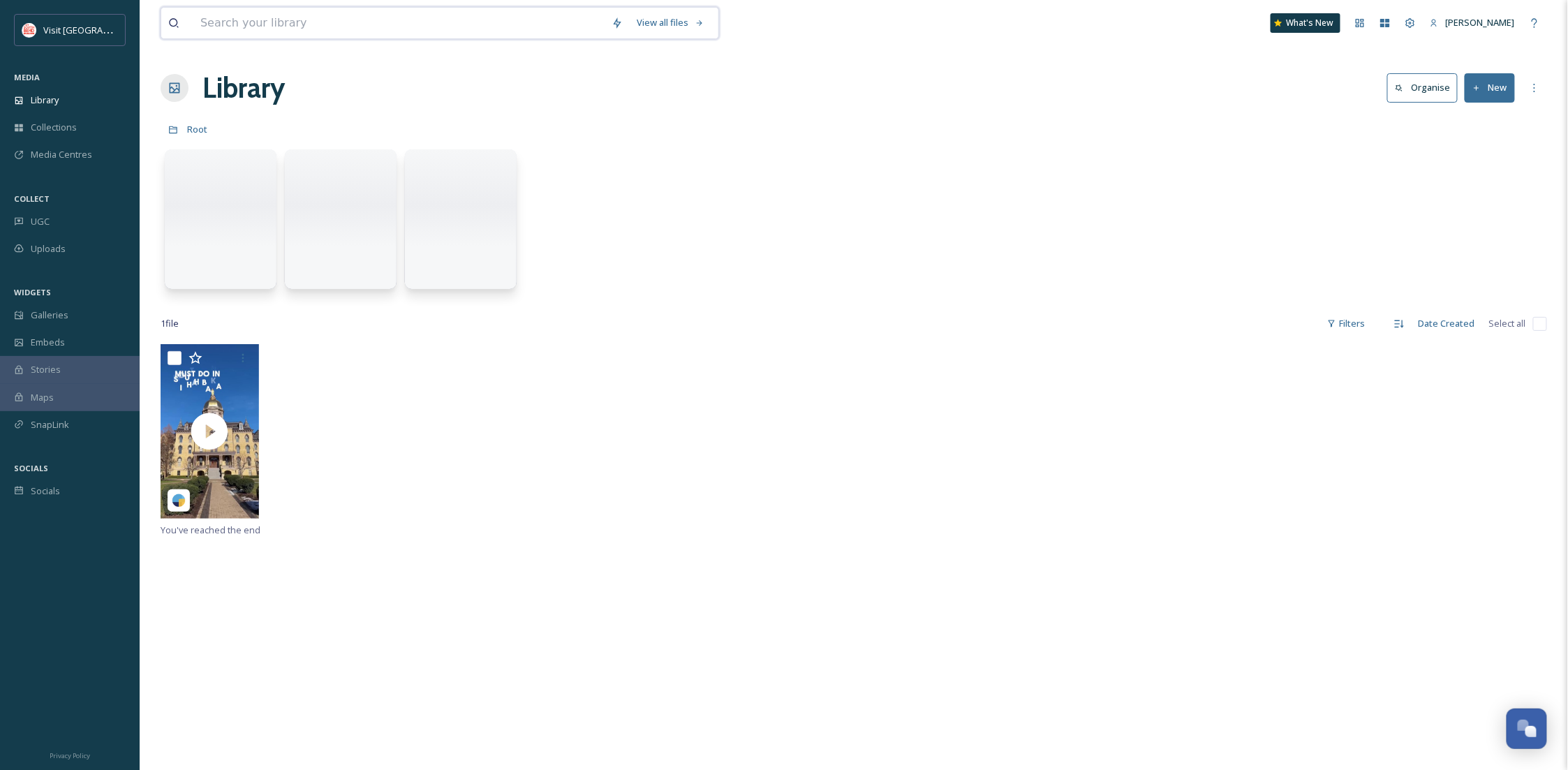
click at [217, 26] on input at bounding box center [399, 23] width 411 height 30
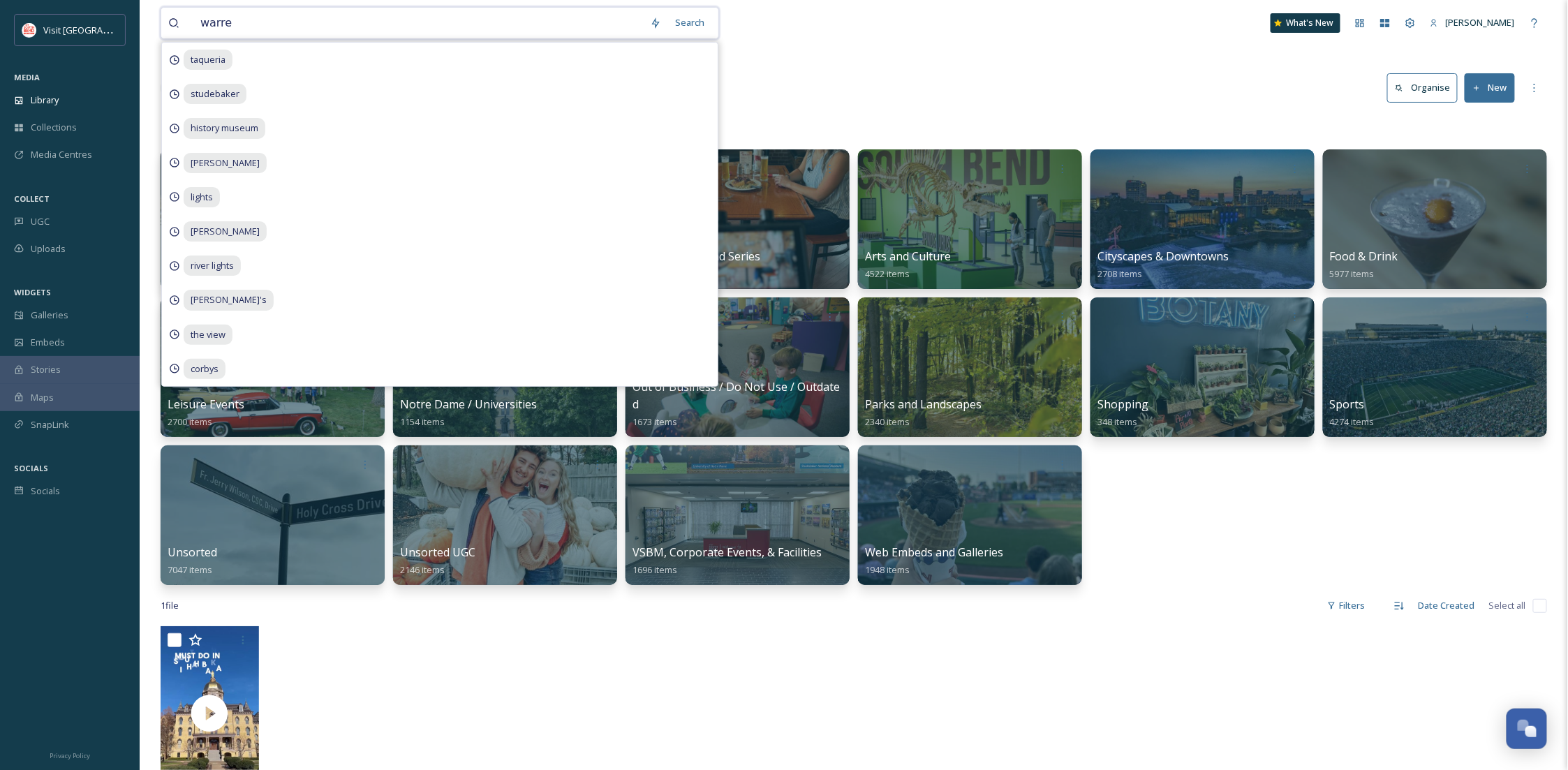
type input "[PERSON_NAME]"
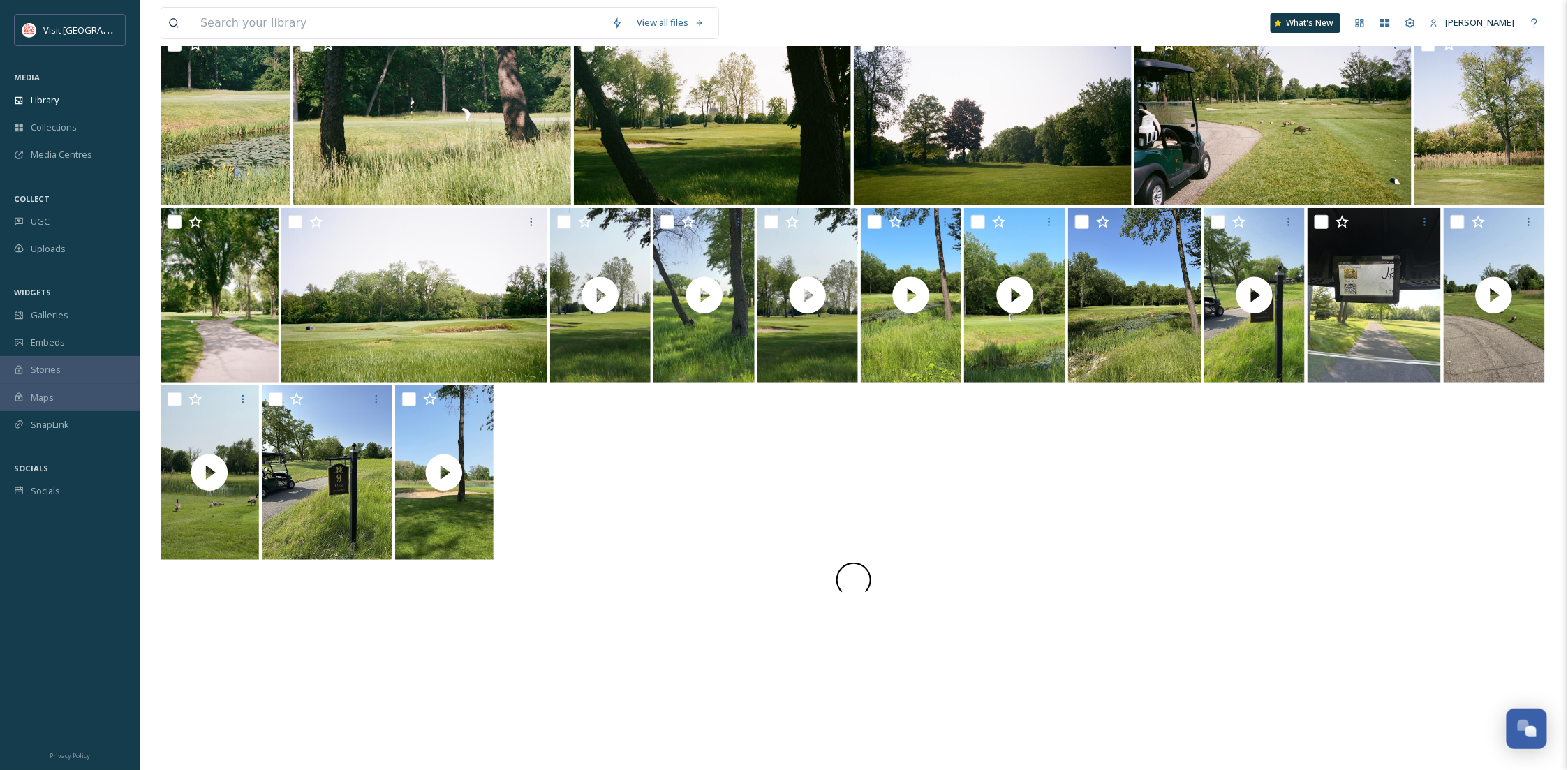
scroll to position [304, 0]
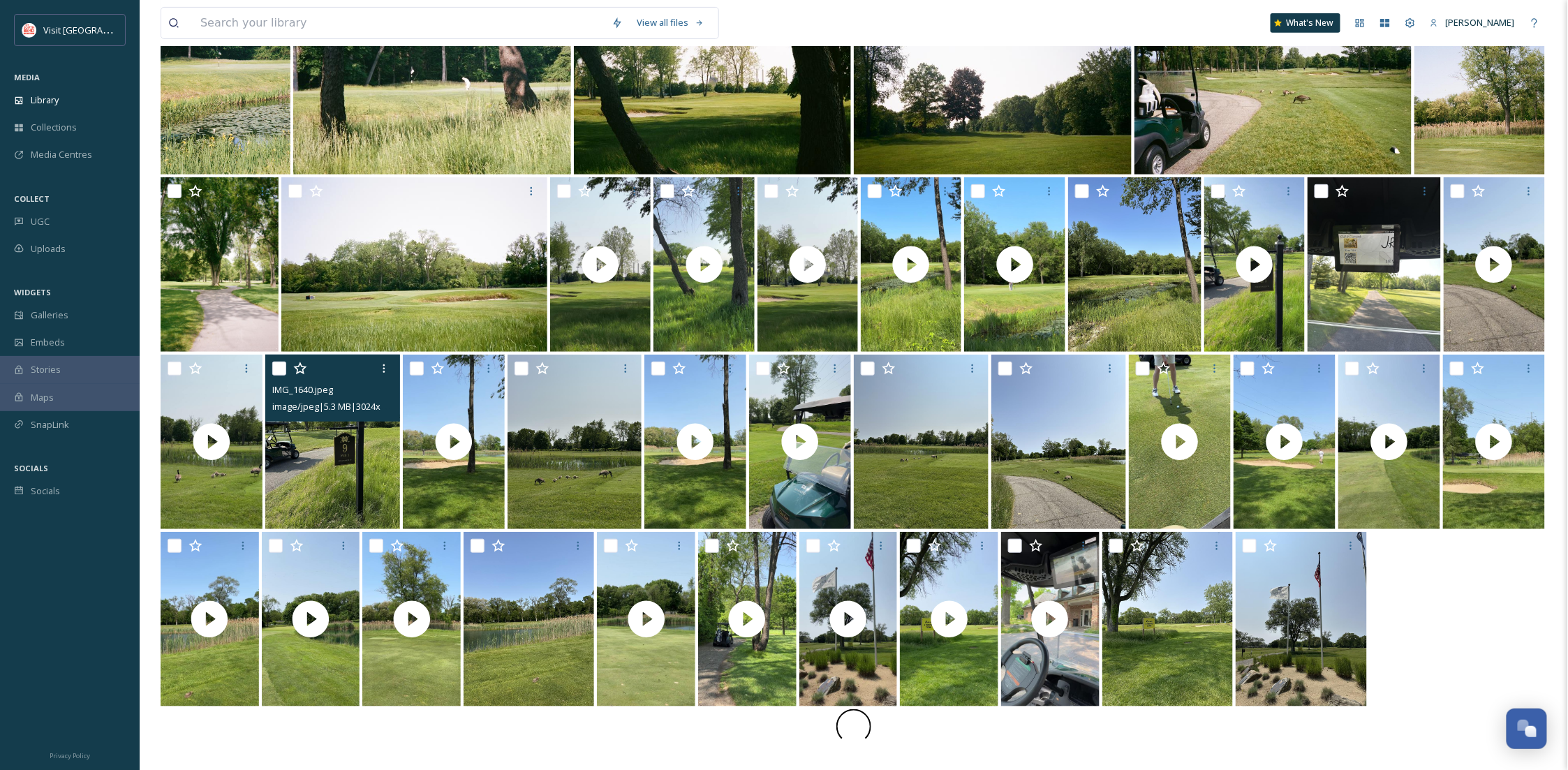
click at [282, 365] on input "checkbox" at bounding box center [278, 368] width 14 height 14
checkbox input "true"
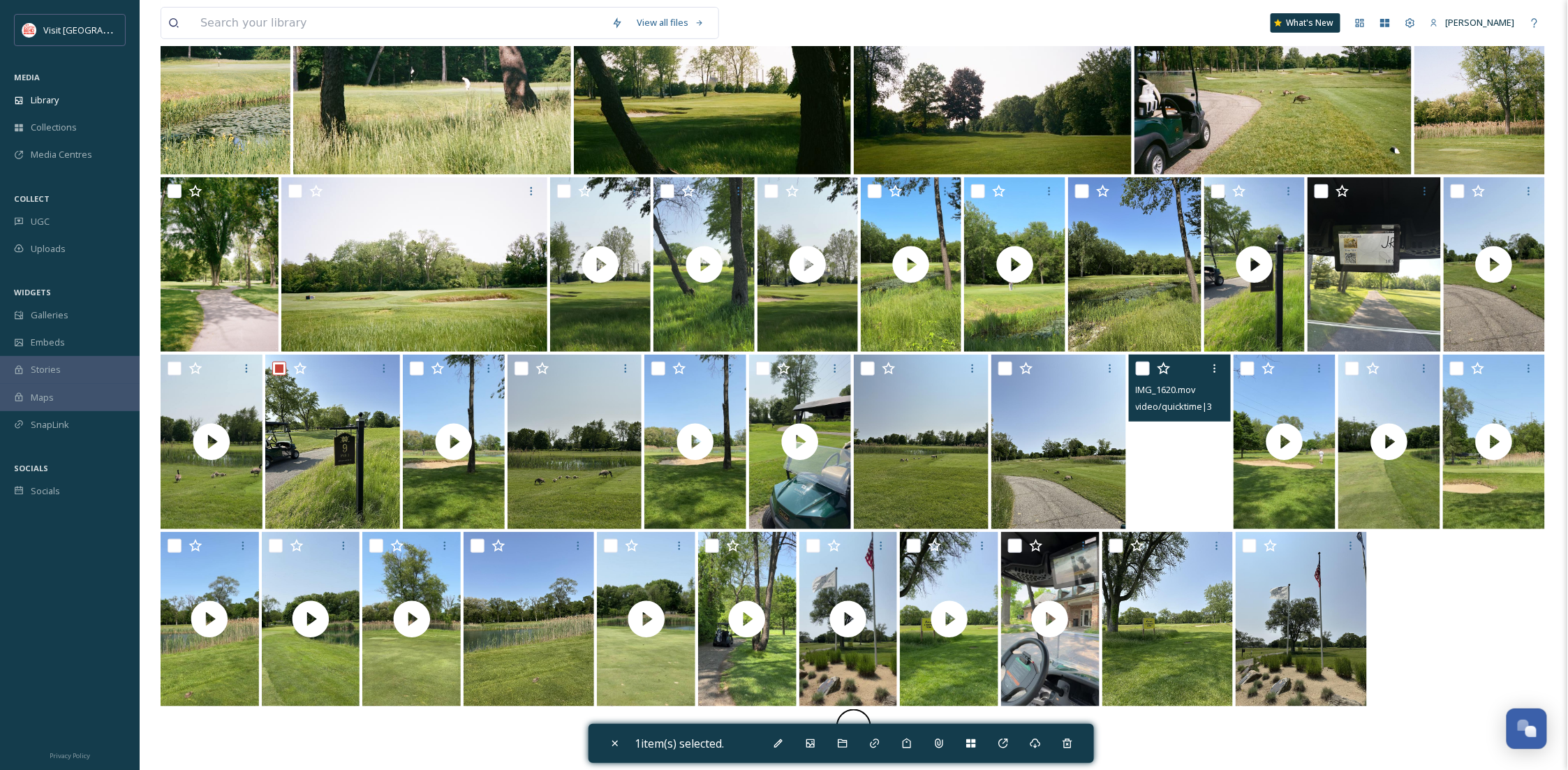
click at [1178, 488] on video "IMG_1620.mov" at bounding box center [1179, 441] width 102 height 174
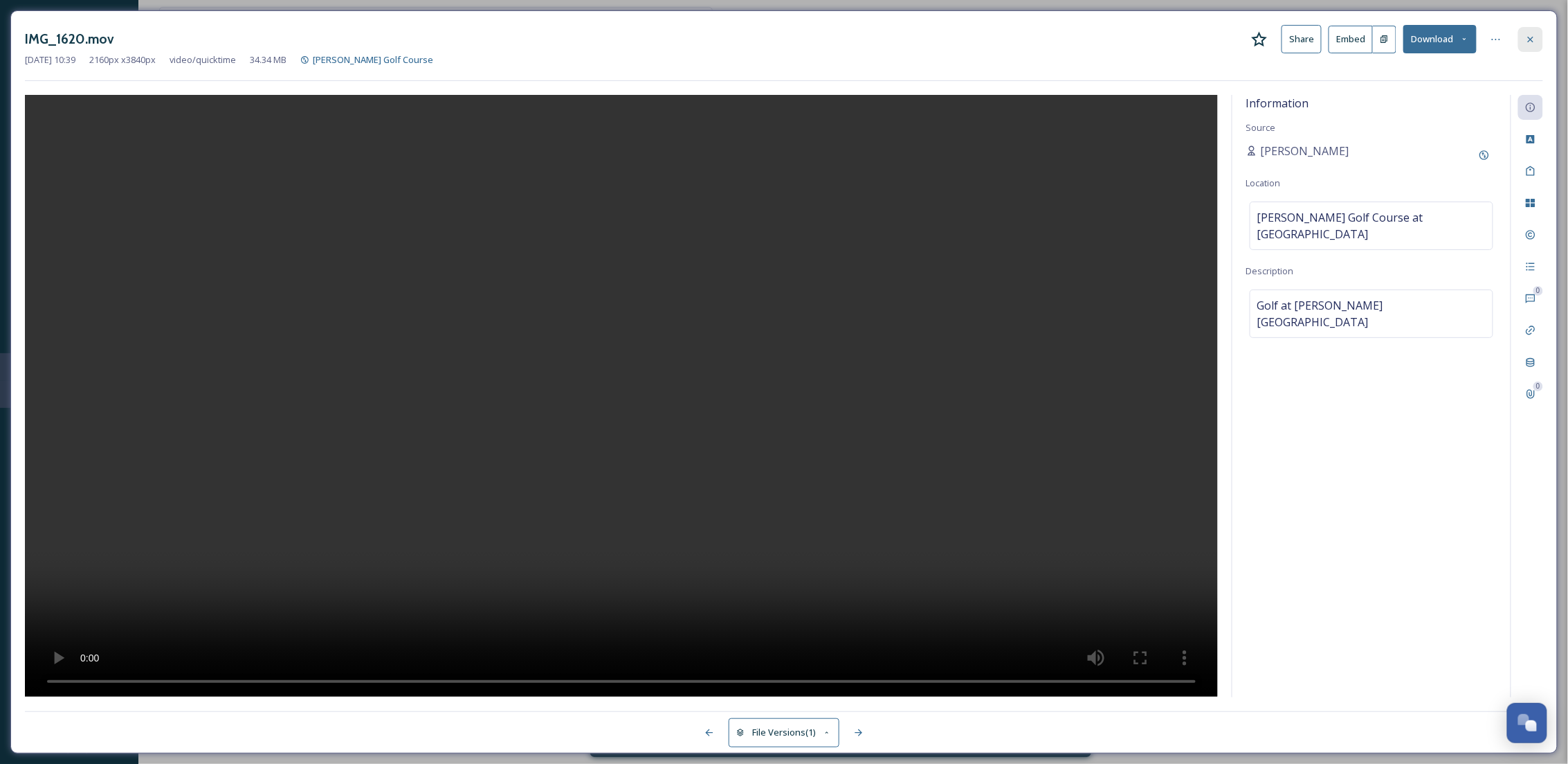
click at [1521, 33] on div at bounding box center [1531, 39] width 25 height 25
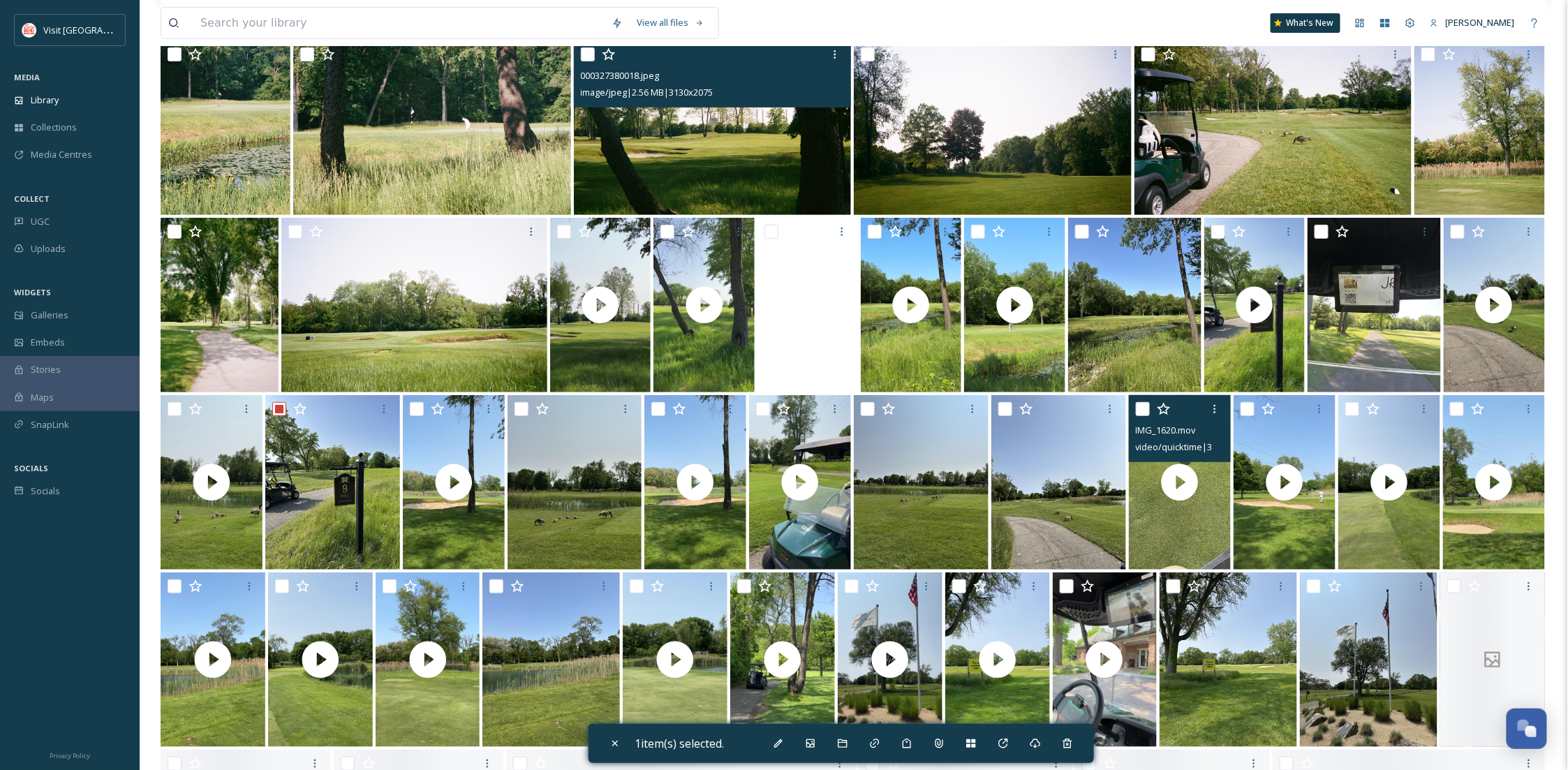
scroll to position [372, 0]
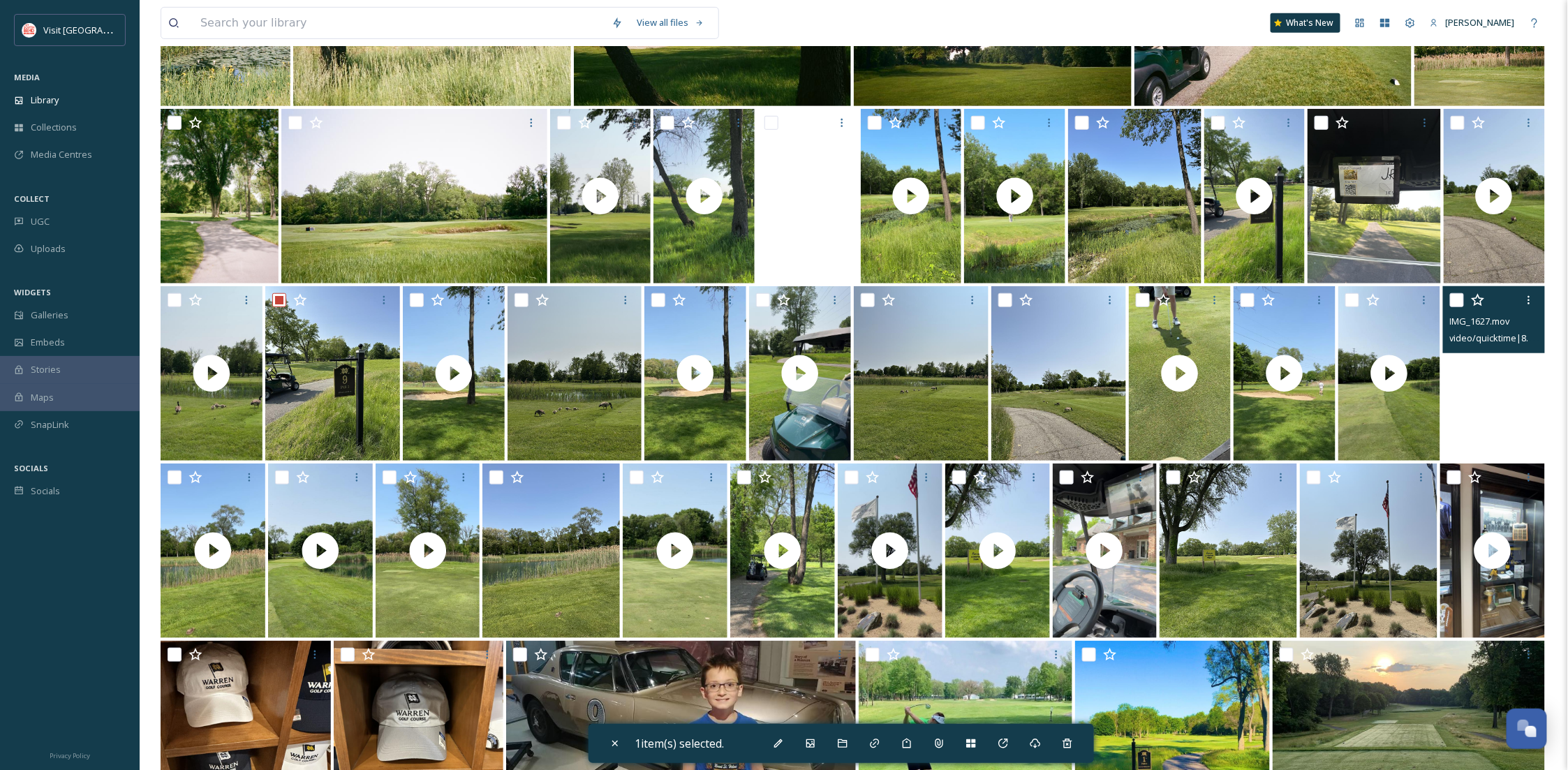
click at [1512, 432] on video "IMG_1627.mov" at bounding box center [1494, 373] width 102 height 174
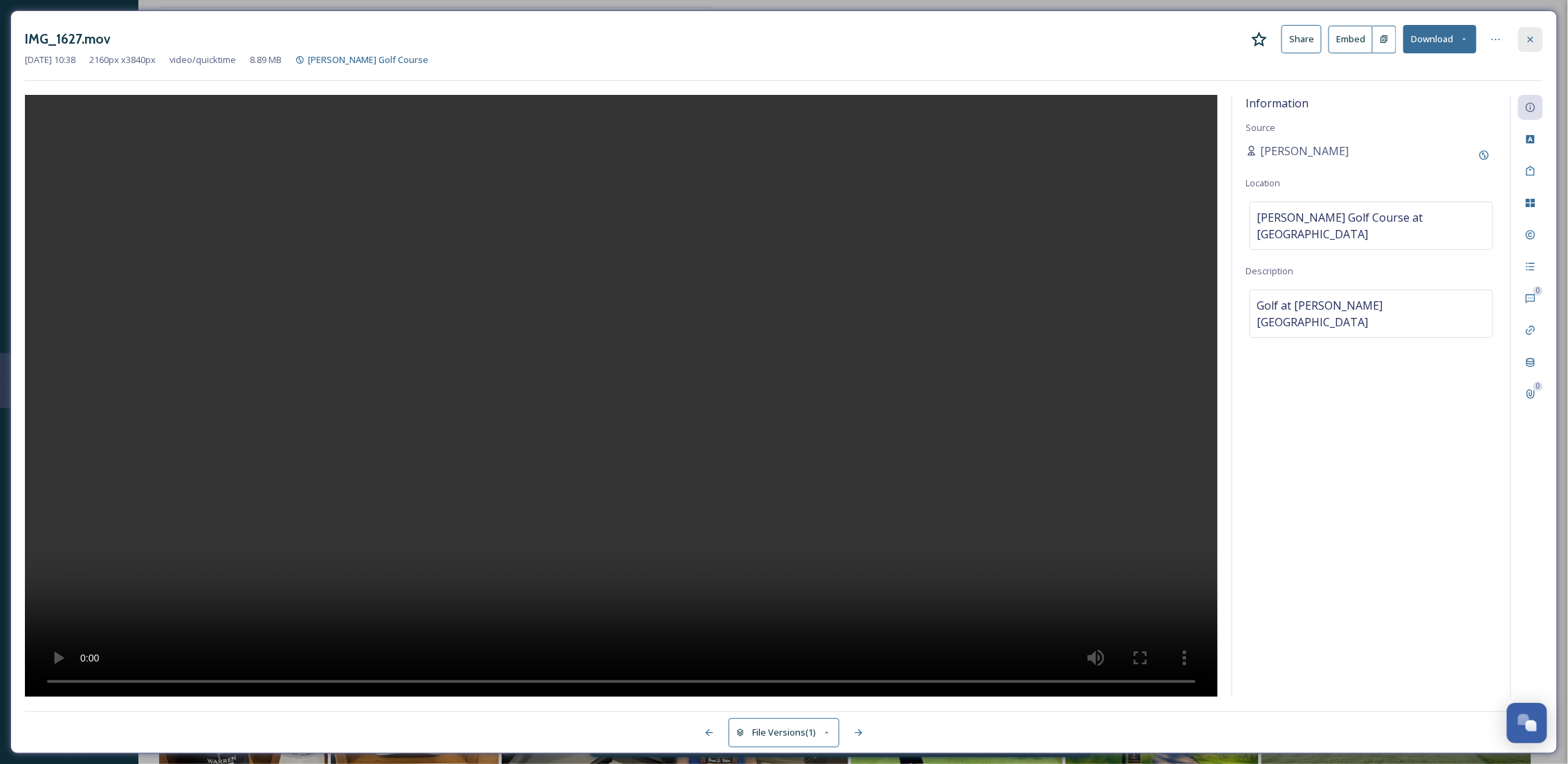
click at [1537, 40] on div at bounding box center [1531, 39] width 25 height 25
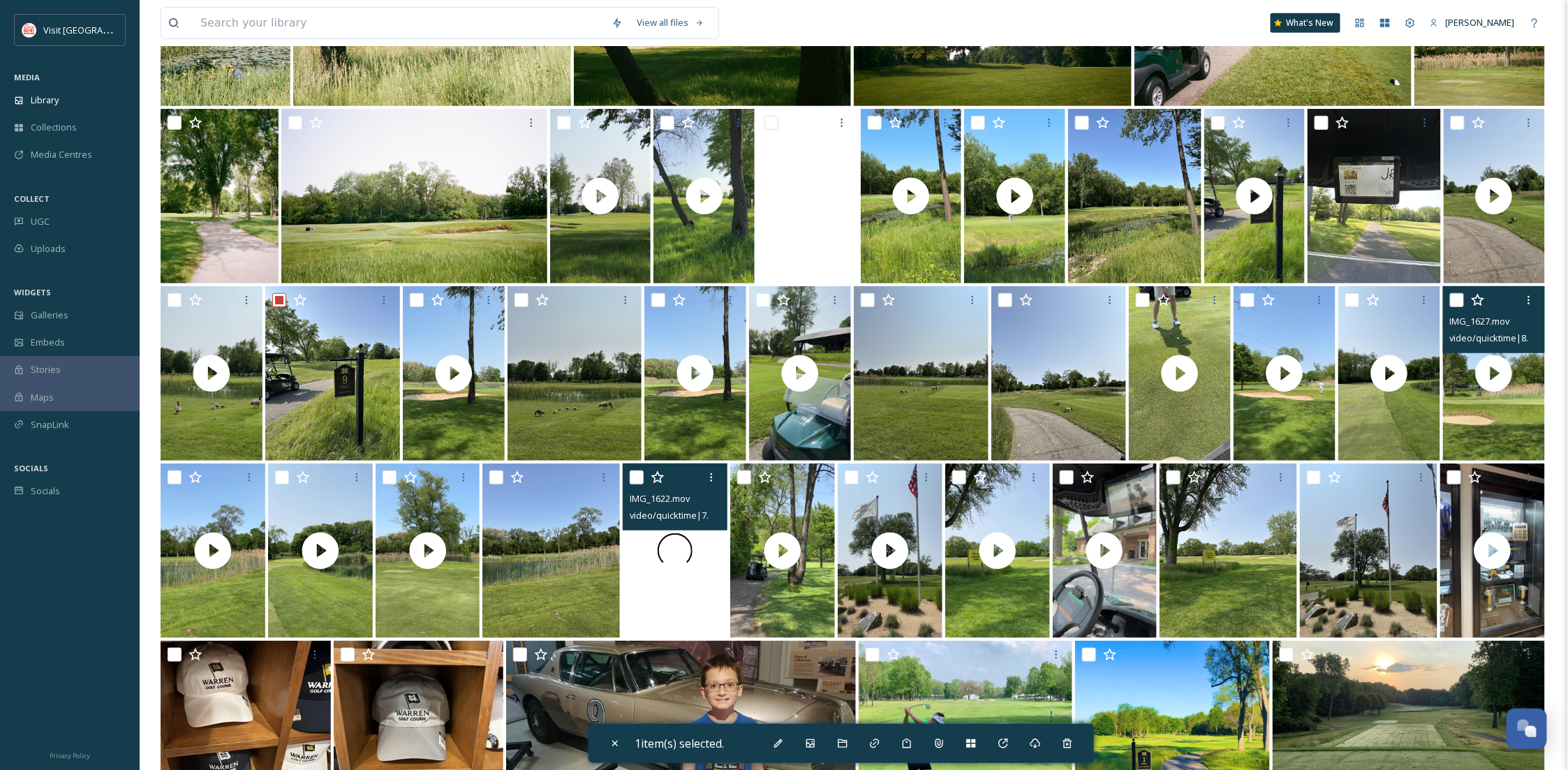
scroll to position [991, 0]
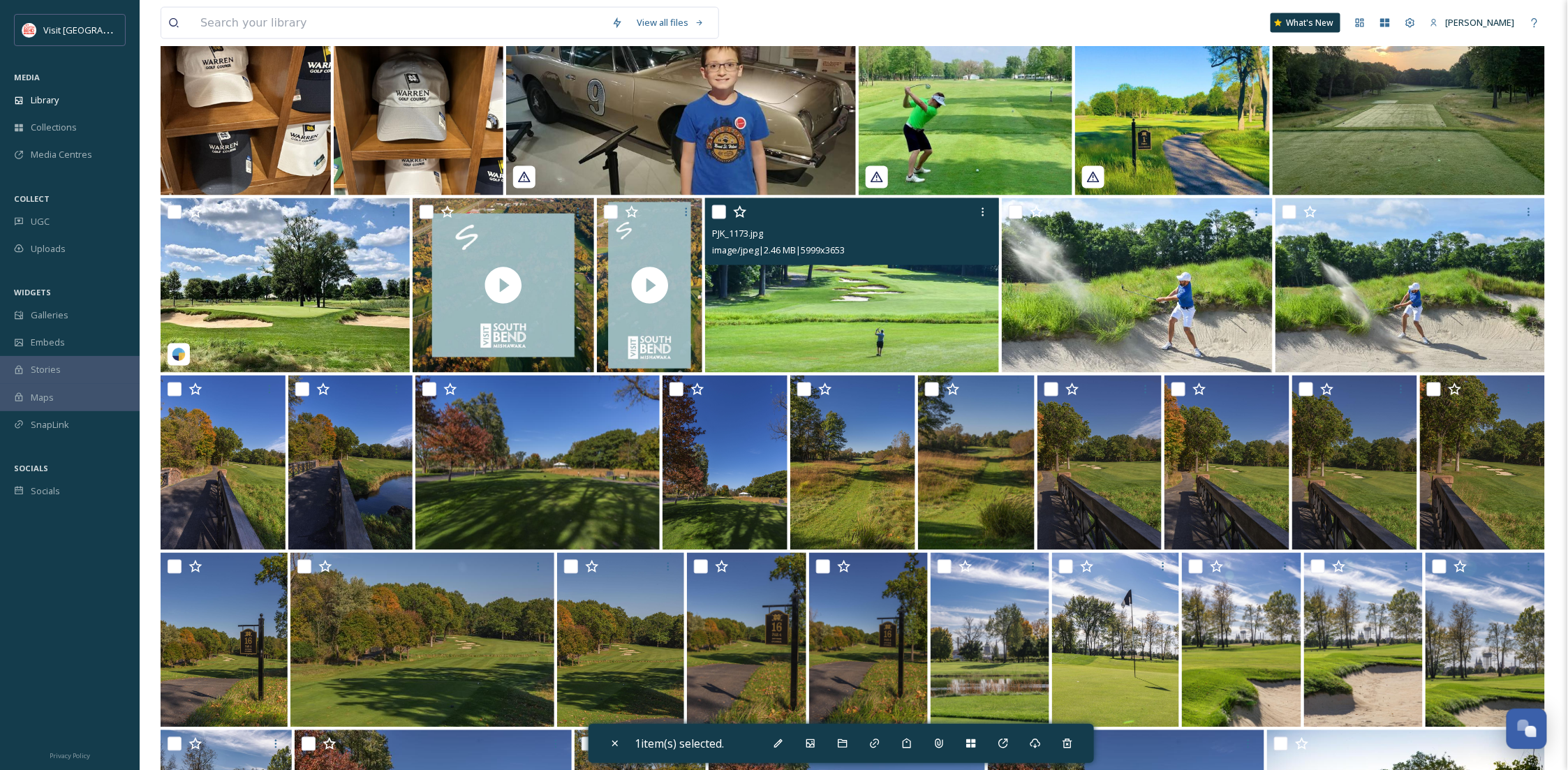
click at [722, 213] on input "checkbox" at bounding box center [718, 212] width 14 height 14
checkbox input "true"
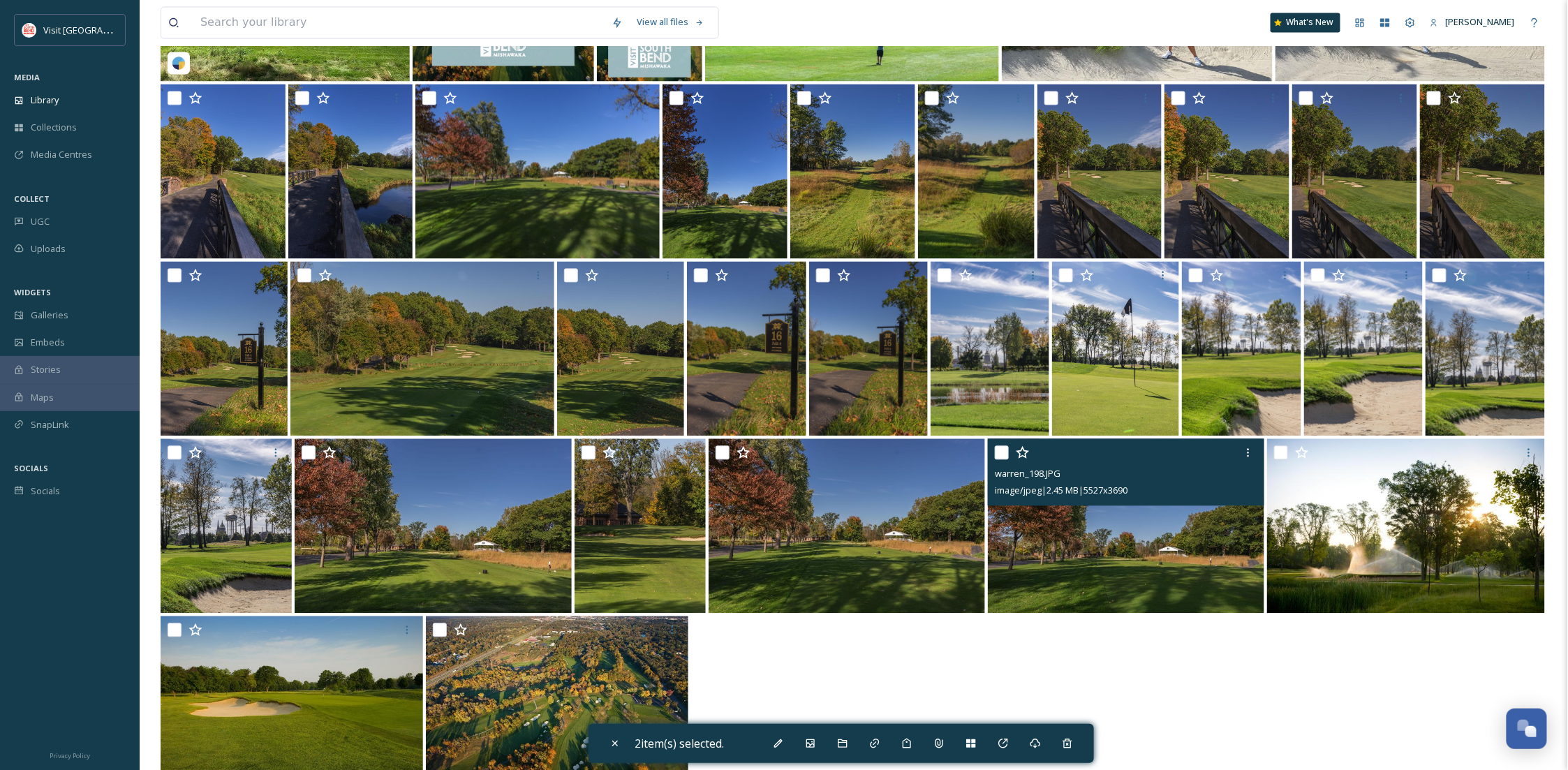
scroll to position [1323, 0]
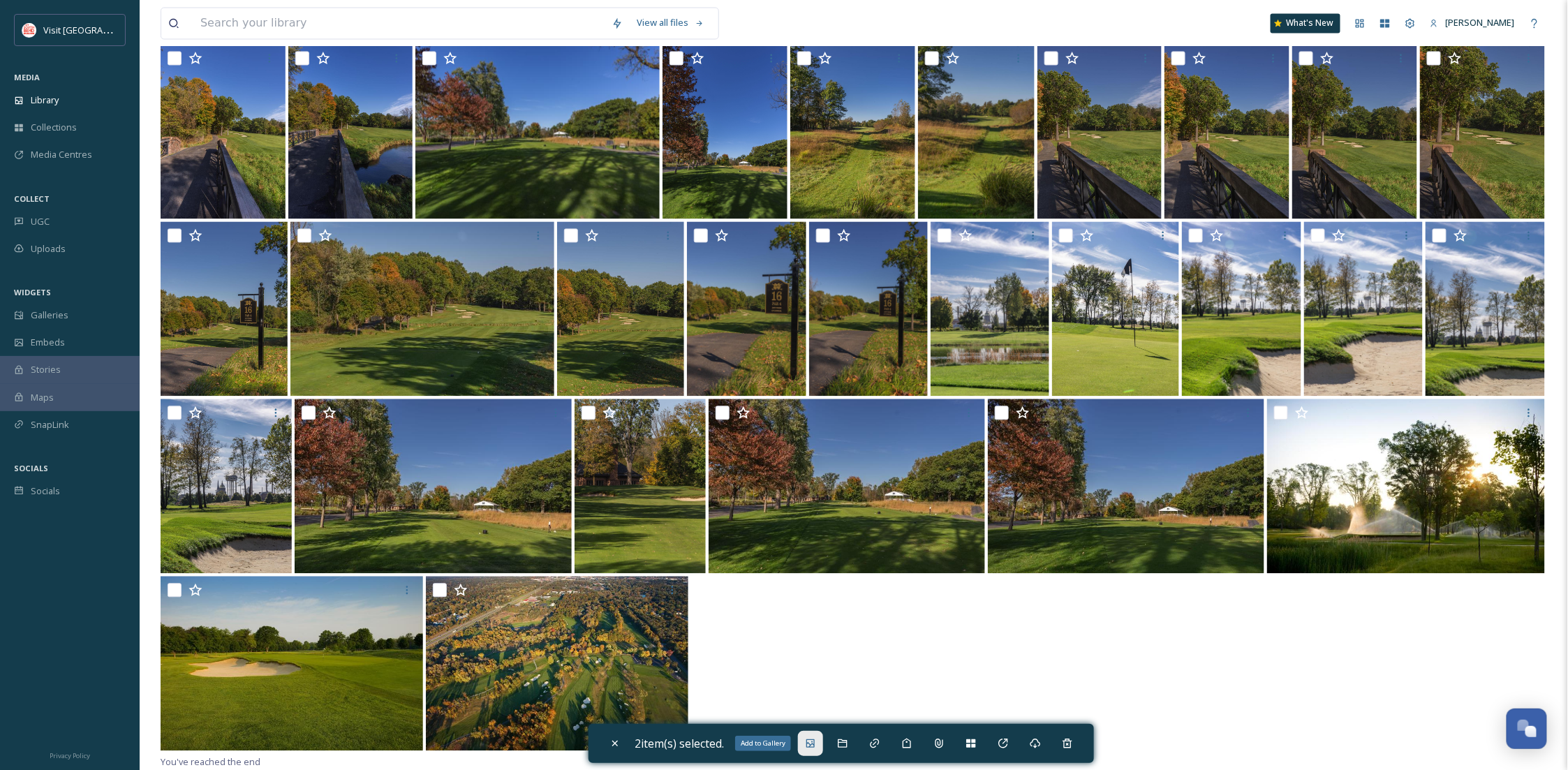
click at [814, 743] on icon at bounding box center [810, 743] width 11 height 11
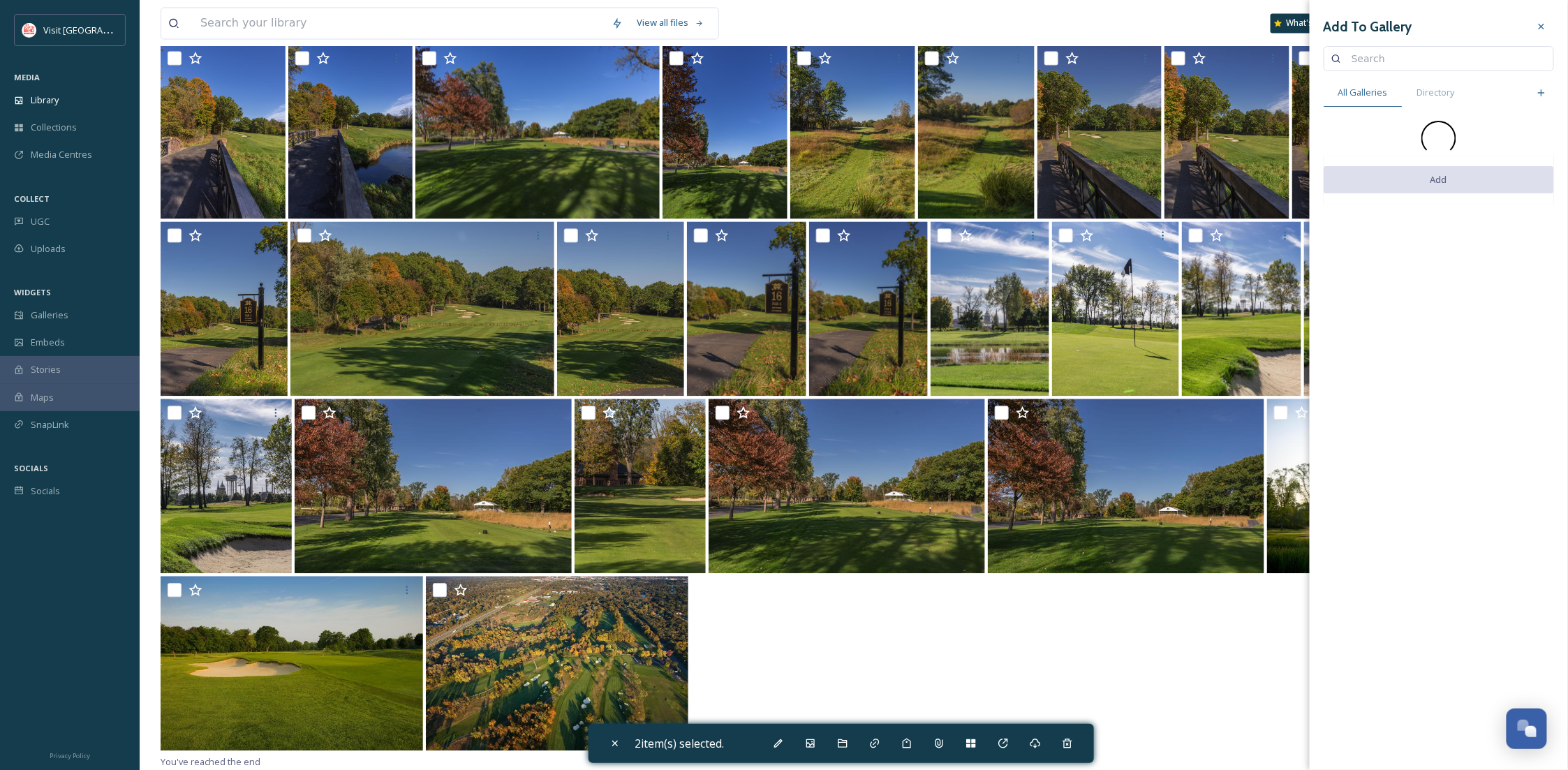
click at [1390, 62] on input at bounding box center [1446, 58] width 202 height 28
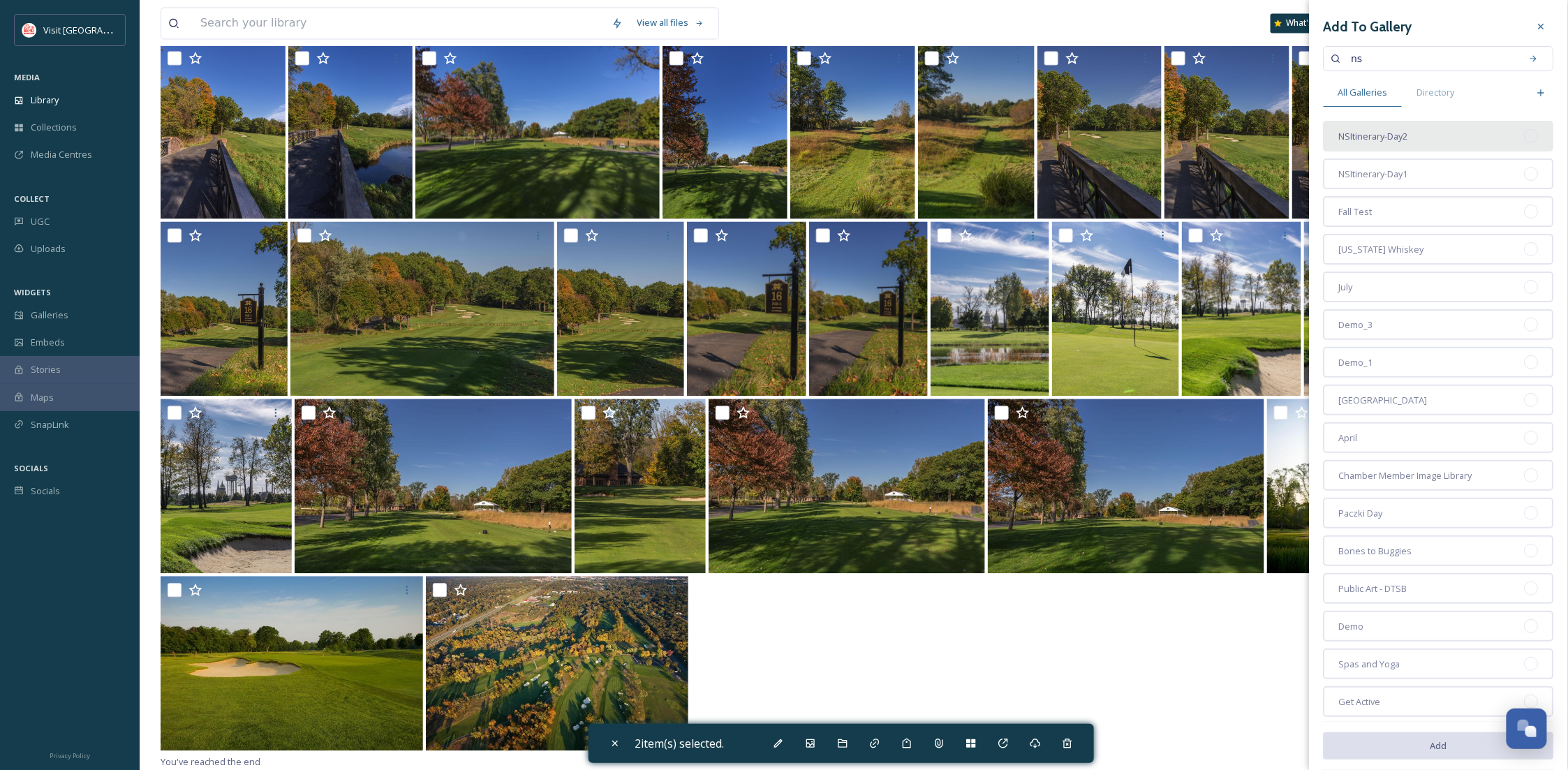
type input "ns"
click at [1383, 130] on span "NSItinerary-Day2" at bounding box center [1374, 136] width 69 height 14
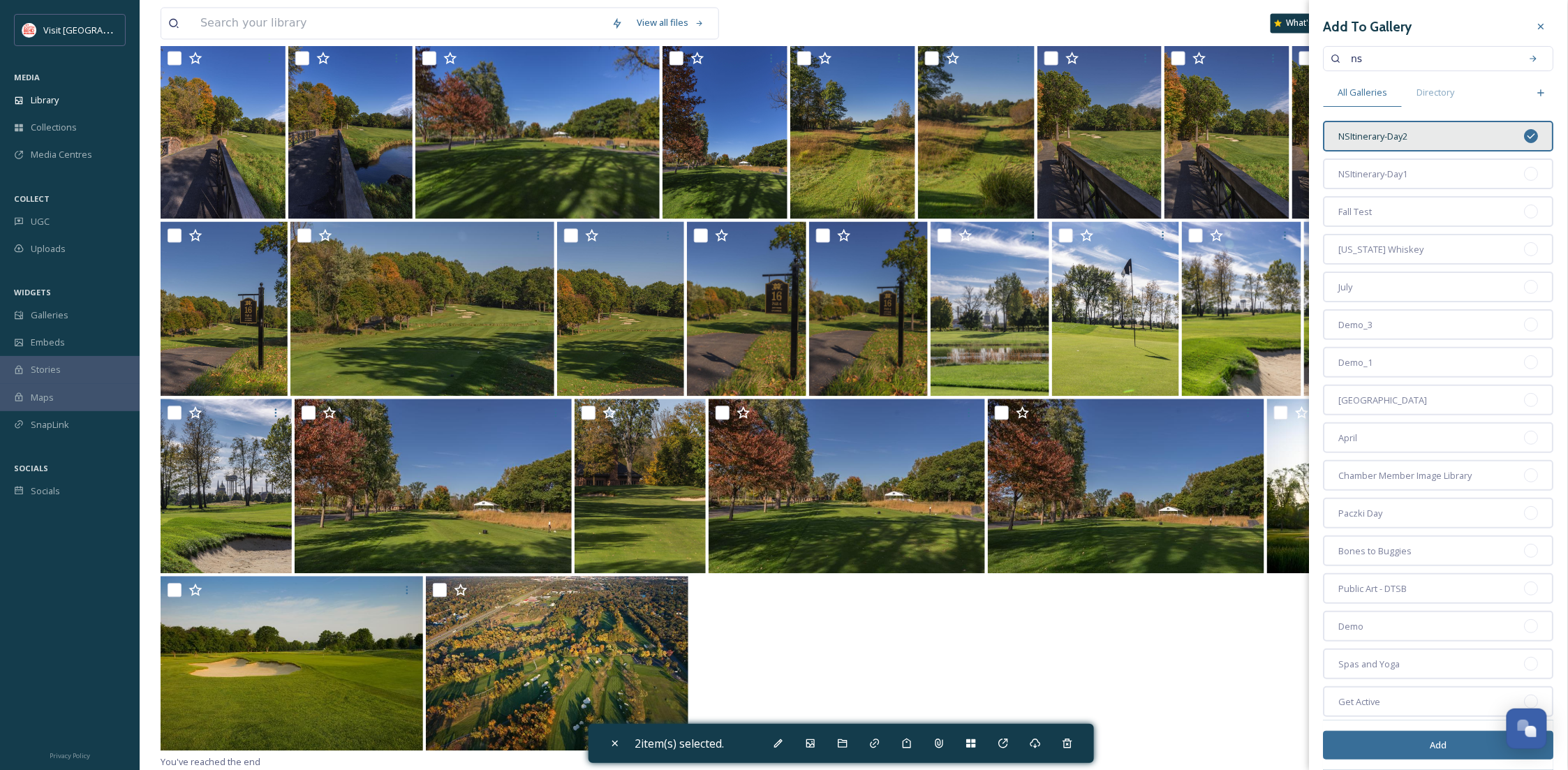
click at [1386, 750] on button "Add" at bounding box center [1439, 745] width 230 height 29
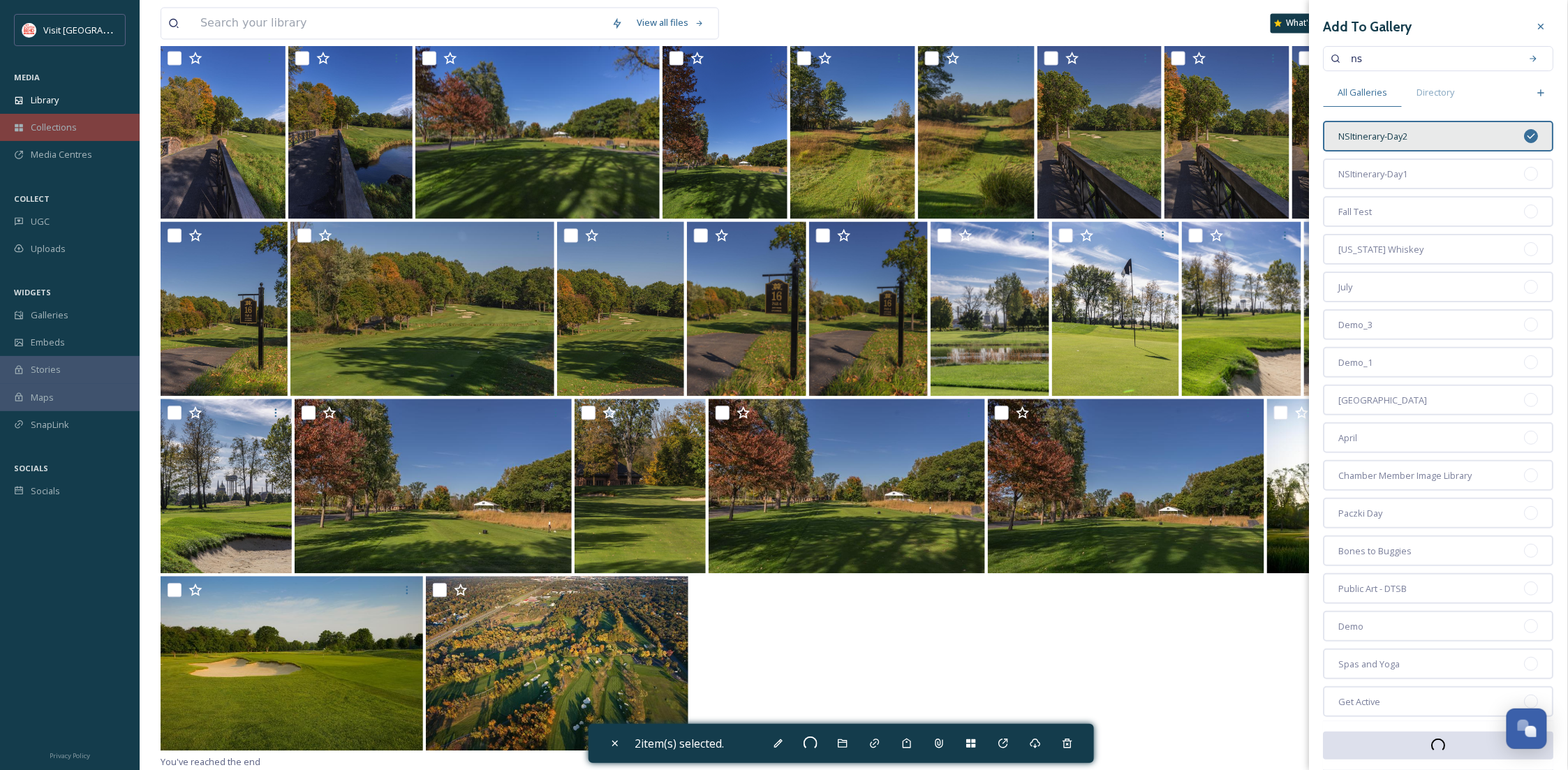
checkbox input "false"
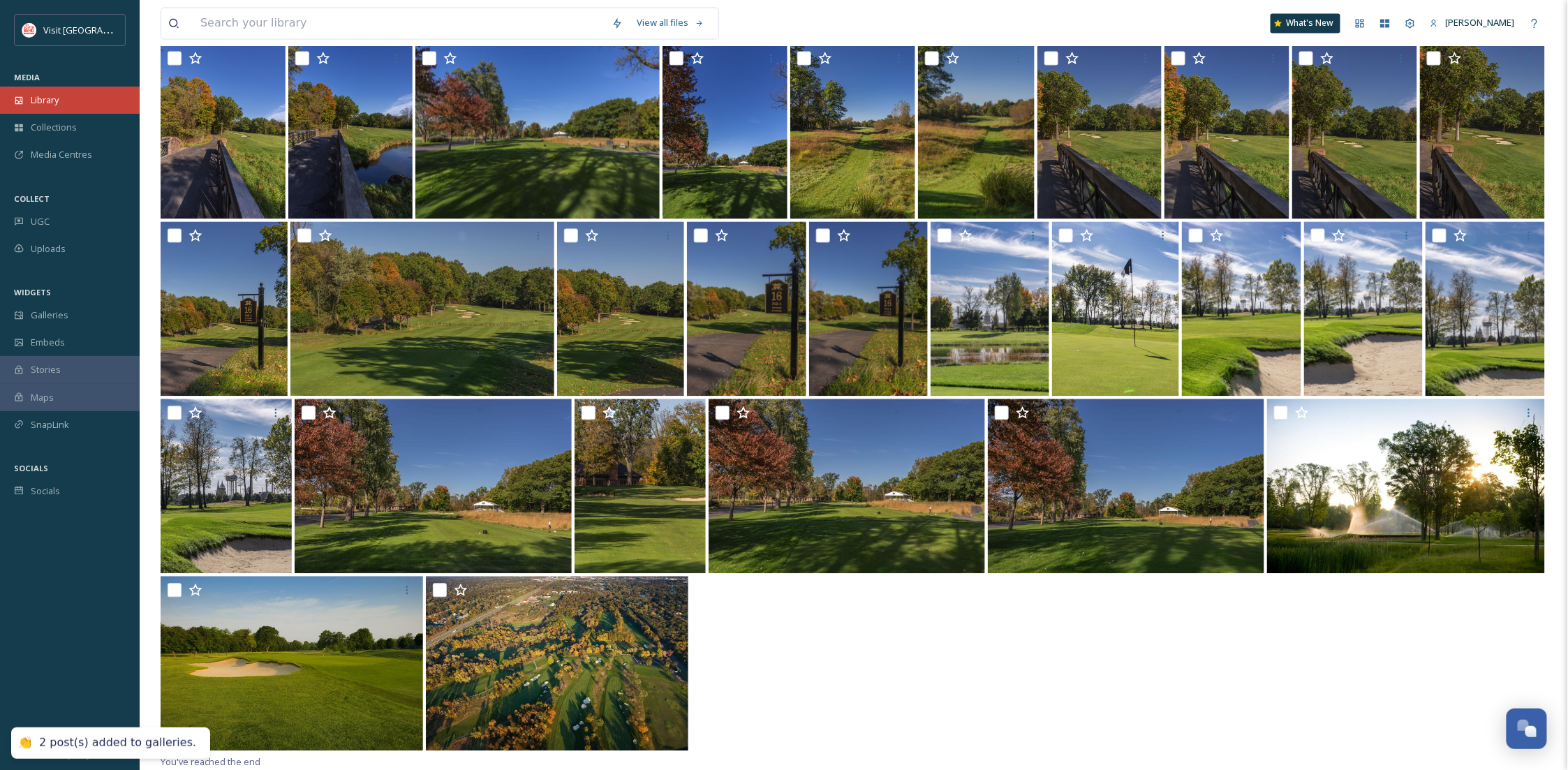
click at [65, 101] on div "Library" at bounding box center [70, 100] width 140 height 27
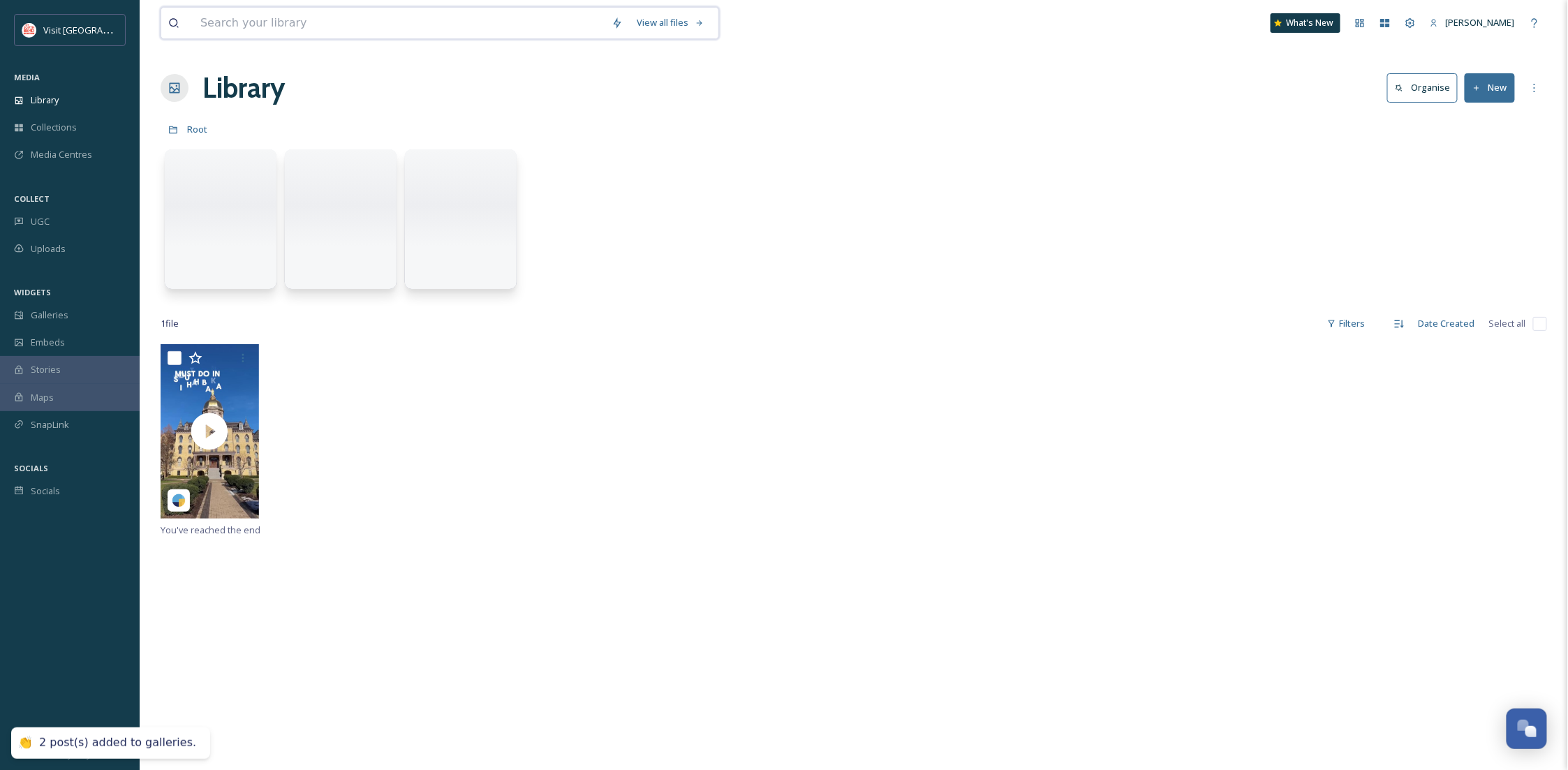
click at [316, 28] on input at bounding box center [399, 23] width 411 height 30
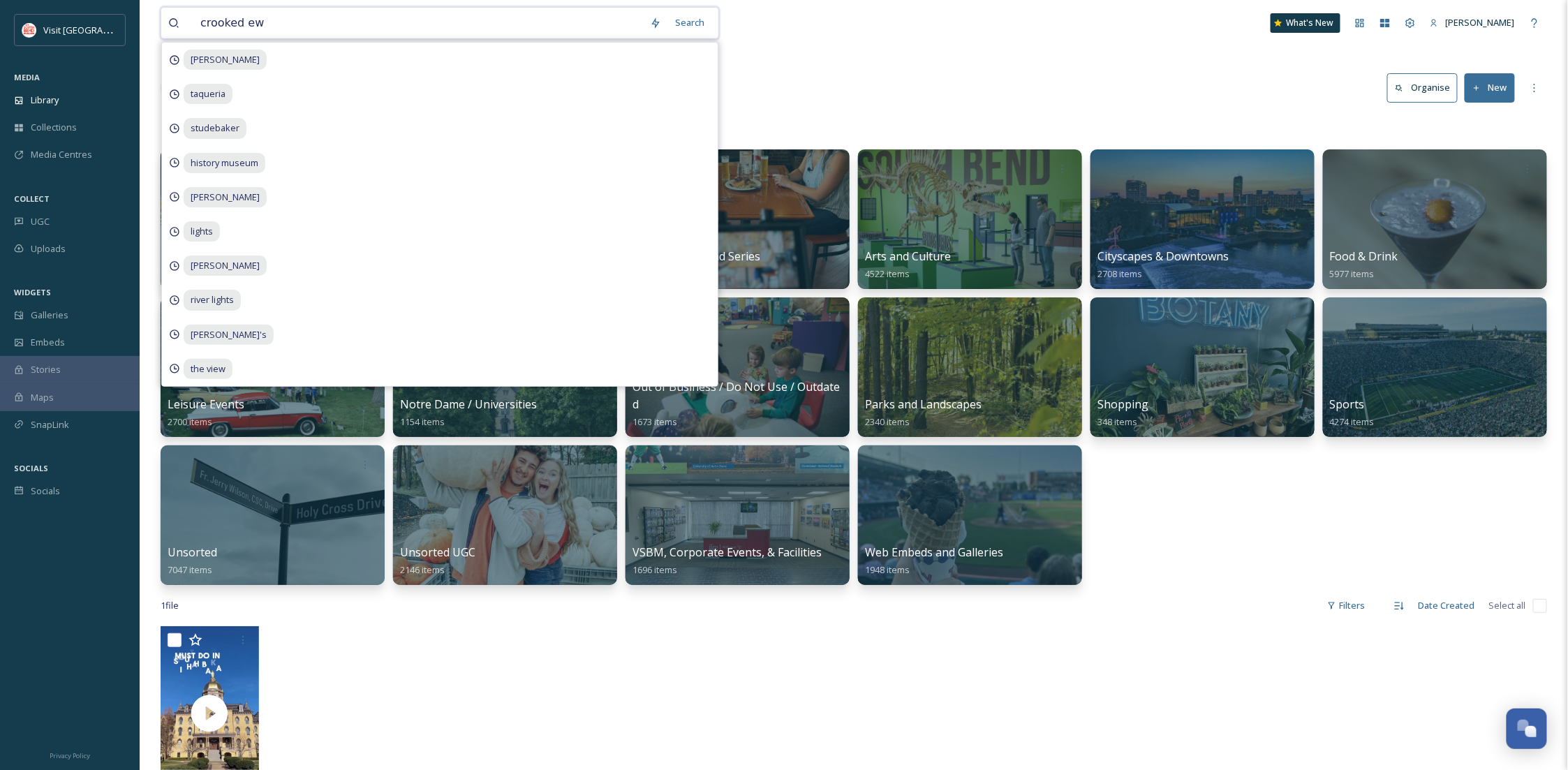
type input "crooked eww"
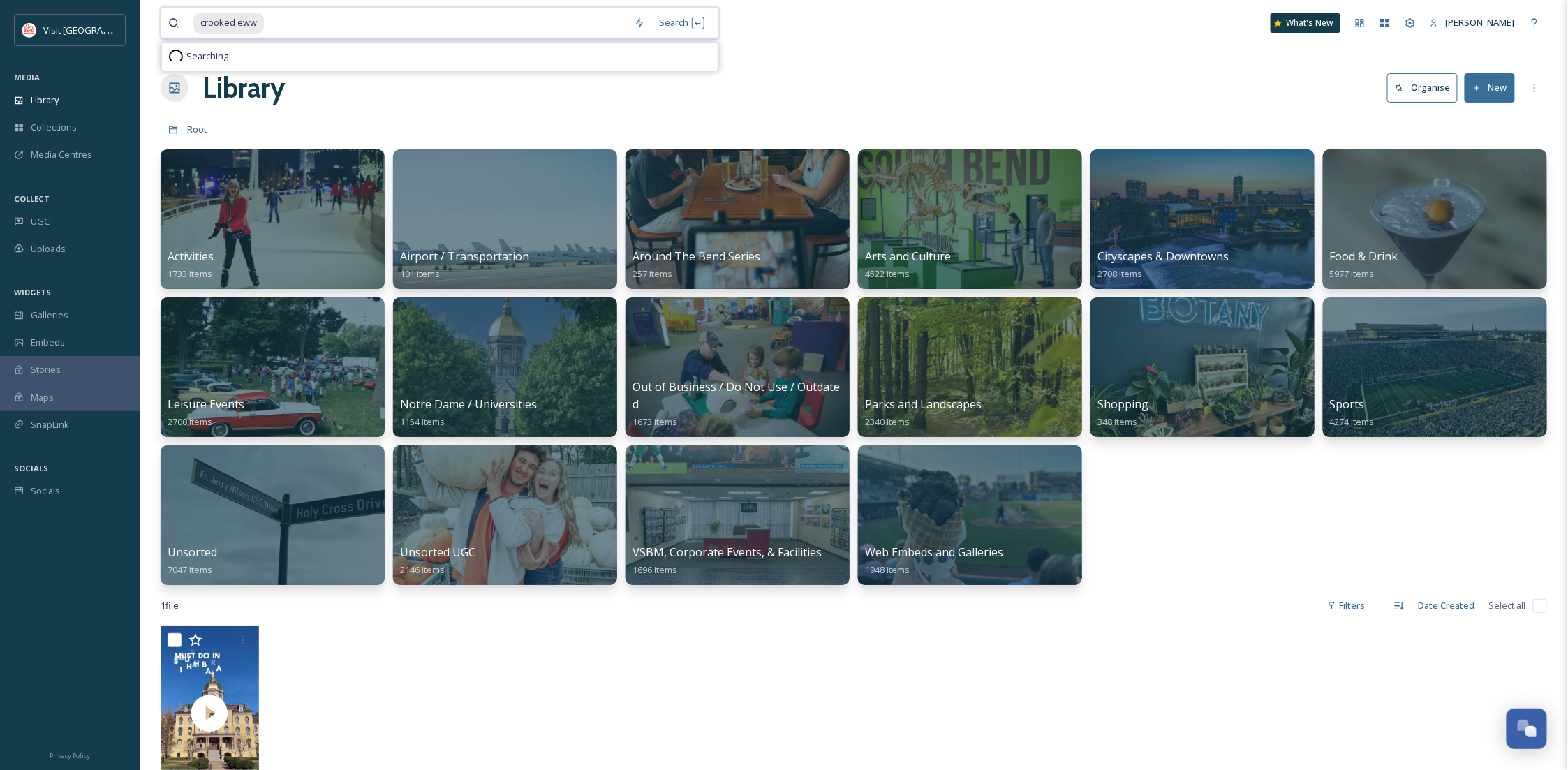
type input "crooked ew"
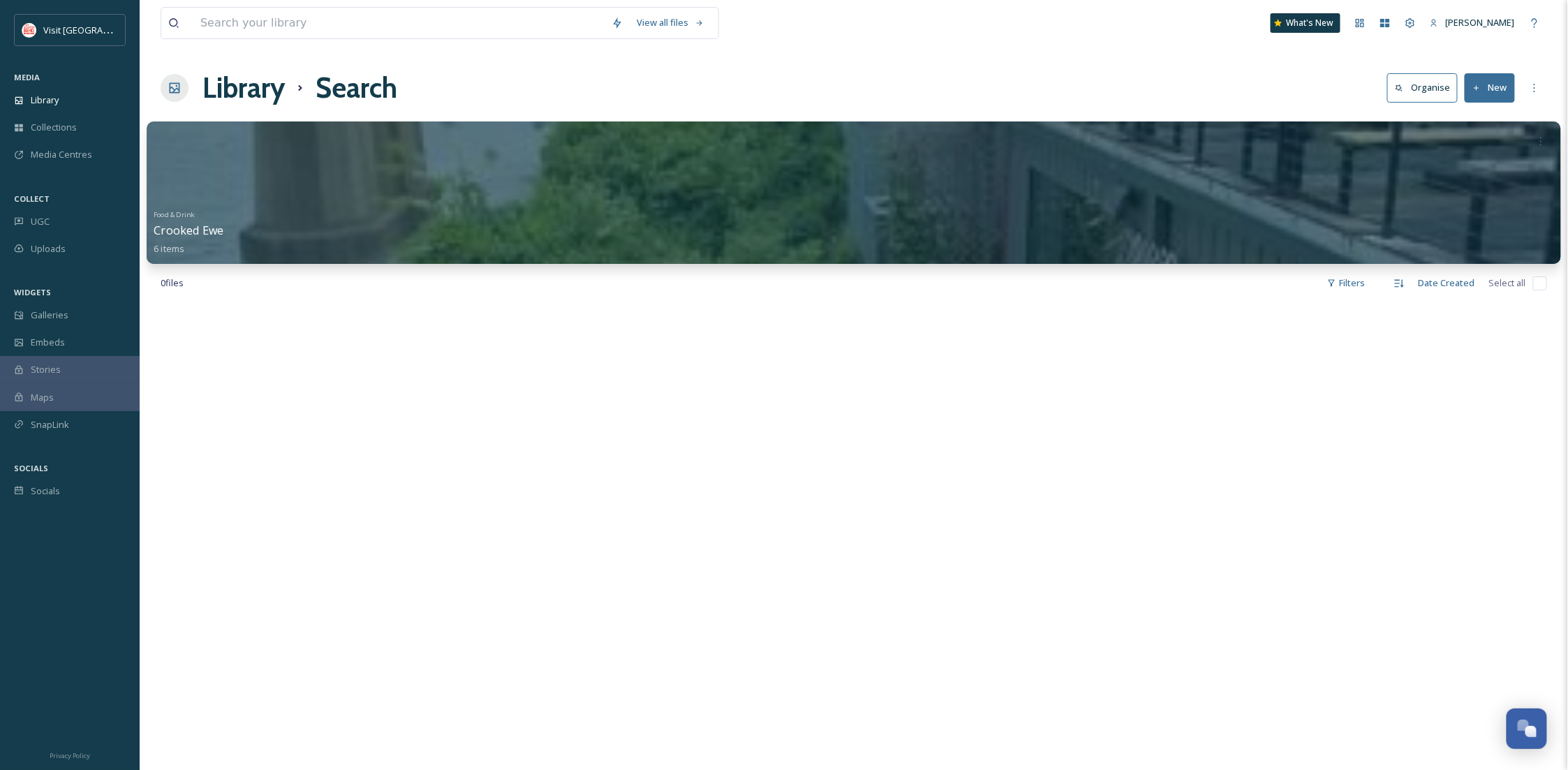
click at [434, 212] on div "Food & Drink Crooked Ewe 6 items" at bounding box center [854, 230] width 1400 height 52
click at [671, 209] on div "Food & Drink Crooked Ewe 6 items" at bounding box center [854, 230] width 1400 height 52
click at [194, 228] on span "Crooked Ewe" at bounding box center [188, 229] width 70 height 15
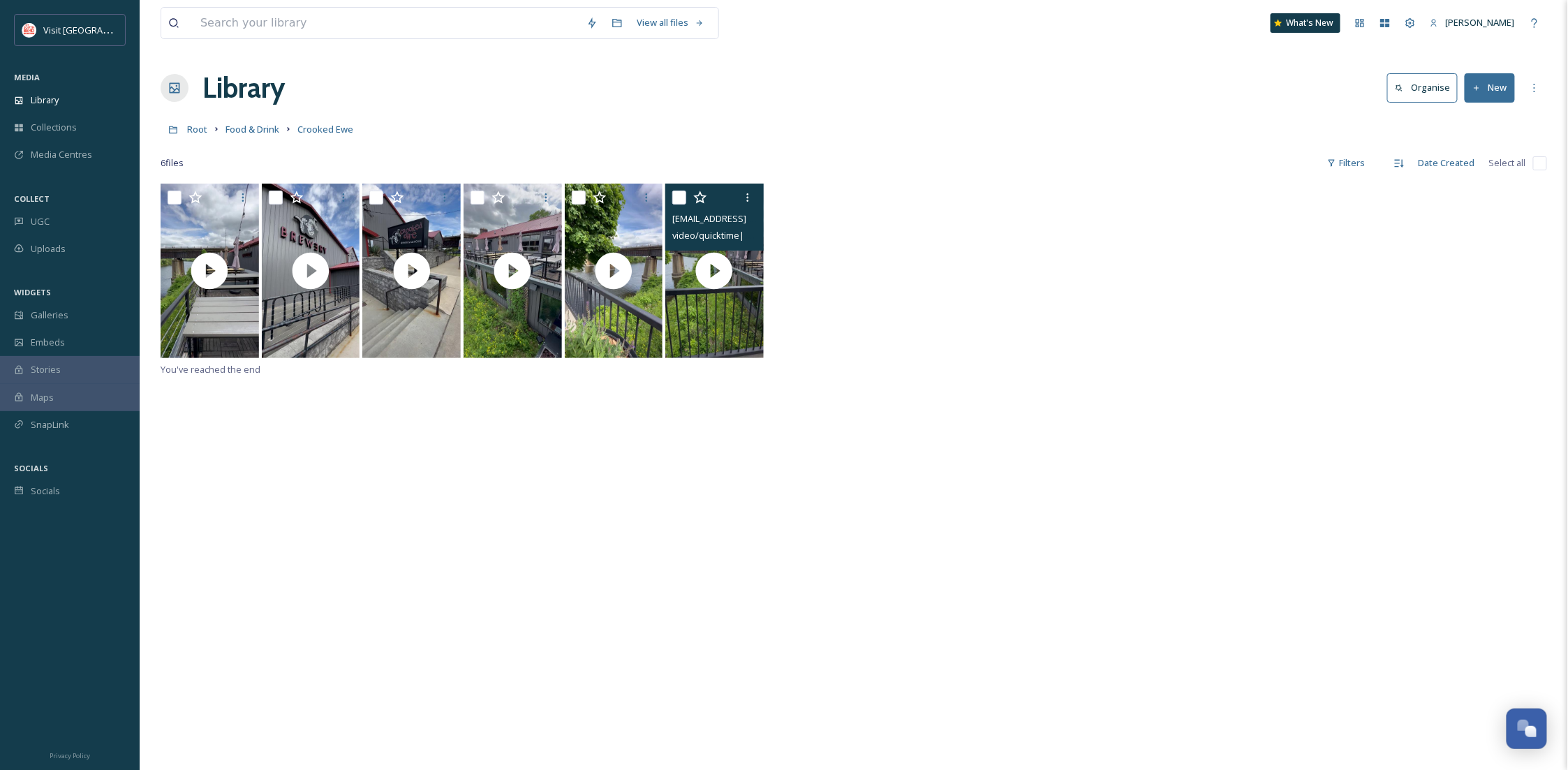
click at [676, 201] on input "checkbox" at bounding box center [678, 197] width 14 height 14
checkbox input "true"
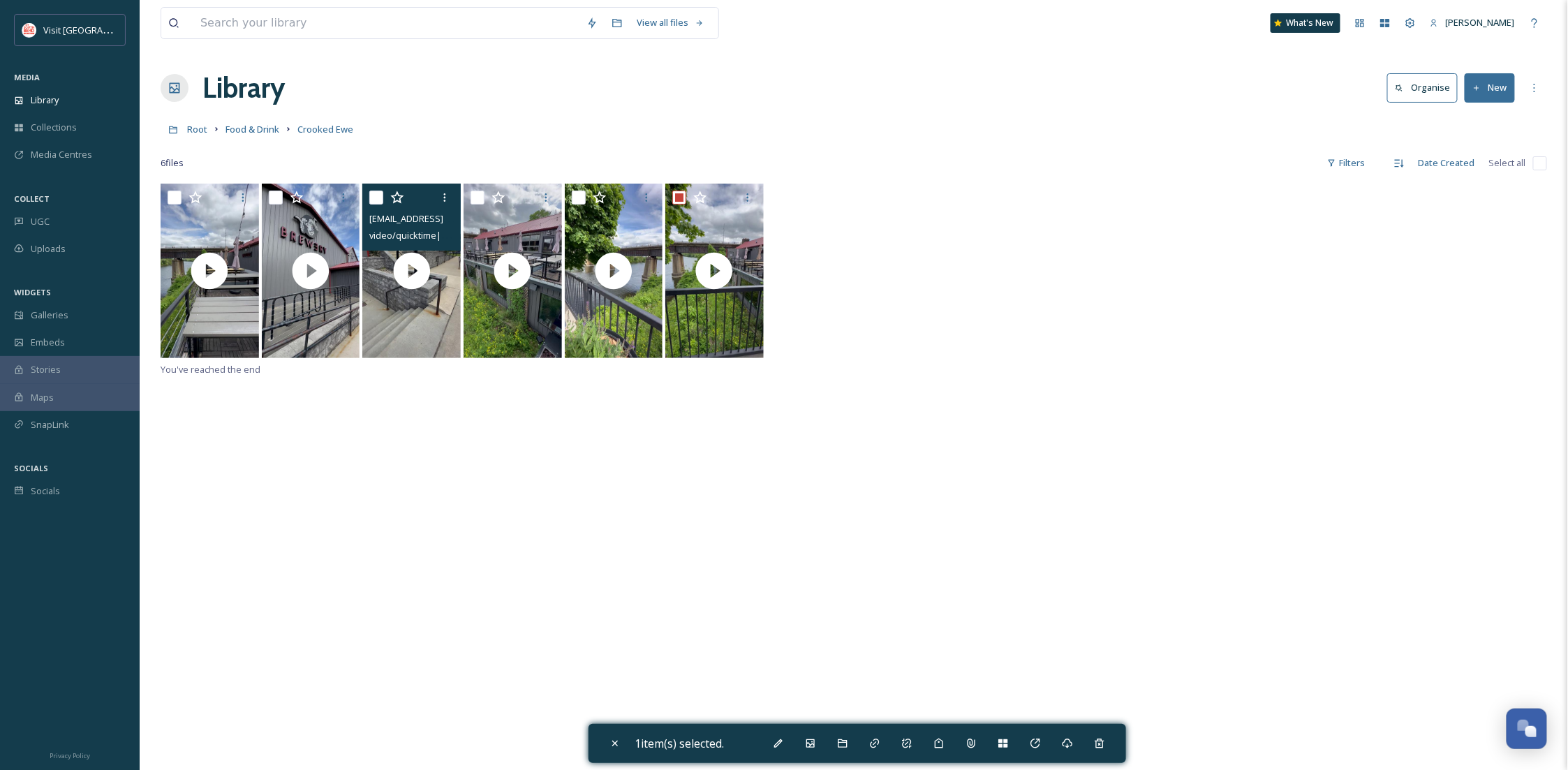
click at [378, 193] on input "checkbox" at bounding box center [376, 197] width 14 height 14
checkbox input "true"
click at [816, 746] on icon at bounding box center [810, 743] width 11 height 11
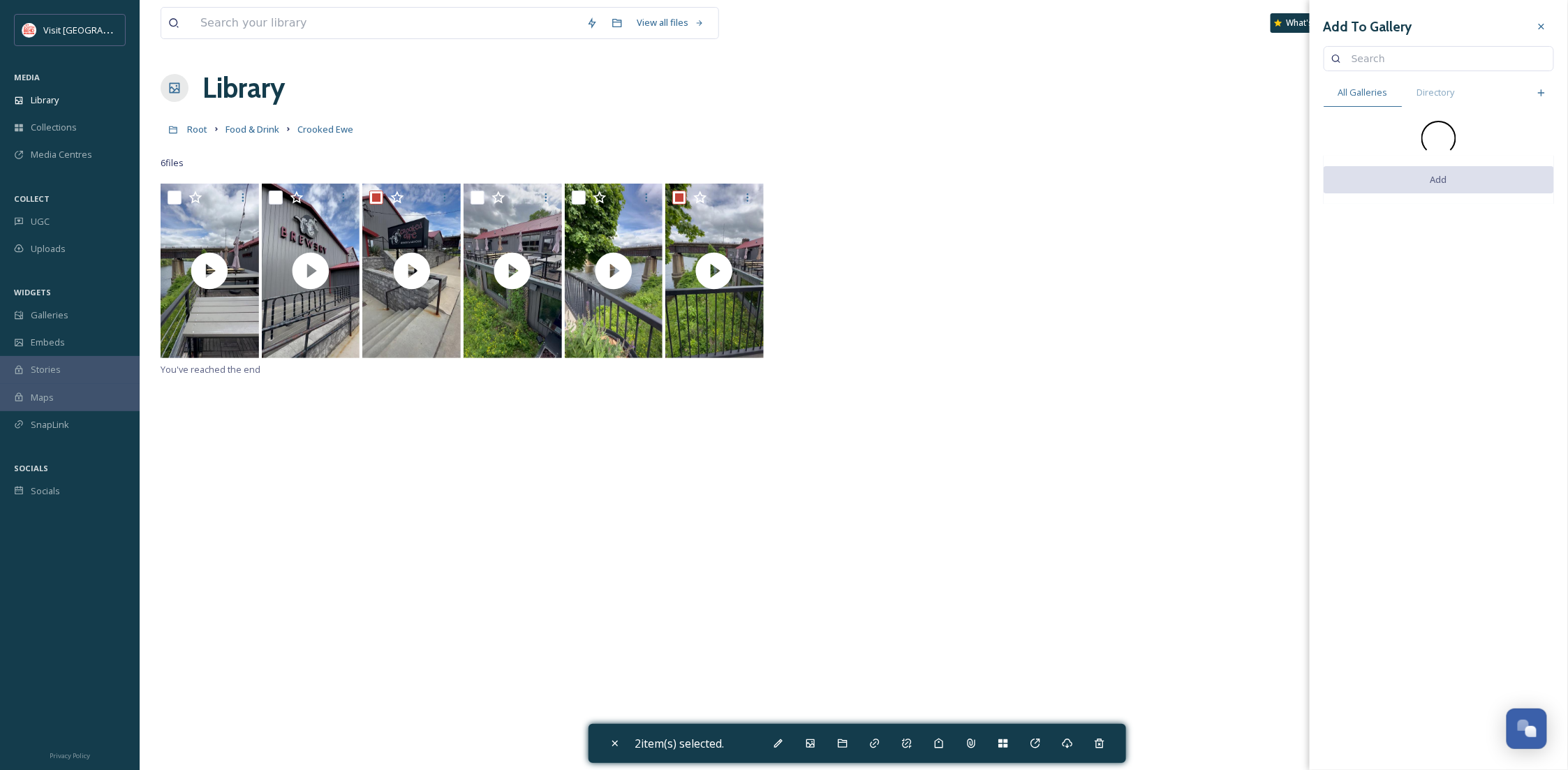
click at [1406, 53] on input at bounding box center [1446, 58] width 202 height 28
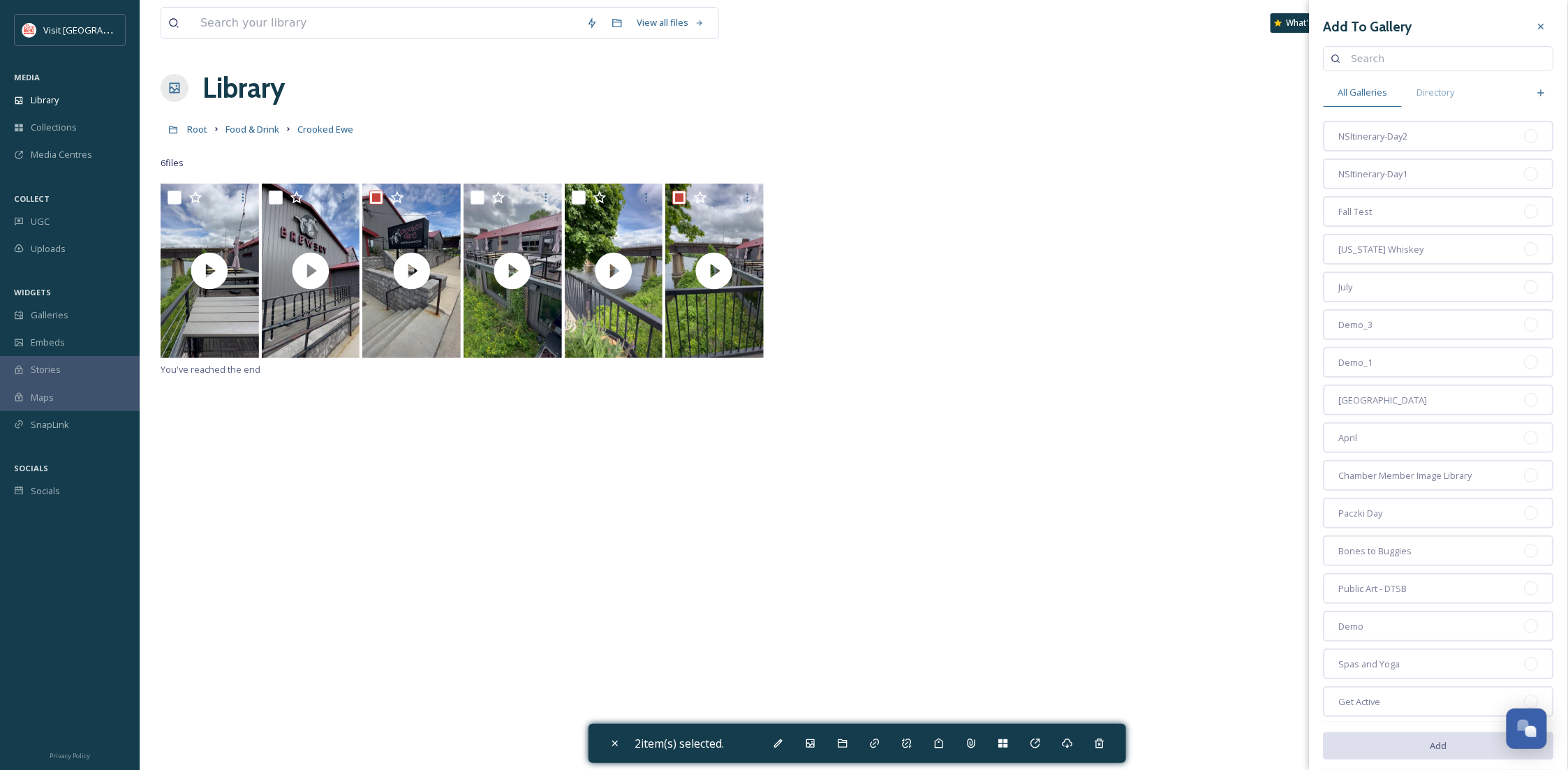
type input "m"
type input "ns"
click at [1434, 145] on div "NSItinerary-Day2" at bounding box center [1439, 136] width 230 height 30
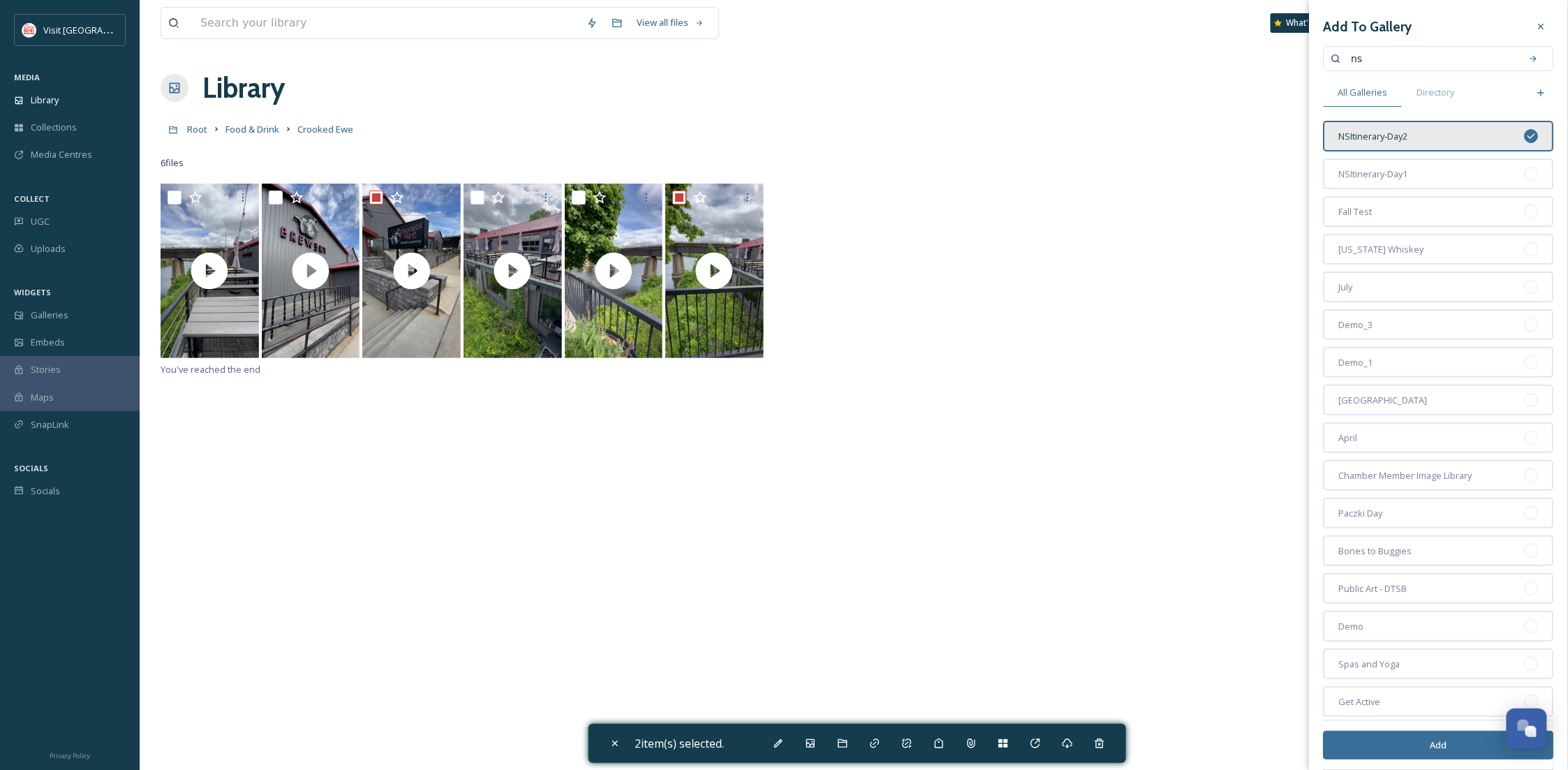
click at [1457, 742] on button "Add" at bounding box center [1439, 745] width 230 height 29
checkbox input "false"
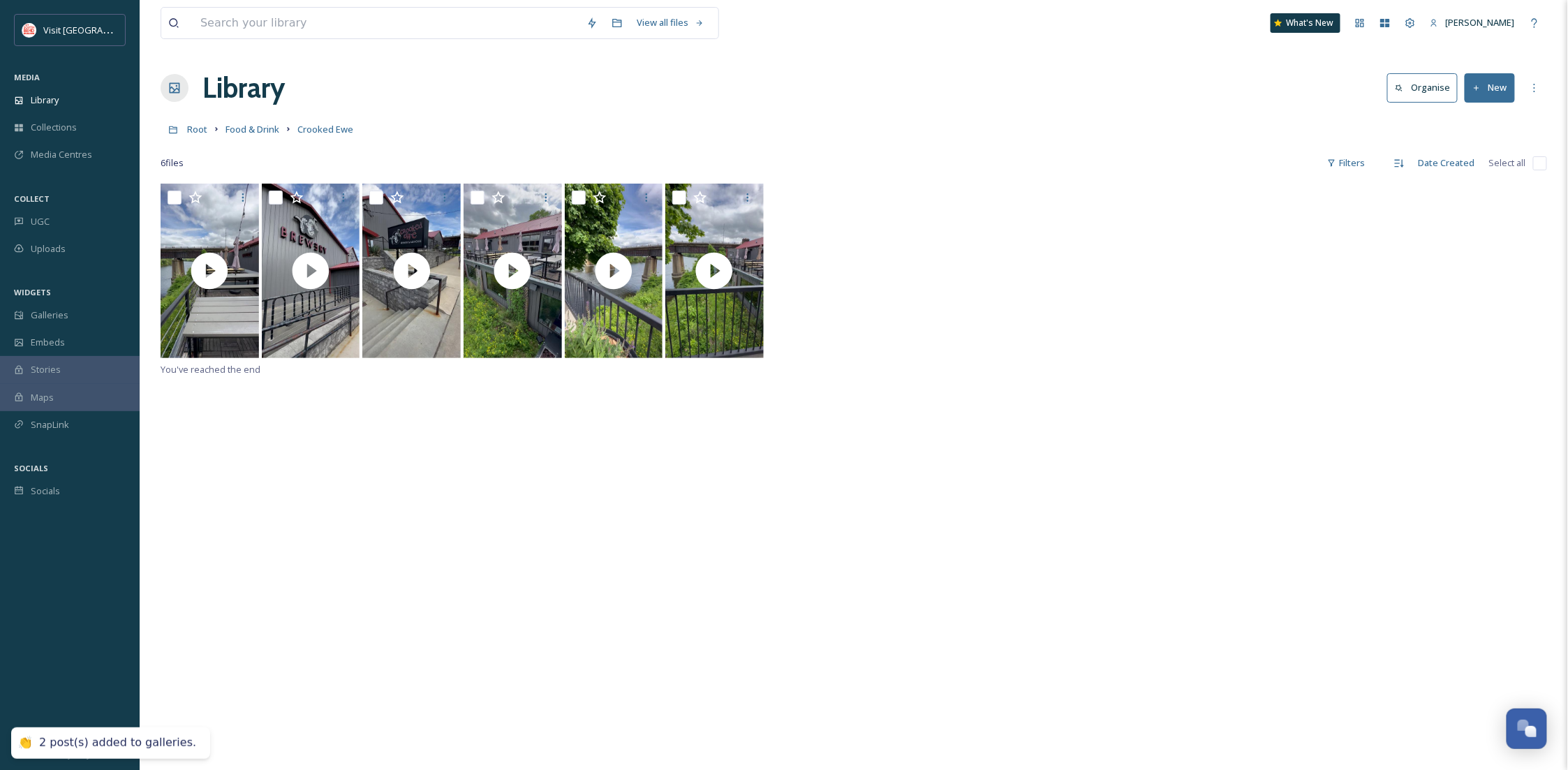
click at [50, 85] on div "MEDIA" at bounding box center [70, 78] width 140 height 18
click at [51, 96] on span "Library" at bounding box center [44, 100] width 28 height 14
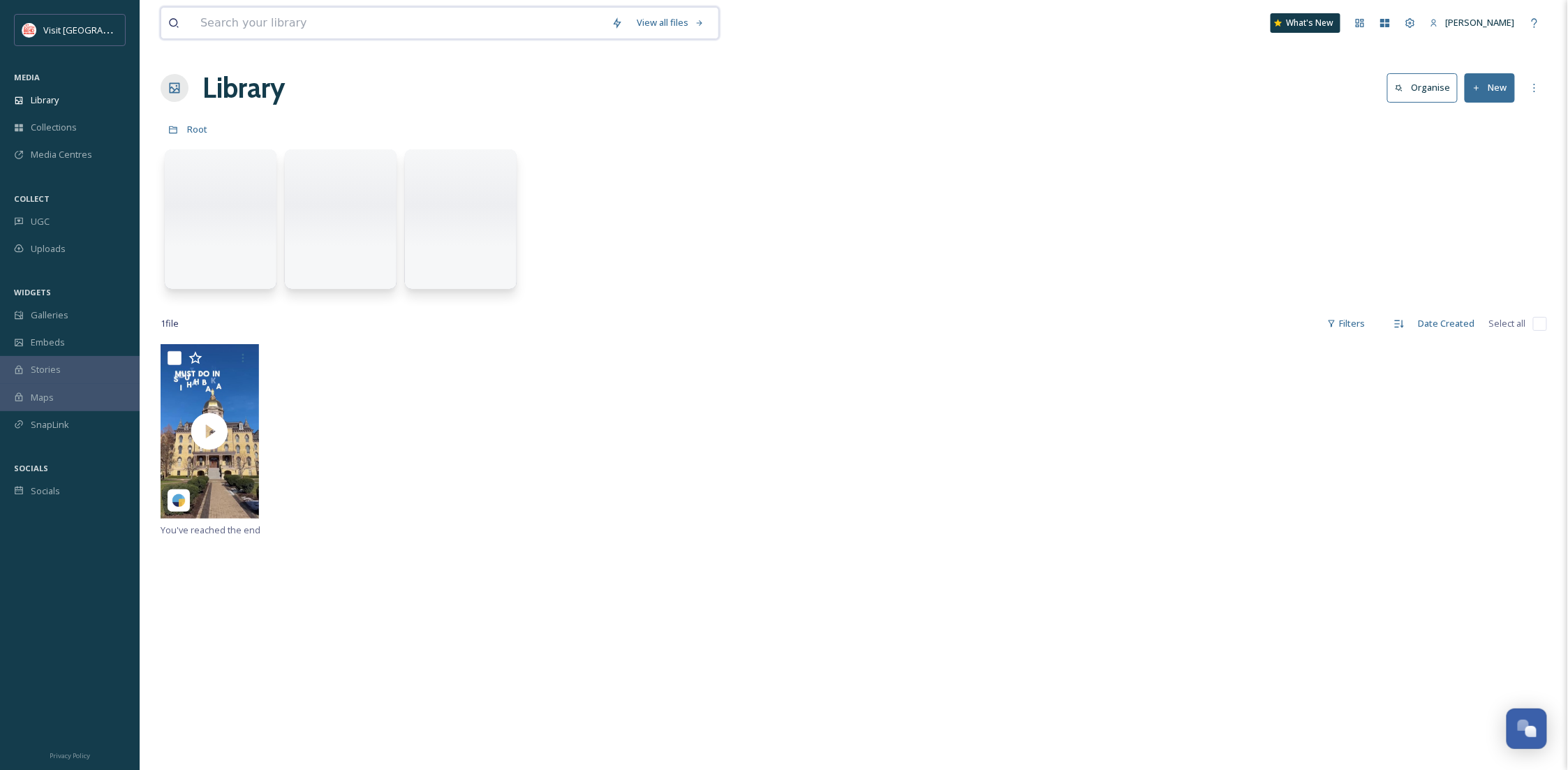
click at [359, 16] on input at bounding box center [399, 23] width 411 height 30
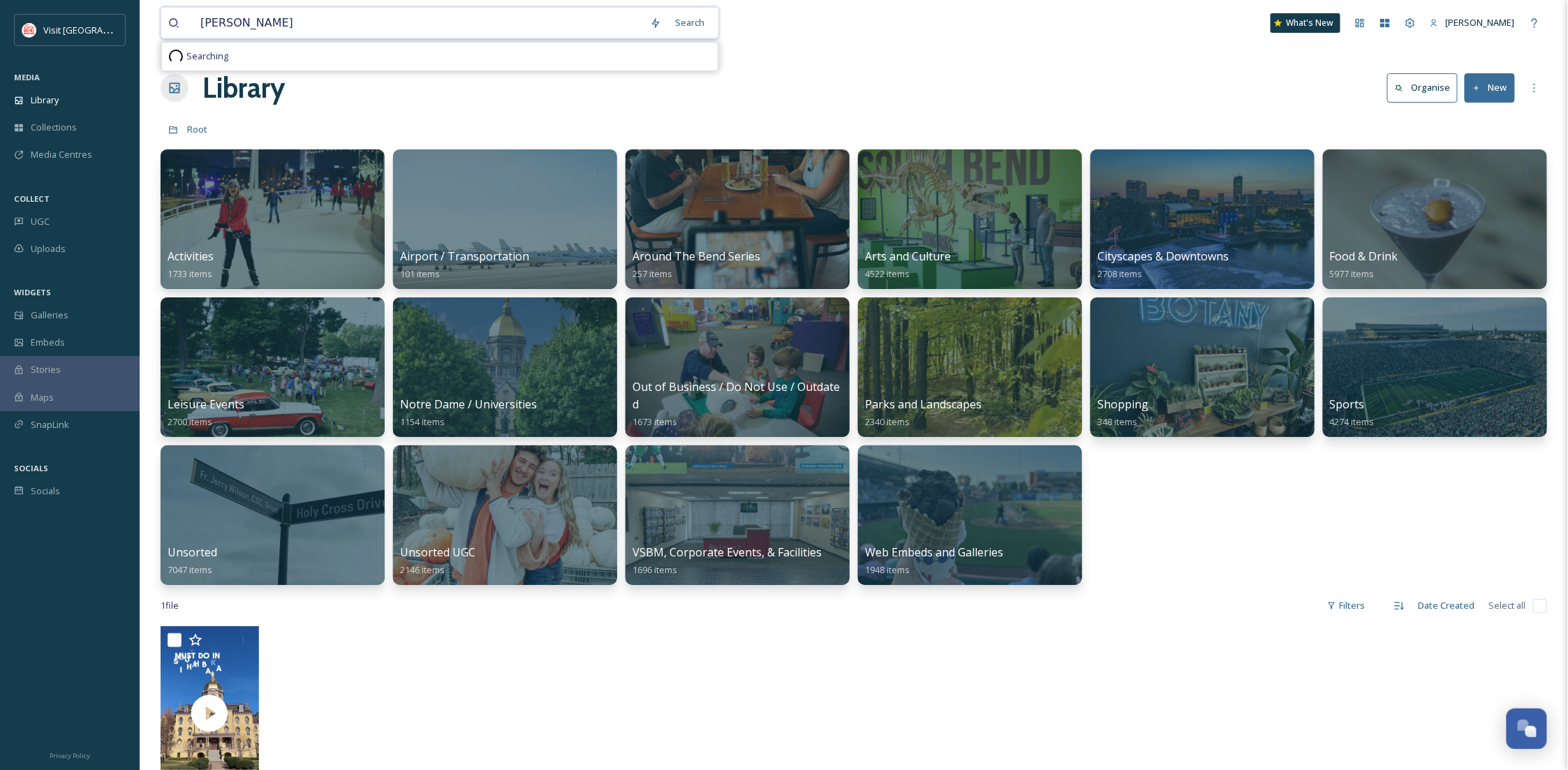
type input "[GEOGRAPHIC_DATA]"
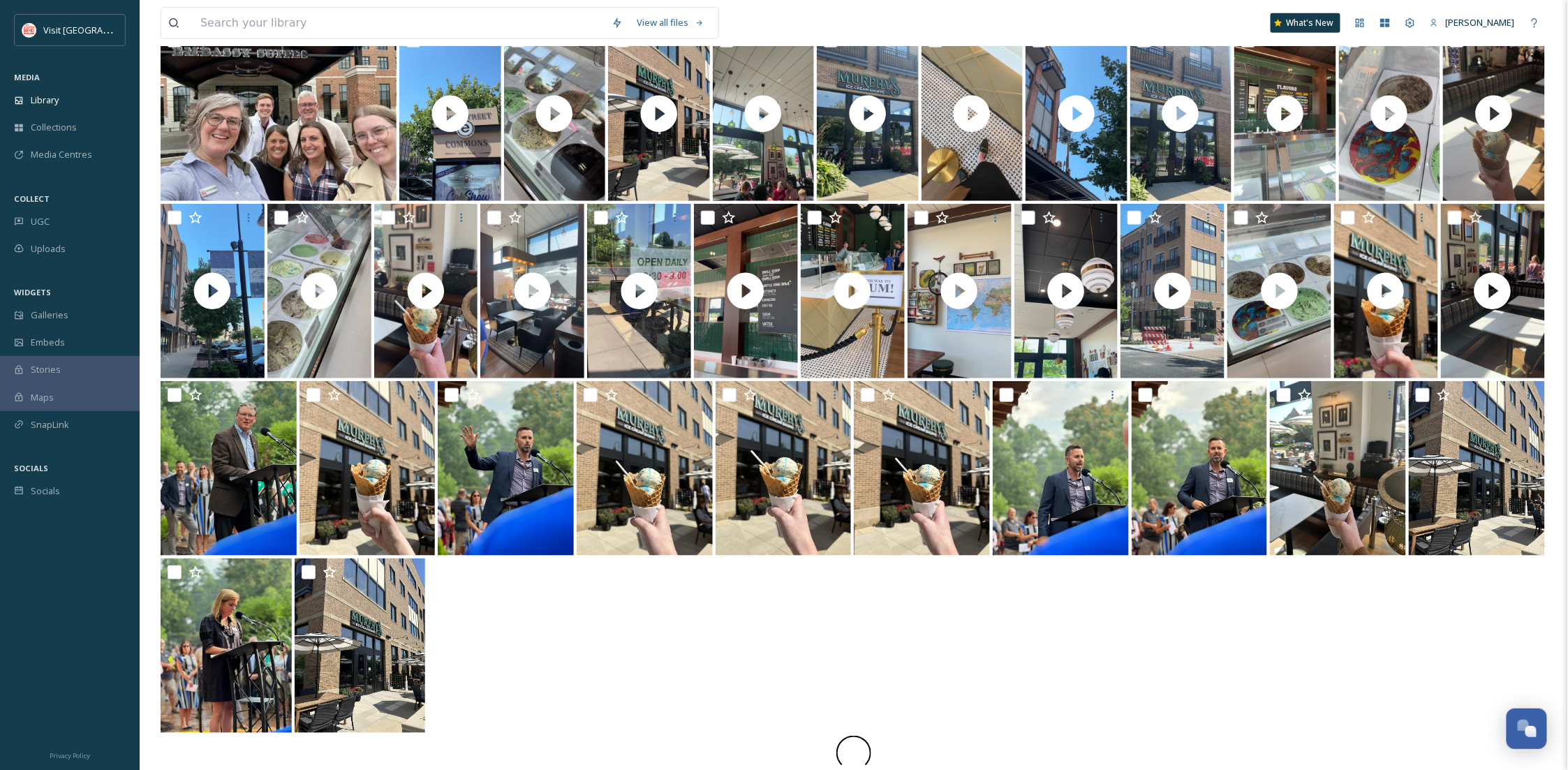
scroll to position [474, 0]
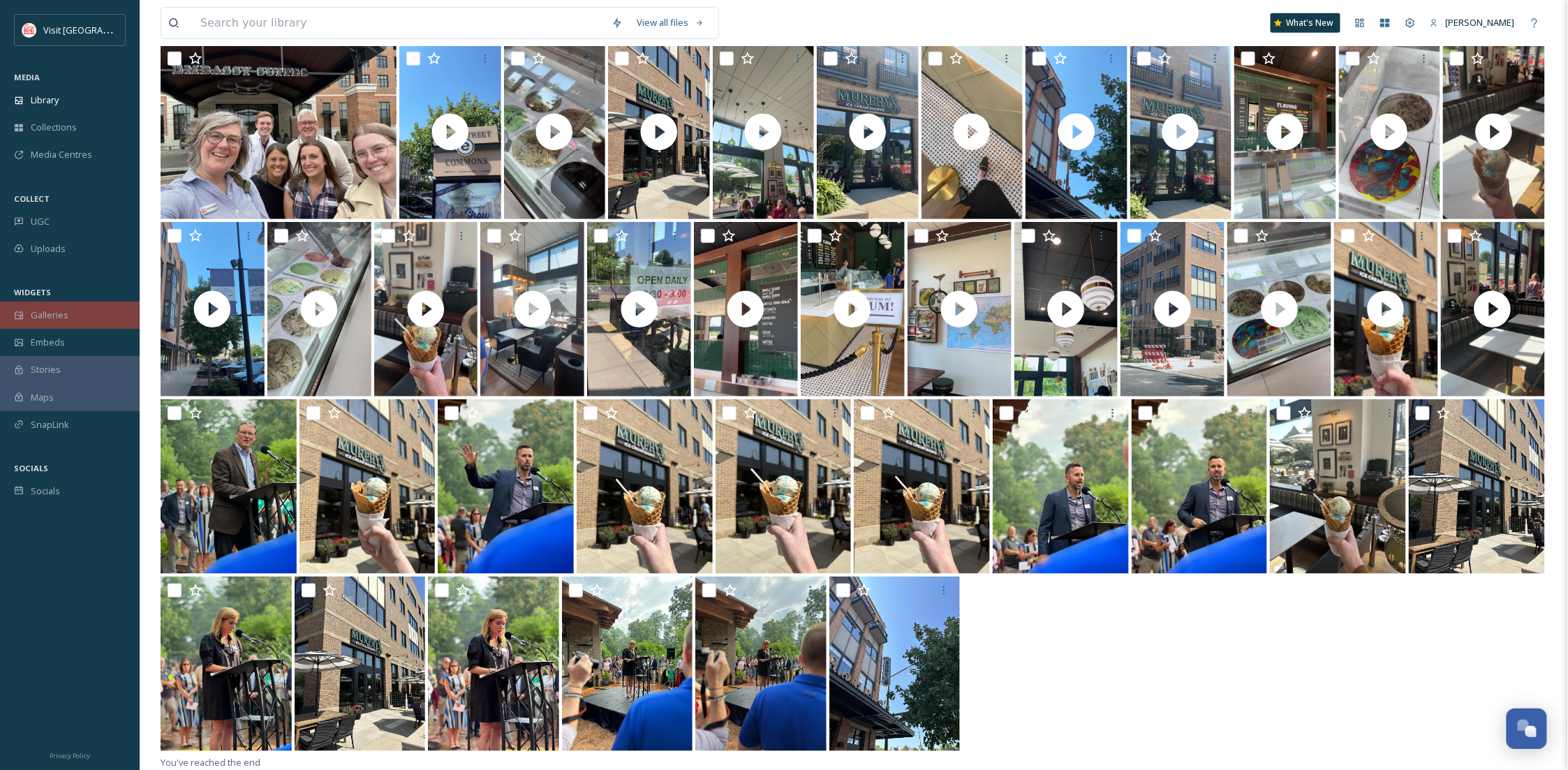
click at [71, 309] on div "Galleries" at bounding box center [70, 315] width 140 height 27
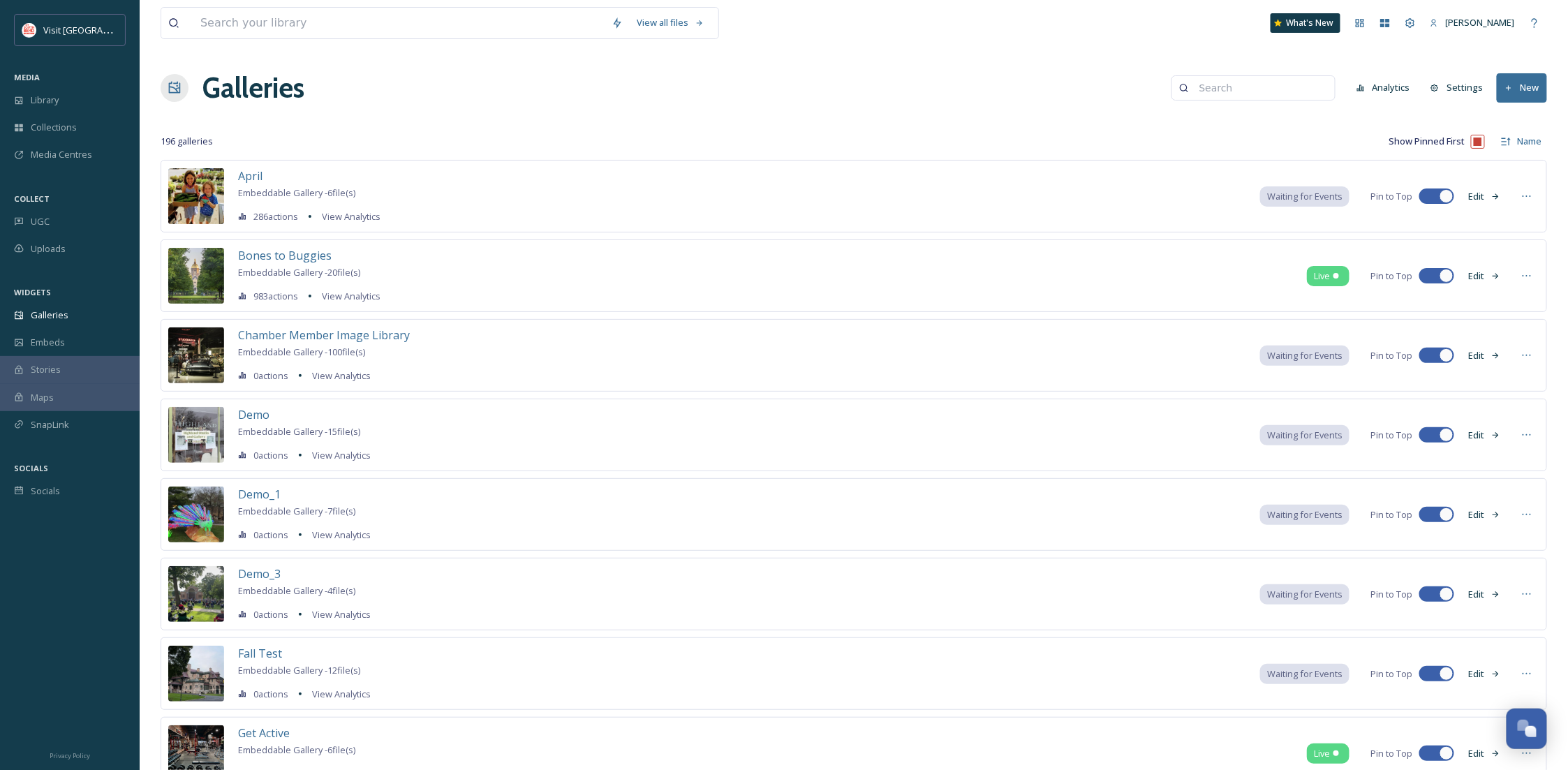
click at [1267, 82] on input at bounding box center [1259, 88] width 135 height 28
type input "ns"
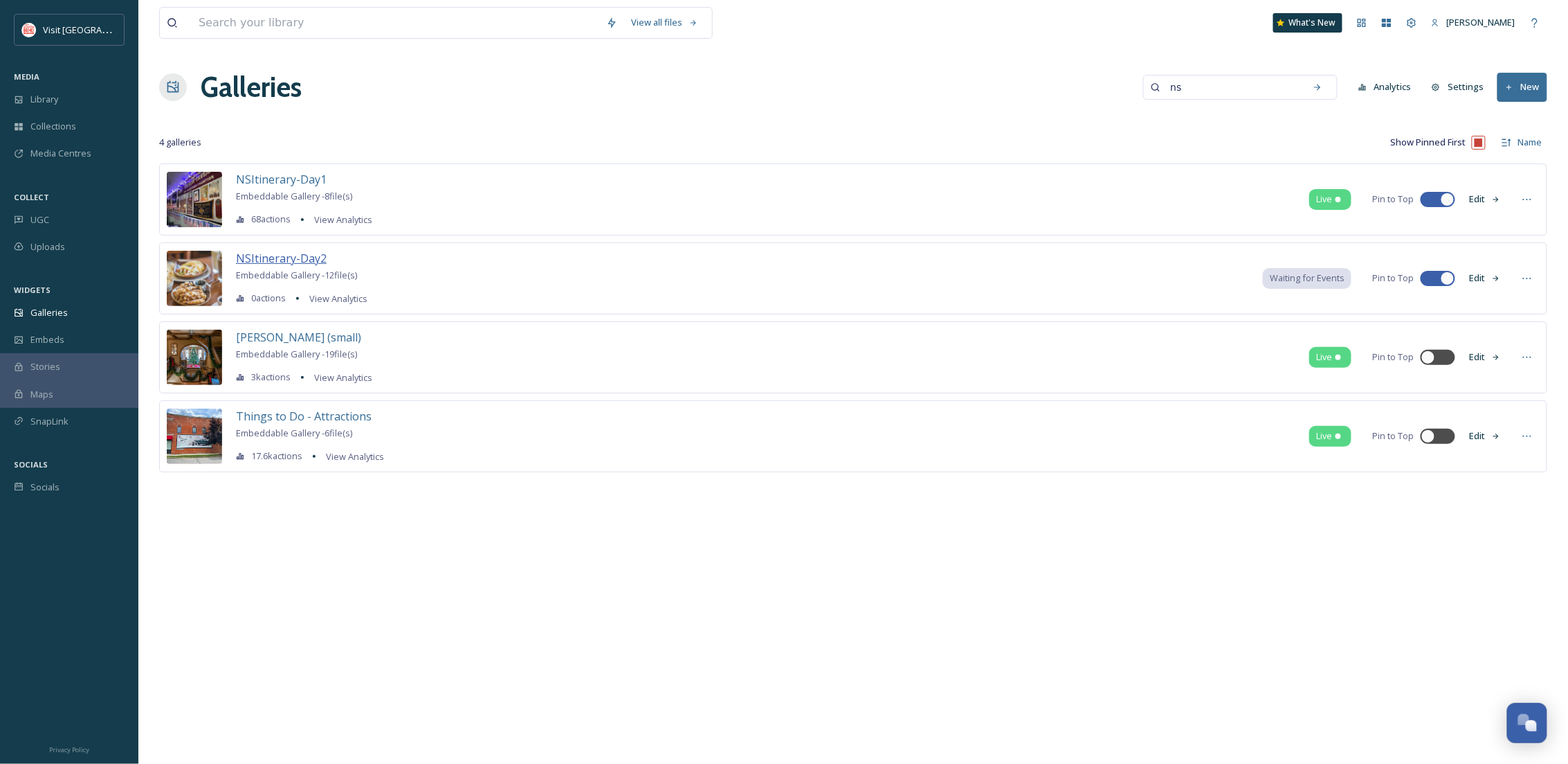
click at [297, 256] on span "NSItinerary-Day2" at bounding box center [282, 258] width 90 height 15
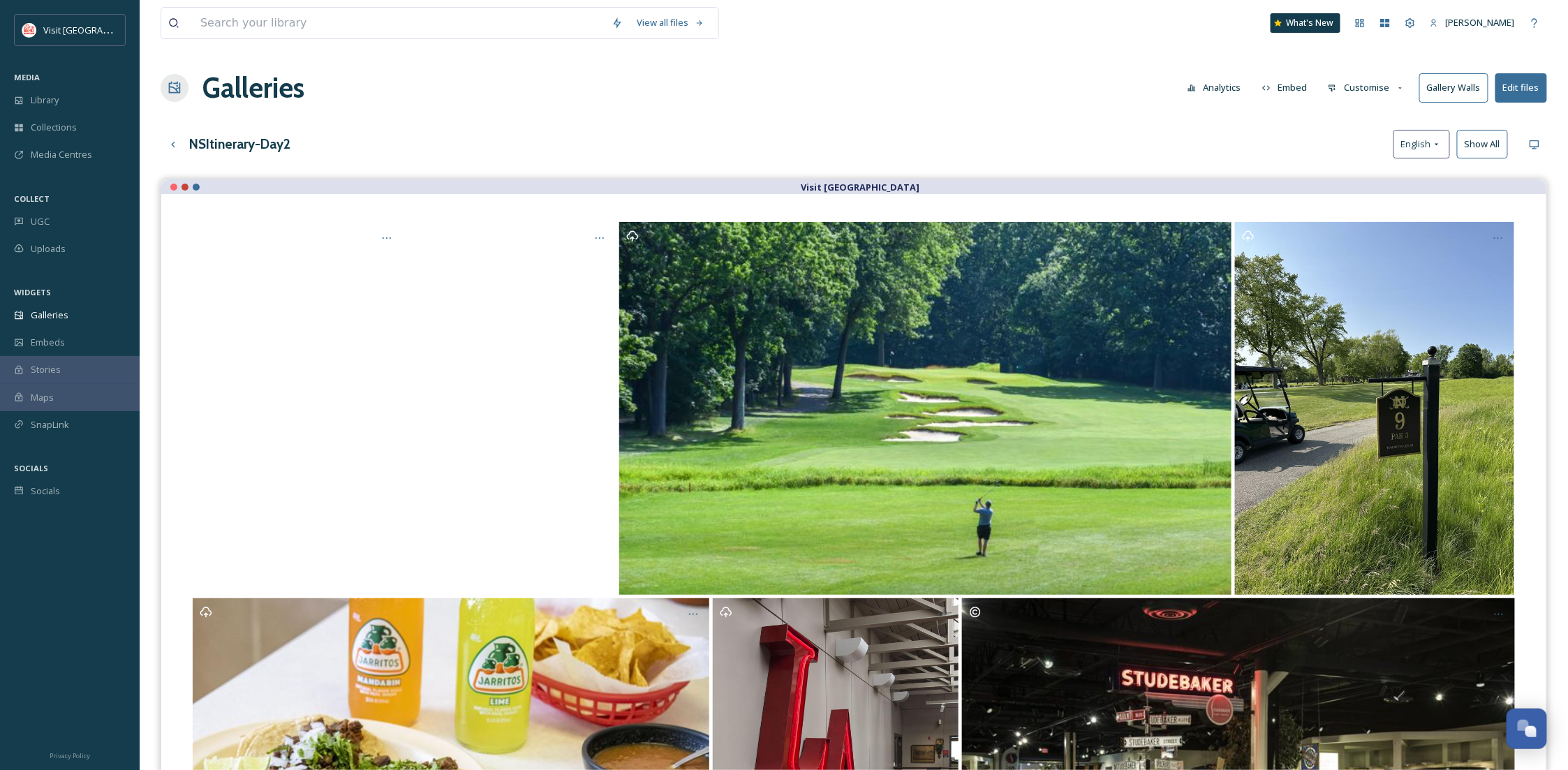
click at [1374, 78] on button "Customise" at bounding box center [1366, 88] width 91 height 27
click at [1366, 119] on div "Layout" at bounding box center [1370, 120] width 97 height 27
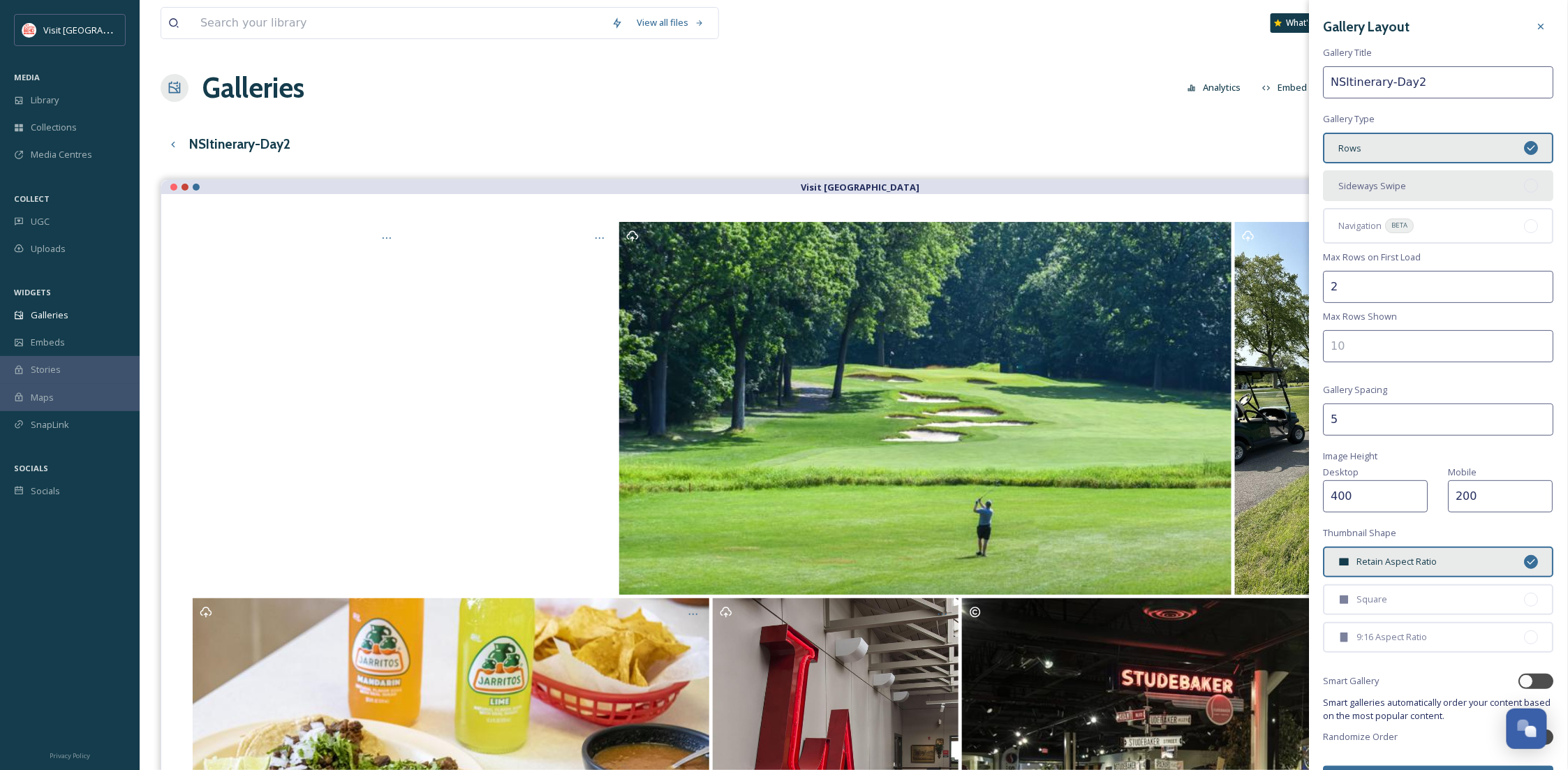
click at [1388, 196] on div "Sideways Swipe" at bounding box center [1439, 186] width 230 height 30
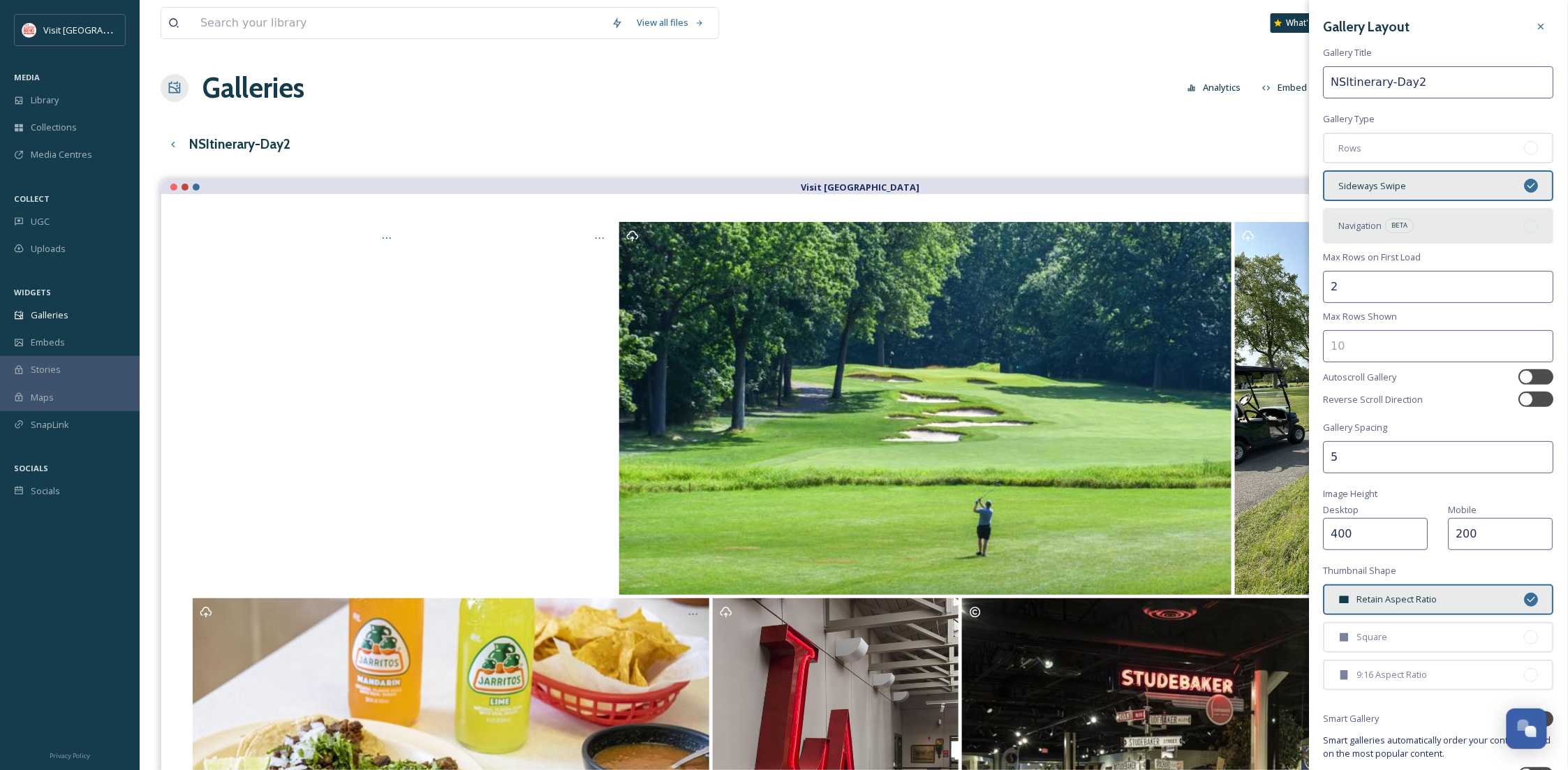
click at [1398, 233] on div "Navigation BETA" at bounding box center [1439, 225] width 230 height 35
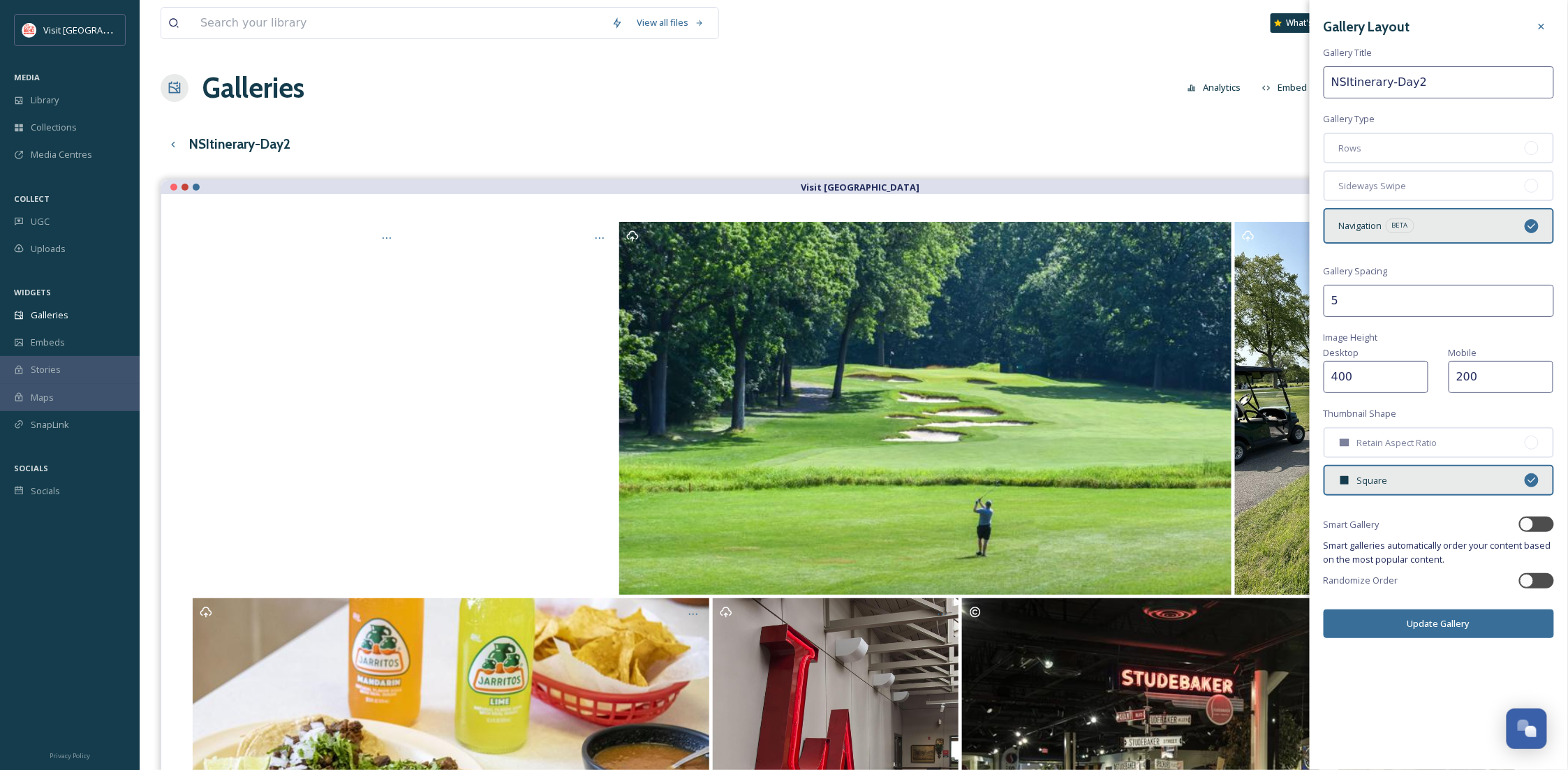
click at [1445, 616] on button "Update Gallery" at bounding box center [1439, 624] width 230 height 29
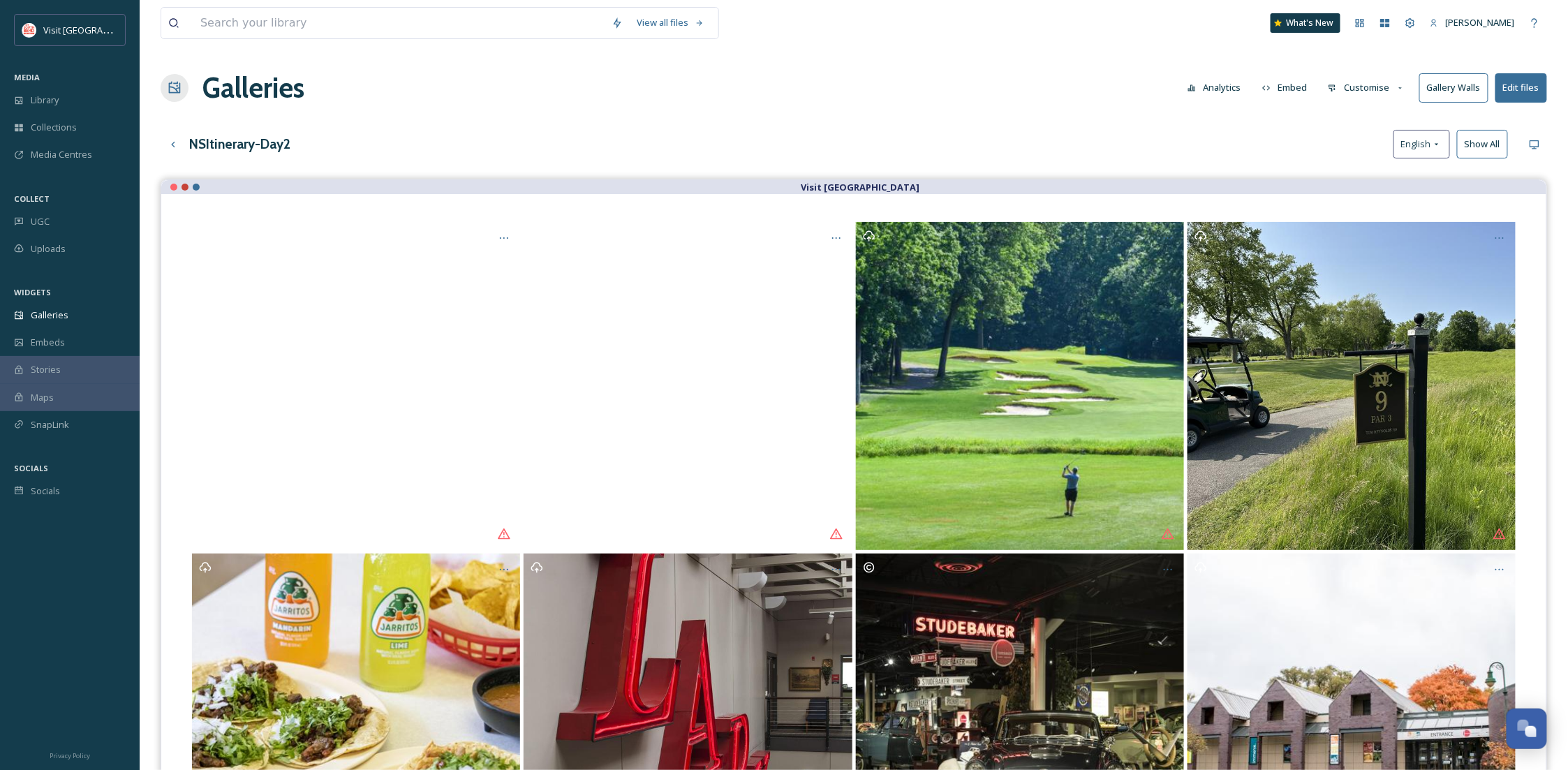
click at [1363, 91] on button "Customise" at bounding box center [1366, 88] width 91 height 27
click at [1356, 117] on span "Layout" at bounding box center [1342, 119] width 27 height 14
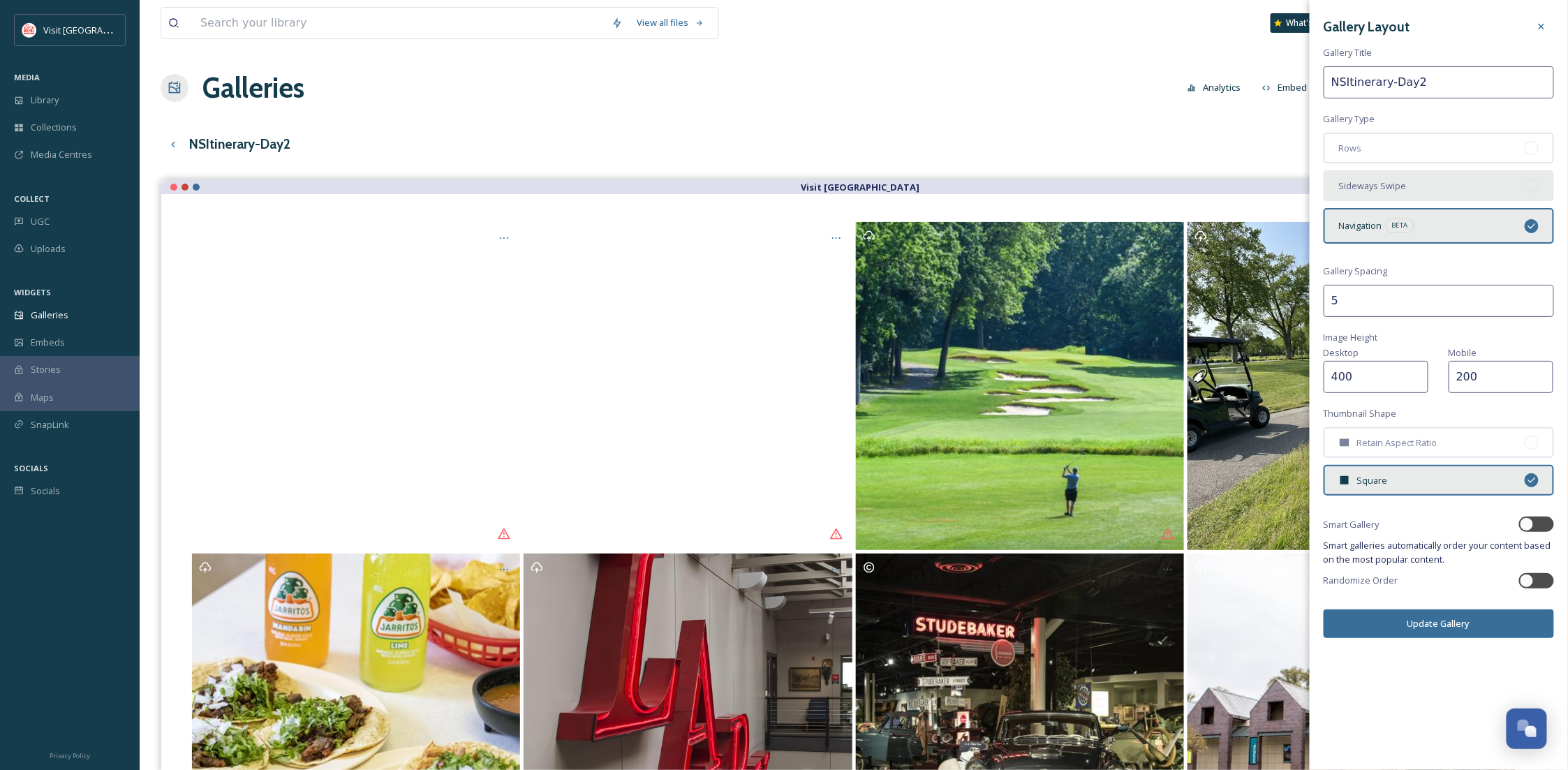
click at [1380, 188] on span "Sideways Swipe" at bounding box center [1373, 186] width 68 height 14
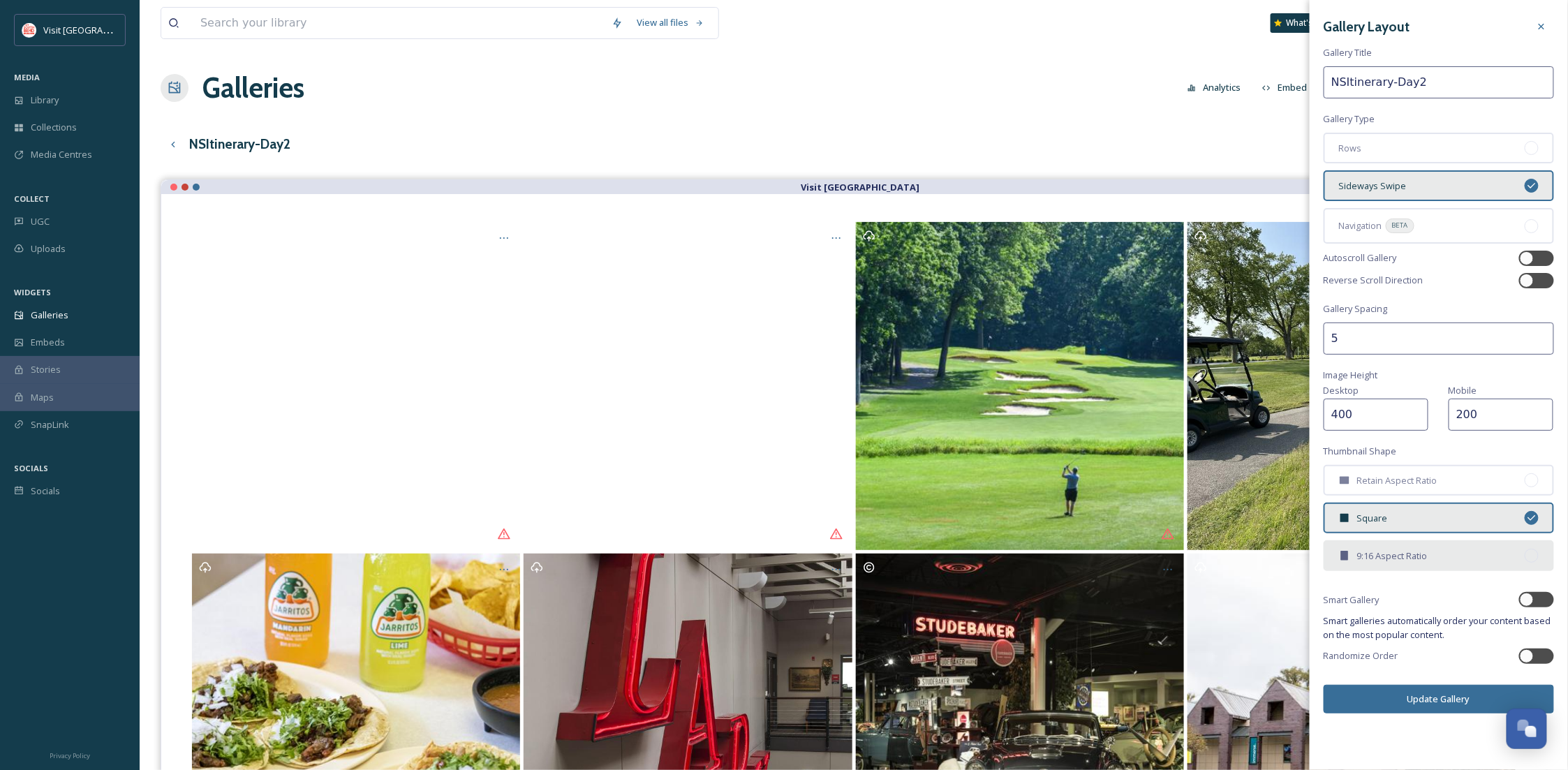
click at [1400, 556] on span "9:16 Aspect Ratio" at bounding box center [1392, 556] width 70 height 14
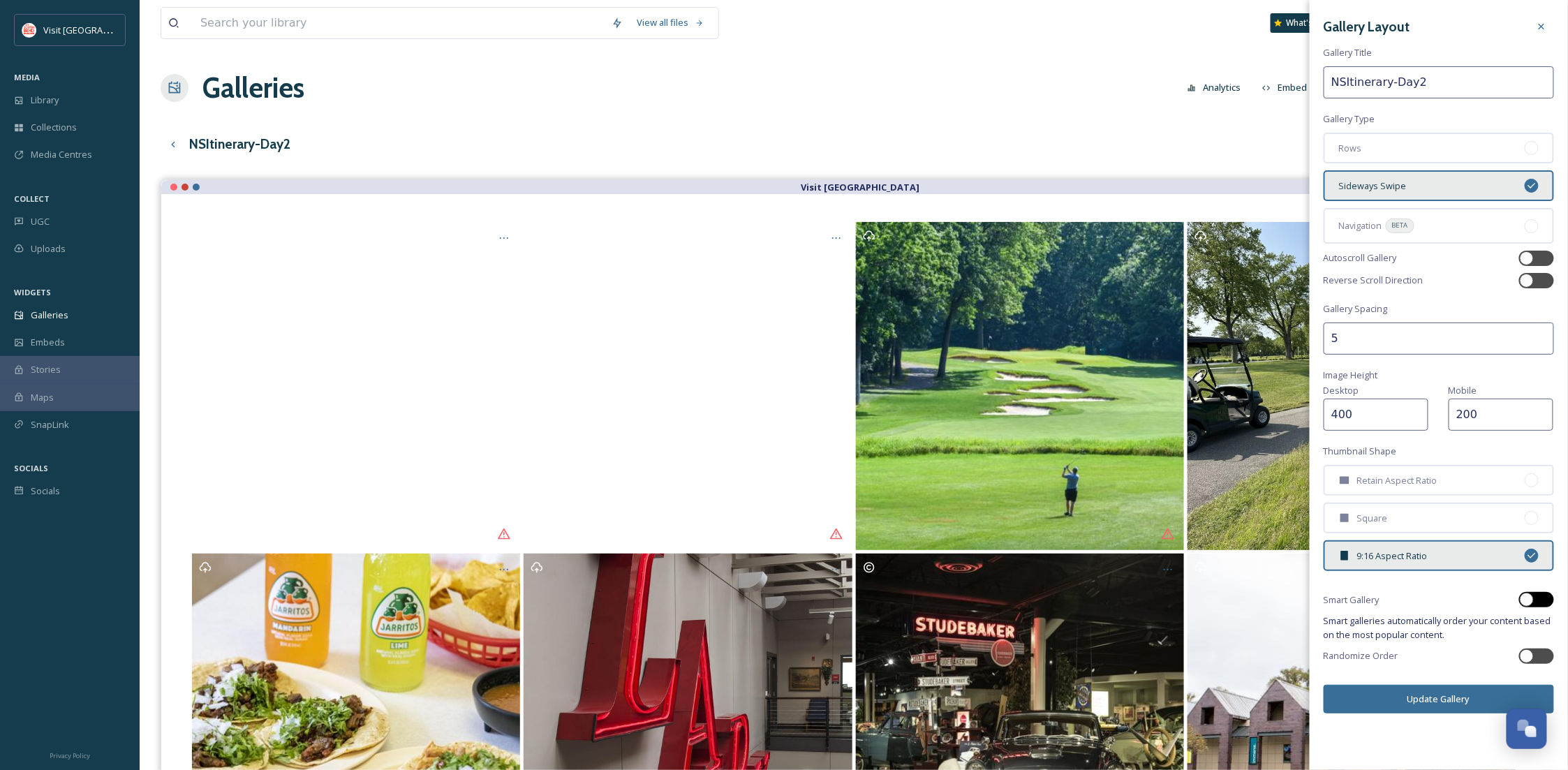
click at [1538, 596] on div at bounding box center [1537, 599] width 35 height 15
checkbox input "true"
click at [1398, 699] on button "Update Gallery" at bounding box center [1439, 699] width 230 height 29
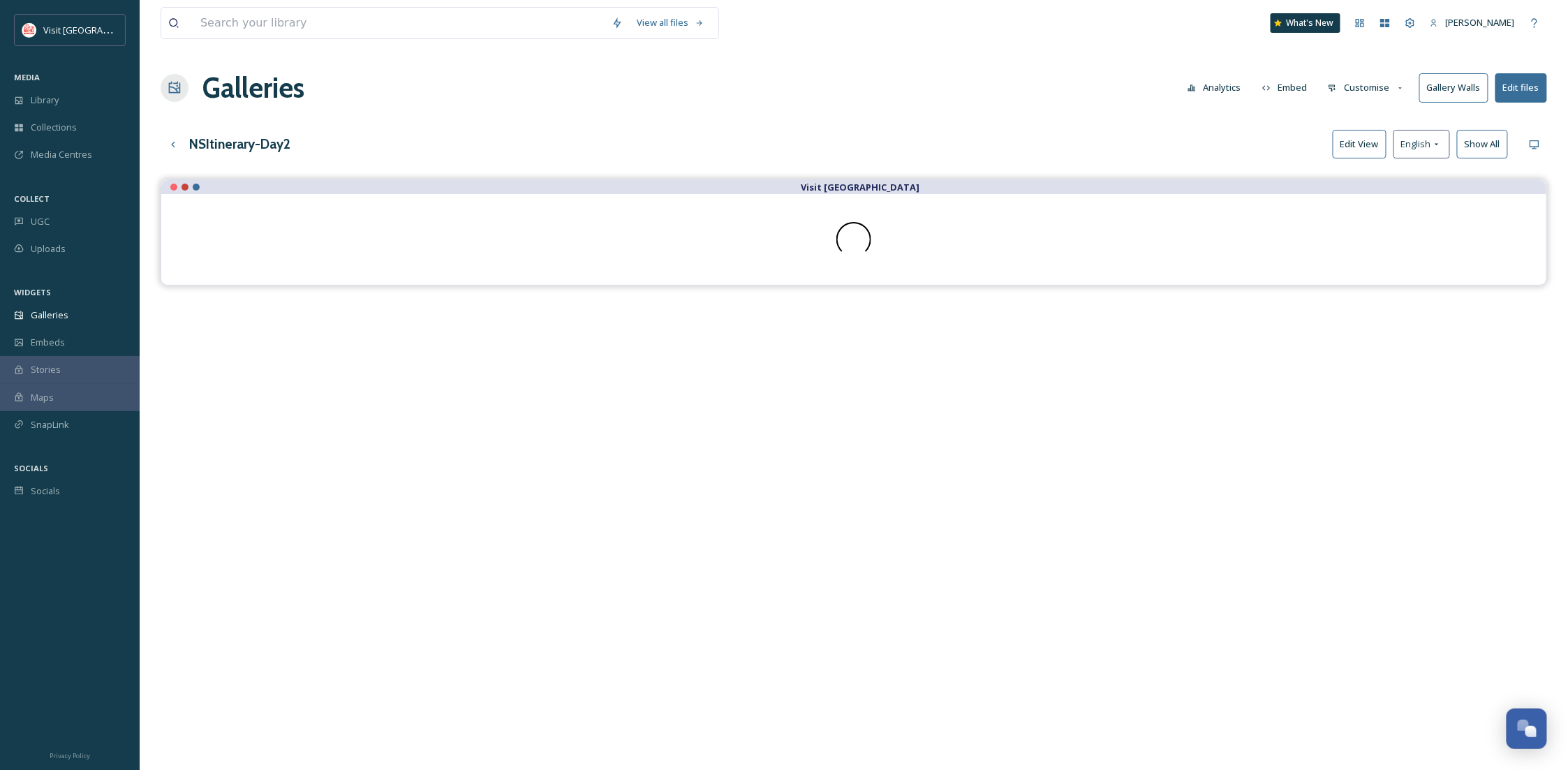
click at [1362, 86] on button "Customise" at bounding box center [1366, 88] width 91 height 27
click at [1353, 150] on span "Thumbnails" at bounding box center [1353, 146] width 49 height 14
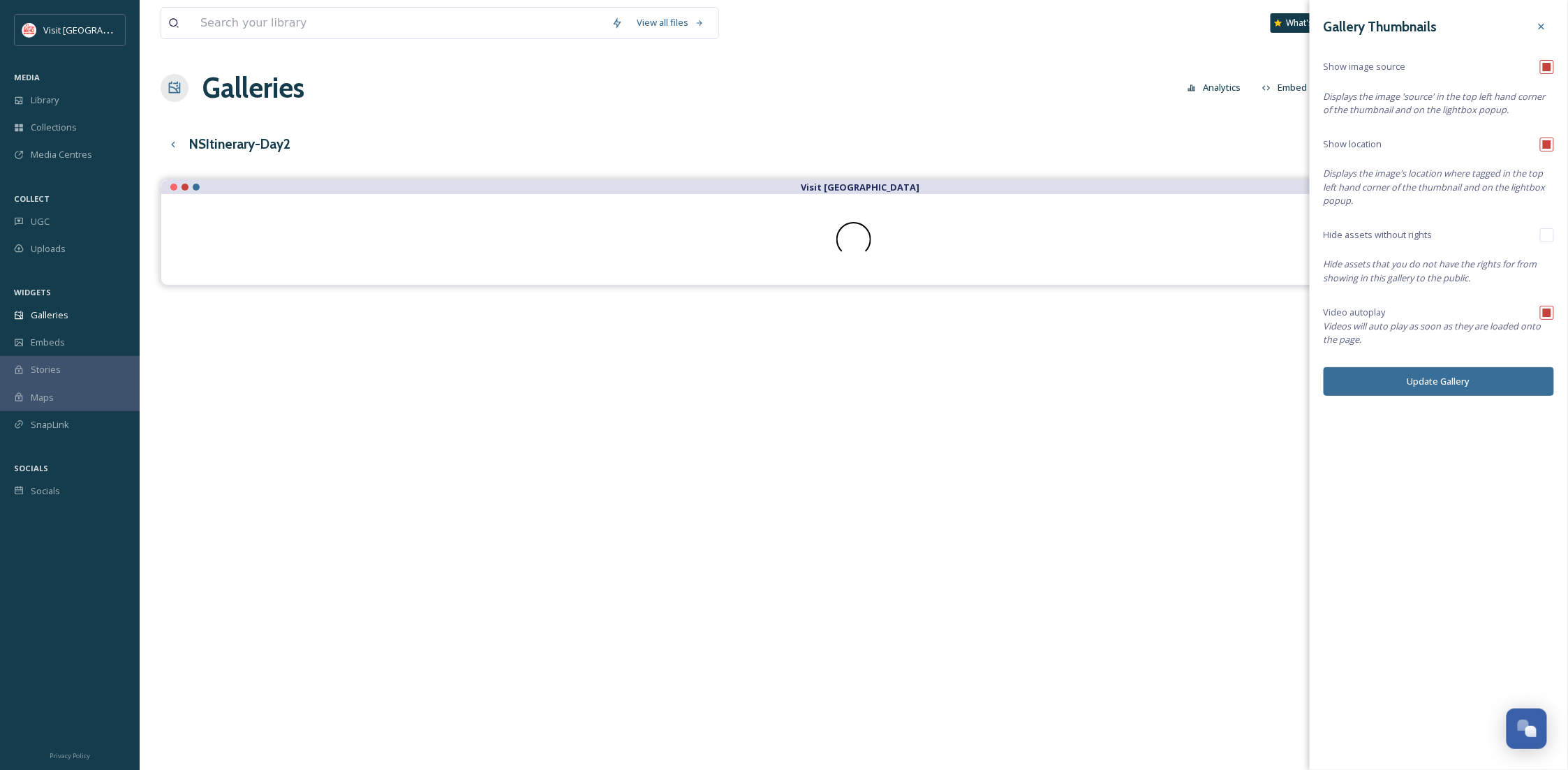
click at [1552, 69] on input "checkbox" at bounding box center [1546, 66] width 14 height 14
checkbox input "false"
click at [1404, 387] on button "Update Gallery" at bounding box center [1439, 381] width 230 height 29
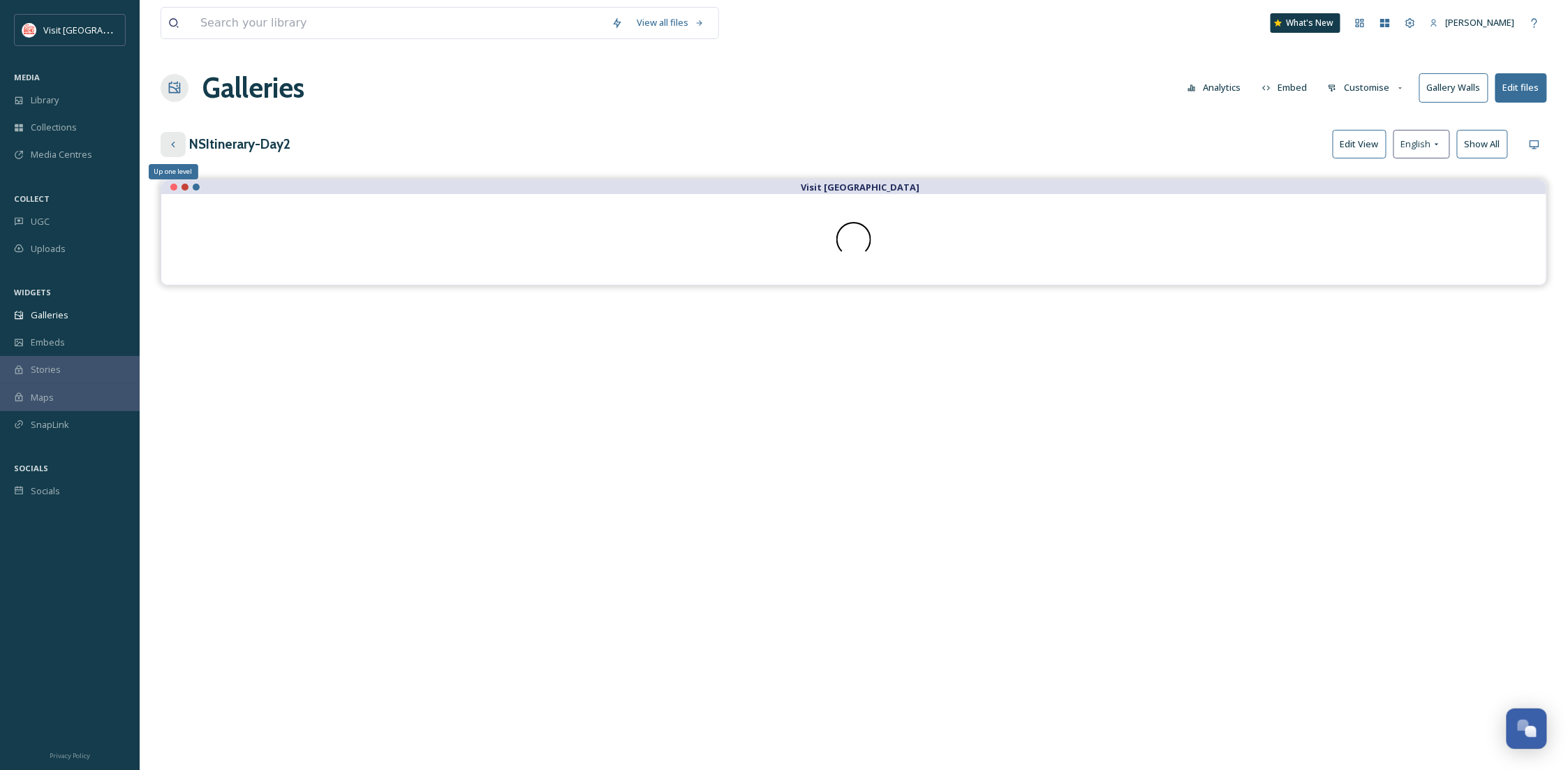
click at [175, 140] on icon at bounding box center [173, 145] width 11 height 11
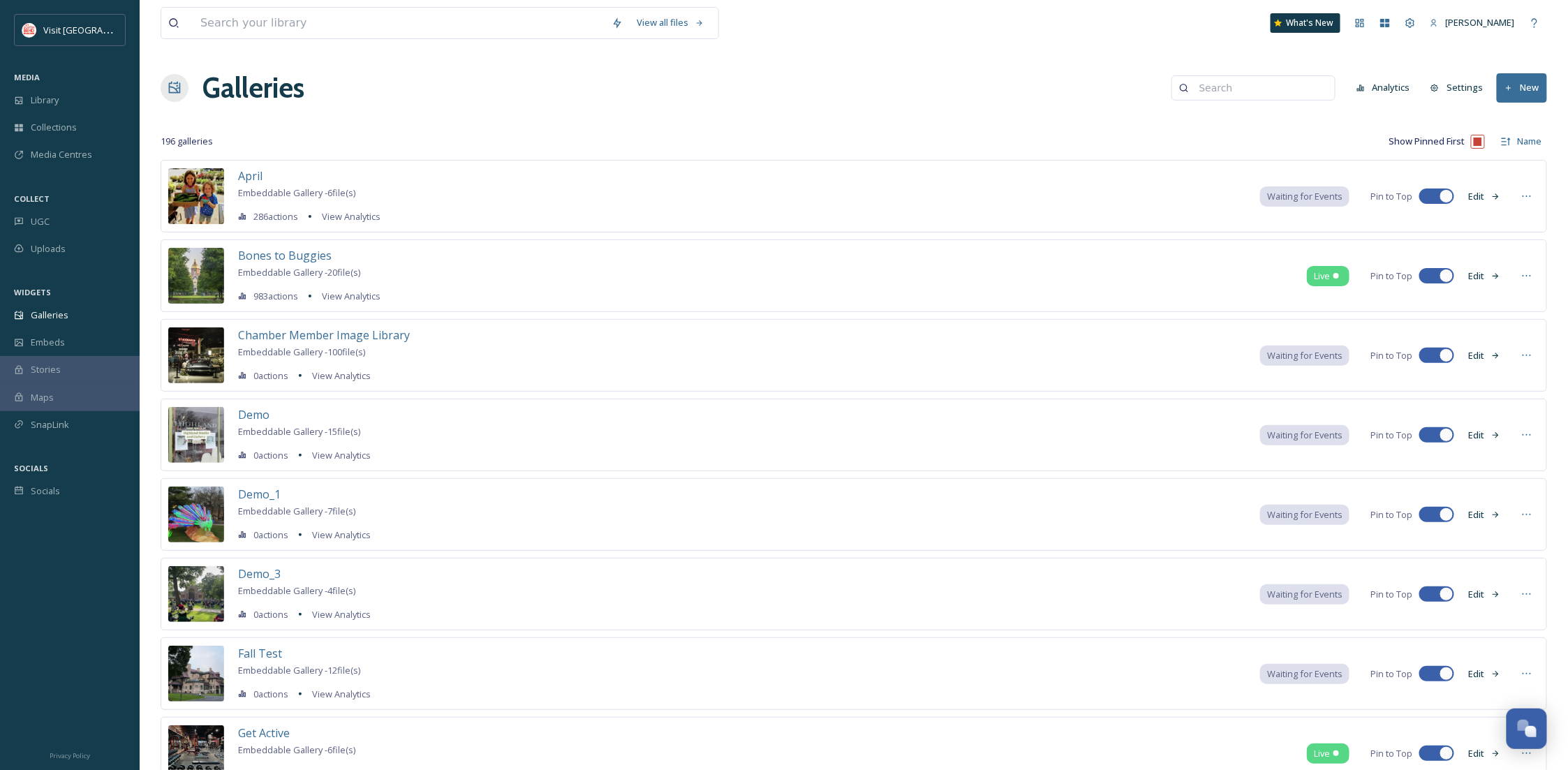
click at [1229, 96] on input at bounding box center [1259, 88] width 135 height 28
type input "ns"
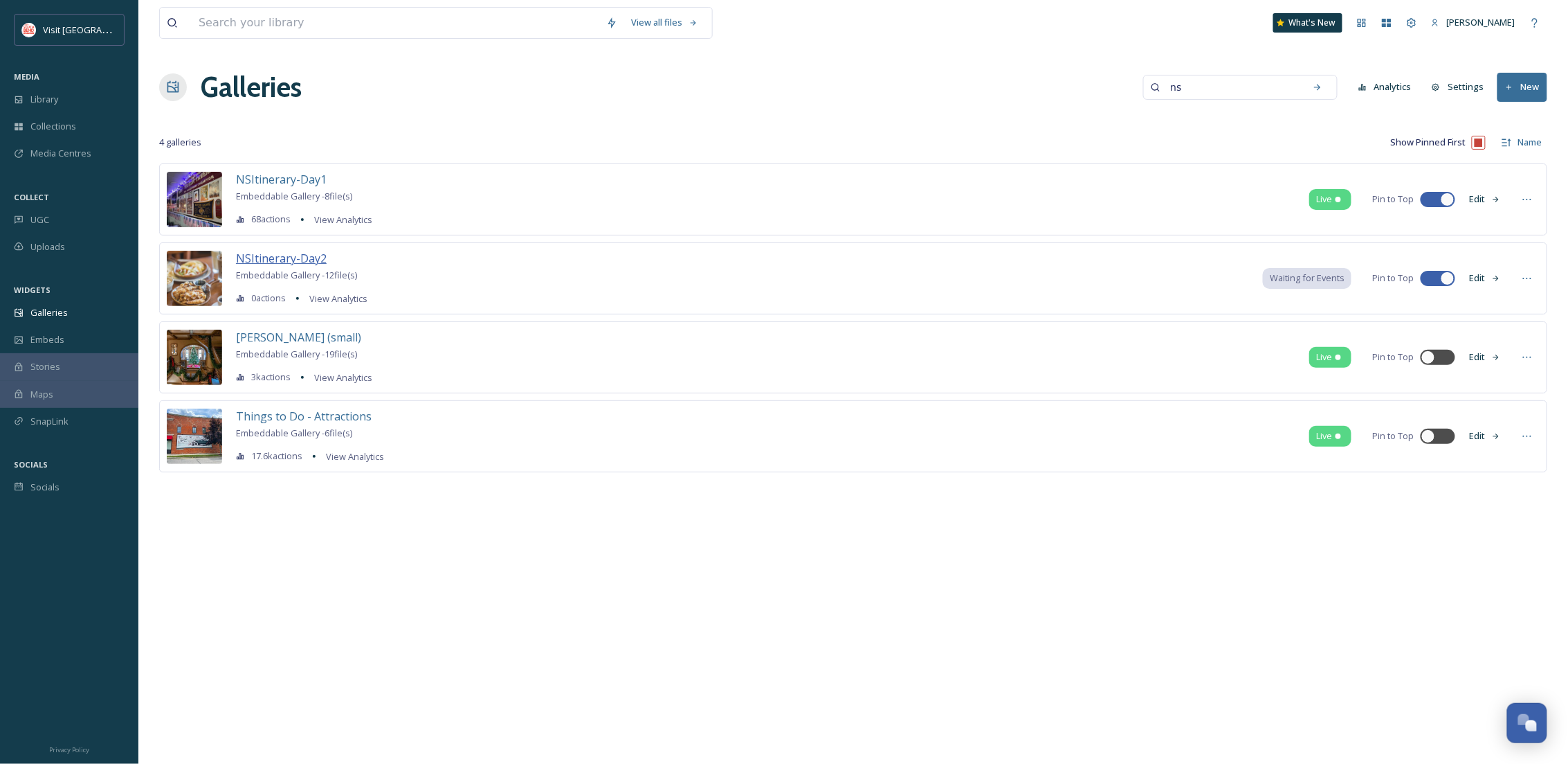
click at [274, 258] on span "NSItinerary-Day2" at bounding box center [282, 258] width 90 height 15
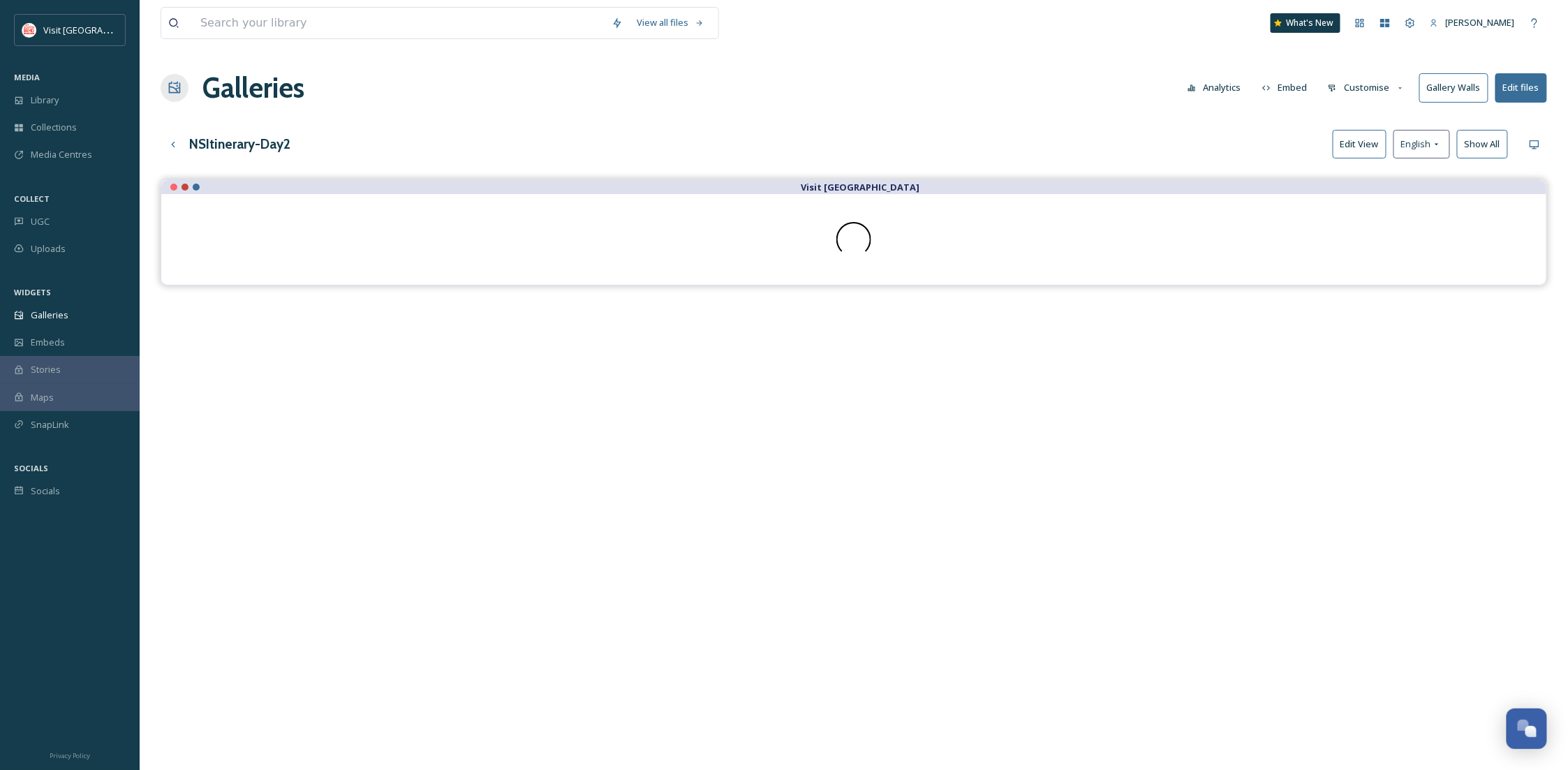
click at [1294, 78] on button "Embed" at bounding box center [1285, 88] width 59 height 27
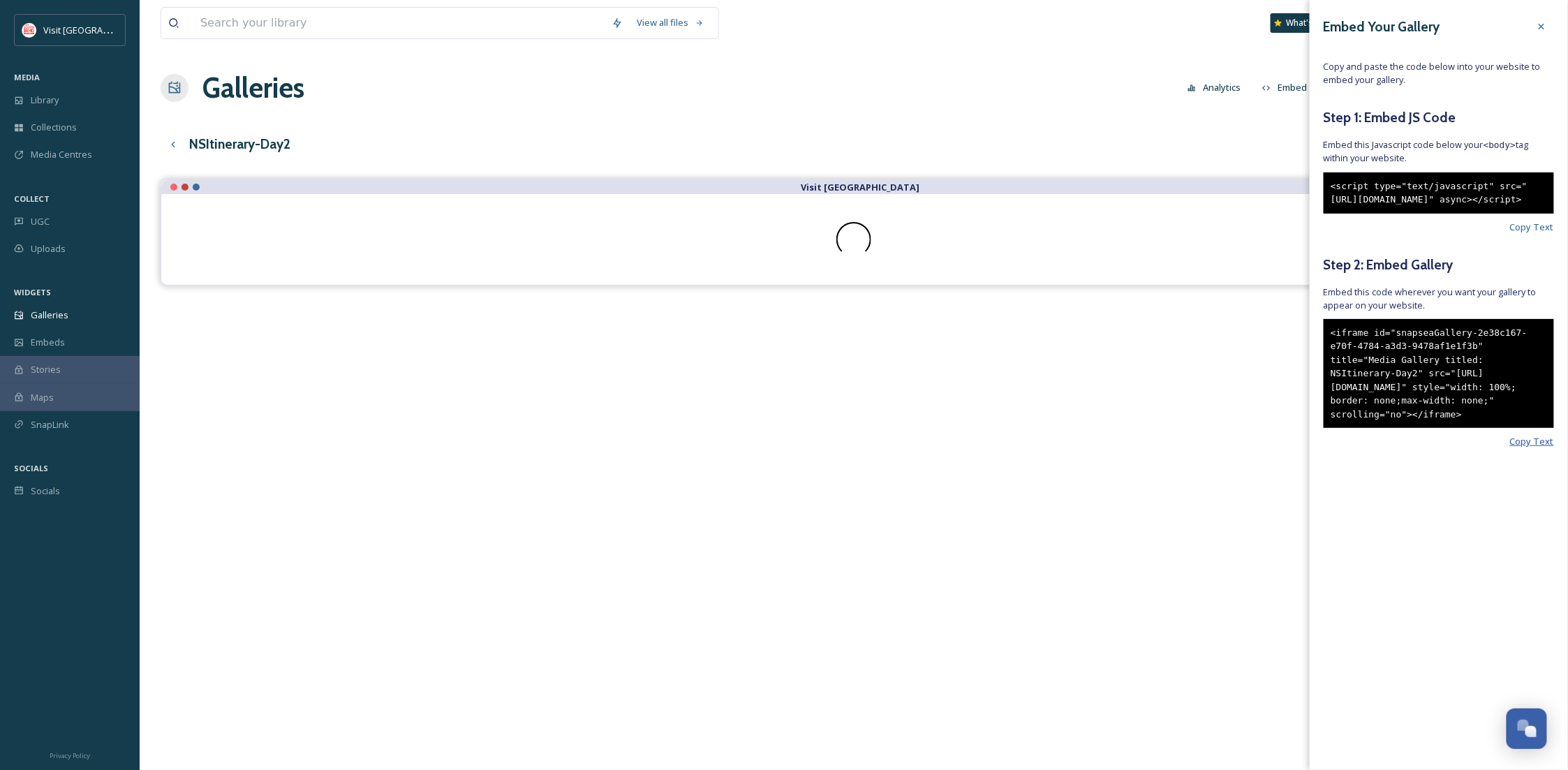
click at [1550, 448] on span "Copy Text" at bounding box center [1532, 441] width 44 height 14
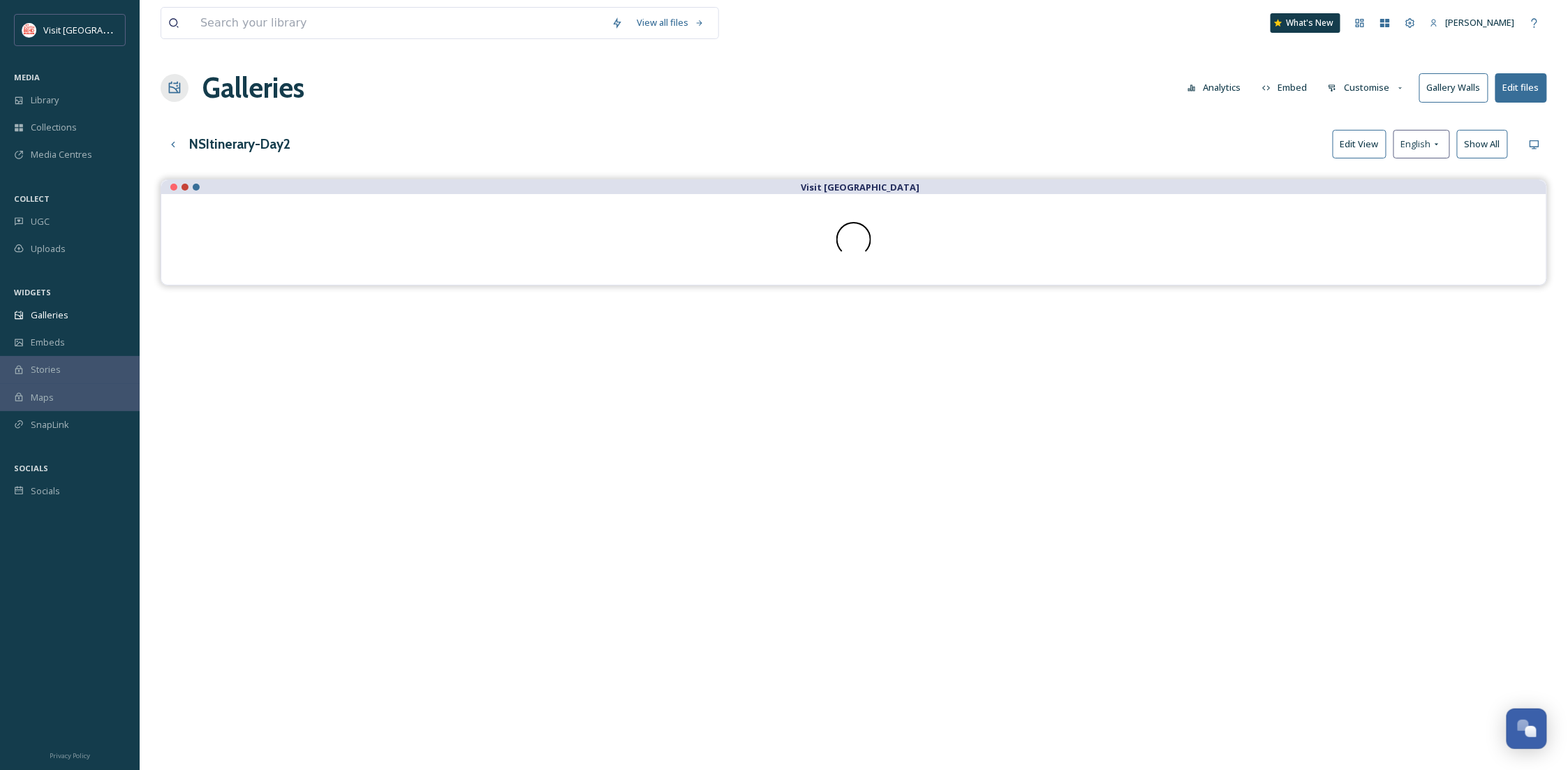
click at [714, 288] on div "Visit [GEOGRAPHIC_DATA]" at bounding box center [854, 564] width 1386 height 770
drag, startPoint x: 696, startPoint y: 260, endPoint x: 832, endPoint y: 238, distance: 137.8
click at [710, 258] on div at bounding box center [854, 239] width 1385 height 90
click at [1358, 90] on button "Customise" at bounding box center [1366, 88] width 91 height 27
click at [1354, 117] on span "Layout" at bounding box center [1342, 119] width 27 height 14
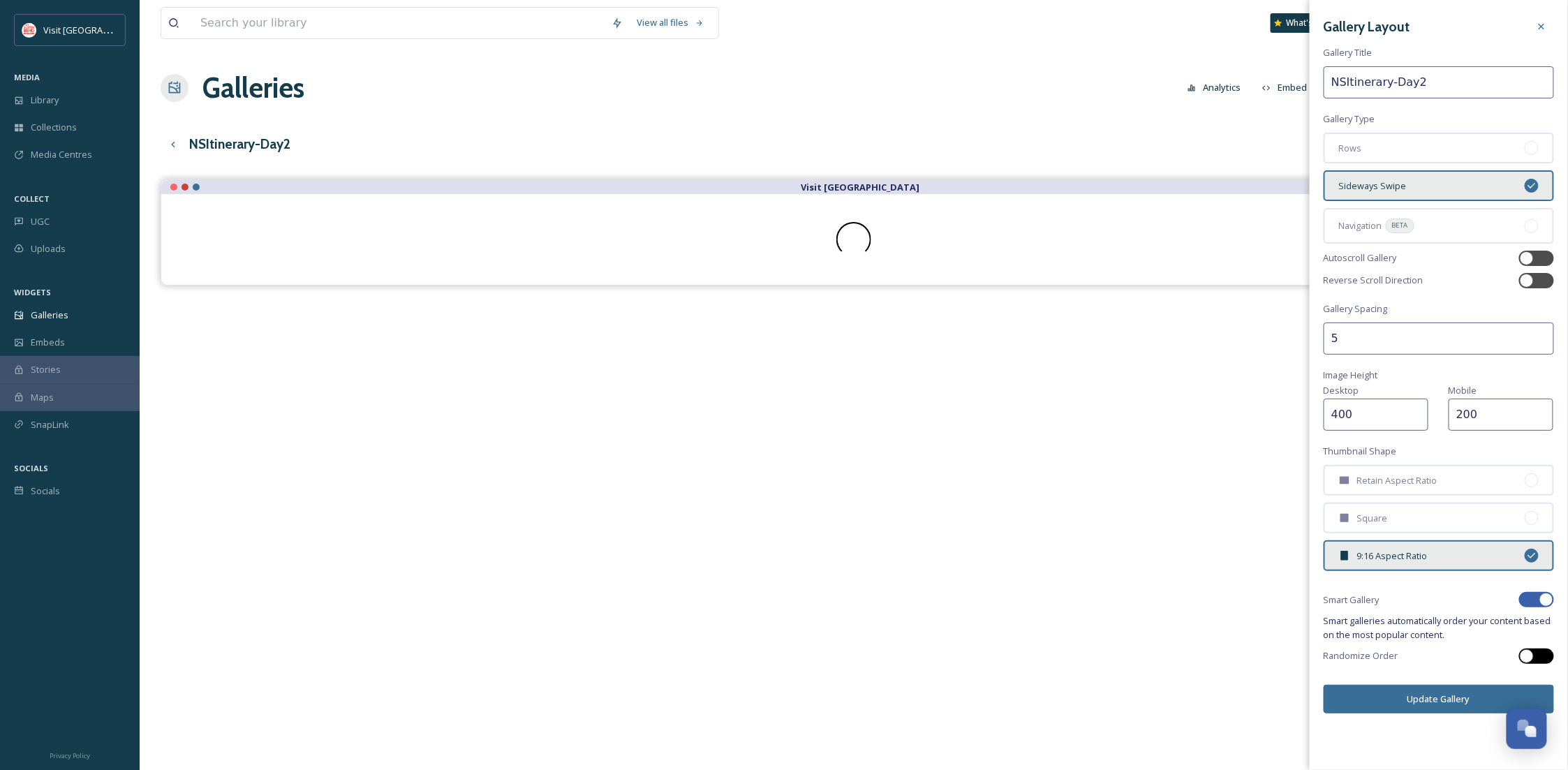
click at [1554, 648] on div at bounding box center [1537, 656] width 35 height 15
checkbox input "true"
checkbox input "false"
click at [1458, 685] on button "Update Gallery" at bounding box center [1439, 699] width 230 height 29
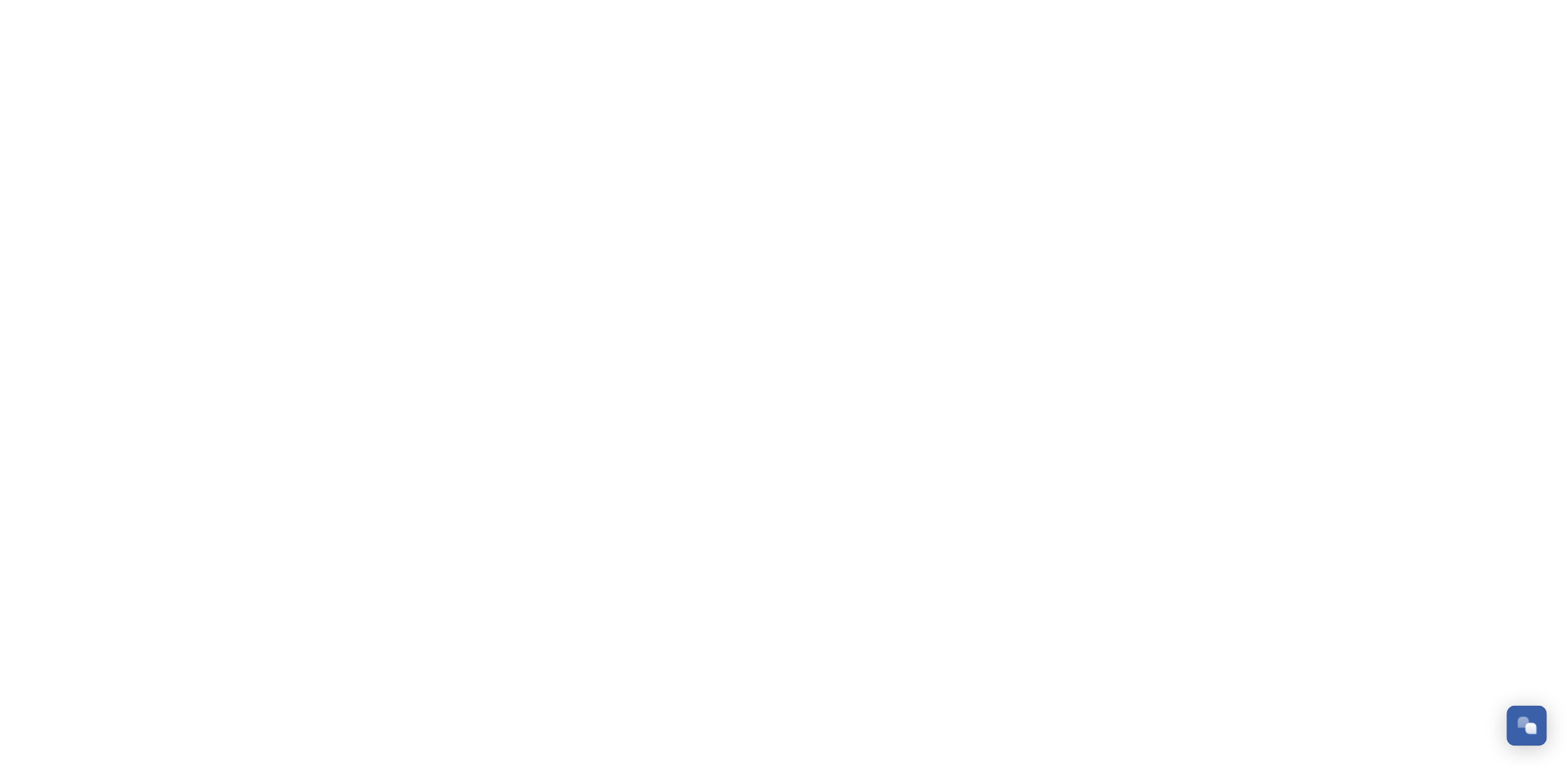
scroll to position [213, 0]
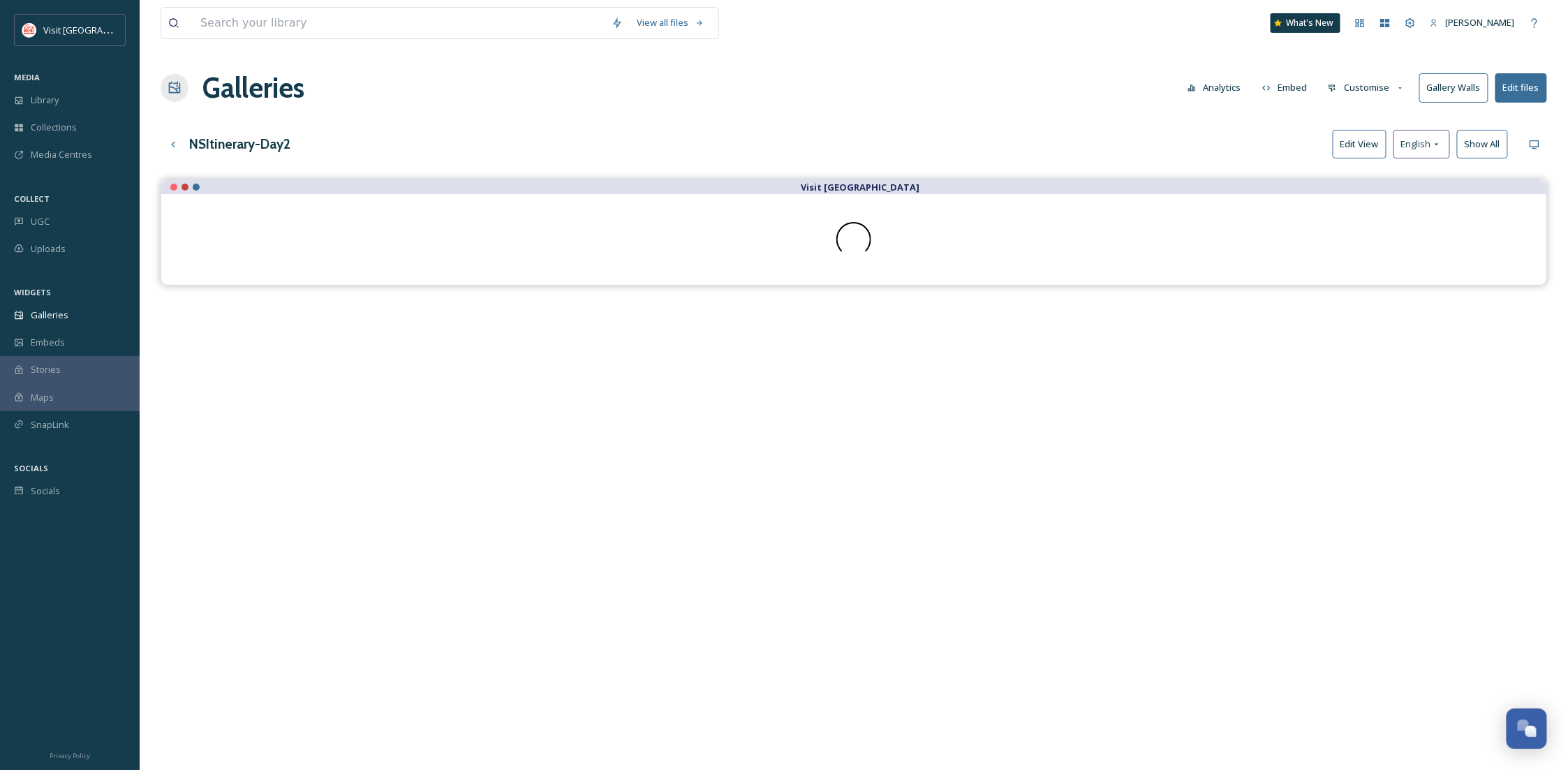
click at [1351, 85] on button "Customise" at bounding box center [1366, 88] width 91 height 27
click at [1368, 112] on div "Layout" at bounding box center [1370, 120] width 97 height 27
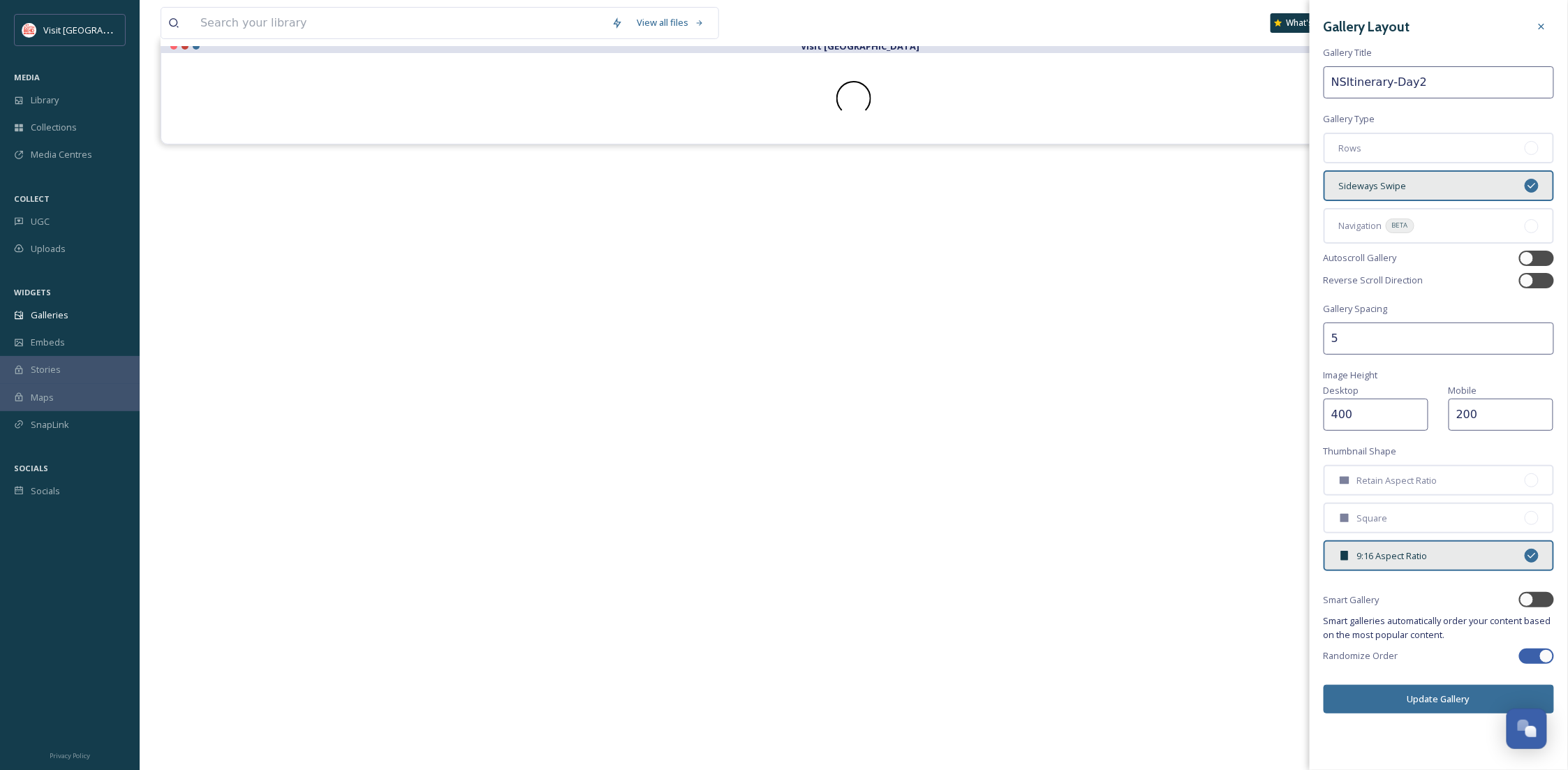
scroll to position [200, 0]
click at [1536, 592] on div at bounding box center [1537, 599] width 35 height 15
checkbox input "true"
checkbox input "false"
click at [1436, 685] on button "Update Gallery" at bounding box center [1439, 699] width 230 height 29
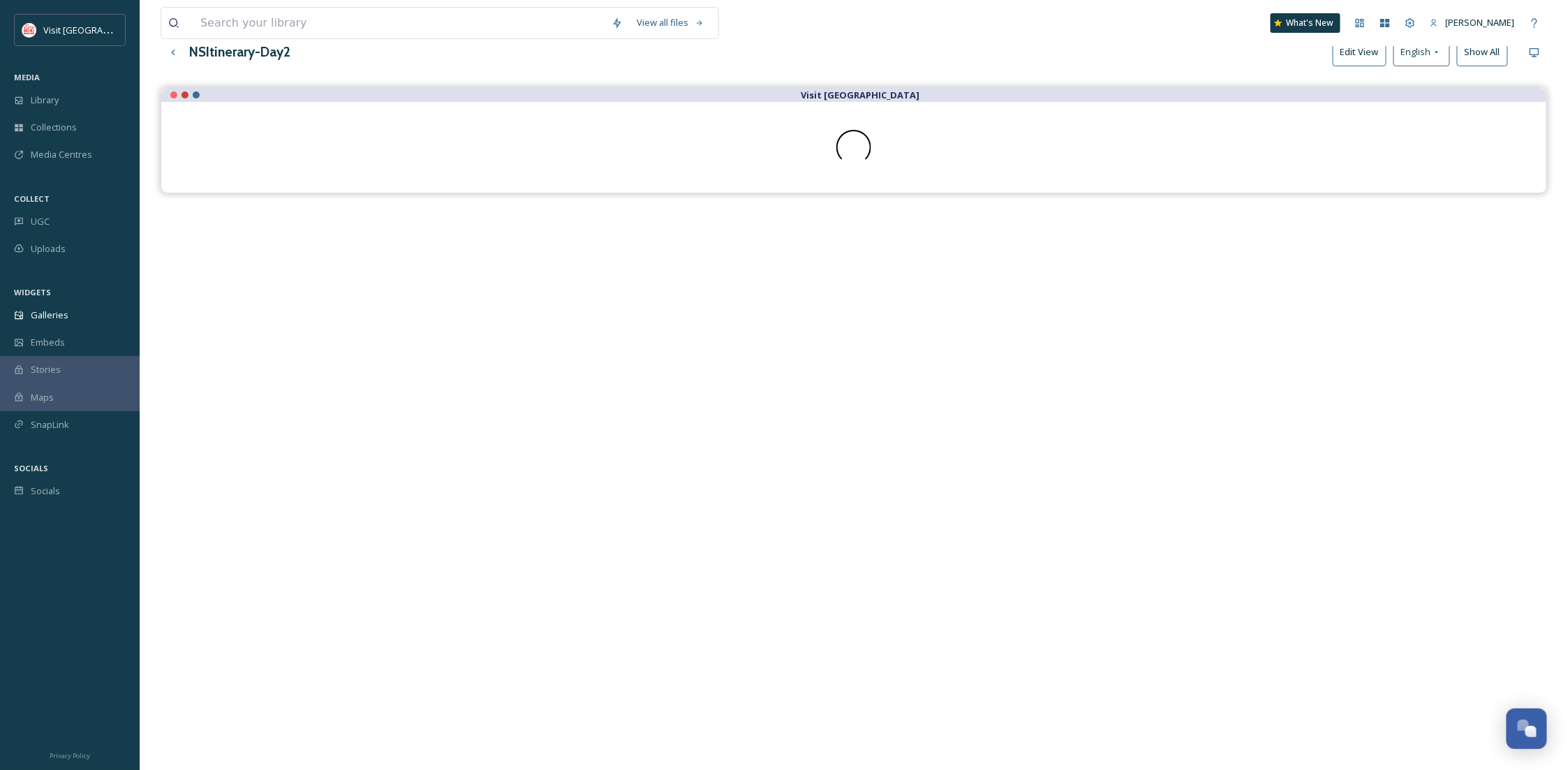
scroll to position [0, 0]
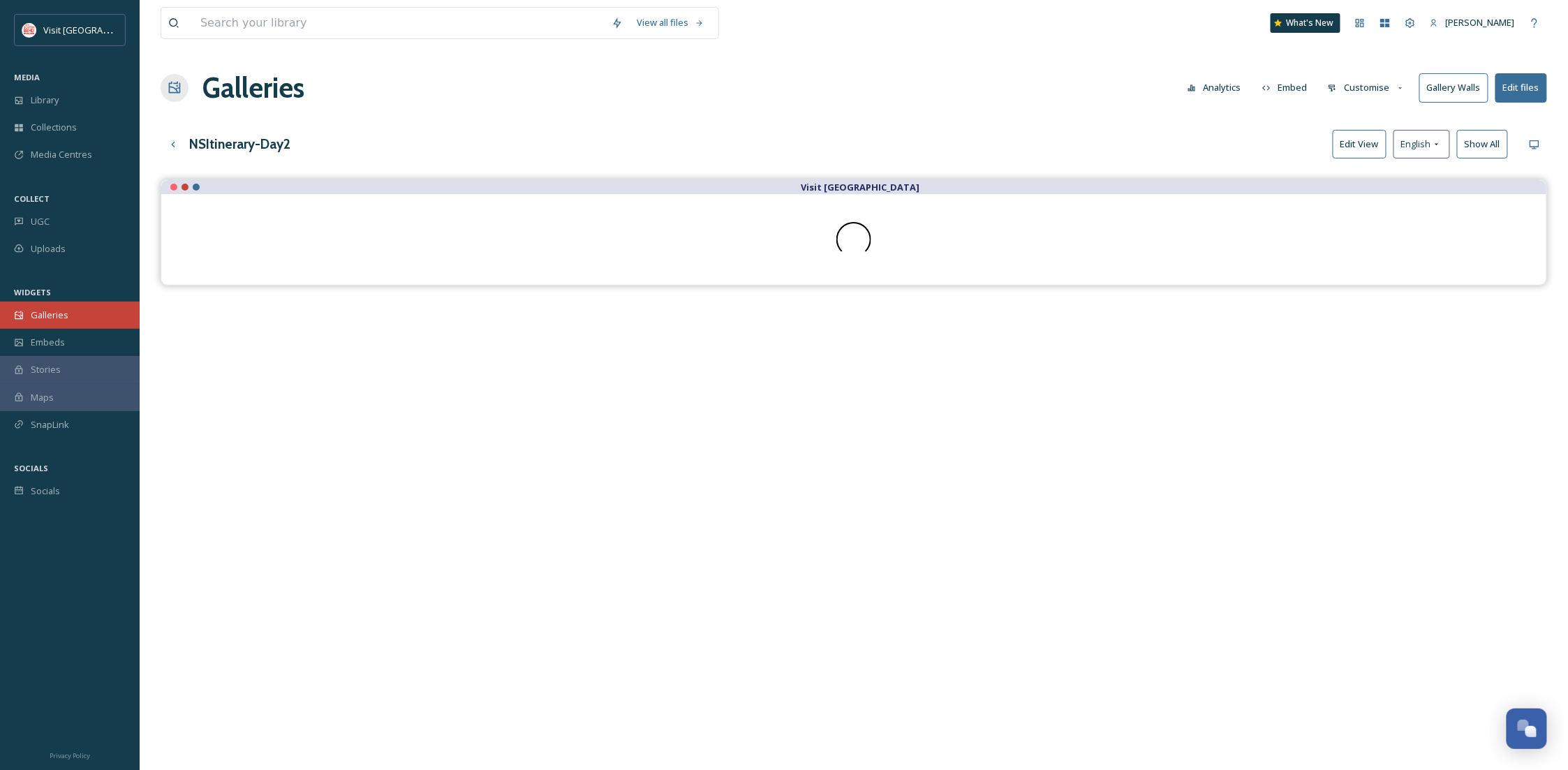
click at [58, 315] on span "Galleries" at bounding box center [49, 315] width 38 height 14
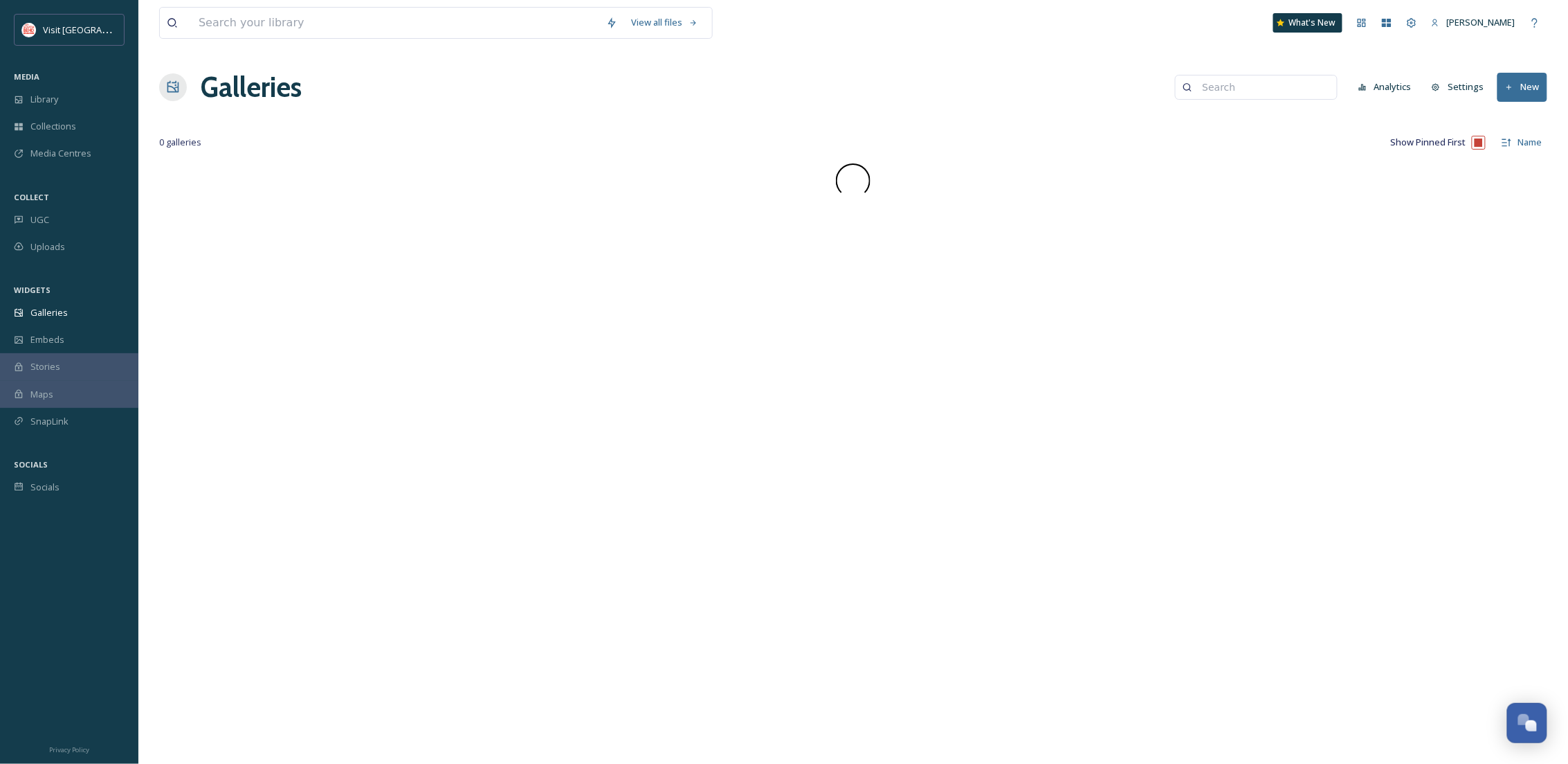
click at [1513, 85] on icon at bounding box center [1509, 87] width 9 height 9
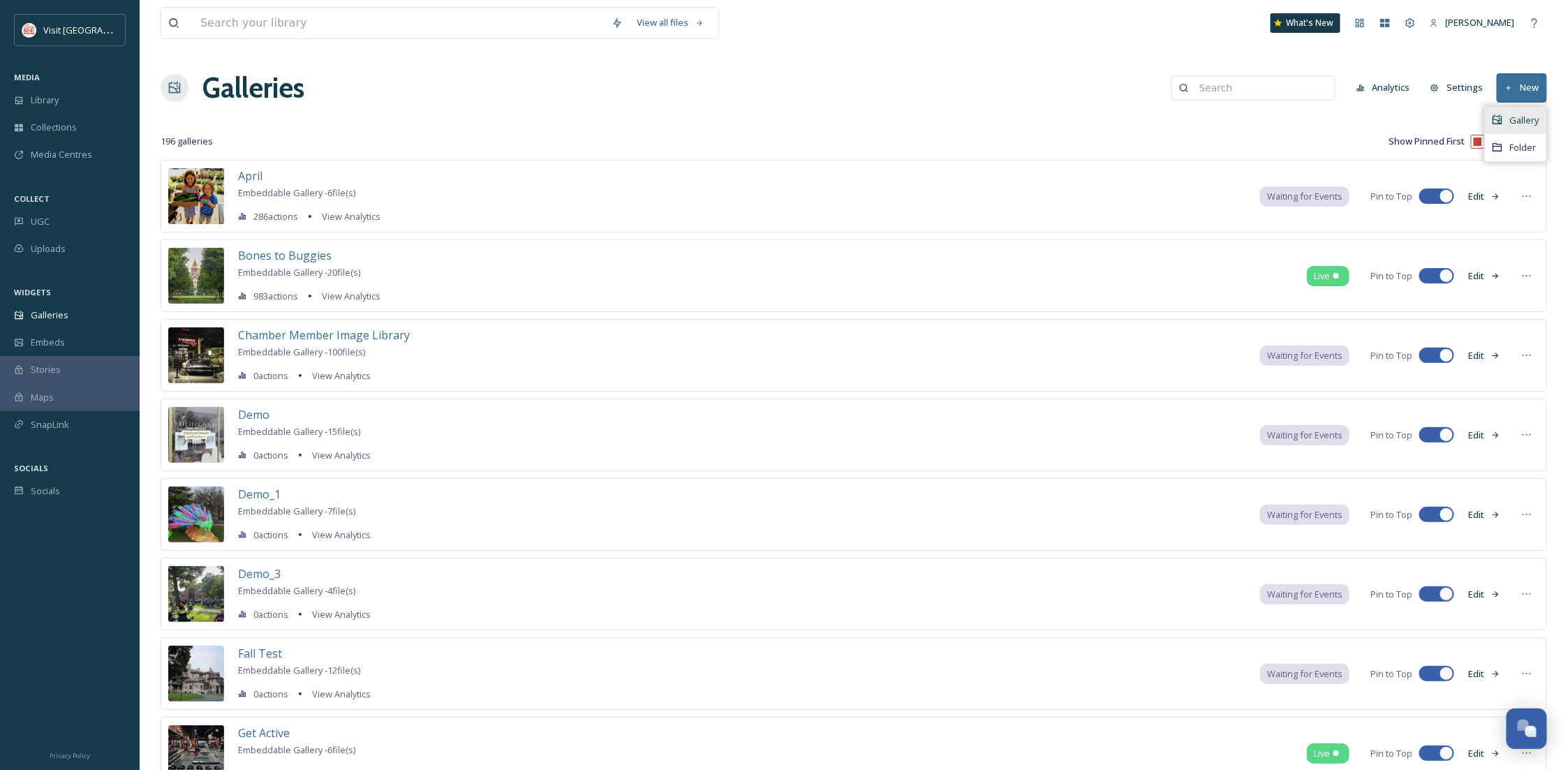
click at [1543, 121] on div "Gallery" at bounding box center [1515, 121] width 62 height 27
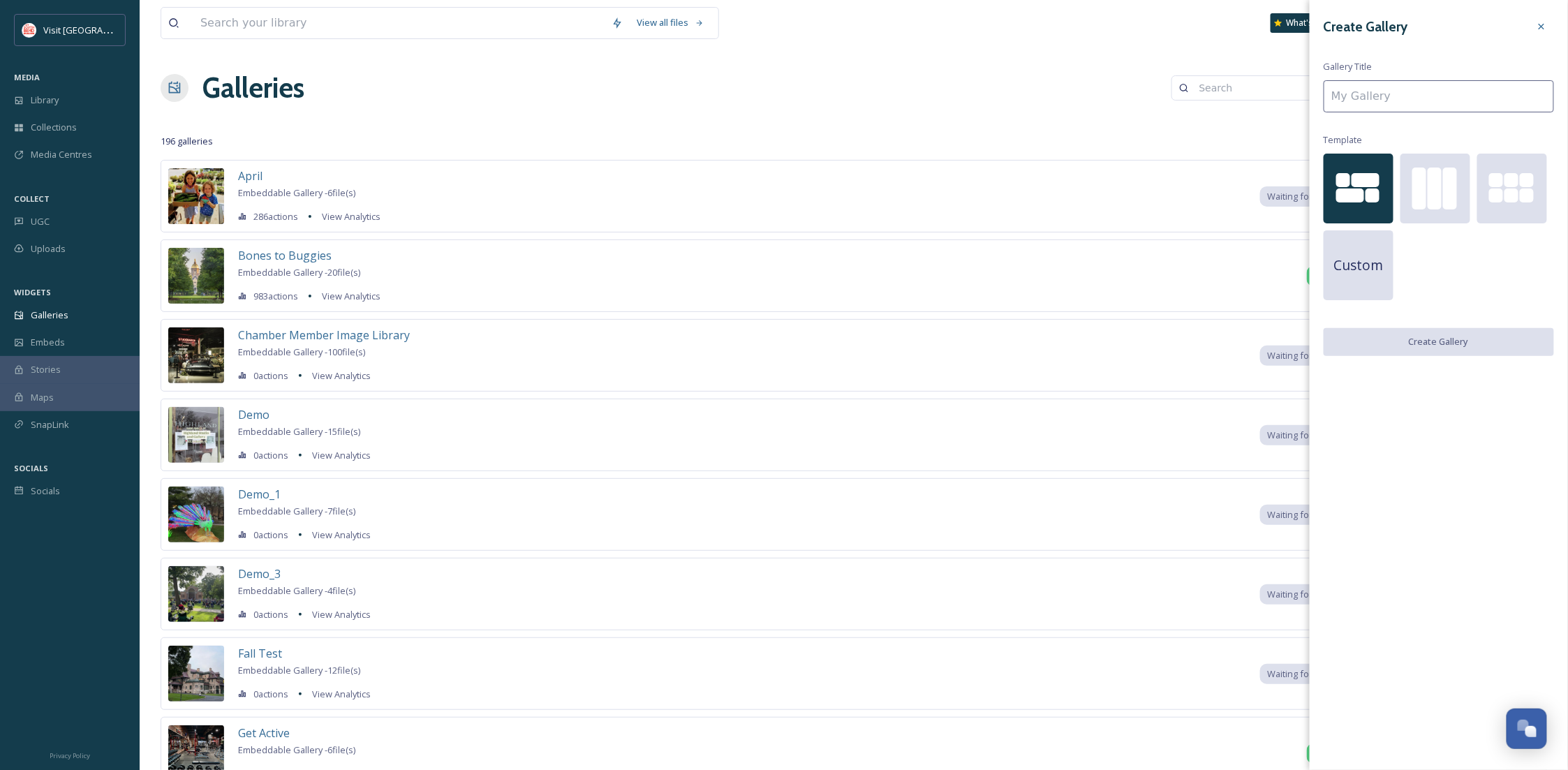
click at [1409, 90] on input at bounding box center [1439, 96] width 230 height 32
click at [1445, 216] on div at bounding box center [1435, 188] width 70 height 70
click at [1363, 90] on input at bounding box center [1439, 96] width 230 height 32
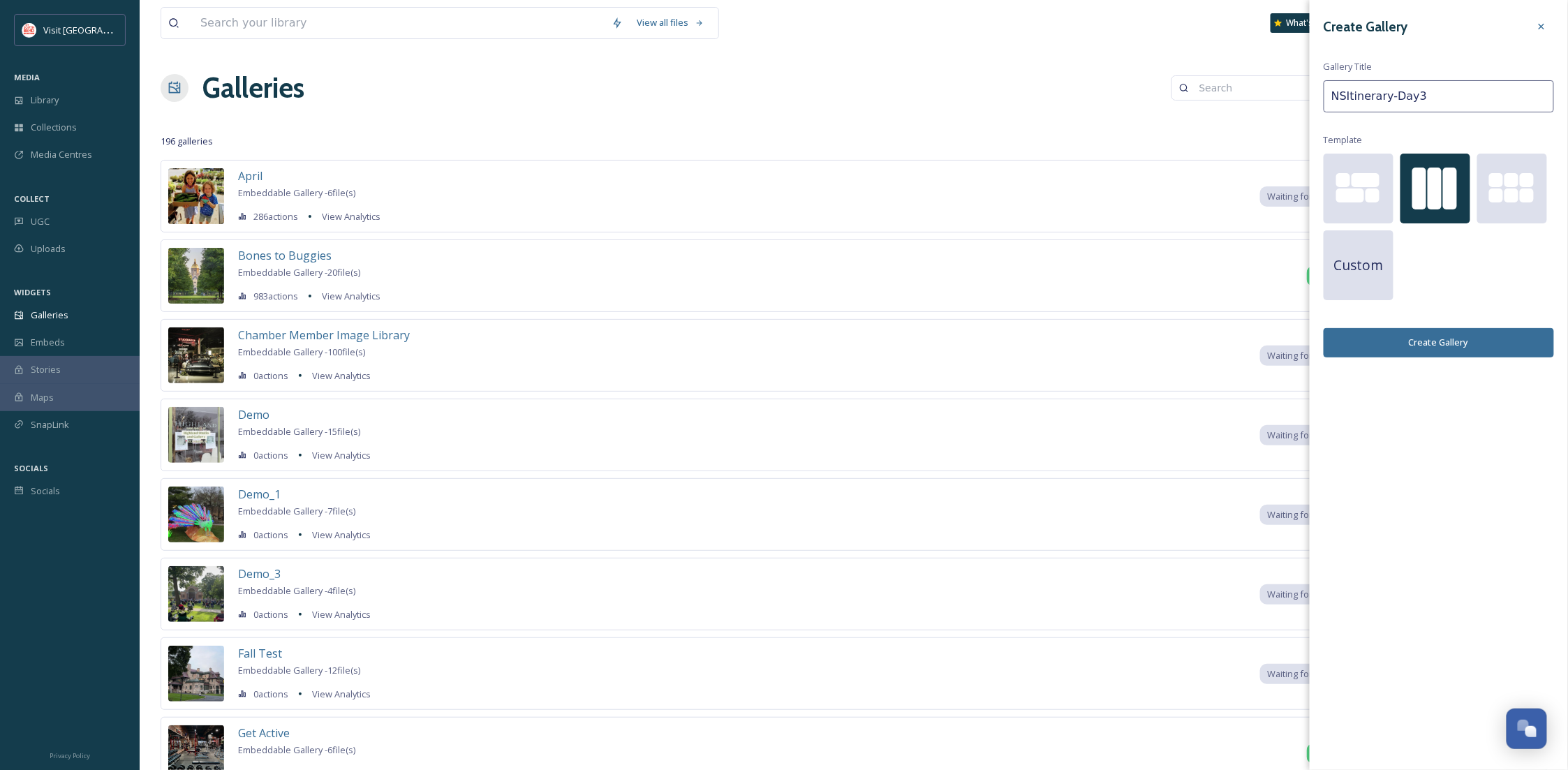
type input "NSItinerary-Day3"
click at [1510, 352] on button "Create Gallery" at bounding box center [1439, 342] width 230 height 29
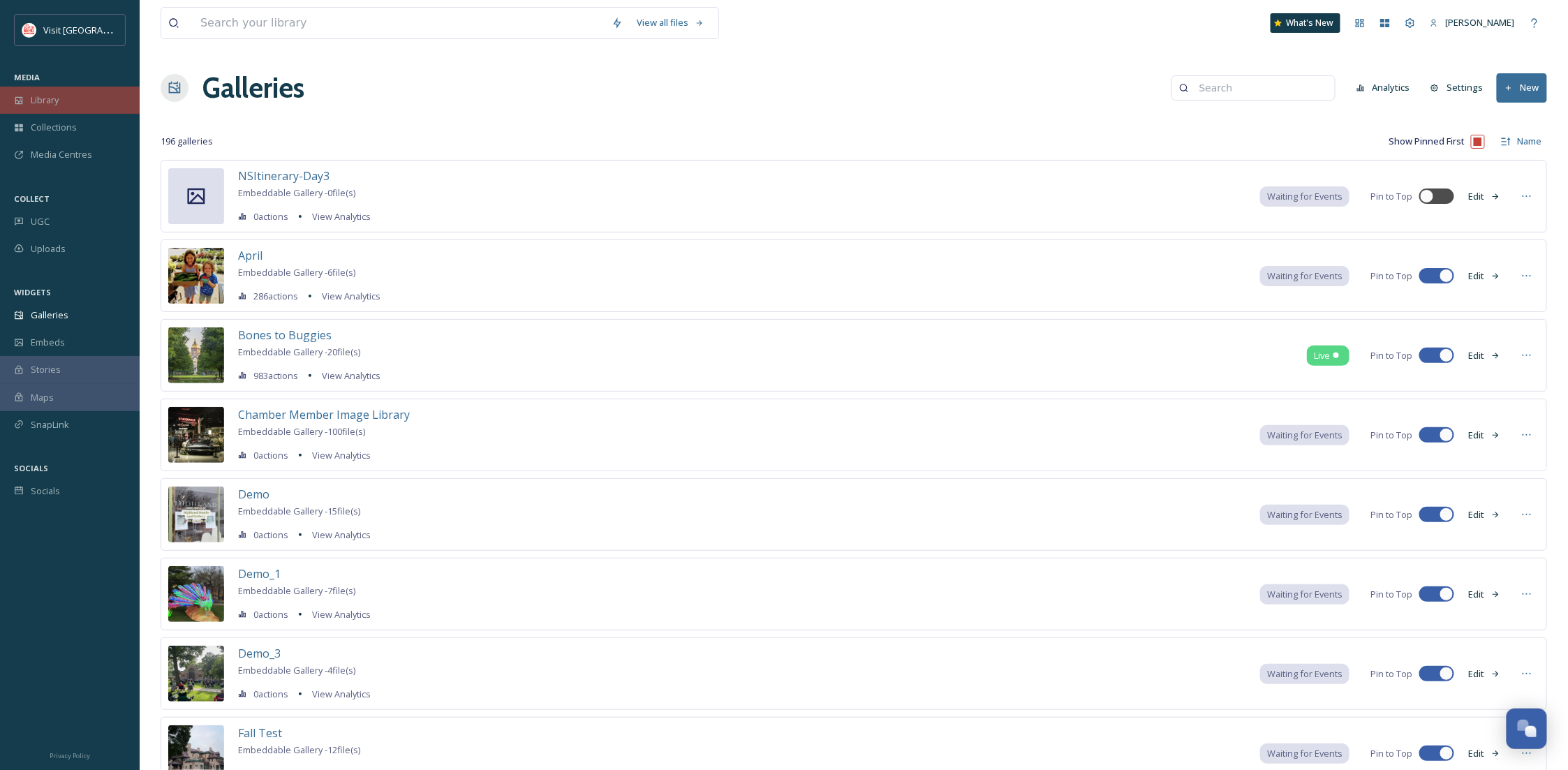
click at [68, 106] on div "Library" at bounding box center [70, 100] width 140 height 27
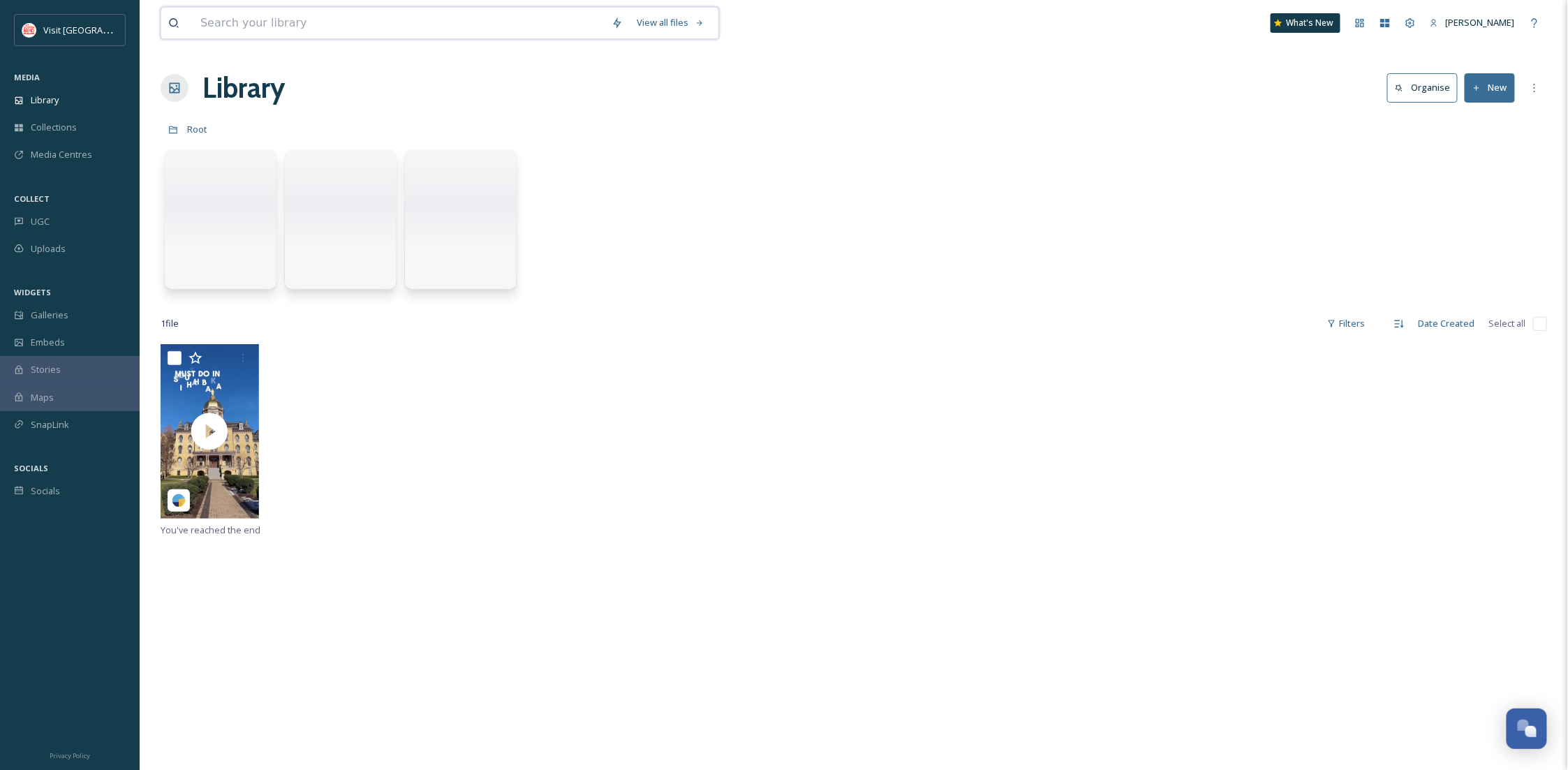
click at [281, 20] on input at bounding box center [399, 23] width 411 height 30
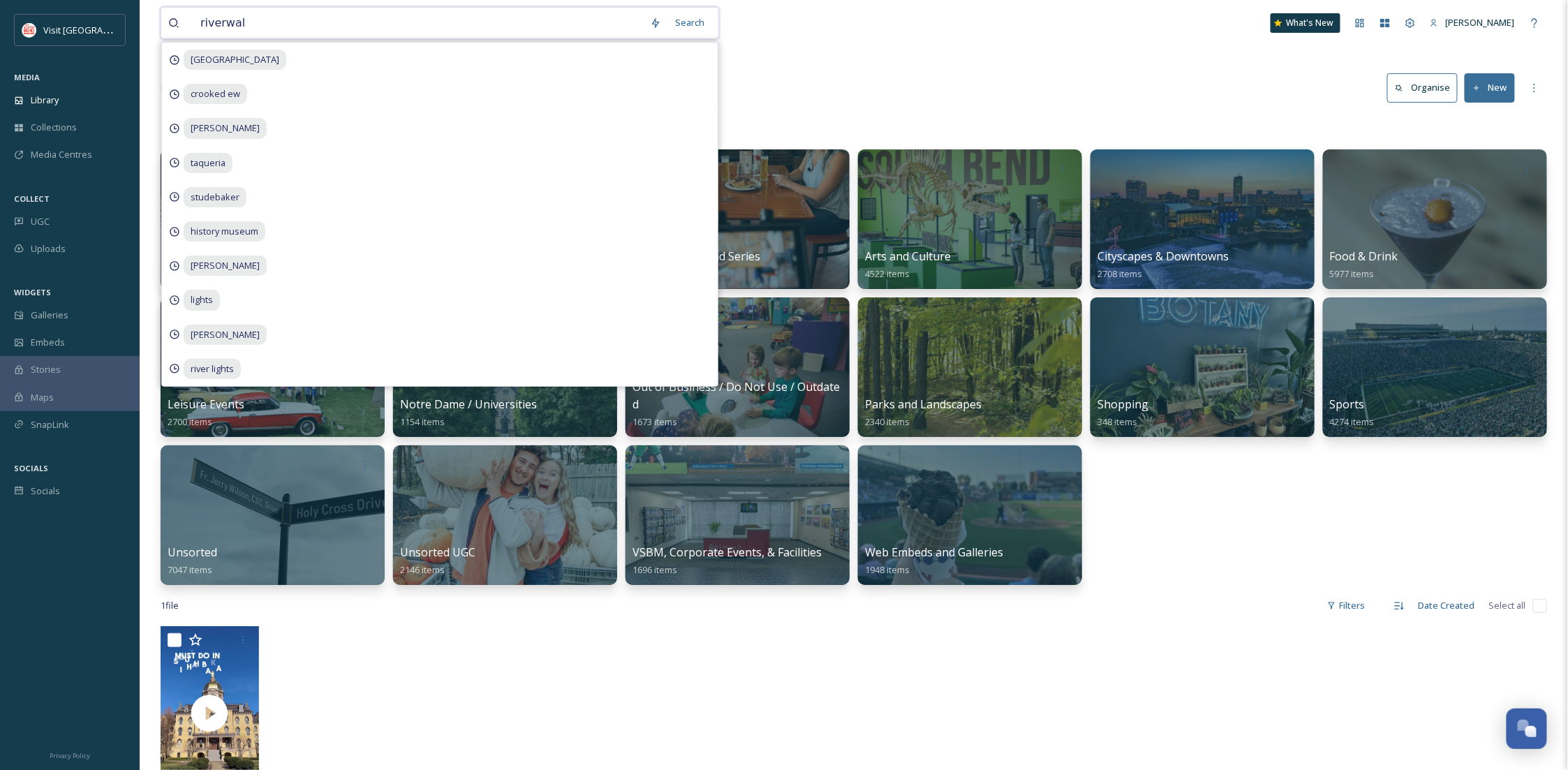
type input "riverwalk"
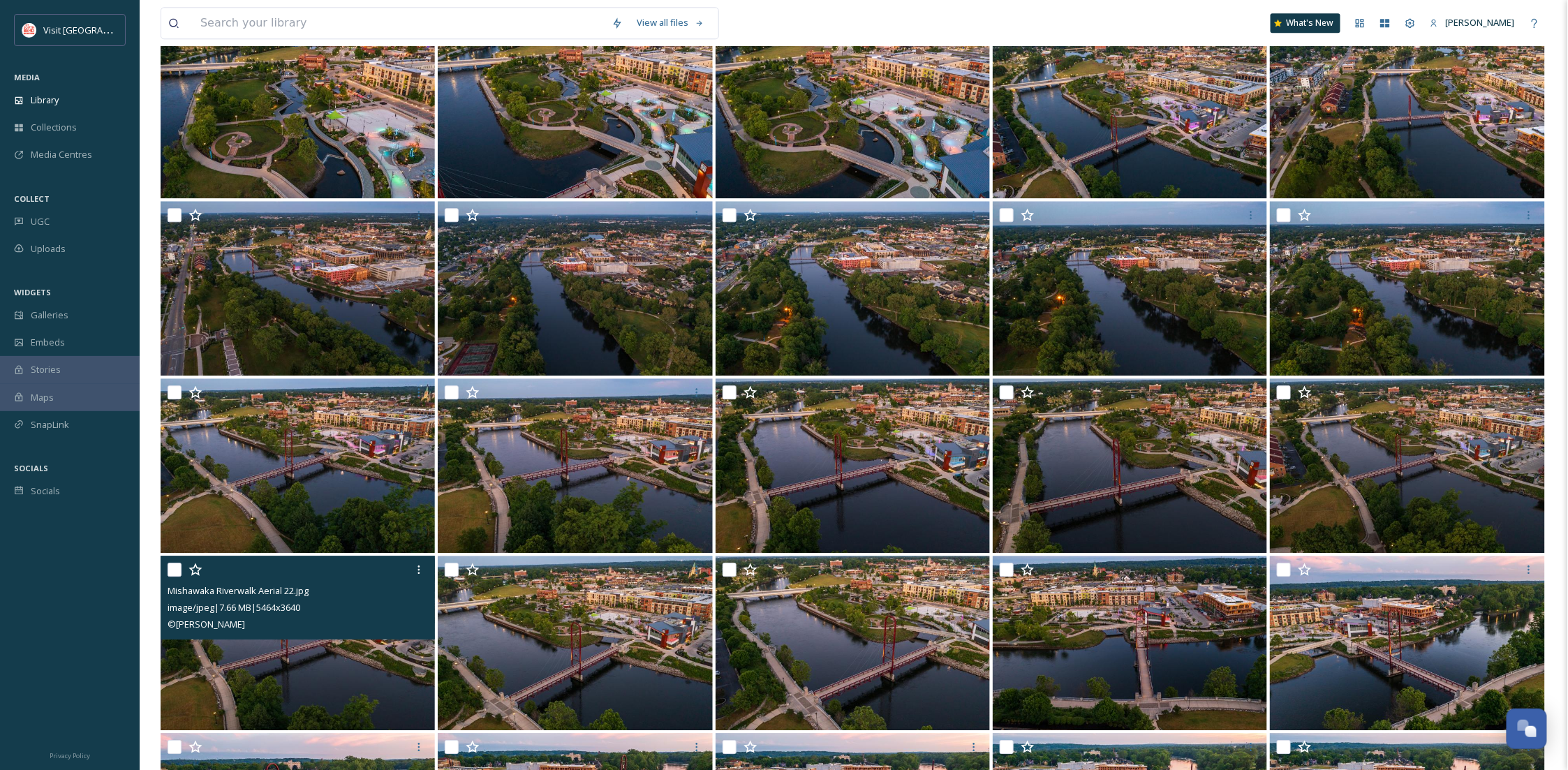
scroll to position [1736, 0]
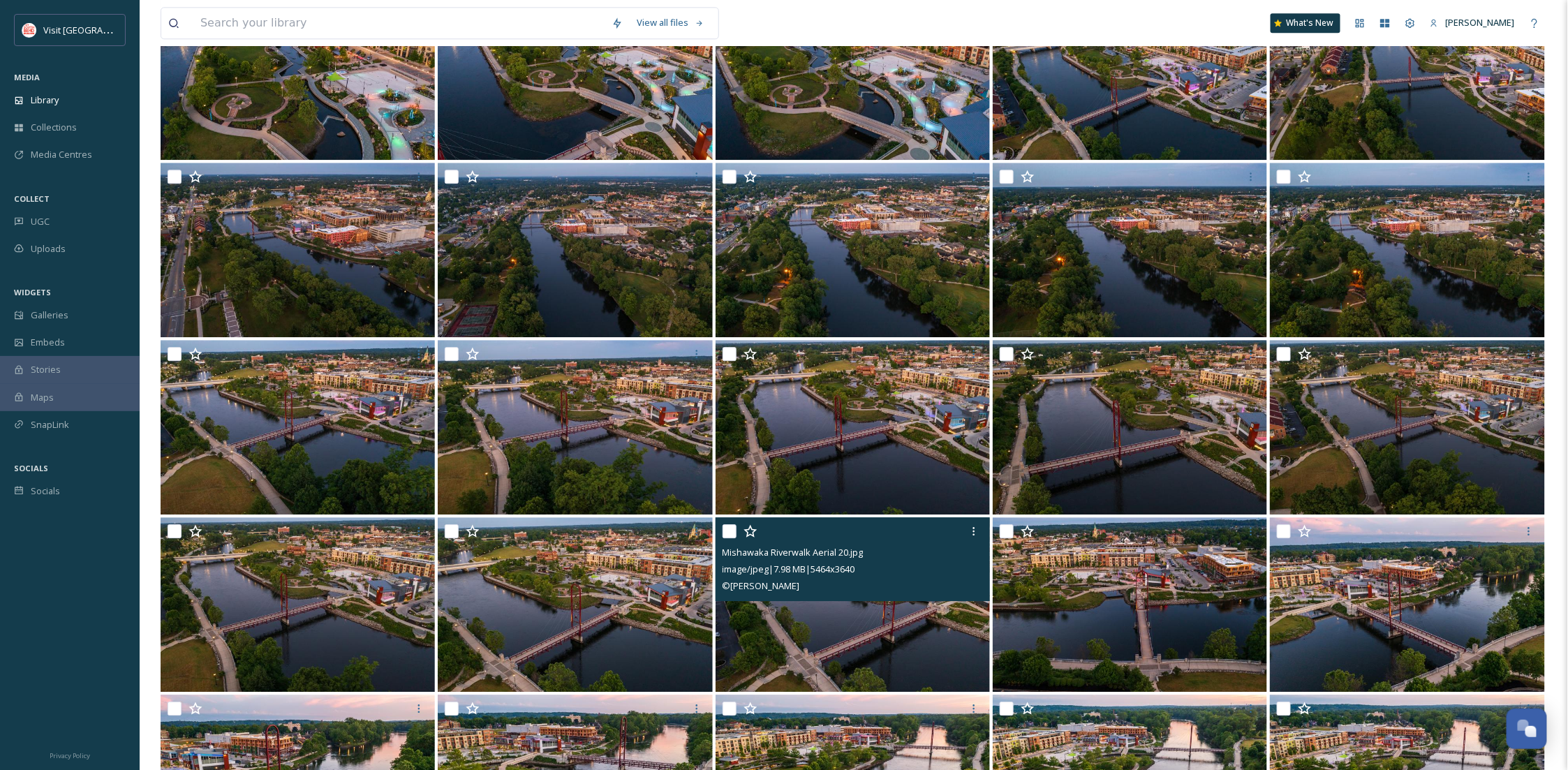
click at [726, 526] on input "checkbox" at bounding box center [729, 530] width 14 height 14
checkbox input "true"
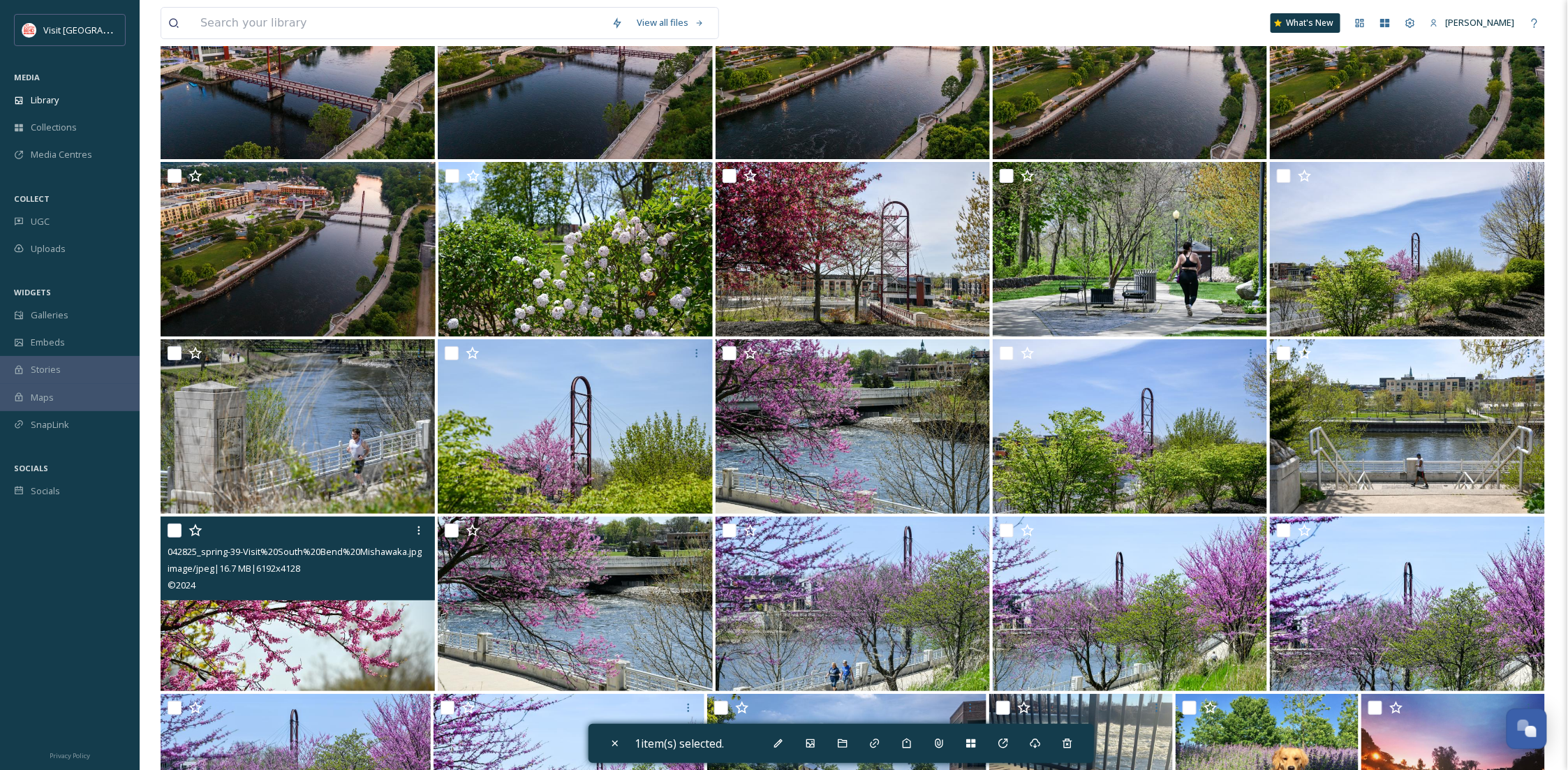
scroll to position [2357, 0]
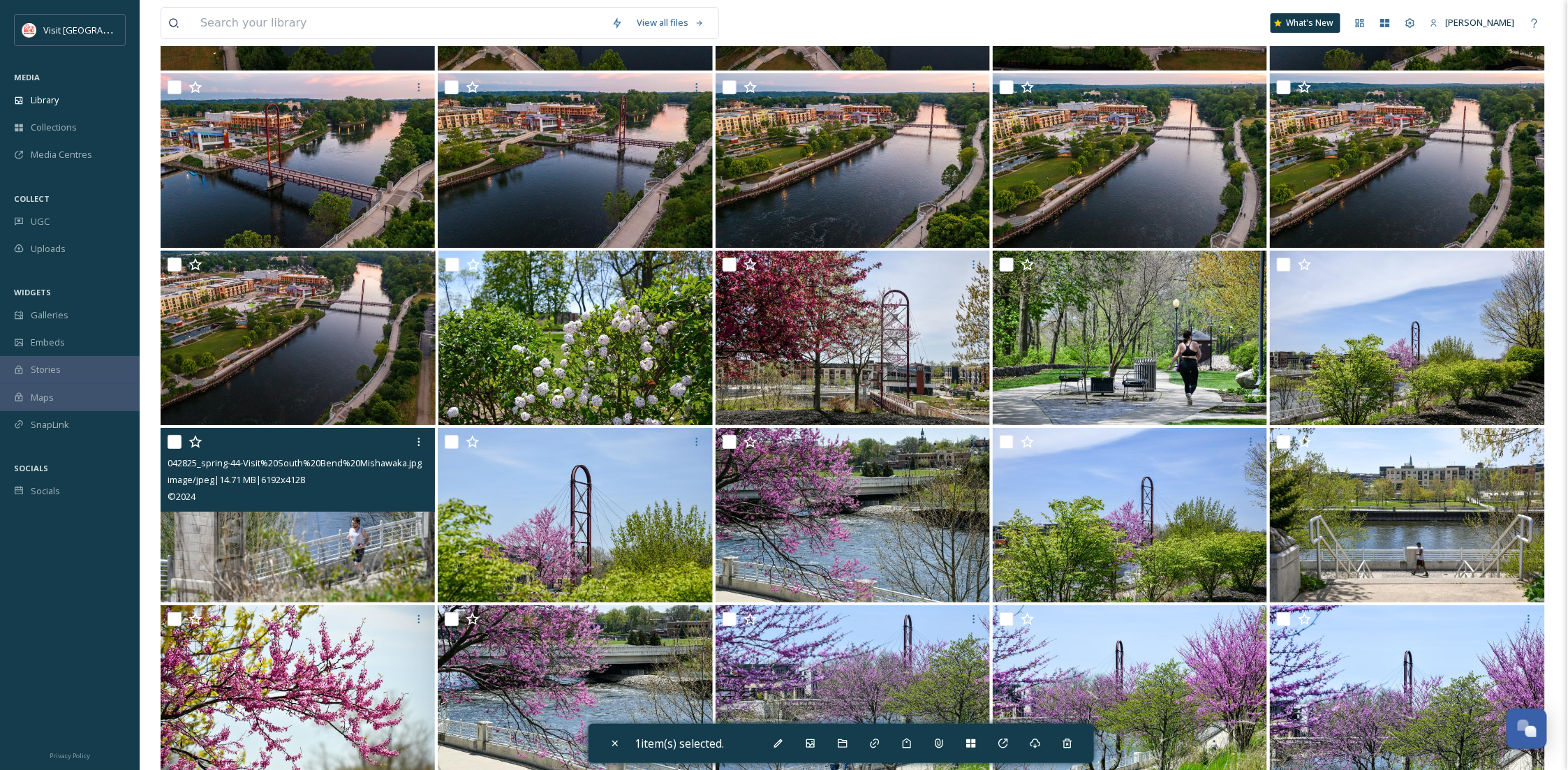
click at [173, 444] on input "checkbox" at bounding box center [174, 441] width 14 height 14
checkbox input "true"
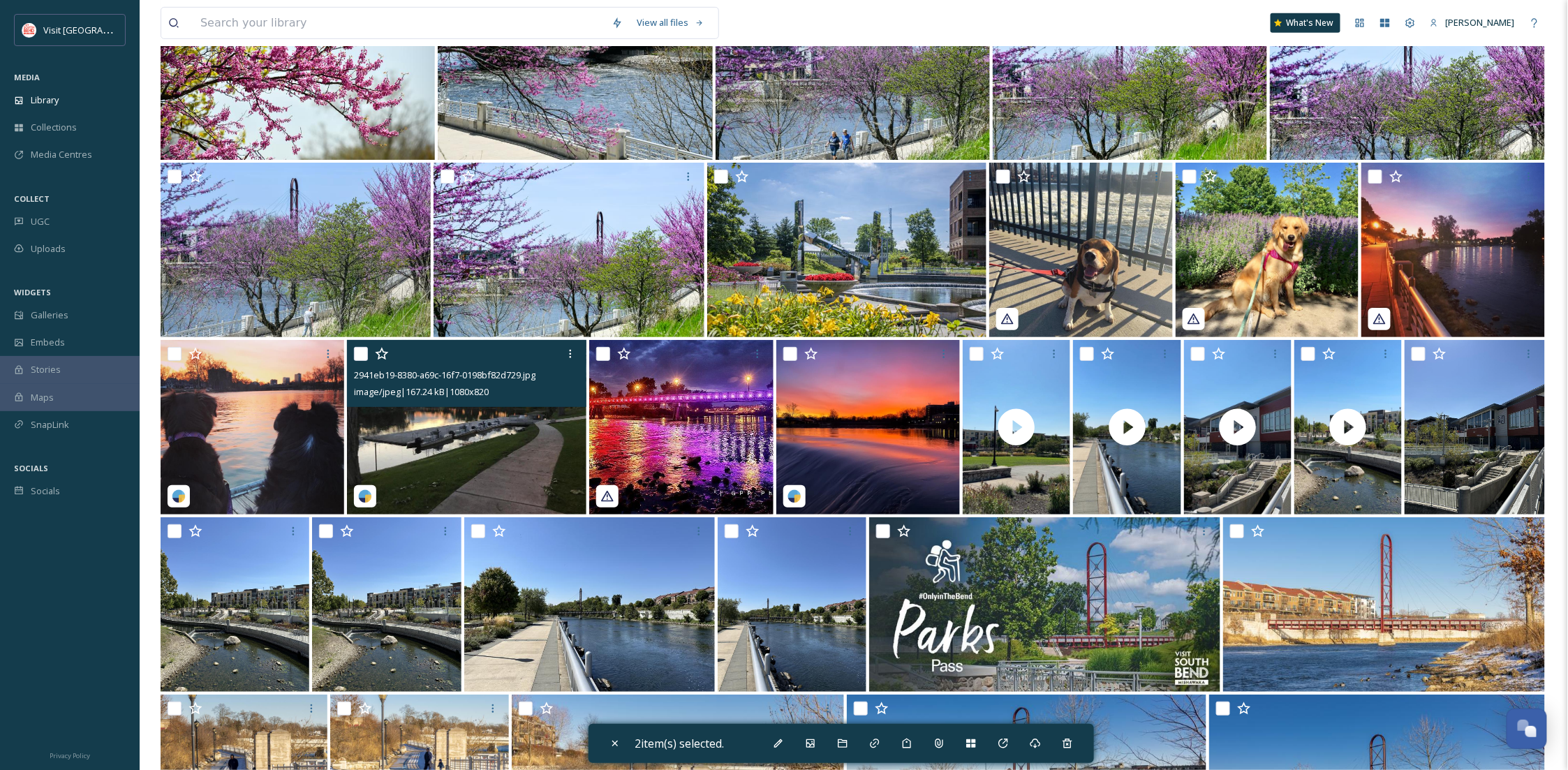
scroll to position [2729, 0]
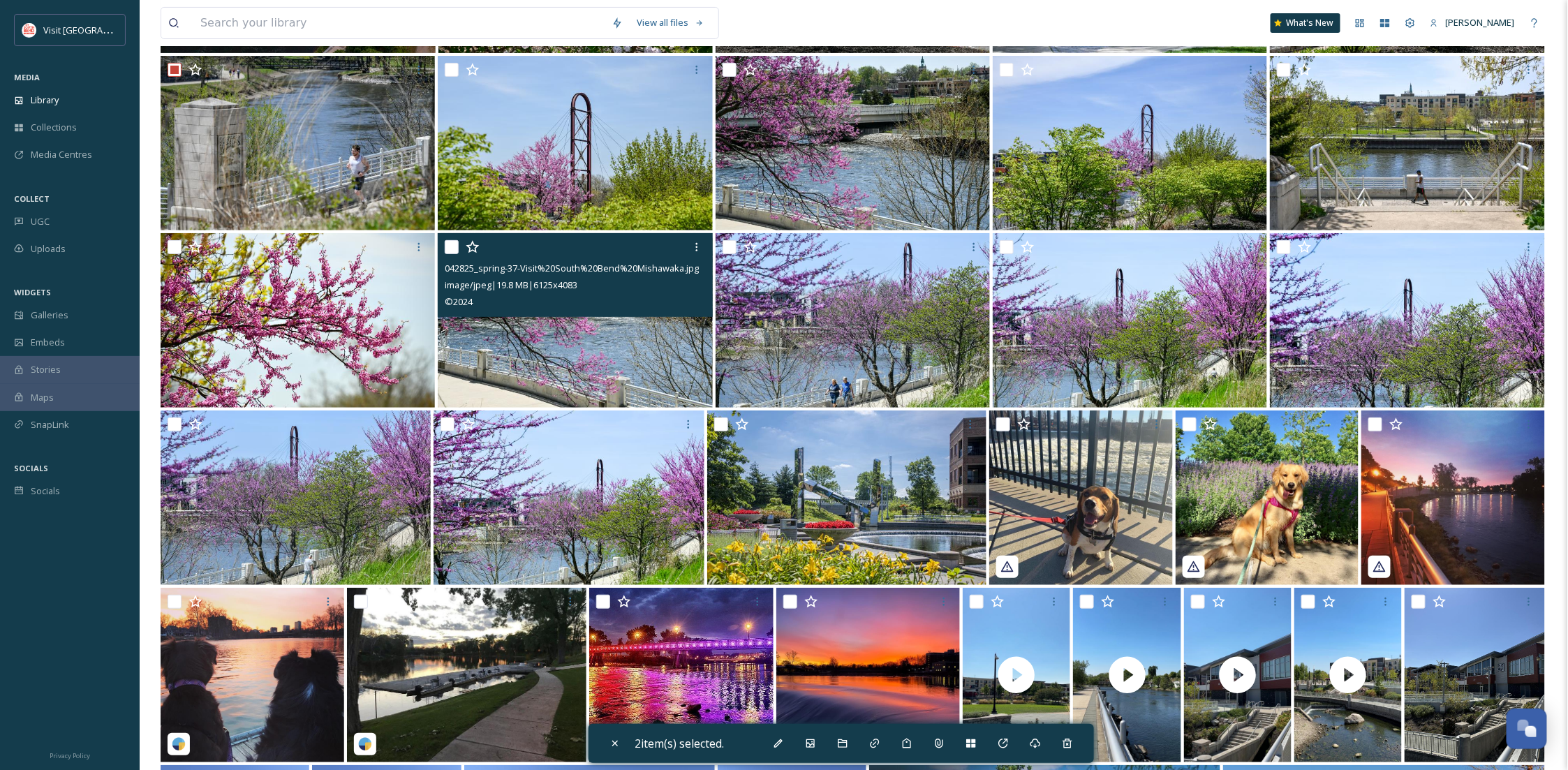
click at [447, 241] on input "checkbox" at bounding box center [451, 246] width 14 height 14
checkbox input "true"
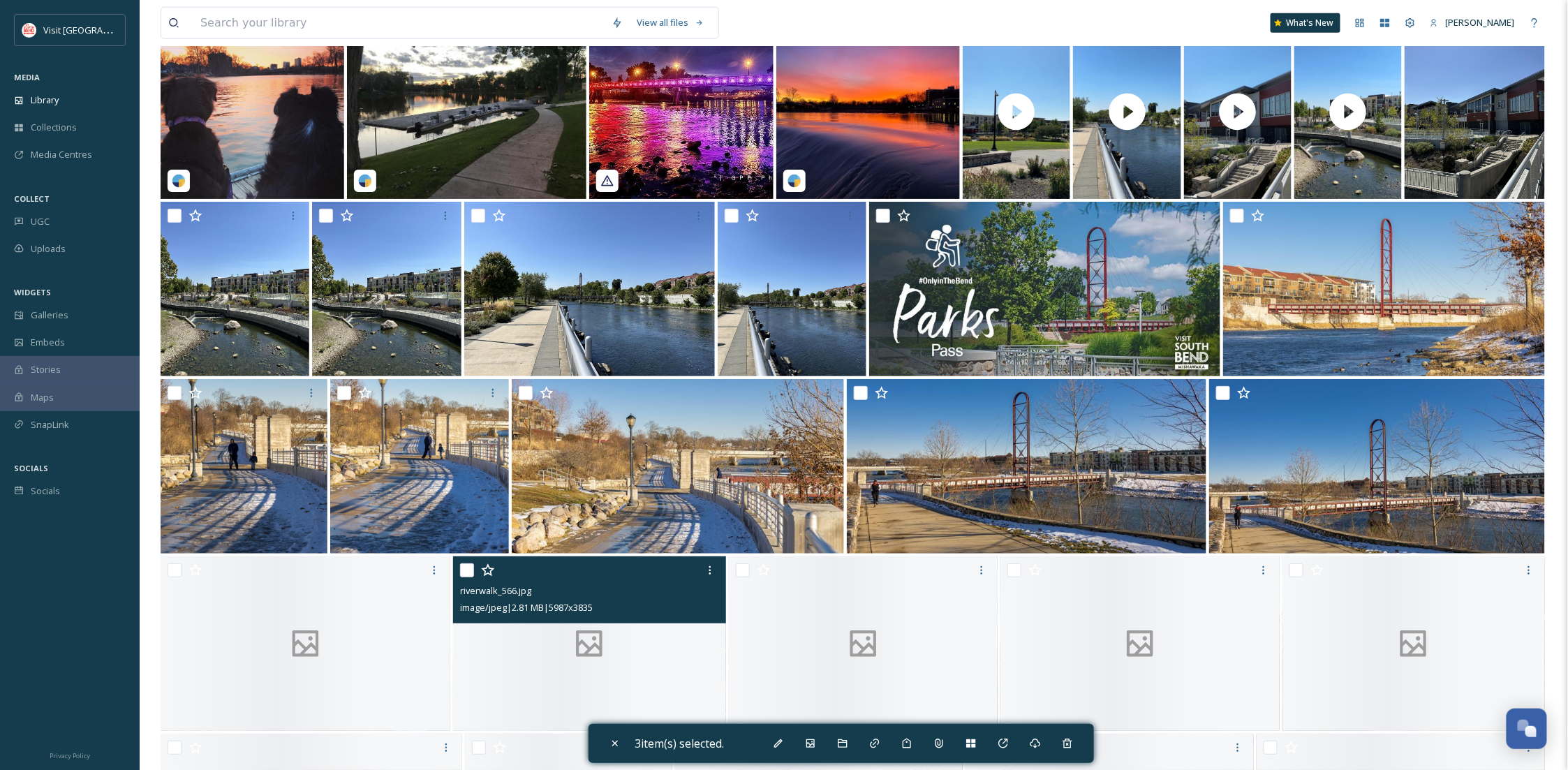
scroll to position [3597, 0]
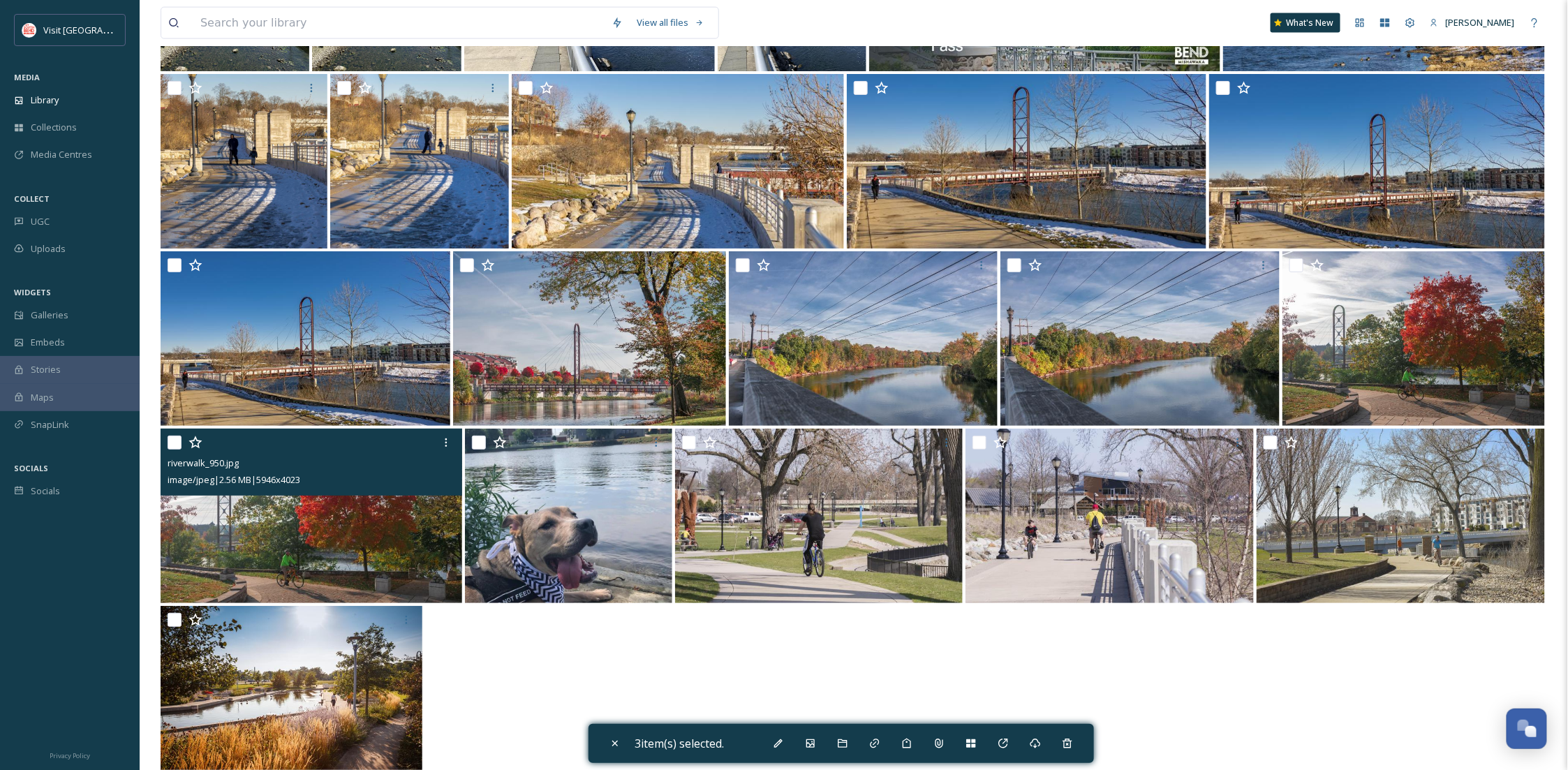
click at [167, 441] on input "checkbox" at bounding box center [174, 442] width 14 height 14
checkbox input "true"
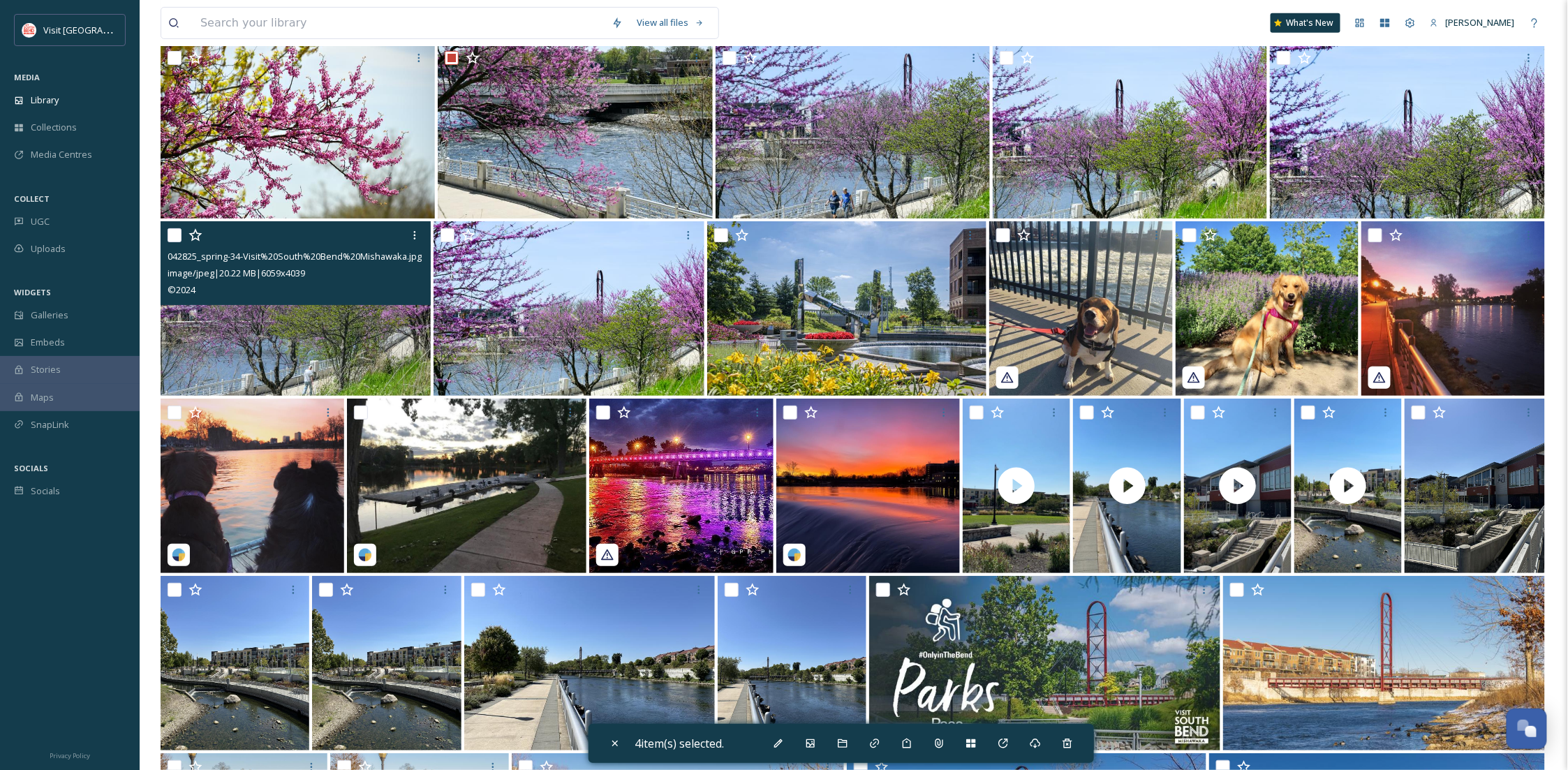
scroll to position [2729, 0]
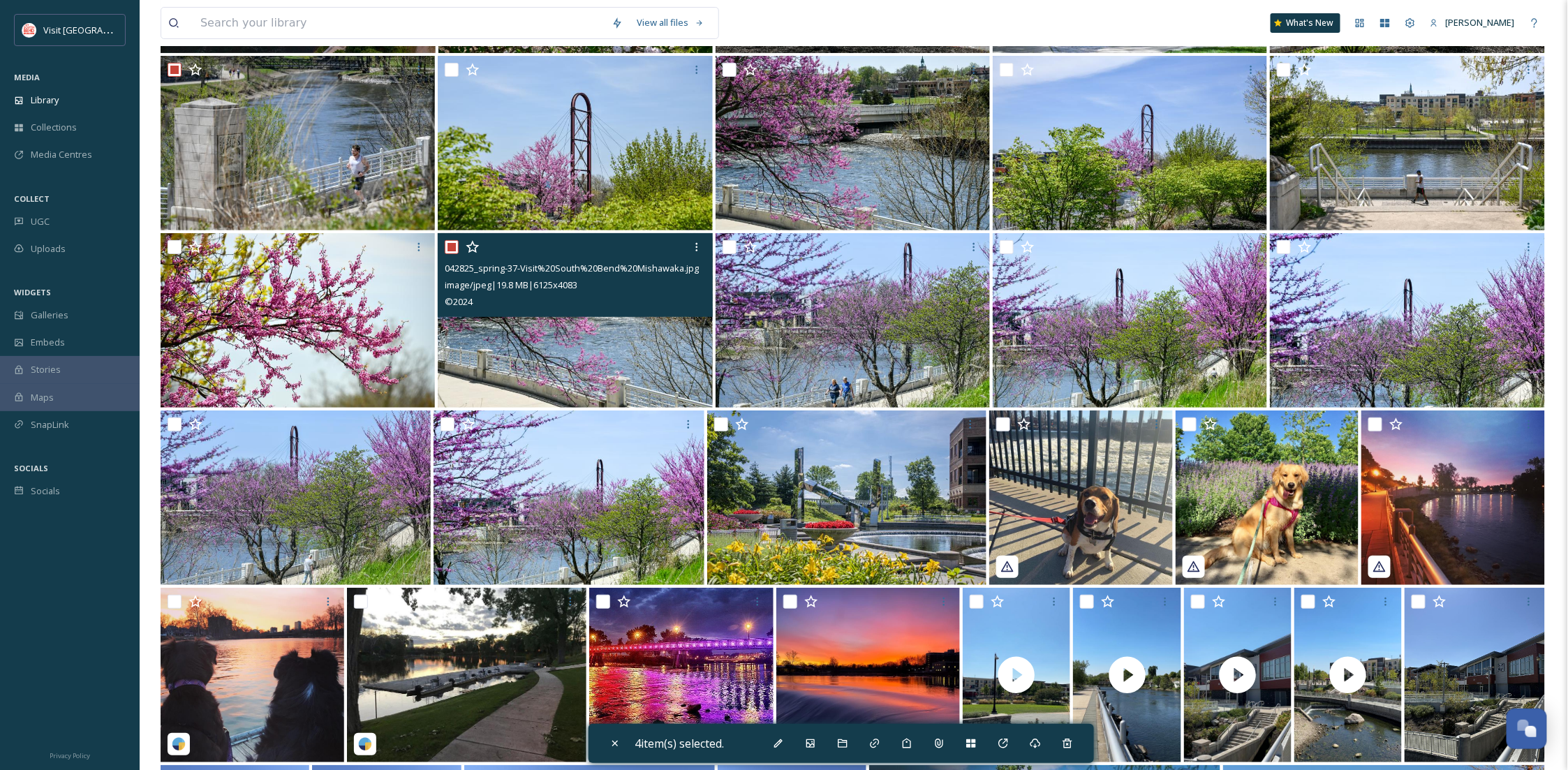
click at [452, 246] on input "checkbox" at bounding box center [451, 246] width 14 height 14
checkbox input "false"
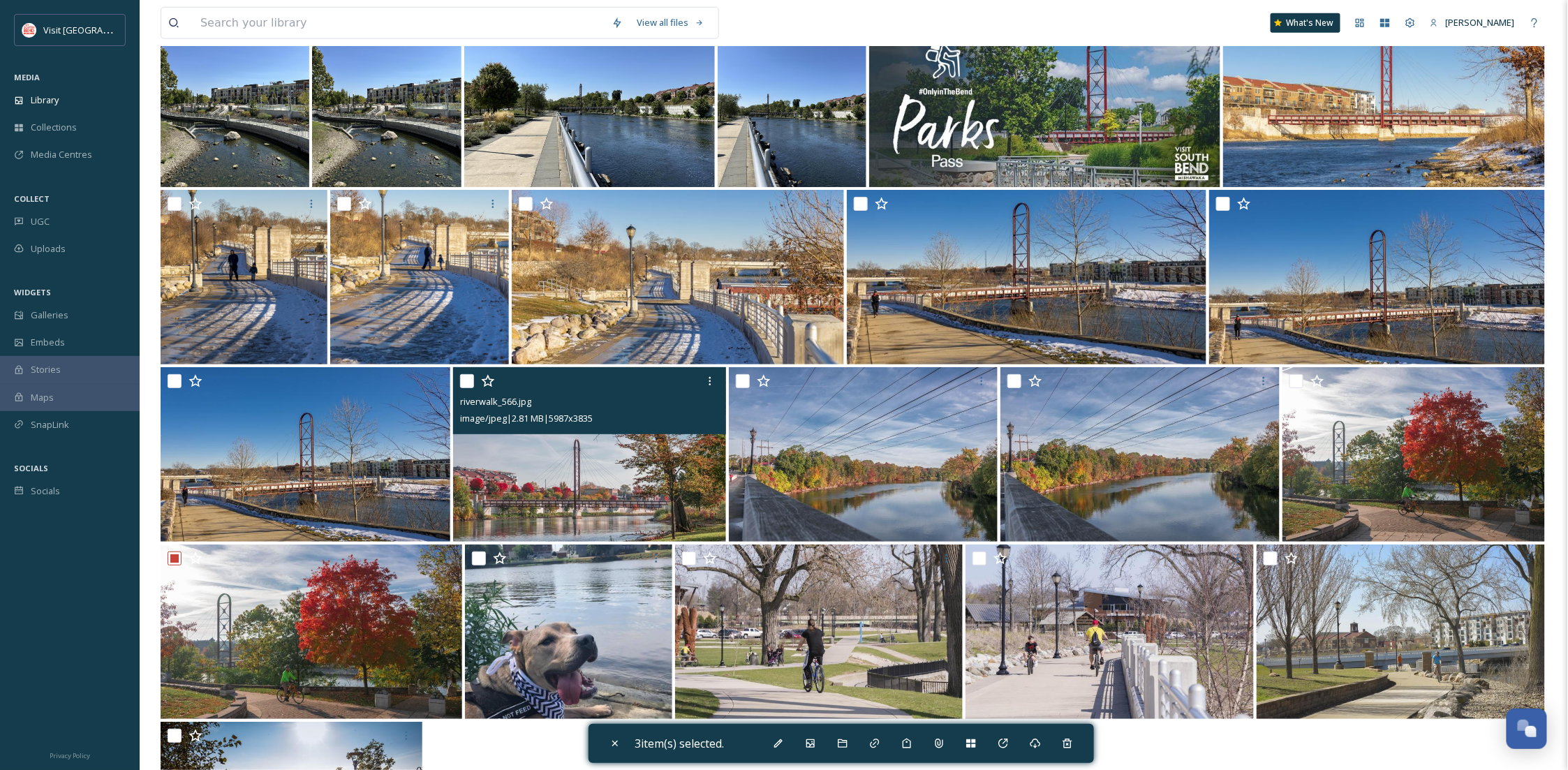
scroll to position [3626, 0]
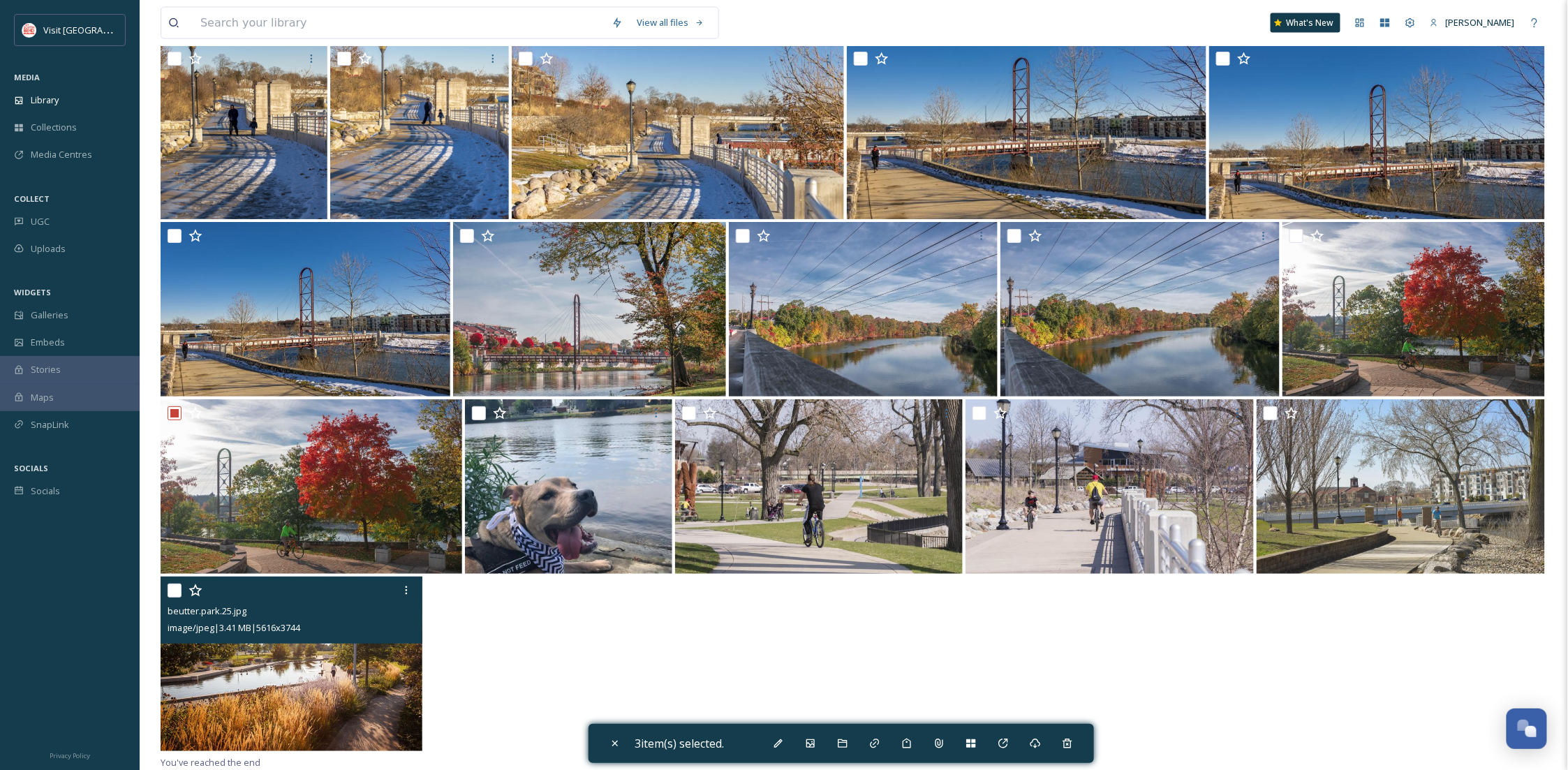
click at [172, 590] on input "checkbox" at bounding box center [174, 590] width 14 height 14
checkbox input "true"
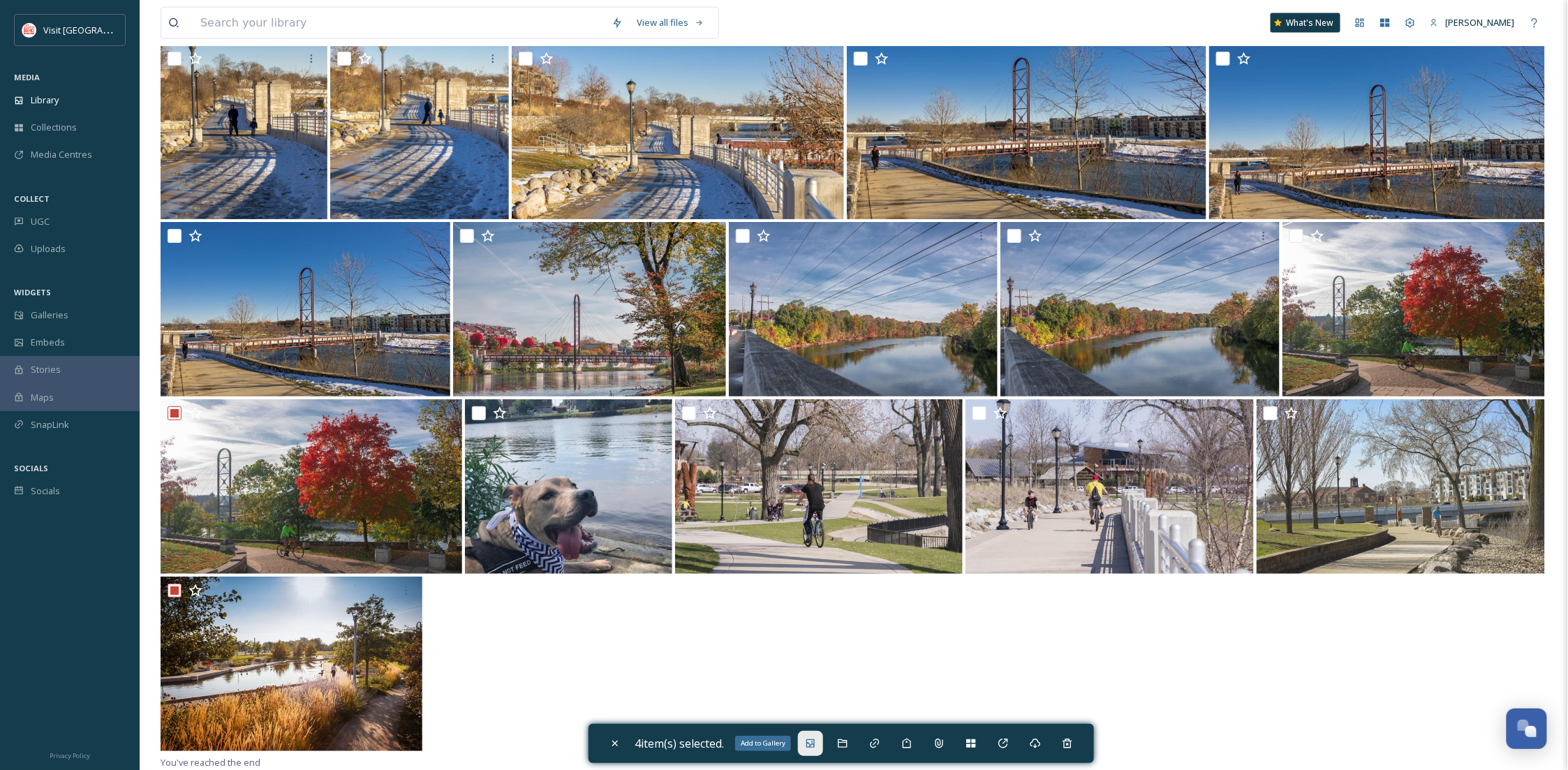
click at [810, 742] on icon at bounding box center [810, 743] width 11 height 11
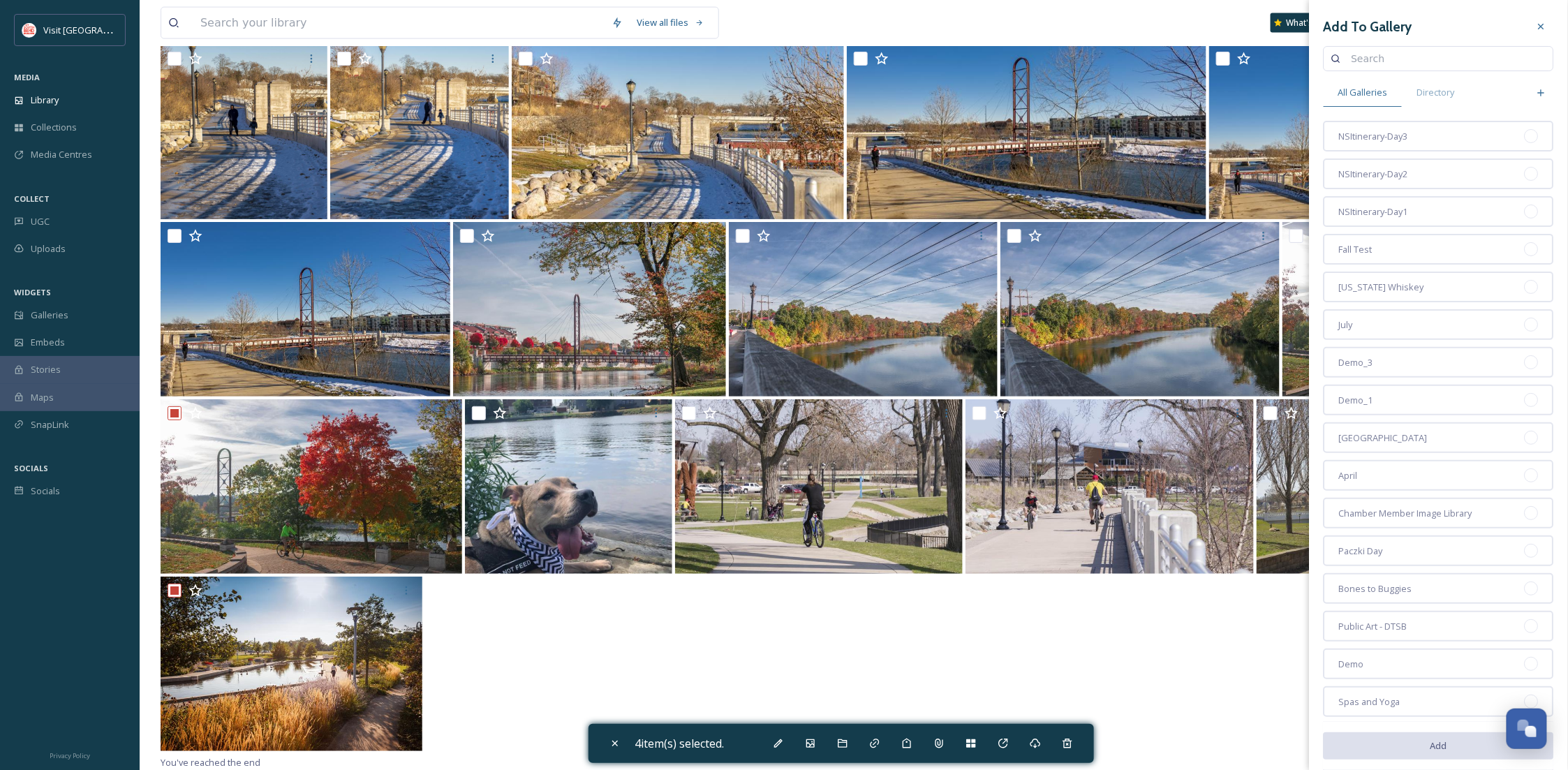
click at [1399, 70] on input at bounding box center [1446, 58] width 202 height 28
click at [1415, 136] on div "NSItinerary-Day3" at bounding box center [1439, 136] width 230 height 30
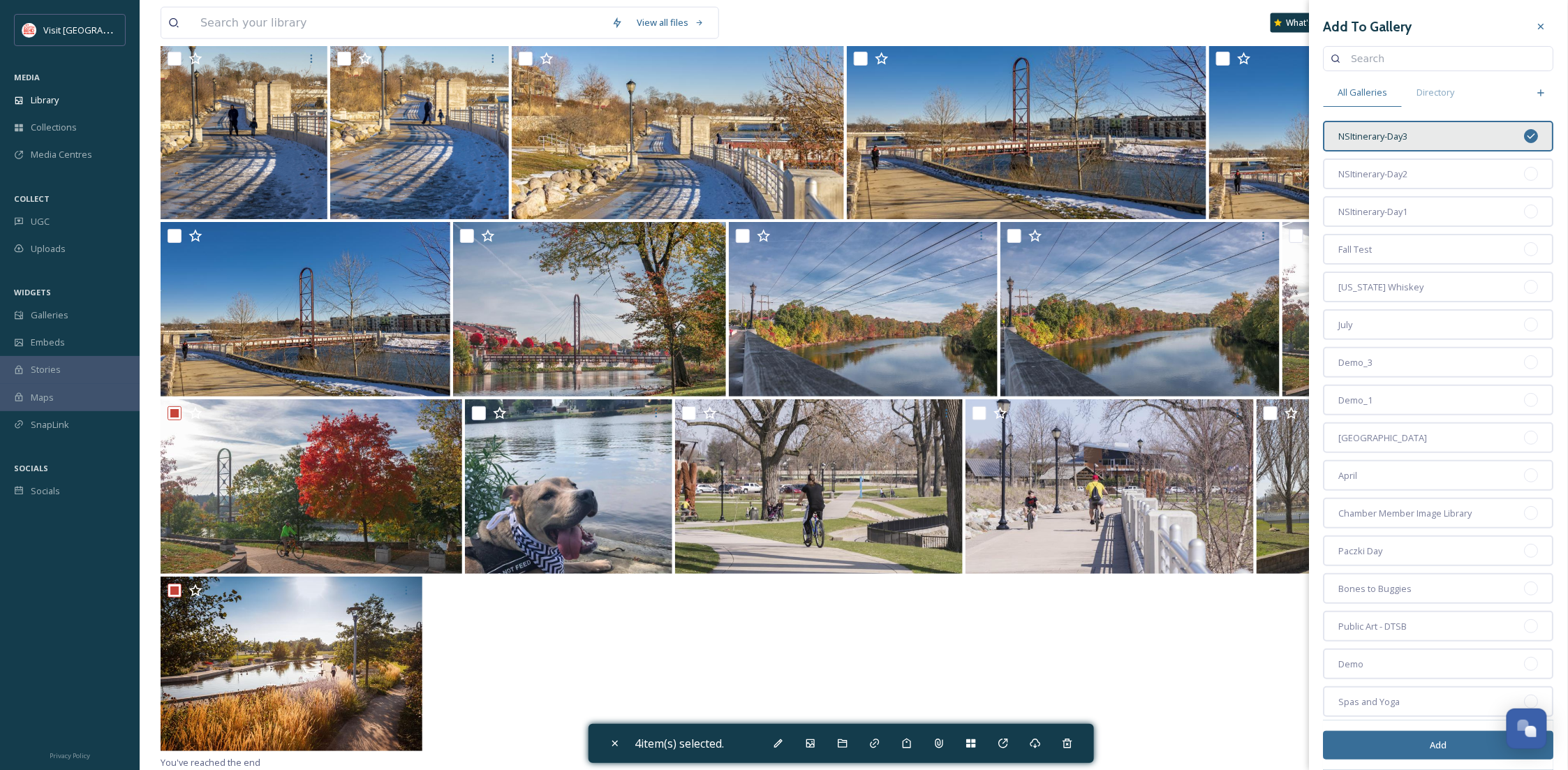
click at [1380, 748] on button "Add" at bounding box center [1439, 745] width 230 height 29
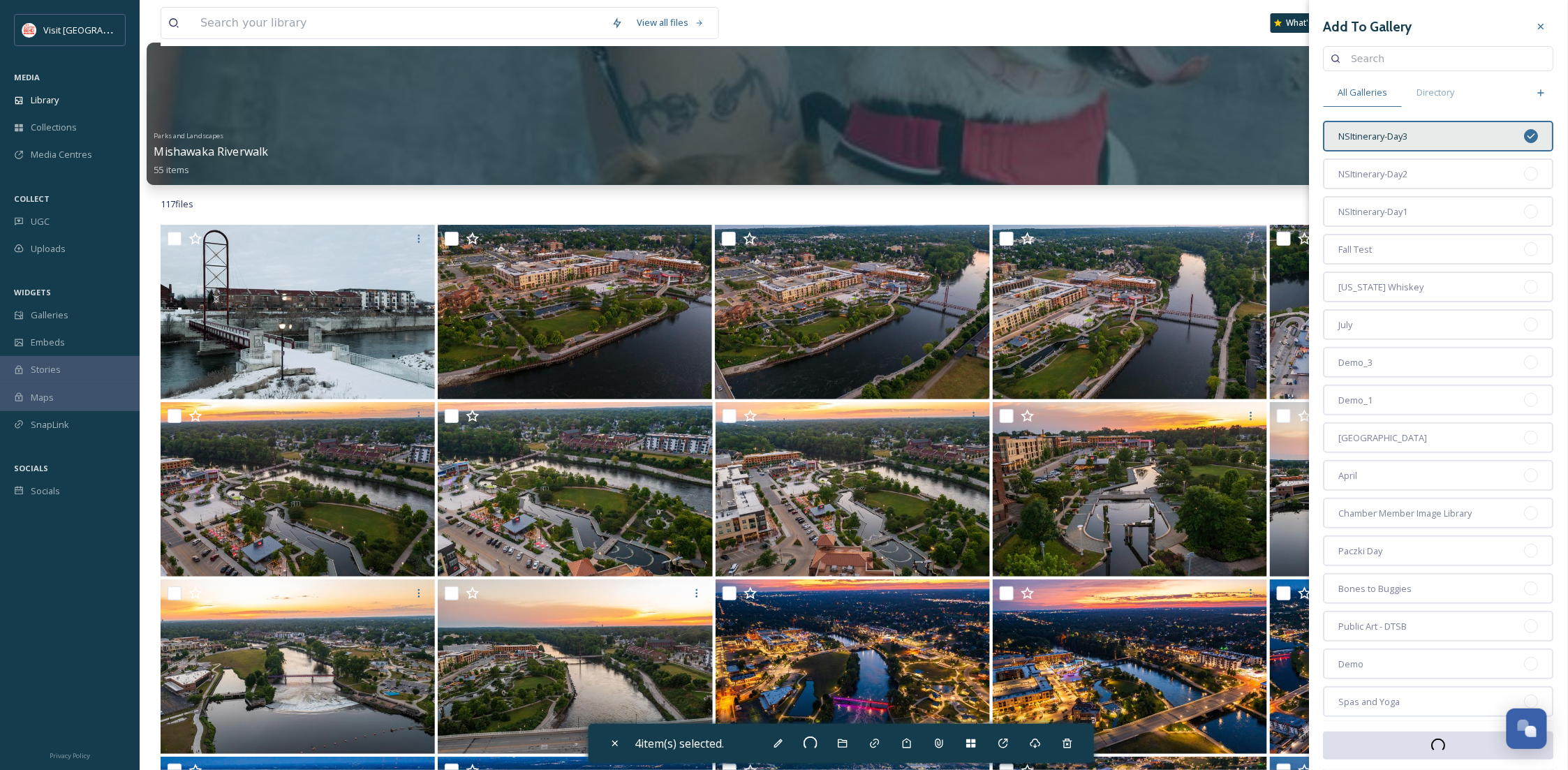
scroll to position [0, 0]
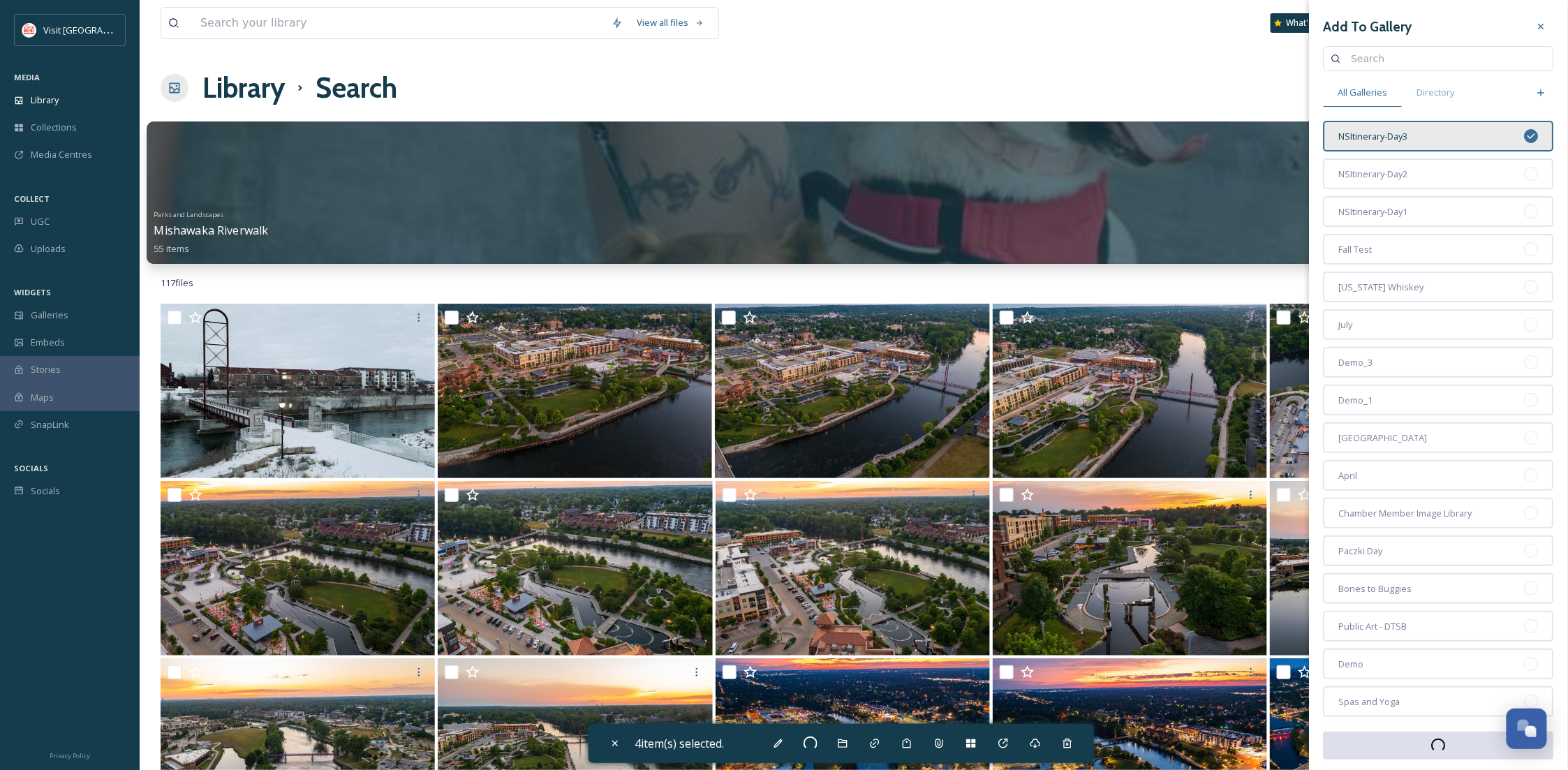
click at [298, 183] on div at bounding box center [854, 193] width 1414 height 142
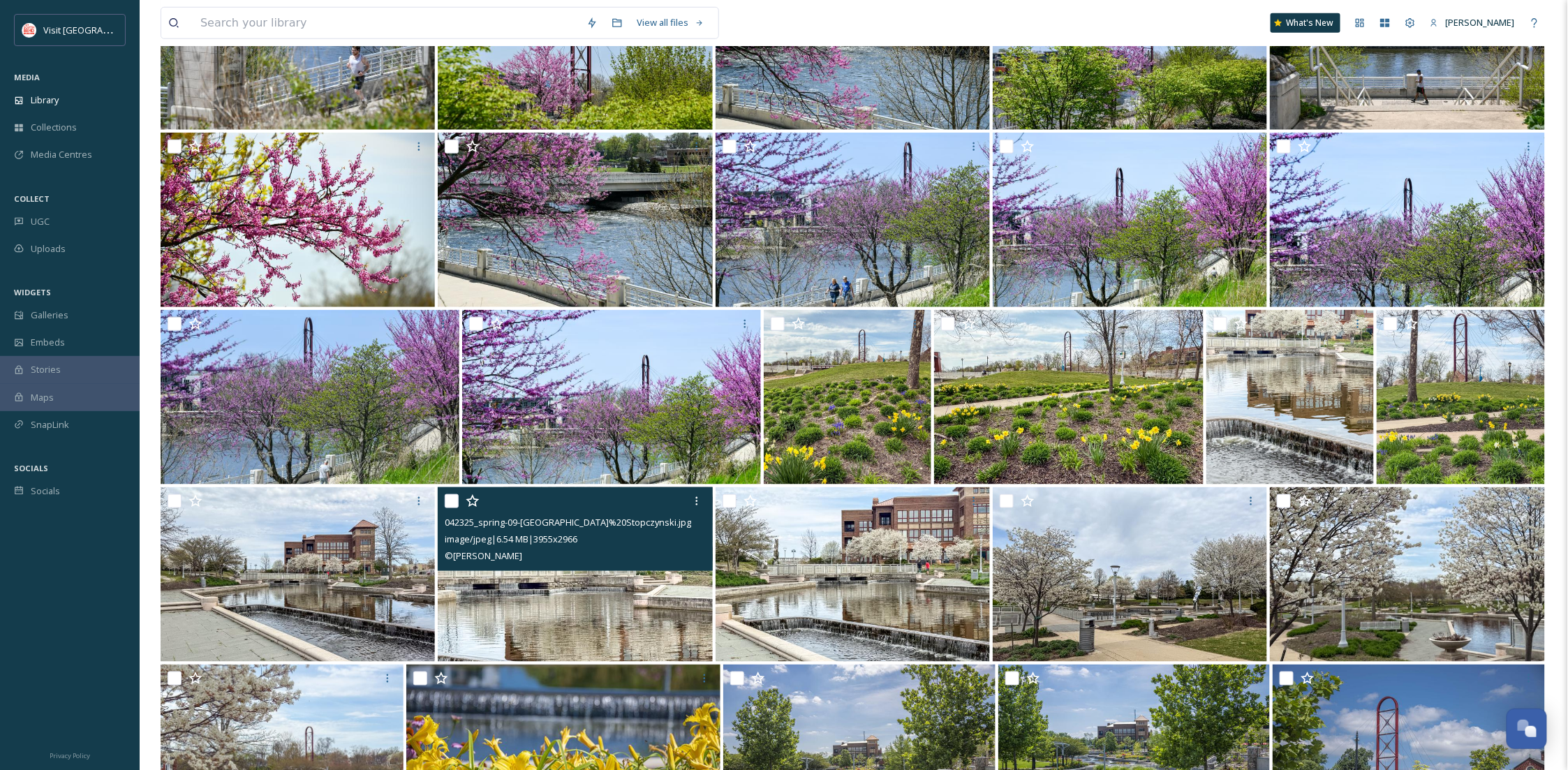
scroll to position [706, 0]
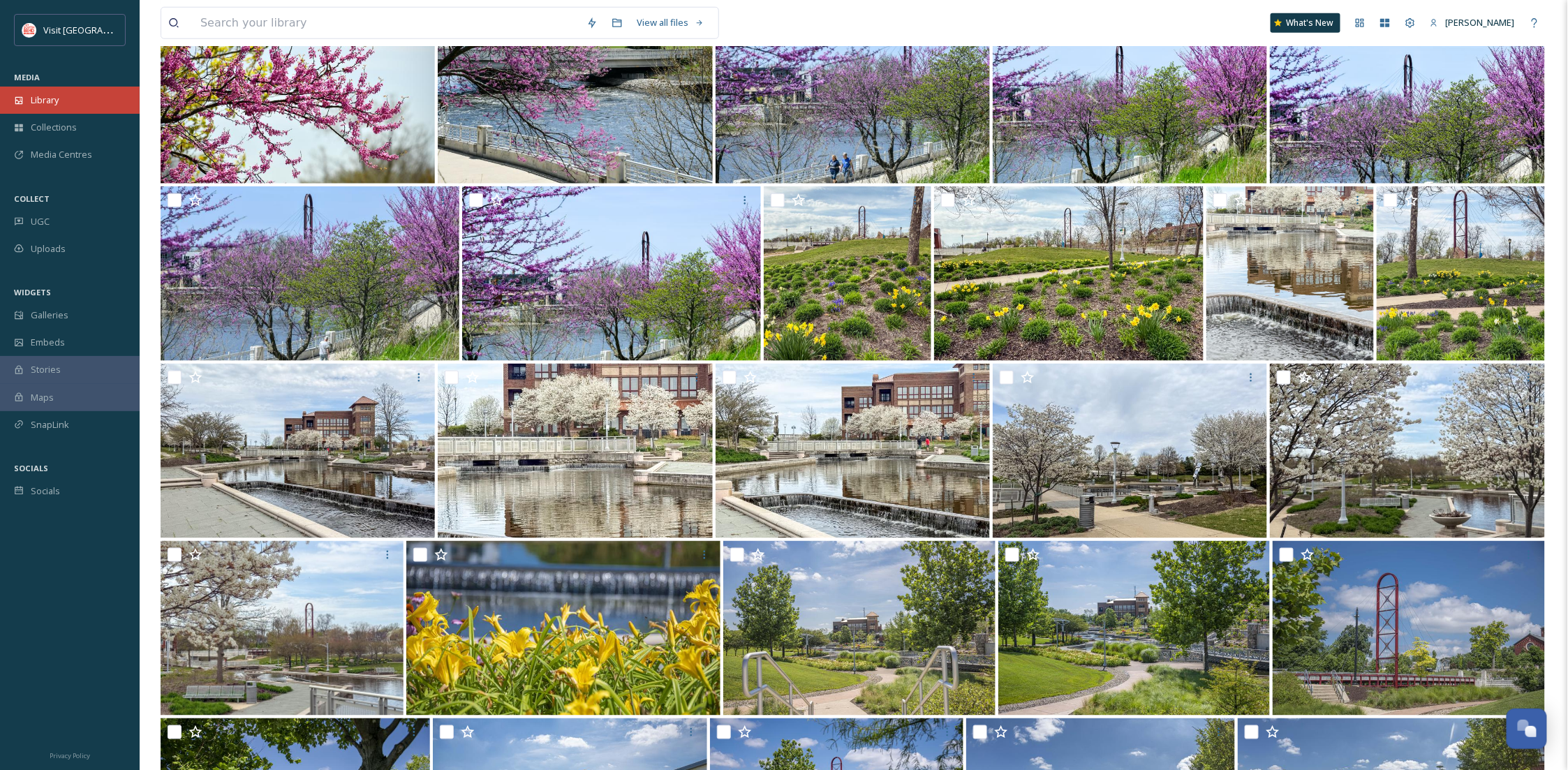
click at [39, 90] on div "Library" at bounding box center [70, 100] width 140 height 27
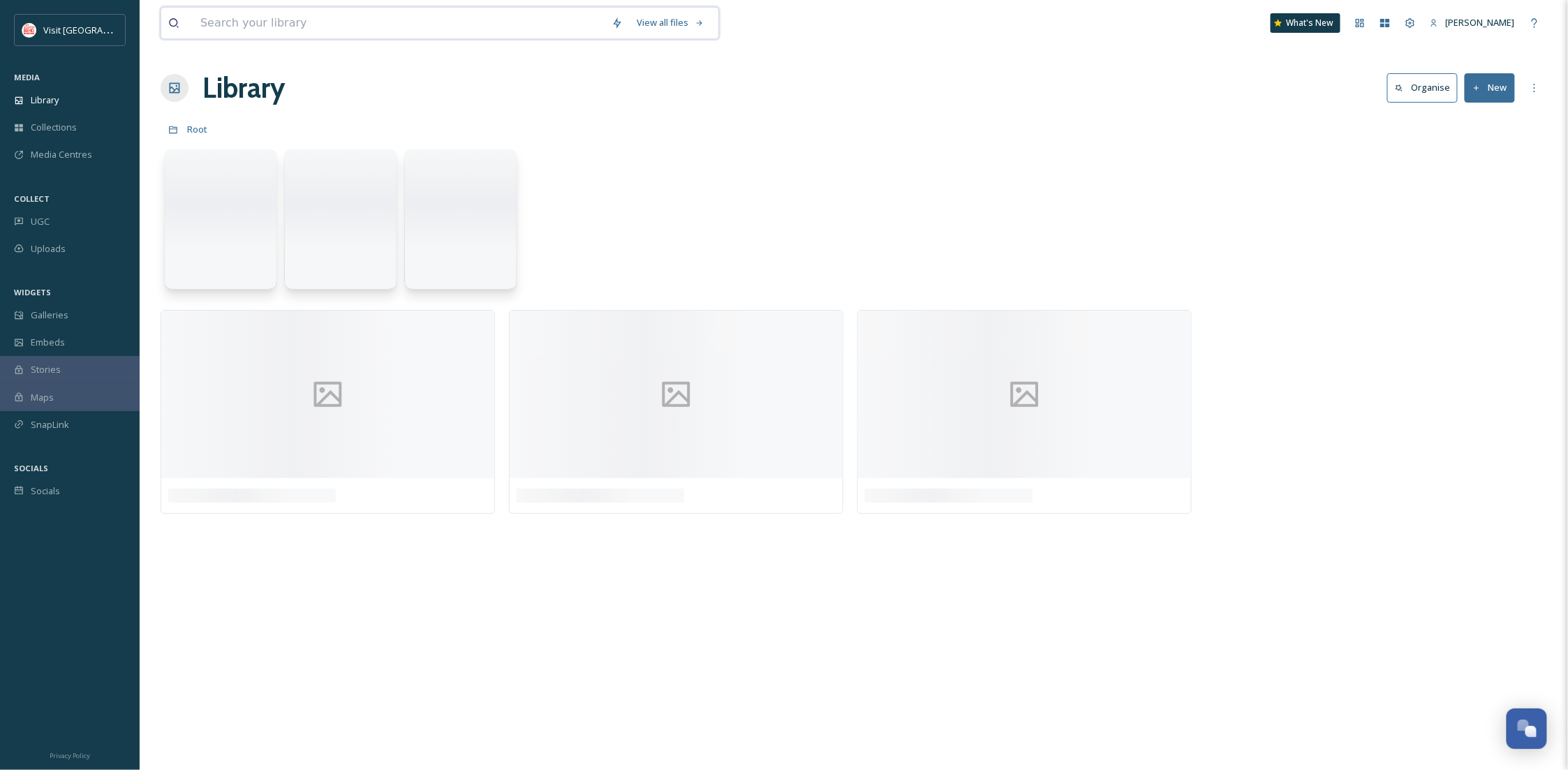
click at [284, 26] on input at bounding box center [399, 23] width 411 height 30
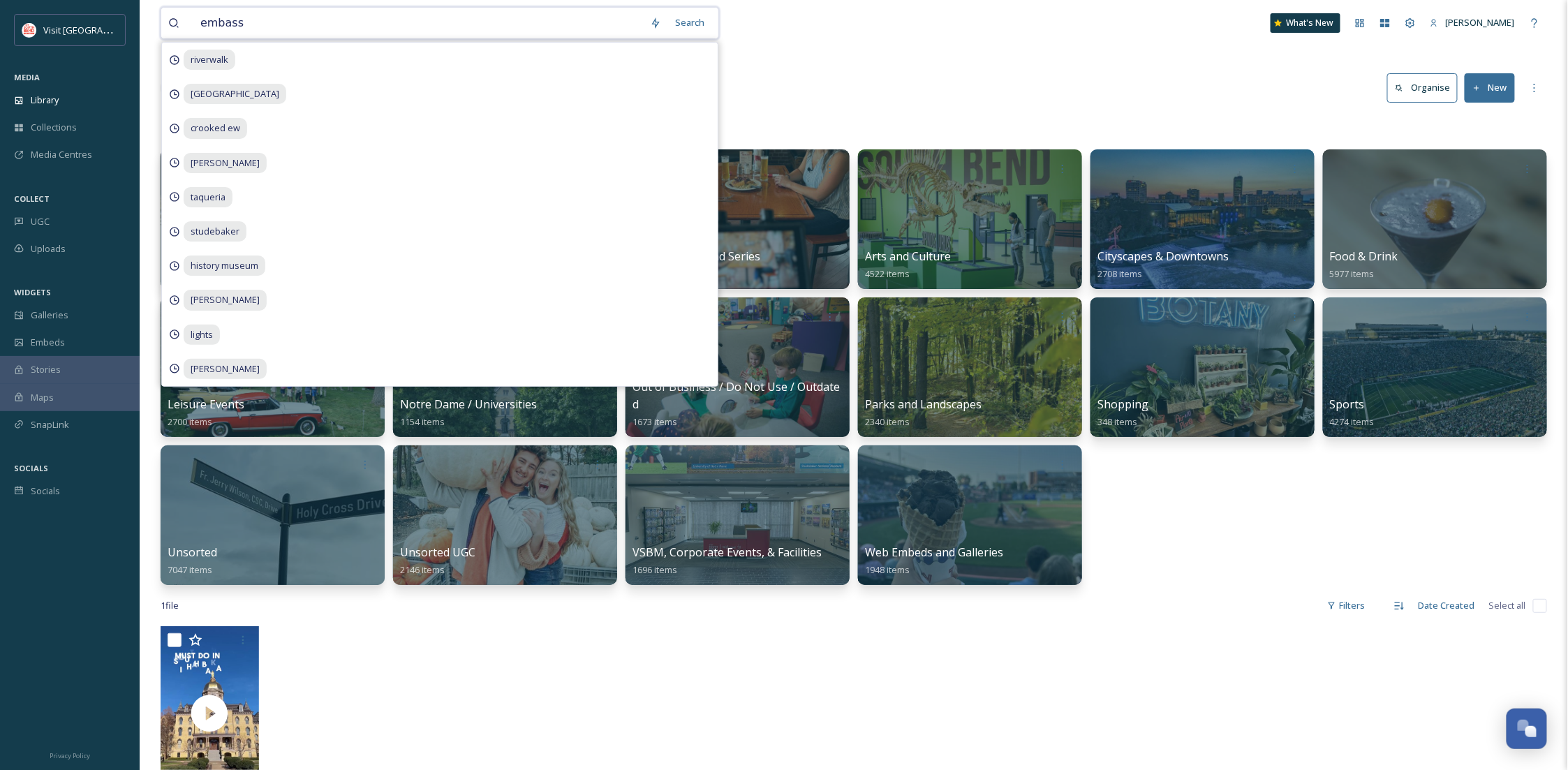
type input "embassy"
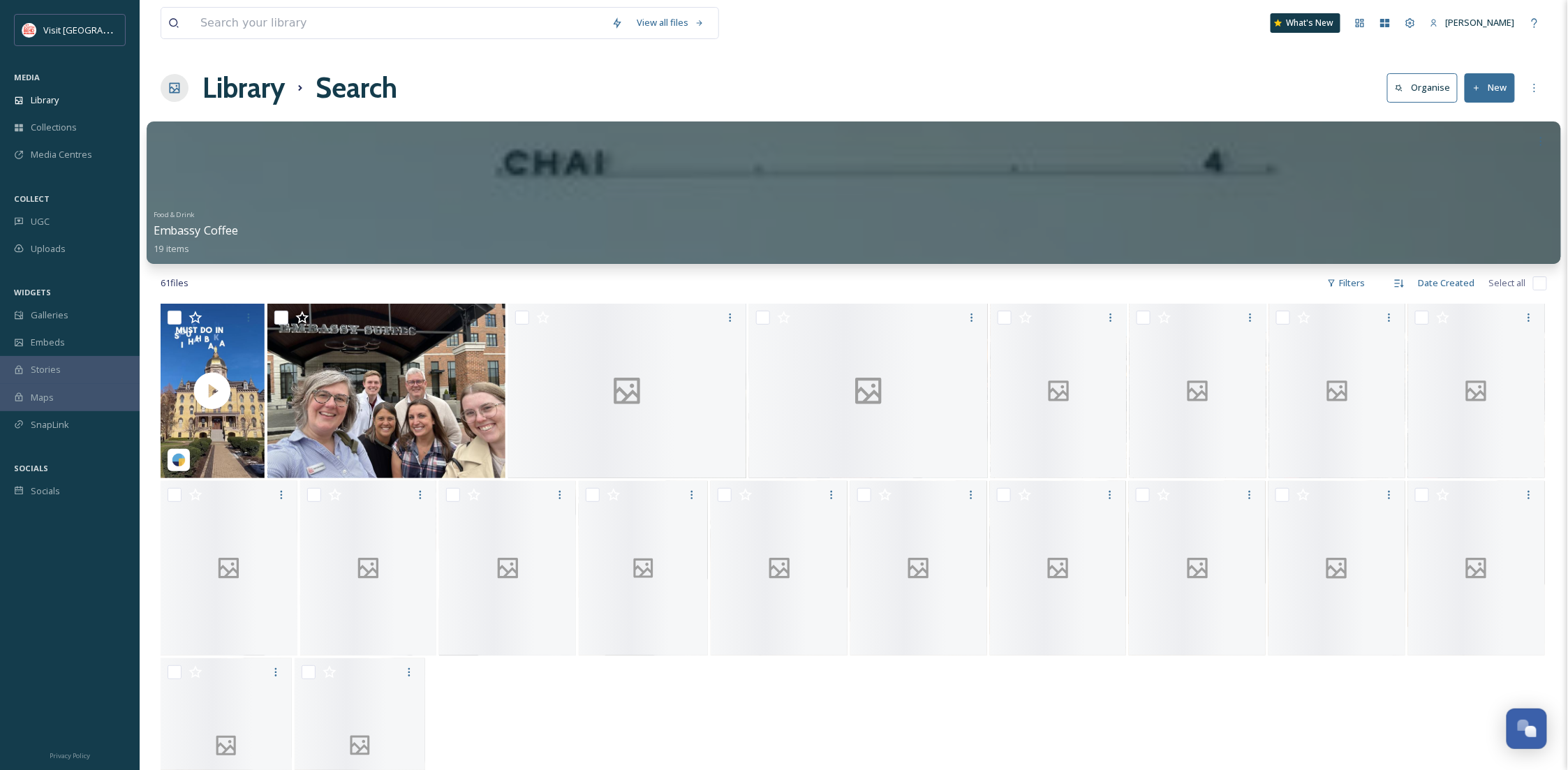
click at [528, 161] on div at bounding box center [854, 193] width 1414 height 142
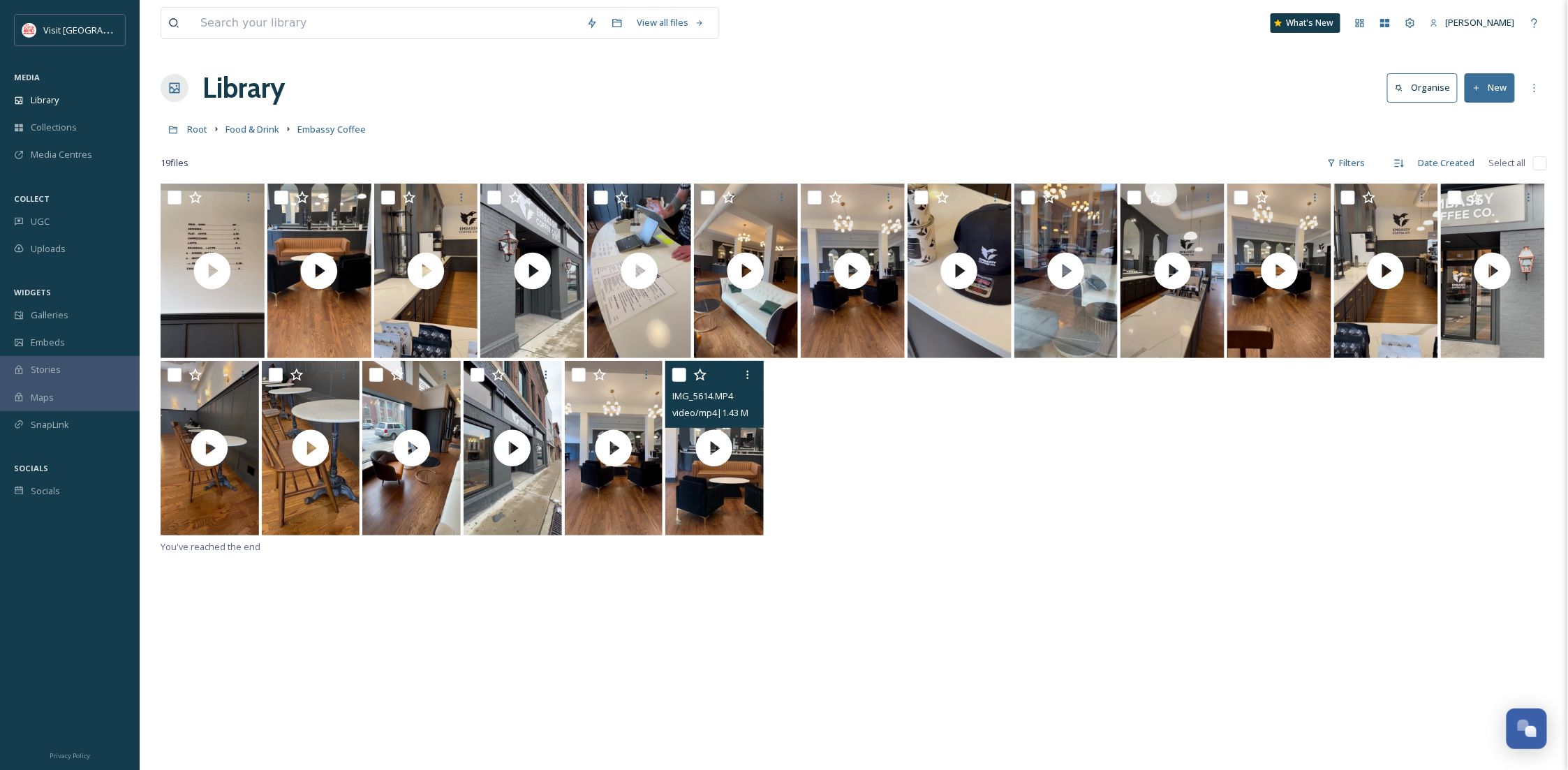
click at [675, 375] on input "checkbox" at bounding box center [678, 374] width 14 height 14
checkbox input "true"
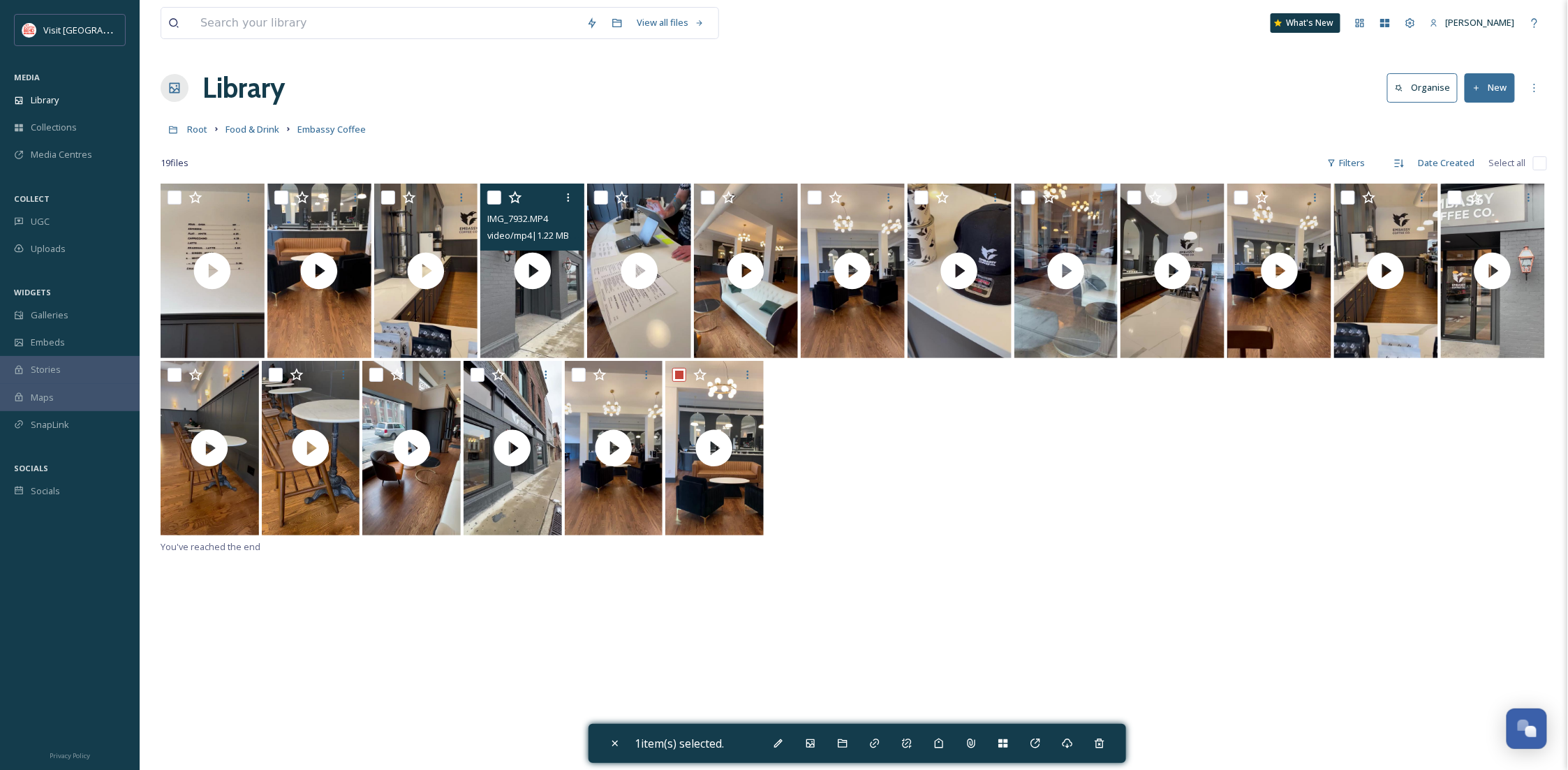
click at [493, 194] on input "checkbox" at bounding box center [494, 197] width 14 height 14
checkbox input "true"
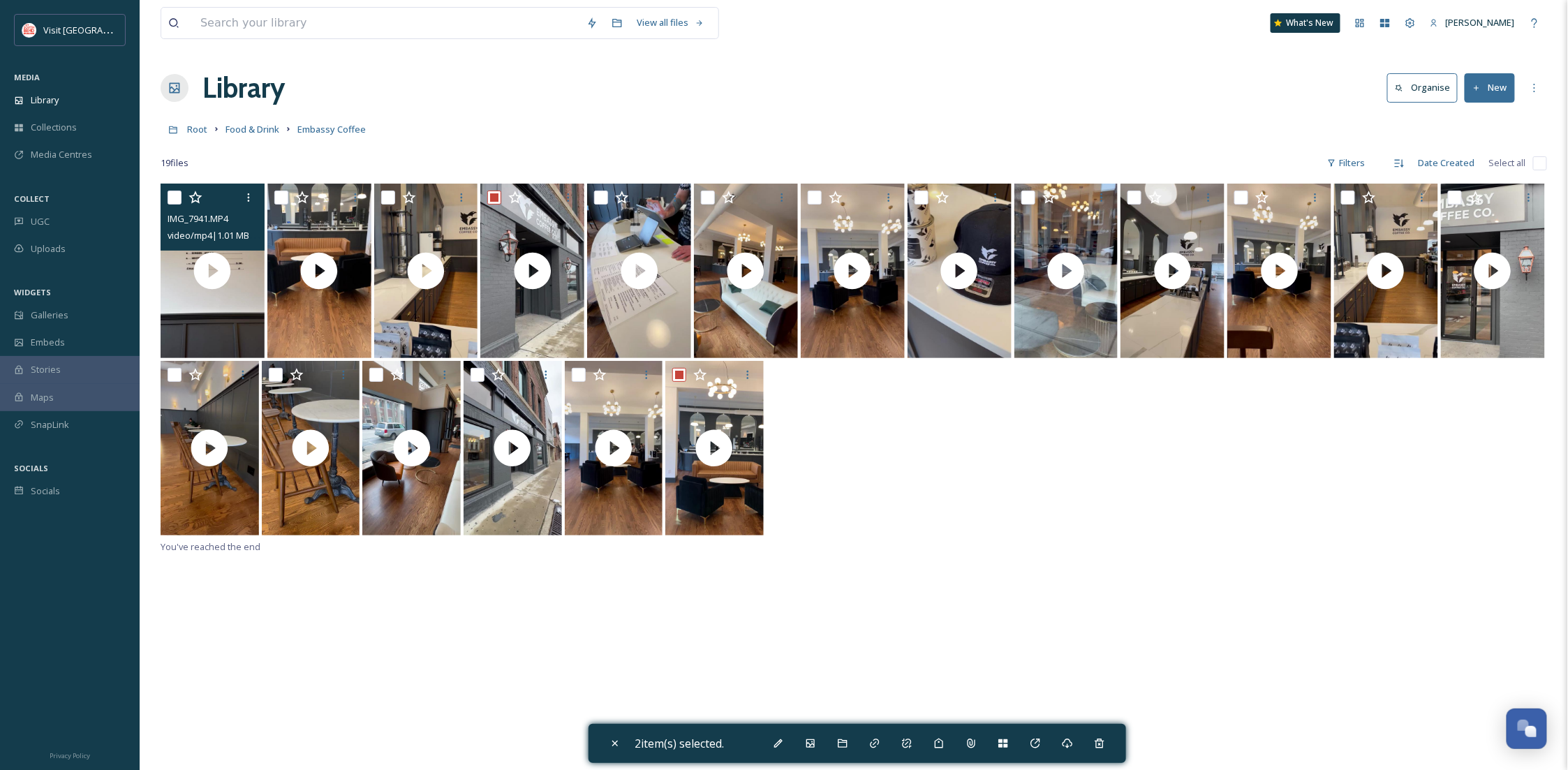
click at [170, 192] on input "checkbox" at bounding box center [174, 197] width 14 height 14
checkbox input "true"
click at [809, 743] on icon at bounding box center [810, 743] width 11 height 11
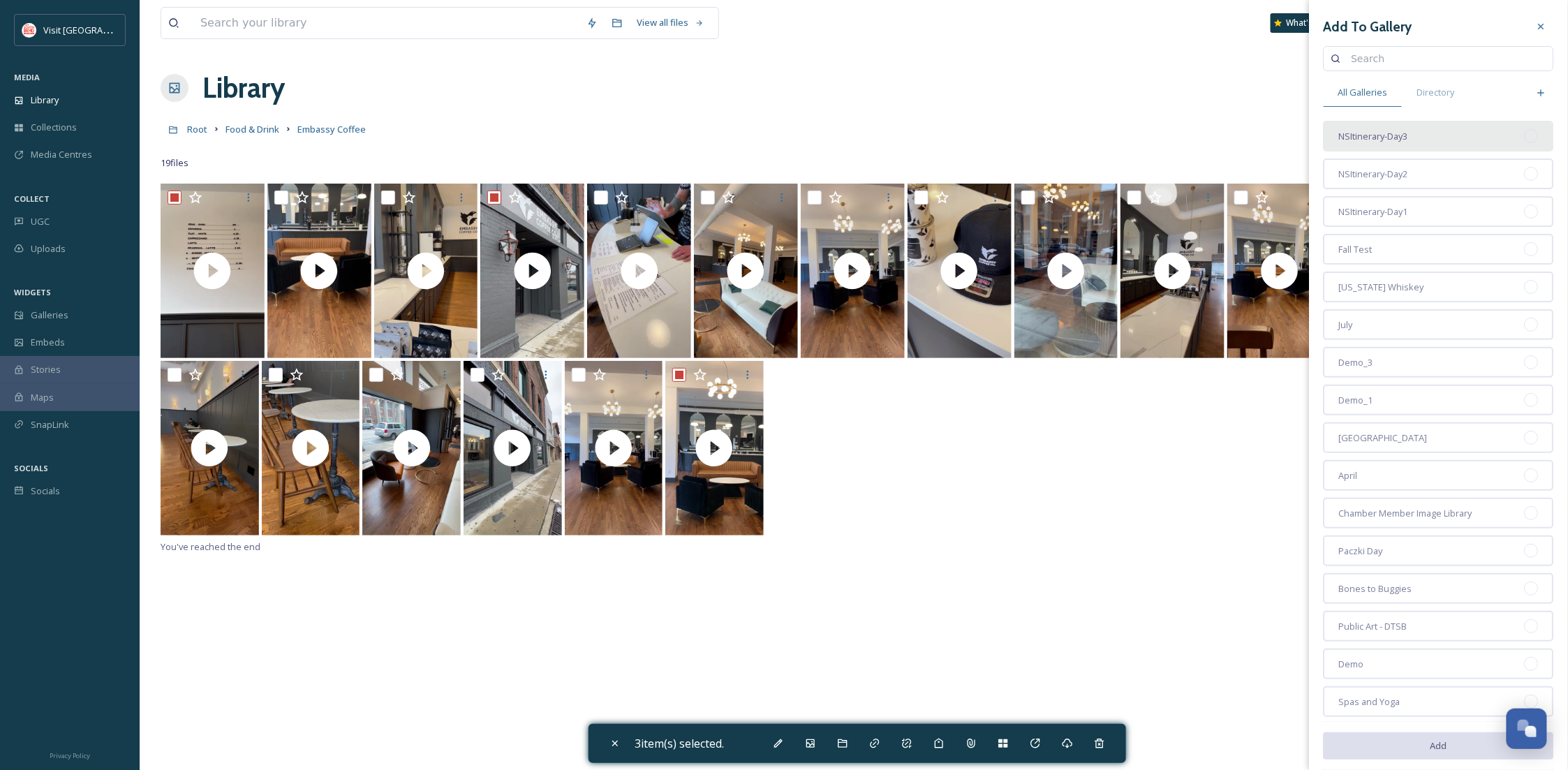
click at [1402, 142] on div "NSItinerary-Day3" at bounding box center [1439, 136] width 230 height 30
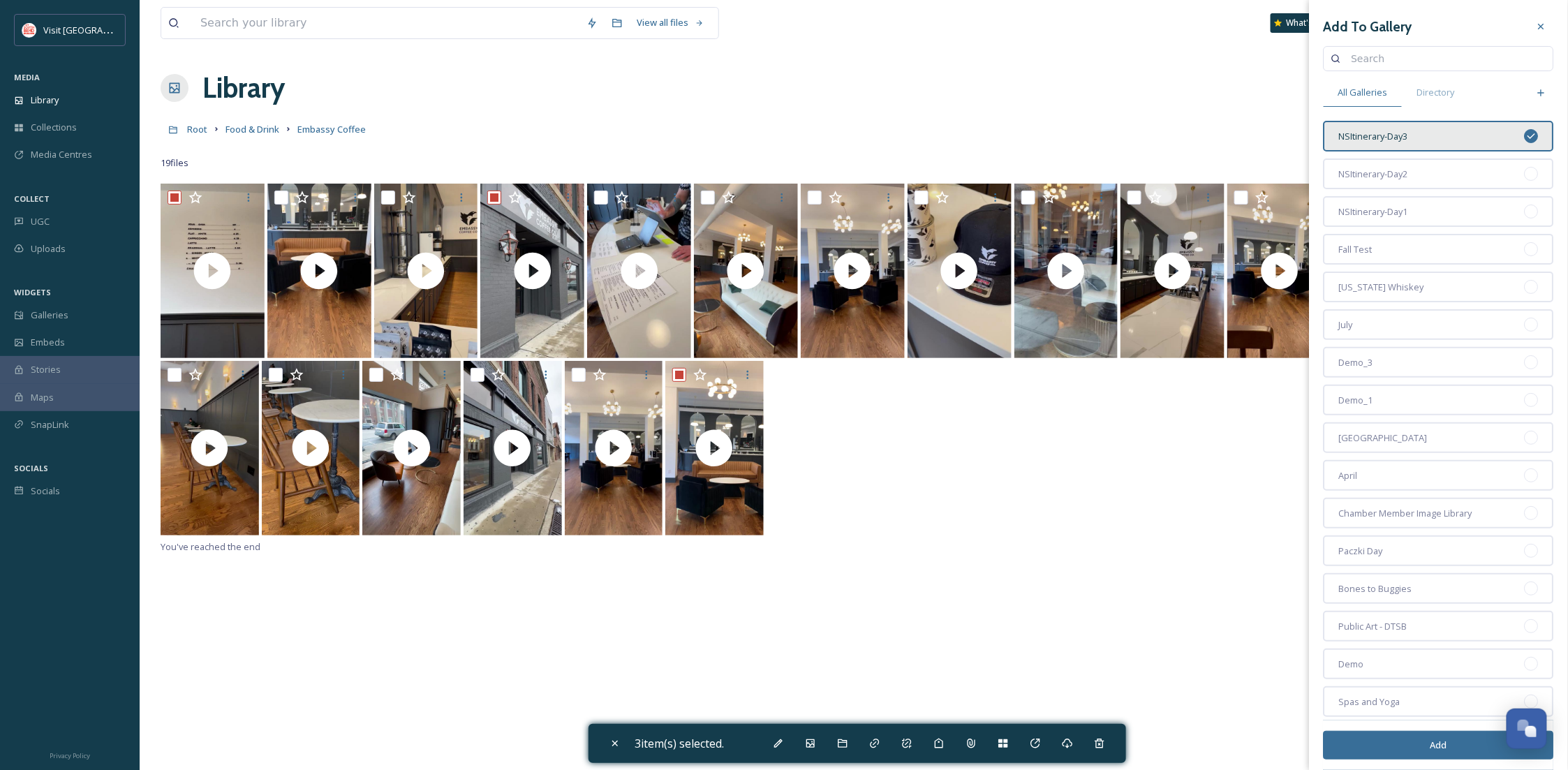
click at [1416, 748] on button "Add" at bounding box center [1439, 745] width 230 height 29
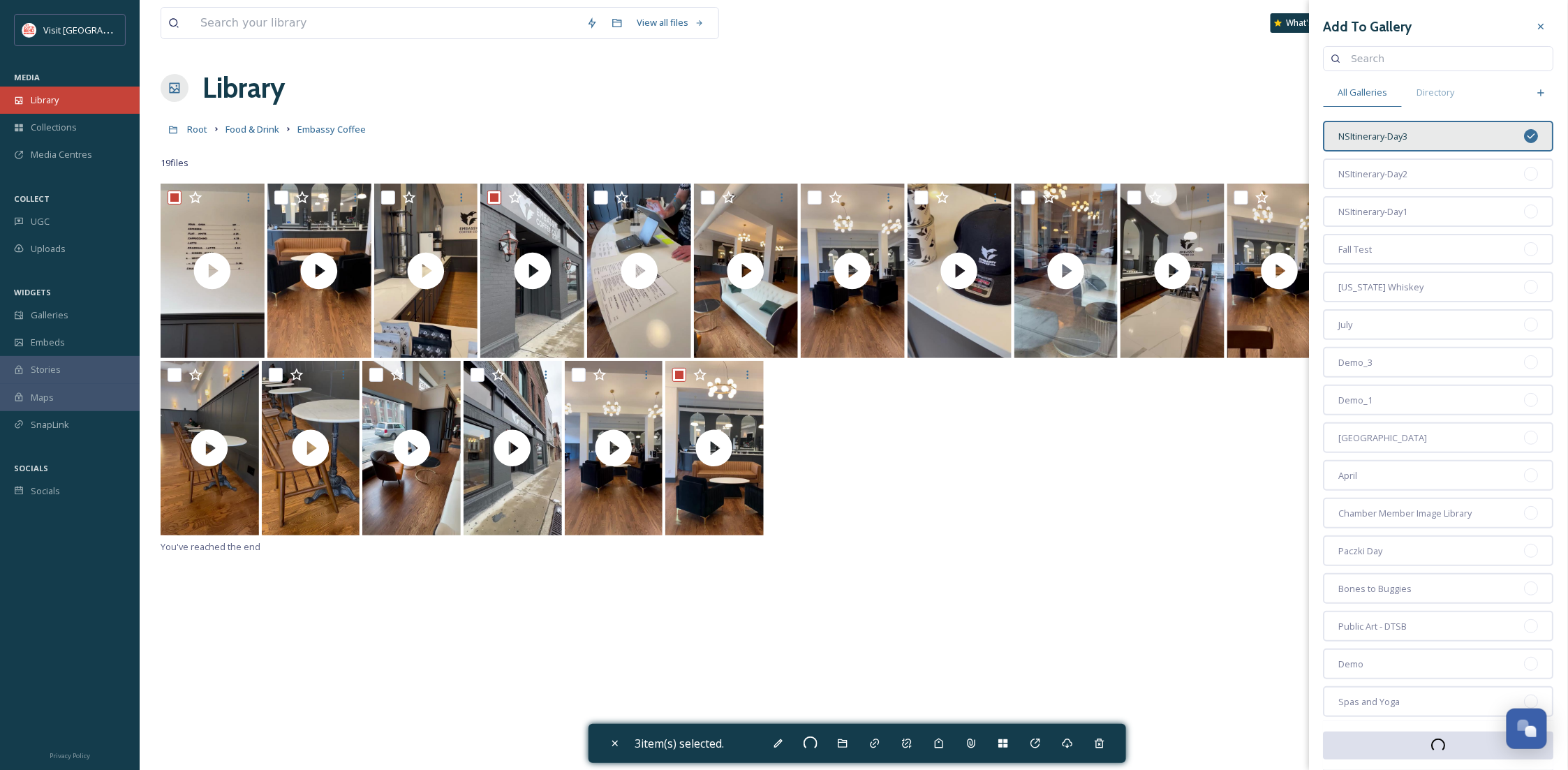
click at [65, 94] on div "Library" at bounding box center [70, 100] width 140 height 27
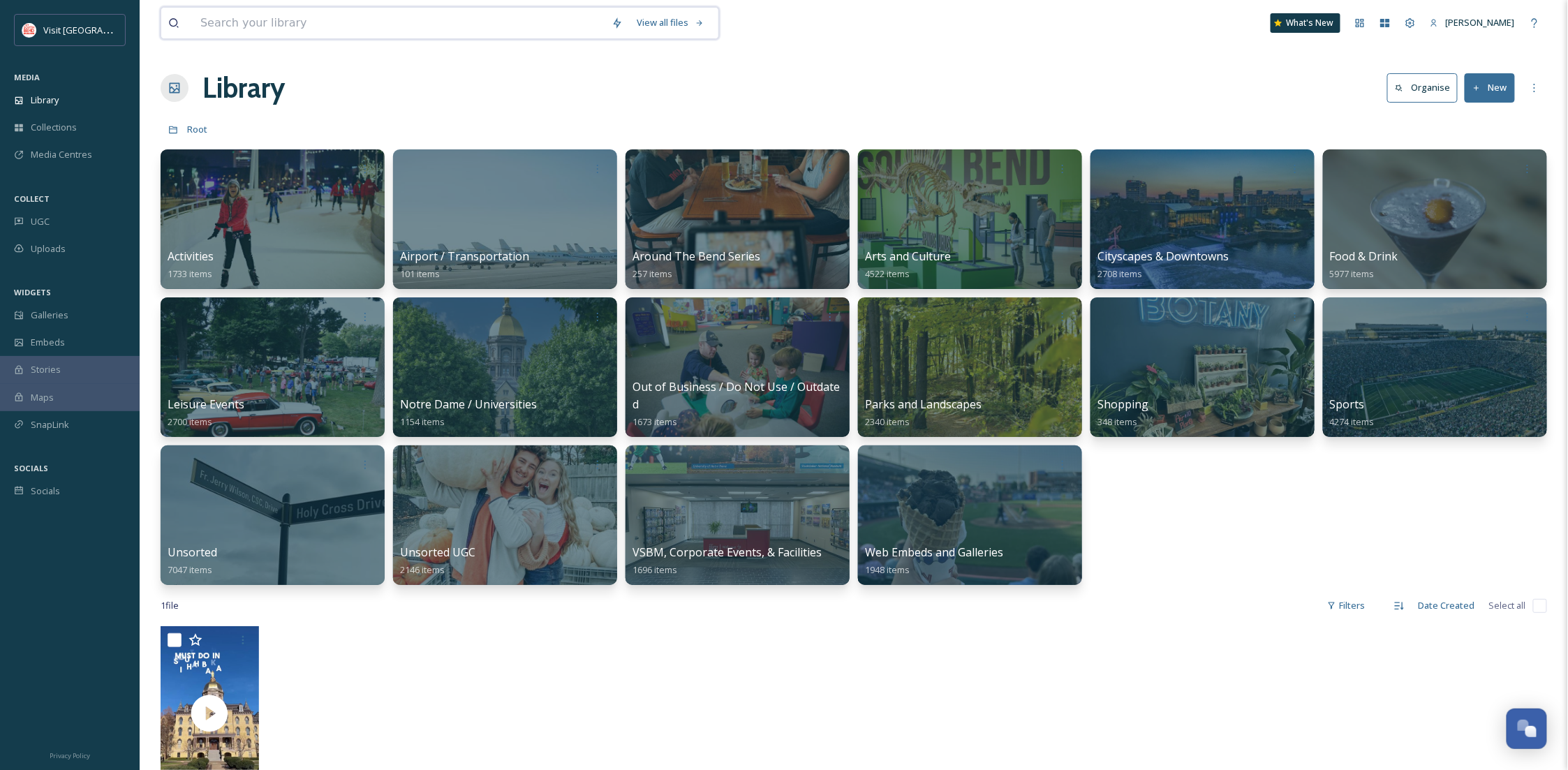
click at [338, 34] on input at bounding box center [399, 23] width 411 height 30
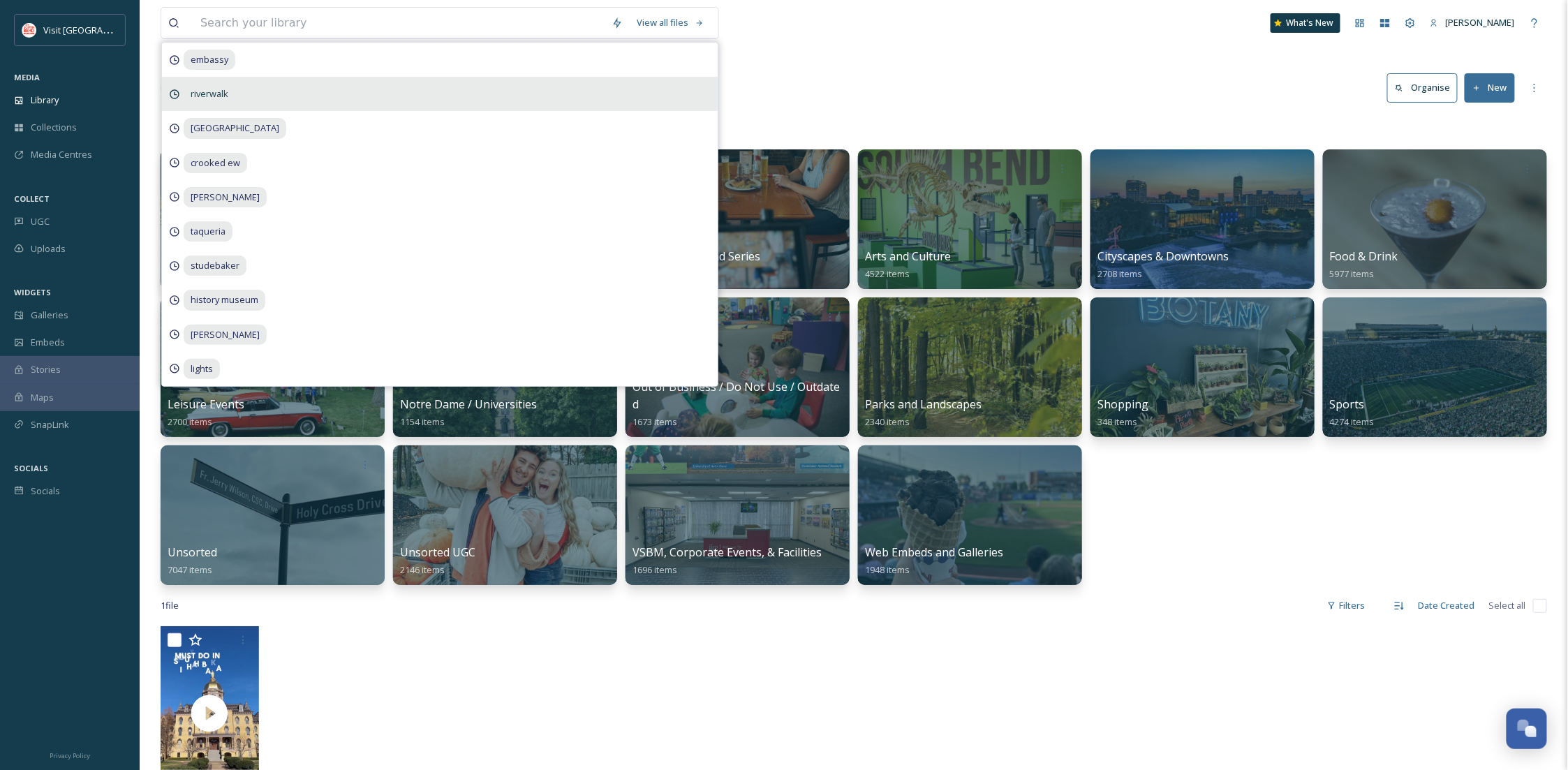
click at [272, 82] on div "riverwalk" at bounding box center [439, 94] width 556 height 34
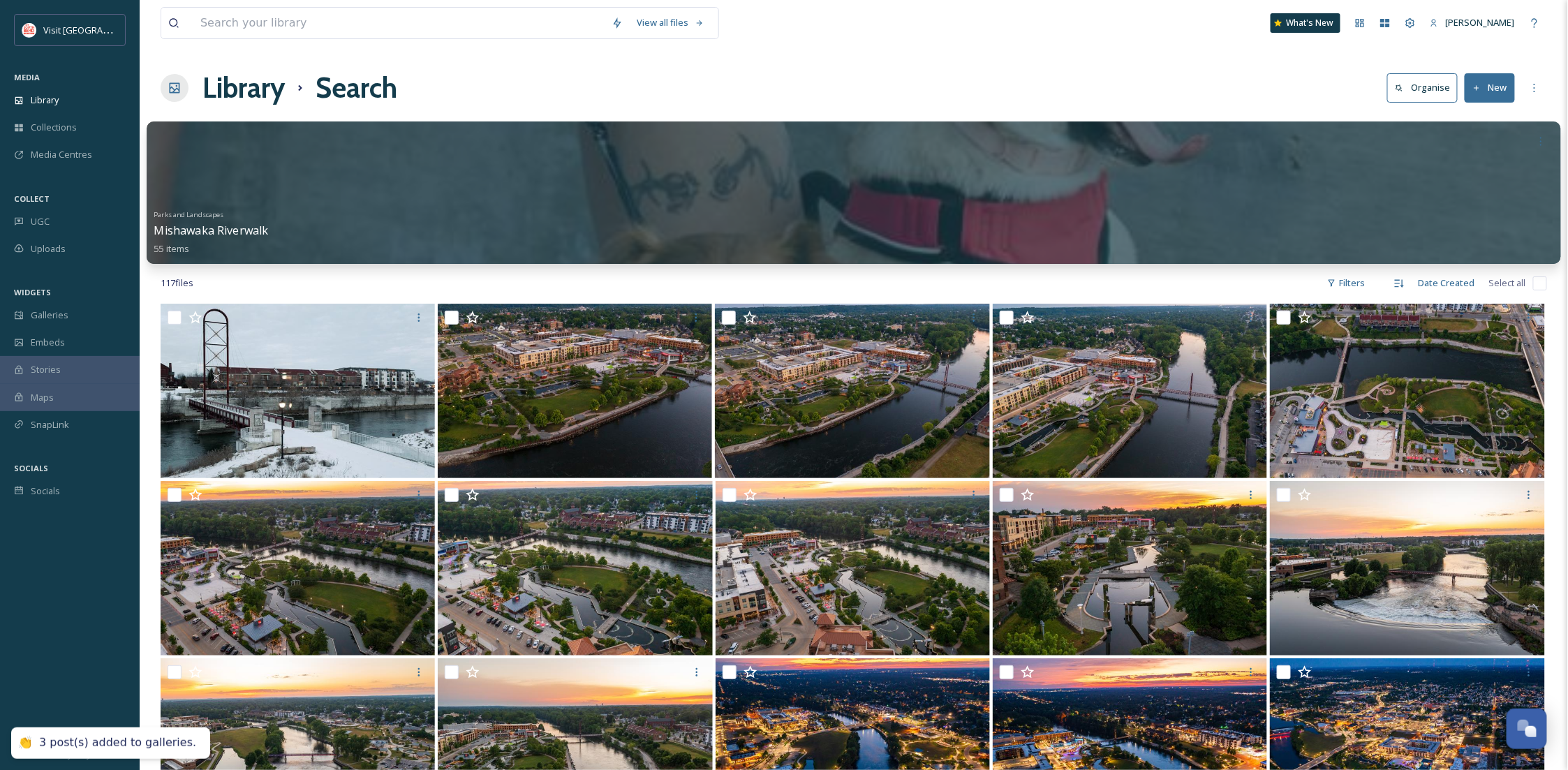
click at [632, 262] on div "Parks and Landscapes Mishawaka Riverwalk 55 items" at bounding box center [854, 193] width 1386 height 140
click at [630, 227] on div "Parks and Landscapes Mishawaka Riverwalk 55 items" at bounding box center [854, 230] width 1400 height 52
click at [884, 155] on div at bounding box center [854, 193] width 1414 height 142
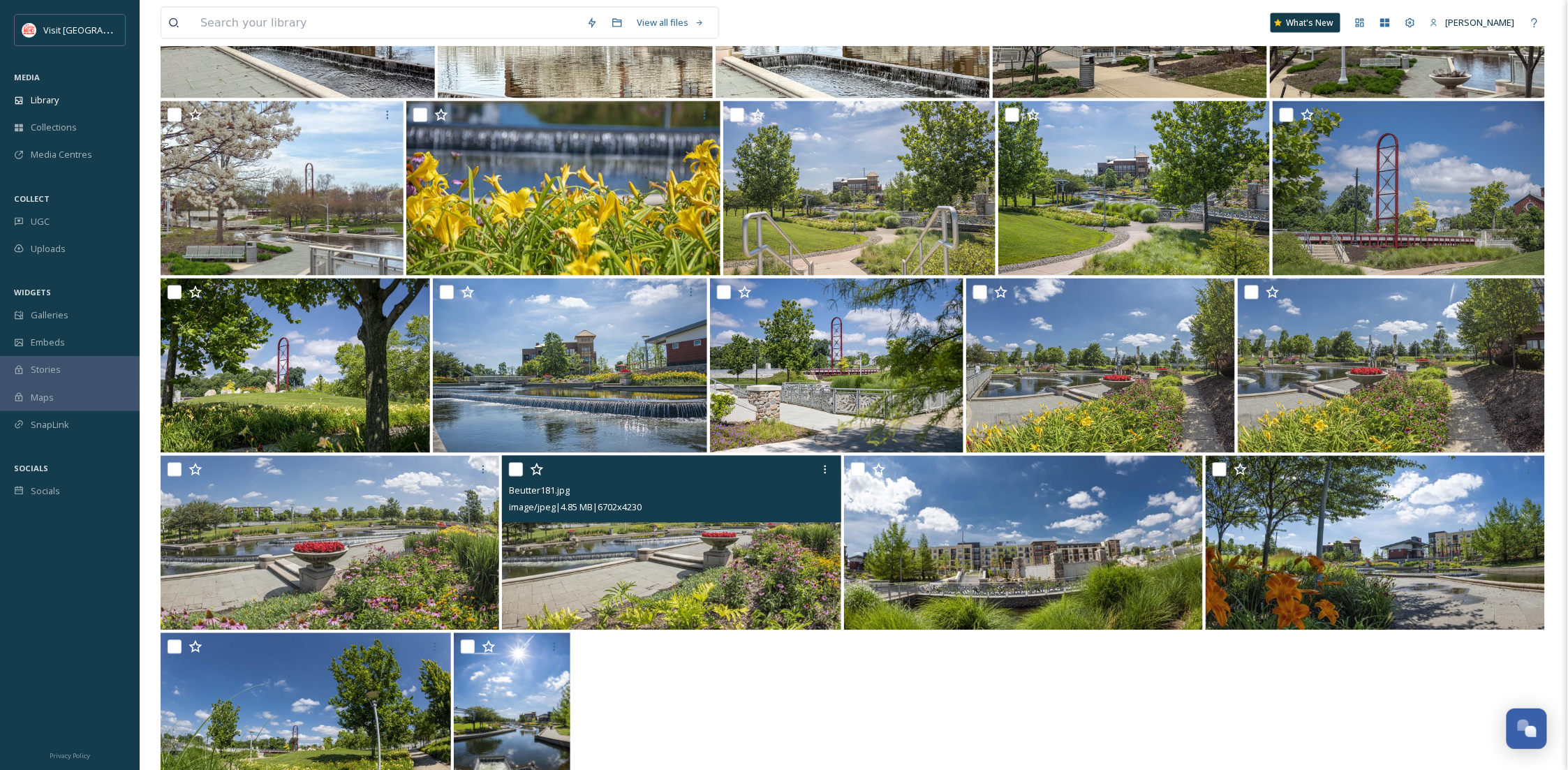
scroll to position [1203, 0]
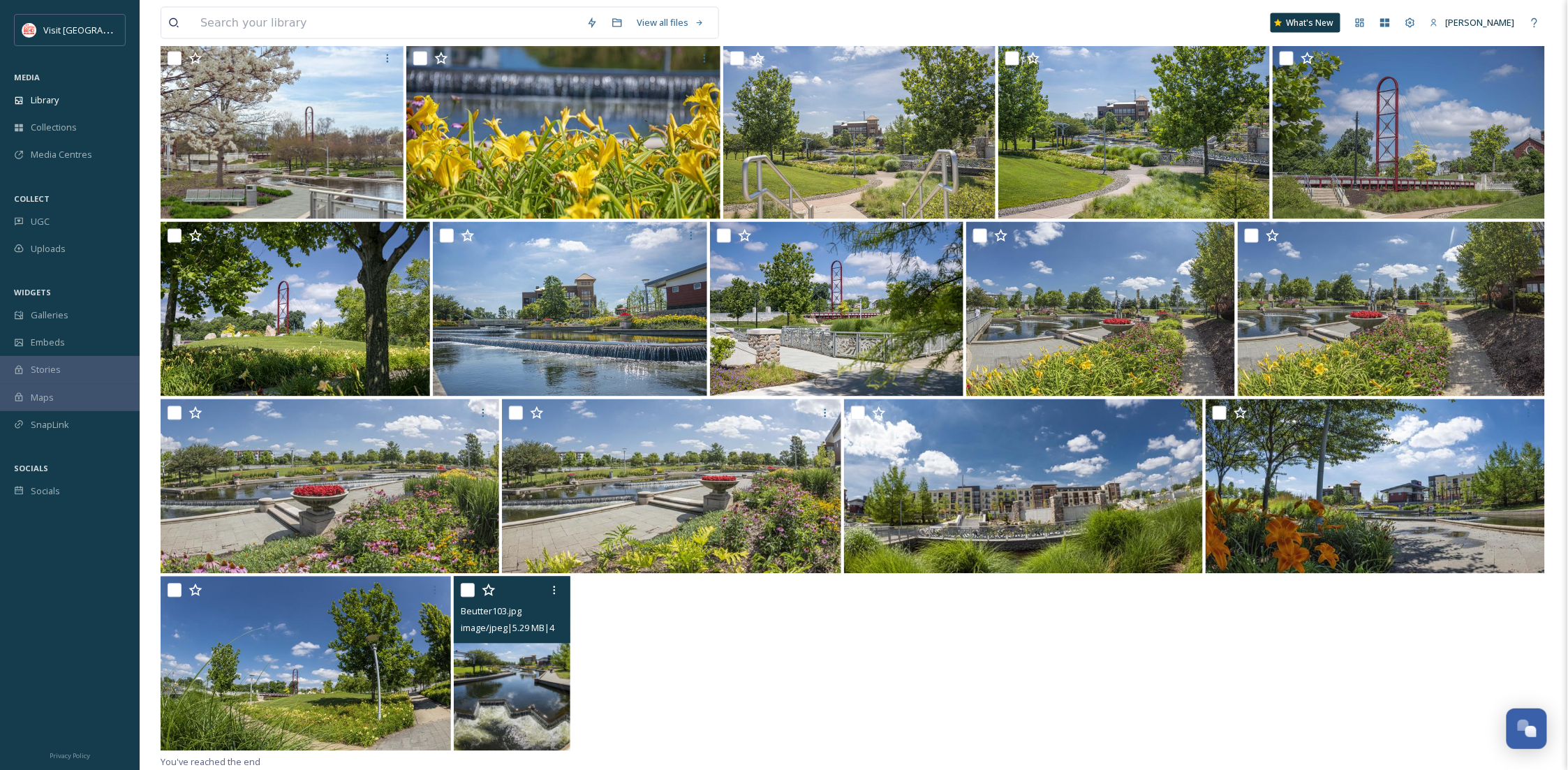
click at [470, 588] on input "checkbox" at bounding box center [467, 590] width 14 height 14
checkbox input "true"
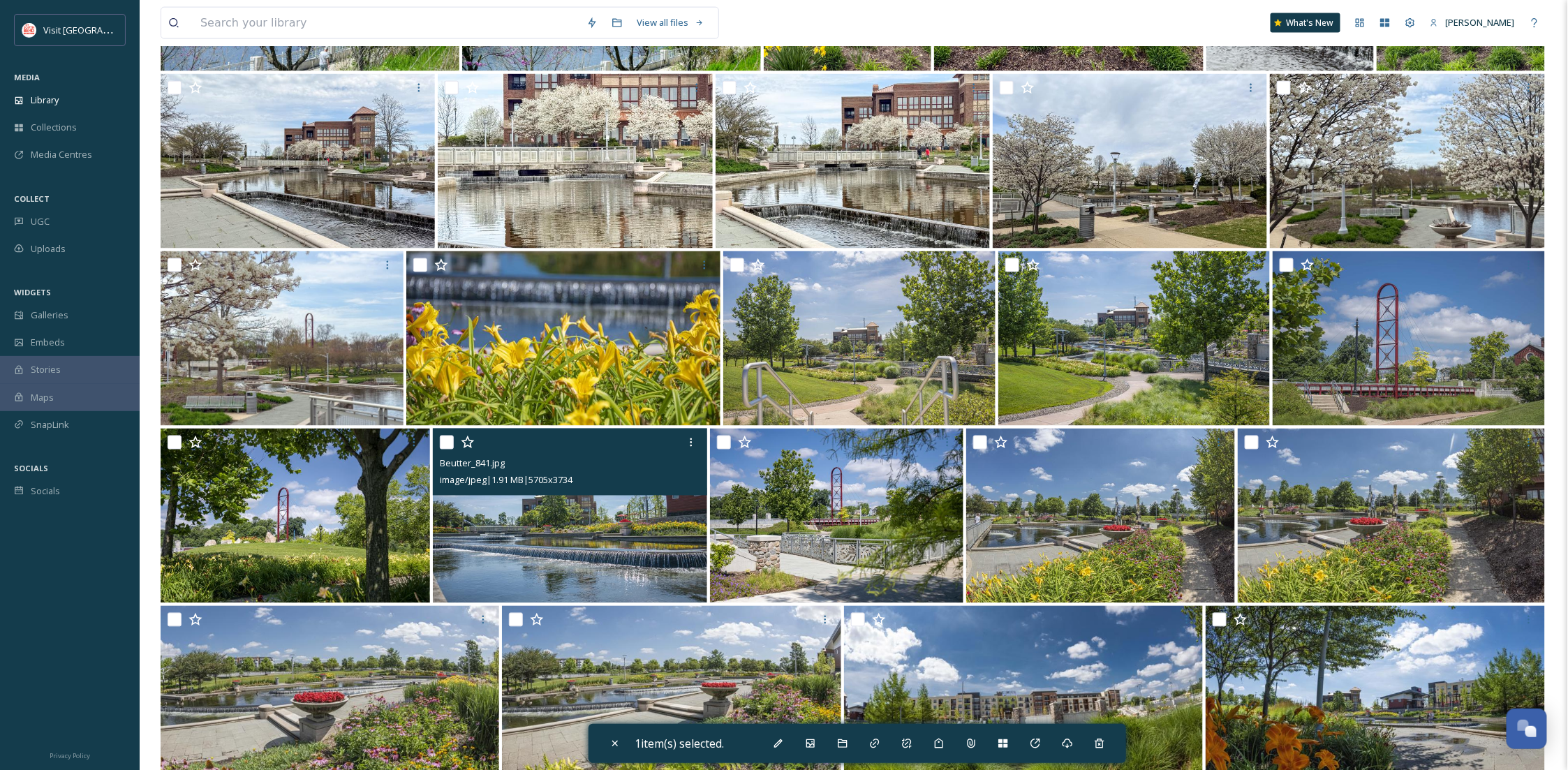
scroll to position [830, 0]
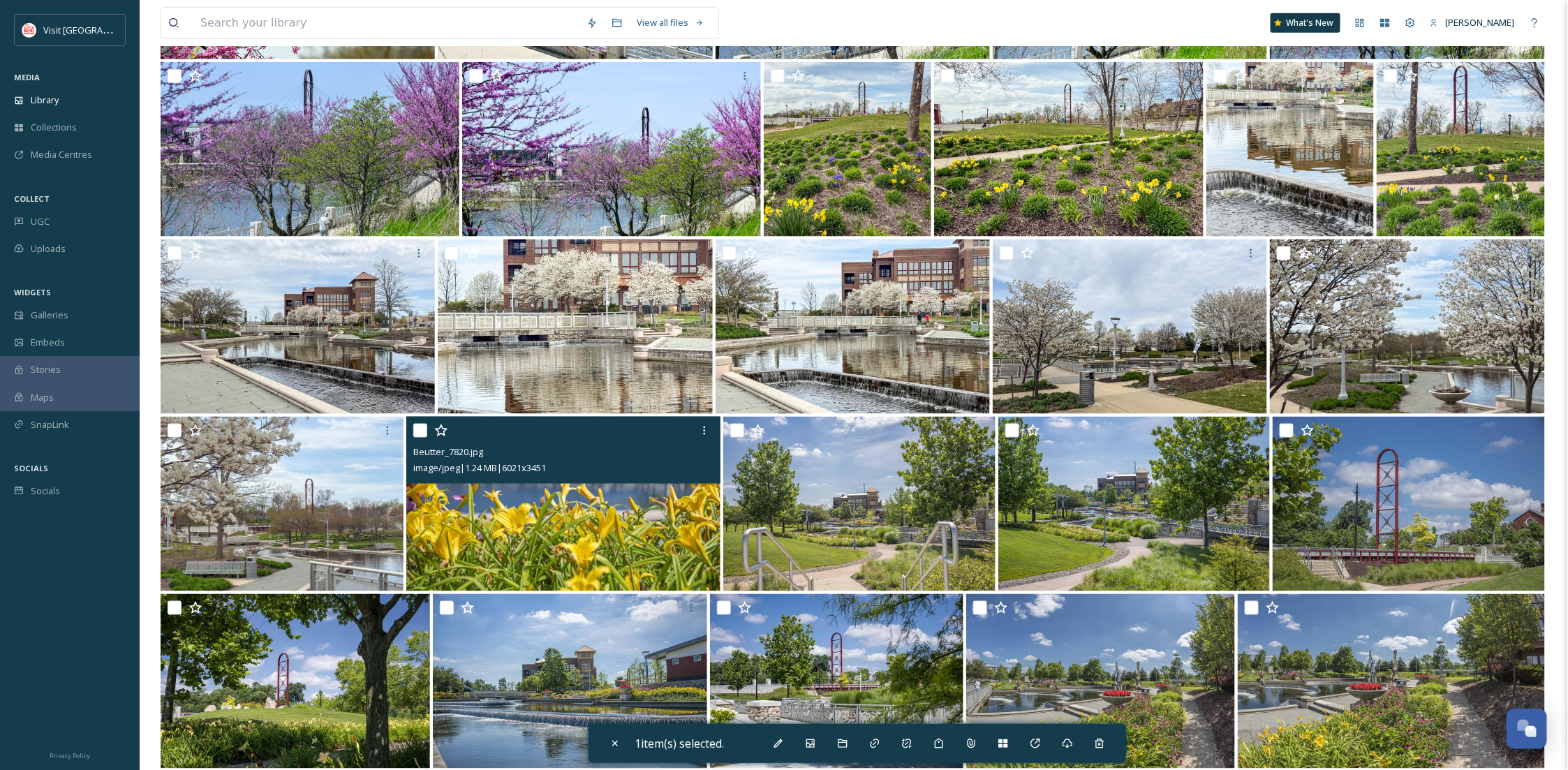
click at [419, 429] on input "checkbox" at bounding box center [420, 430] width 14 height 14
checkbox input "true"
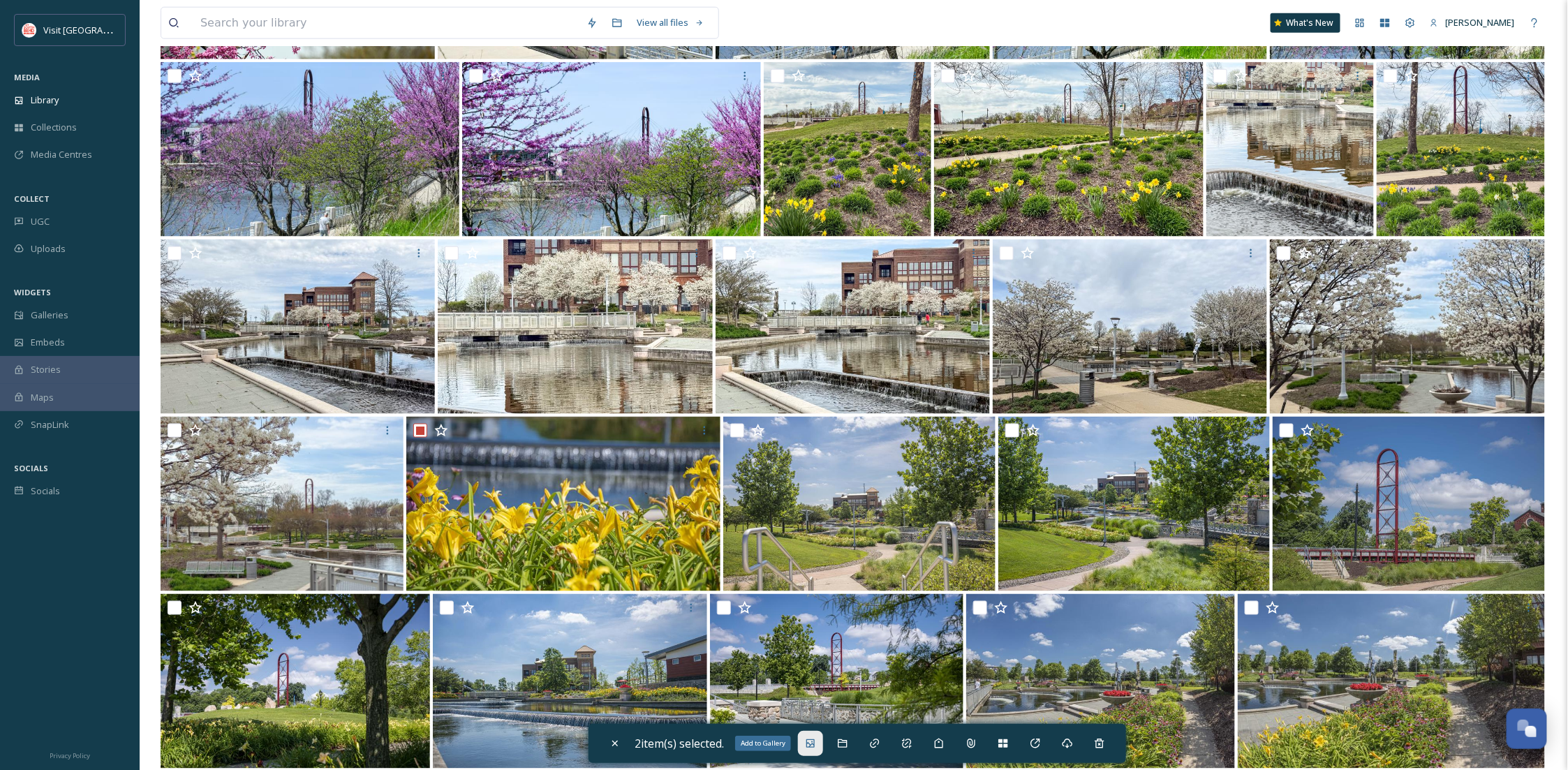
click at [807, 743] on div "Add to Gallery" at bounding box center [810, 743] width 25 height 25
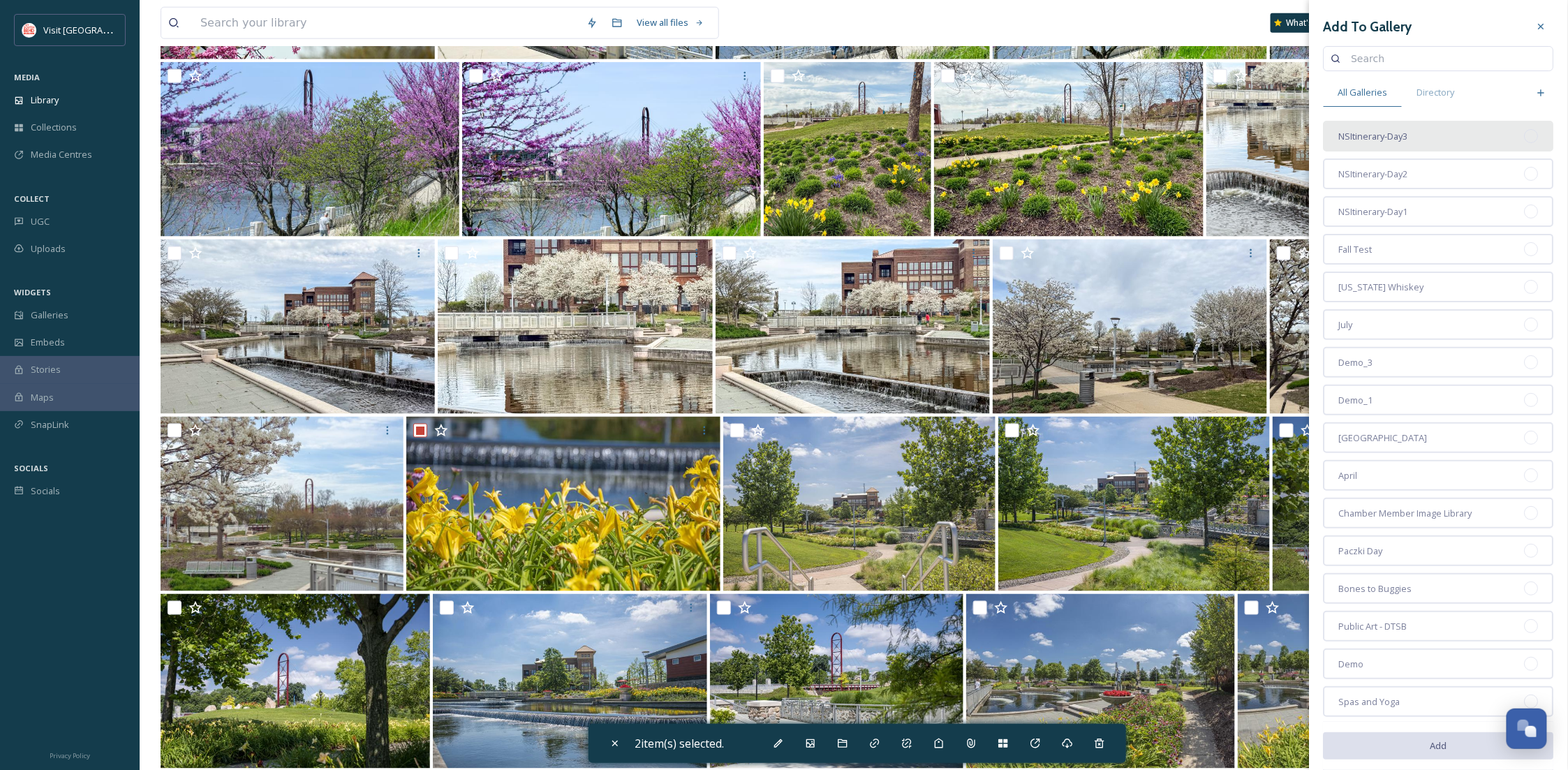
click at [1410, 146] on div "NSItinerary-Day3" at bounding box center [1439, 136] width 230 height 30
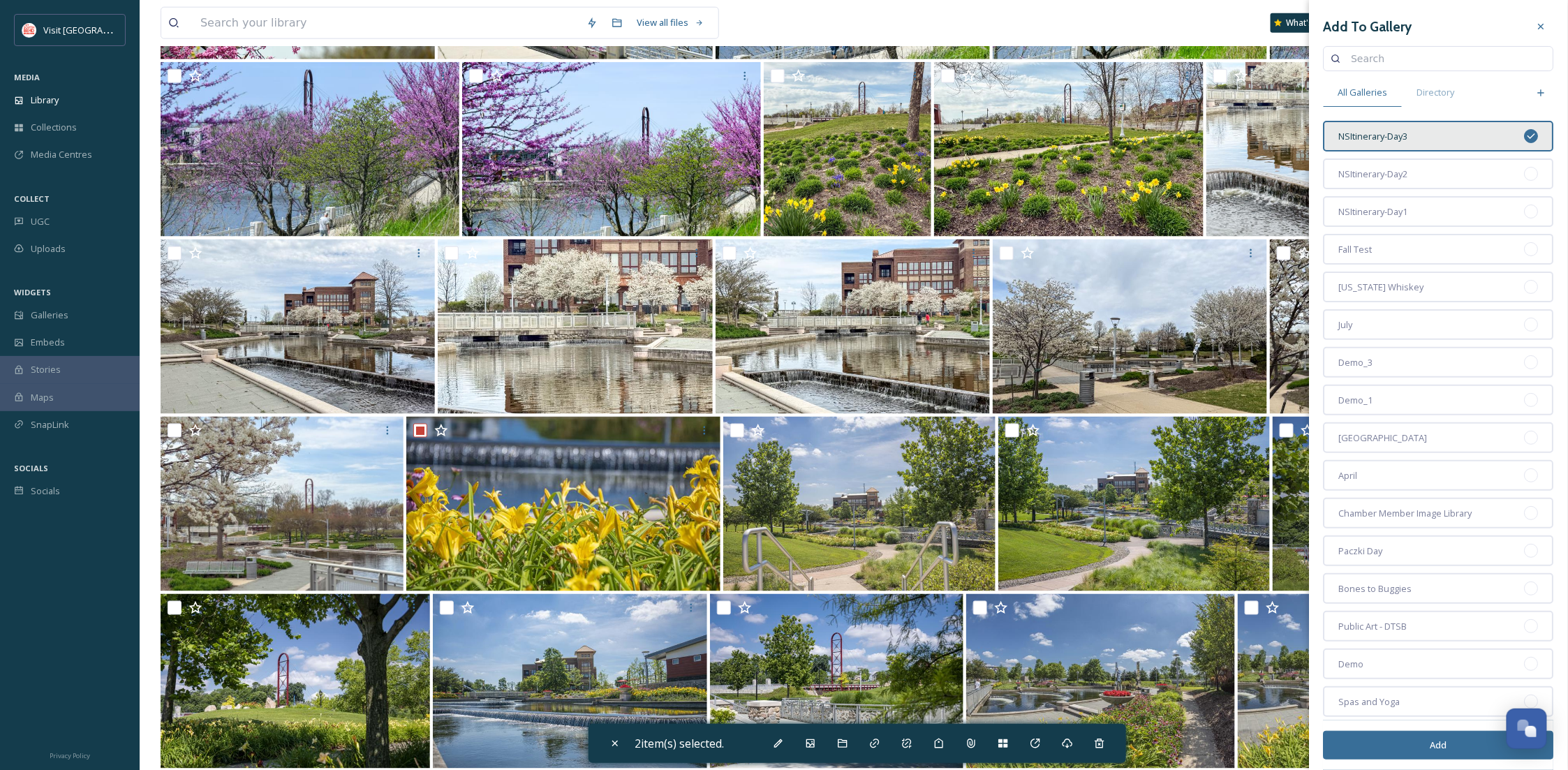
click at [1454, 745] on button "Add" at bounding box center [1439, 745] width 230 height 29
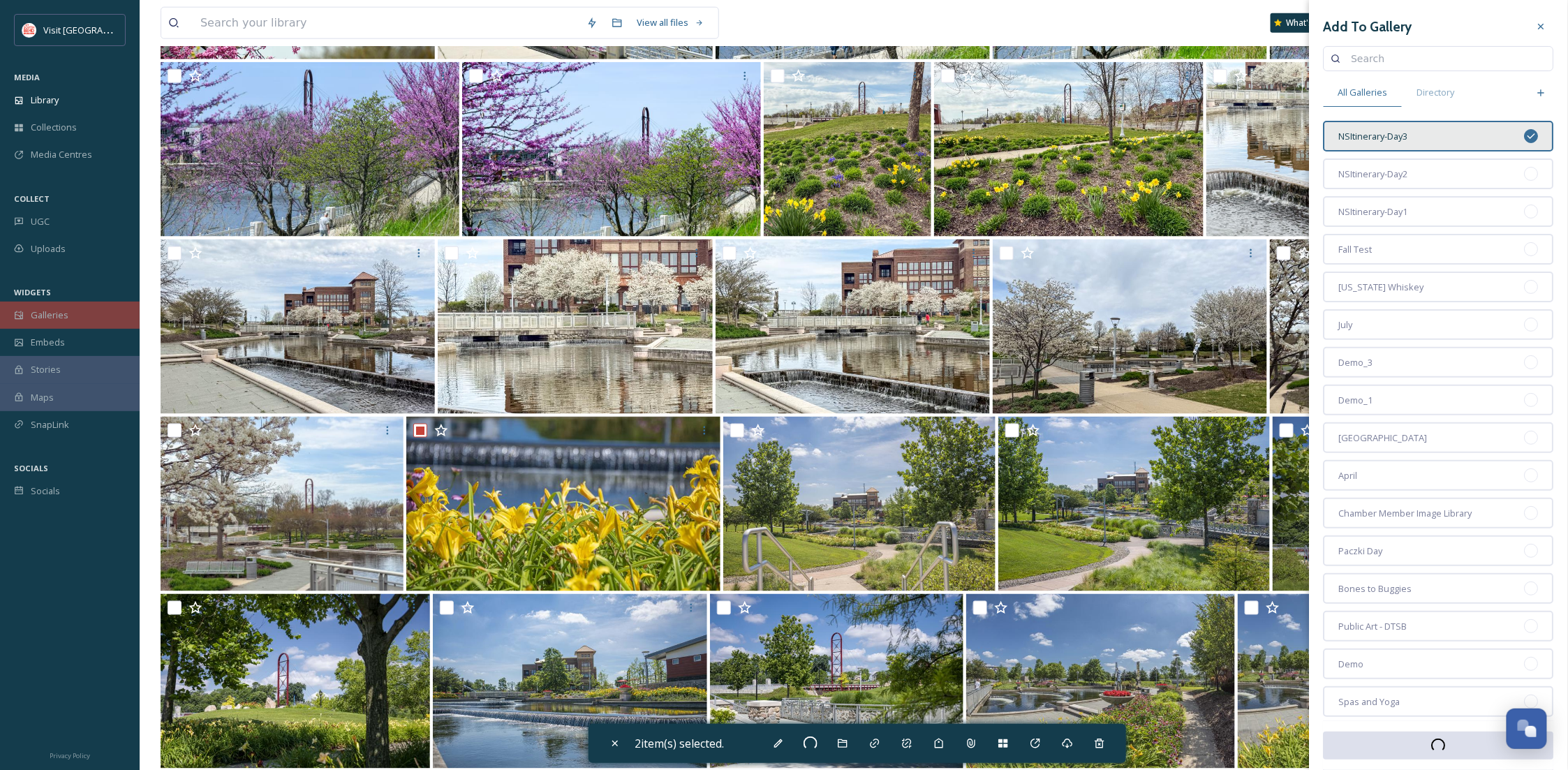
click at [79, 318] on div "Galleries" at bounding box center [70, 315] width 140 height 27
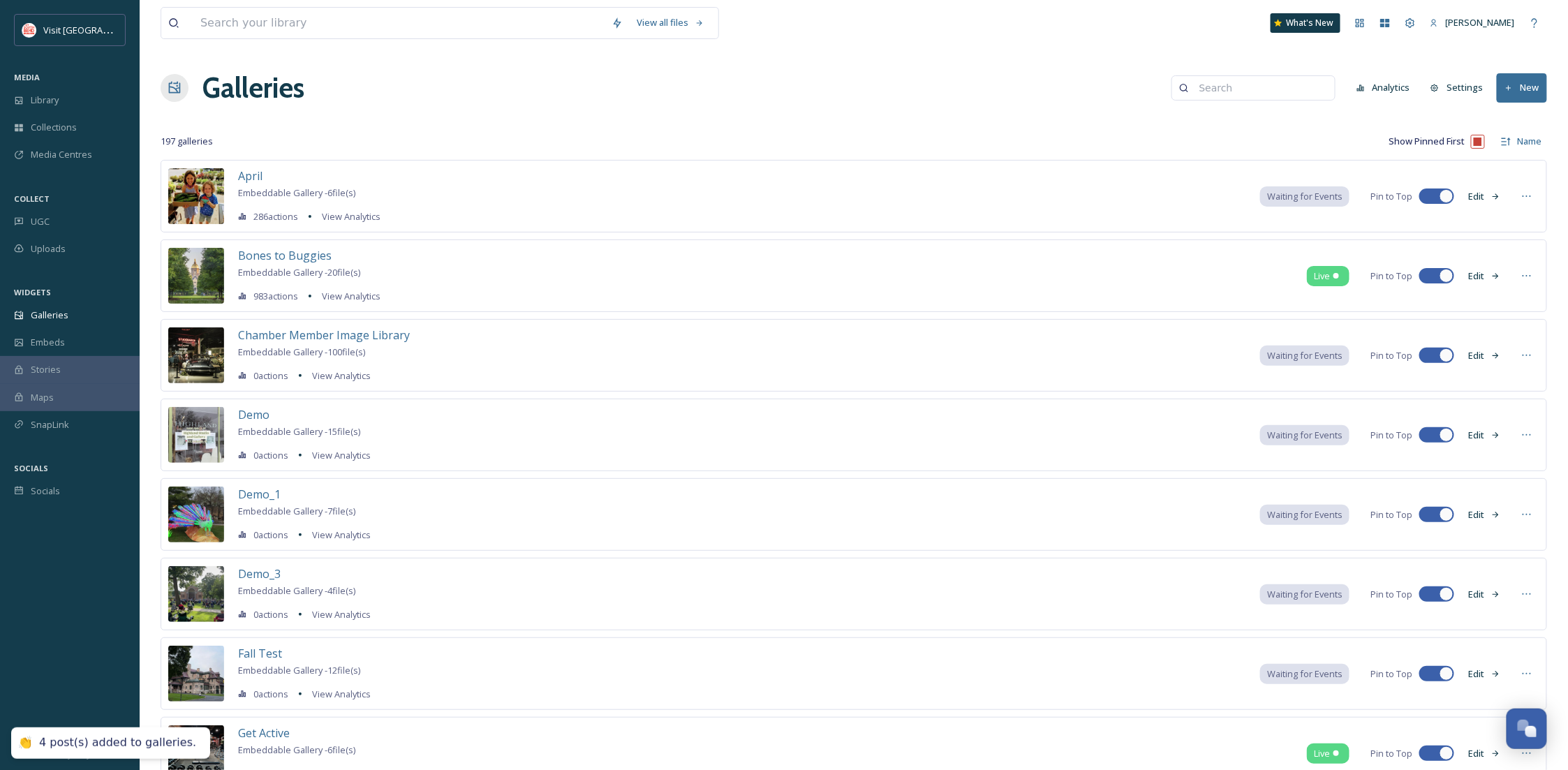
click at [1189, 87] on icon at bounding box center [1184, 88] width 10 height 10
click at [1215, 86] on input at bounding box center [1259, 88] width 135 height 28
type input "ns"
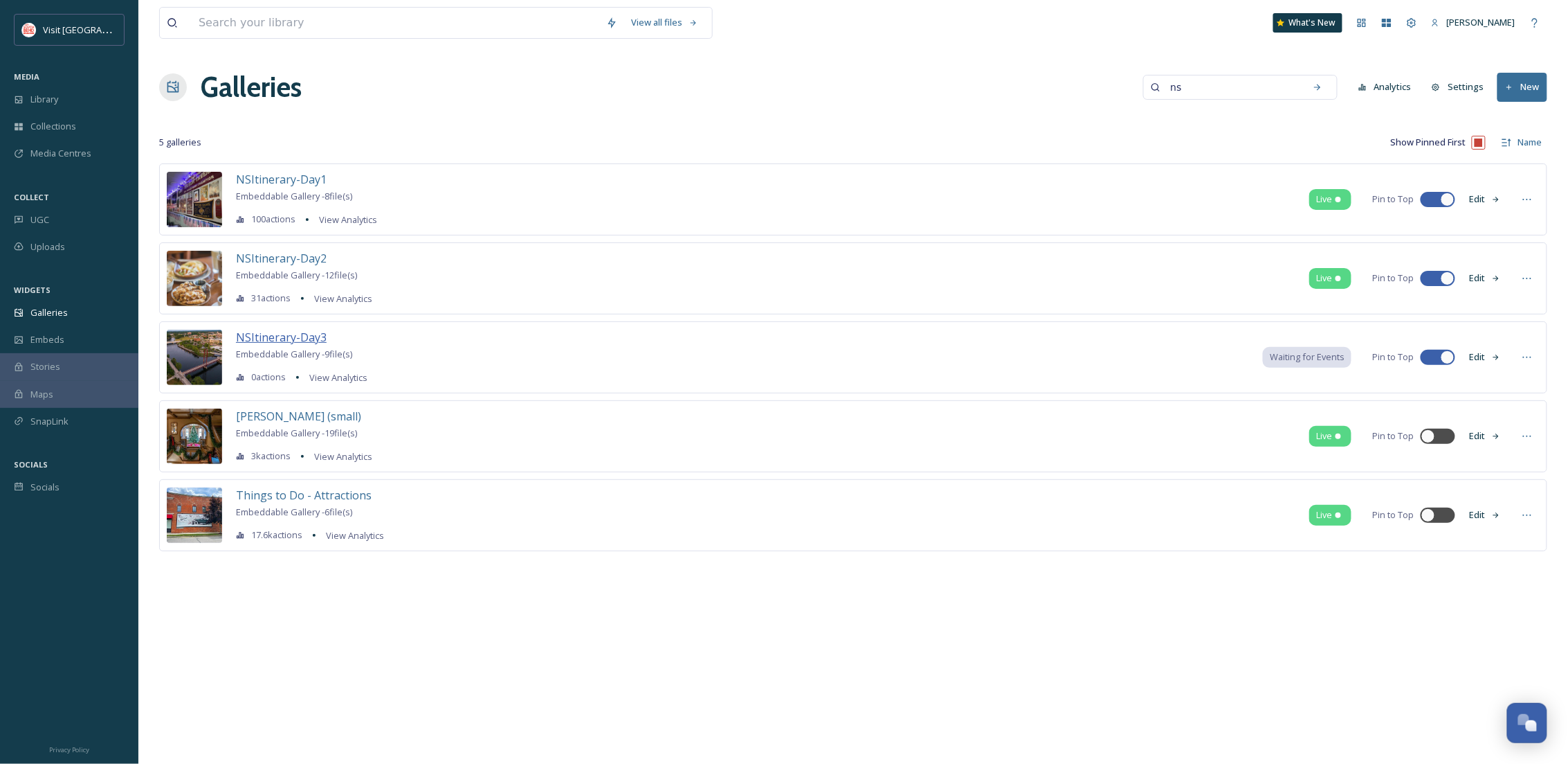
click at [314, 338] on span "NSItinerary-Day3" at bounding box center [282, 336] width 90 height 15
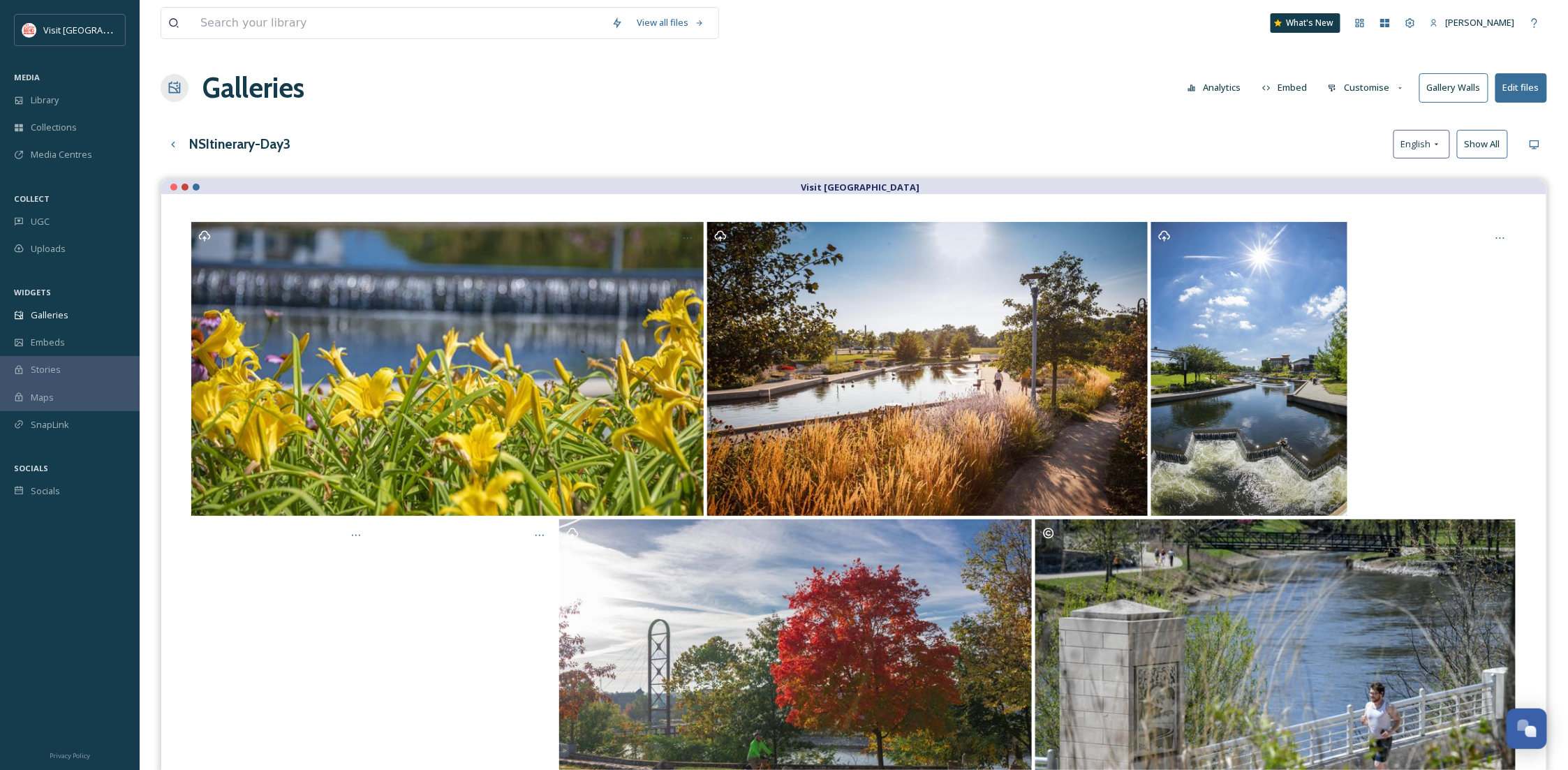
click at [1358, 89] on button "Customise" at bounding box center [1366, 88] width 91 height 27
click at [1347, 126] on div "Layout" at bounding box center [1370, 120] width 97 height 27
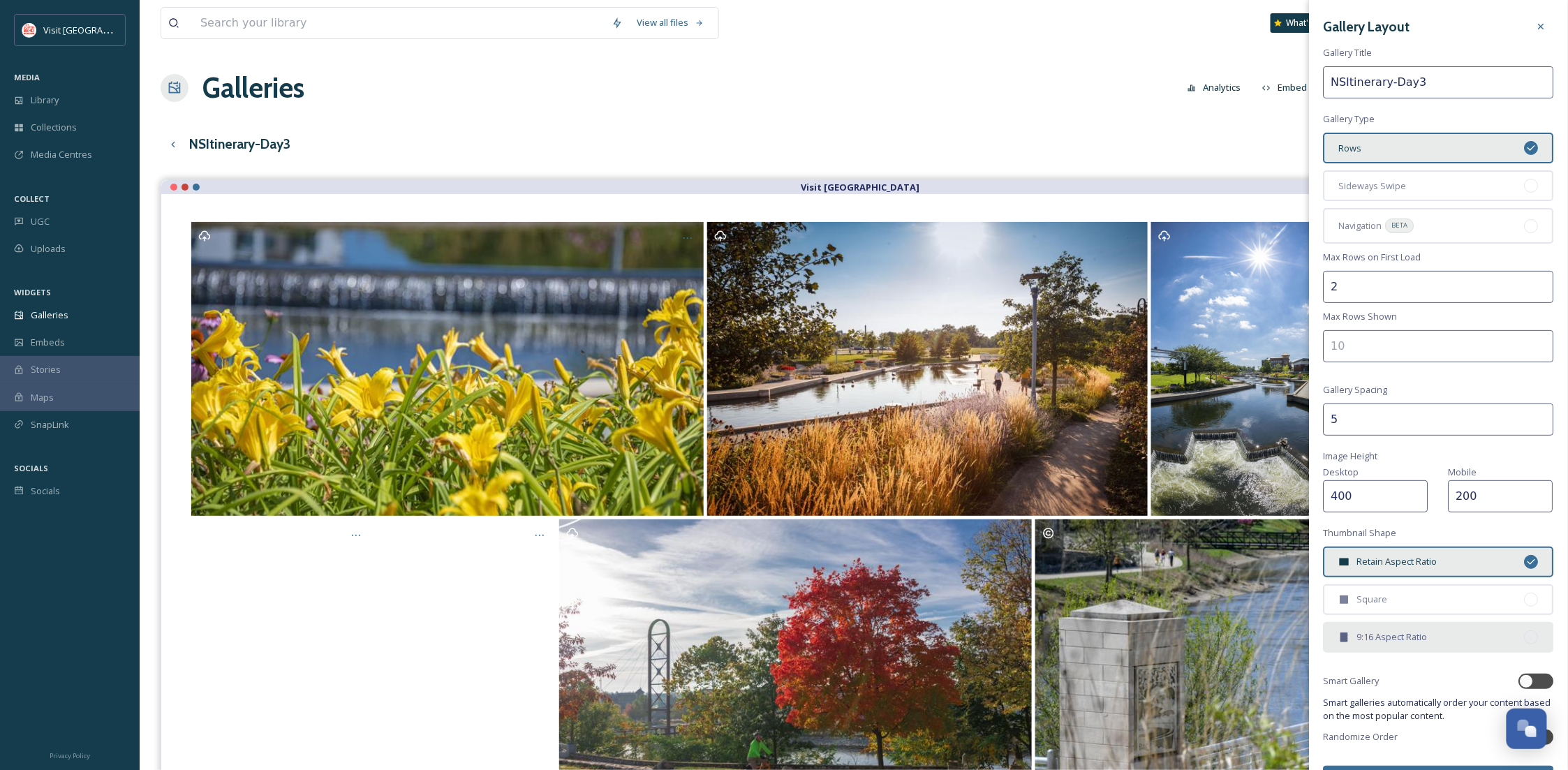
click at [1455, 625] on div "9:16 Aspect Ratio" at bounding box center [1439, 637] width 230 height 30
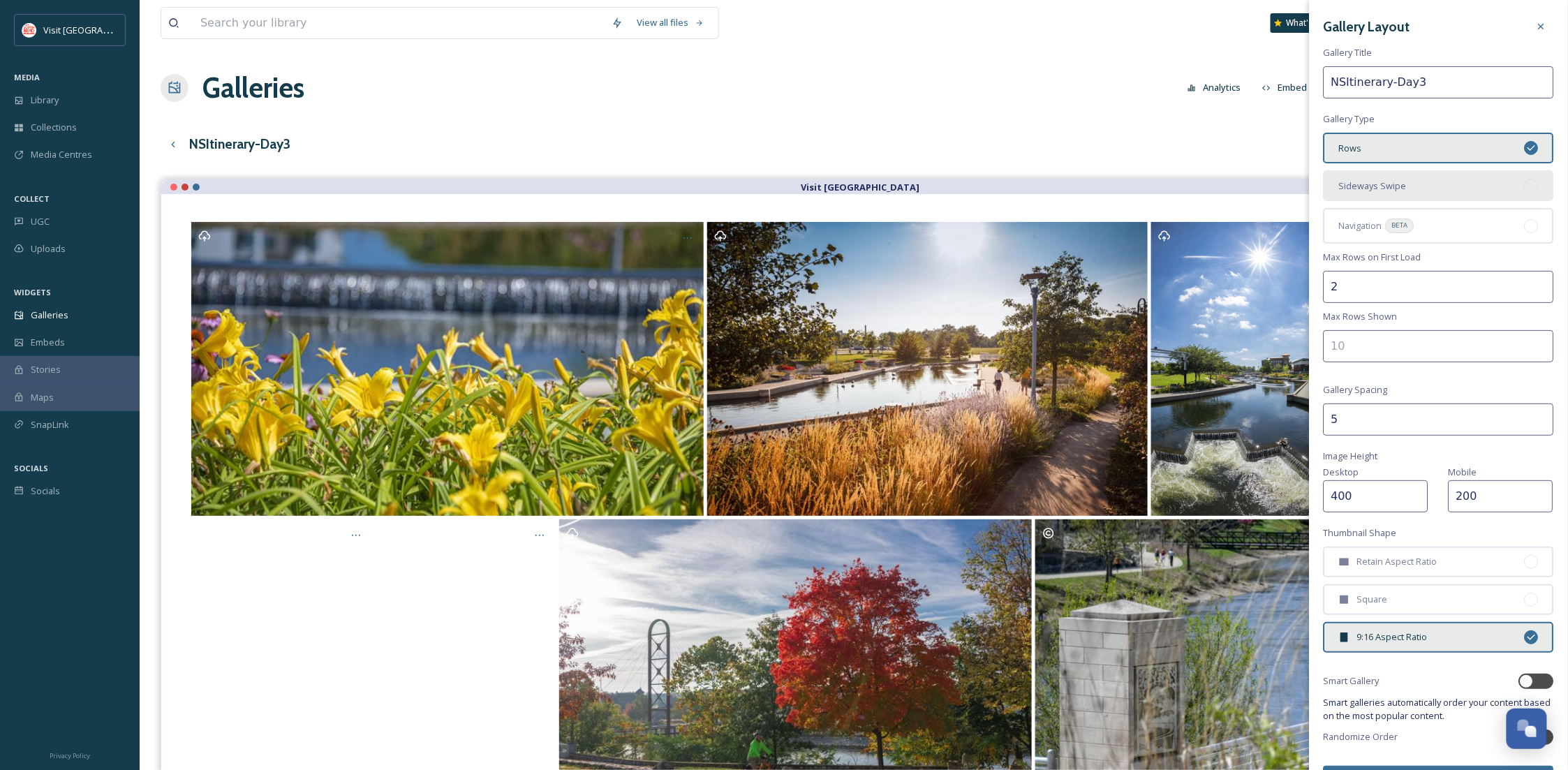
click at [1453, 188] on div "Sideways Swipe" at bounding box center [1439, 186] width 230 height 30
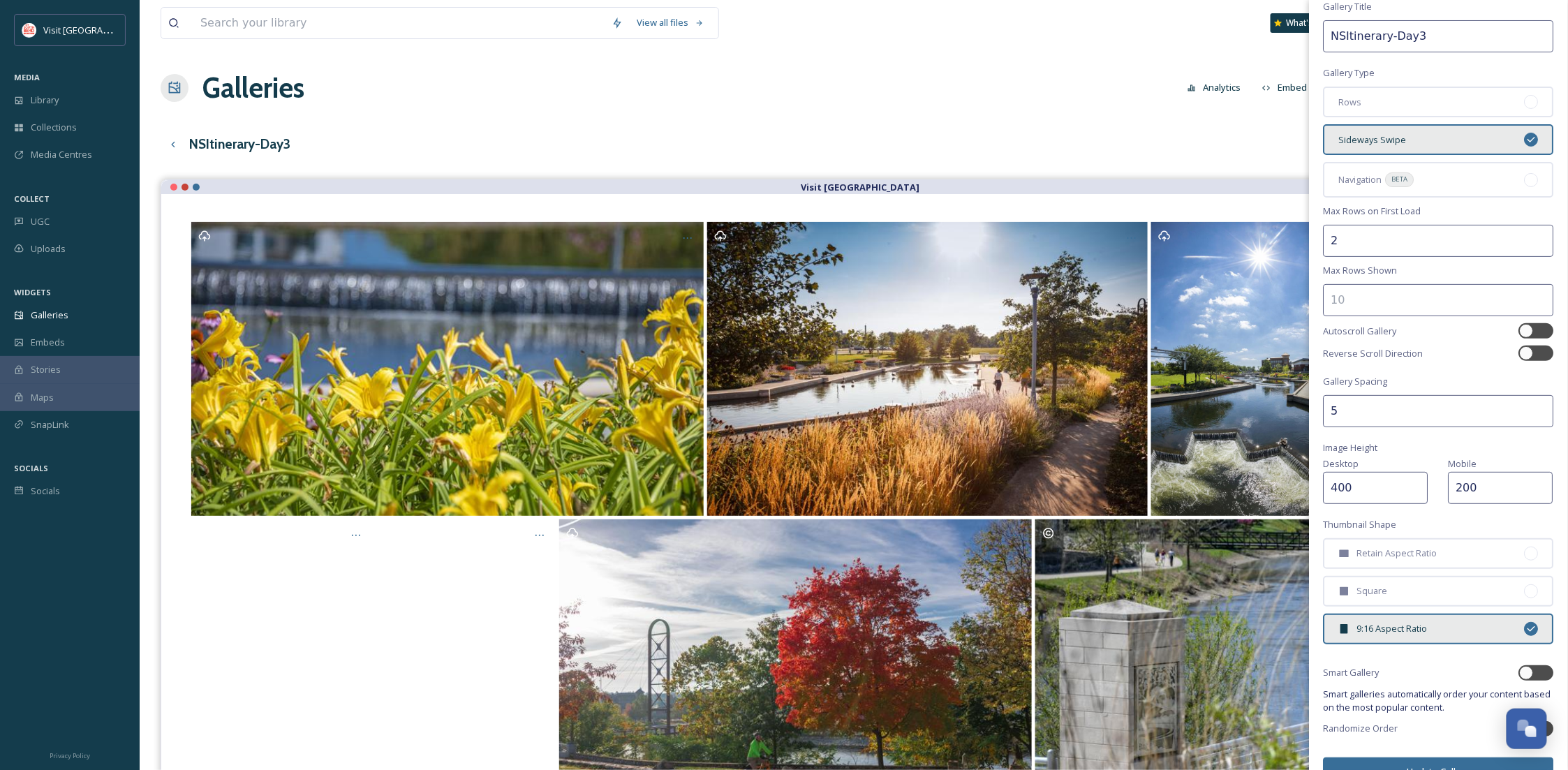
scroll to position [70, 0]
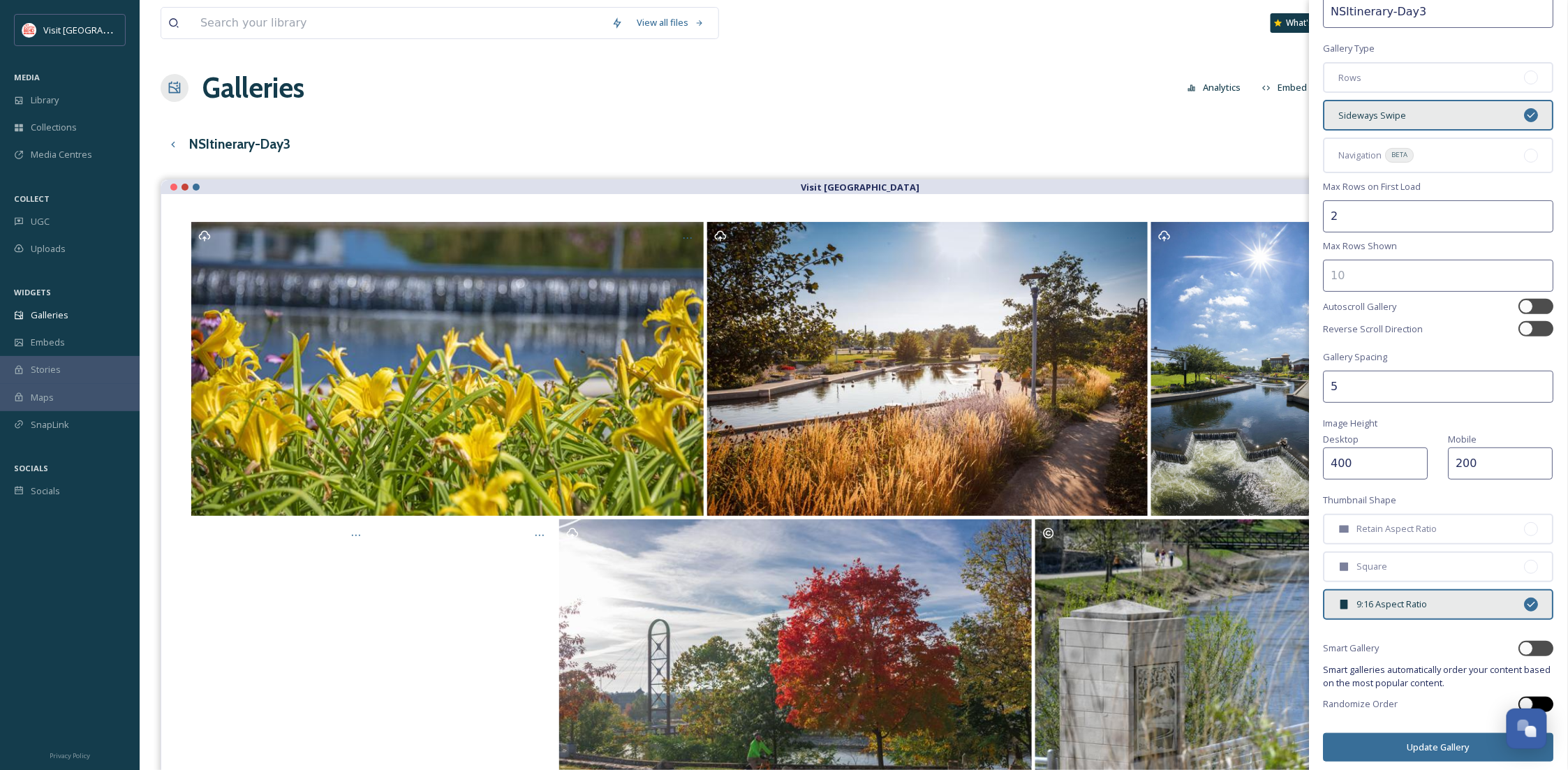
click at [1526, 696] on div at bounding box center [1537, 704] width 35 height 15
checkbox input "true"
click at [1441, 734] on button "Update Gallery" at bounding box center [1439, 747] width 230 height 29
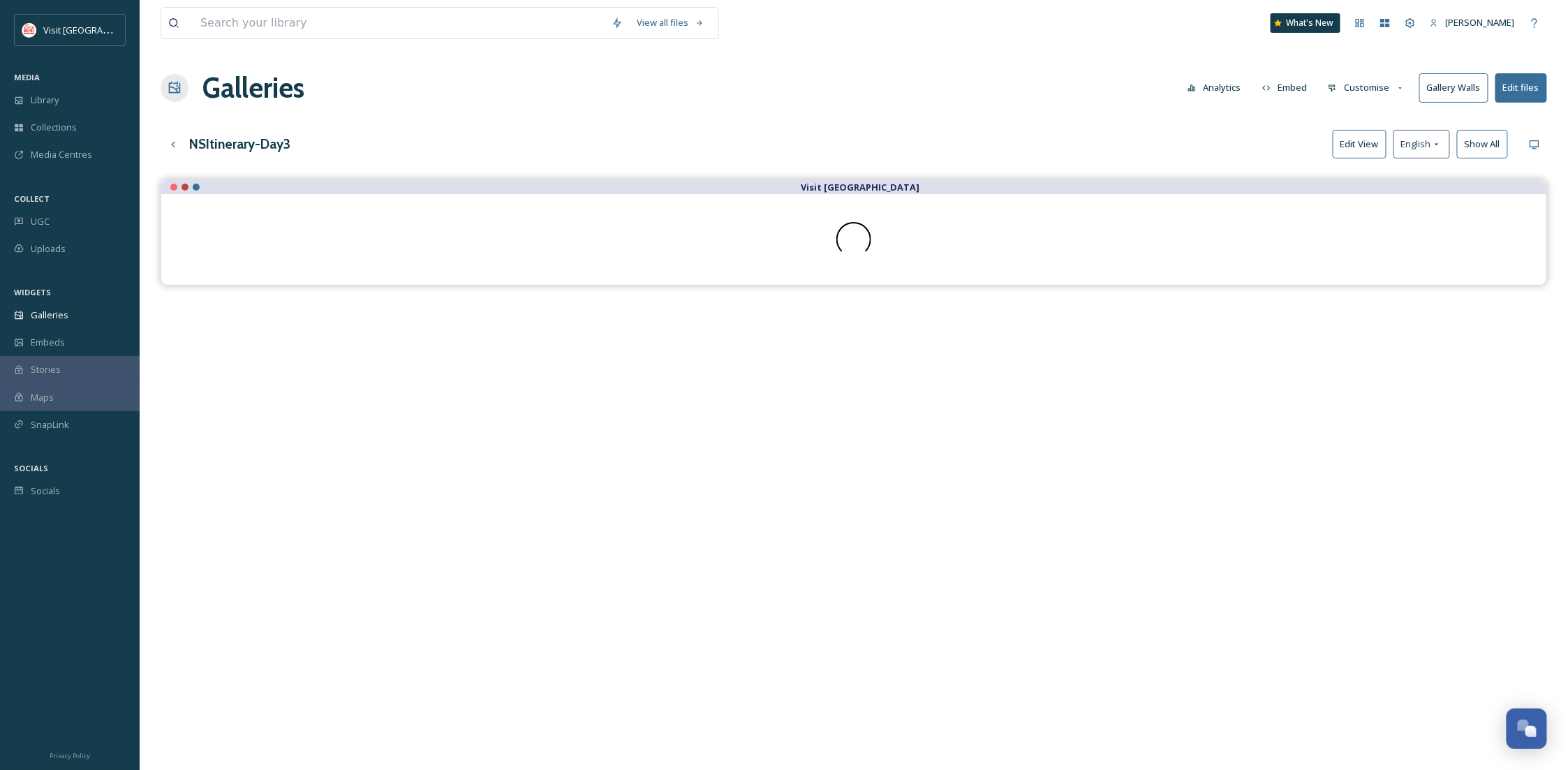
click at [1362, 91] on button "Customise" at bounding box center [1366, 88] width 91 height 27
click at [1347, 154] on span "Thumbnails" at bounding box center [1353, 146] width 49 height 14
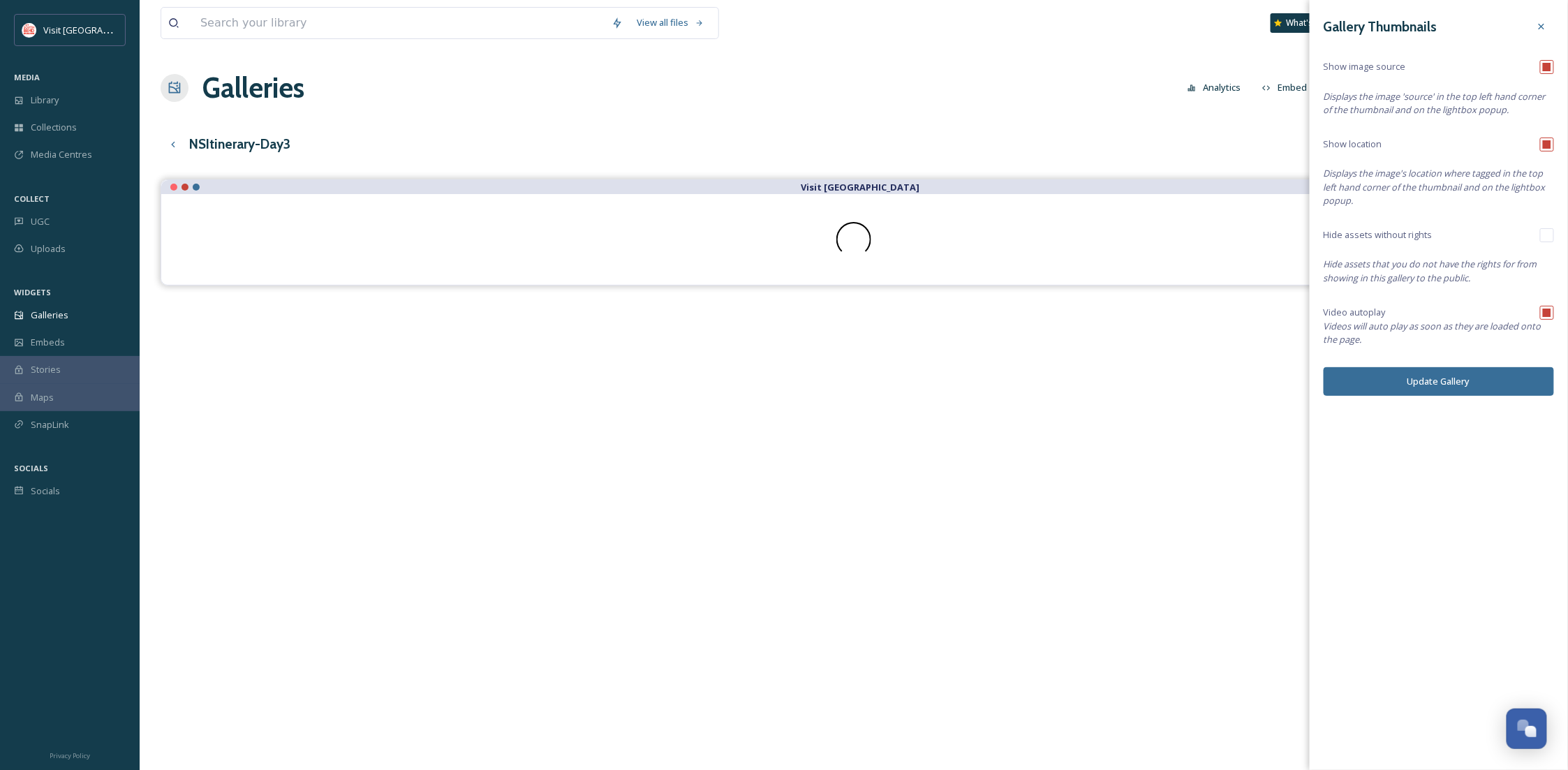
click at [1545, 69] on input "checkbox" at bounding box center [1546, 66] width 14 height 14
checkbox input "false"
click at [1470, 377] on button "Update Gallery" at bounding box center [1439, 381] width 230 height 29
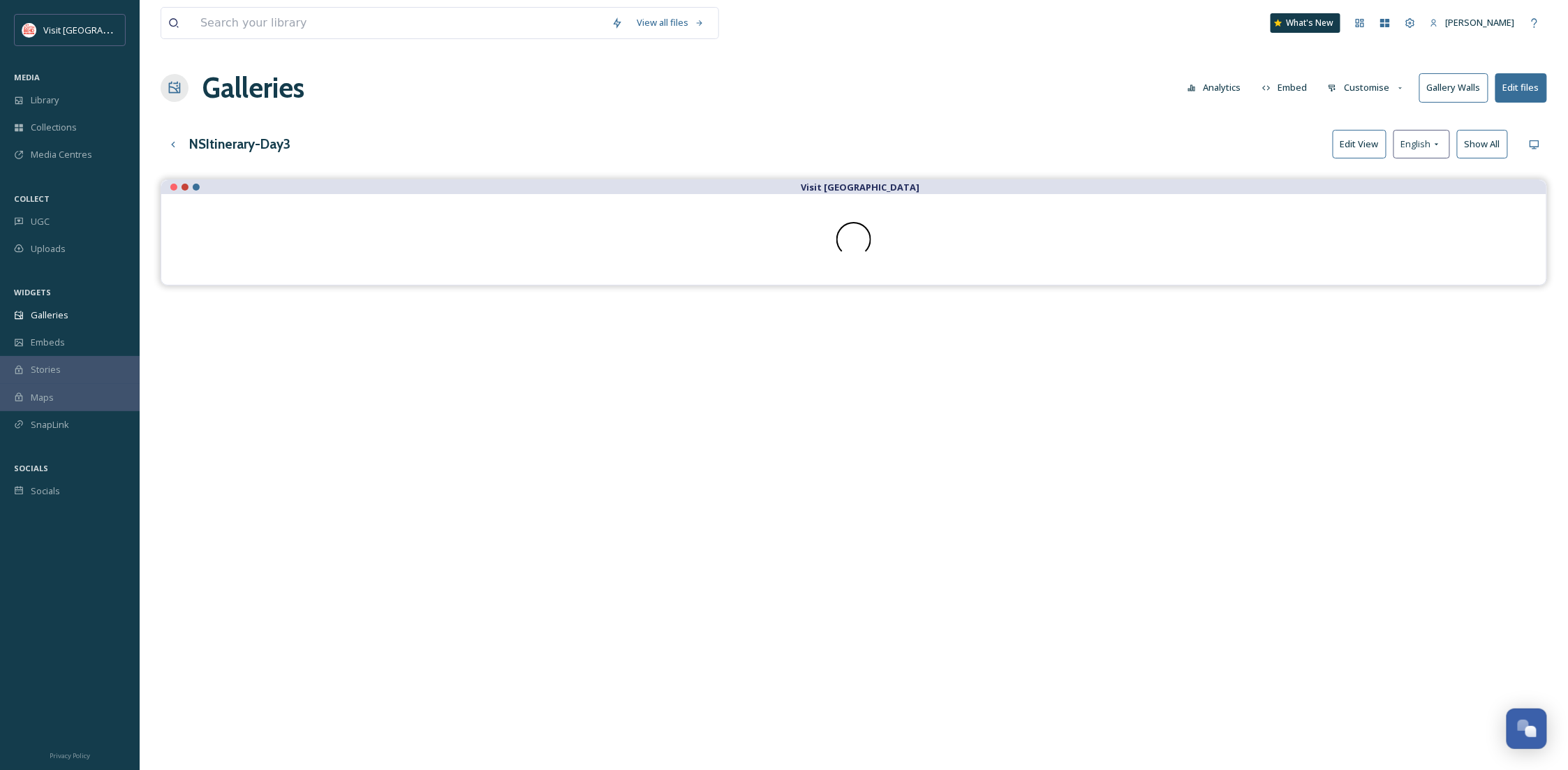
click at [1374, 90] on button "Customise" at bounding box center [1366, 88] width 91 height 27
click at [1076, 136] on div "NSItinerary-Day3 Edit View English Show All" at bounding box center [854, 144] width 1386 height 29
click at [1278, 87] on button "Embed" at bounding box center [1285, 88] width 59 height 27
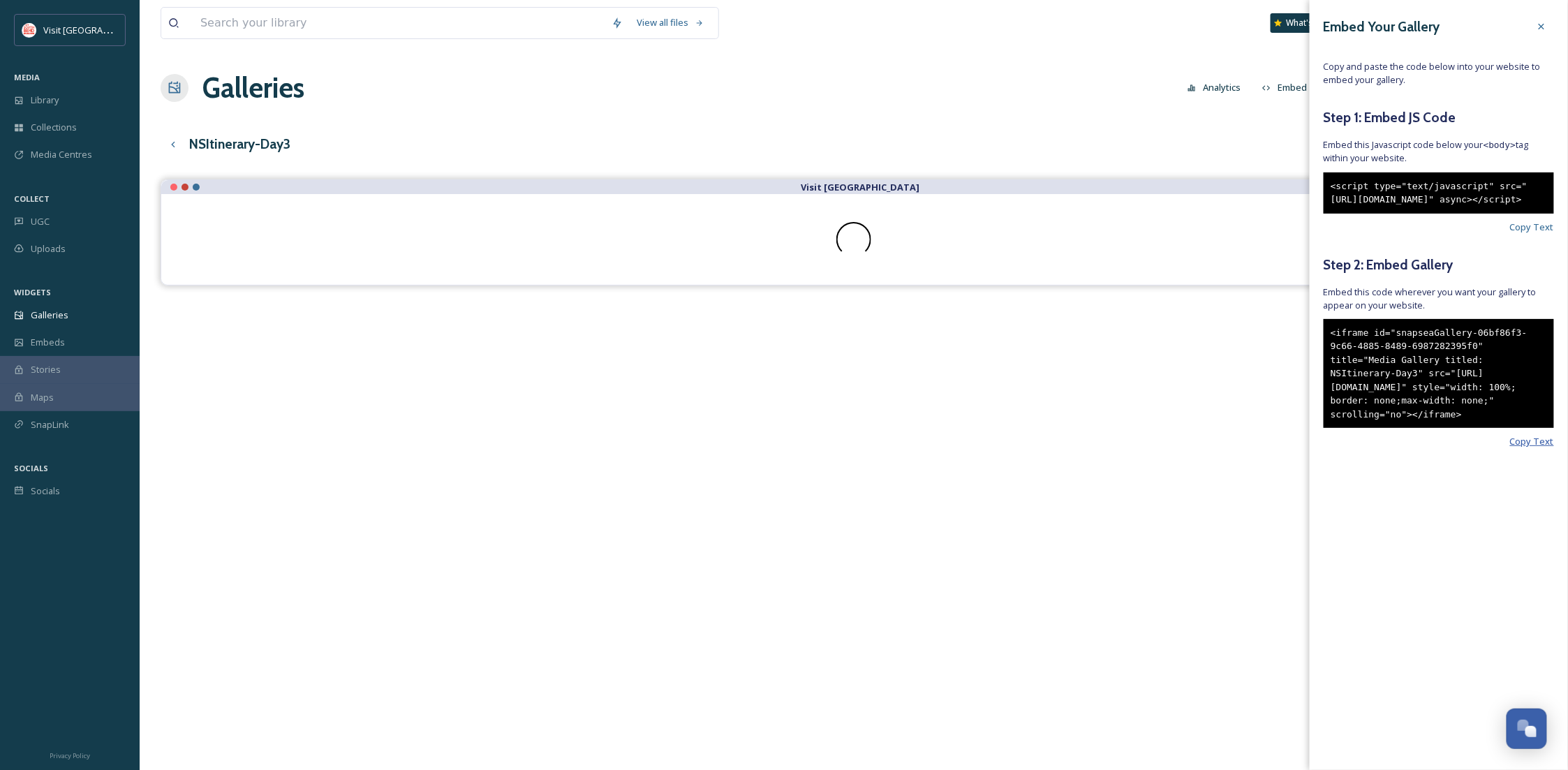
click at [1526, 448] on span "Copy Text" at bounding box center [1532, 441] width 44 height 14
drag, startPoint x: 661, startPoint y: 629, endPoint x: 671, endPoint y: 624, distance: 11.2
click at [662, 628] on div "Visit [GEOGRAPHIC_DATA]" at bounding box center [854, 564] width 1386 height 770
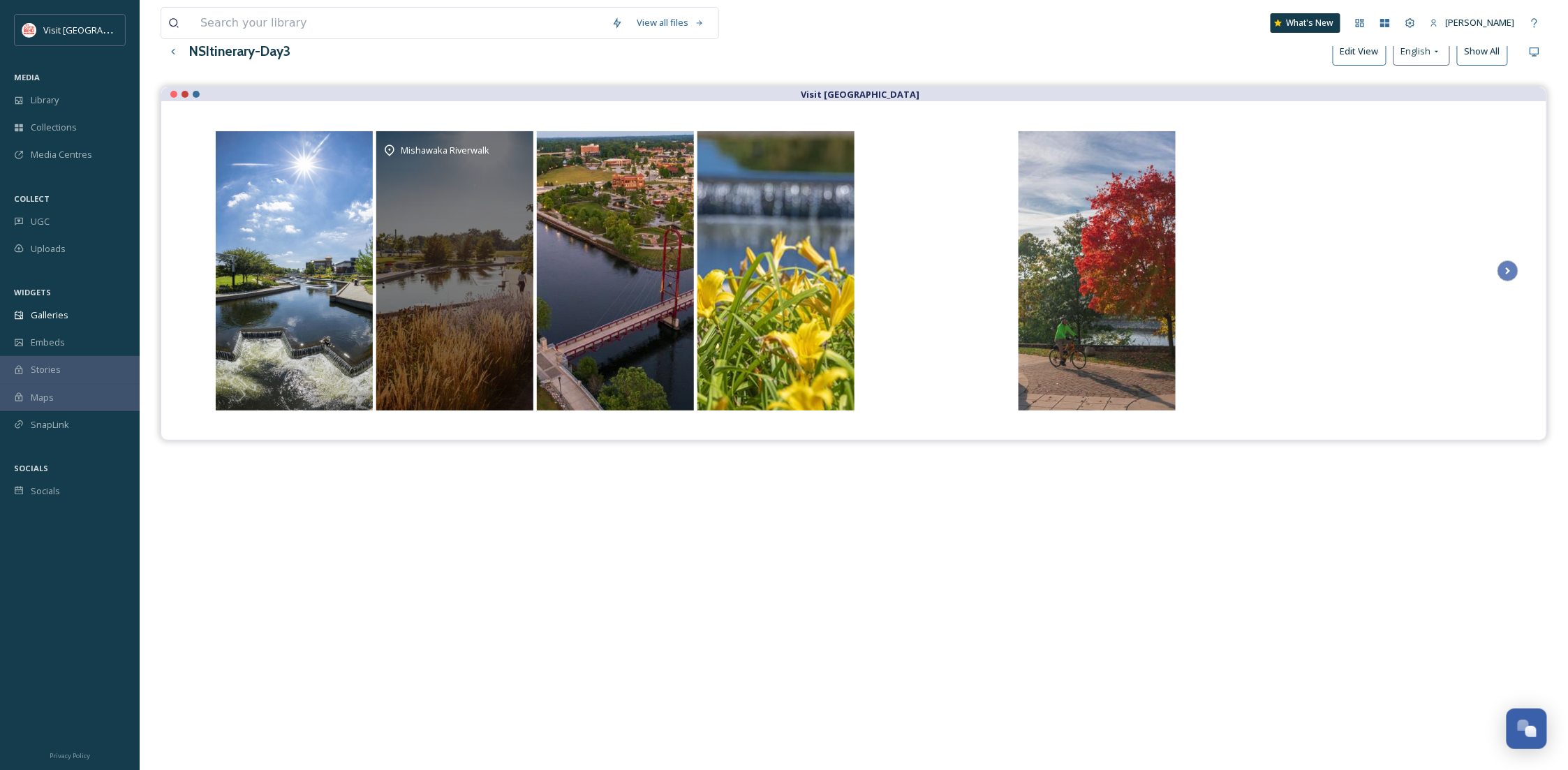
scroll to position [0, 0]
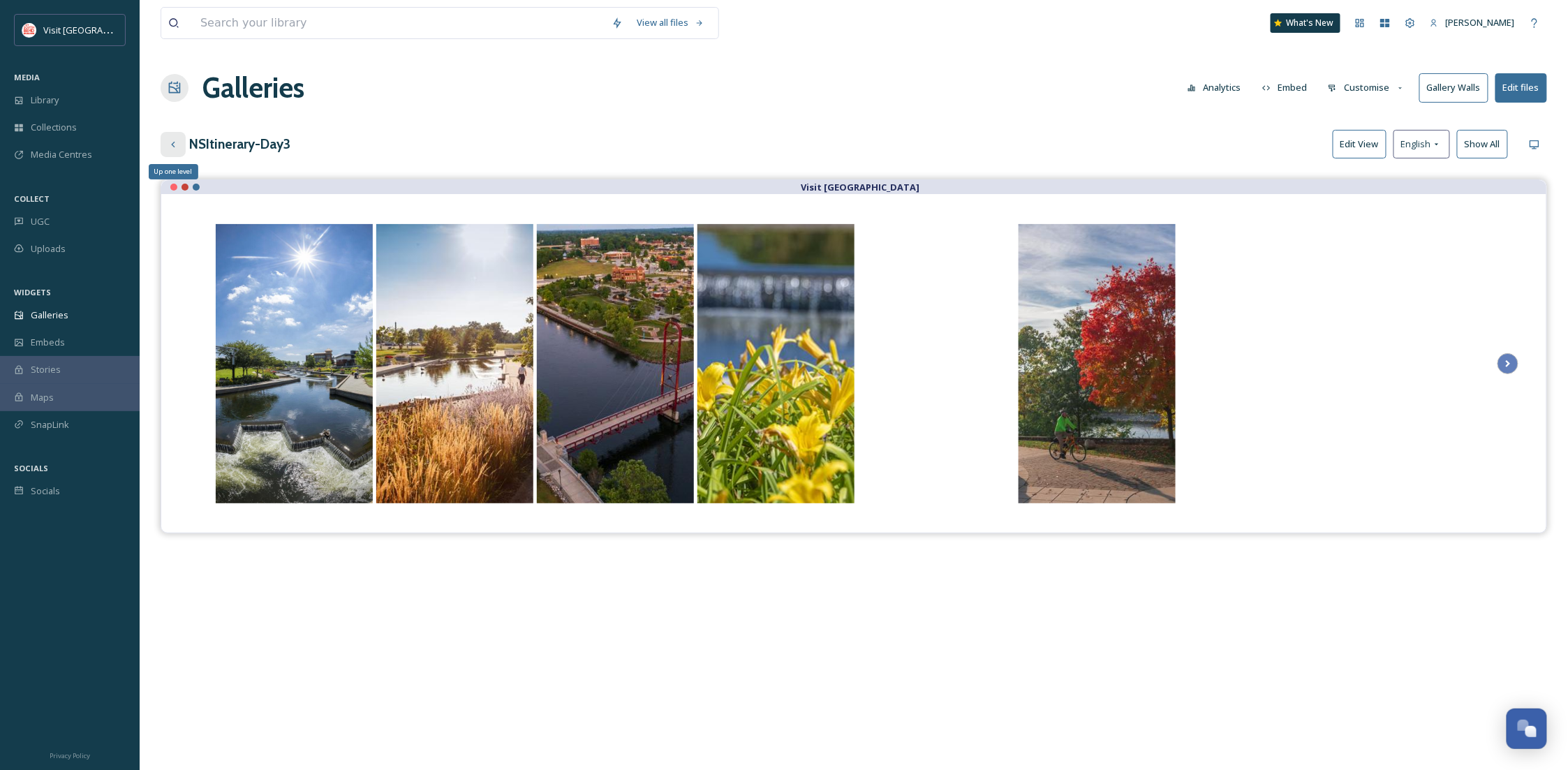
click at [175, 146] on icon at bounding box center [173, 145] width 11 height 11
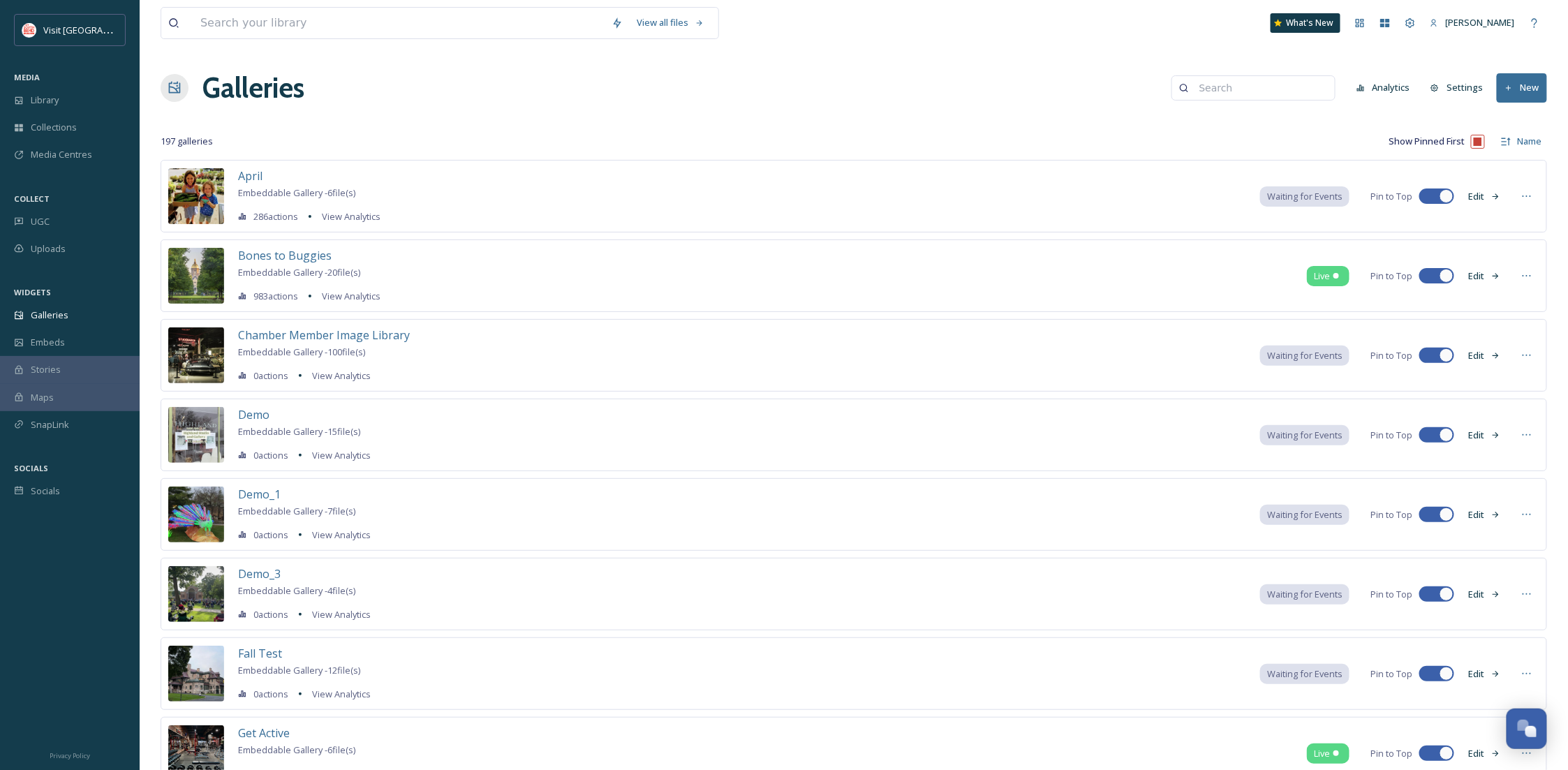
click at [1286, 85] on input at bounding box center [1259, 88] width 135 height 28
type input "ns"
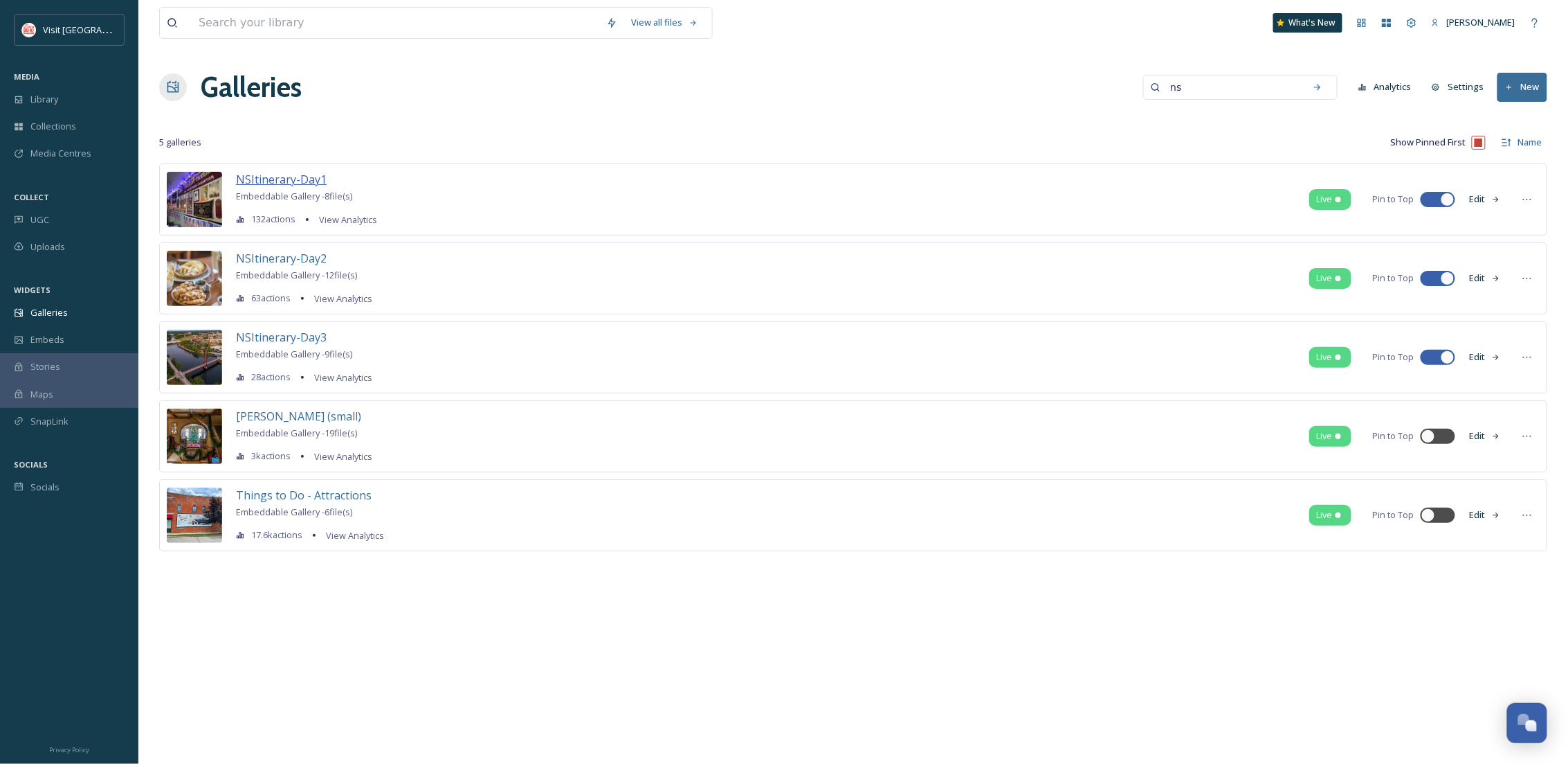
click at [312, 175] on span "NSItinerary-Day1" at bounding box center [282, 179] width 90 height 15
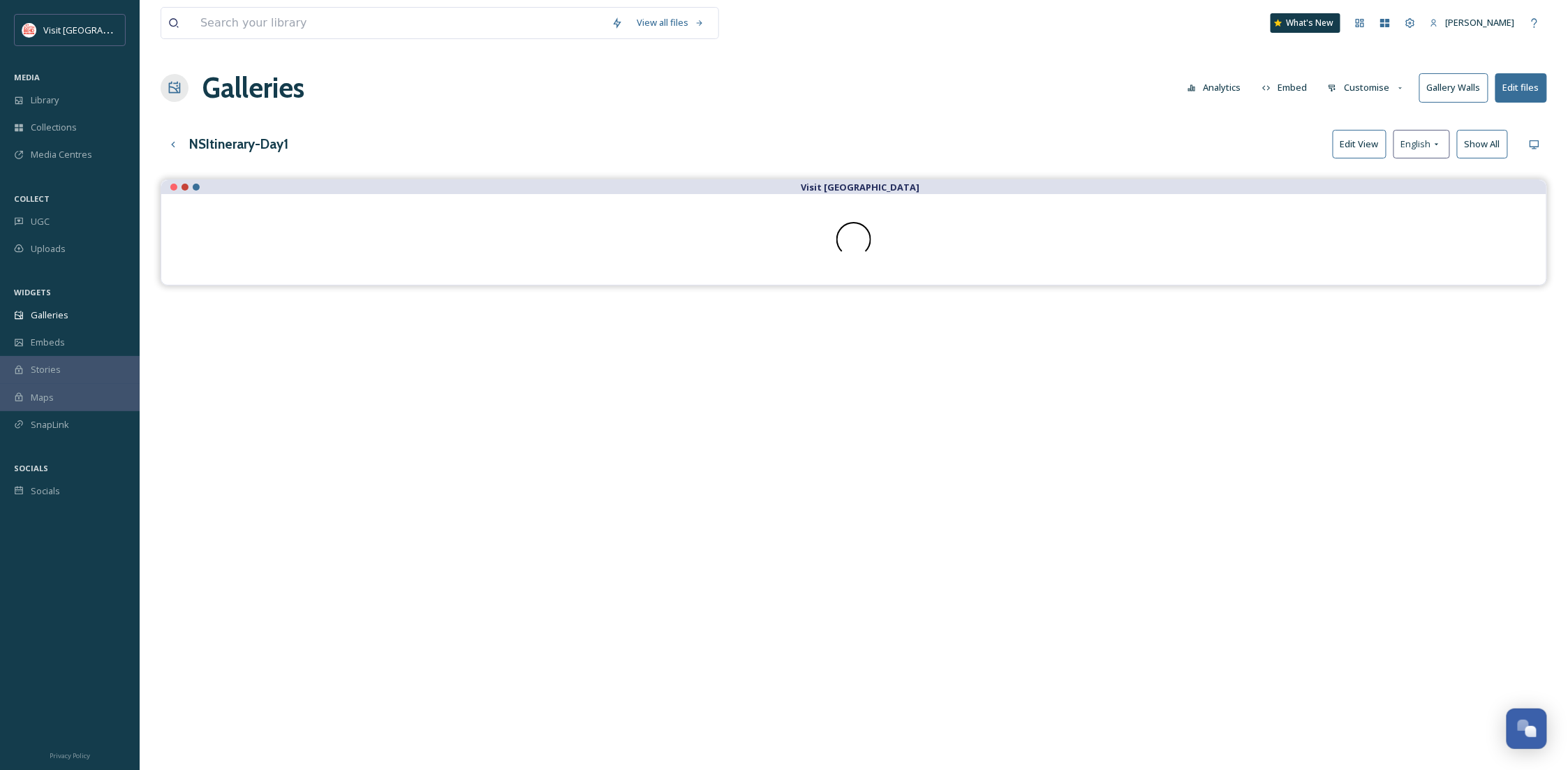
click at [1365, 94] on button "Customise" at bounding box center [1366, 88] width 91 height 27
click at [1367, 200] on div "Lightbox" at bounding box center [1370, 201] width 97 height 27
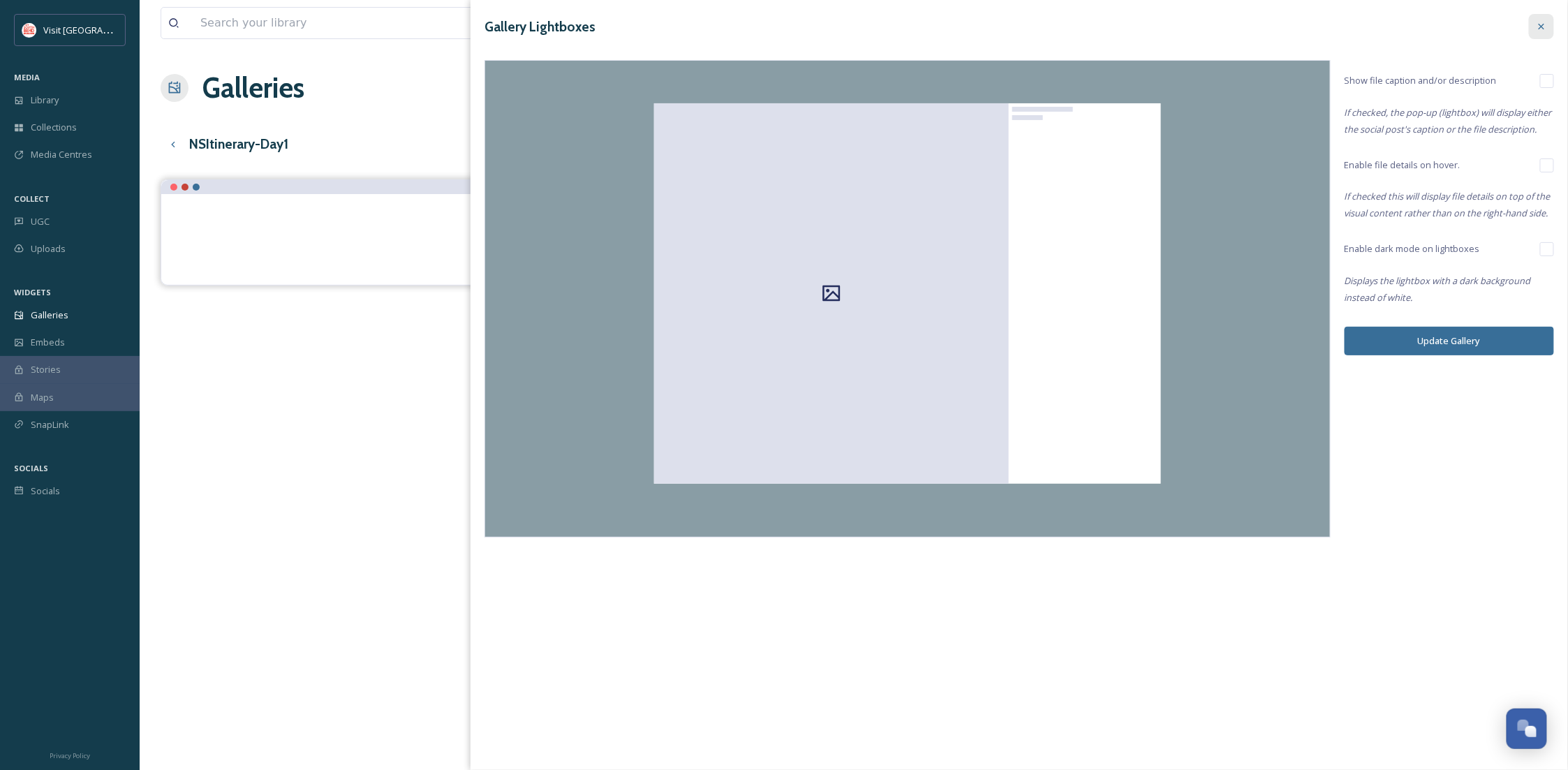
click at [1546, 22] on icon at bounding box center [1542, 26] width 11 height 11
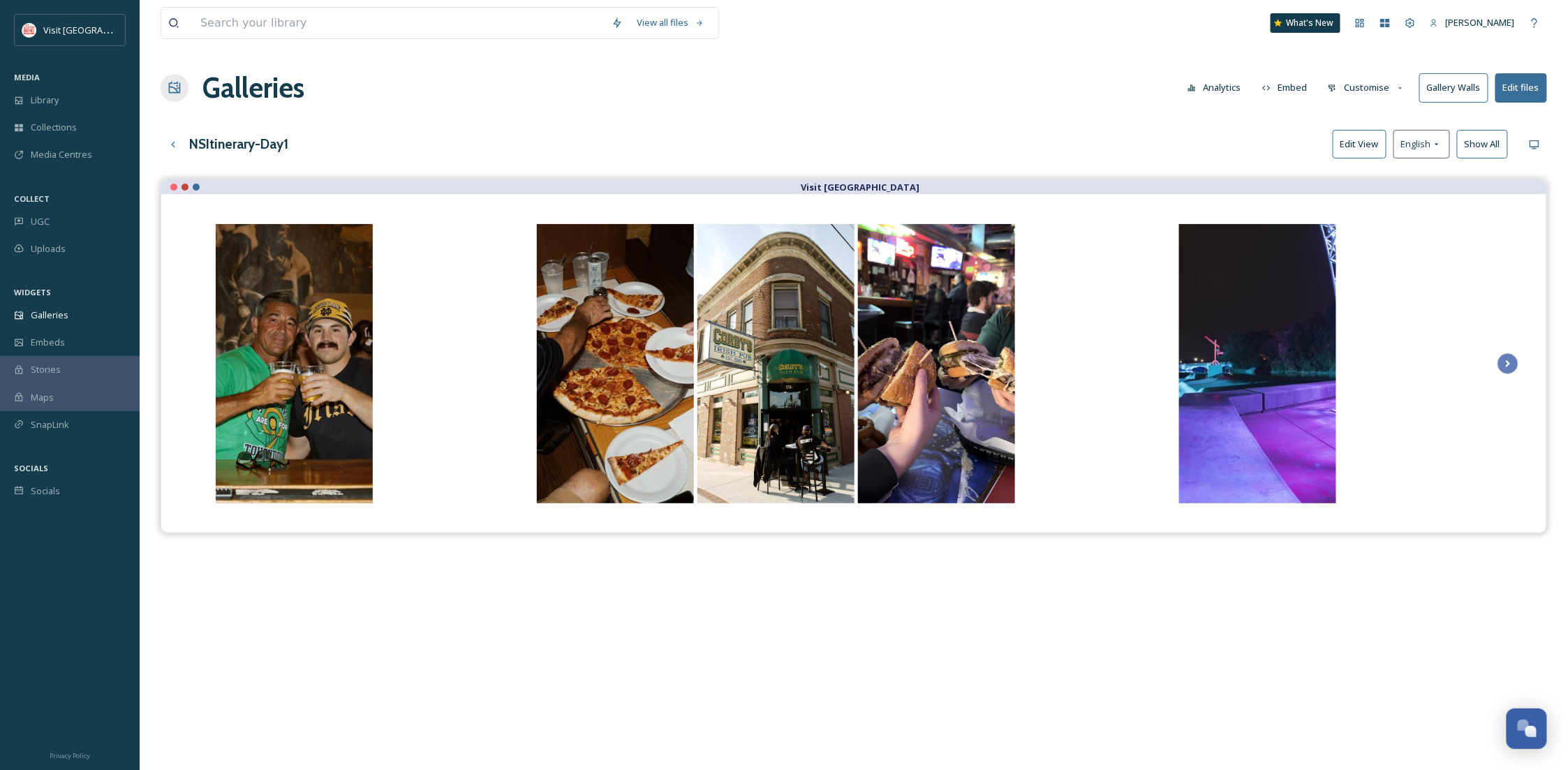
click at [1357, 91] on button "Customise" at bounding box center [1366, 88] width 91 height 27
click at [1355, 123] on span "Layout" at bounding box center [1342, 119] width 27 height 14
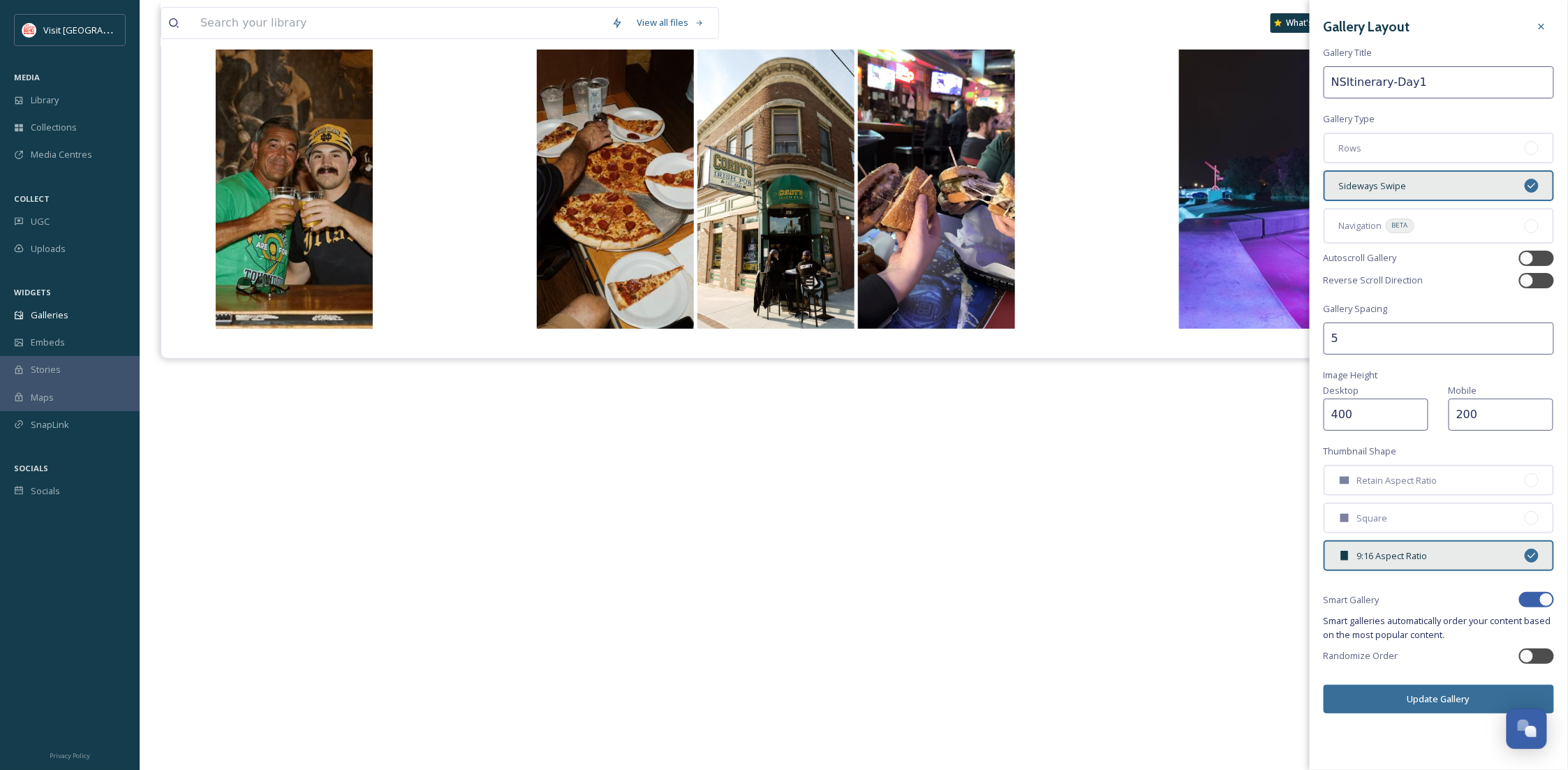
scroll to position [200, 0]
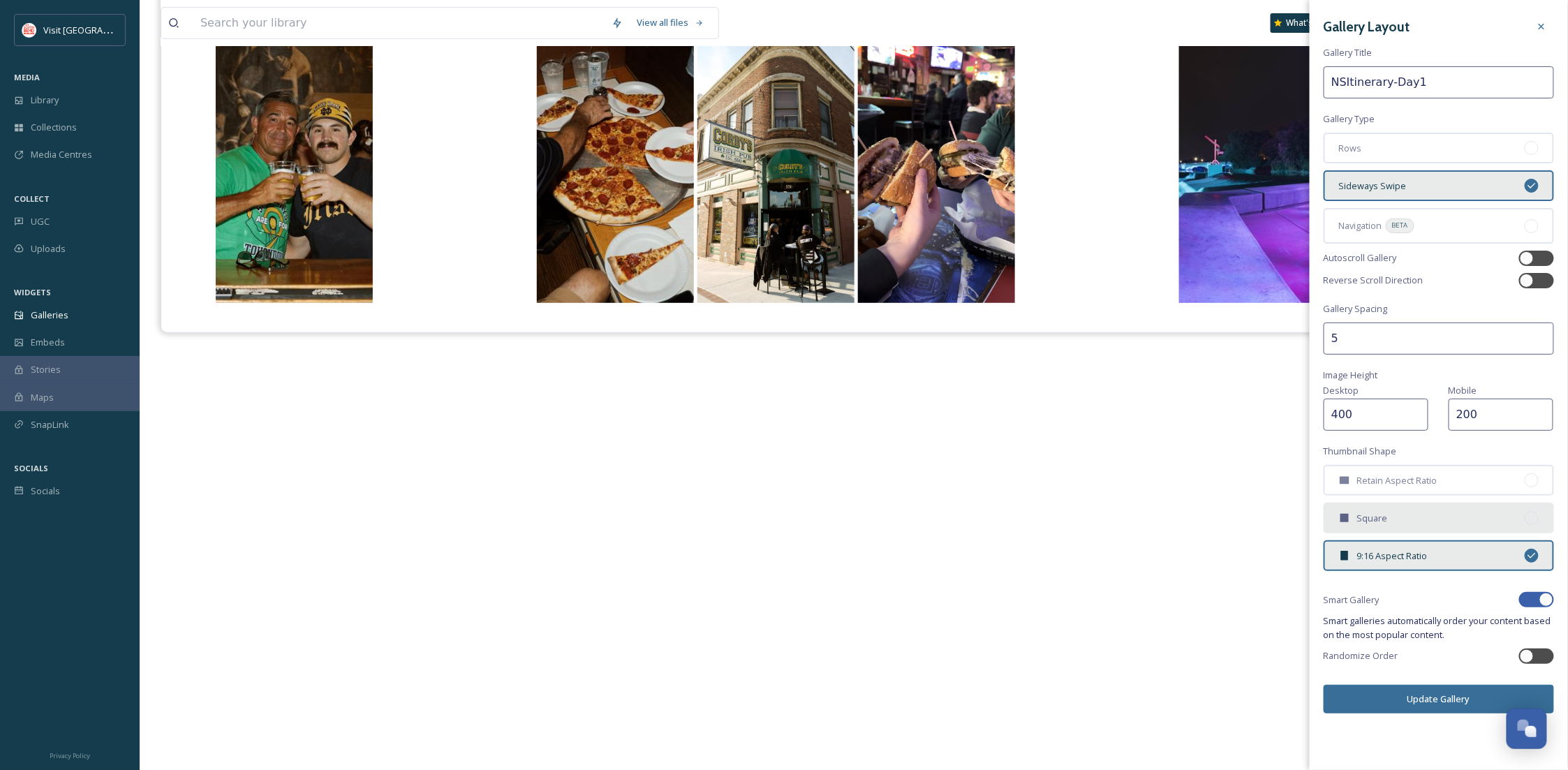
click at [1408, 525] on div "Square" at bounding box center [1439, 517] width 230 height 30
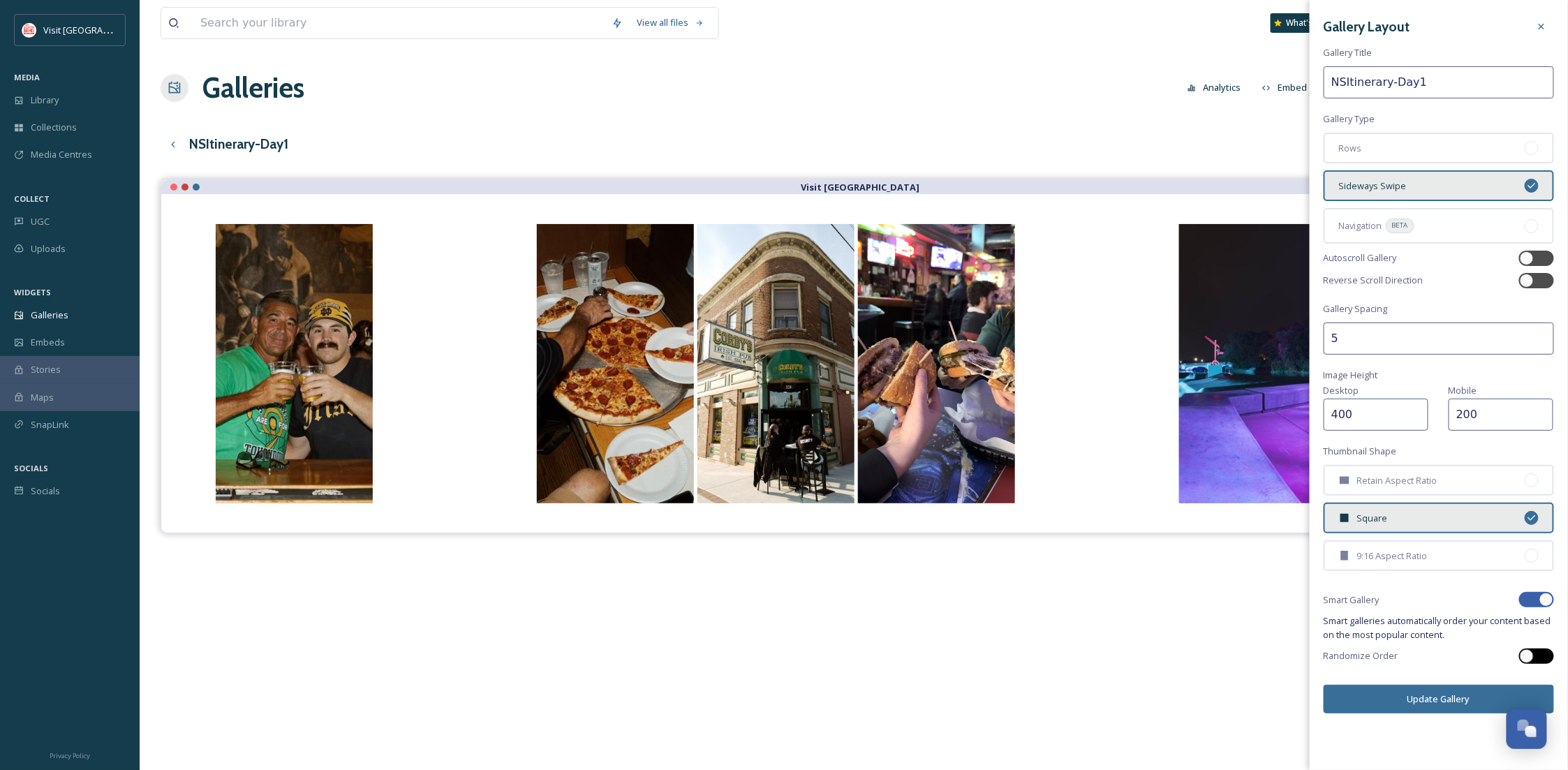
click at [1532, 649] on div at bounding box center [1526, 656] width 14 height 14
checkbox input "true"
checkbox input "false"
click at [1538, 26] on icon at bounding box center [1542, 26] width 11 height 11
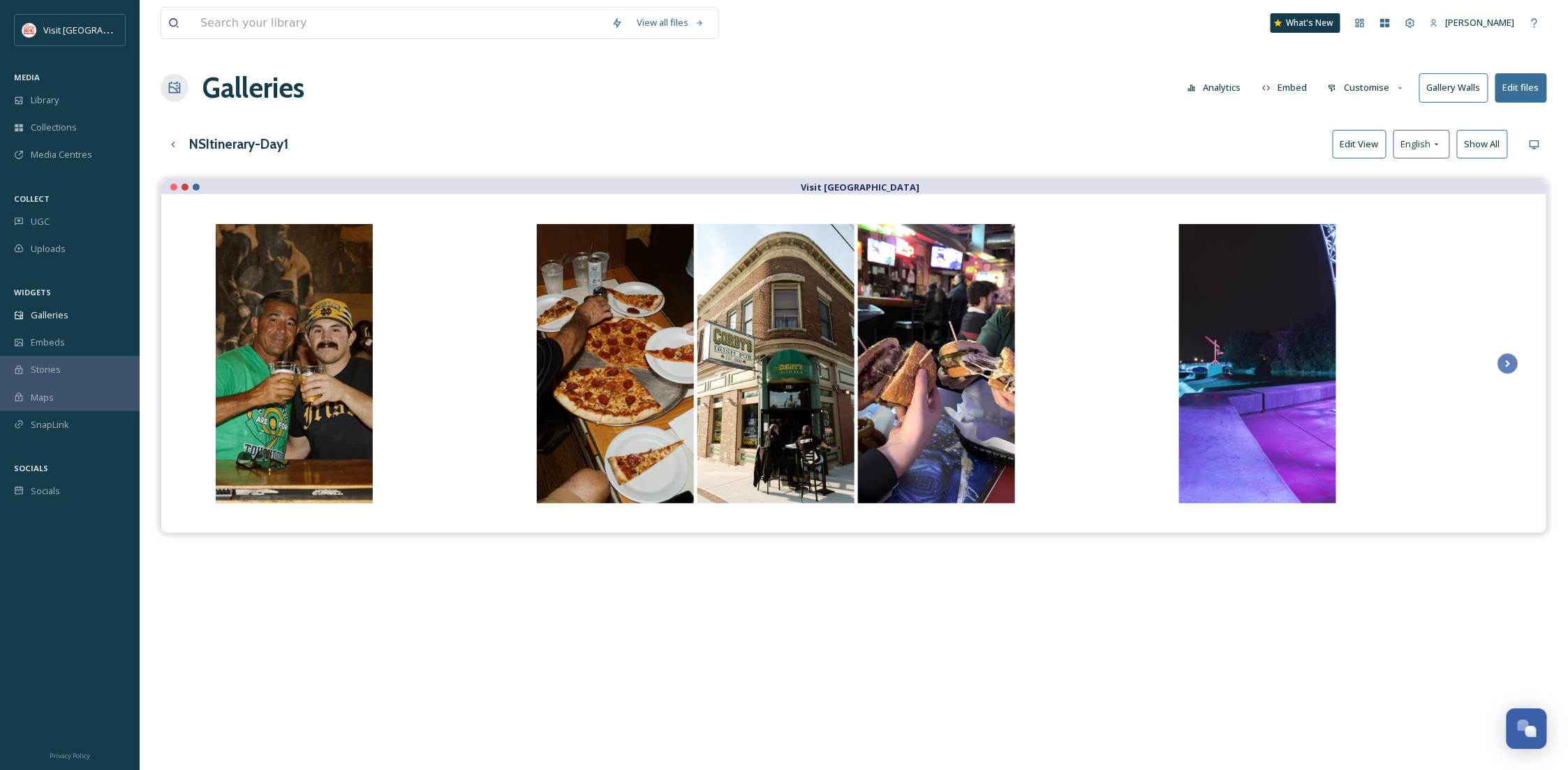
click at [1357, 94] on button "Customise" at bounding box center [1366, 88] width 91 height 27
click at [1384, 148] on div "Thumbnails" at bounding box center [1370, 147] width 97 height 27
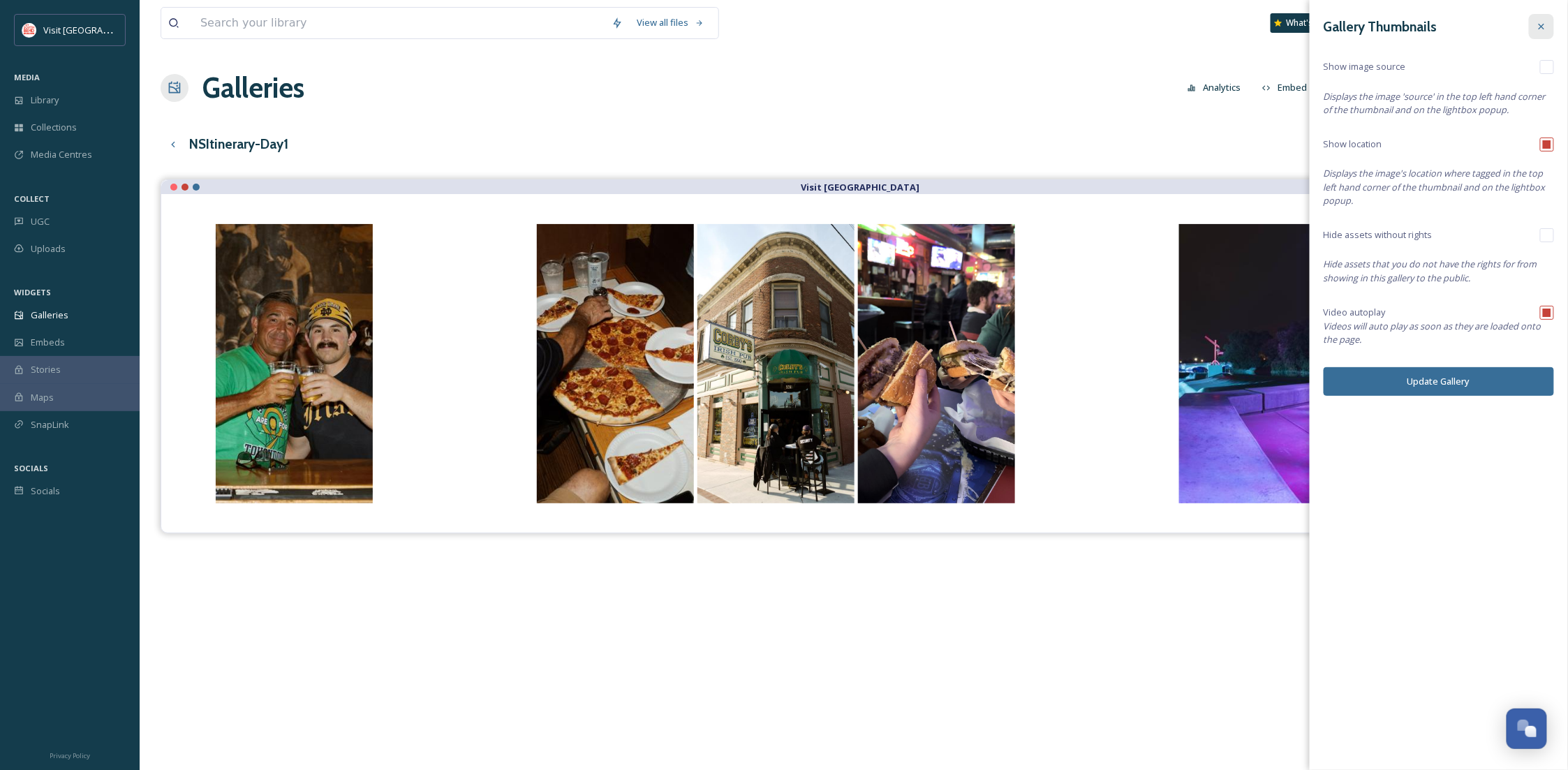
click at [1544, 23] on icon at bounding box center [1542, 26] width 11 height 11
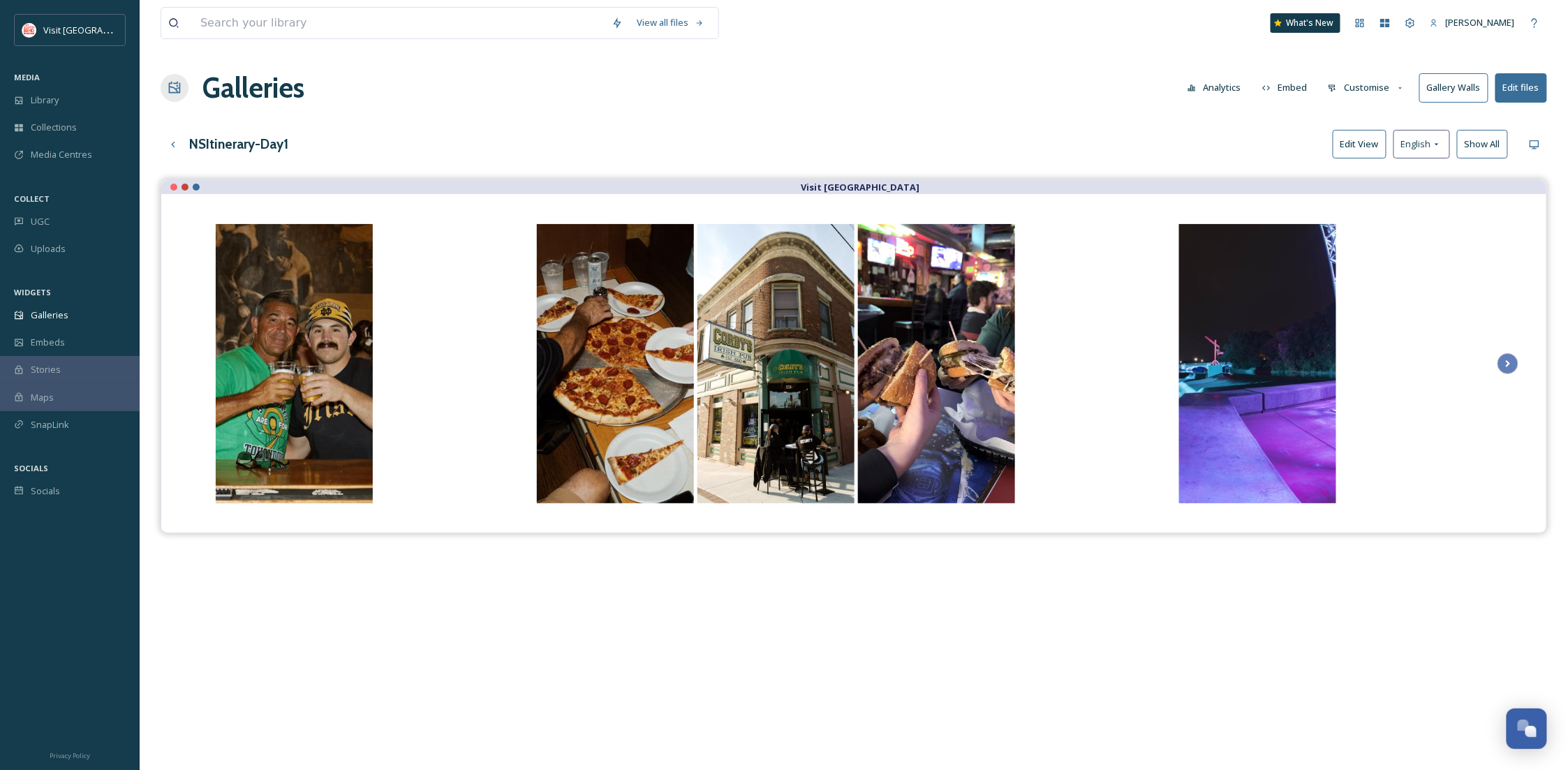
click at [1366, 90] on button "Customise" at bounding box center [1366, 88] width 91 height 27
click at [1353, 176] on span "Buttons" at bounding box center [1345, 174] width 33 height 14
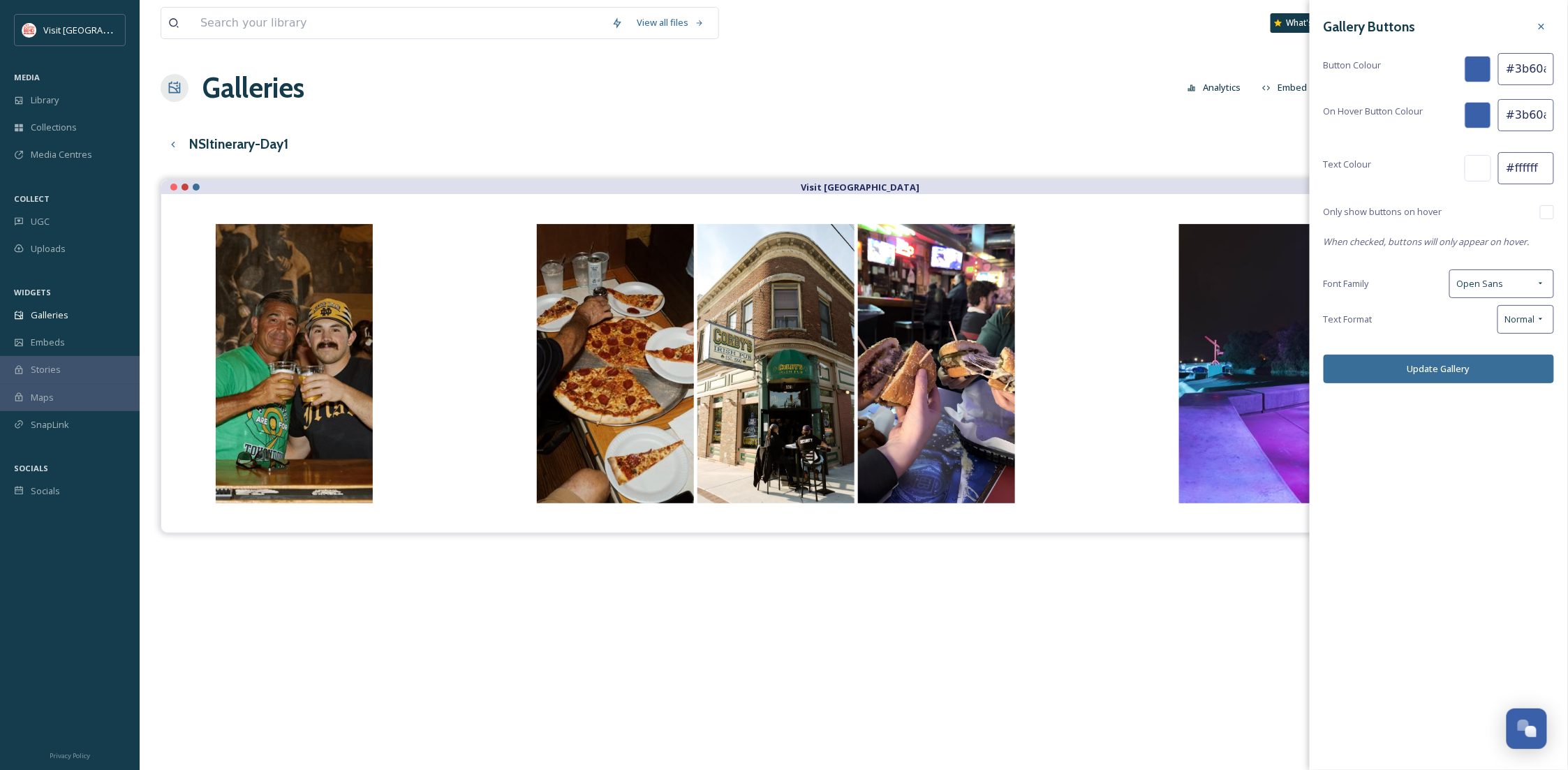
click at [1210, 160] on div "View all files What's New [PERSON_NAME] Galleries Analytics Embed Customise Gal…" at bounding box center [854, 485] width 1428 height 970
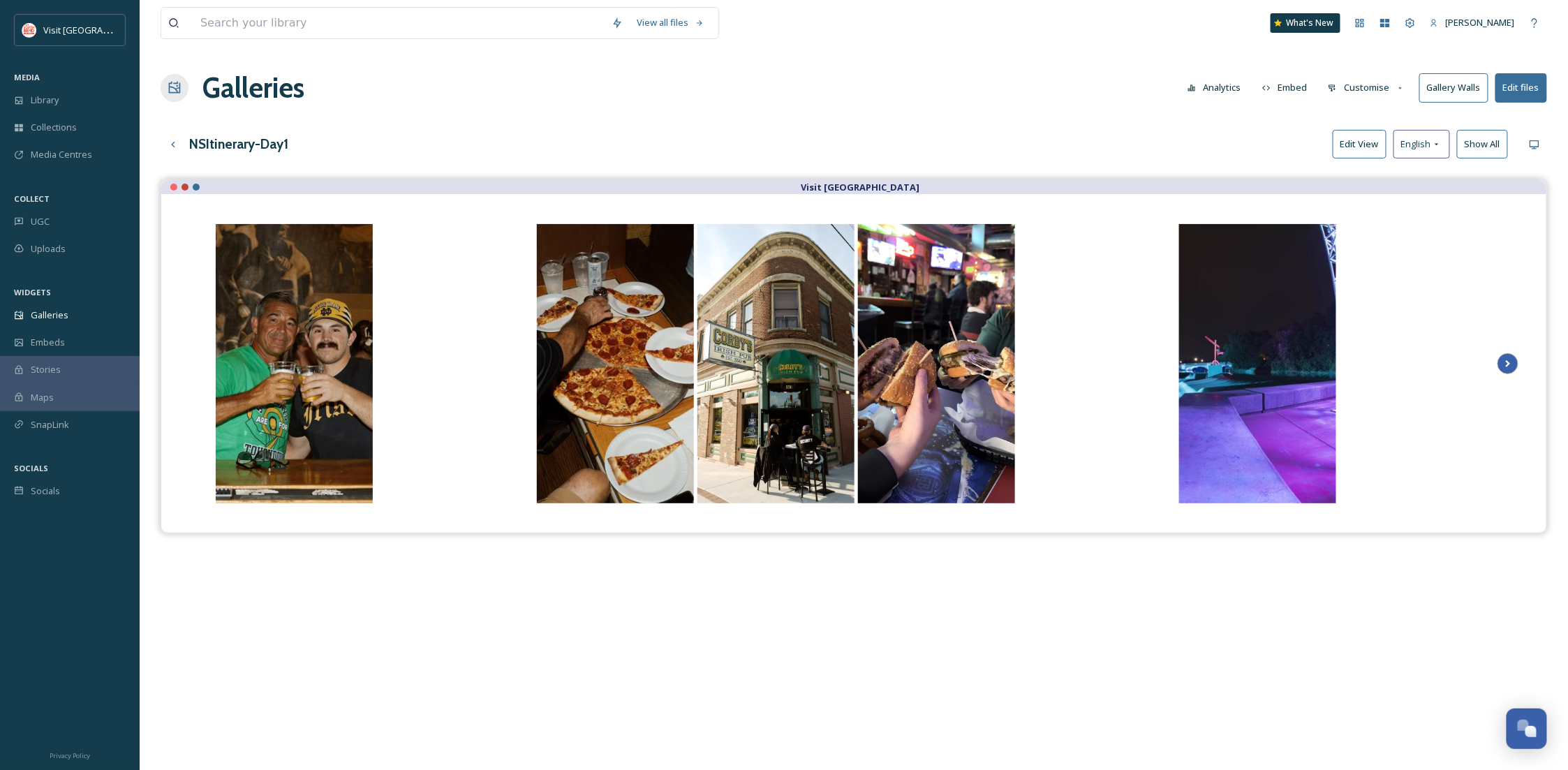
click at [1510, 364] on icon "Scroll Right" at bounding box center [1508, 364] width 19 height 21
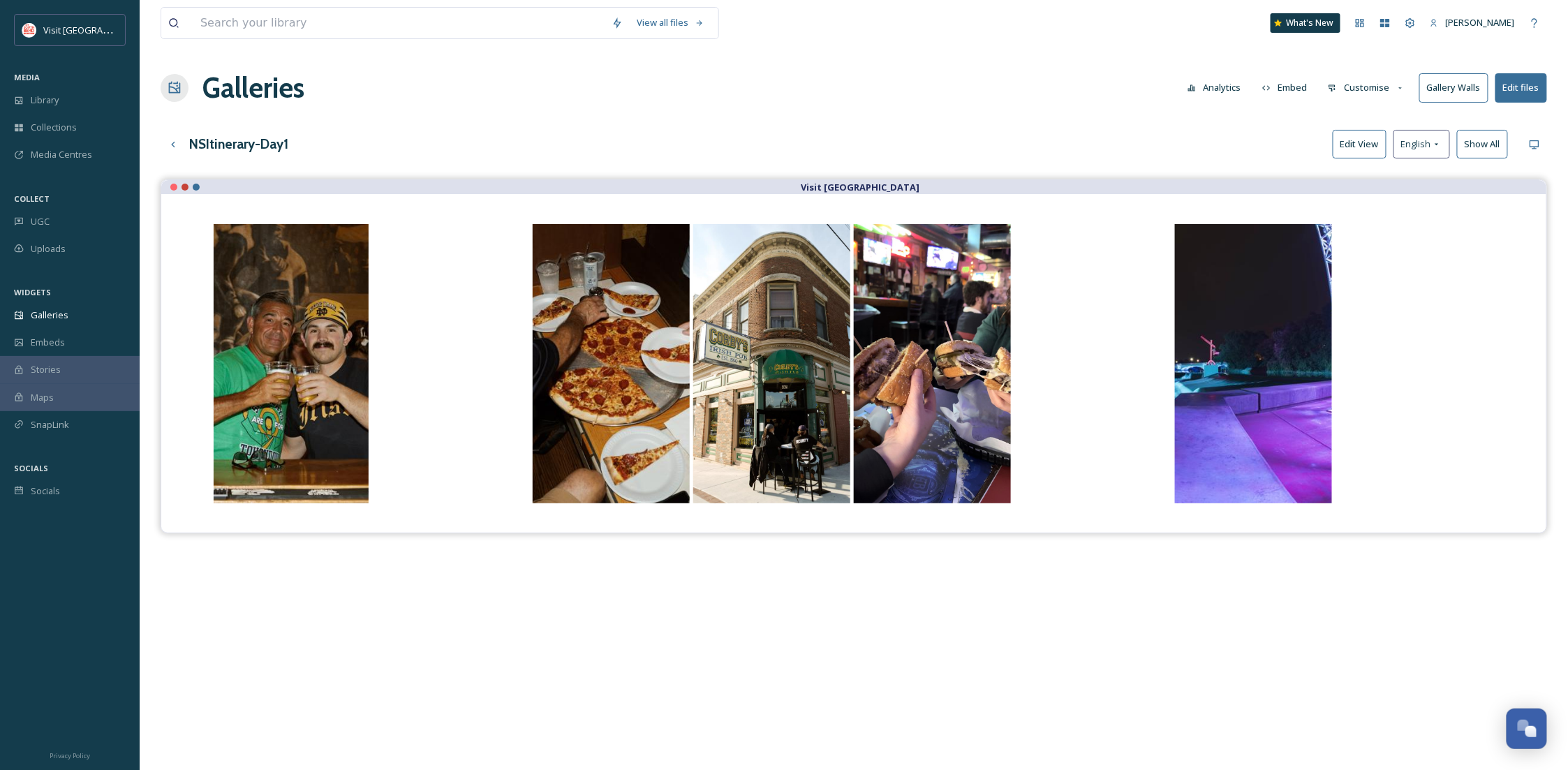
click at [1509, 96] on button "Edit files" at bounding box center [1521, 88] width 52 height 29
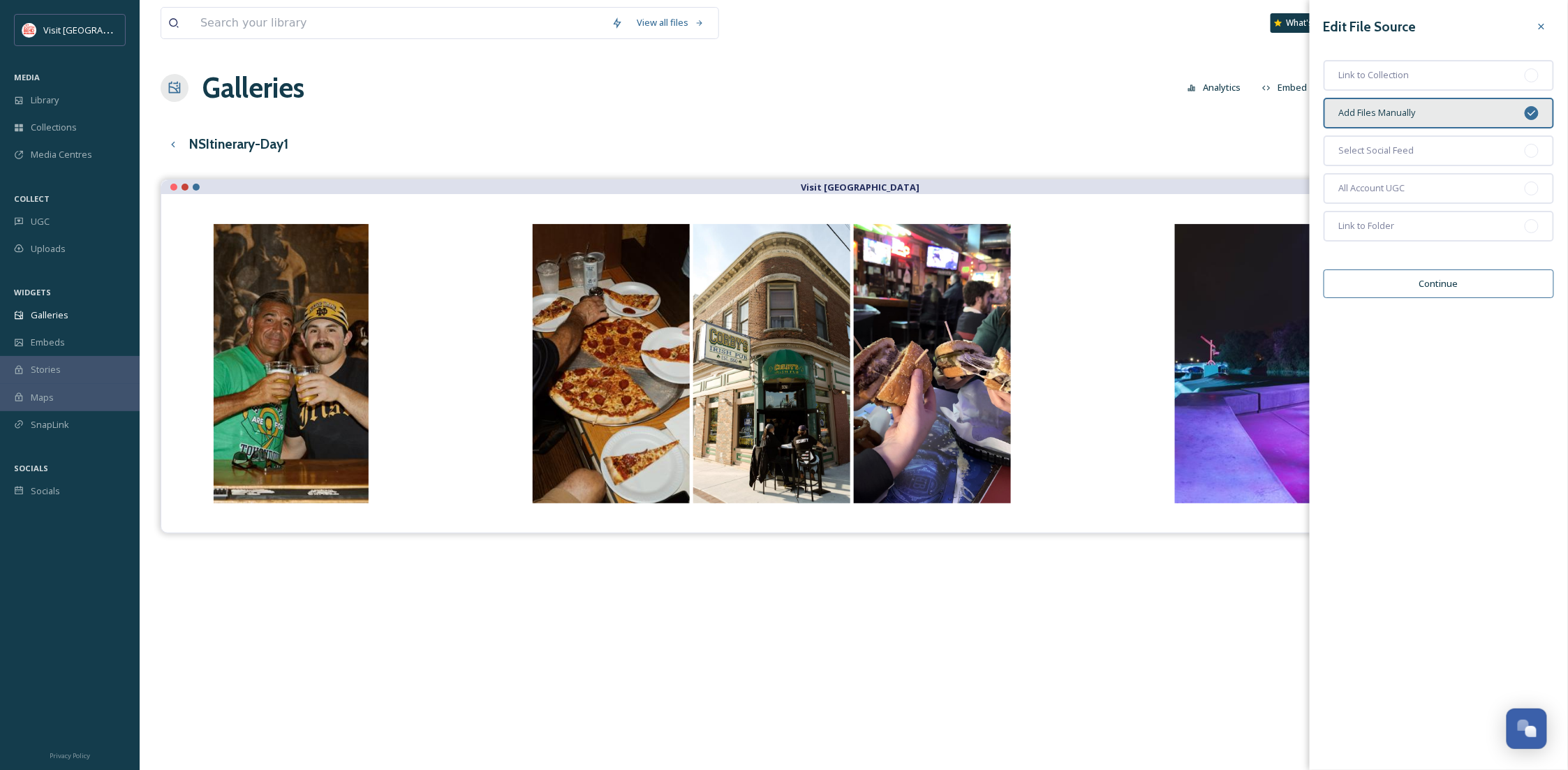
click at [1477, 277] on button "Continue" at bounding box center [1439, 284] width 230 height 29
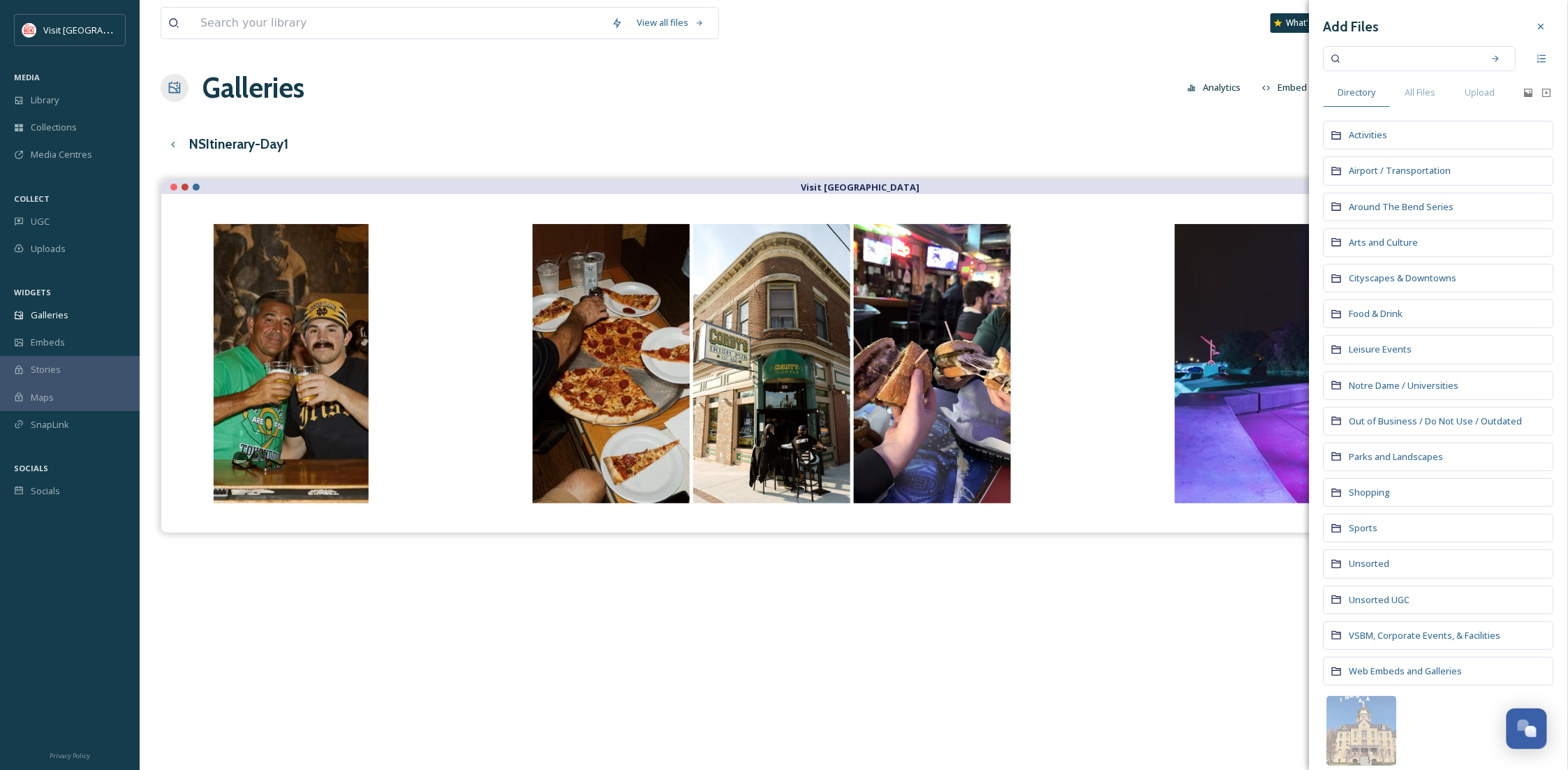
click at [1388, 50] on input at bounding box center [1410, 58] width 132 height 30
type input "[PERSON_NAME]"
click at [1493, 58] on icon at bounding box center [1496, 58] width 6 height 6
click at [1425, 86] on span "All Files" at bounding box center [1421, 92] width 30 height 14
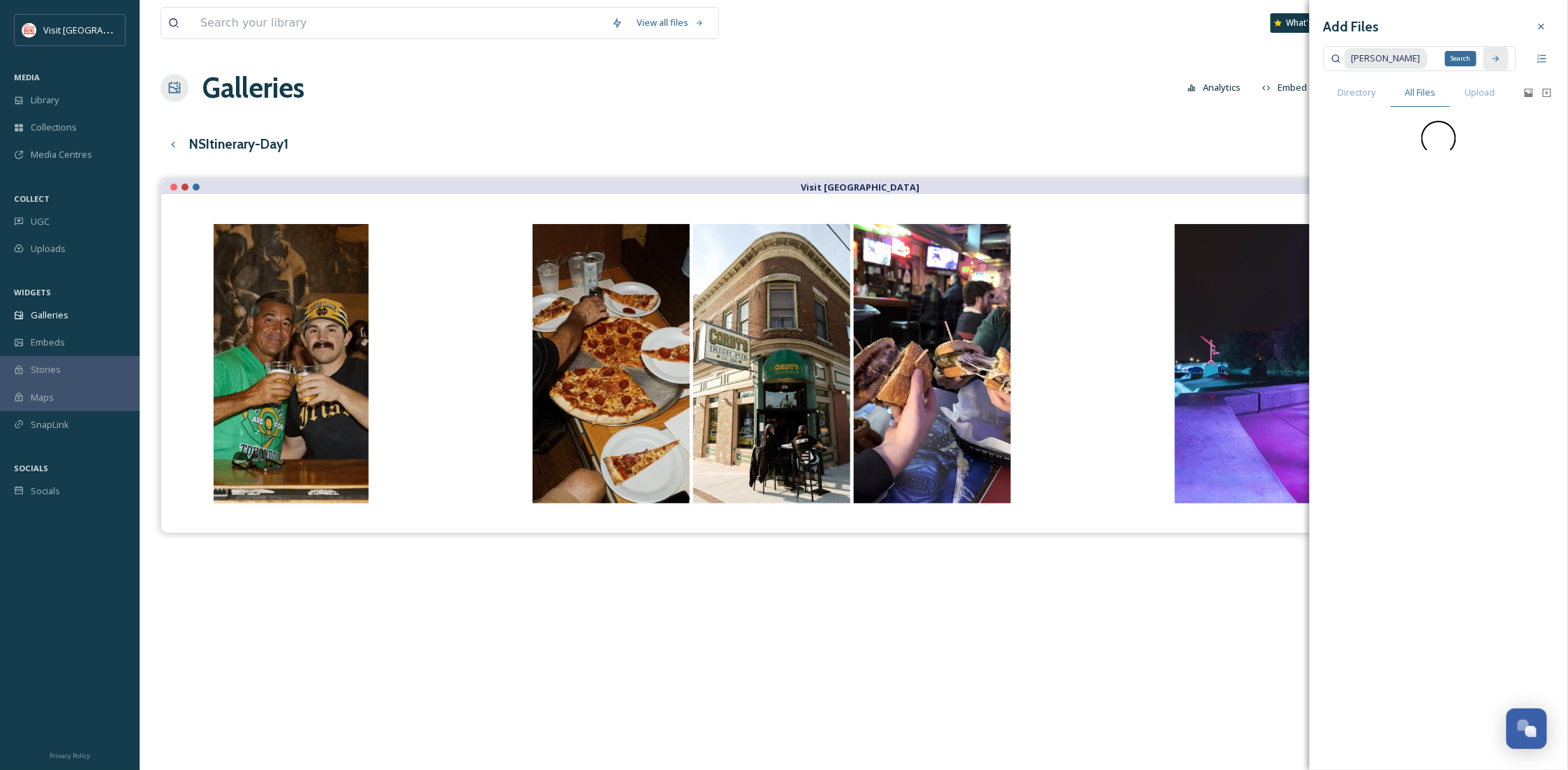
click at [1488, 63] on div "Search" at bounding box center [1495, 58] width 25 height 25
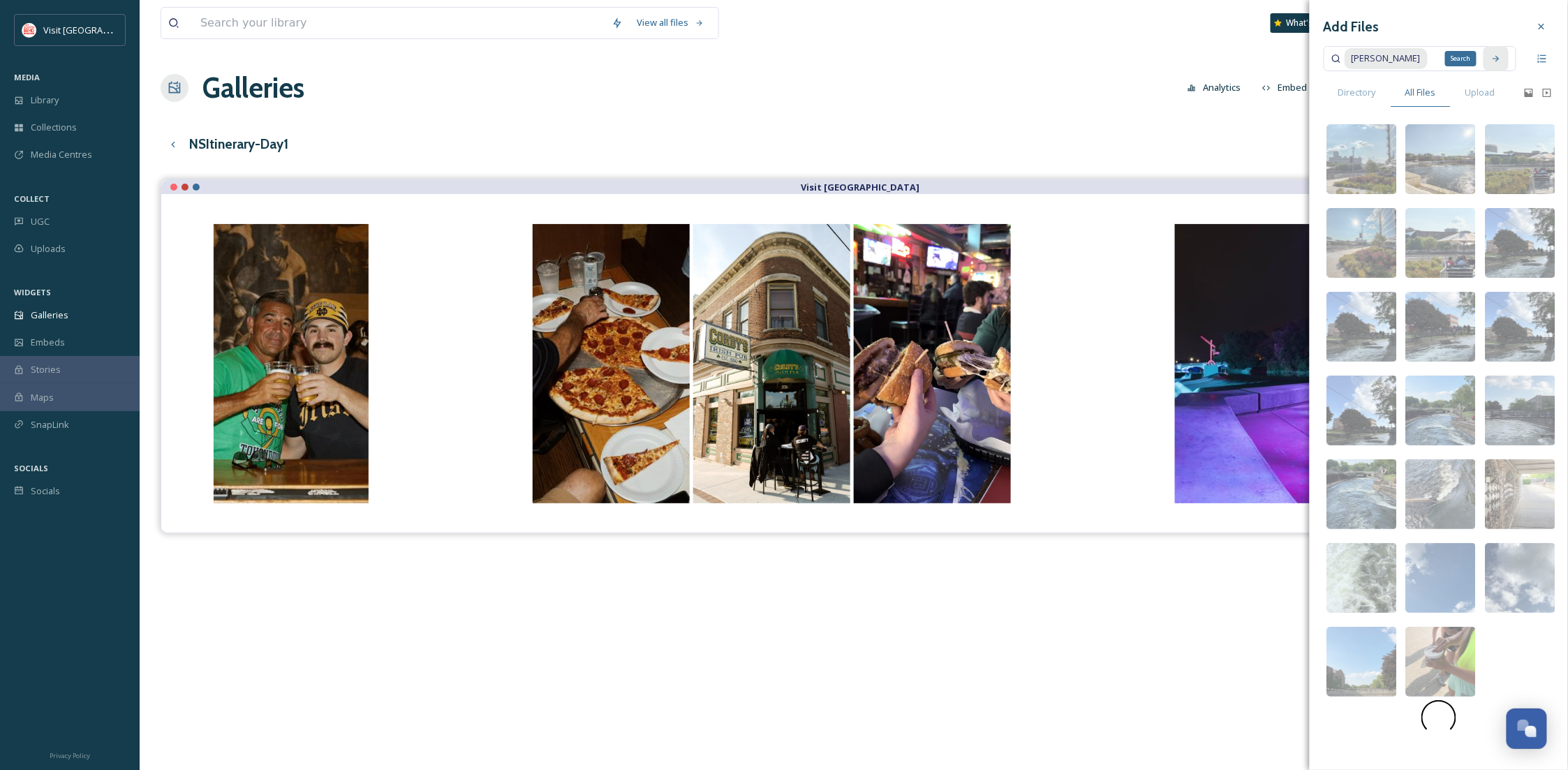
click at [1496, 63] on icon at bounding box center [1496, 58] width 10 height 10
click at [1526, 91] on icon at bounding box center [1529, 93] width 8 height 8
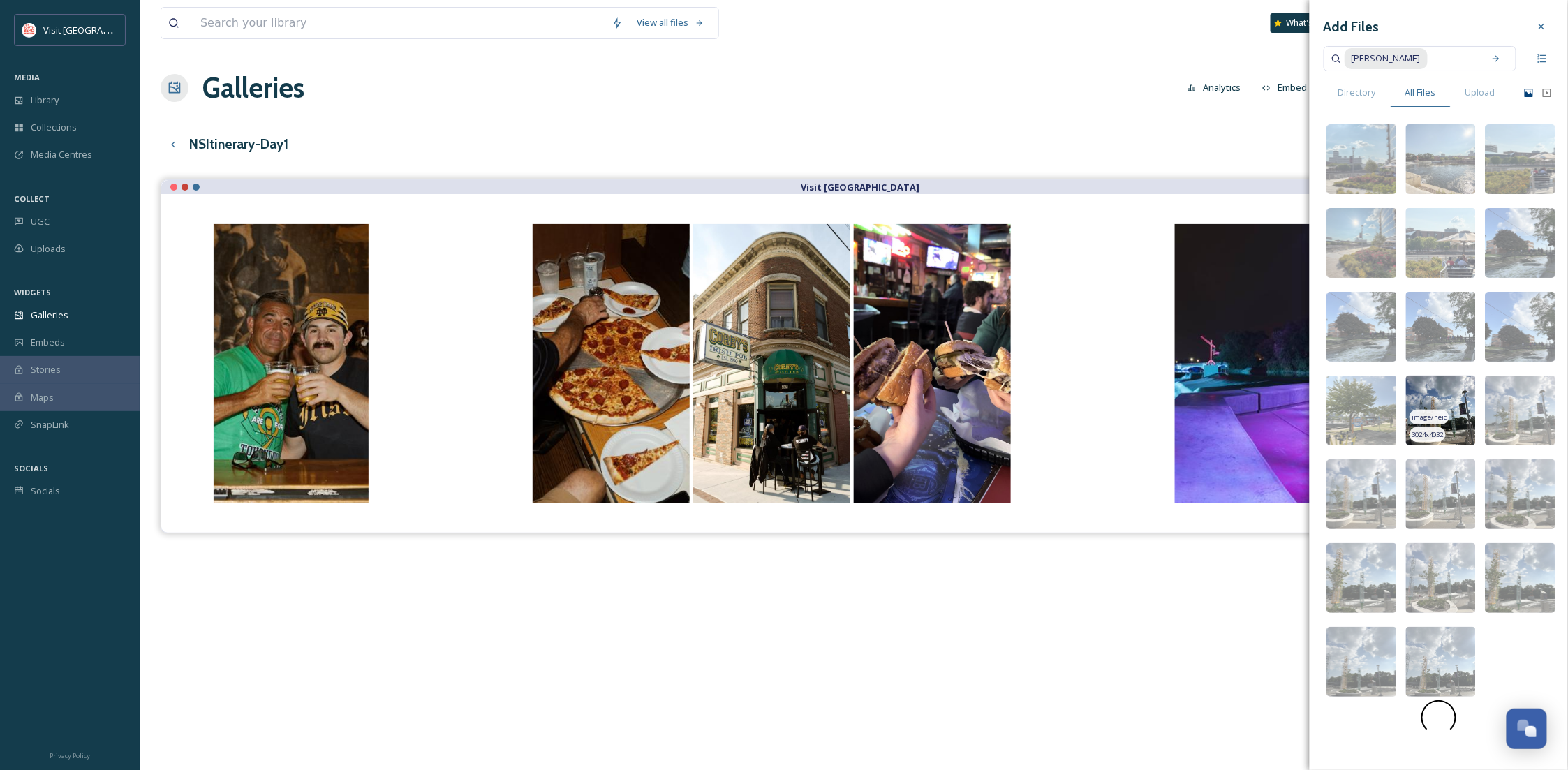
click at [1449, 397] on img at bounding box center [1441, 409] width 70 height 70
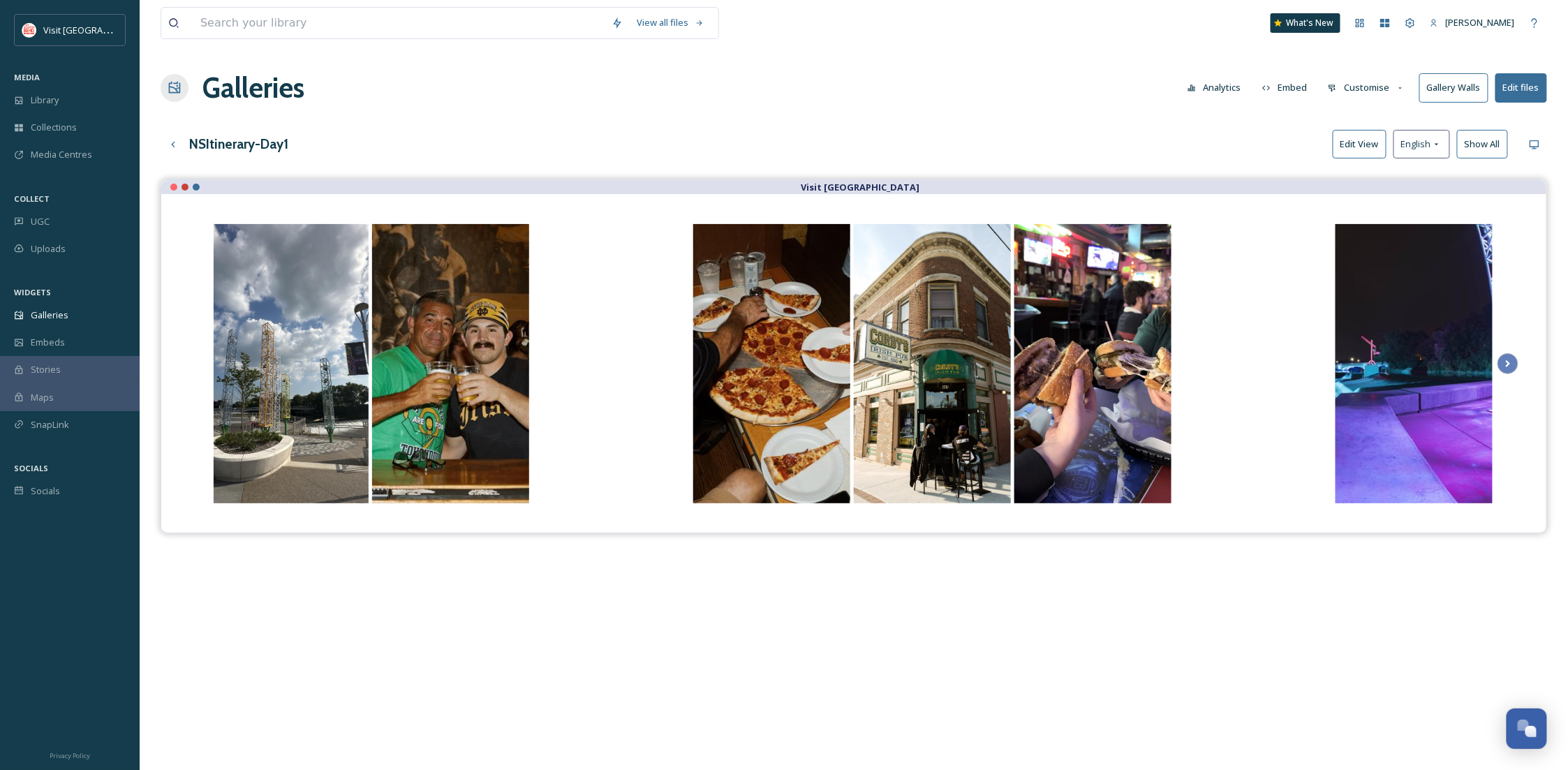
click at [925, 608] on div "Visit [GEOGRAPHIC_DATA]" at bounding box center [854, 564] width 1386 height 770
click at [1505, 362] on icon "Scroll Right" at bounding box center [1508, 364] width 19 height 21
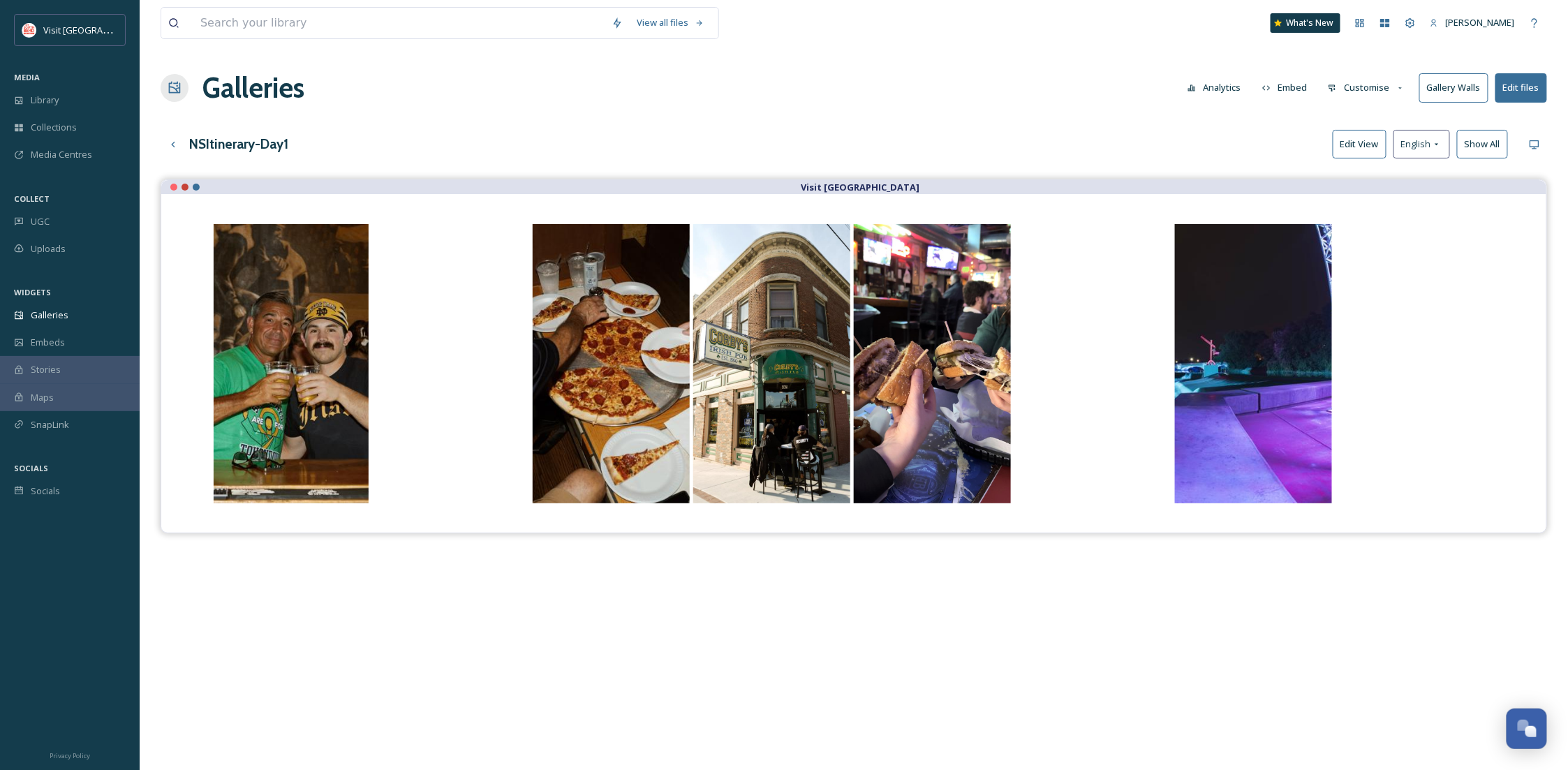
click at [1343, 144] on button "Edit View" at bounding box center [1359, 144] width 54 height 29
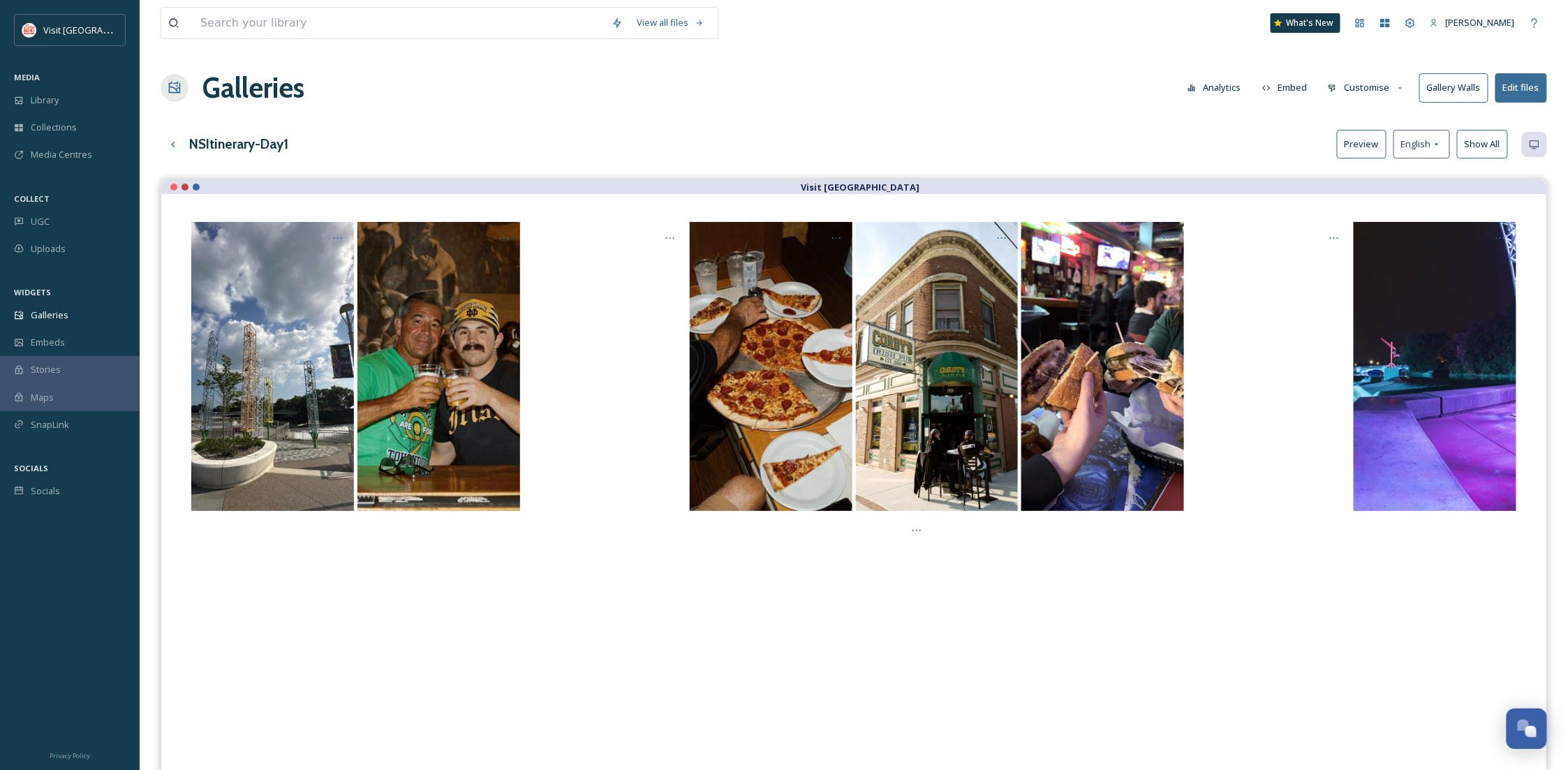
click at [1343, 144] on button "Preview" at bounding box center [1362, 144] width 50 height 29
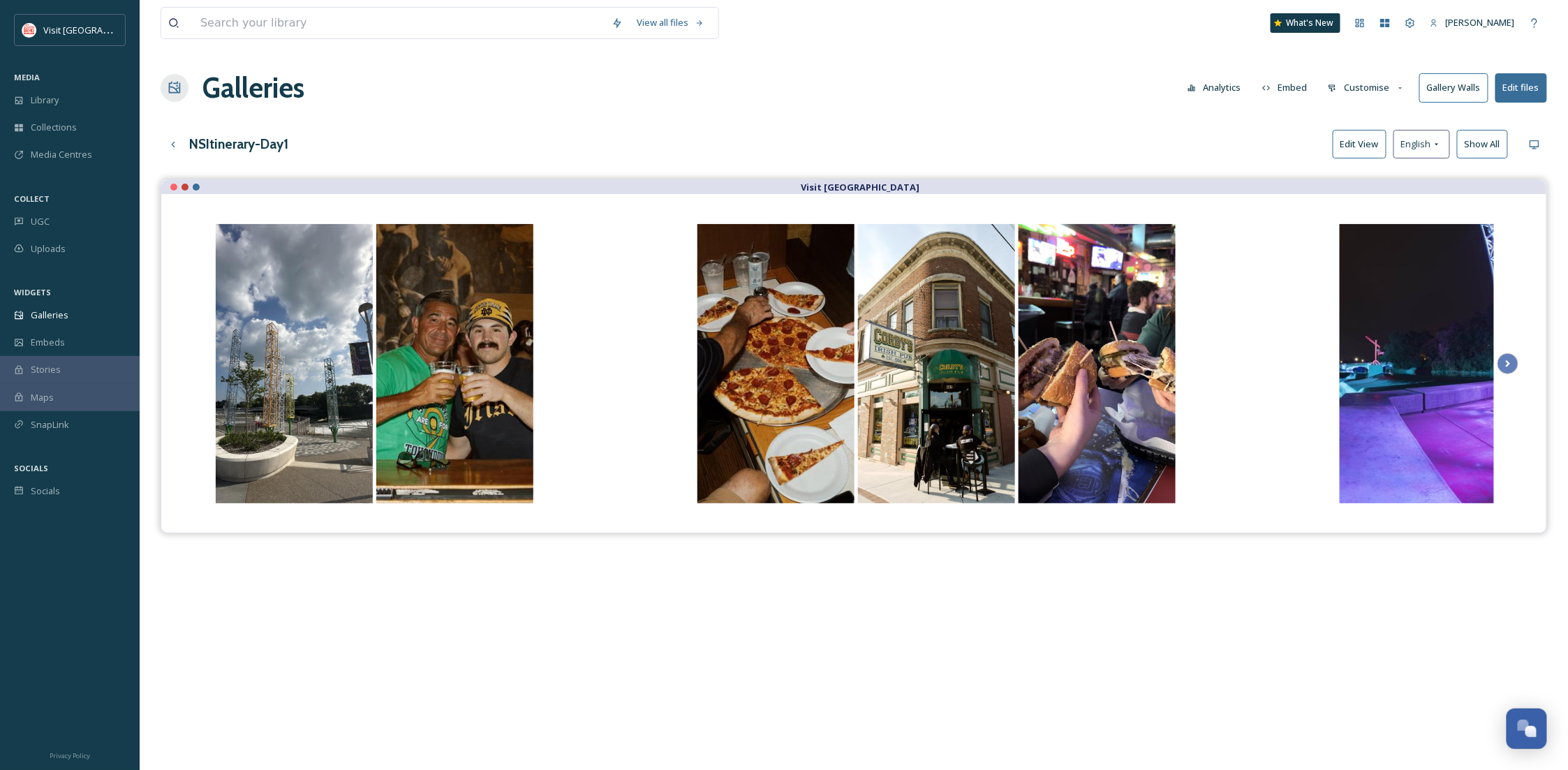
click at [1532, 81] on button "Edit files" at bounding box center [1521, 88] width 52 height 29
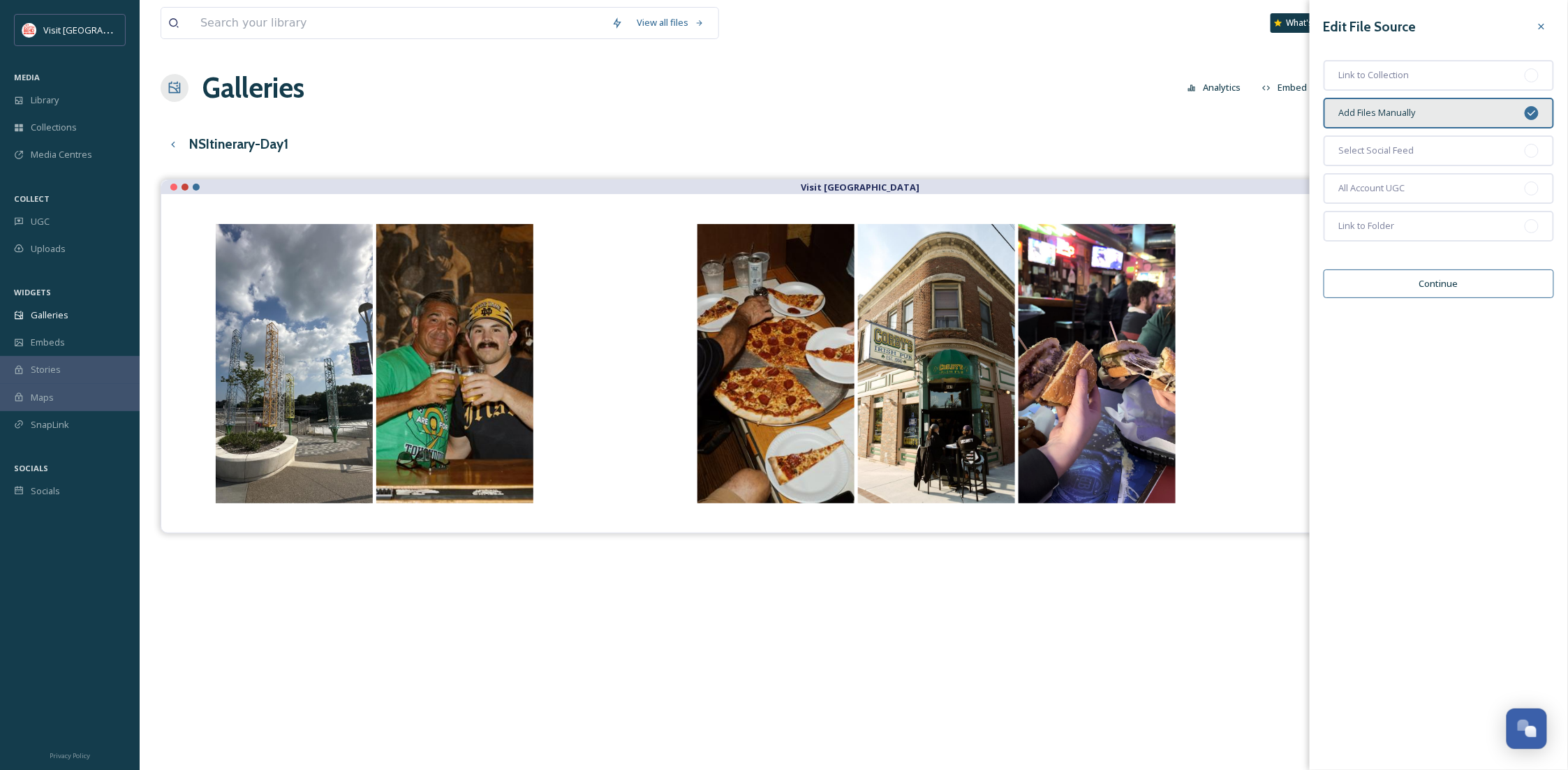
click at [1429, 269] on button "Continue" at bounding box center [1439, 284] width 230 height 29
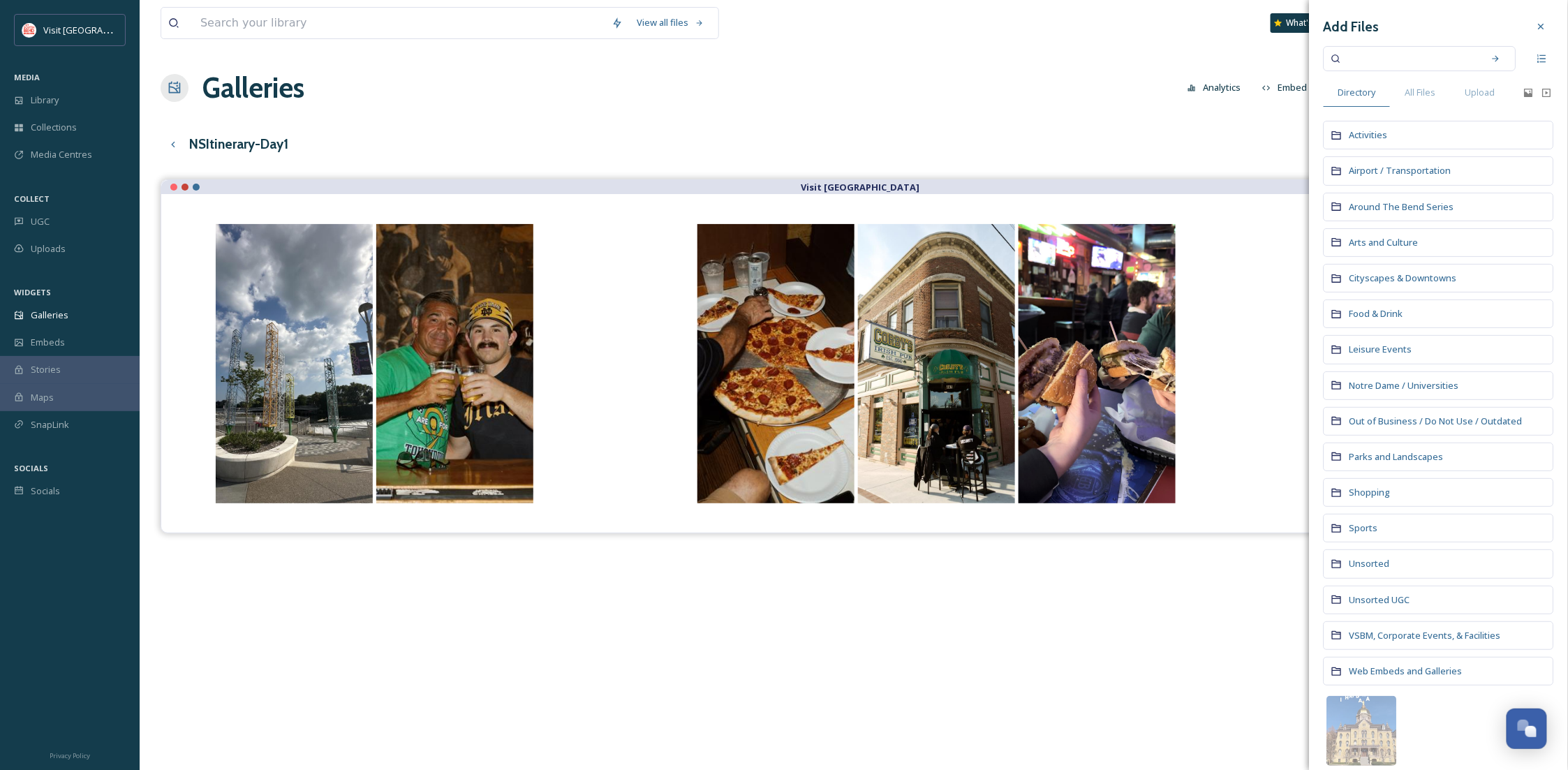
click at [1406, 63] on input at bounding box center [1410, 58] width 132 height 30
click at [1374, 320] on span "Food & Drink" at bounding box center [1376, 313] width 54 height 13
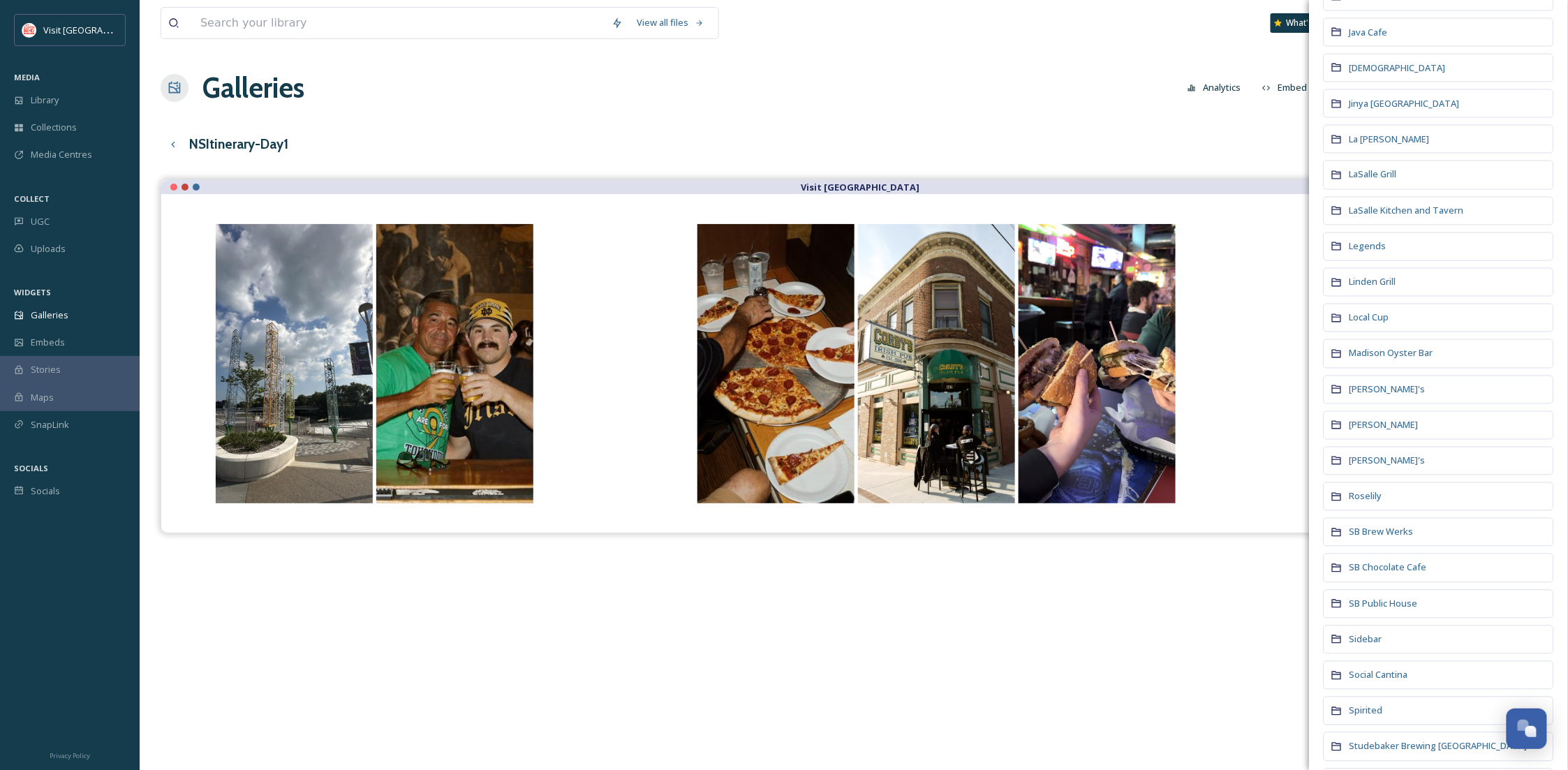
scroll to position [1736, 0]
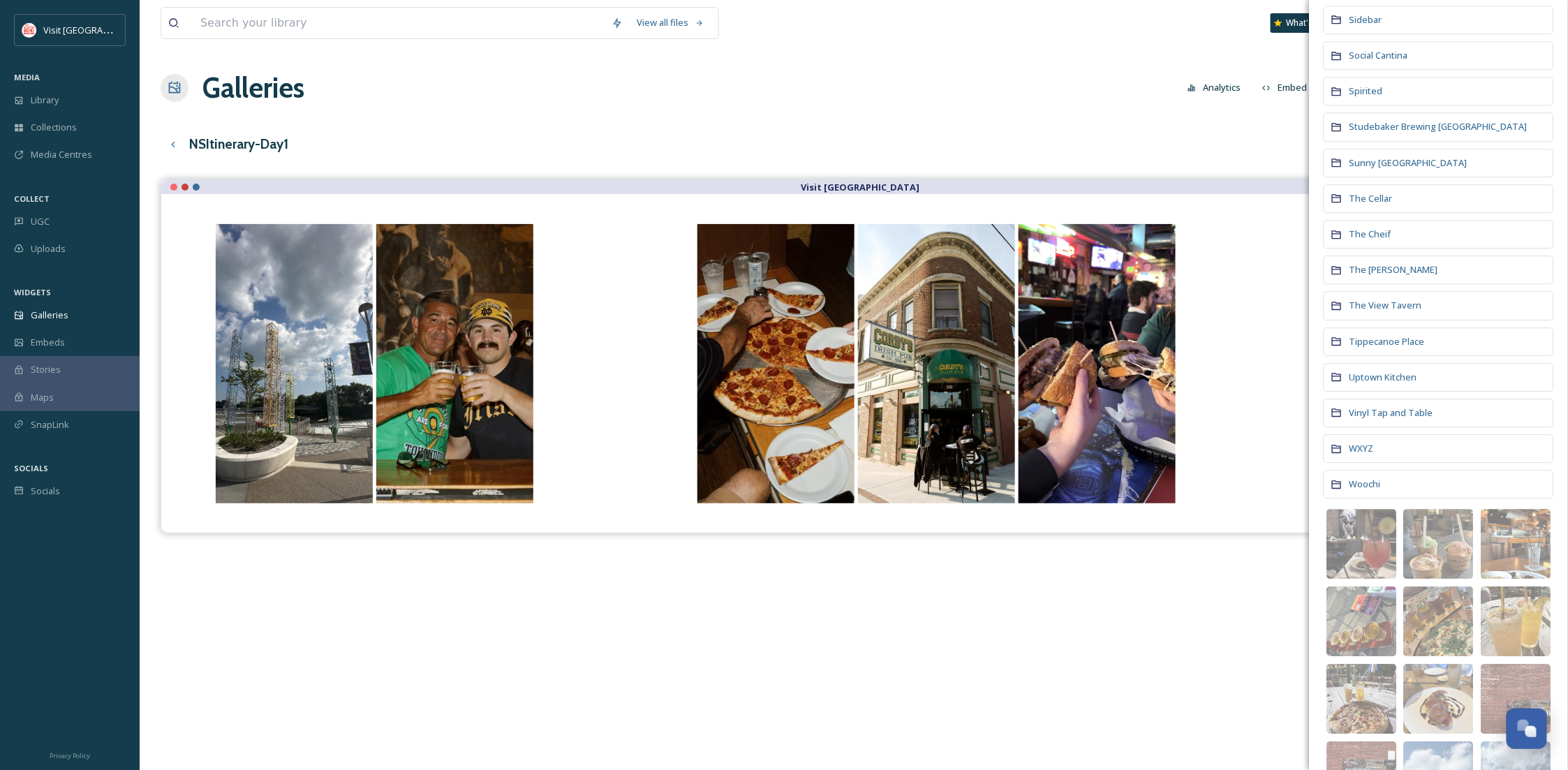
click at [1390, 320] on div "The View Tavern" at bounding box center [1439, 305] width 230 height 29
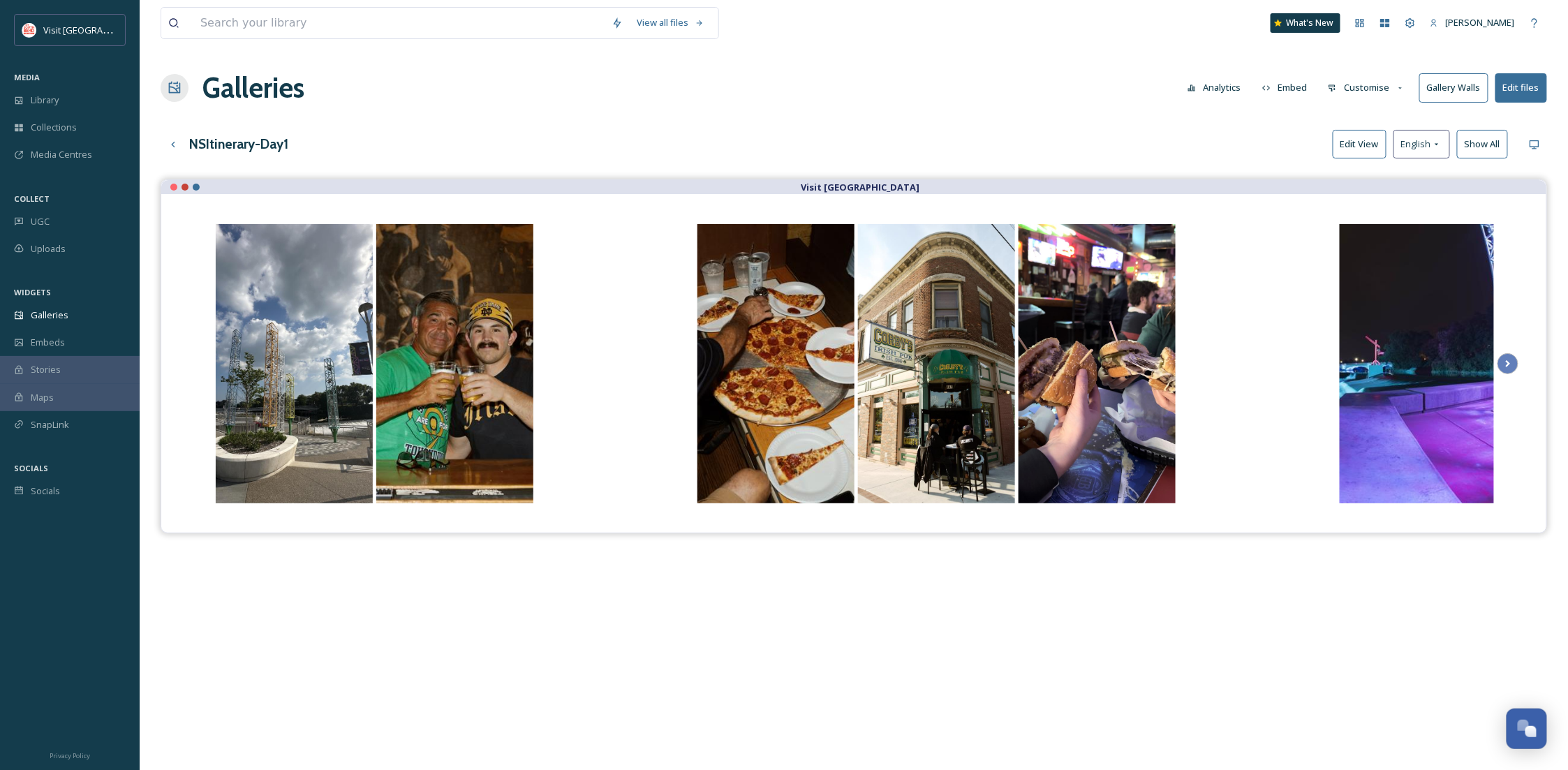
scroll to position [32, 0]
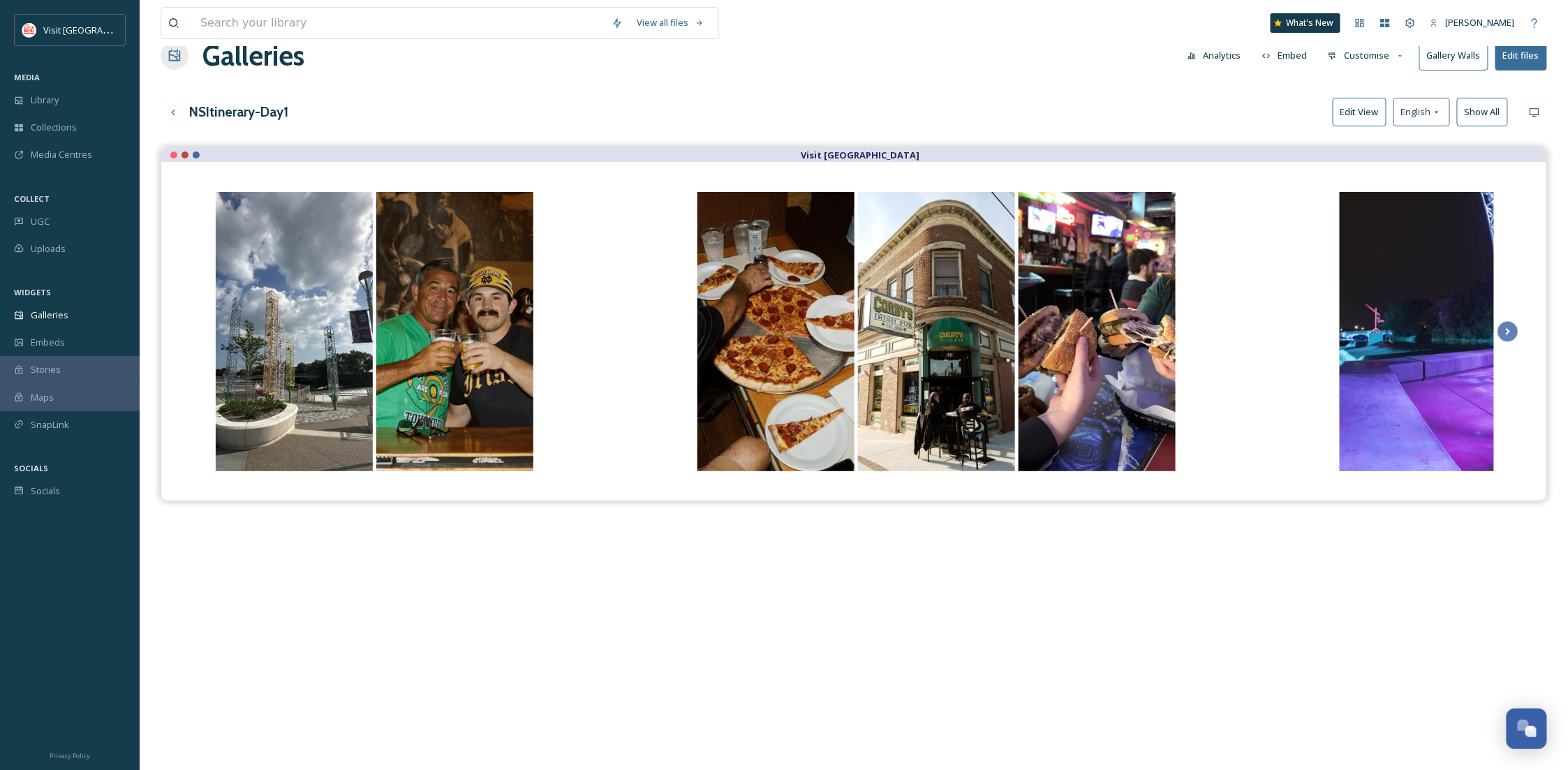
click at [1518, 54] on button "Edit files" at bounding box center [1521, 55] width 52 height 29
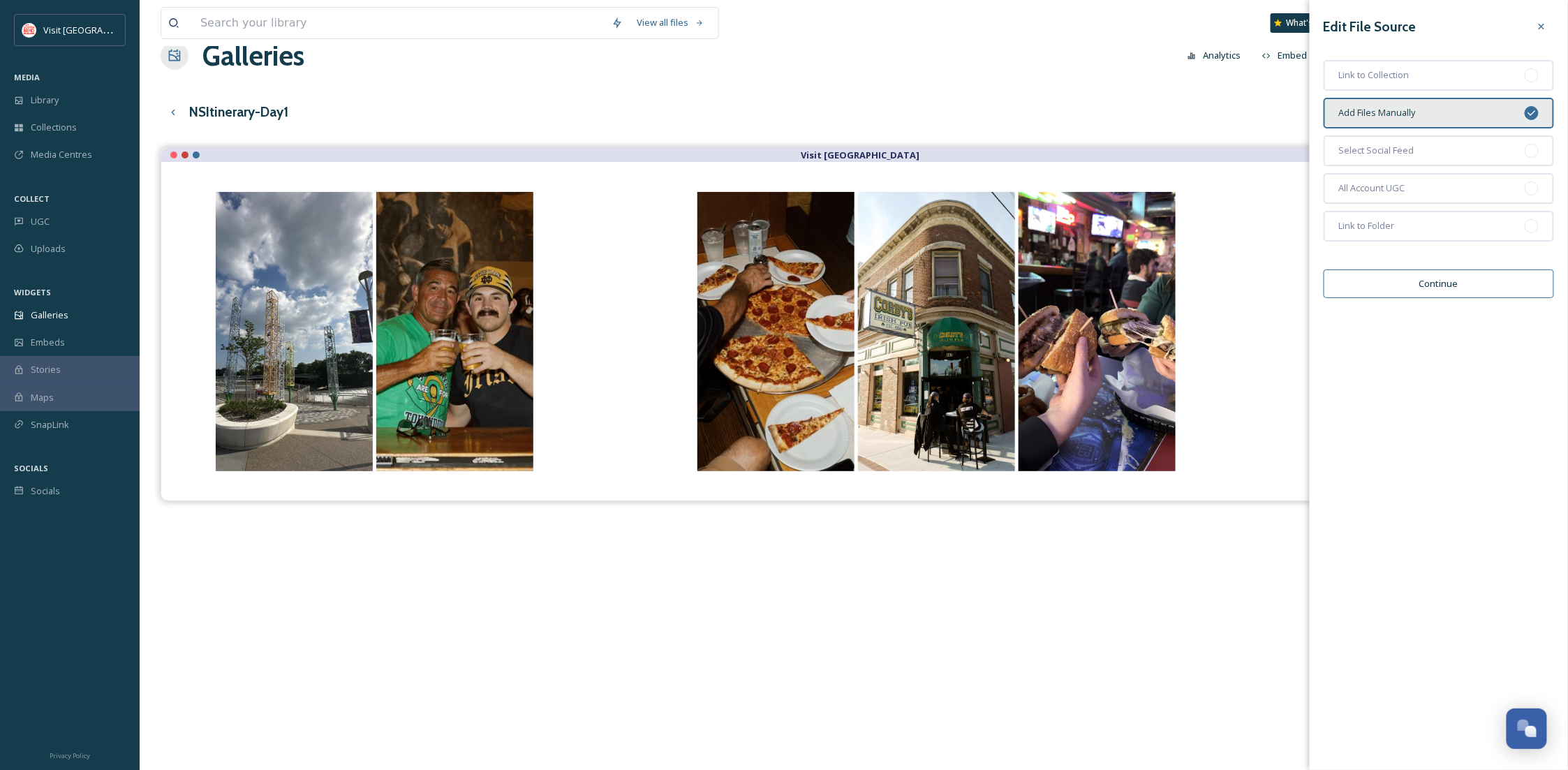
click at [1381, 282] on button "Continue" at bounding box center [1439, 284] width 230 height 29
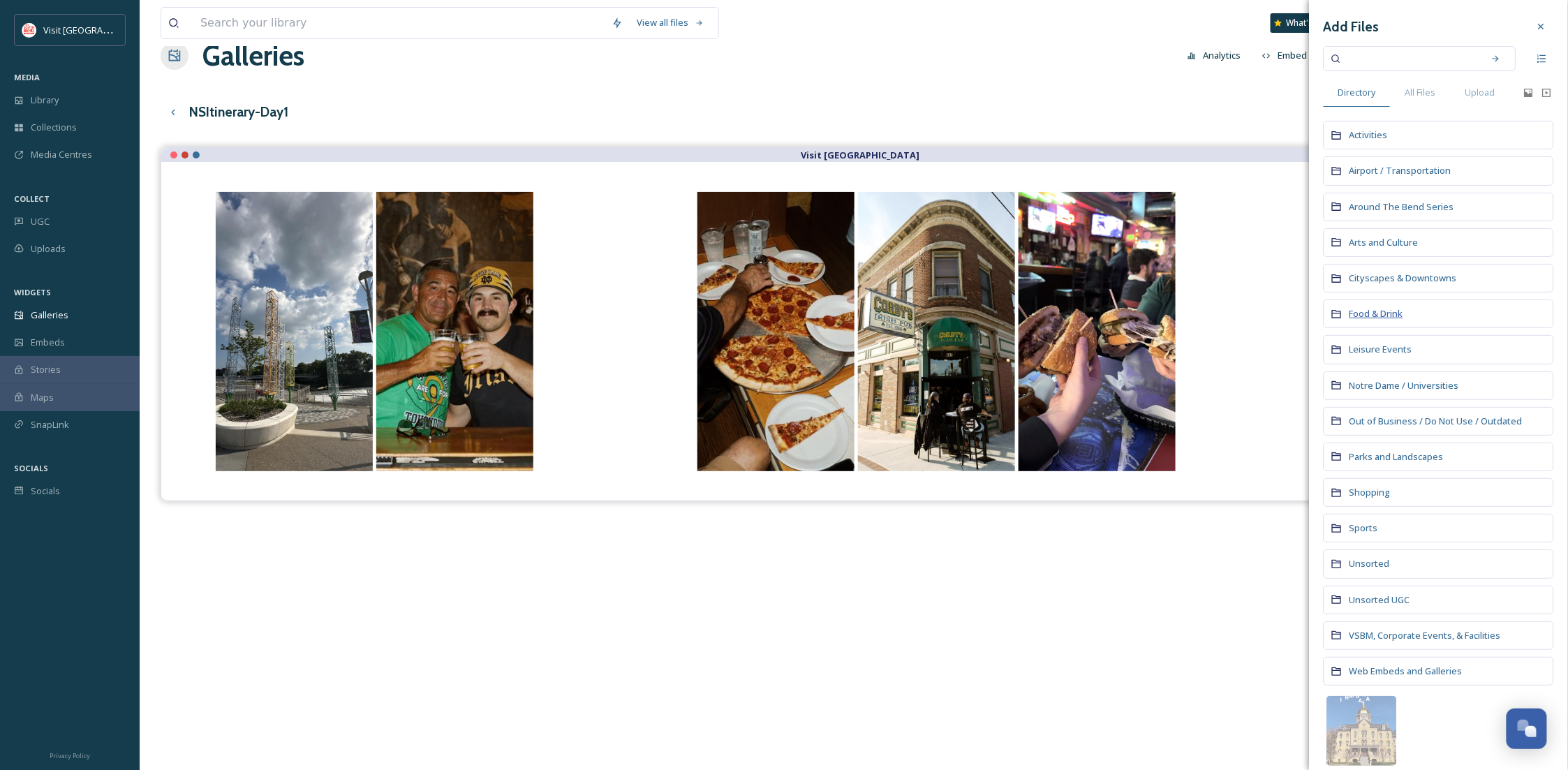
click at [1378, 313] on span "Food & Drink" at bounding box center [1376, 313] width 54 height 13
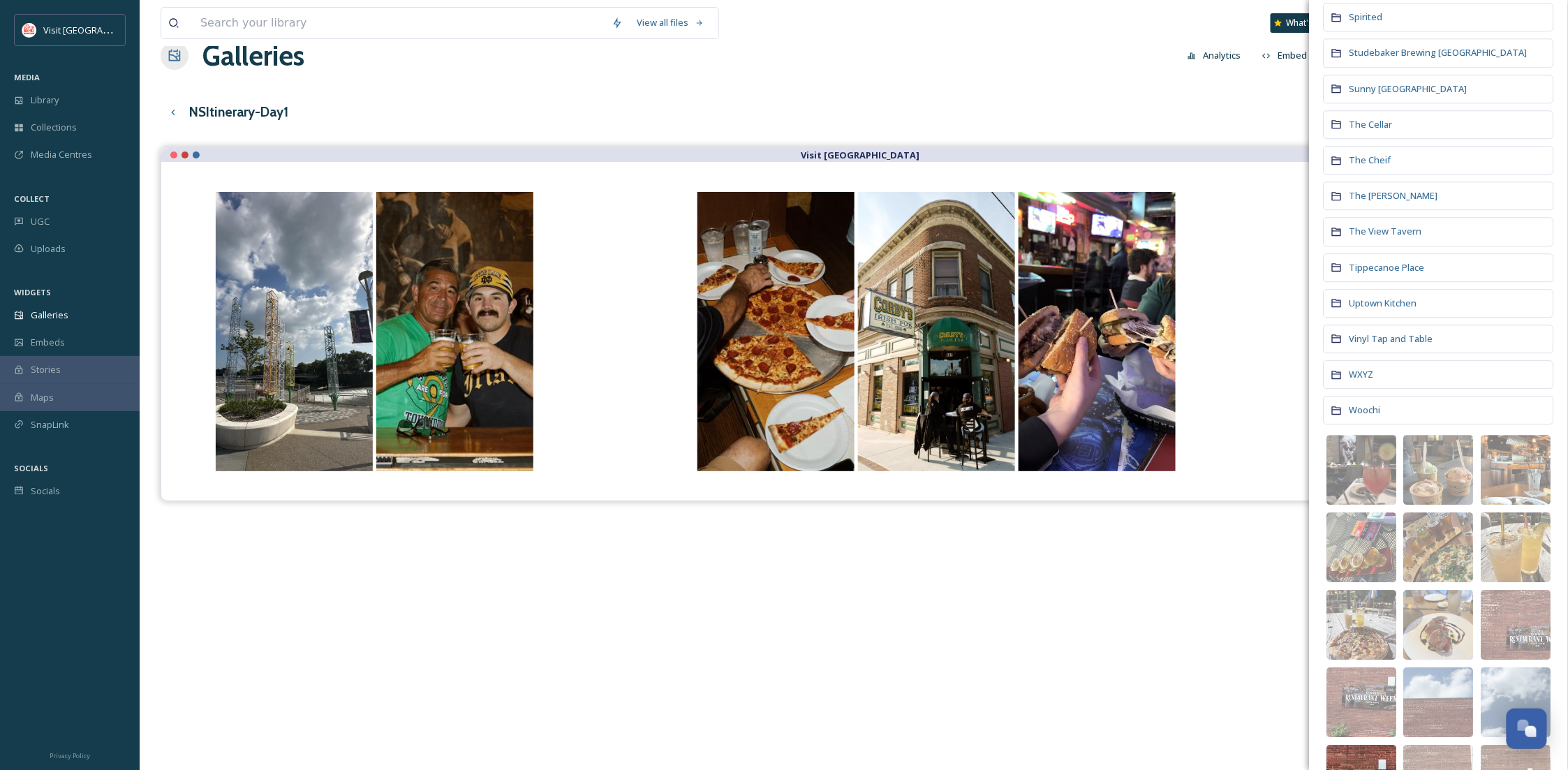
scroll to position [1736, 0]
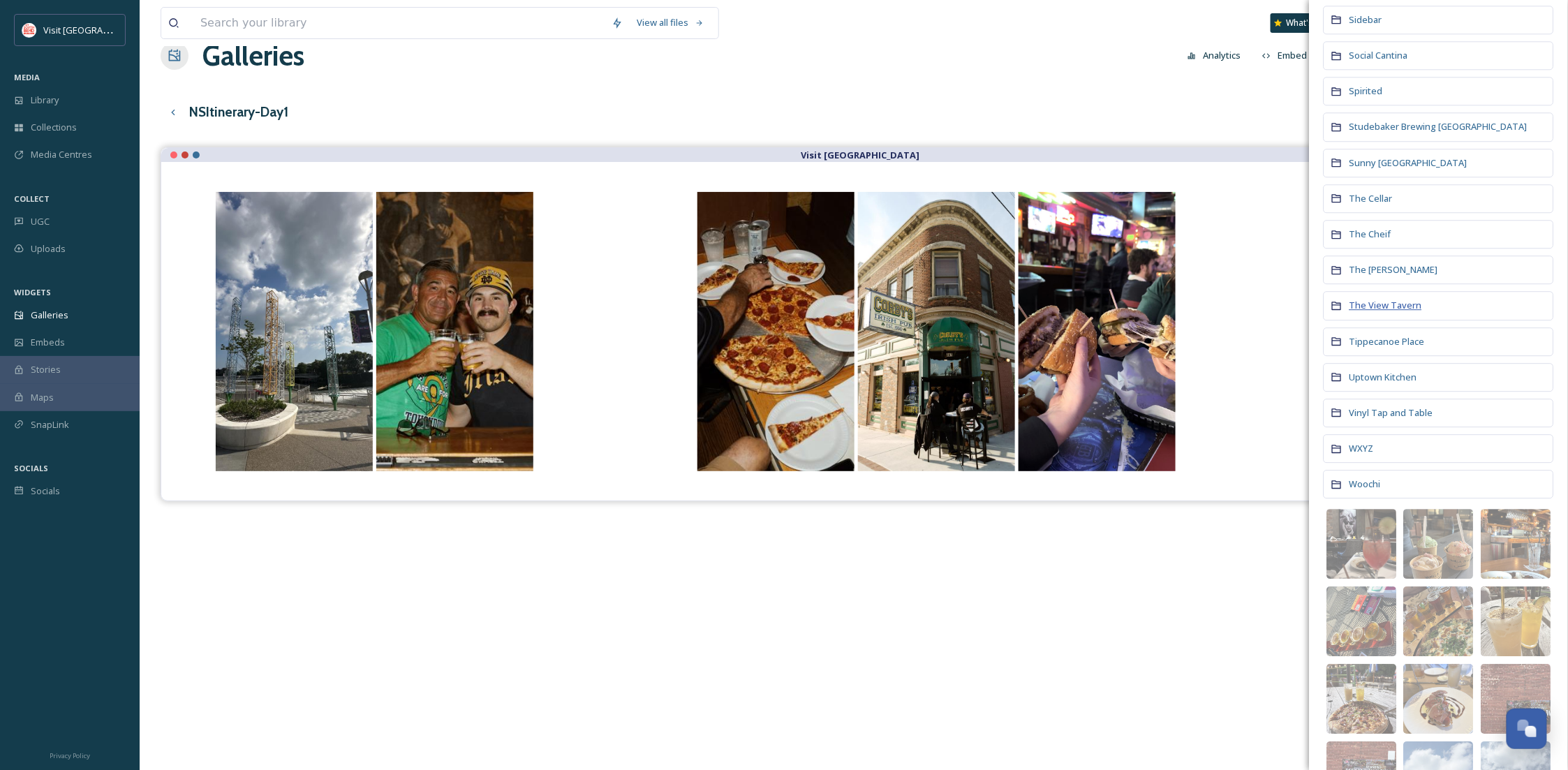
click at [1388, 311] on span "The View Tavern" at bounding box center [1386, 305] width 73 height 13
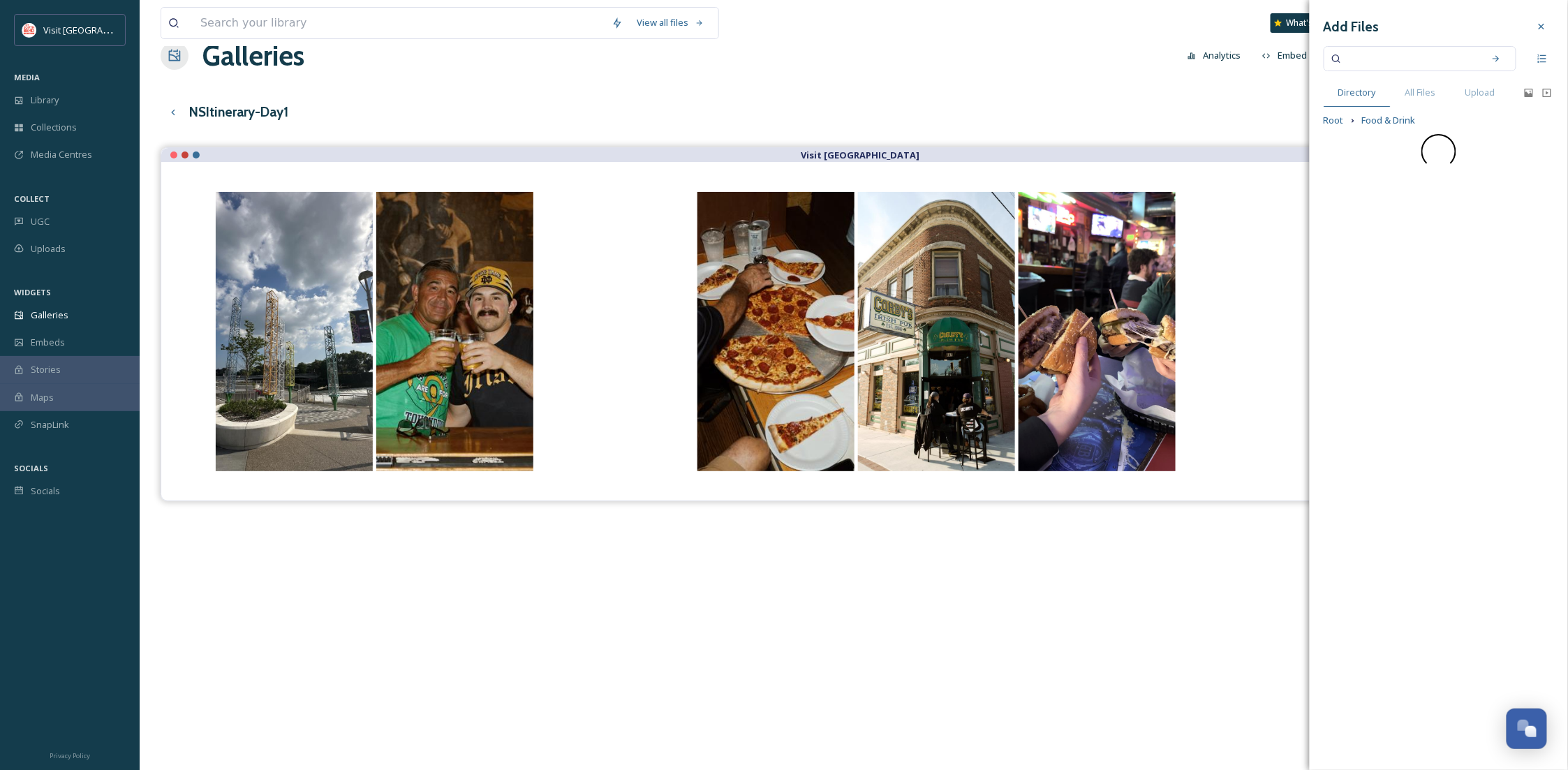
scroll to position [0, 0]
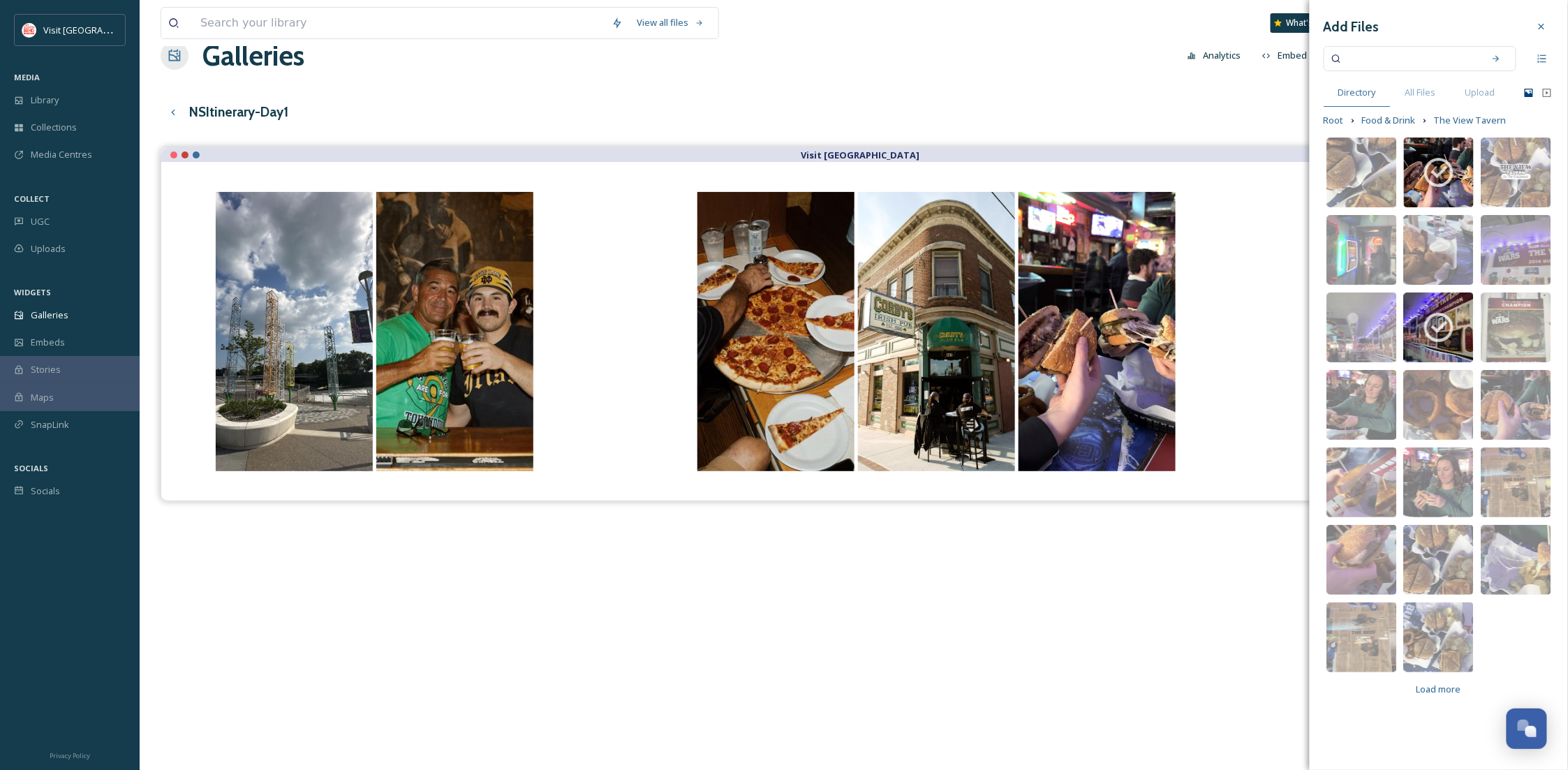
click at [1528, 91] on icon at bounding box center [1529, 93] width 11 height 11
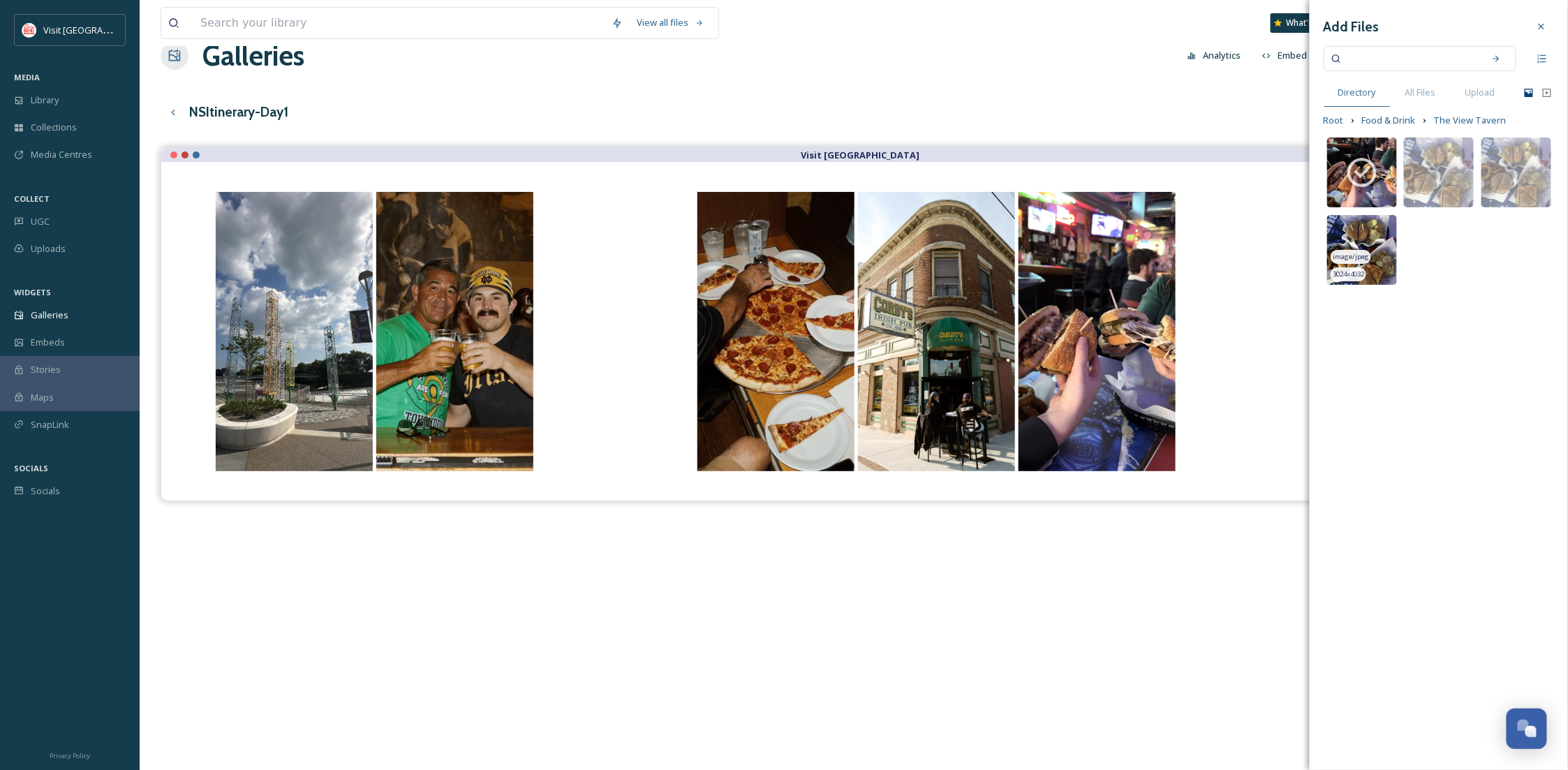
click at [1369, 227] on img at bounding box center [1362, 249] width 70 height 70
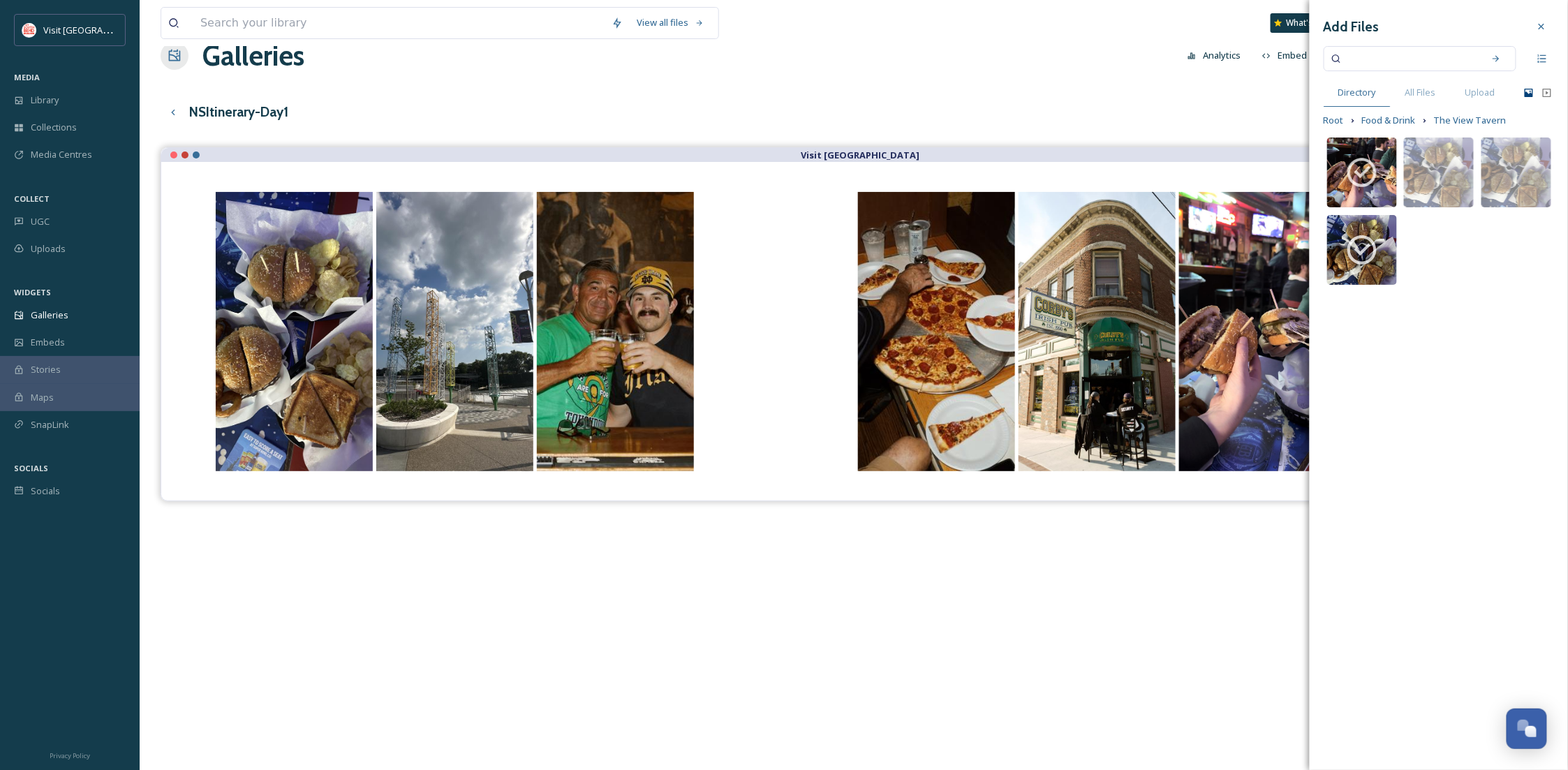
click at [899, 549] on div "Visit [GEOGRAPHIC_DATA]" at bounding box center [854, 532] width 1386 height 770
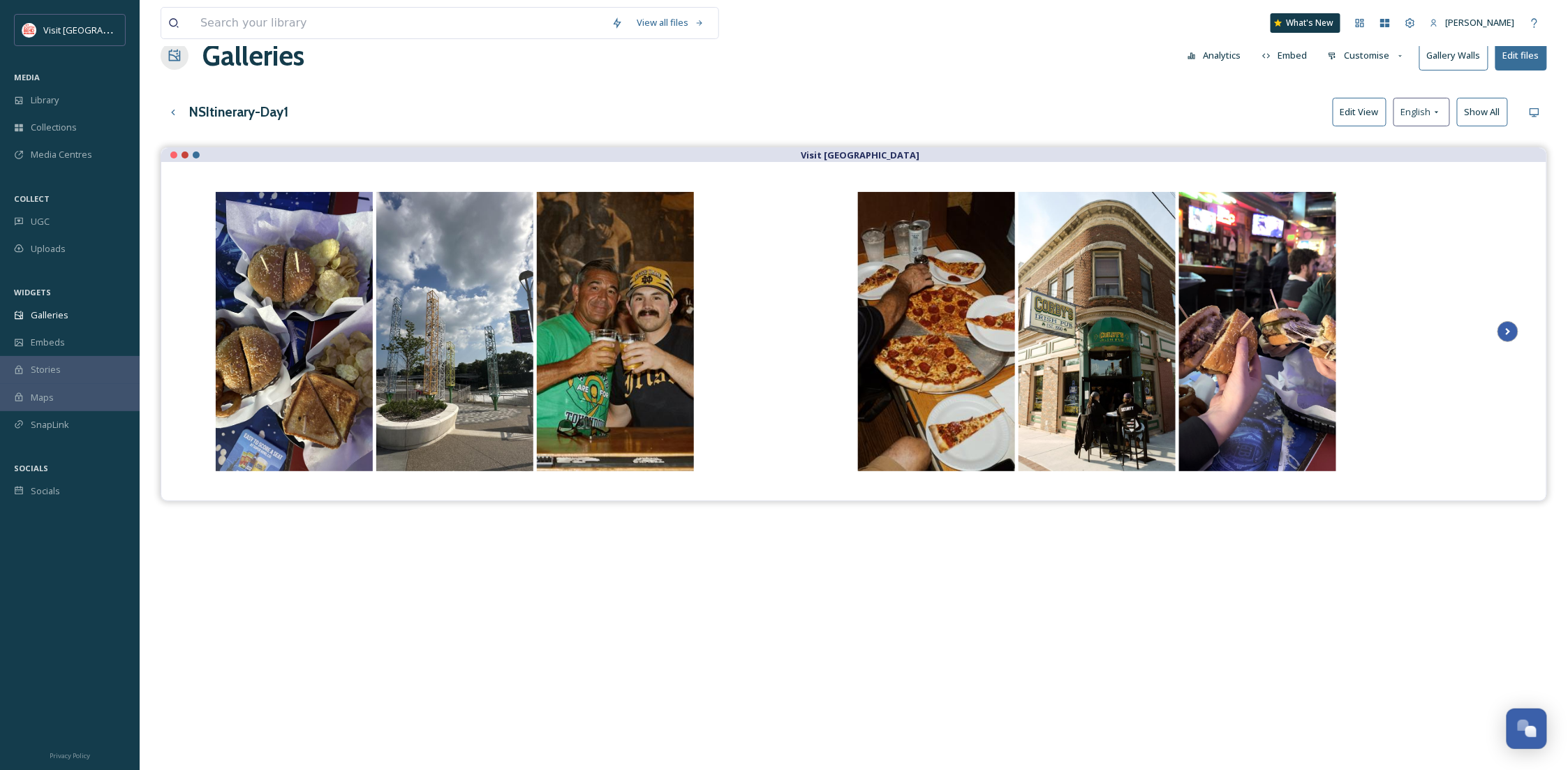
click at [1516, 332] on icon "Scroll Right" at bounding box center [1508, 331] width 19 height 21
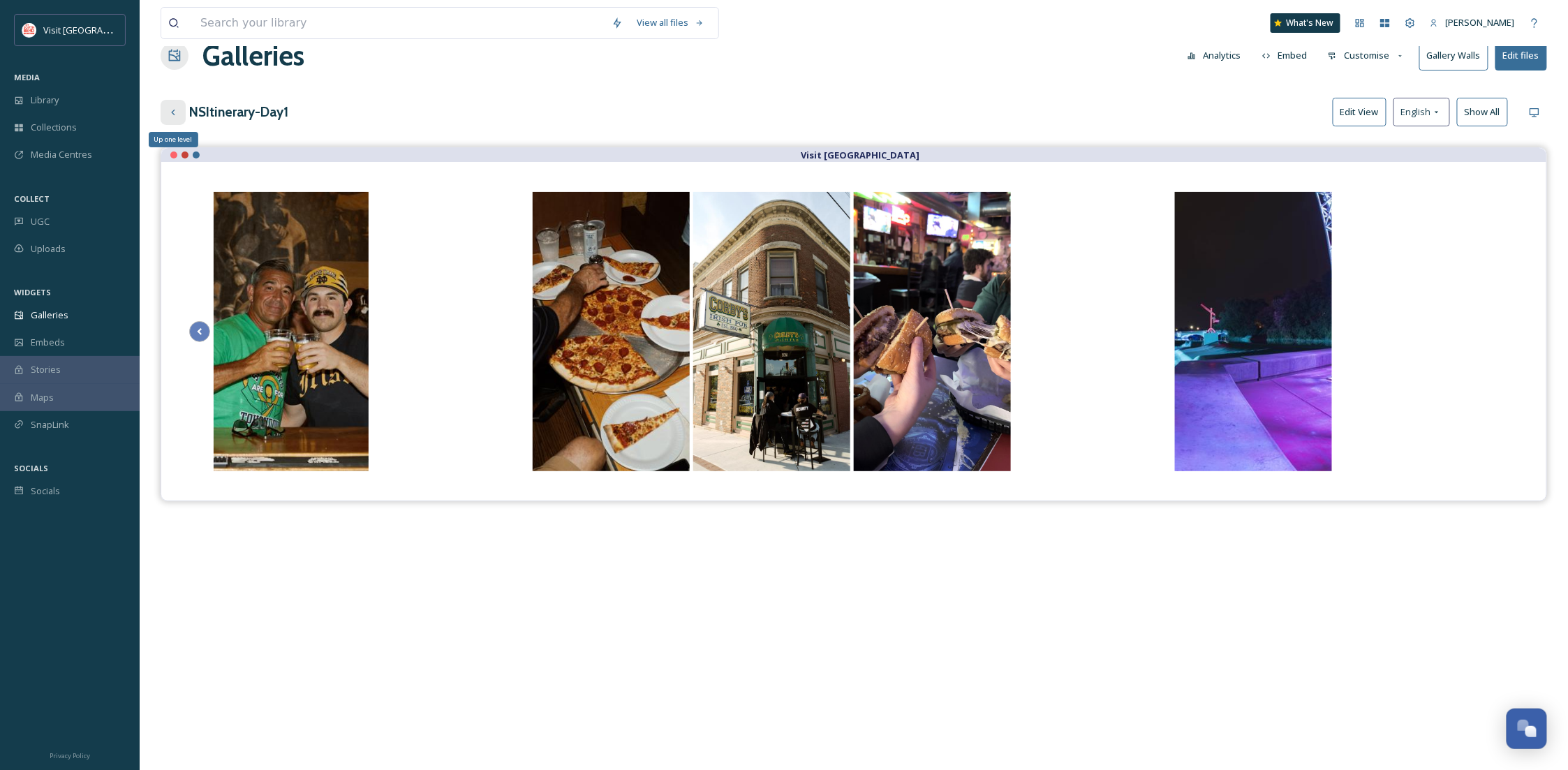
drag, startPoint x: 171, startPoint y: 110, endPoint x: 163, endPoint y: 118, distance: 11.3
click at [171, 110] on icon at bounding box center [173, 113] width 11 height 11
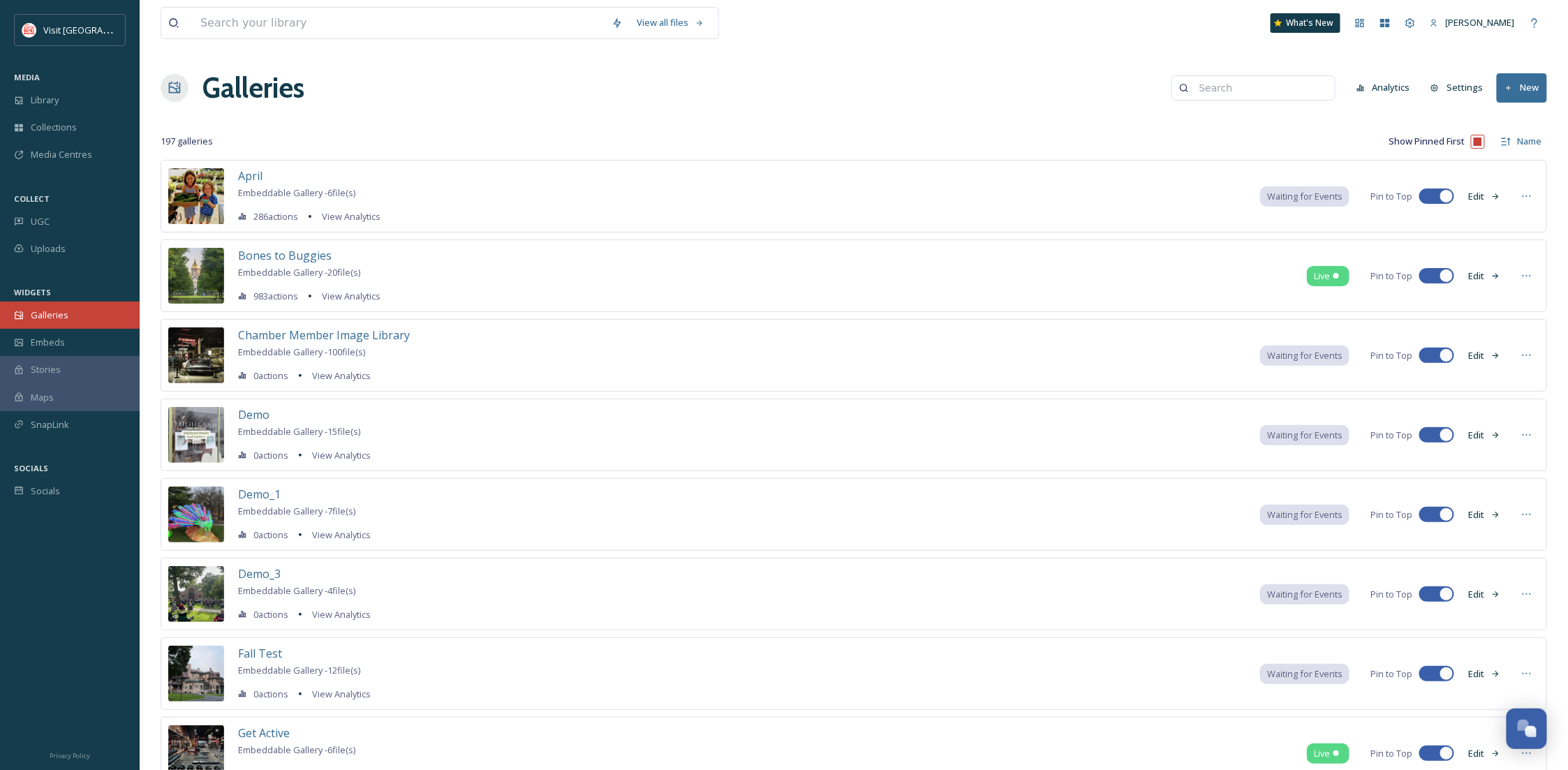
click at [46, 322] on div "Galleries" at bounding box center [70, 315] width 140 height 27
click at [58, 103] on span "Library" at bounding box center [44, 100] width 28 height 14
